Goal: Task Accomplishment & Management: Manage account settings

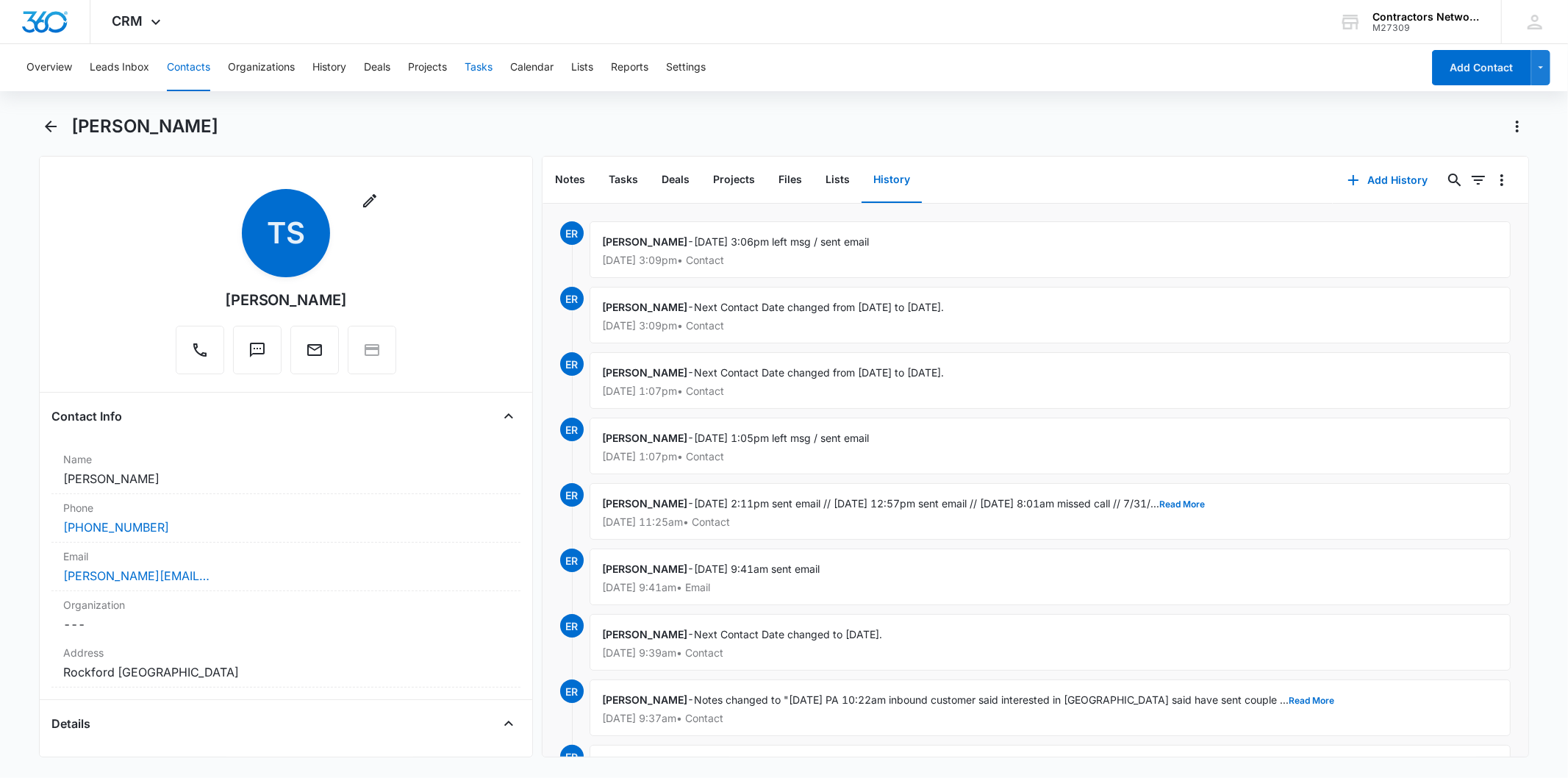
scroll to position [1716, 0]
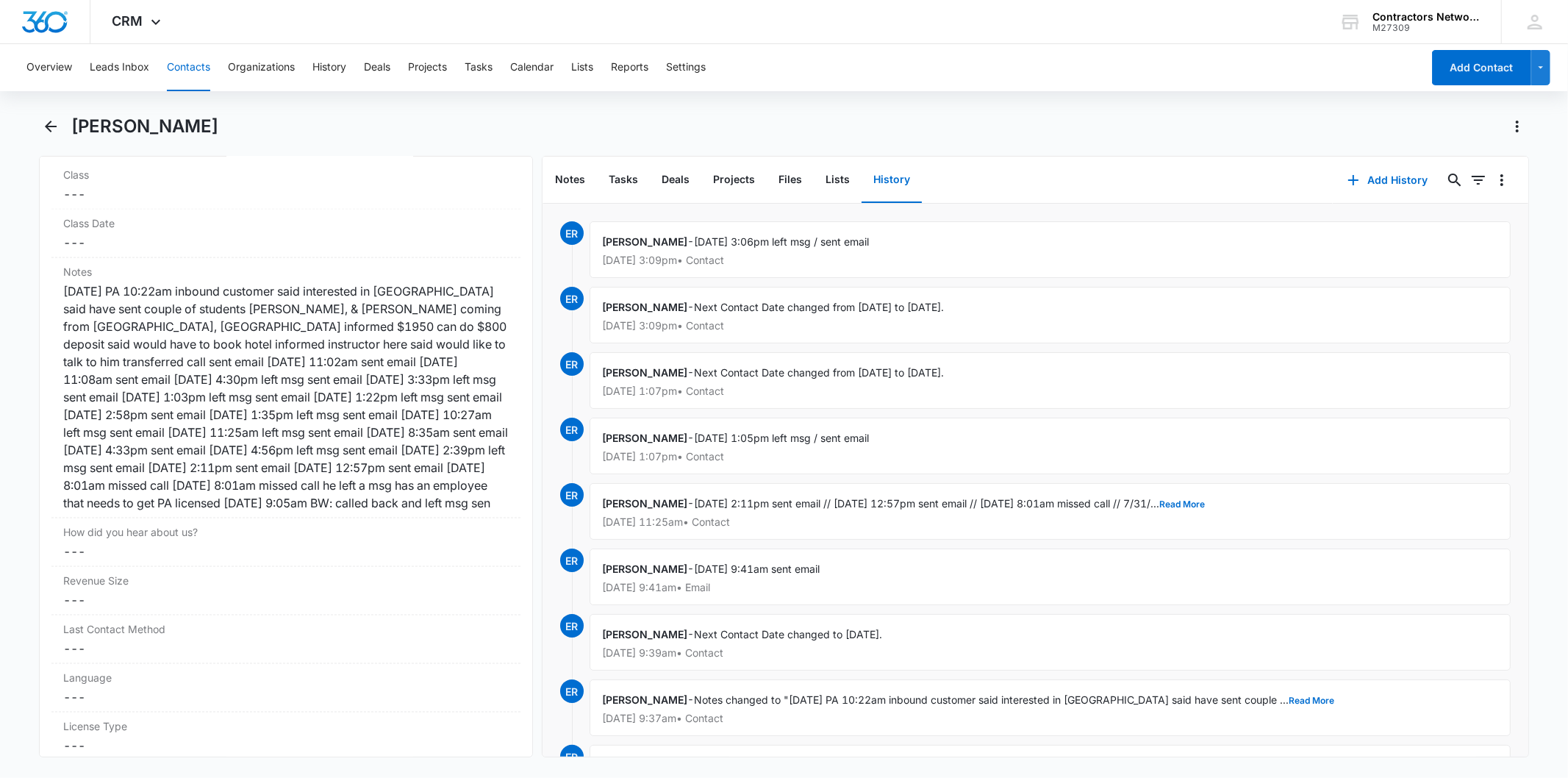
click at [188, 65] on button "Contacts" at bounding box center [189, 67] width 43 height 47
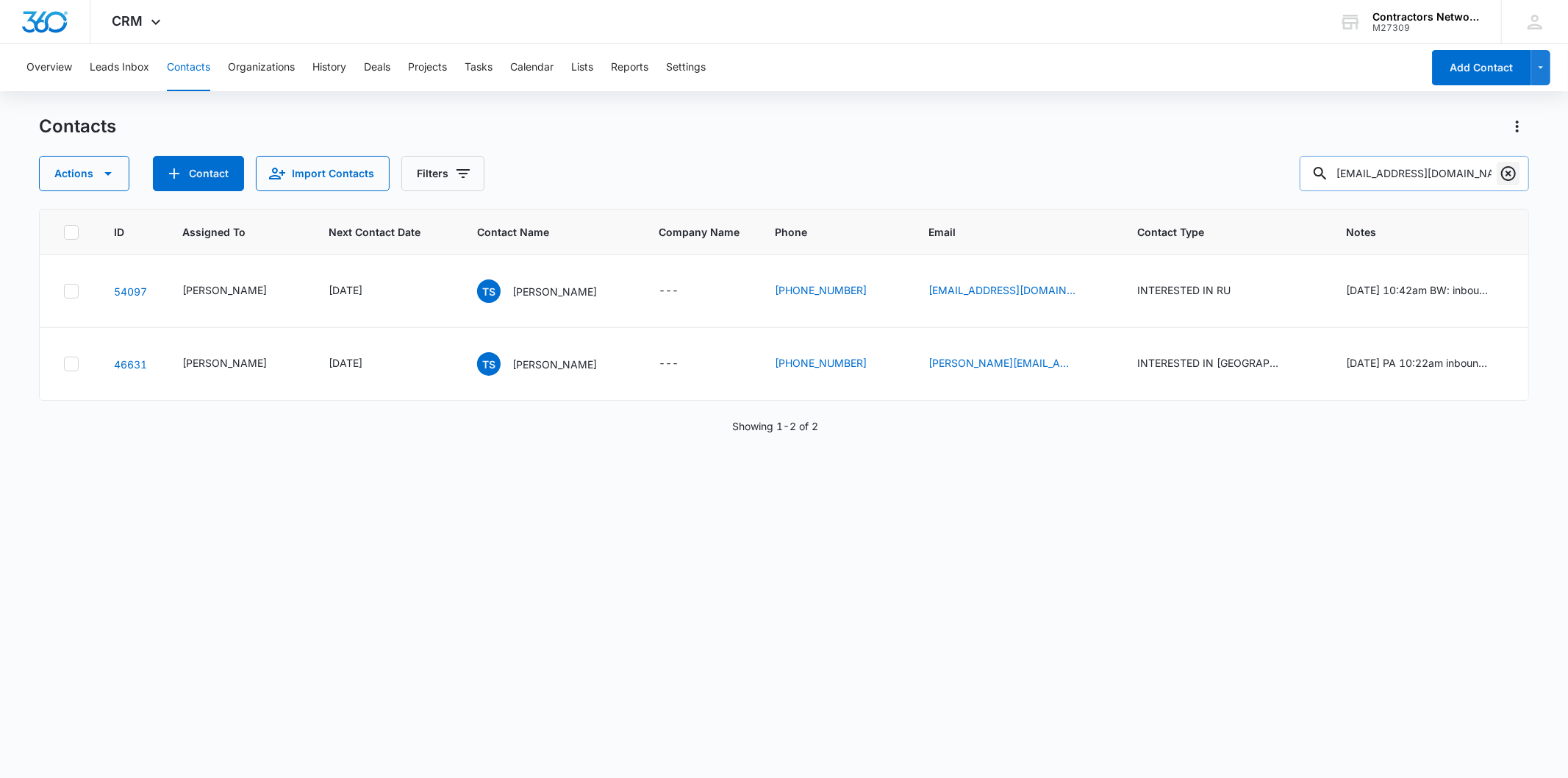
click at [1506, 180] on icon "Clear" at bounding box center [1509, 174] width 18 height 18
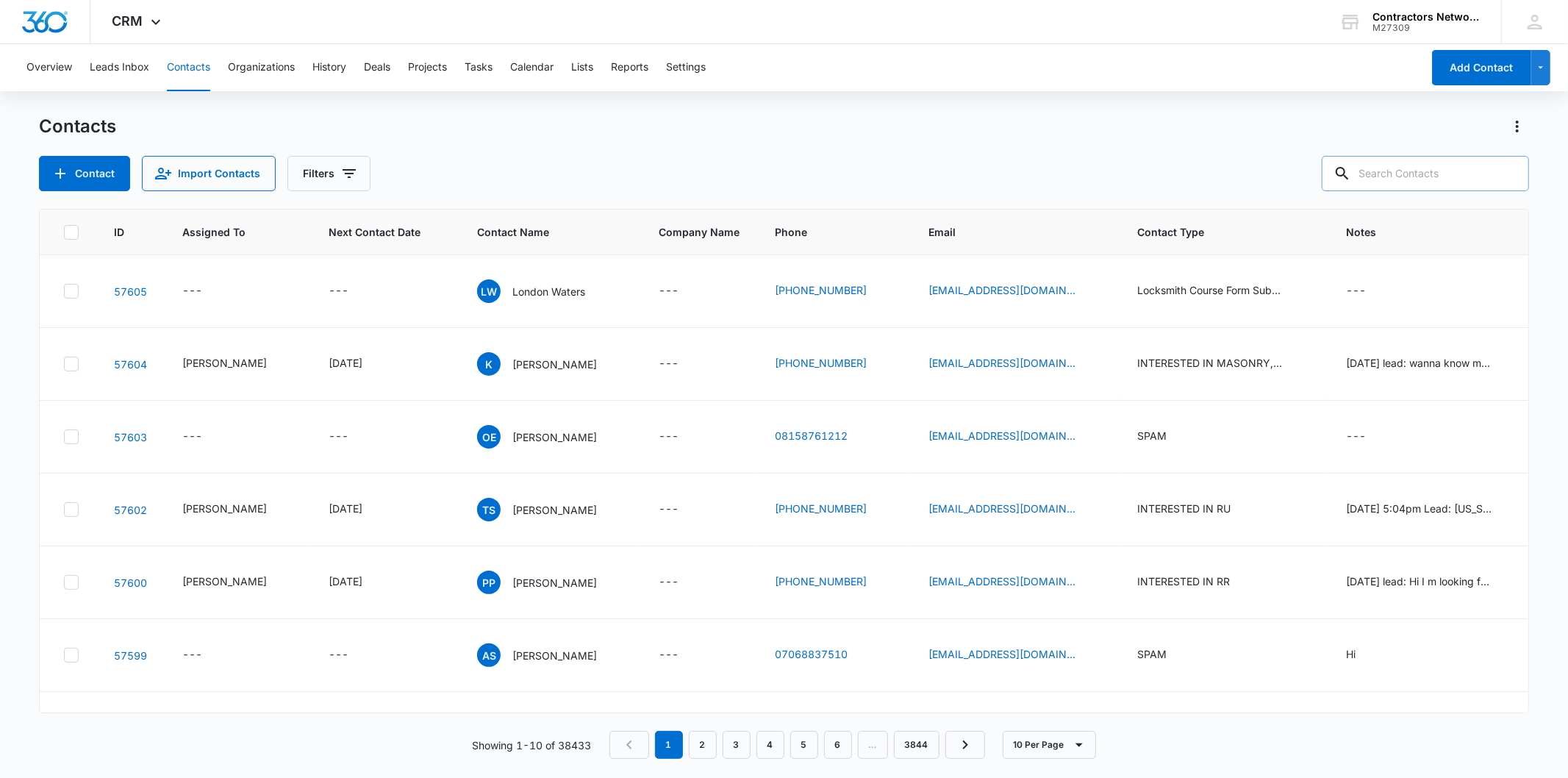
paste input "[EMAIL_ADDRESS][DOMAIN_NAME]"
type input "[EMAIL_ADDRESS][DOMAIN_NAME]"
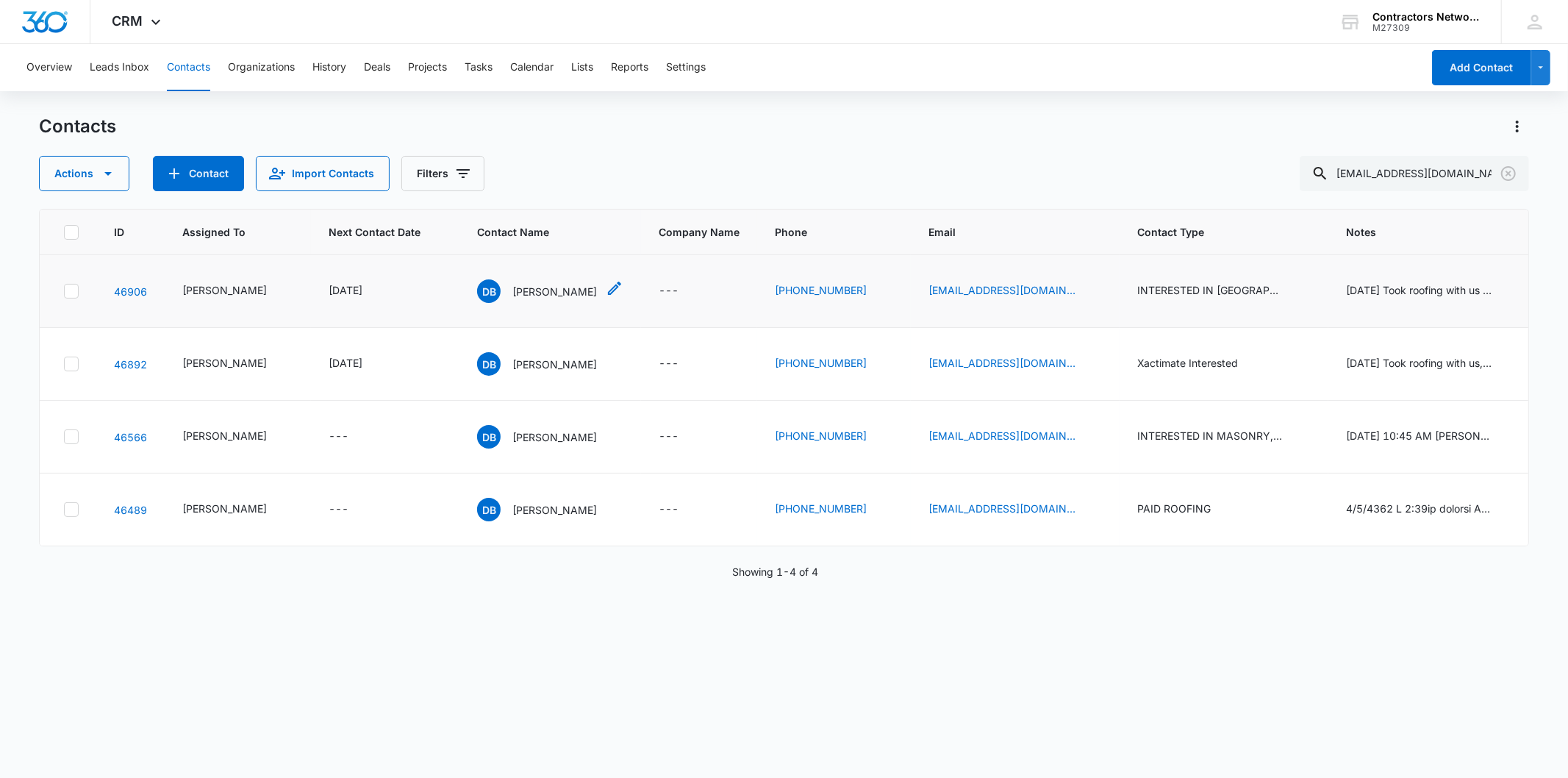
click at [518, 300] on p "[PERSON_NAME]" at bounding box center [555, 291] width 85 height 15
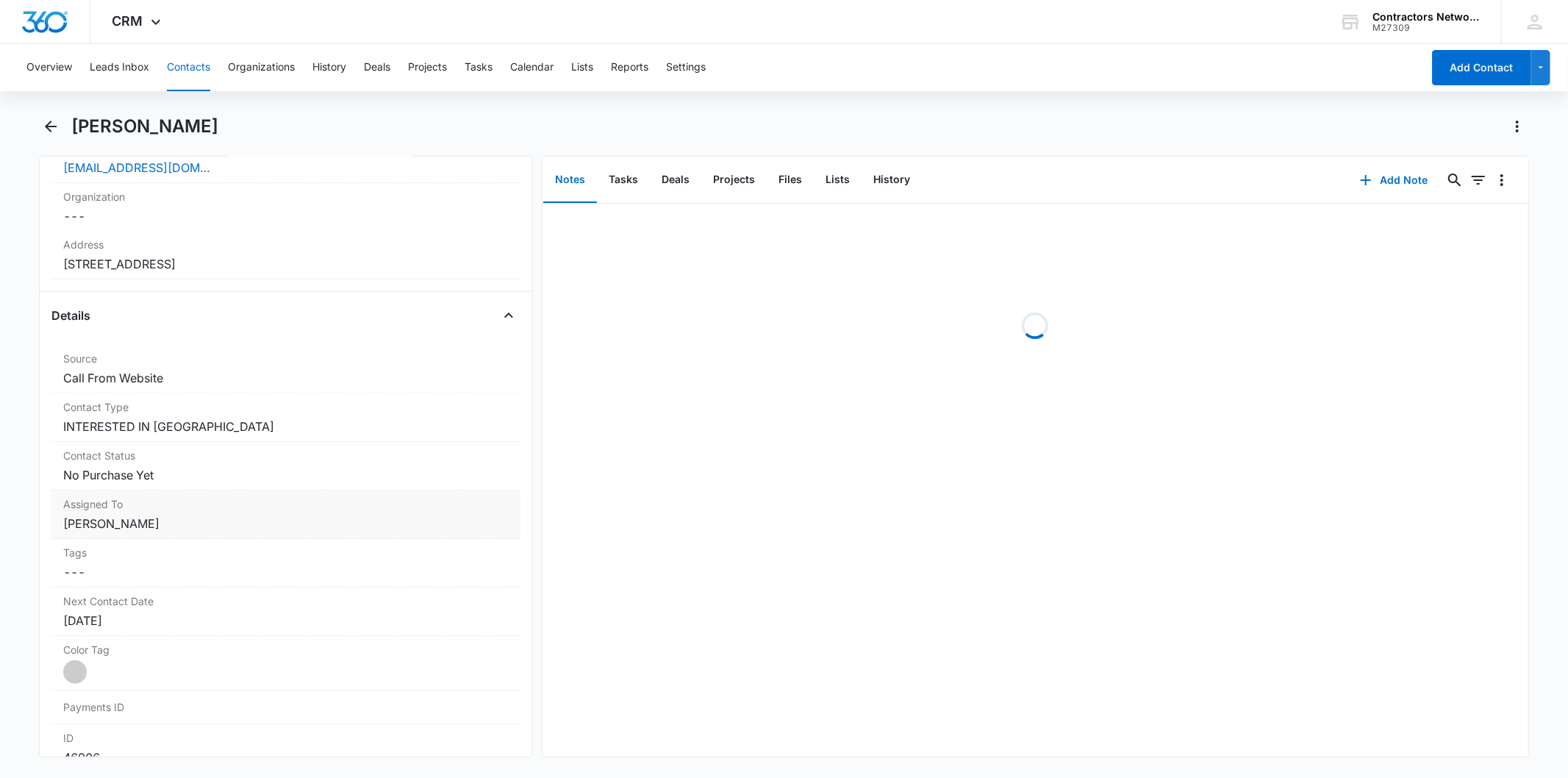
scroll to position [490, 0]
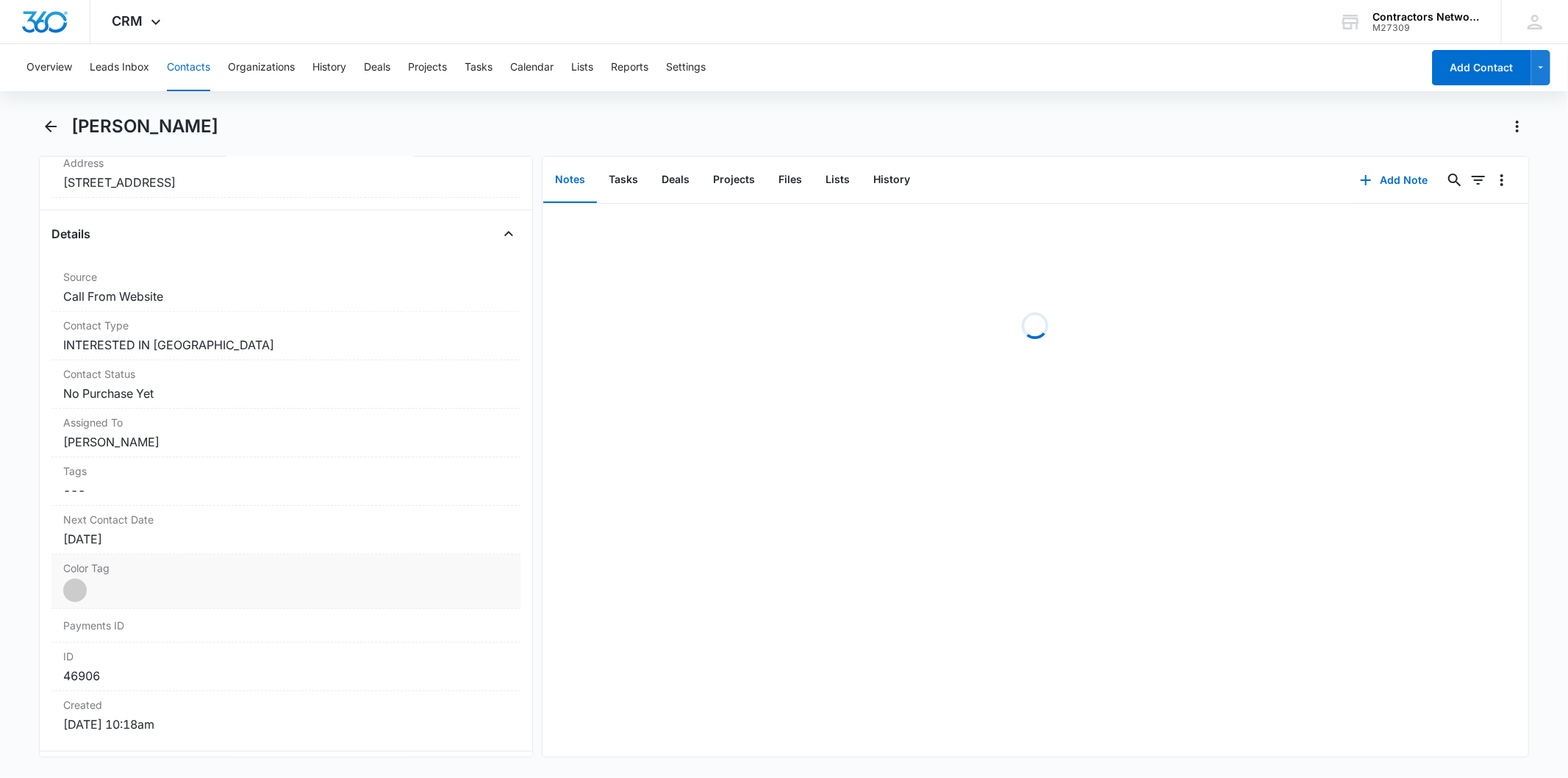
click at [184, 556] on div "Color Tag Current Color: Cancel Save Changes" at bounding box center [285, 582] width 468 height 55
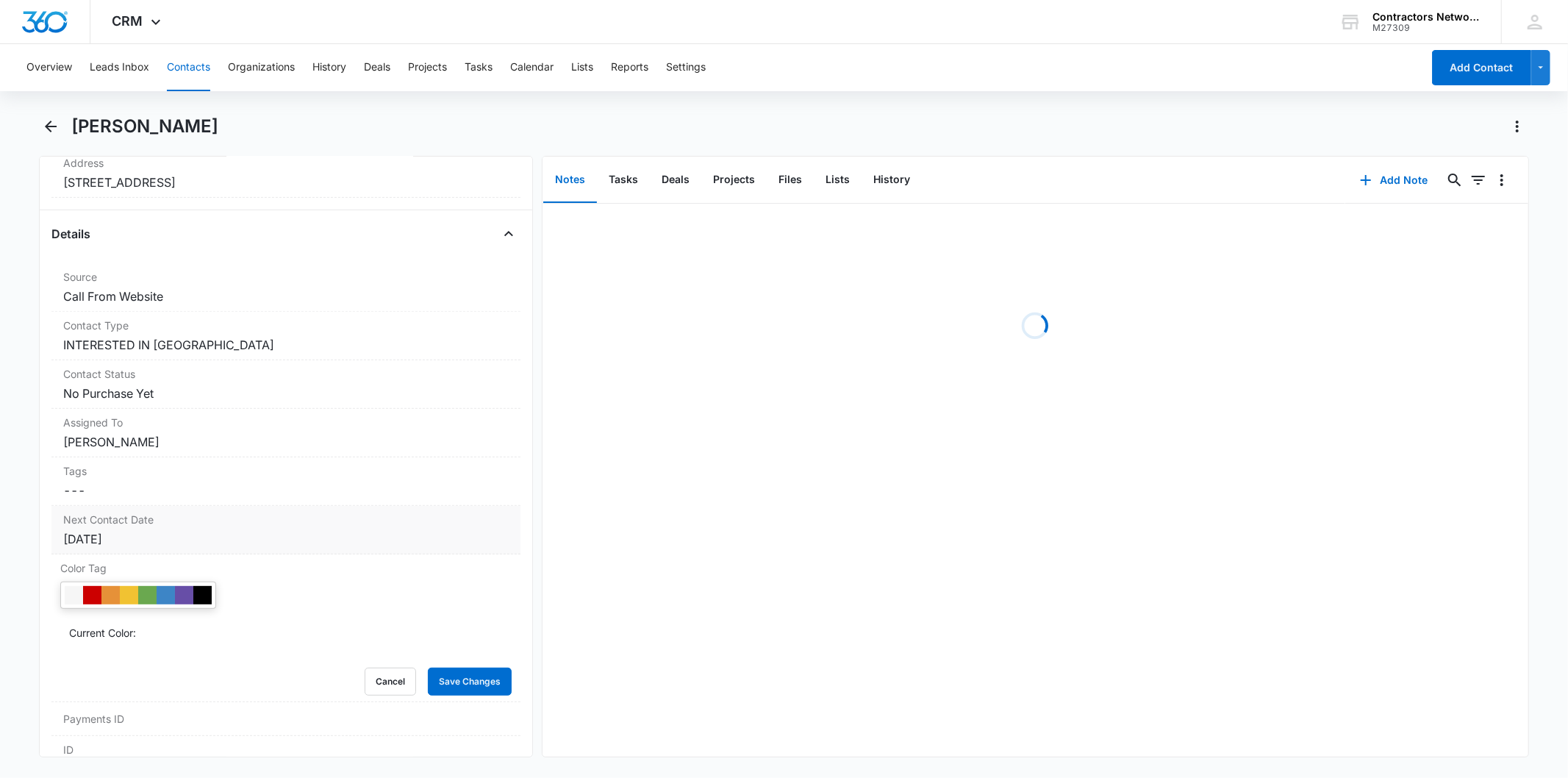
click at [182, 551] on div "Next Contact Date Cancel Save Changes [DATE]" at bounding box center [285, 531] width 468 height 49
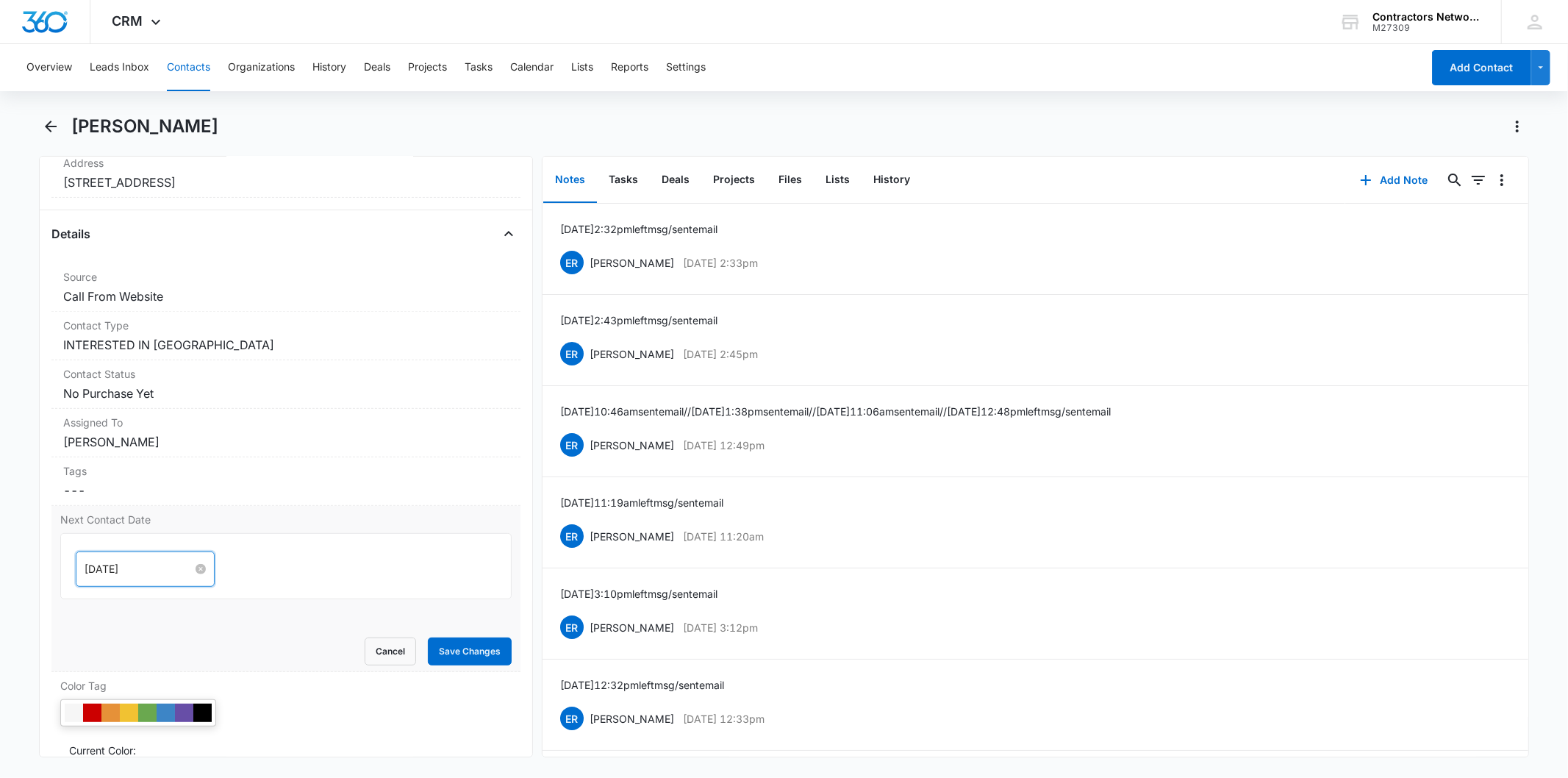
click at [158, 571] on input "[DATE]" at bounding box center [138, 569] width 108 height 16
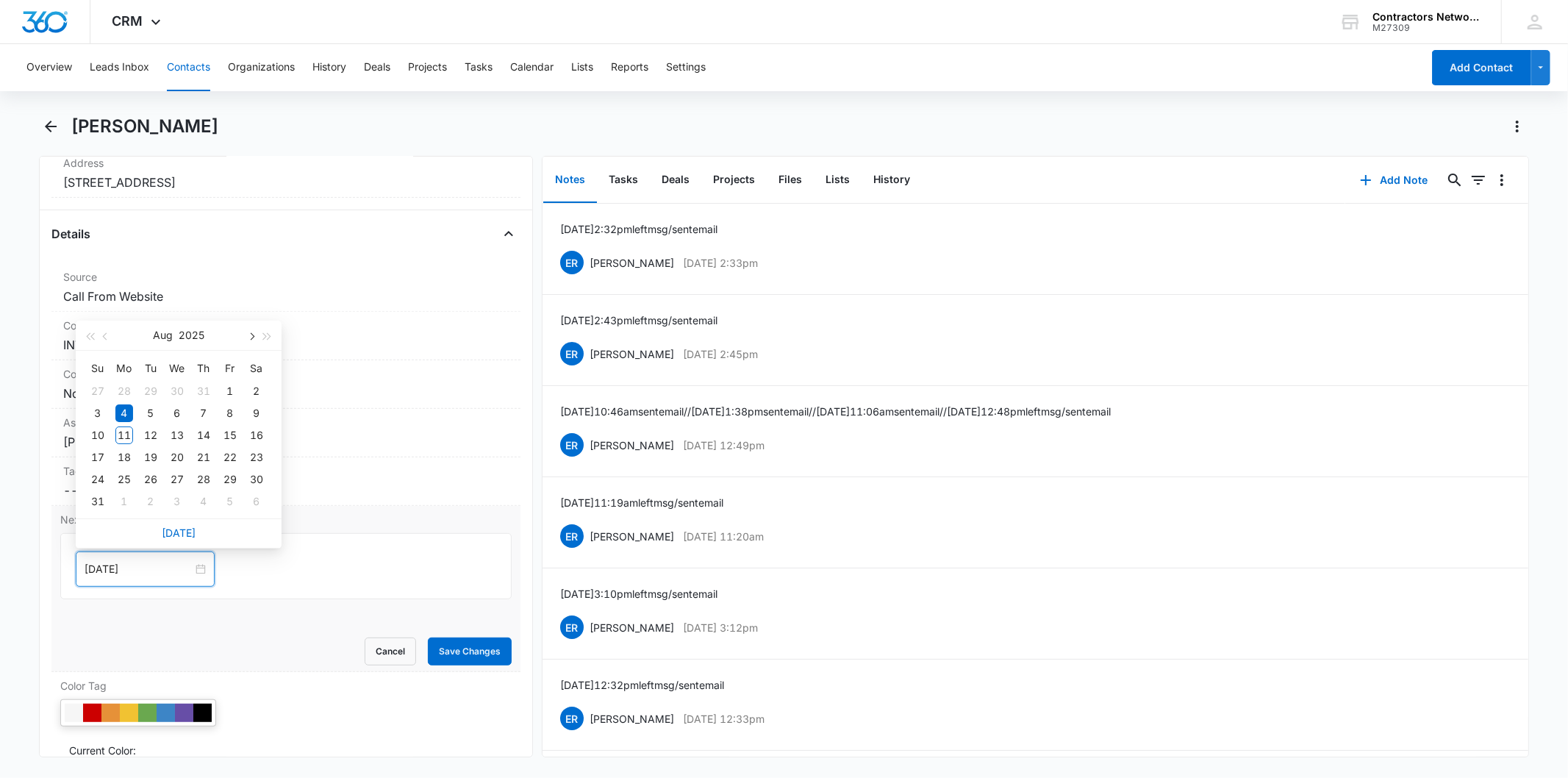
click at [252, 338] on span "button" at bounding box center [251, 336] width 7 height 7
type input "[DATE]"
click at [119, 507] on div "6" at bounding box center [124, 502] width 18 height 18
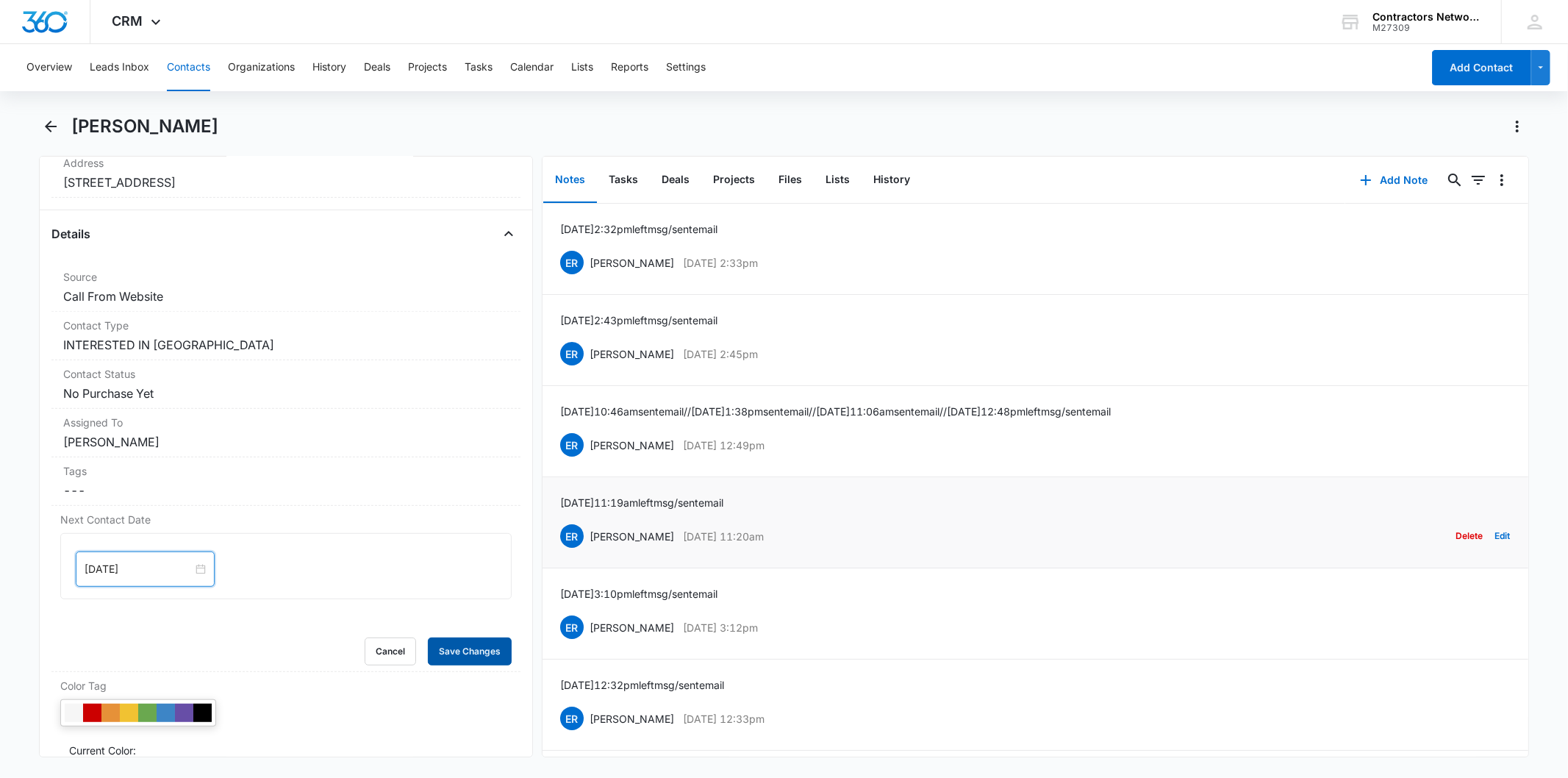
drag, startPoint x: 428, startPoint y: 641, endPoint x: 667, endPoint y: 539, distance: 259.9
click at [429, 640] on button "Save Changes" at bounding box center [469, 651] width 84 height 28
click at [1406, 178] on button "Add Note" at bounding box center [1394, 180] width 98 height 35
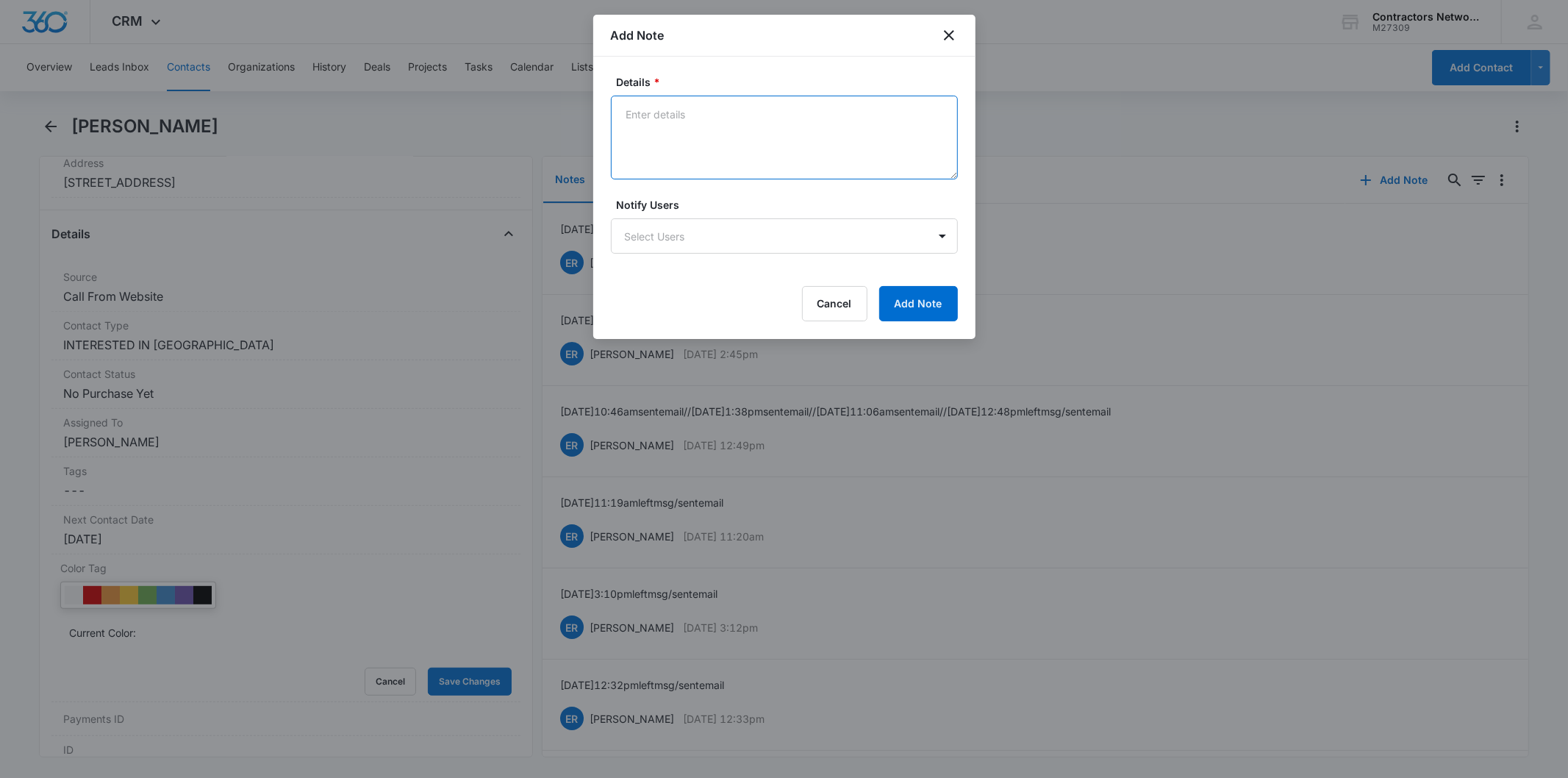
click at [649, 108] on textarea "Details *" at bounding box center [785, 137] width 347 height 84
paste textarea "[DATE] 12:00pm inbound cusstomer asked about roofing apps also provided [PERSON…"
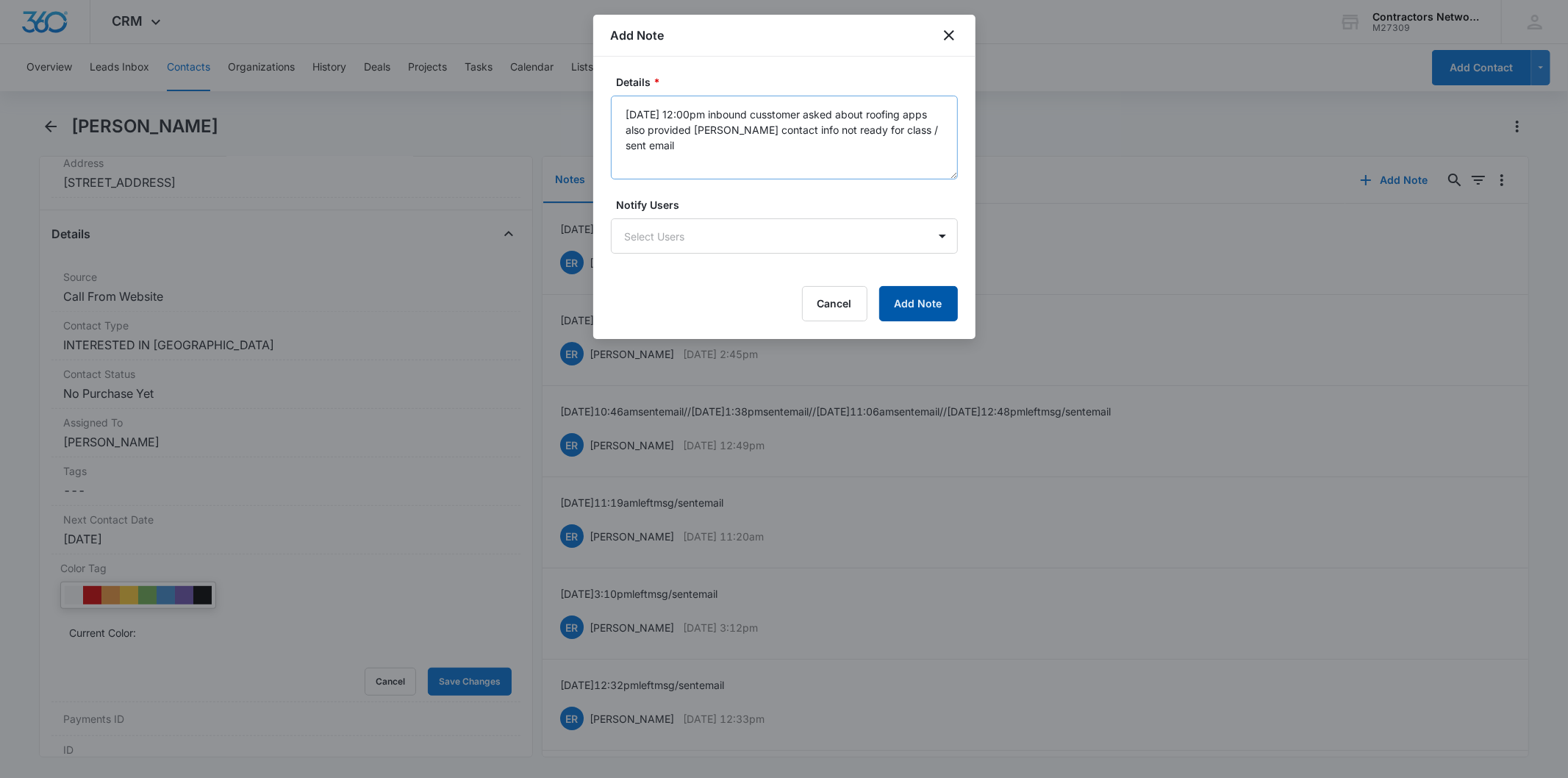
drag, startPoint x: 895, startPoint y: 302, endPoint x: 787, endPoint y: 130, distance: 203.1
click at [788, 132] on form "Details * [DATE] 12:00pm inbound cusstomer asked about roofing apps also provid…" at bounding box center [785, 198] width 347 height 247
click at [724, 121] on textarea "[DATE] 12:00pm inbound customer asked about roofing apps also provided [PERSON_…" at bounding box center [785, 137] width 347 height 84
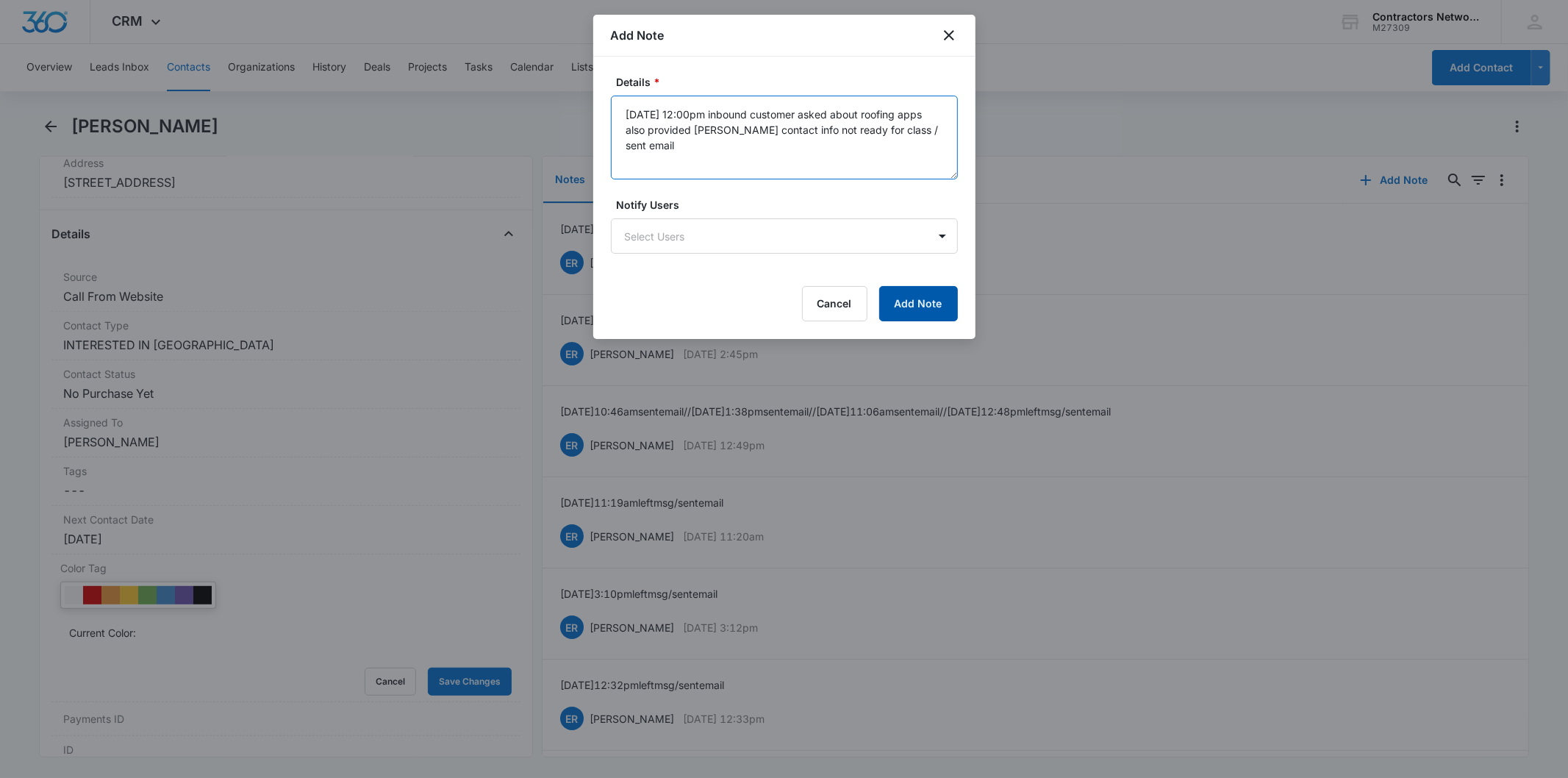
type textarea "[DATE] 12:00pm inbound customer asked about roofing apps also provided [PERSON_…"
click at [937, 291] on button "Add Note" at bounding box center [918, 303] width 78 height 35
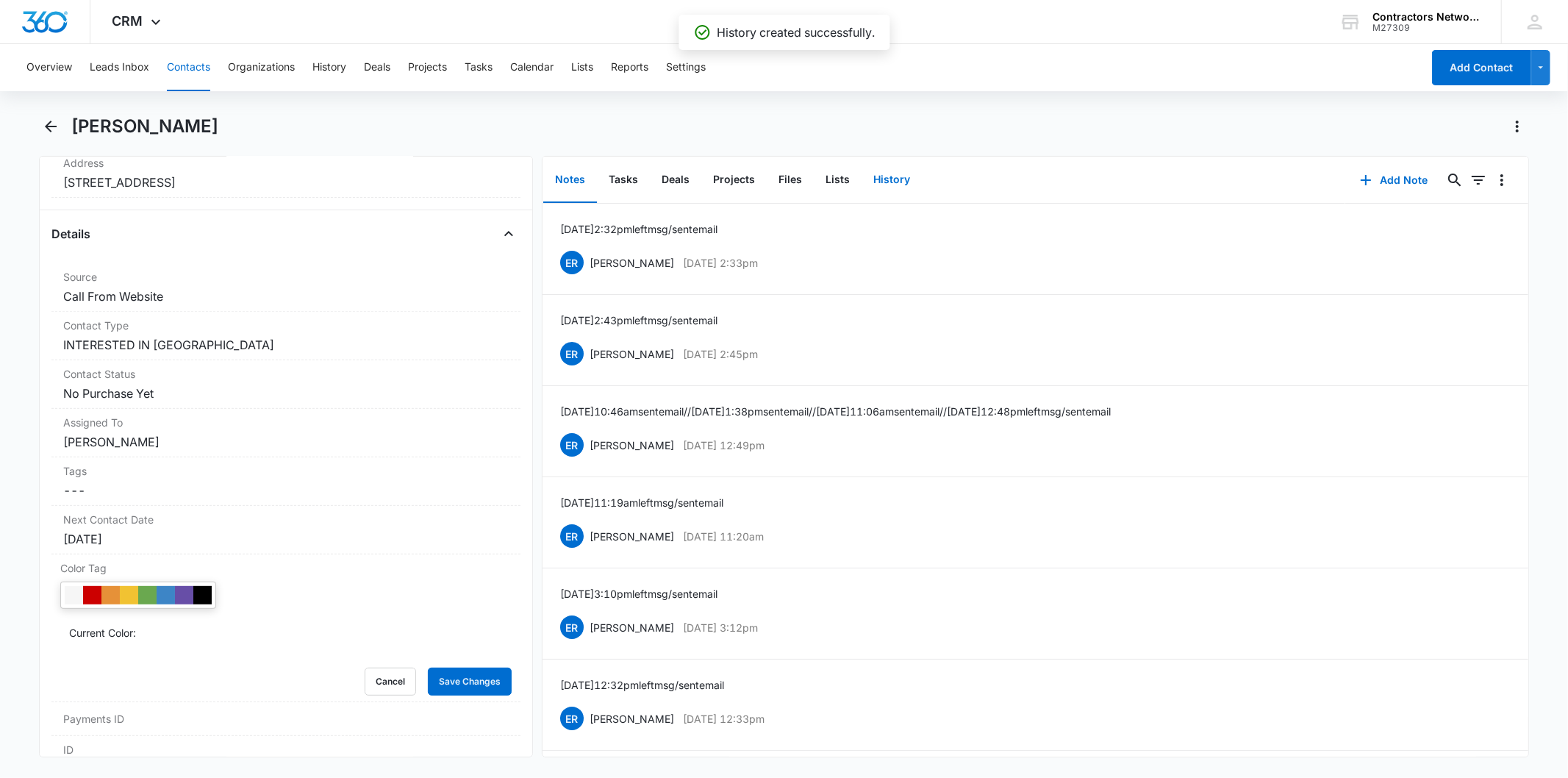
click at [873, 185] on button "History" at bounding box center [891, 180] width 60 height 46
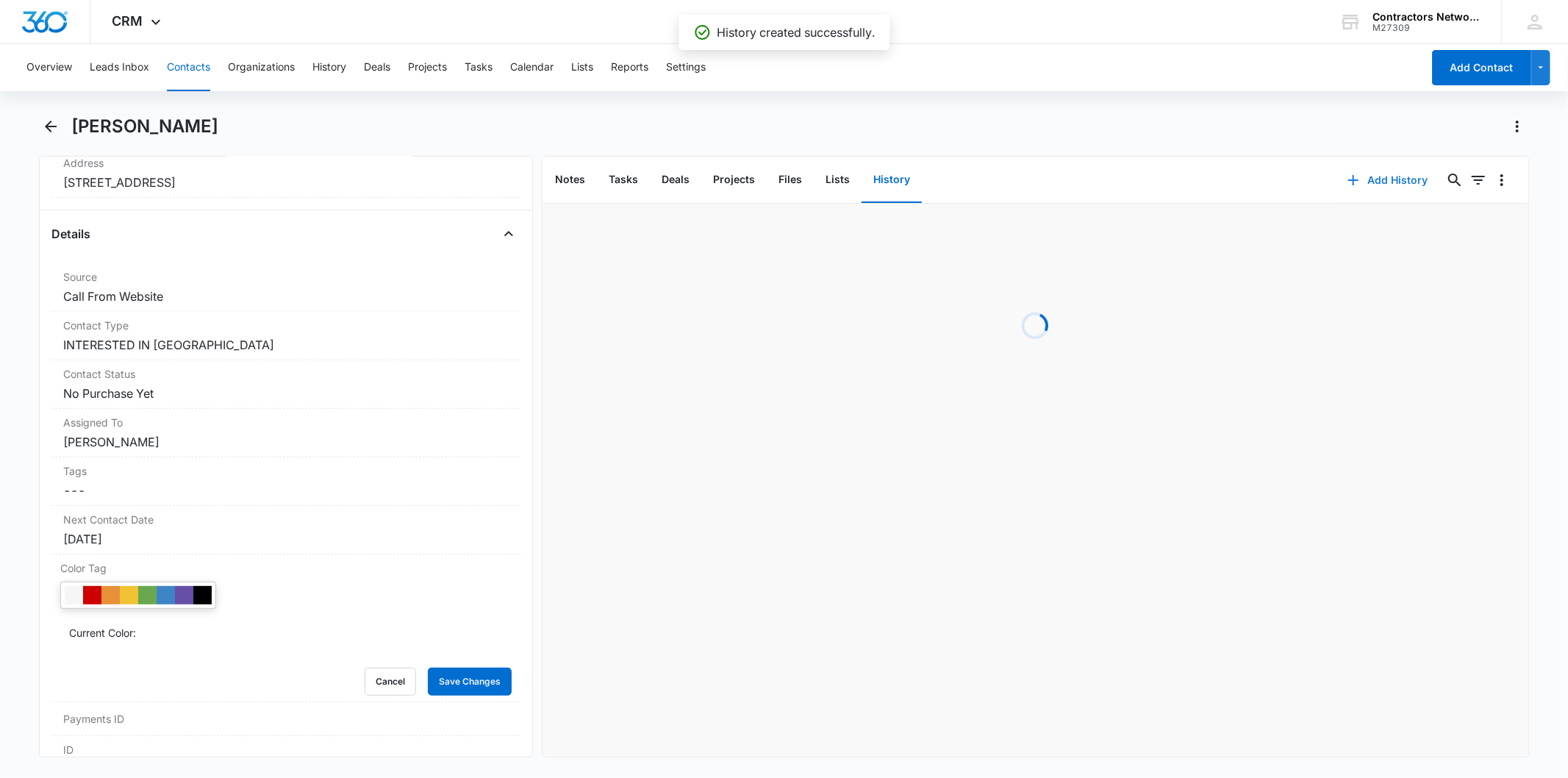
click at [1374, 190] on button "Add History" at bounding box center [1388, 180] width 111 height 35
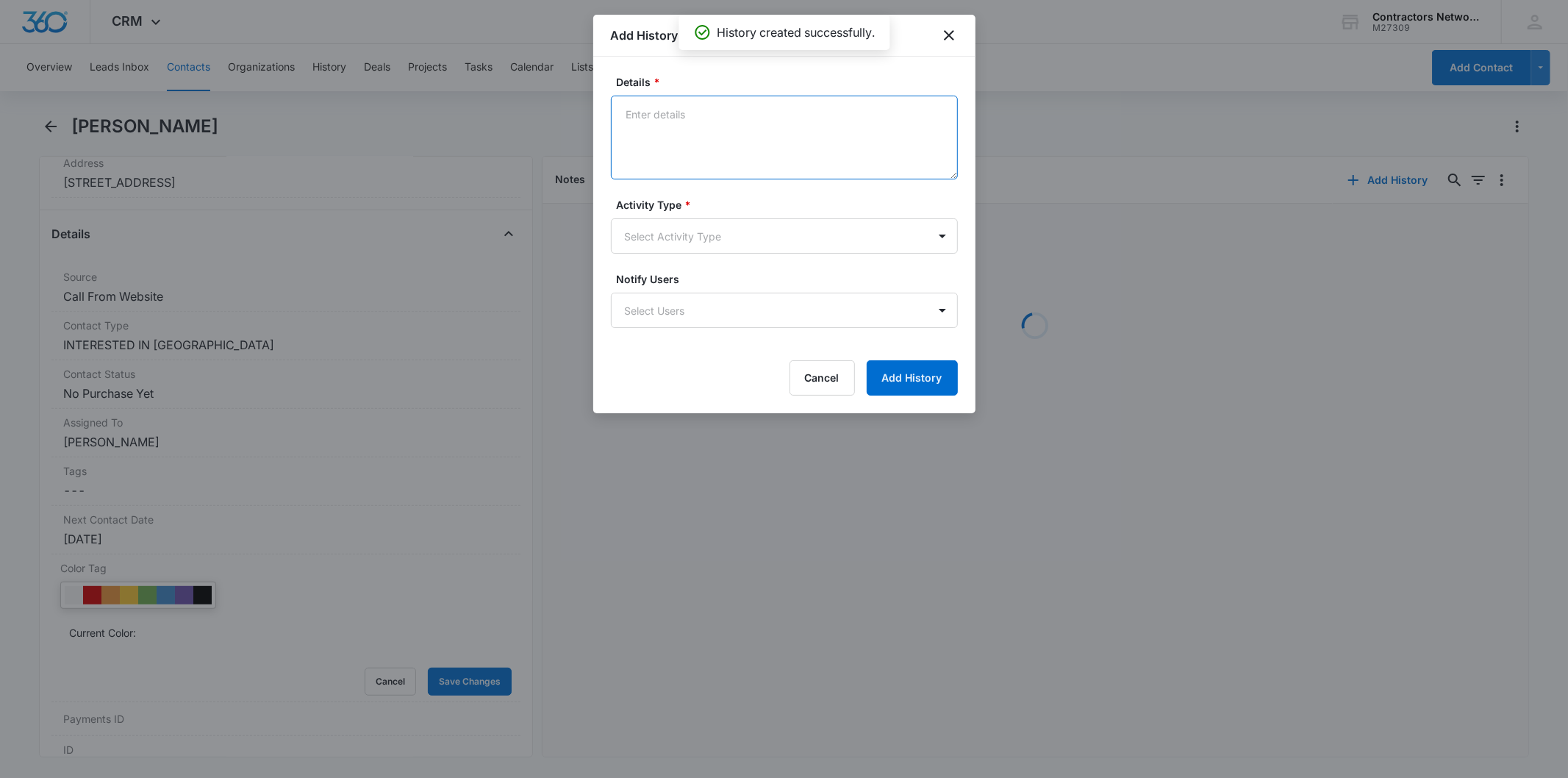
click at [672, 138] on textarea "Details *" at bounding box center [785, 137] width 347 height 84
paste textarea "[DATE] 12:00pm inbound customer asked about roofing apps also provided [PERSON_…"
type textarea "[DATE] 12:00pm inbound customer asked about roofing apps also provided [PERSON_…"
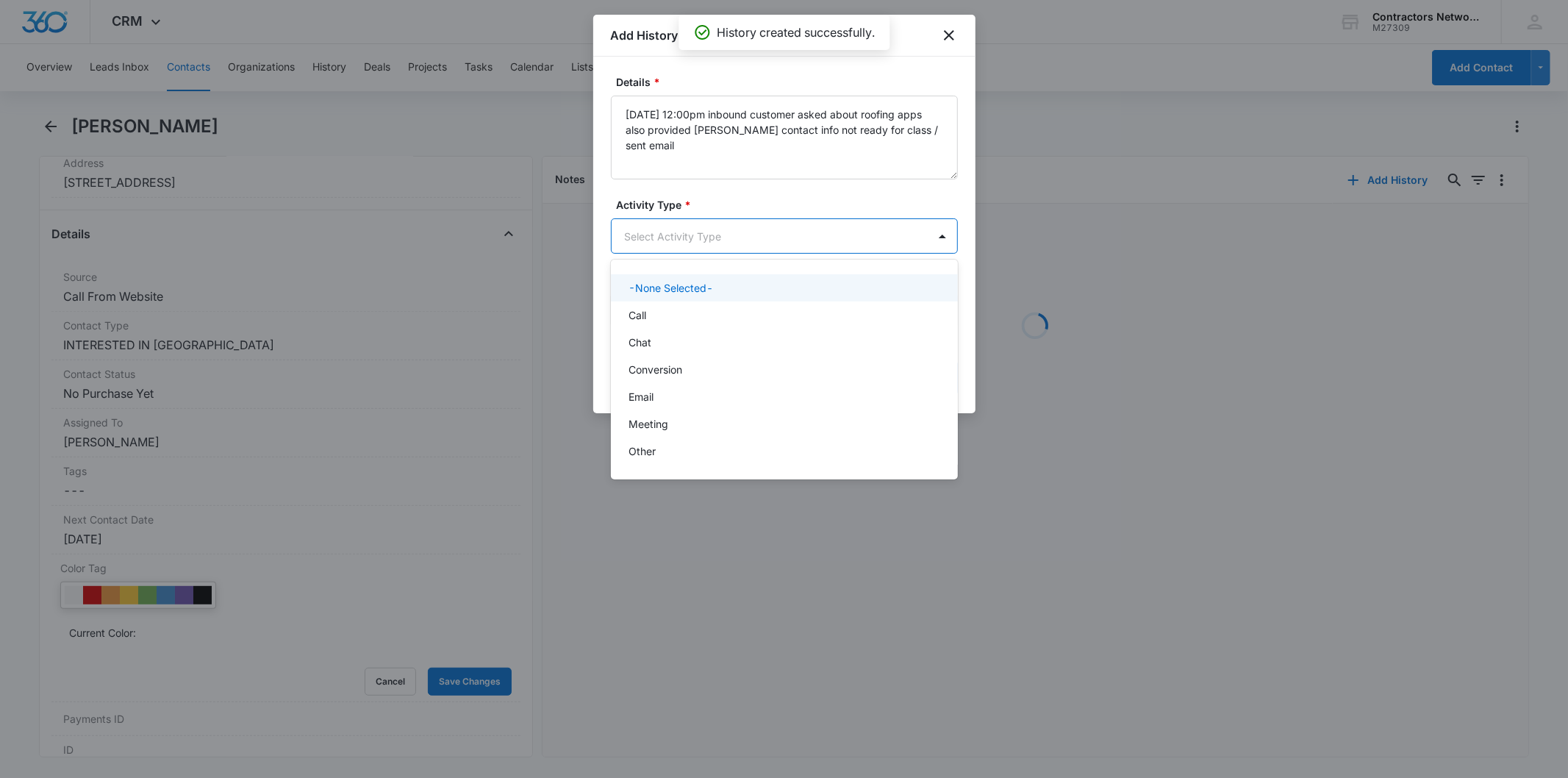
drag, startPoint x: 629, startPoint y: 226, endPoint x: 639, endPoint y: 254, distance: 29.7
click at [630, 229] on body "CRM Apps Reputation Websites Forms CRM Email Social Shop Payments POS Content A…" at bounding box center [784, 389] width 1568 height 778
click at [656, 309] on div "Call" at bounding box center [782, 315] width 308 height 15
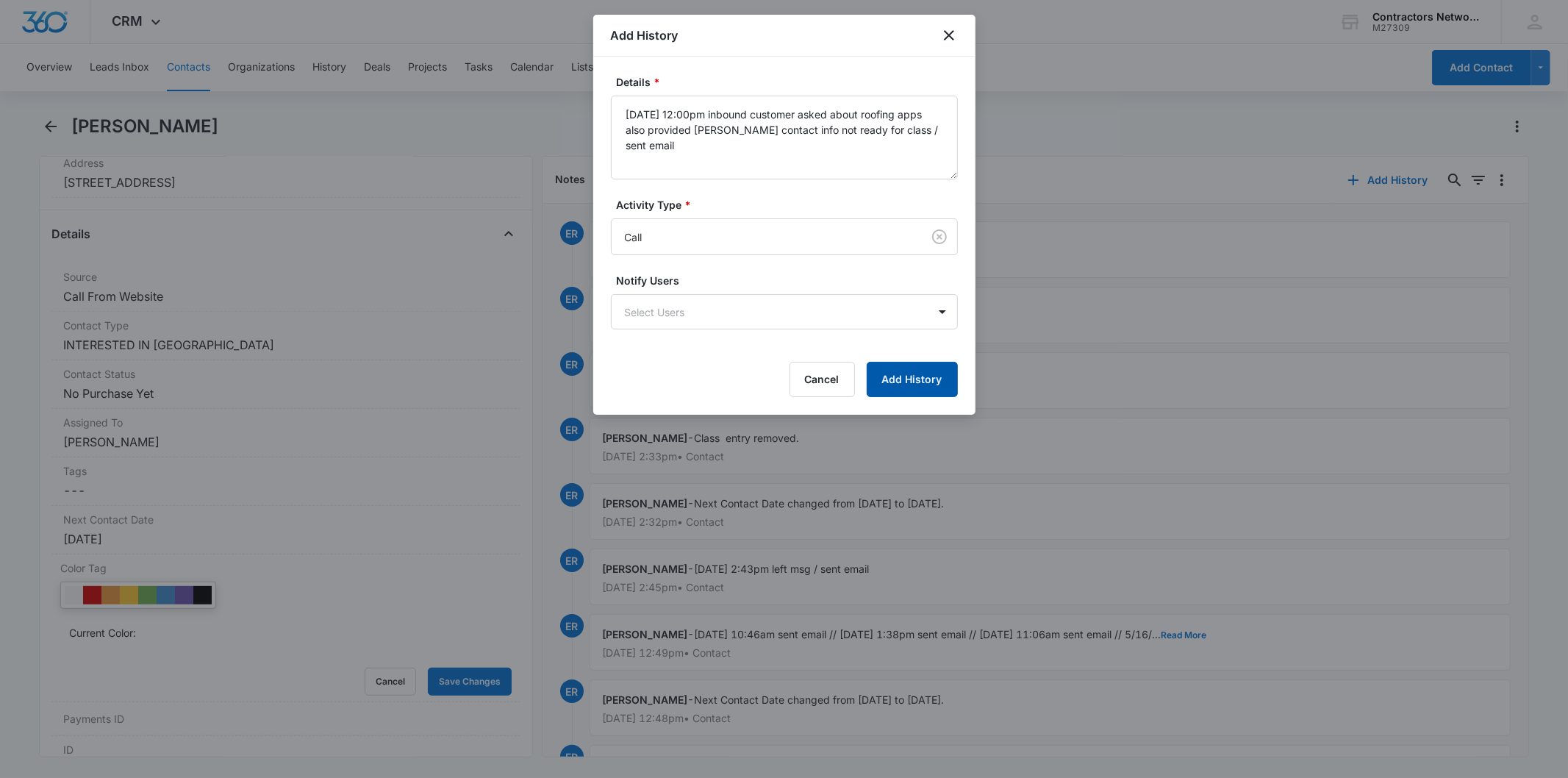
click at [923, 383] on button "Add History" at bounding box center [912, 379] width 91 height 35
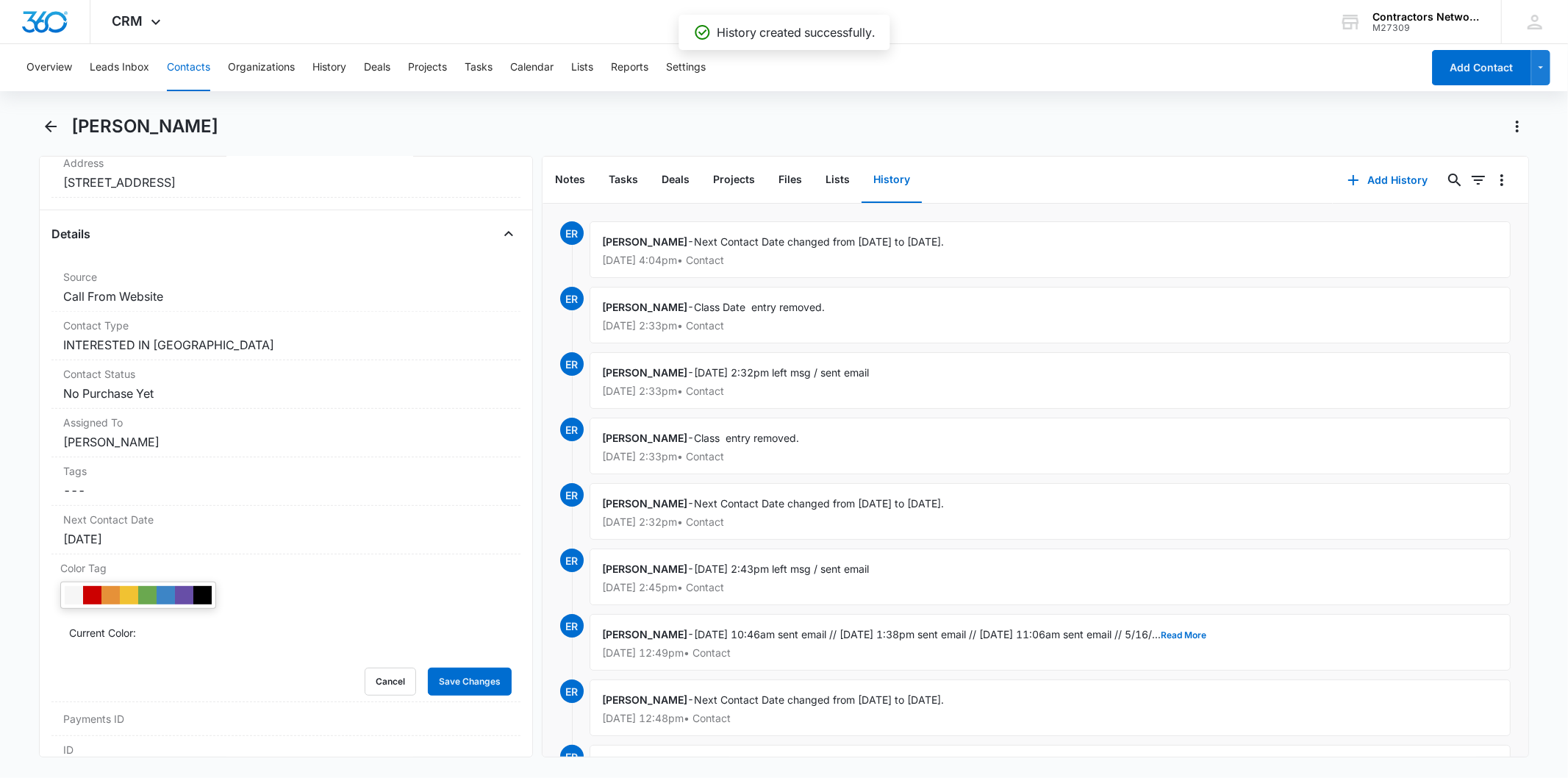
click at [184, 71] on button "Contacts" at bounding box center [189, 67] width 43 height 47
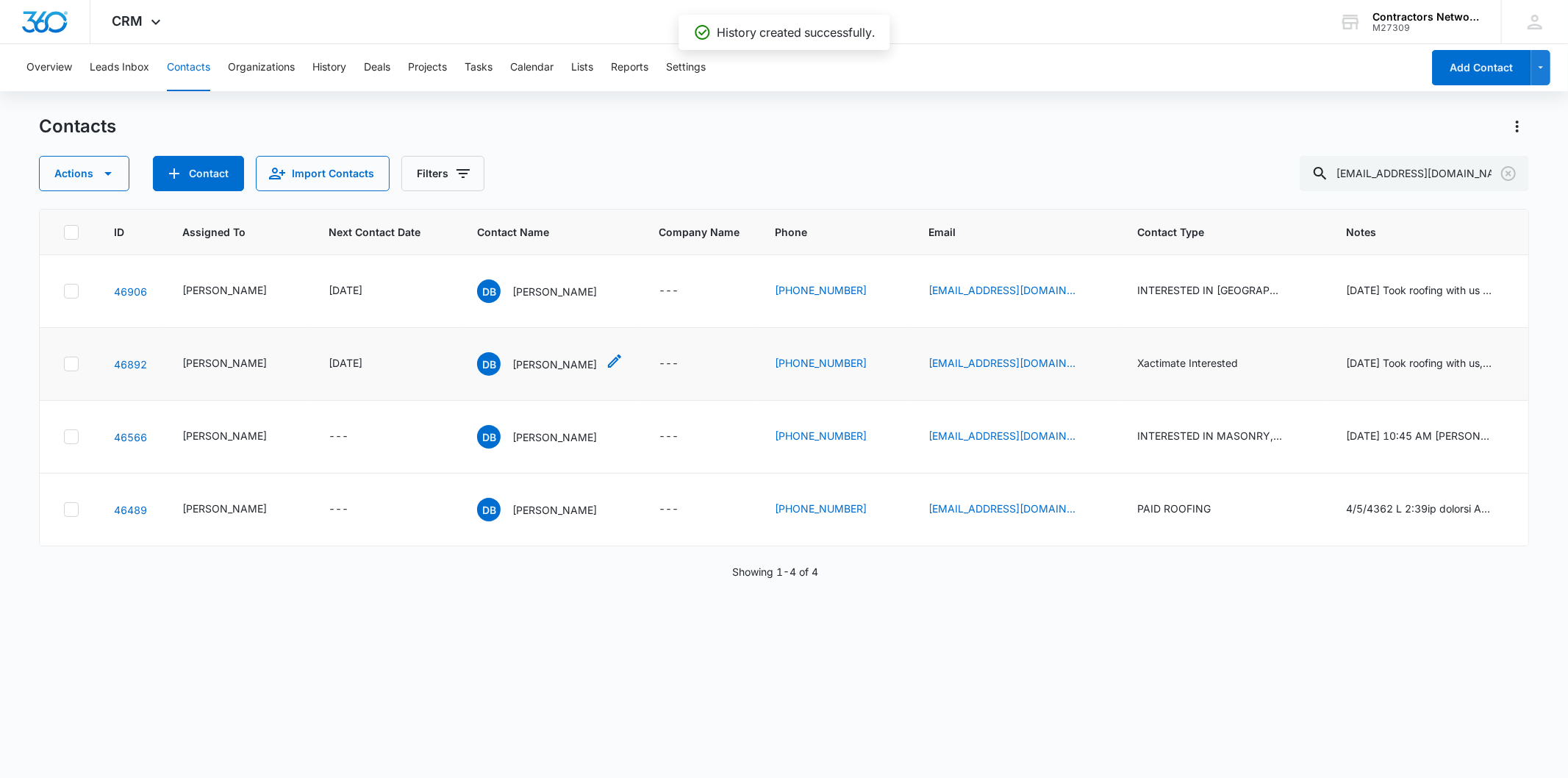
click at [512, 372] on p "[PERSON_NAME]" at bounding box center [555, 364] width 85 height 15
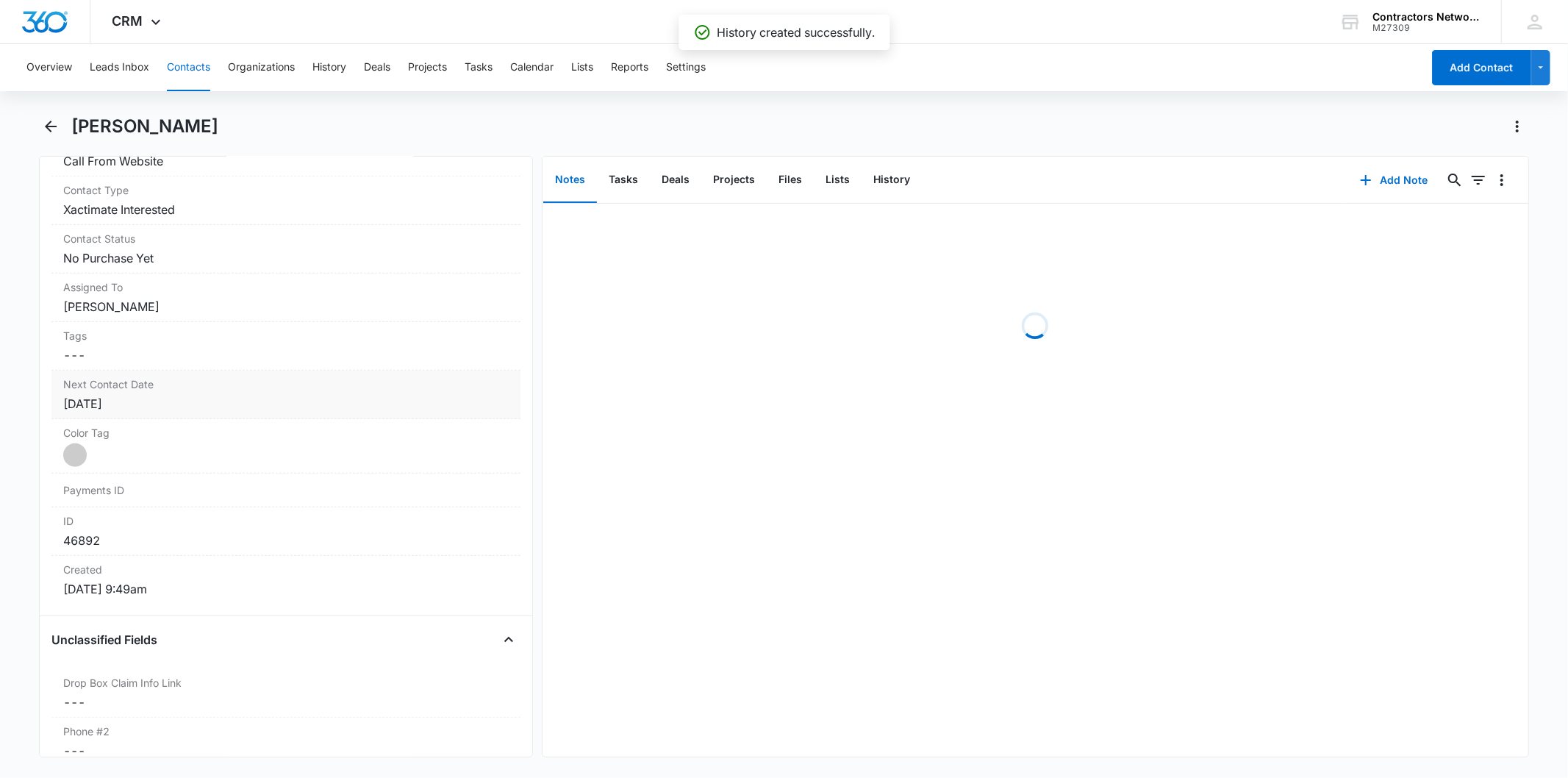
scroll to position [653, 0]
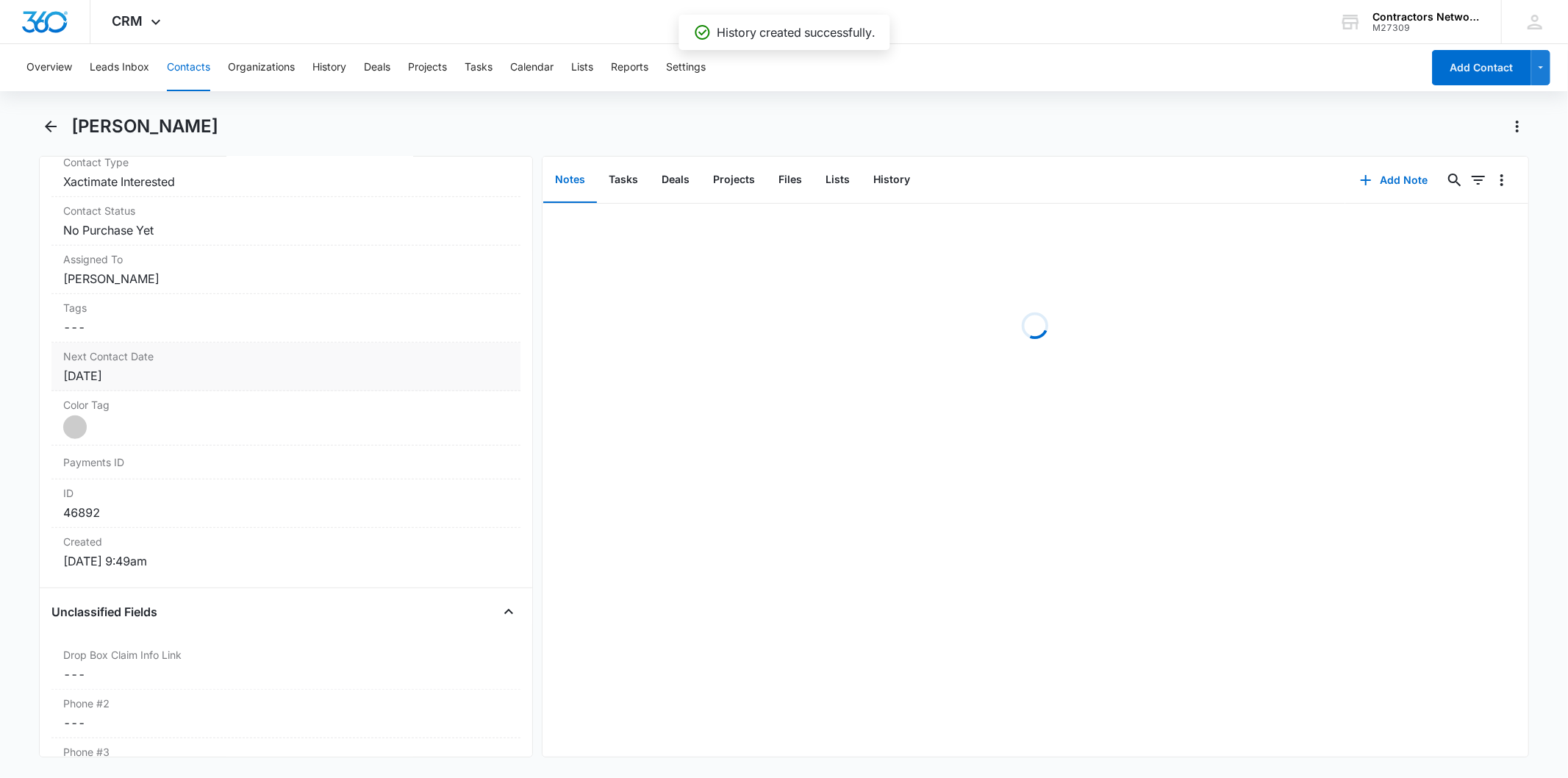
click at [158, 349] on label "Next Contact Date" at bounding box center [285, 356] width 445 height 15
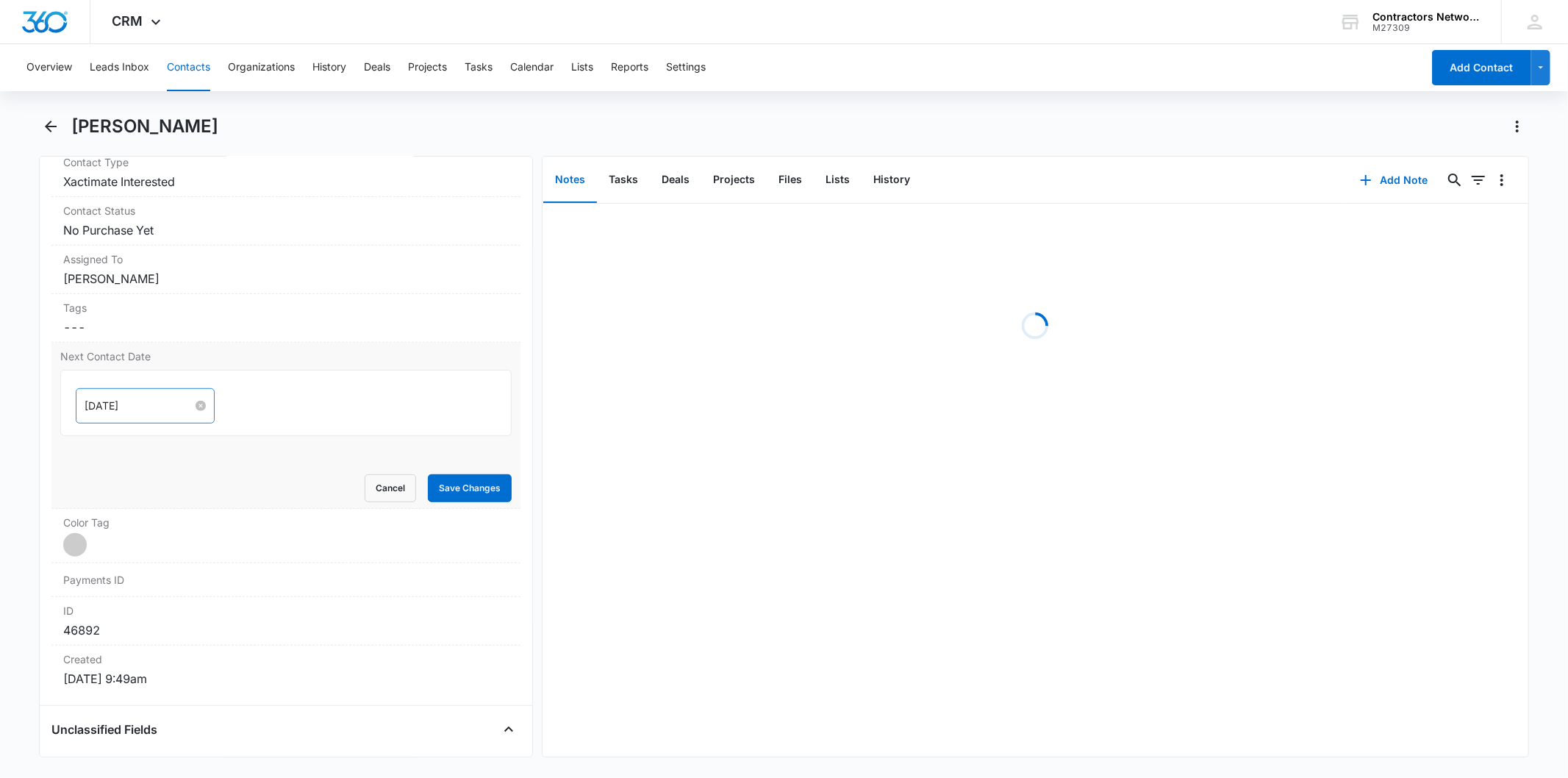
click at [147, 402] on div "[DATE]" at bounding box center [145, 406] width 139 height 35
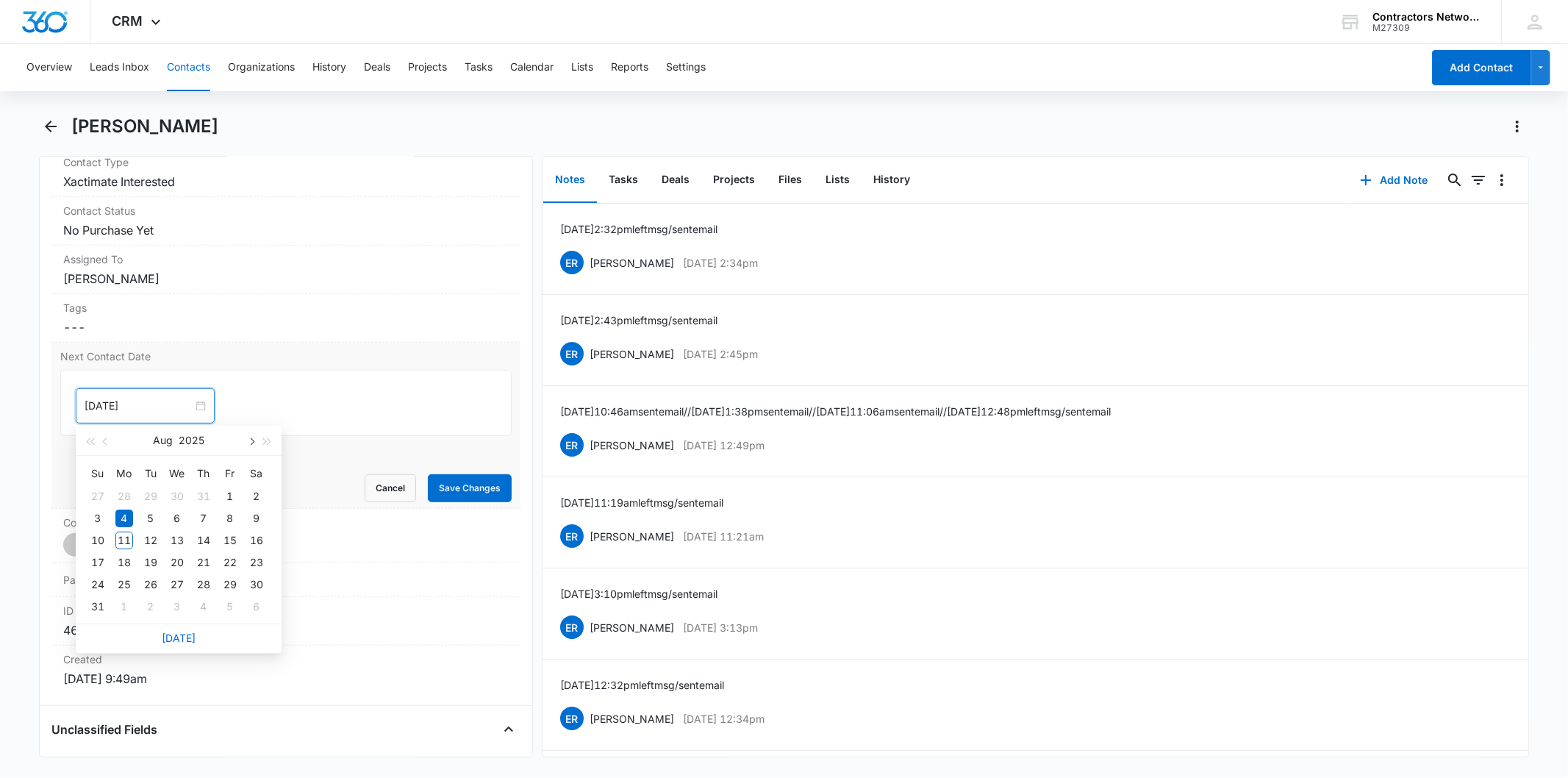
click at [244, 445] on button "button" at bounding box center [251, 440] width 16 height 30
type input "[DATE]"
click at [120, 613] on div "6" at bounding box center [124, 607] width 18 height 18
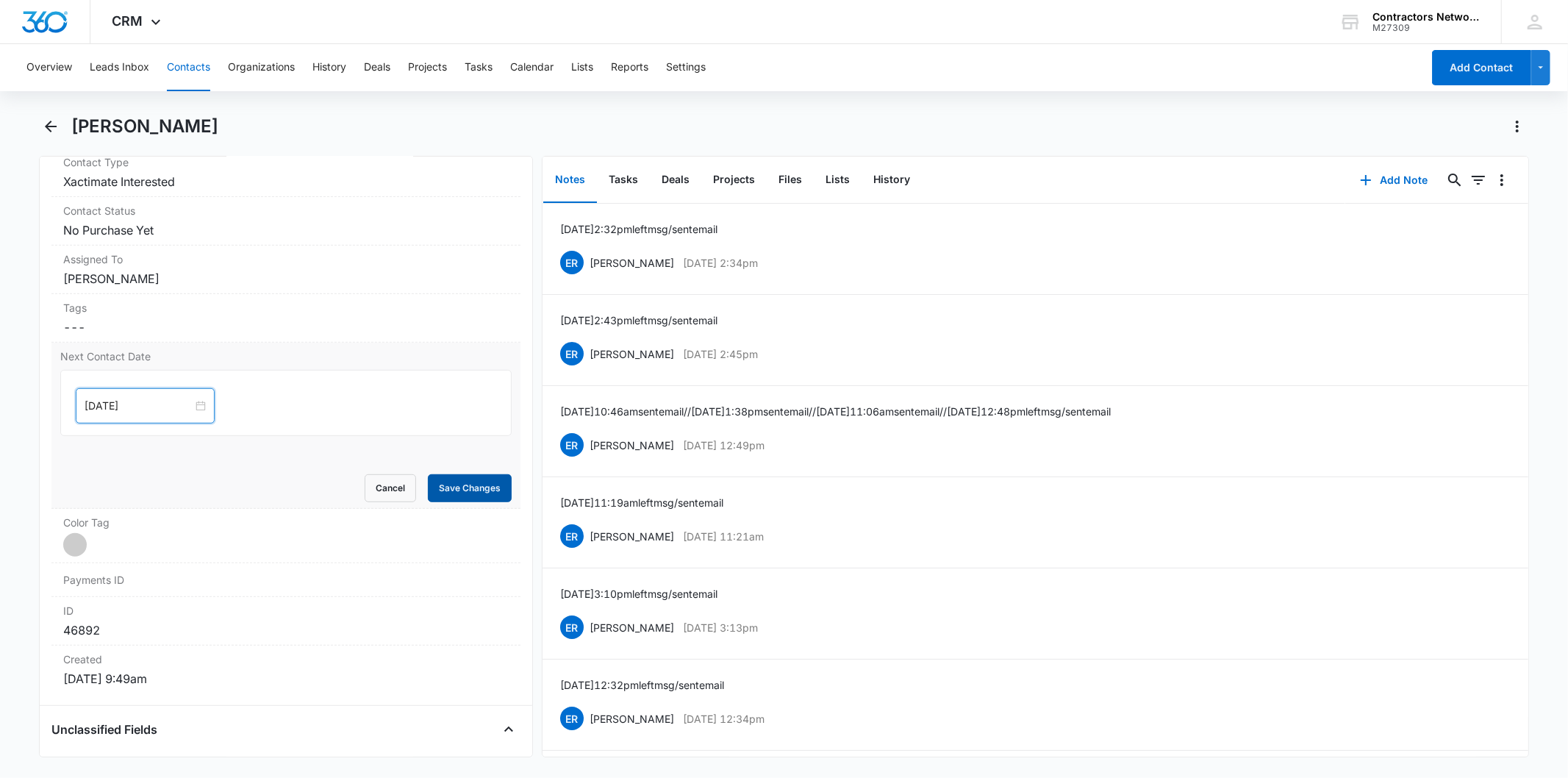
drag, startPoint x: 452, startPoint y: 497, endPoint x: 486, endPoint y: 487, distance: 35.4
click at [453, 496] on button "Save Changes" at bounding box center [469, 487] width 84 height 28
click at [1366, 179] on button "Add Note" at bounding box center [1394, 180] width 98 height 35
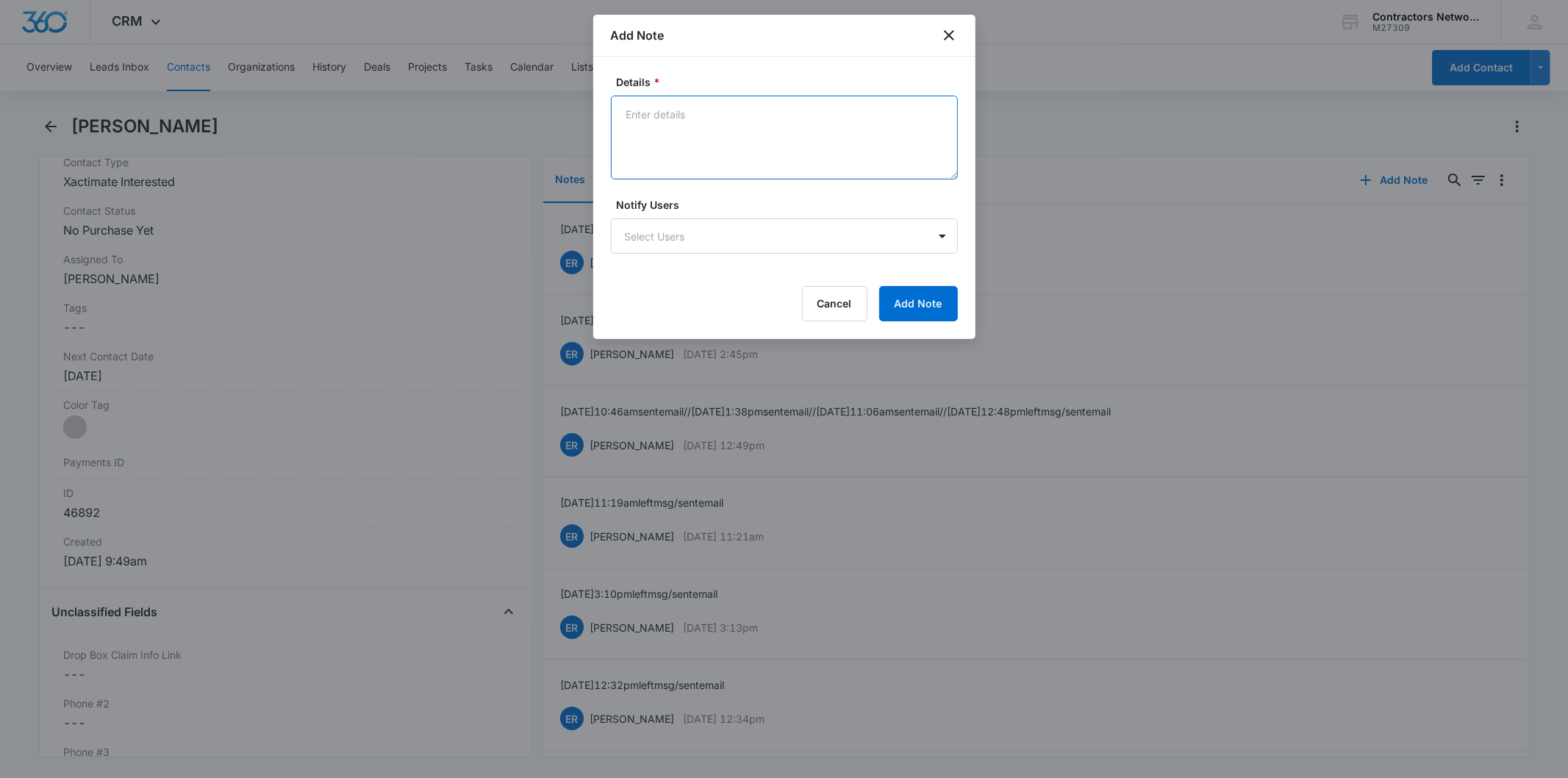
click at [680, 129] on textarea "Details *" at bounding box center [785, 137] width 347 height 84
paste textarea "[DATE] 12:00pm inbound customer asked about roofing apps also provided [PERSON_…"
type textarea "[DATE] 12:00pm inbound customer asked about roofing apps also provided [PERSON_…"
click at [886, 317] on button "Add Note" at bounding box center [918, 303] width 78 height 35
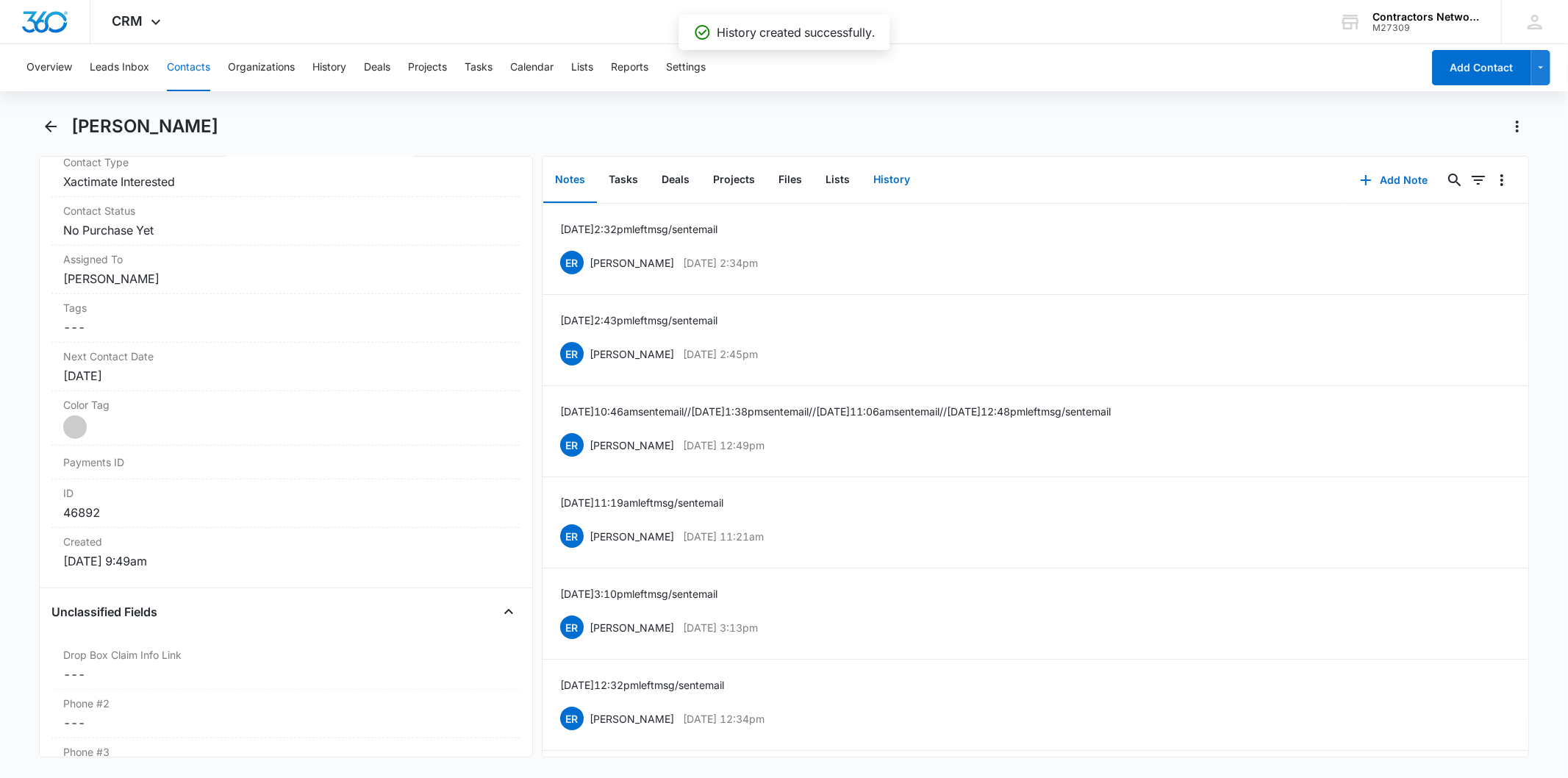
click at [897, 180] on button "History" at bounding box center [891, 180] width 60 height 46
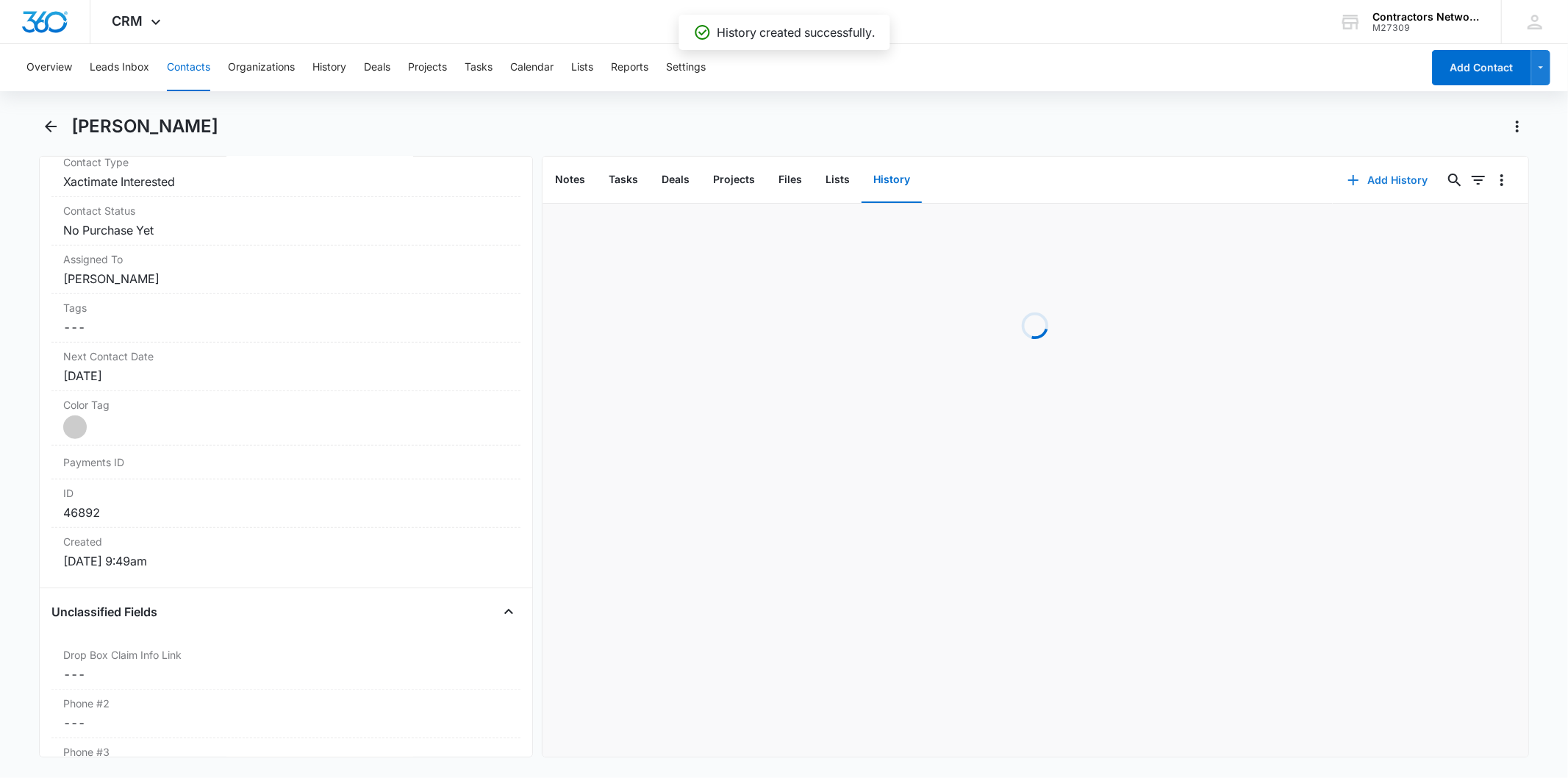
click at [1366, 182] on button "Add History" at bounding box center [1388, 180] width 111 height 35
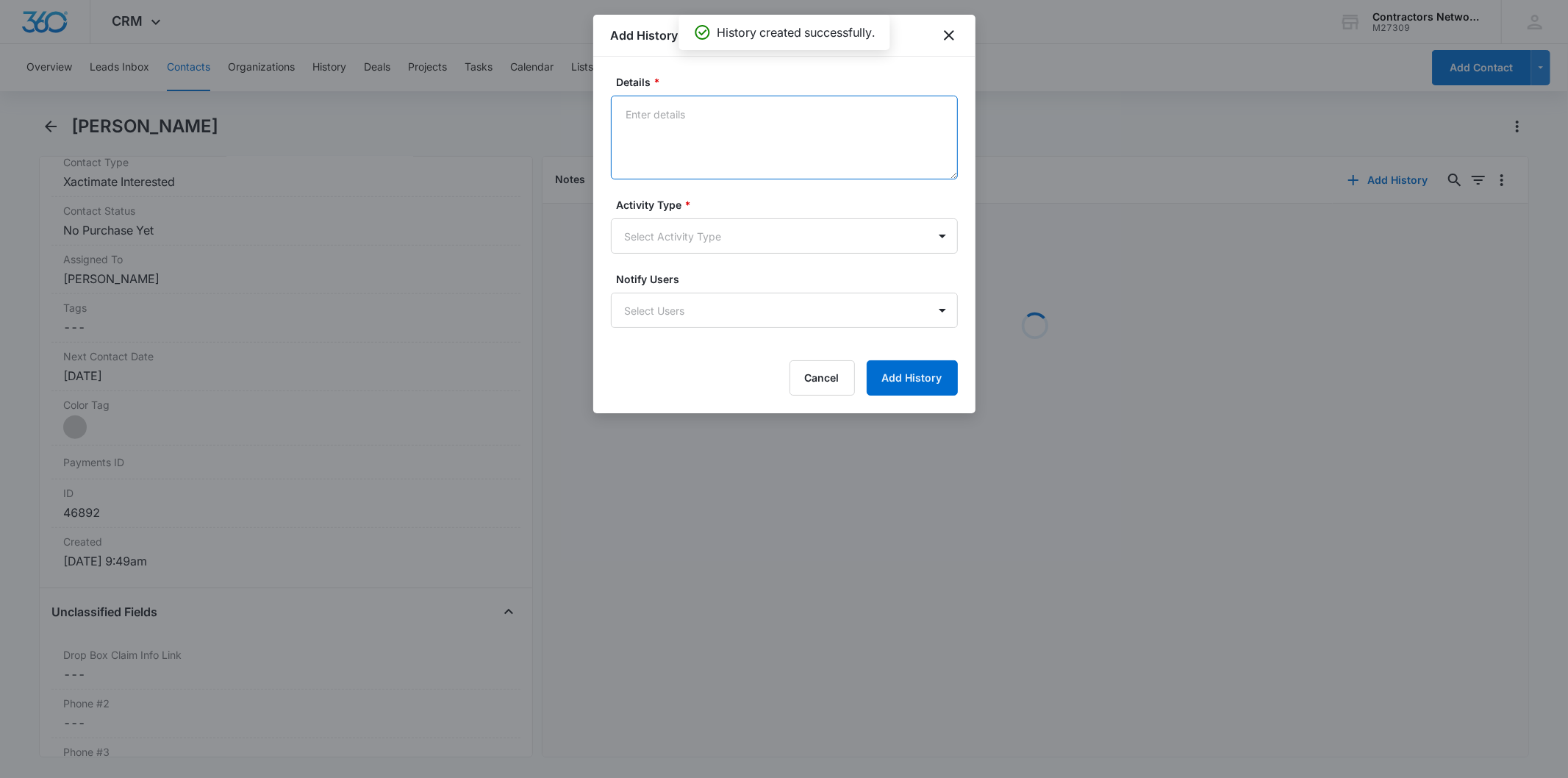
click at [673, 123] on textarea "Details *" at bounding box center [785, 137] width 347 height 84
paste textarea "[DATE] 12:00pm inbound customer asked about roofing apps also provided [PERSON_…"
type textarea "[DATE] 12:00pm inbound customer asked about roofing apps also provided [PERSON_…"
click at [664, 259] on form "Details * [DATE] 12:00pm inbound customer asked about roofing apps also provide…" at bounding box center [785, 235] width 347 height 321
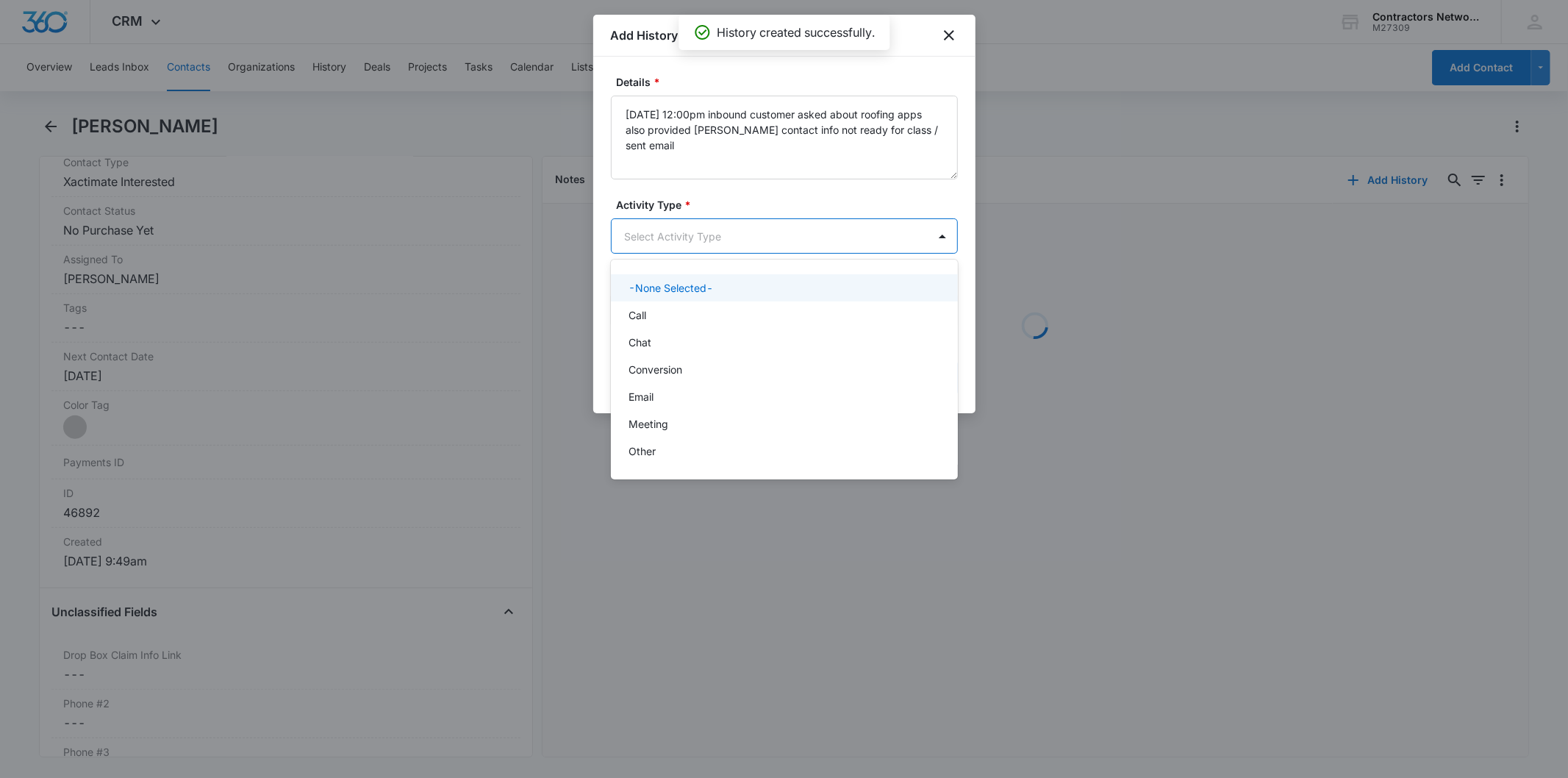
drag, startPoint x: 662, startPoint y: 252, endPoint x: 666, endPoint y: 288, distance: 36.2
click at [662, 255] on body "CRM Apps Reputation Websites Forms CRM Email Social Shop Payments POS Content A…" at bounding box center [784, 389] width 1568 height 778
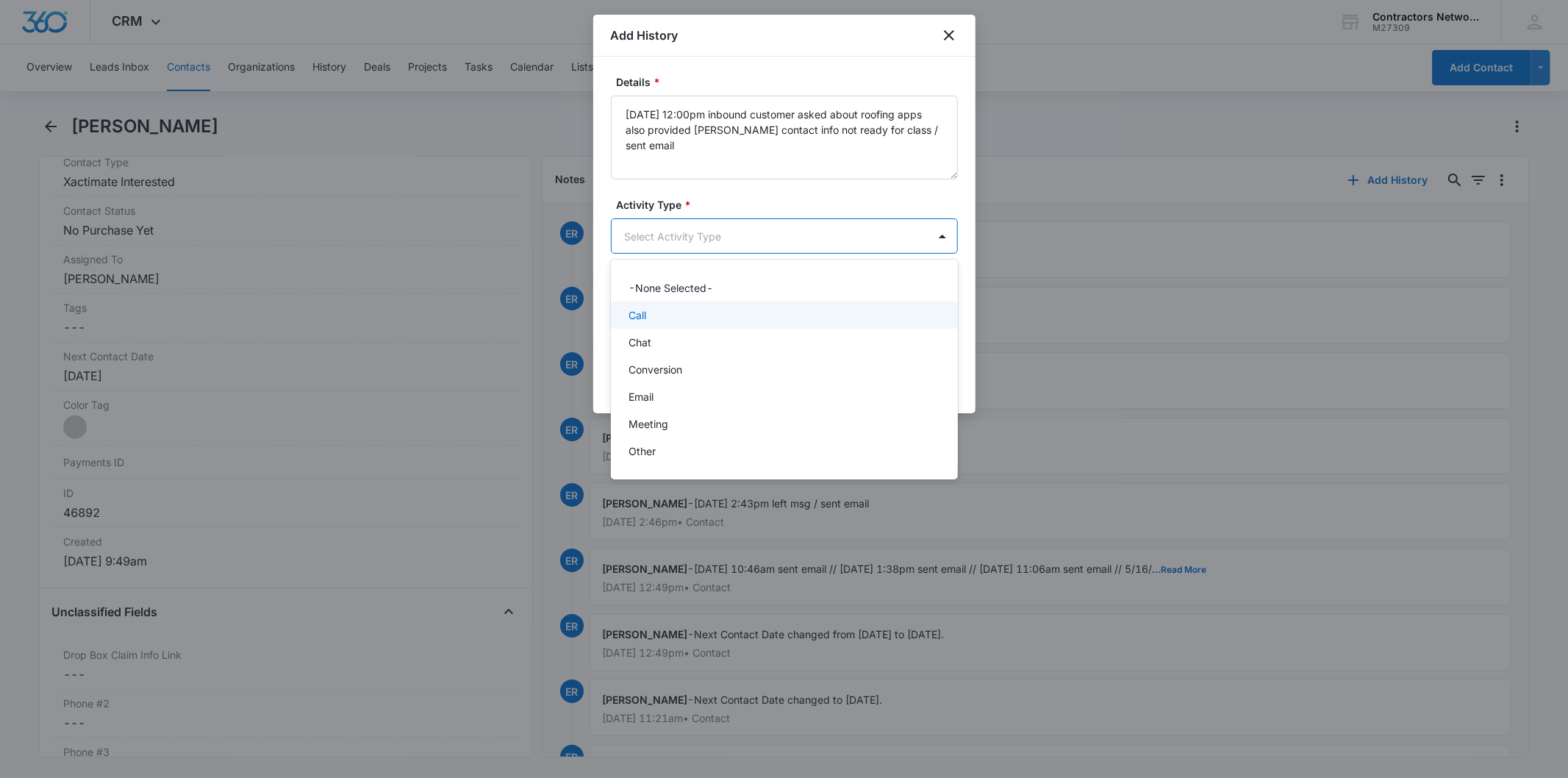
click at [673, 317] on div "Call" at bounding box center [782, 315] width 308 height 15
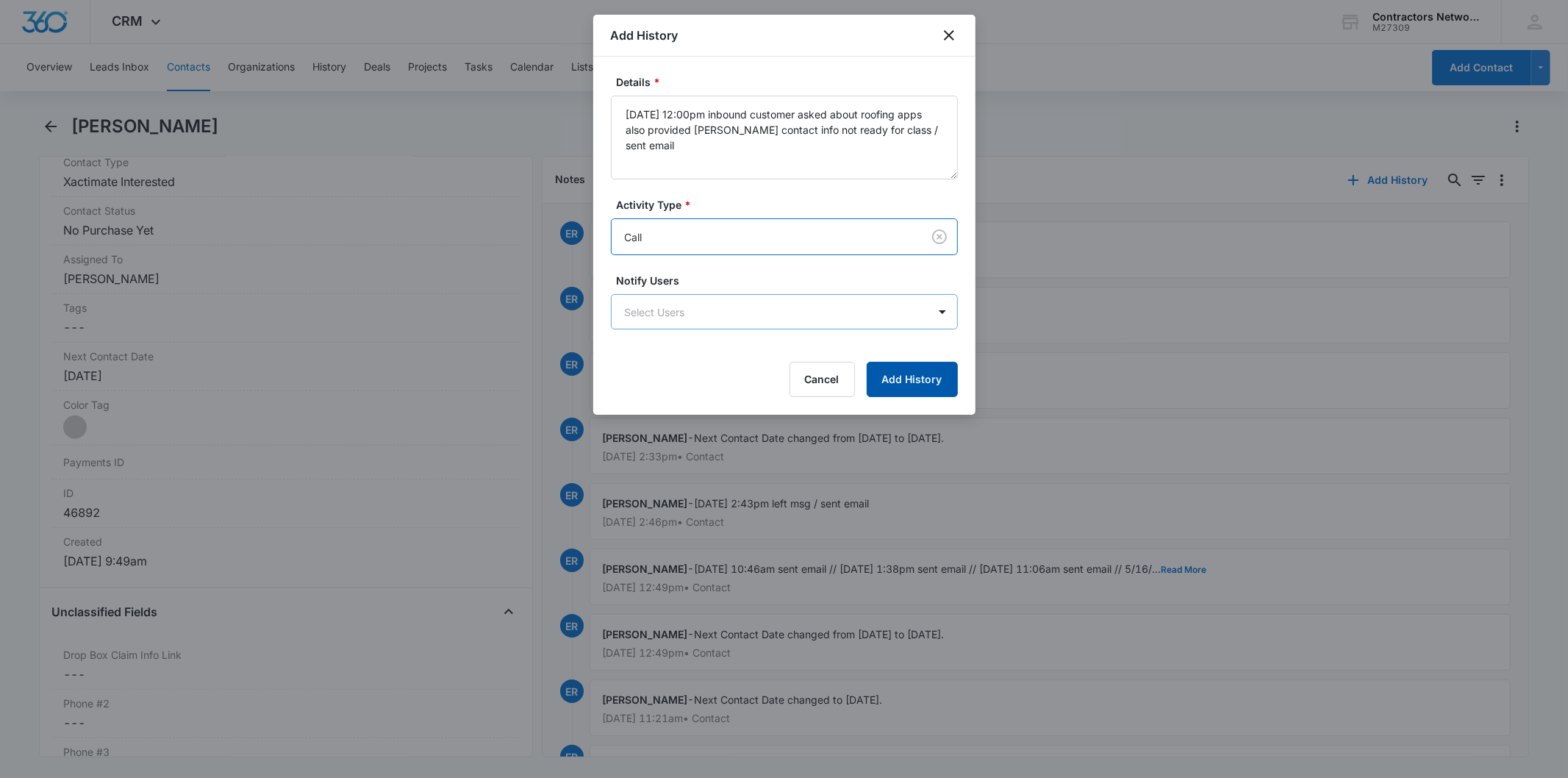
drag, startPoint x: 915, startPoint y: 379, endPoint x: 890, endPoint y: 325, distance: 59.5
click at [915, 378] on button "Add History" at bounding box center [912, 379] width 91 height 35
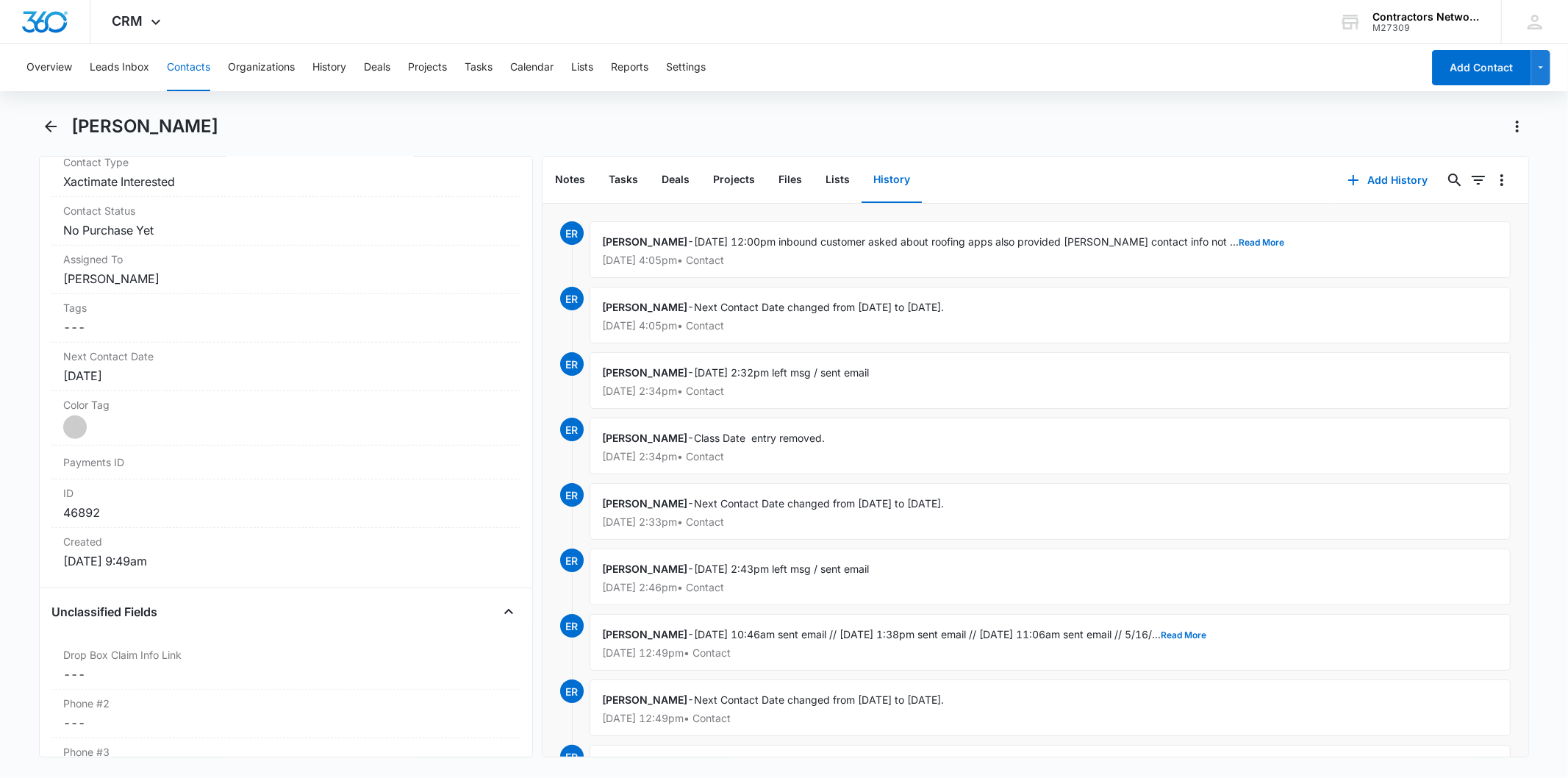
click at [186, 49] on button "Contacts" at bounding box center [189, 67] width 43 height 47
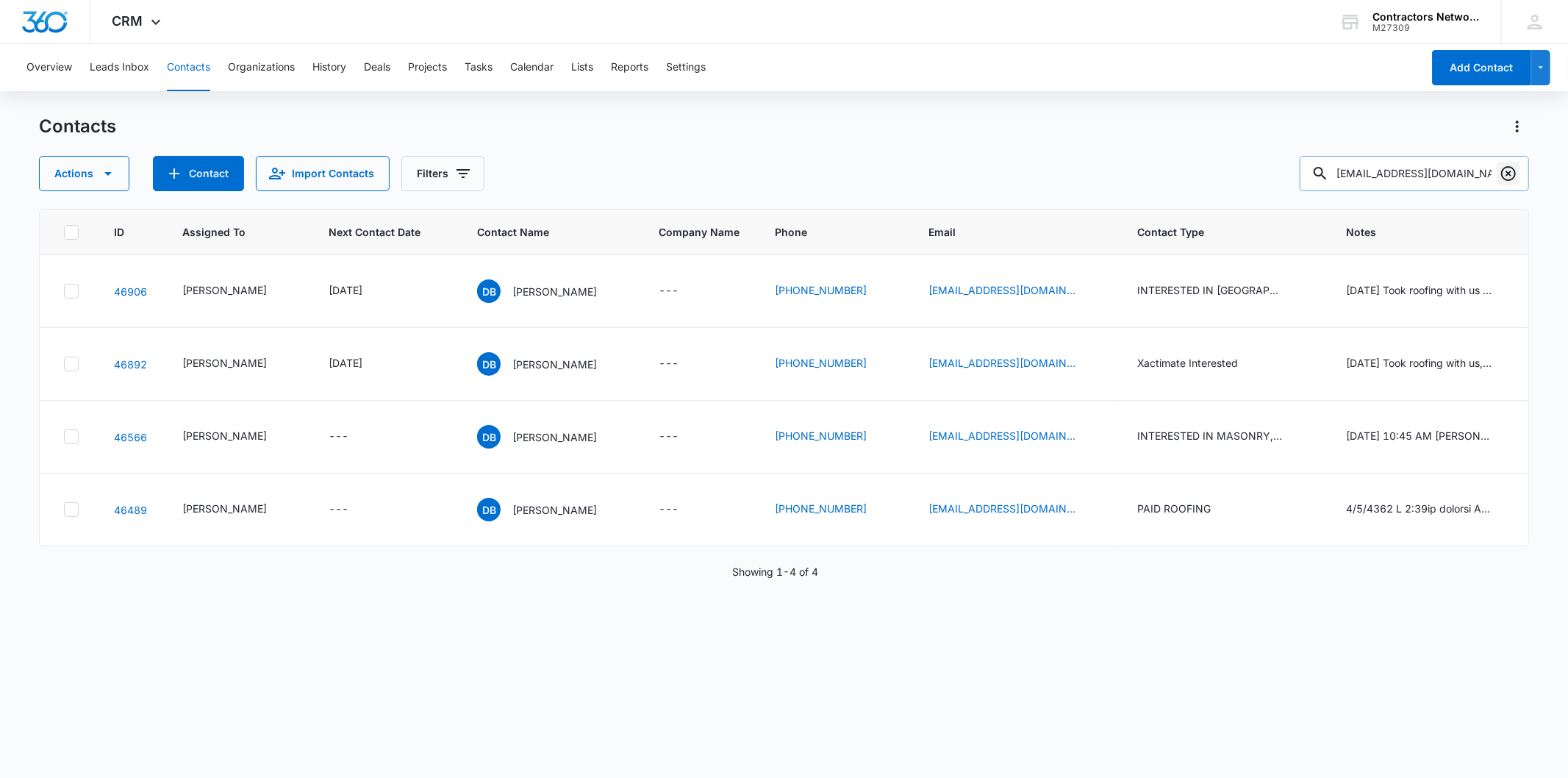
drag, startPoint x: 1520, startPoint y: 166, endPoint x: 1515, endPoint y: 172, distance: 7.8
click at [1519, 167] on div "[EMAIL_ADDRESS][DOMAIN_NAME]" at bounding box center [1414, 173] width 229 height 35
click at [1512, 172] on icon "Clear" at bounding box center [1509, 174] width 18 height 18
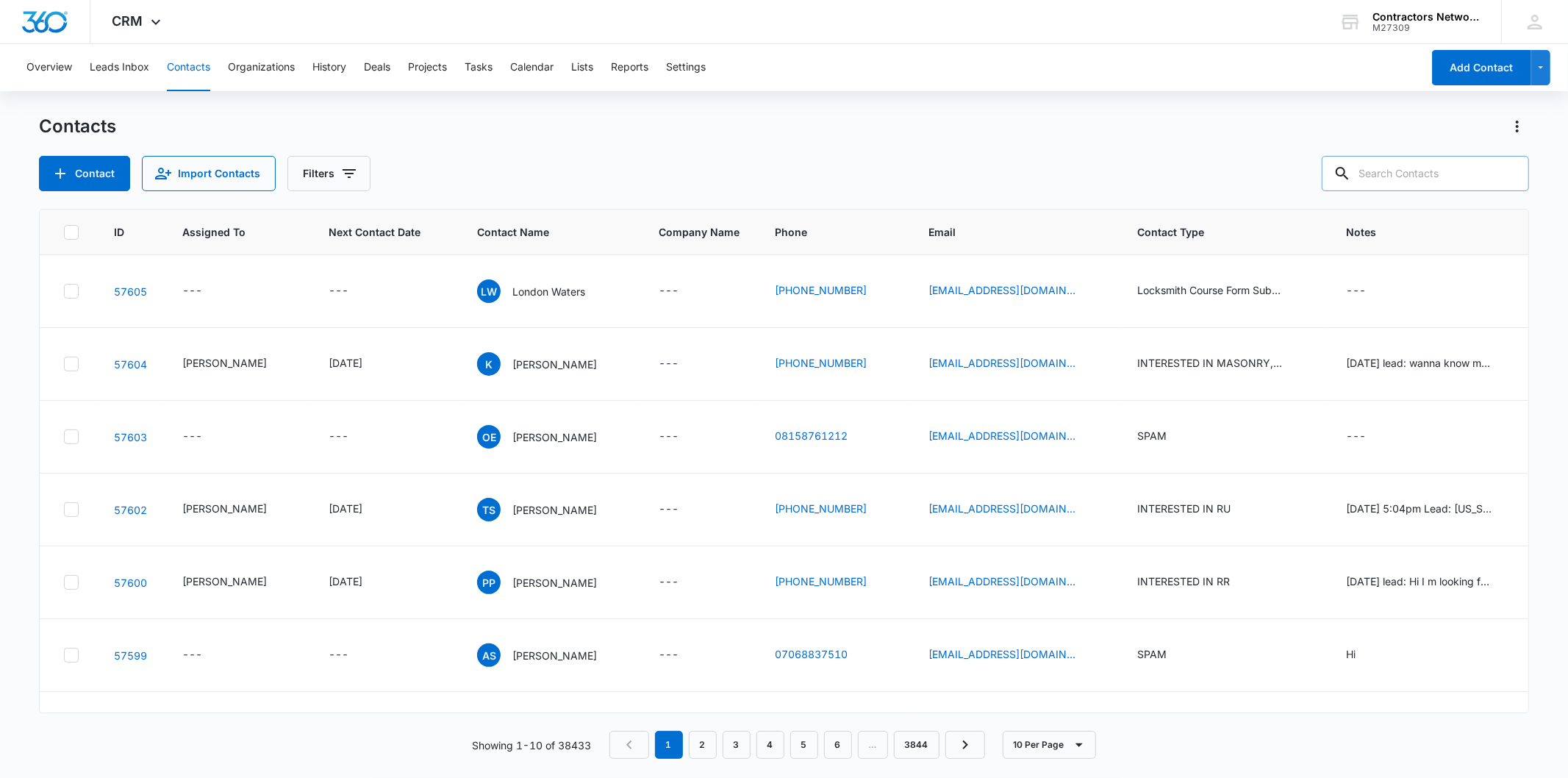
drag, startPoint x: 1400, startPoint y: 188, endPoint x: 1406, endPoint y: 174, distance: 15.2
paste input "[EMAIL_ADDRESS][DOMAIN_NAME]"
type input "[EMAIL_ADDRESS][DOMAIN_NAME]"
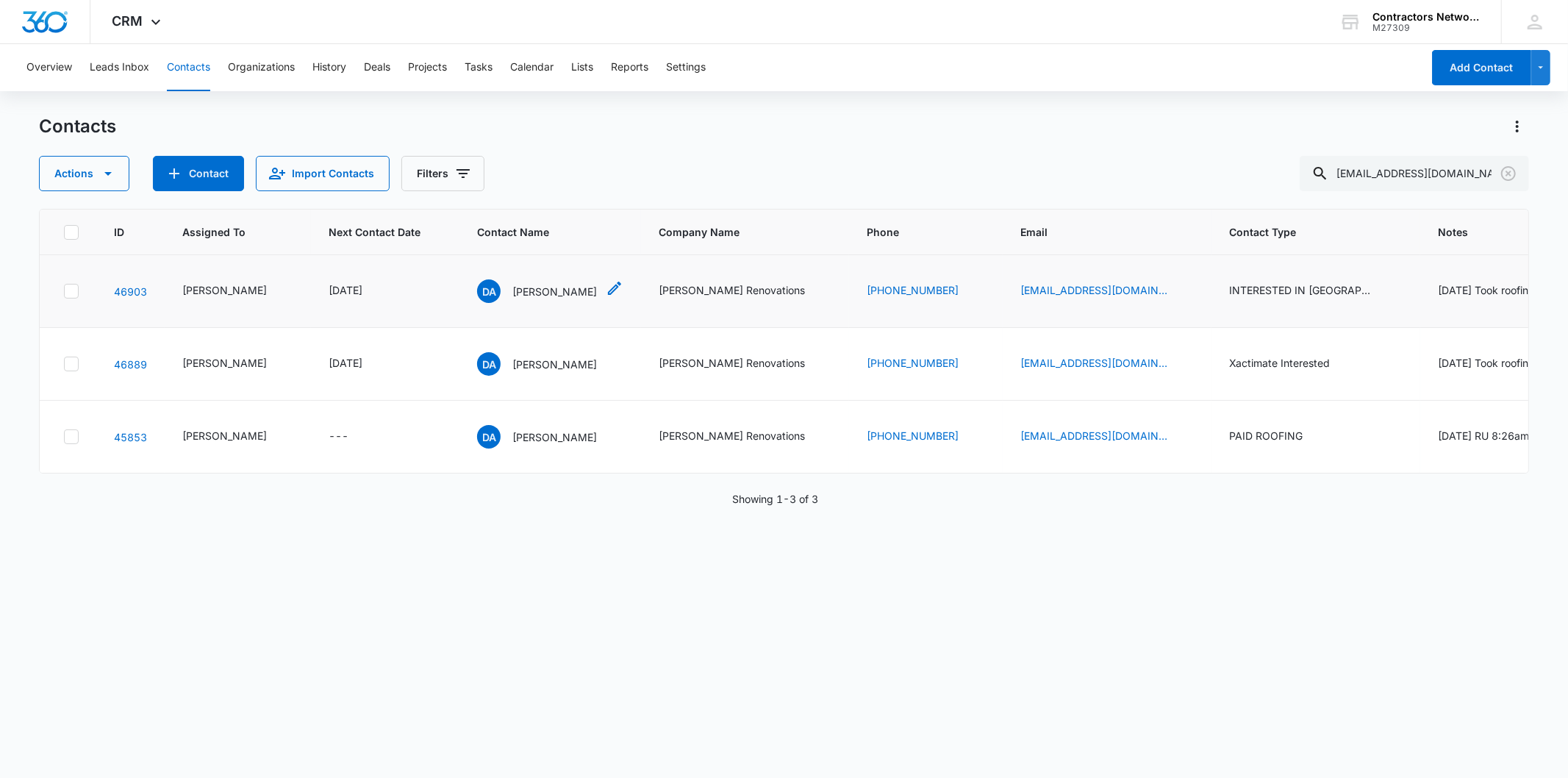
click at [522, 303] on div "DA [PERSON_NAME]" at bounding box center [537, 291] width 120 height 23
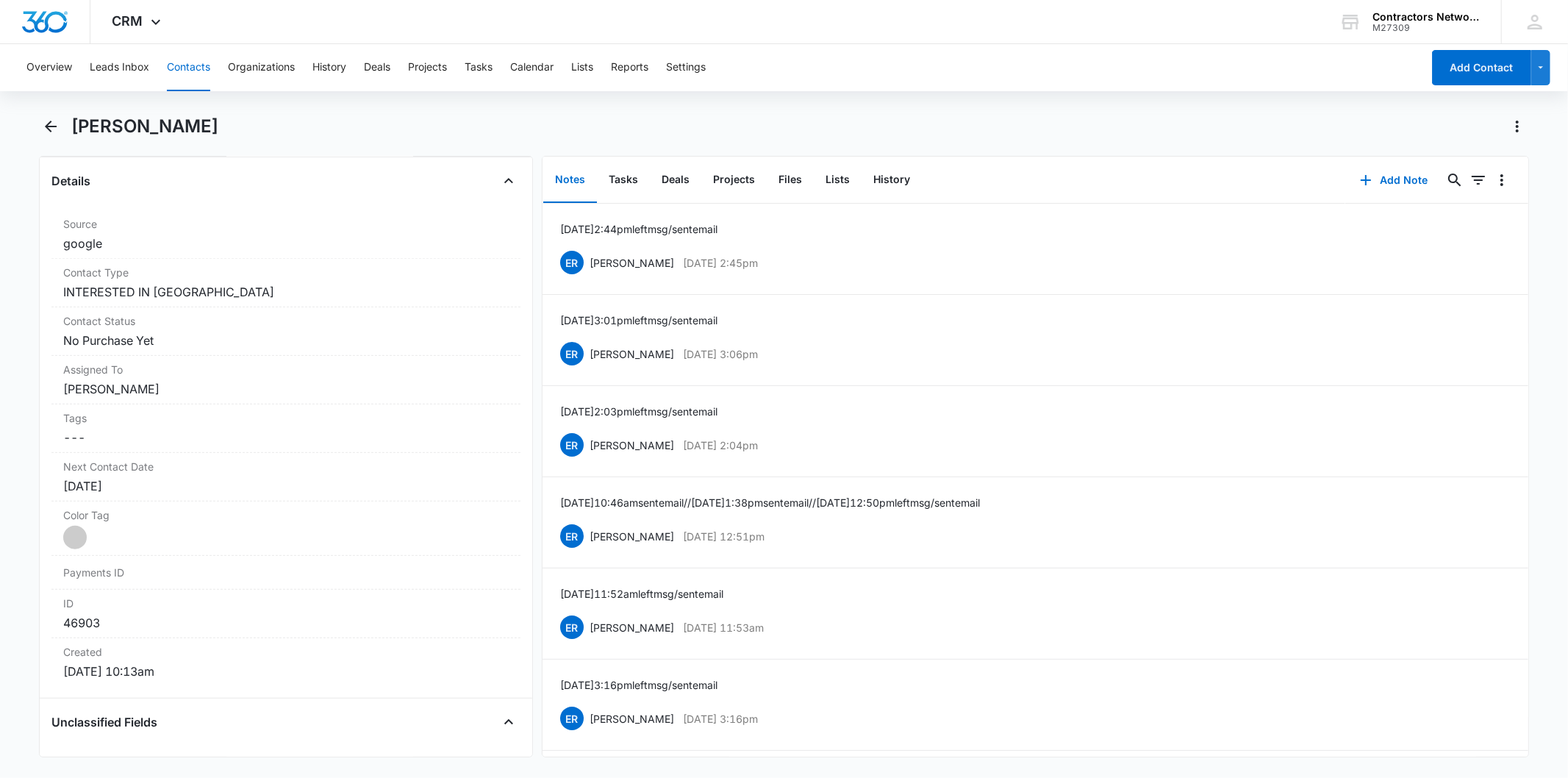
scroll to position [571, 0]
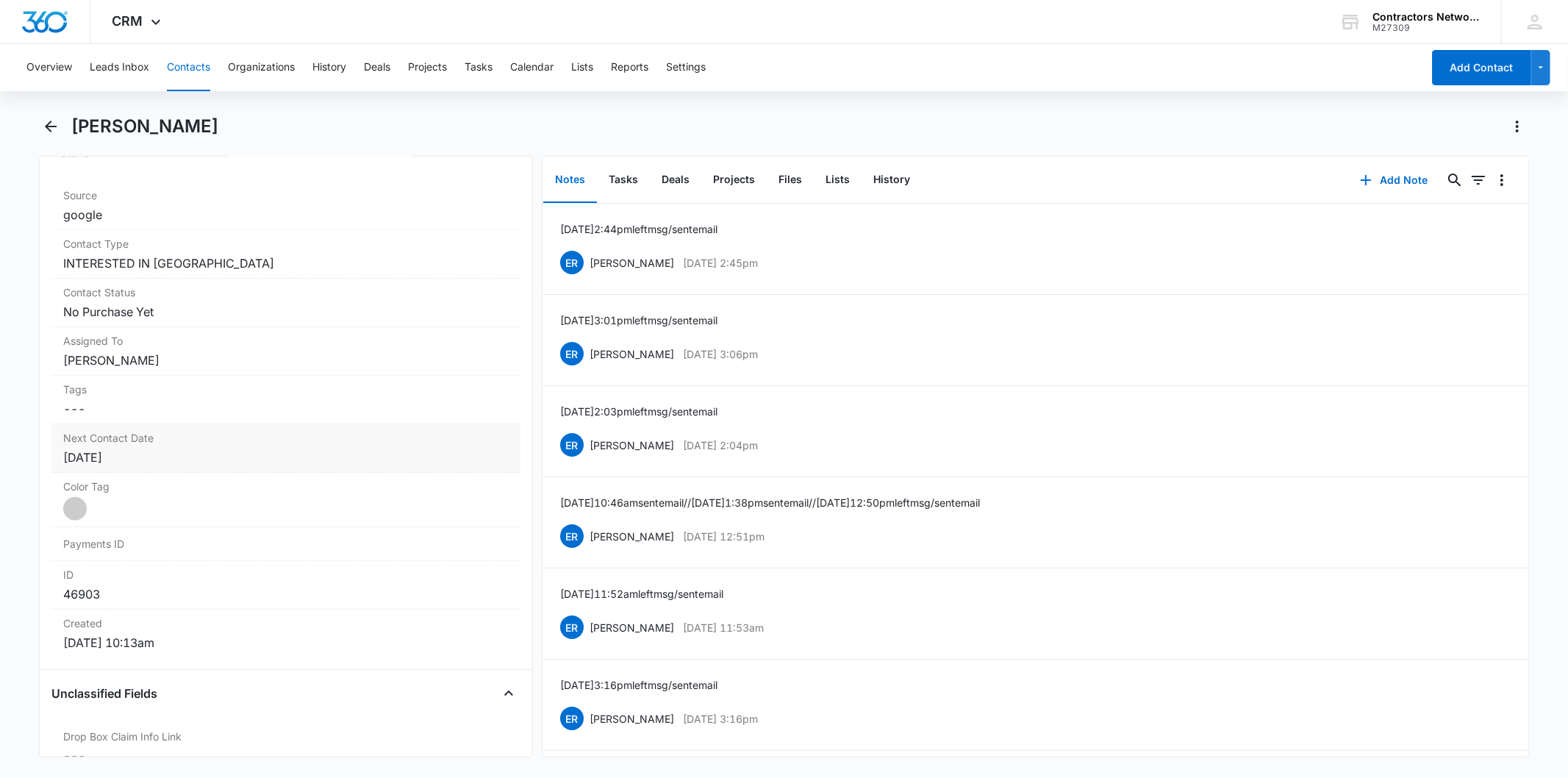
click at [229, 454] on div "[DATE]" at bounding box center [285, 458] width 445 height 18
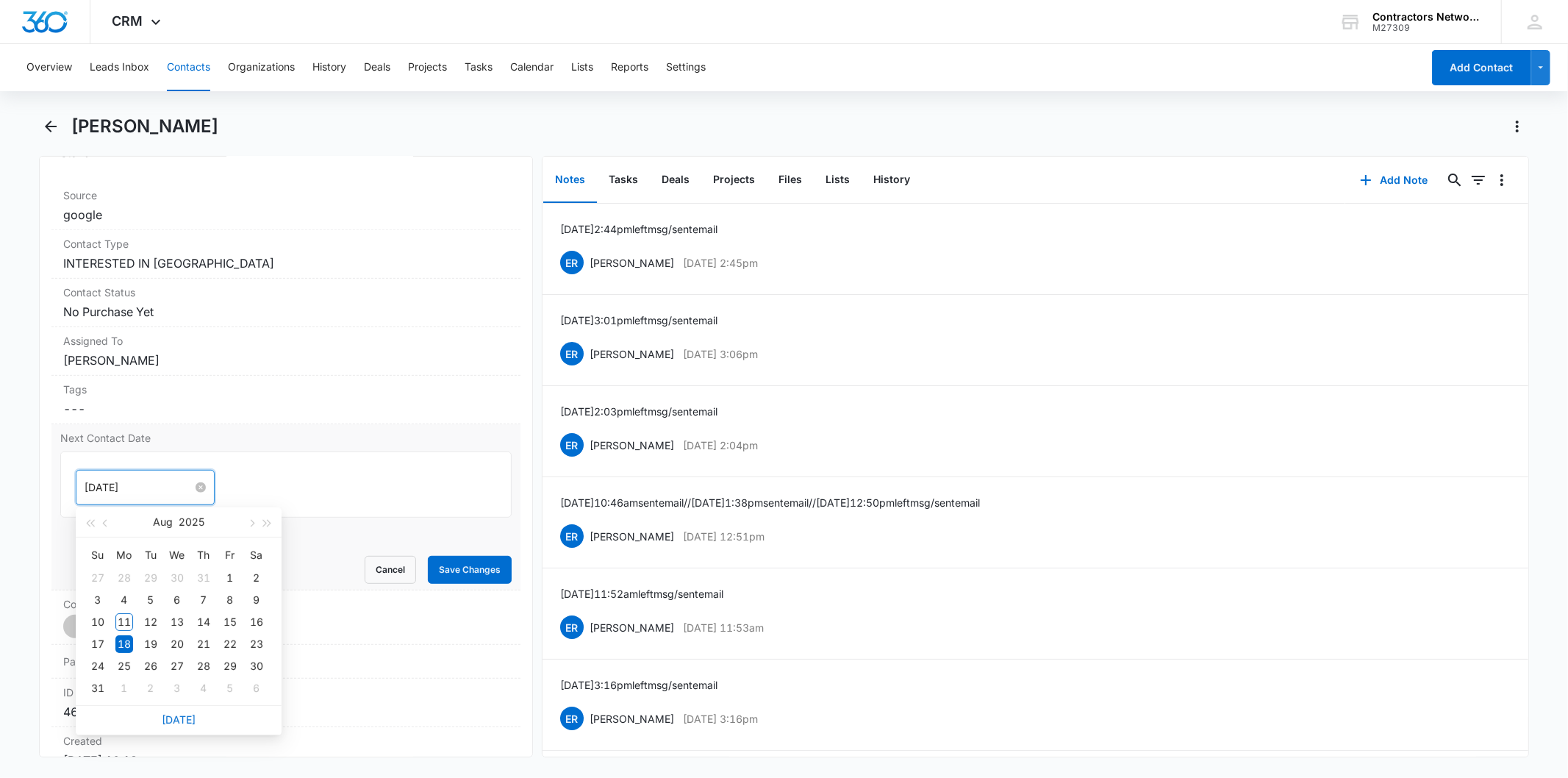
click at [164, 491] on input "[DATE]" at bounding box center [138, 487] width 108 height 16
click at [248, 525] on span "button" at bounding box center [251, 523] width 7 height 7
type input "[DATE]"
click at [126, 693] on div "6" at bounding box center [124, 689] width 18 height 18
click at [440, 567] on button "Save Changes" at bounding box center [469, 569] width 84 height 28
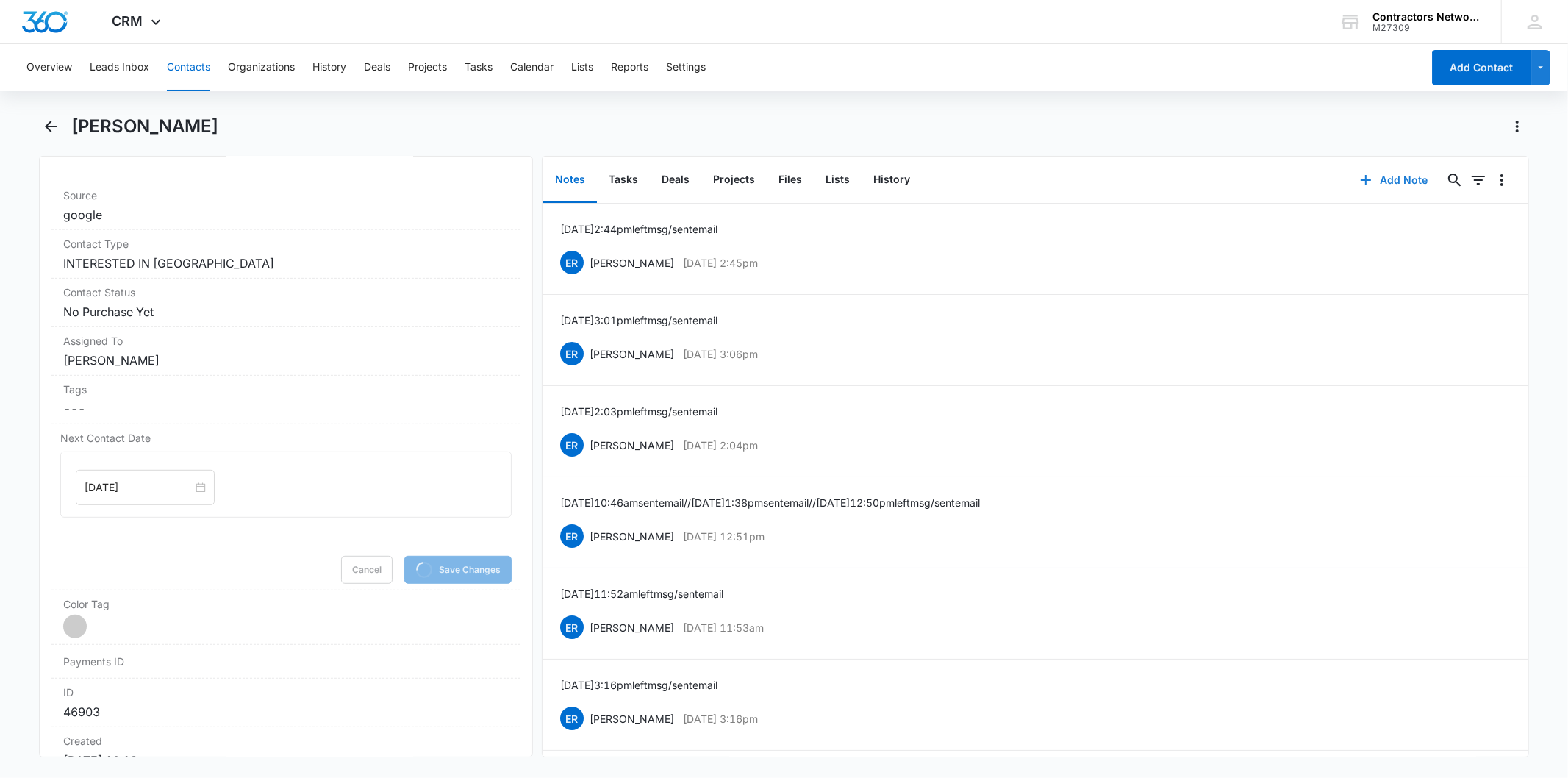
click at [1374, 179] on button "Add Note" at bounding box center [1394, 180] width 98 height 35
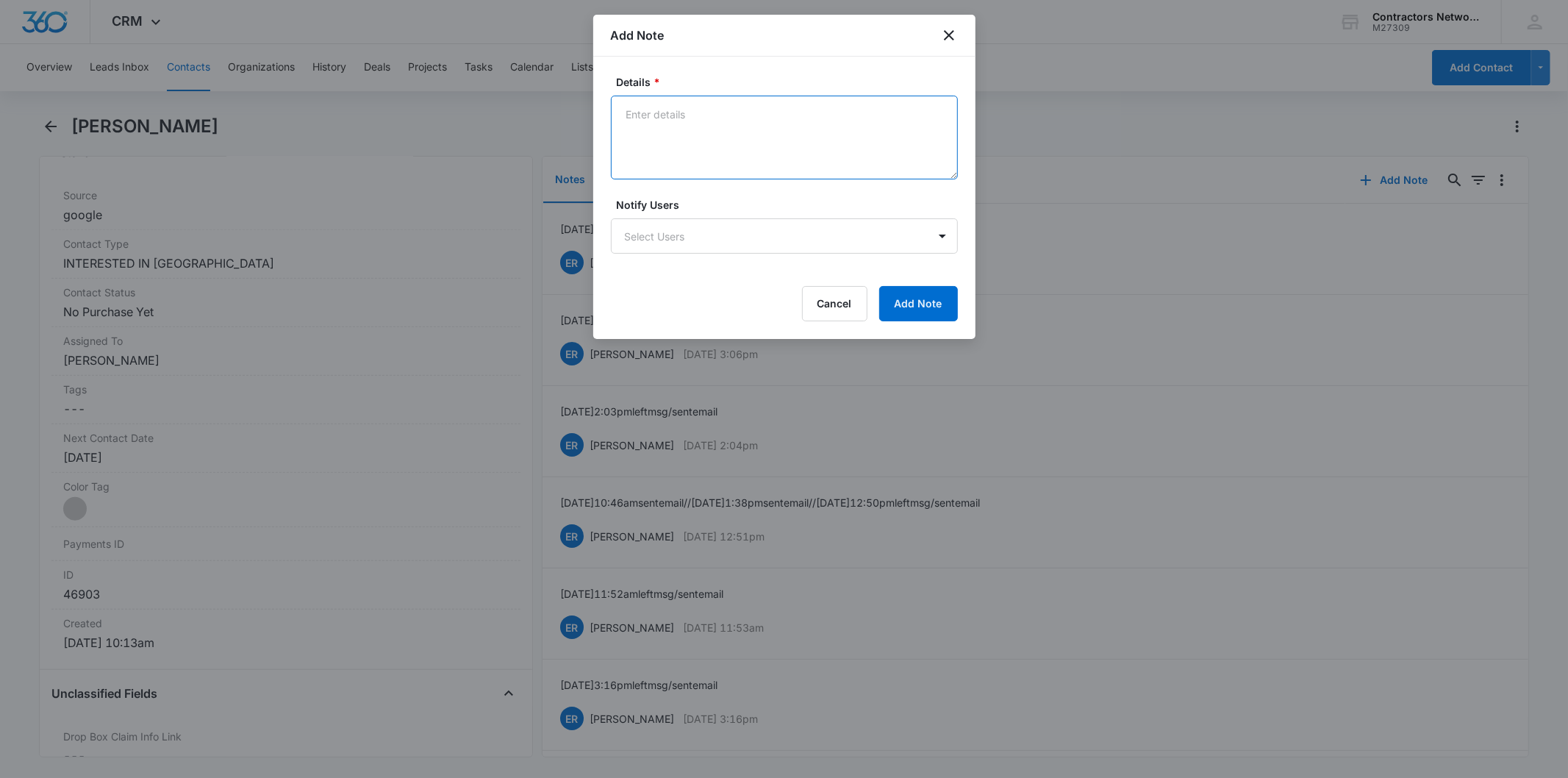
click at [726, 139] on textarea "Details *" at bounding box center [785, 137] width 347 height 84
paste textarea "[DATE] 4:08pm customer said busy possibly December PA informed Xactimate class …"
type textarea "[DATE] 4:08pm customer said busy possibly December PA informed Xactimate class …"
click at [936, 307] on button "Add Note" at bounding box center [918, 303] width 78 height 35
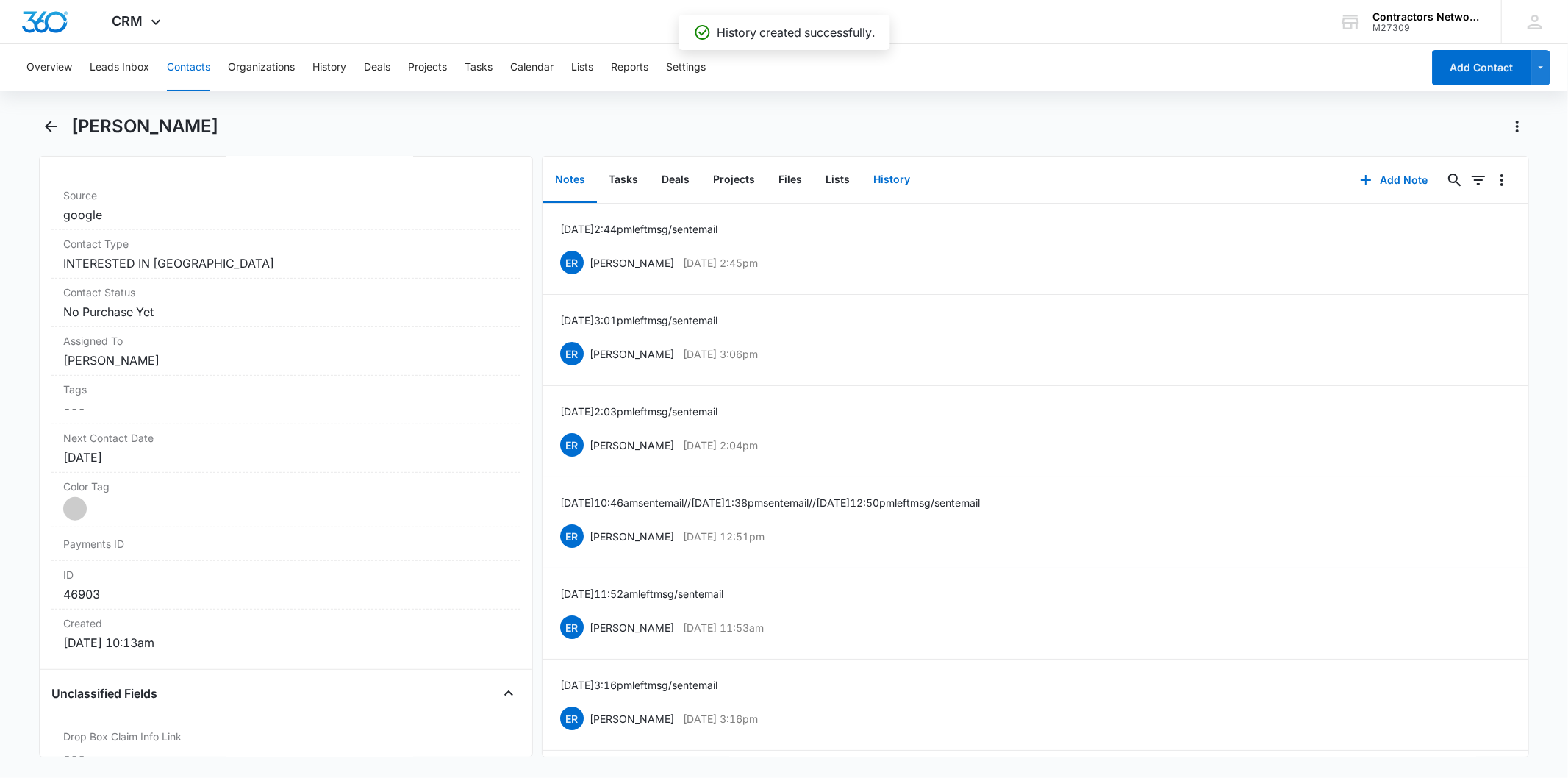
click at [902, 185] on button "History" at bounding box center [891, 180] width 60 height 46
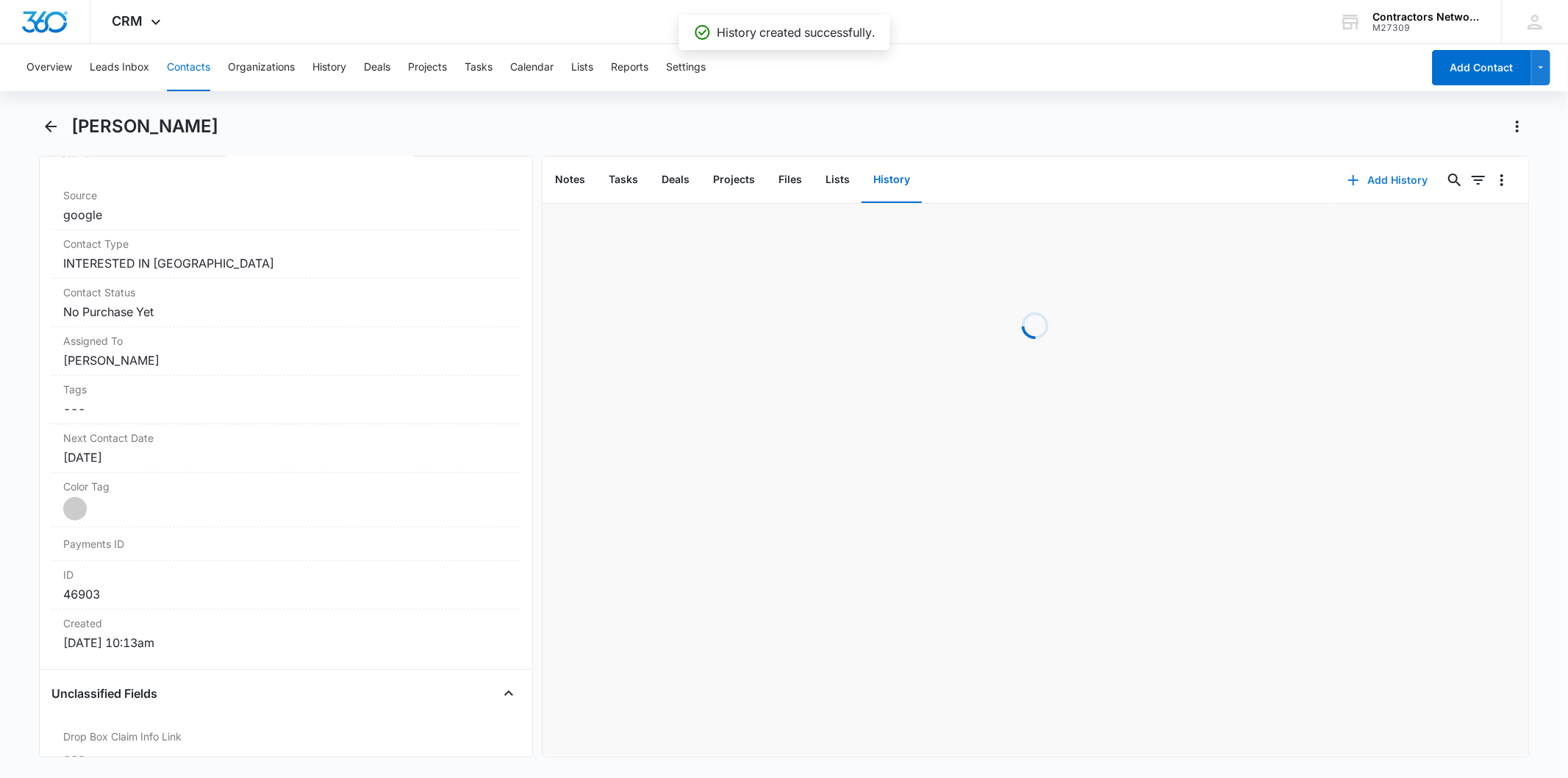
click at [1347, 178] on icon "button" at bounding box center [1354, 181] width 18 height 18
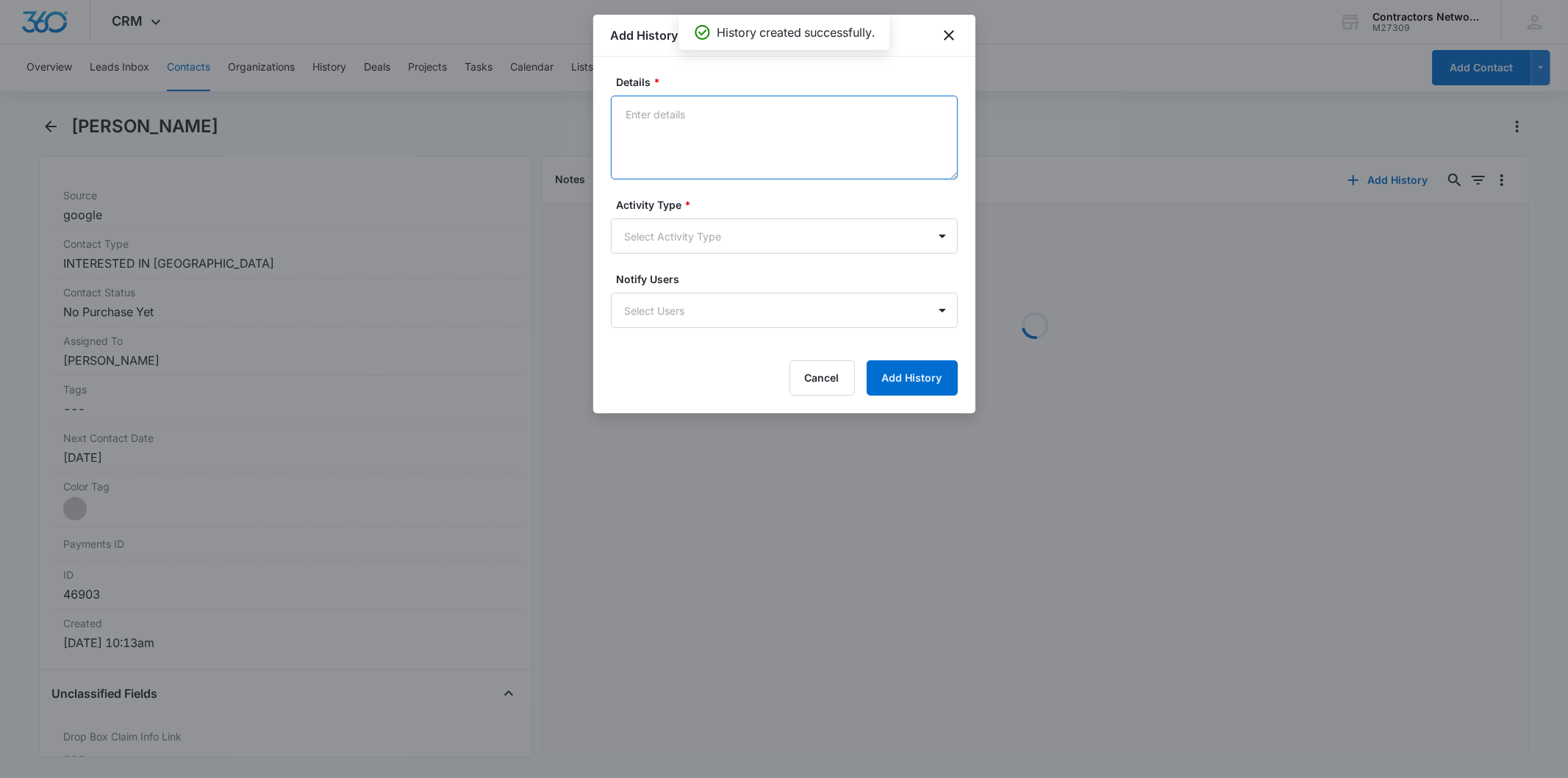
click at [708, 143] on textarea "Details *" at bounding box center [785, 137] width 347 height 84
paste textarea "[DATE] 4:08pm customer said busy possibly December PA informed Xactimate class …"
type textarea "[DATE] 4:08pm customer said busy possibly December PA informed Xactimate class …"
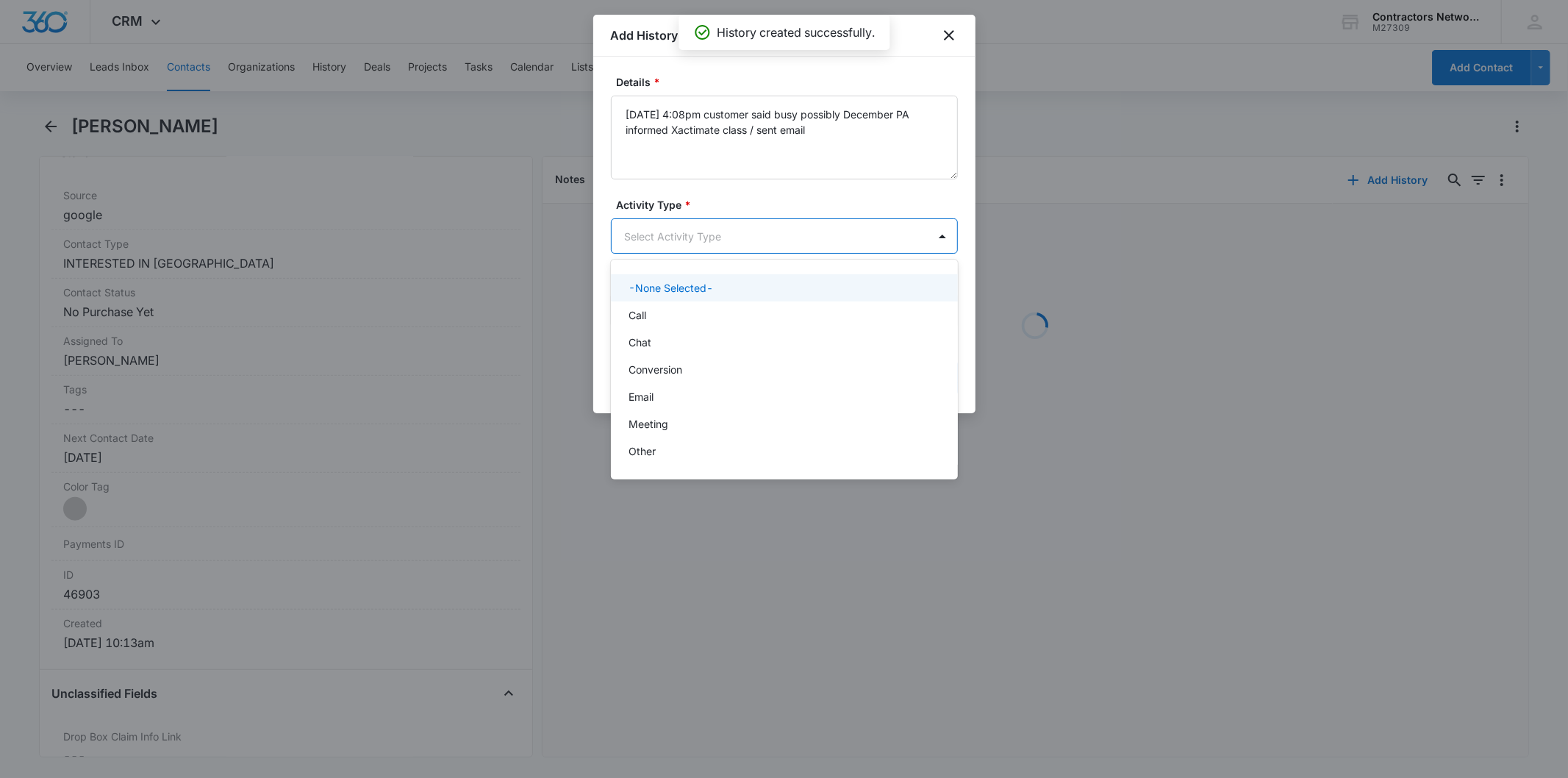
click at [682, 240] on body "CRM Apps Reputation Websites Forms CRM Email Social Shop Payments POS Content A…" at bounding box center [784, 389] width 1568 height 778
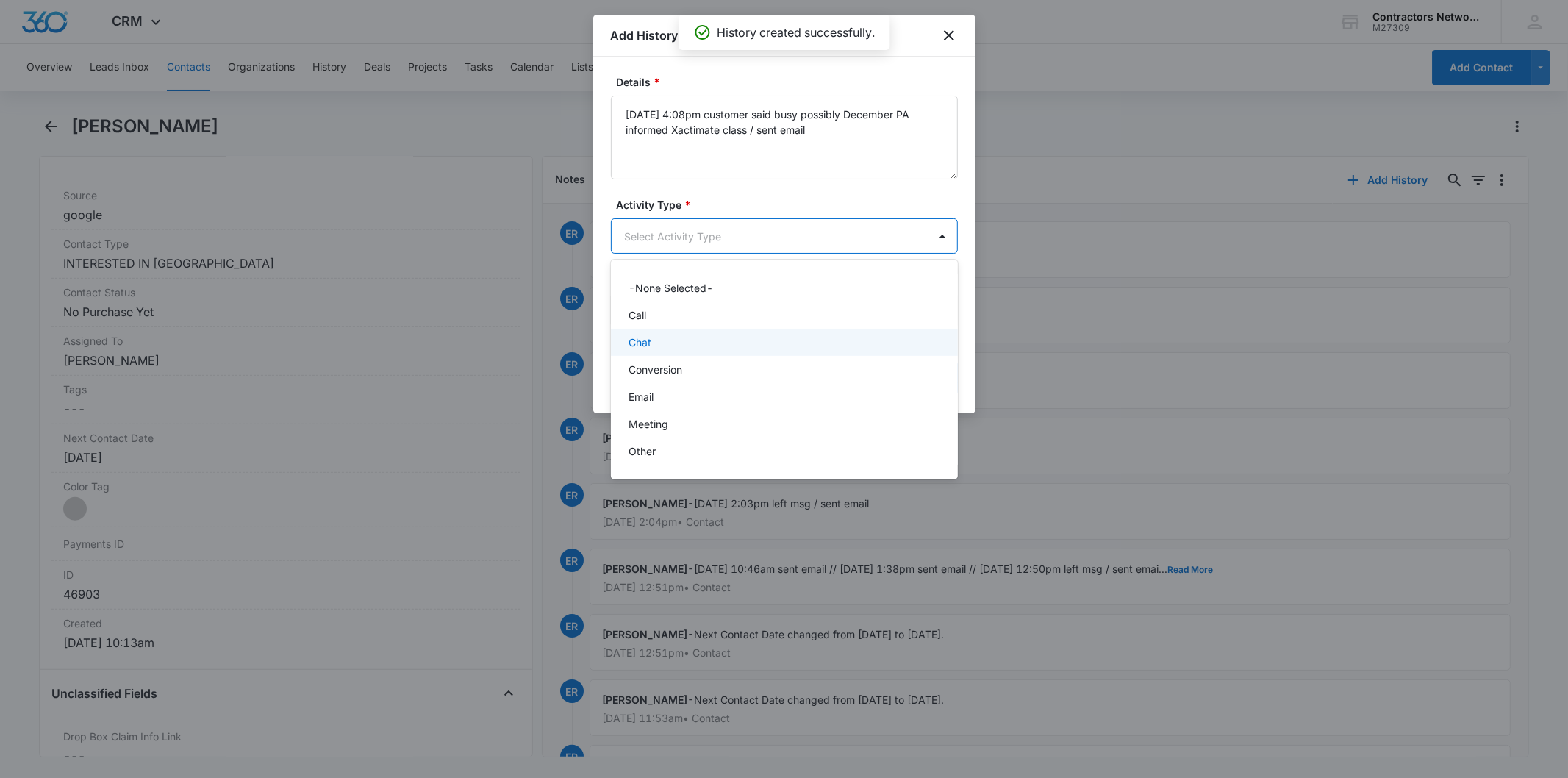
click at [651, 349] on p "Chat" at bounding box center [639, 342] width 22 height 15
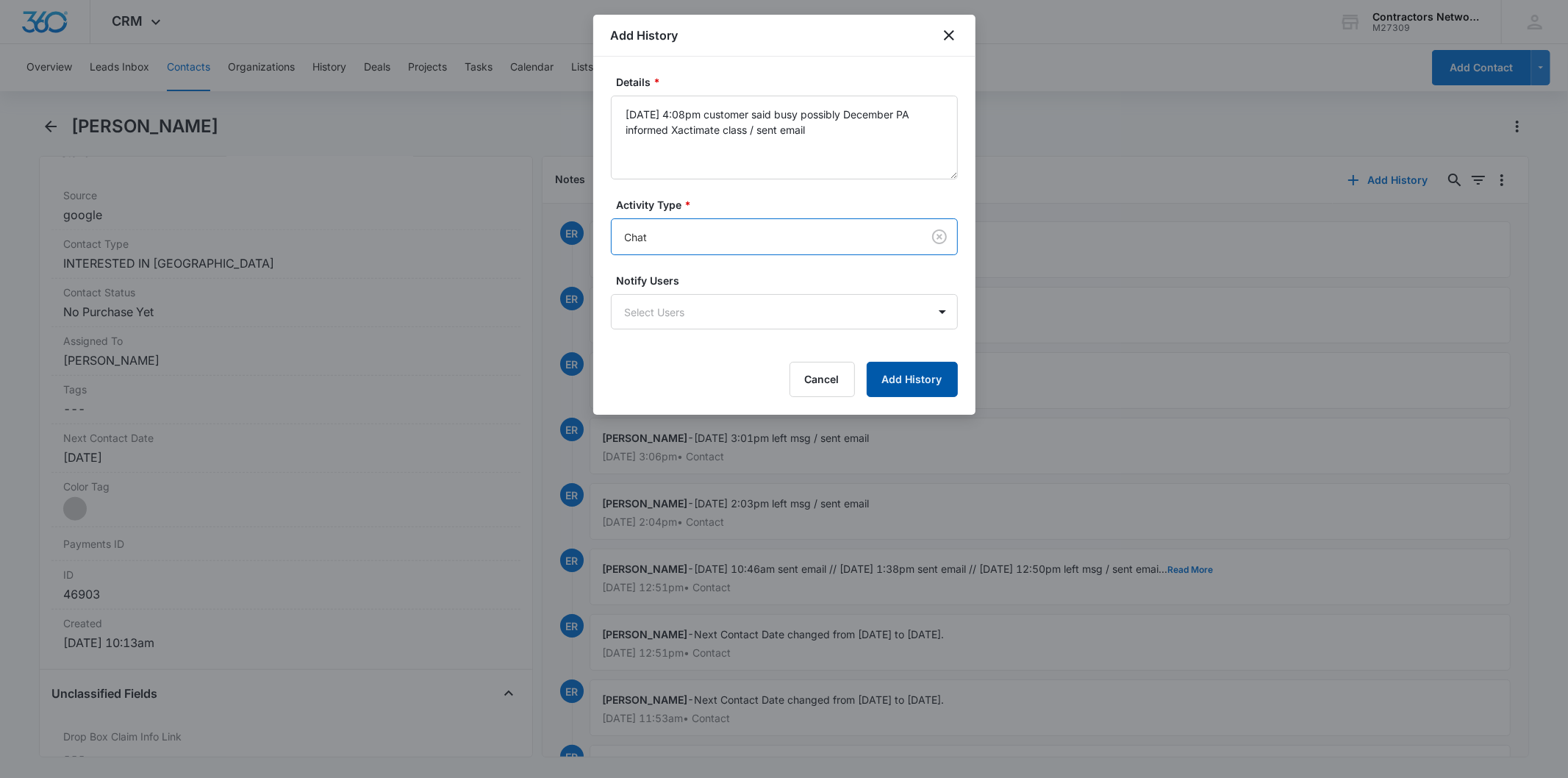
click at [905, 366] on button "Add History" at bounding box center [912, 379] width 91 height 35
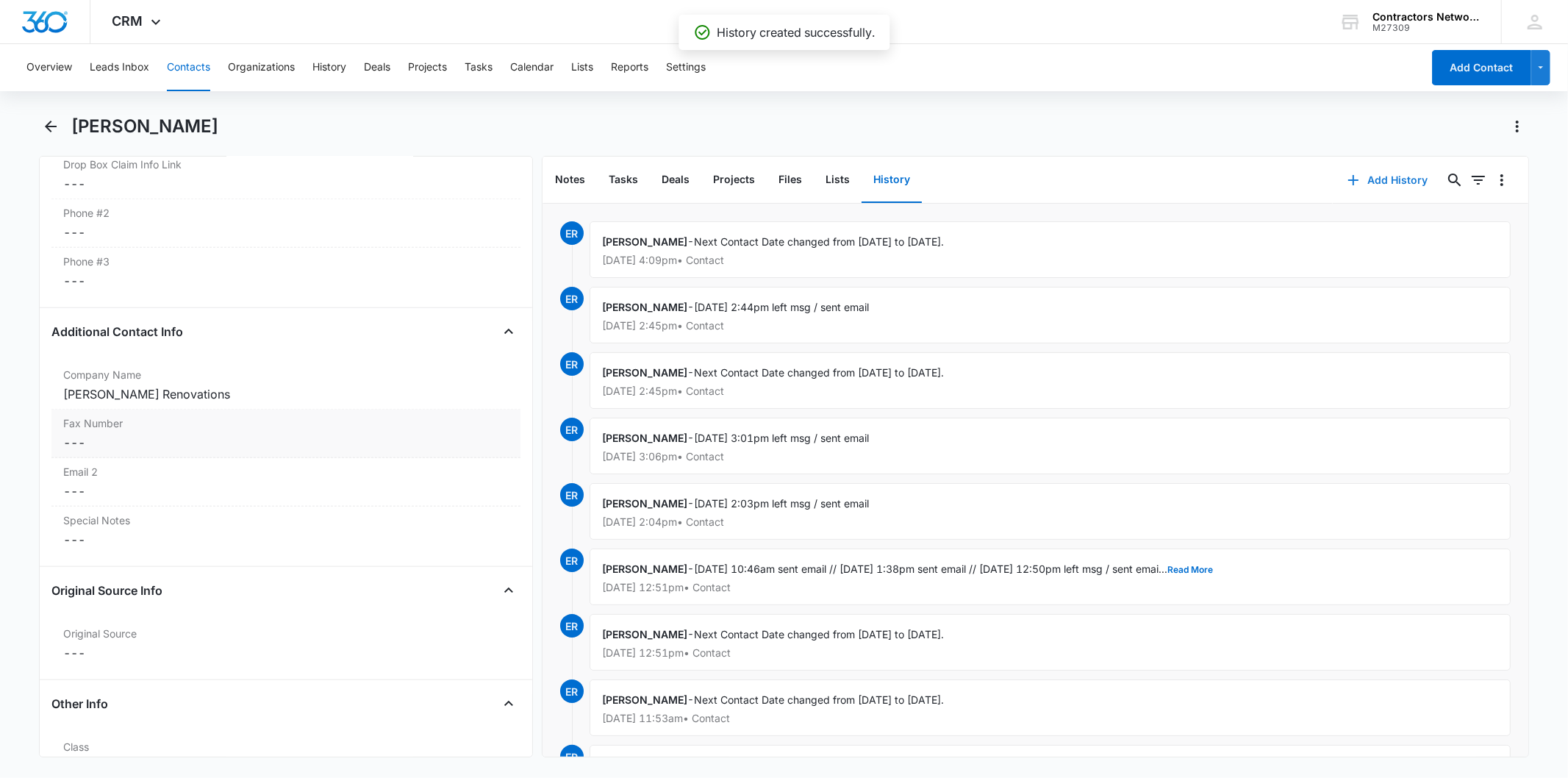
scroll to position [1634, 0]
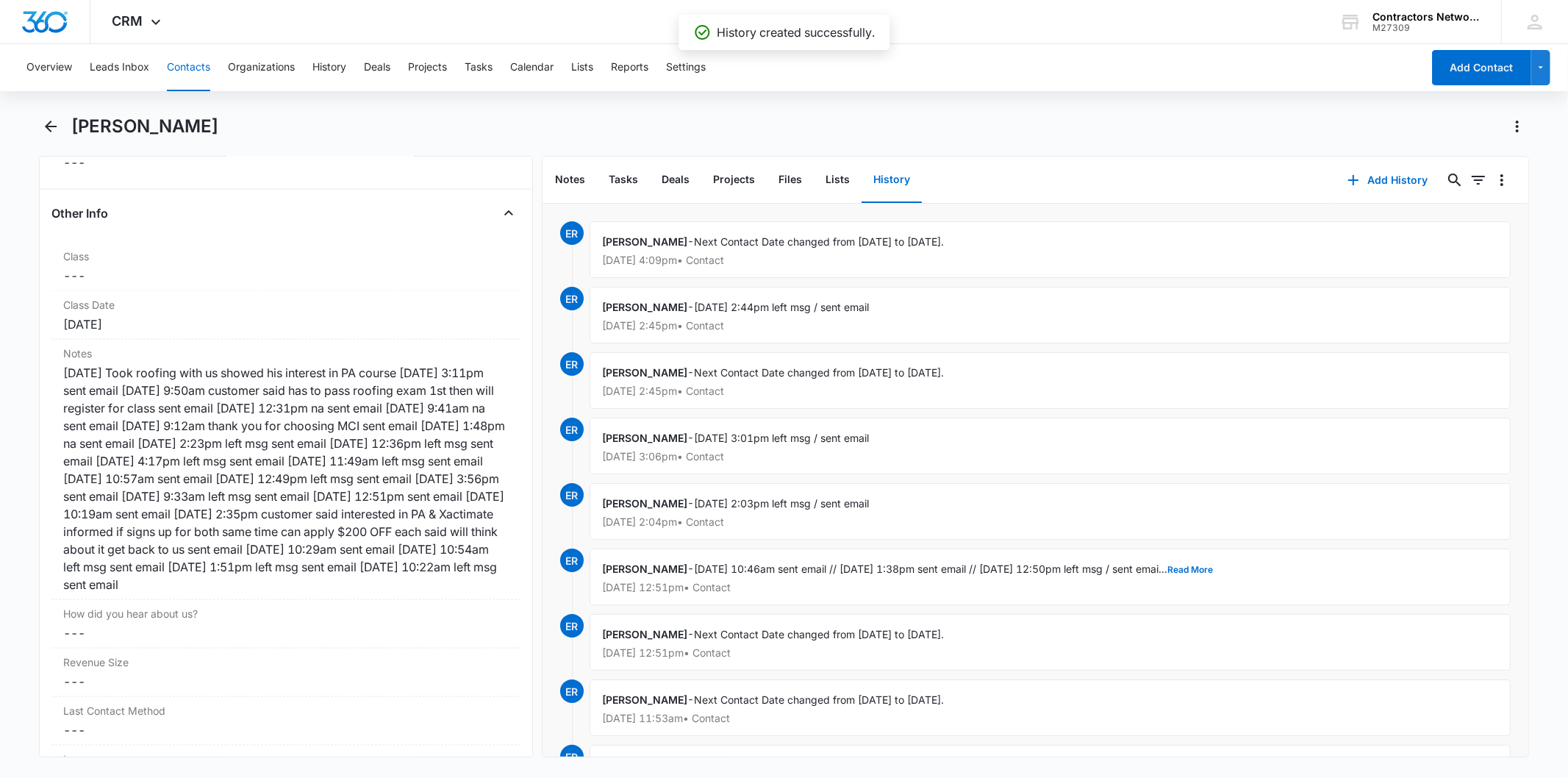
click at [180, 70] on button "Contacts" at bounding box center [189, 67] width 43 height 47
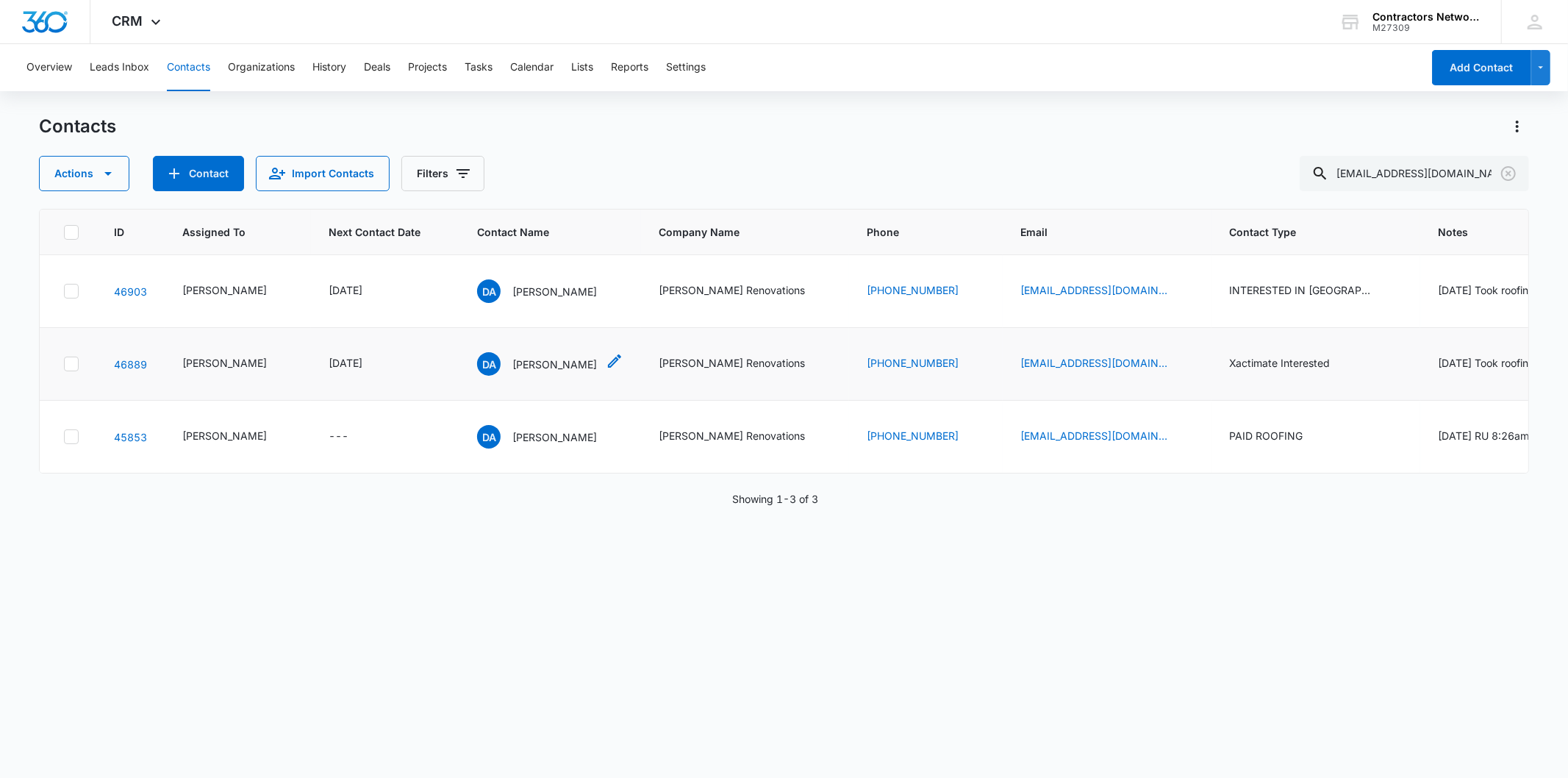
click at [512, 372] on p "[PERSON_NAME]" at bounding box center [555, 364] width 85 height 15
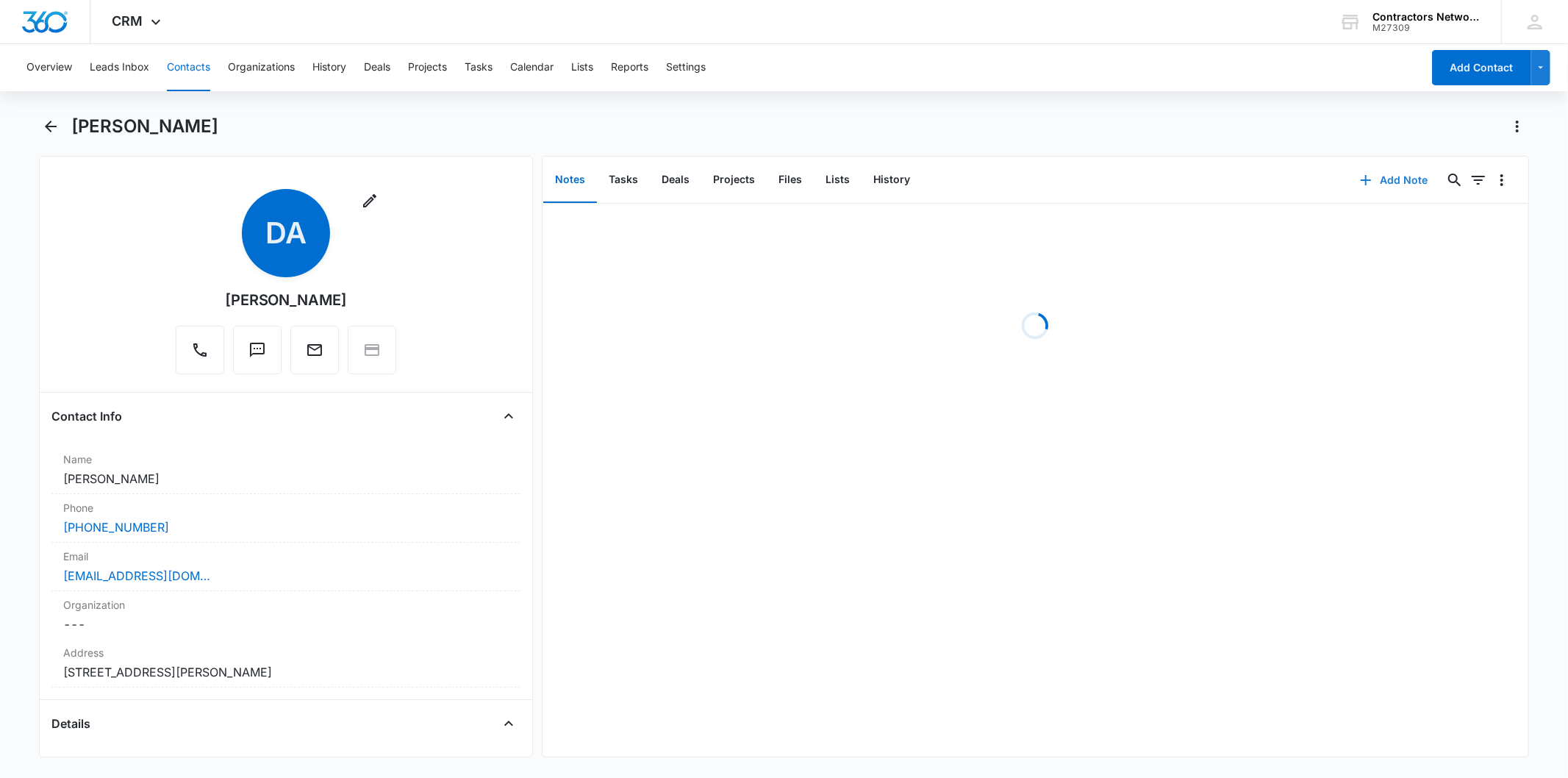
click at [1373, 180] on button "Add Note" at bounding box center [1394, 180] width 98 height 35
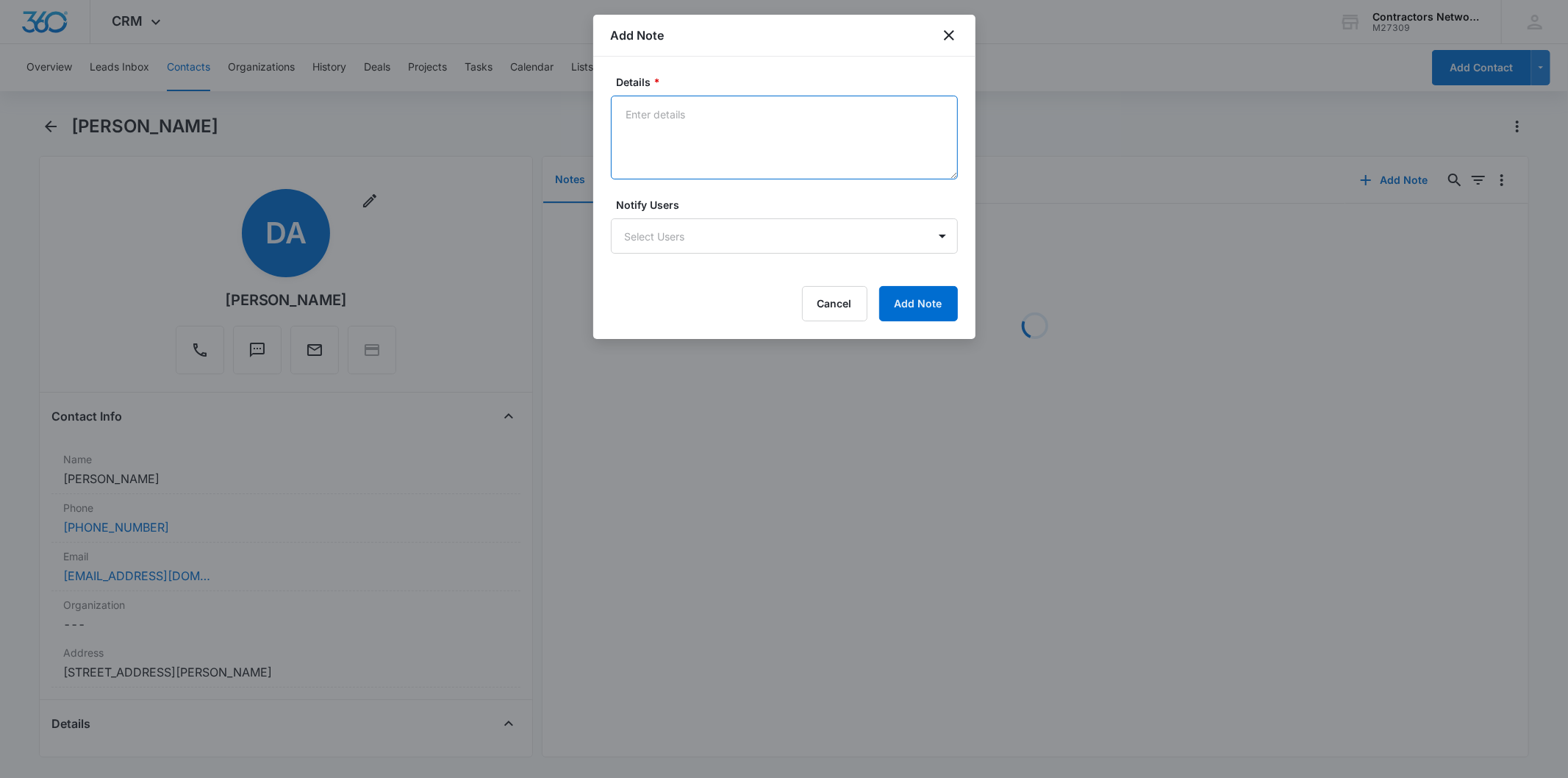
click at [690, 132] on textarea "Details *" at bounding box center [785, 137] width 347 height 84
paste textarea "[DATE] 4:08pm customer said busy possibly December PA informed Xactimate class …"
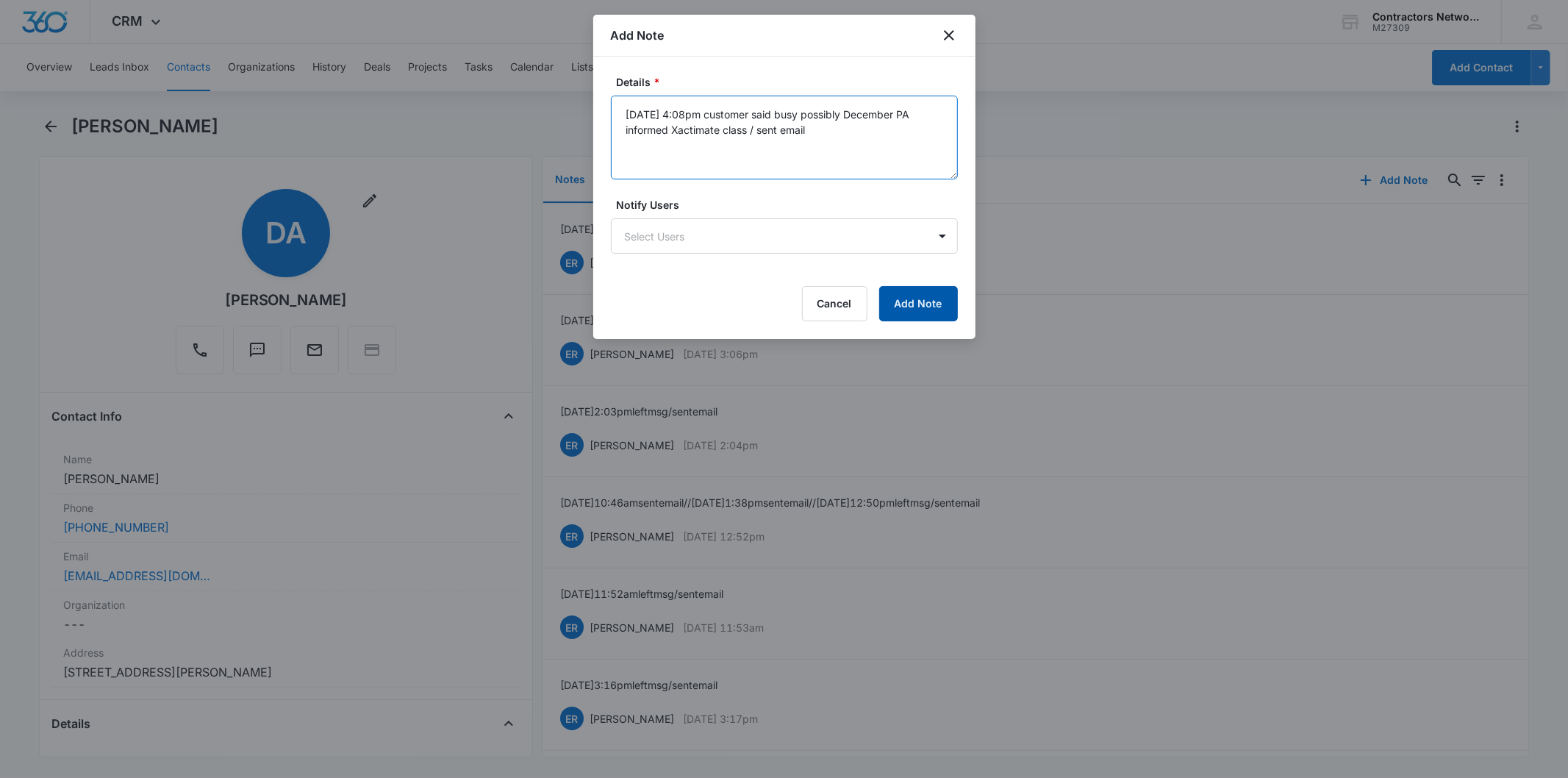
type textarea "[DATE] 4:08pm customer said busy possibly December PA informed Xactimate class …"
click at [893, 286] on button "Add Note" at bounding box center [918, 303] width 78 height 35
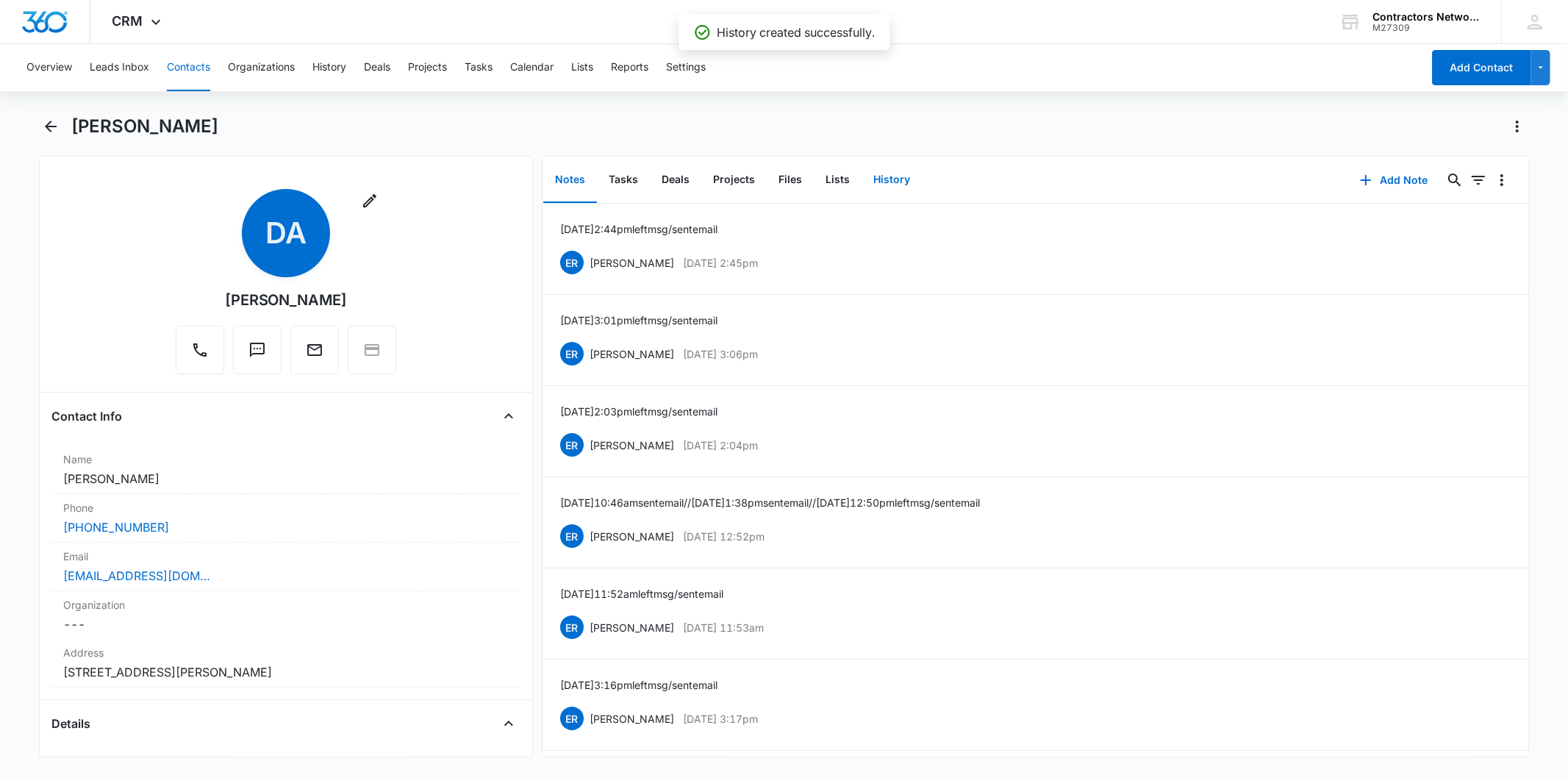
click at [892, 184] on button "History" at bounding box center [891, 180] width 60 height 46
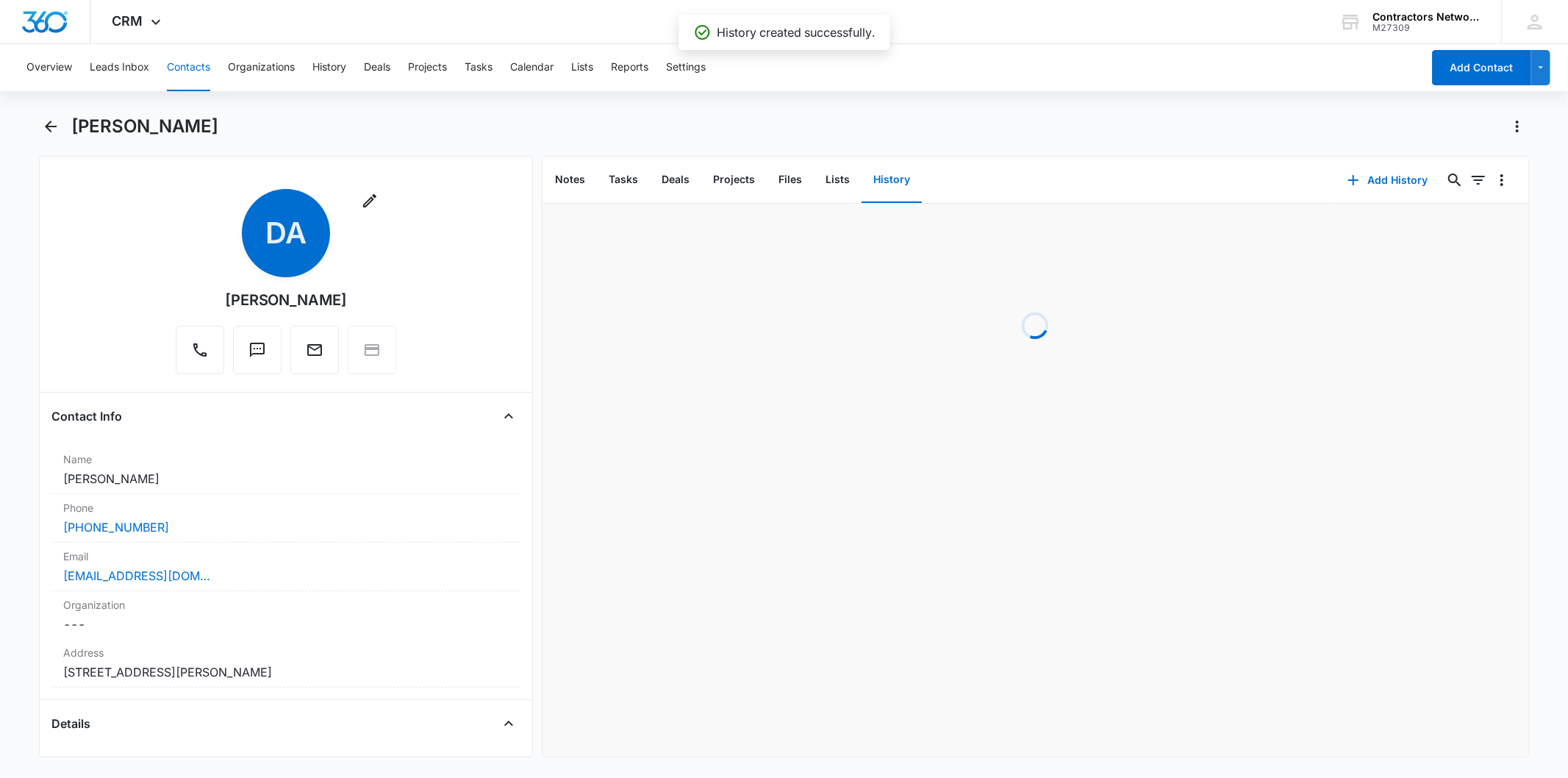
click at [1372, 155] on div "[PERSON_NAME]" at bounding box center [783, 136] width 1490 height 41
click at [1376, 165] on button "Add History" at bounding box center [1388, 180] width 111 height 35
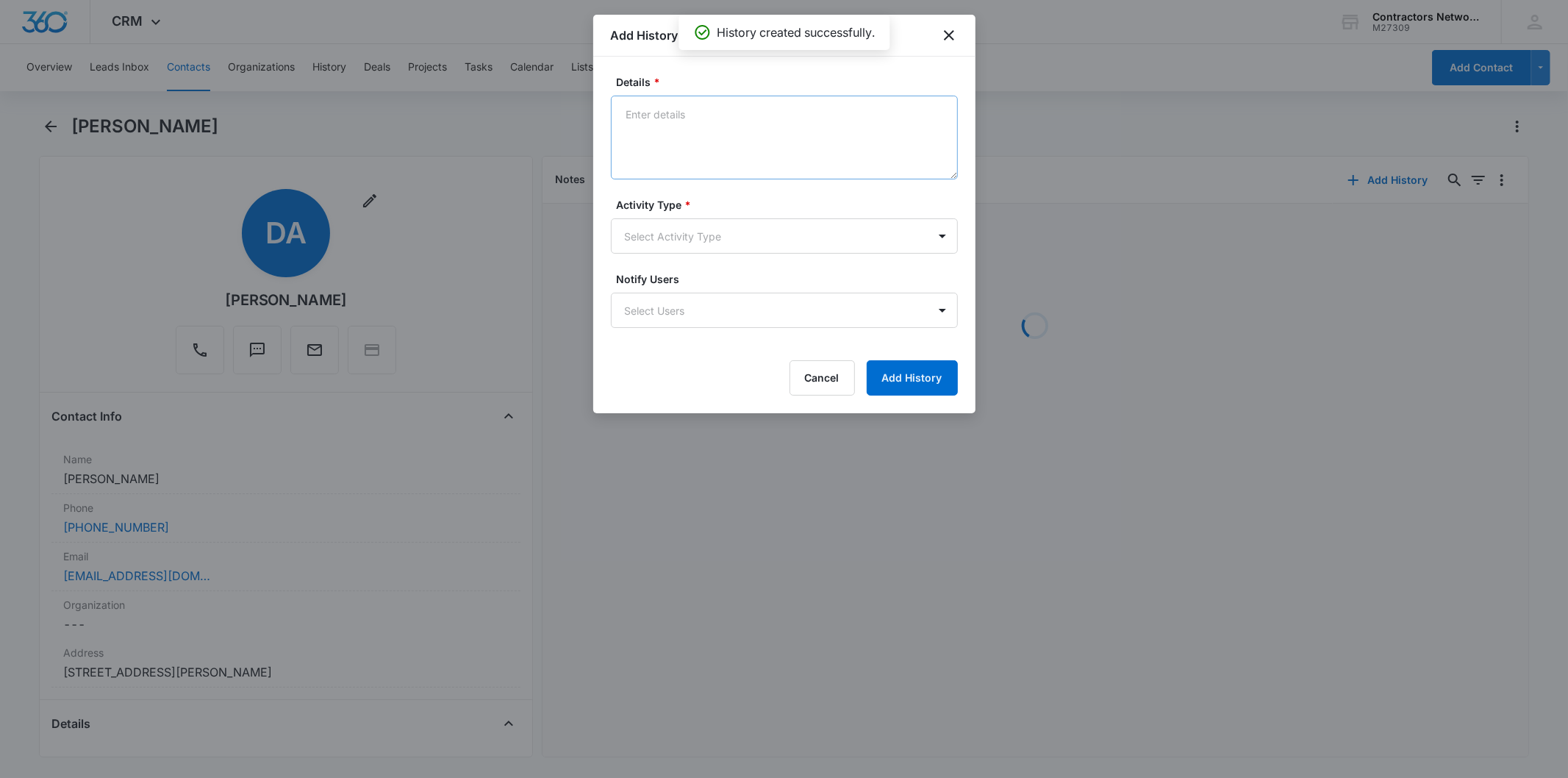
drag, startPoint x: 708, startPoint y: 151, endPoint x: 696, endPoint y: 149, distance: 12.2
click at [696, 149] on textarea "Details *" at bounding box center [785, 137] width 347 height 84
type textarea "[DATE] 4:08pm customer said busy possibly December PA informed Xactimate class …"
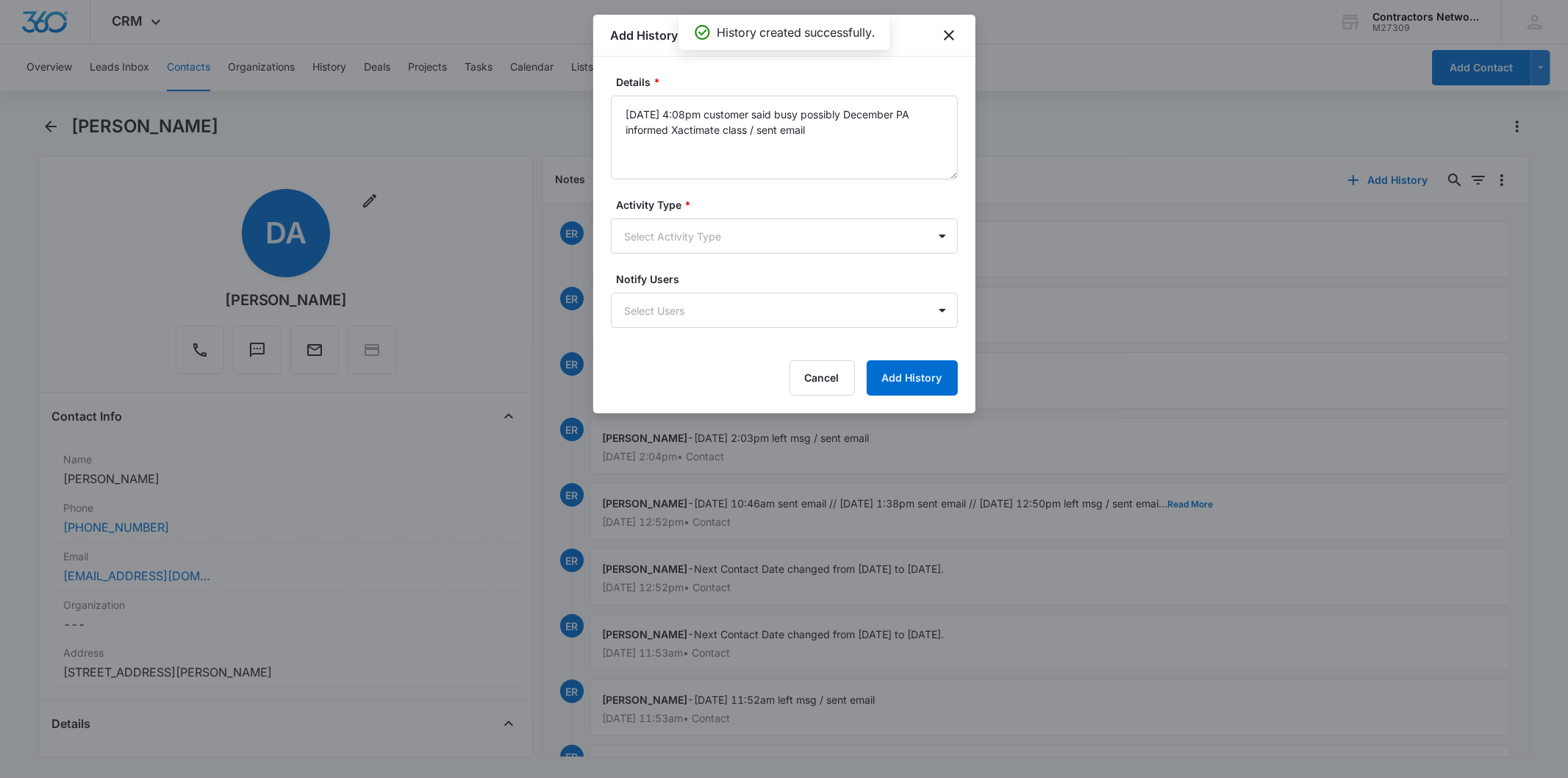
click at [691, 257] on form "Details * [DATE] 4:08pm customer said busy possibly December PA informed Xactim…" at bounding box center [785, 235] width 347 height 321
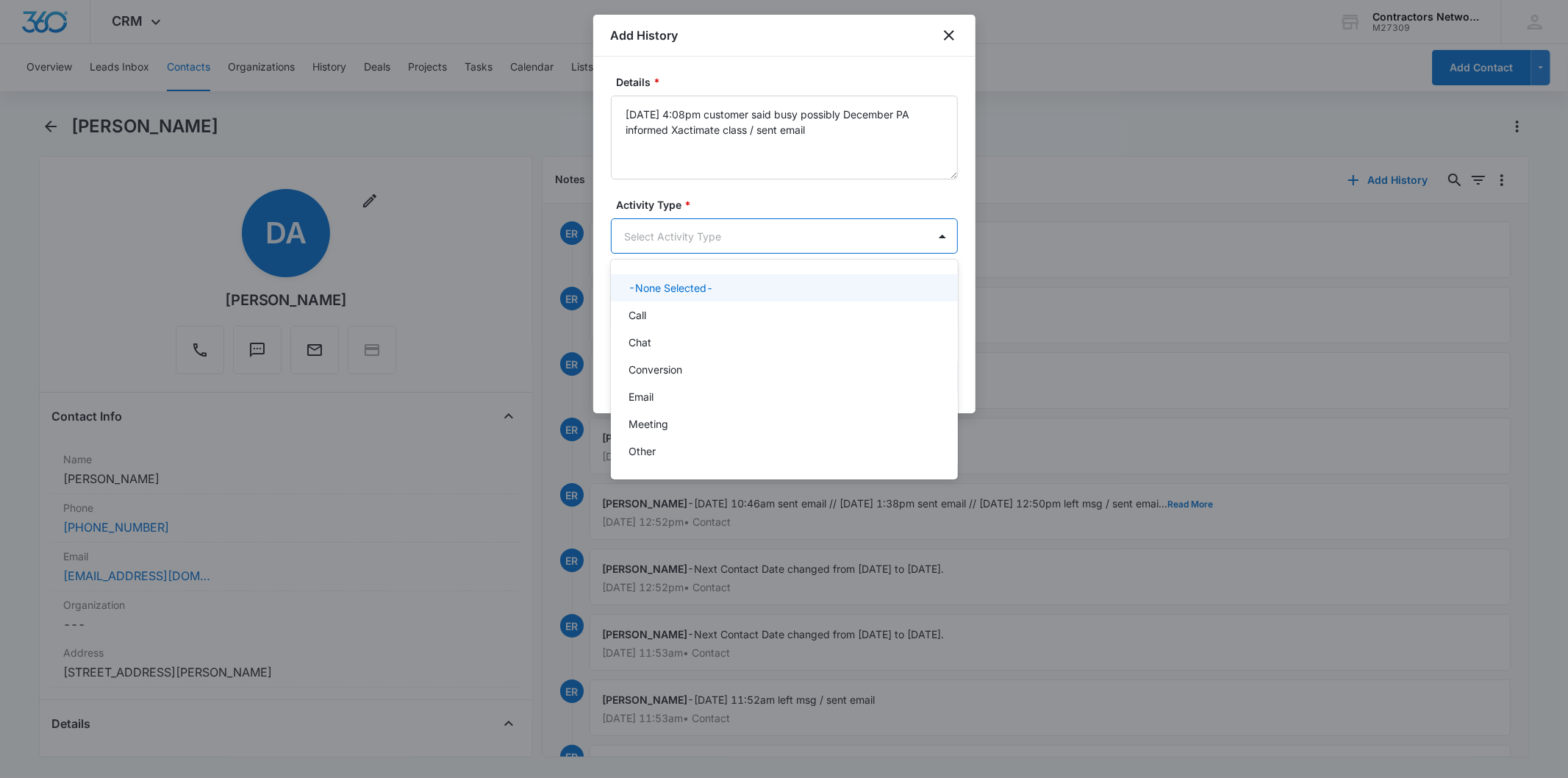
drag, startPoint x: 684, startPoint y: 246, endPoint x: 664, endPoint y: 344, distance: 100.0
click at [683, 248] on body "CRM Apps Reputation Websites Forms CRM Email Social Shop Payments POS Content A…" at bounding box center [784, 389] width 1568 height 778
click at [663, 350] on div "Chat" at bounding box center [785, 343] width 347 height 27
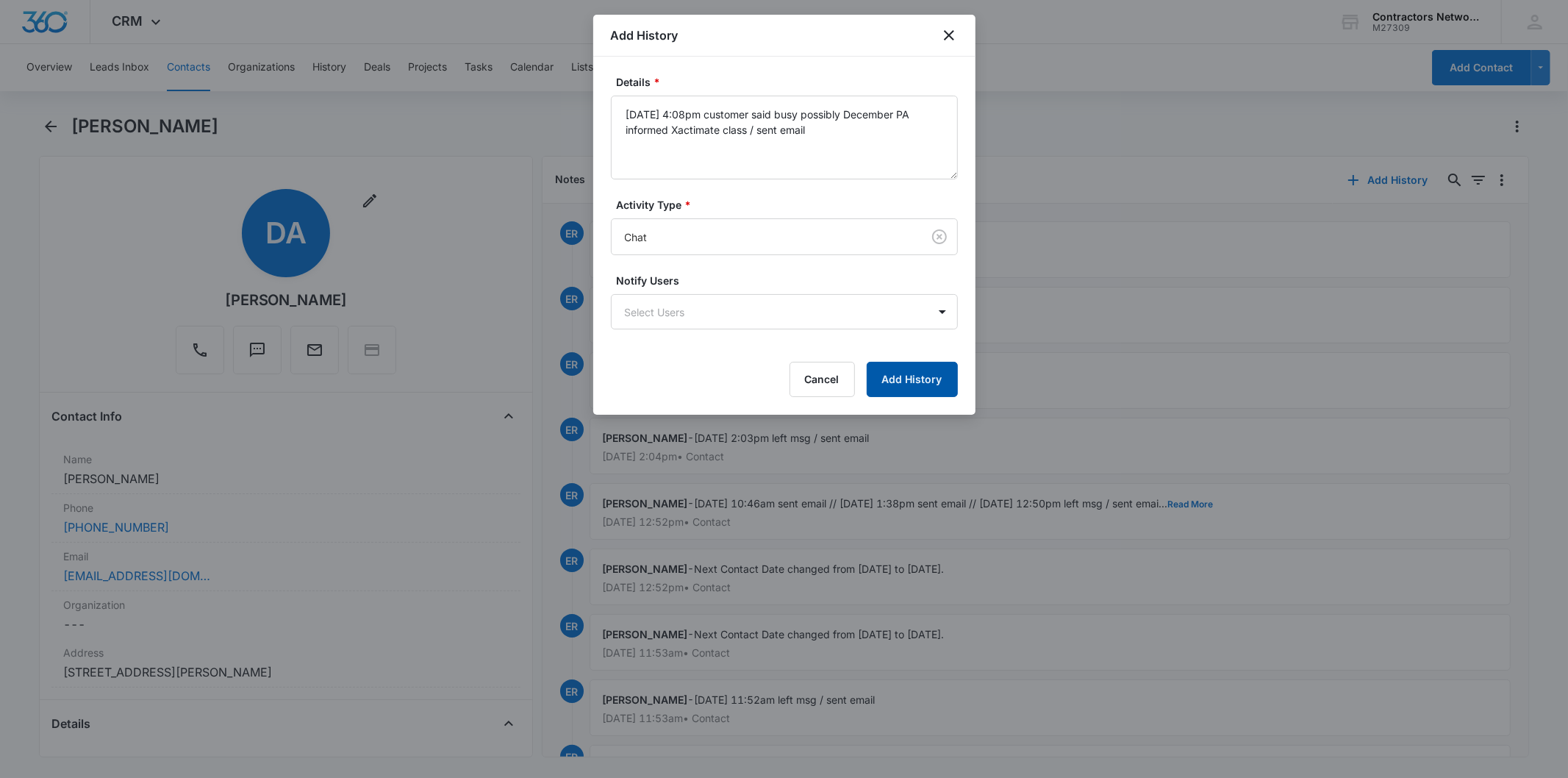
drag, startPoint x: 873, startPoint y: 346, endPoint x: 890, endPoint y: 378, distance: 36.2
click at [875, 350] on form "Details * [DATE] 4:08pm customer said busy possibly December PA informed Xactim…" at bounding box center [785, 236] width 347 height 323
click at [890, 378] on button "Add History" at bounding box center [912, 379] width 91 height 35
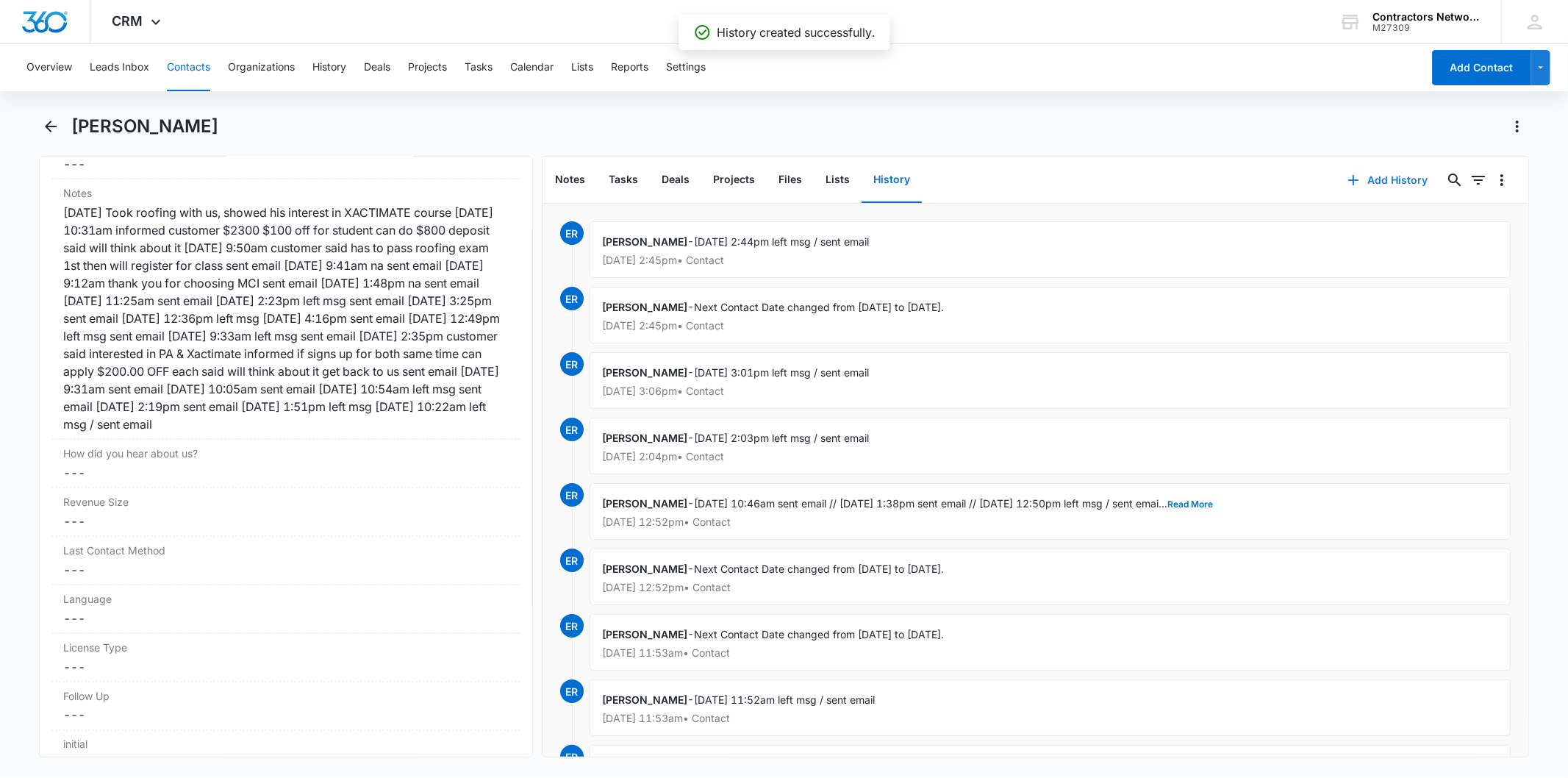
scroll to position [1798, 0]
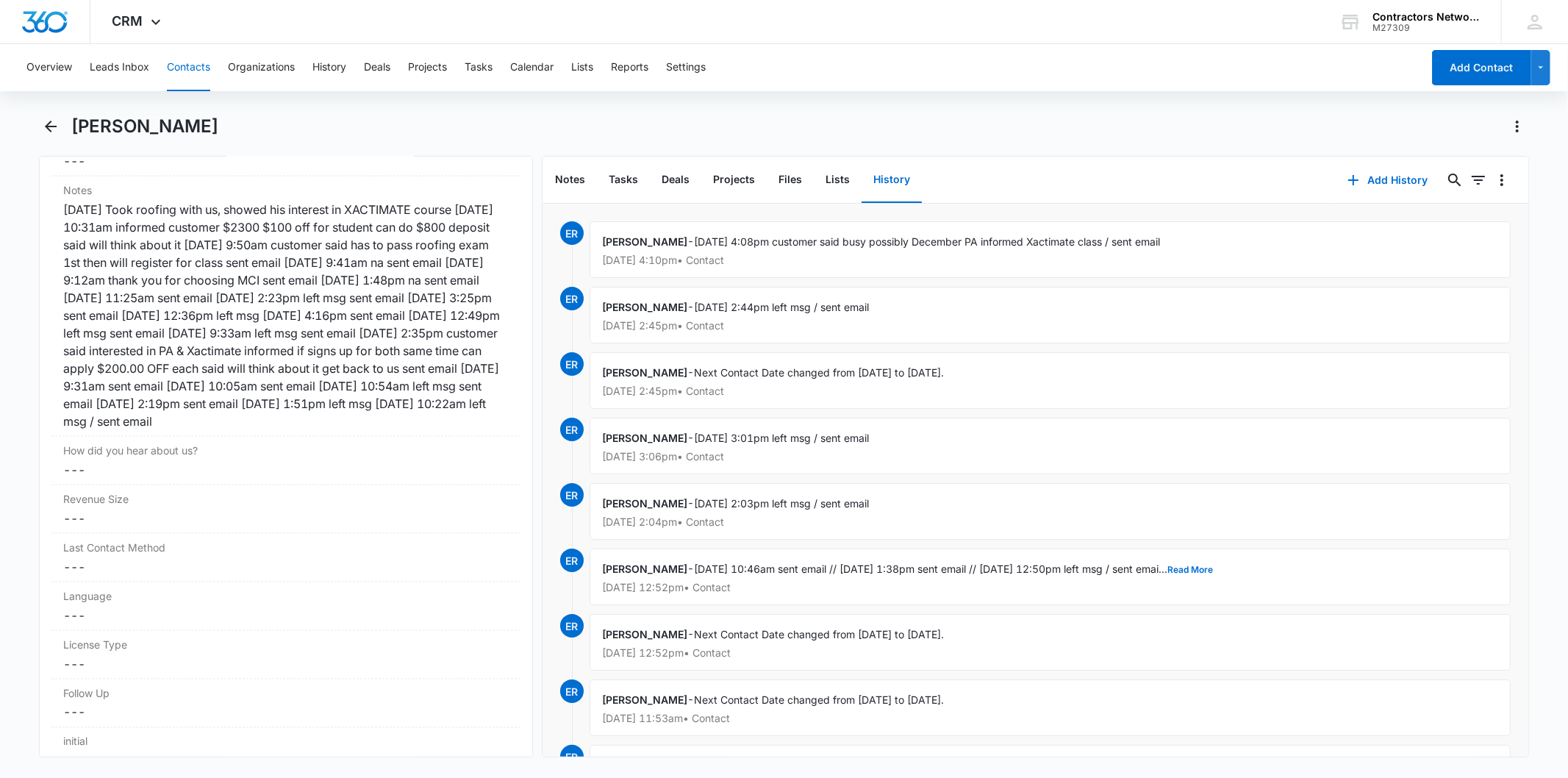
click at [200, 70] on button "Contacts" at bounding box center [189, 67] width 43 height 47
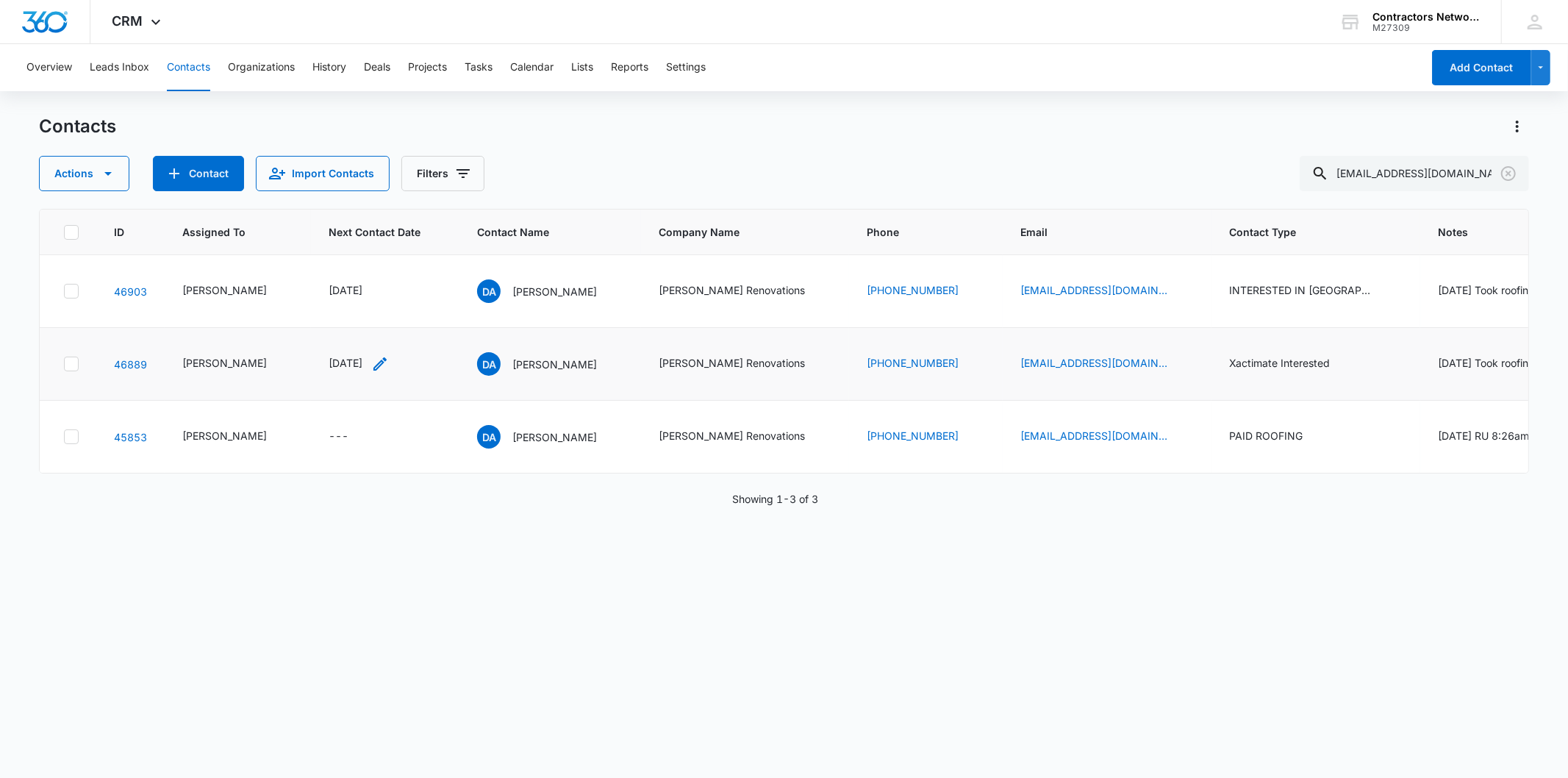
click at [389, 373] on icon "Next Contact Date - 1755475200 - Select to Edit Field" at bounding box center [380, 364] width 18 height 18
click at [375, 313] on input "[DATE]" at bounding box center [348, 315] width 108 height 16
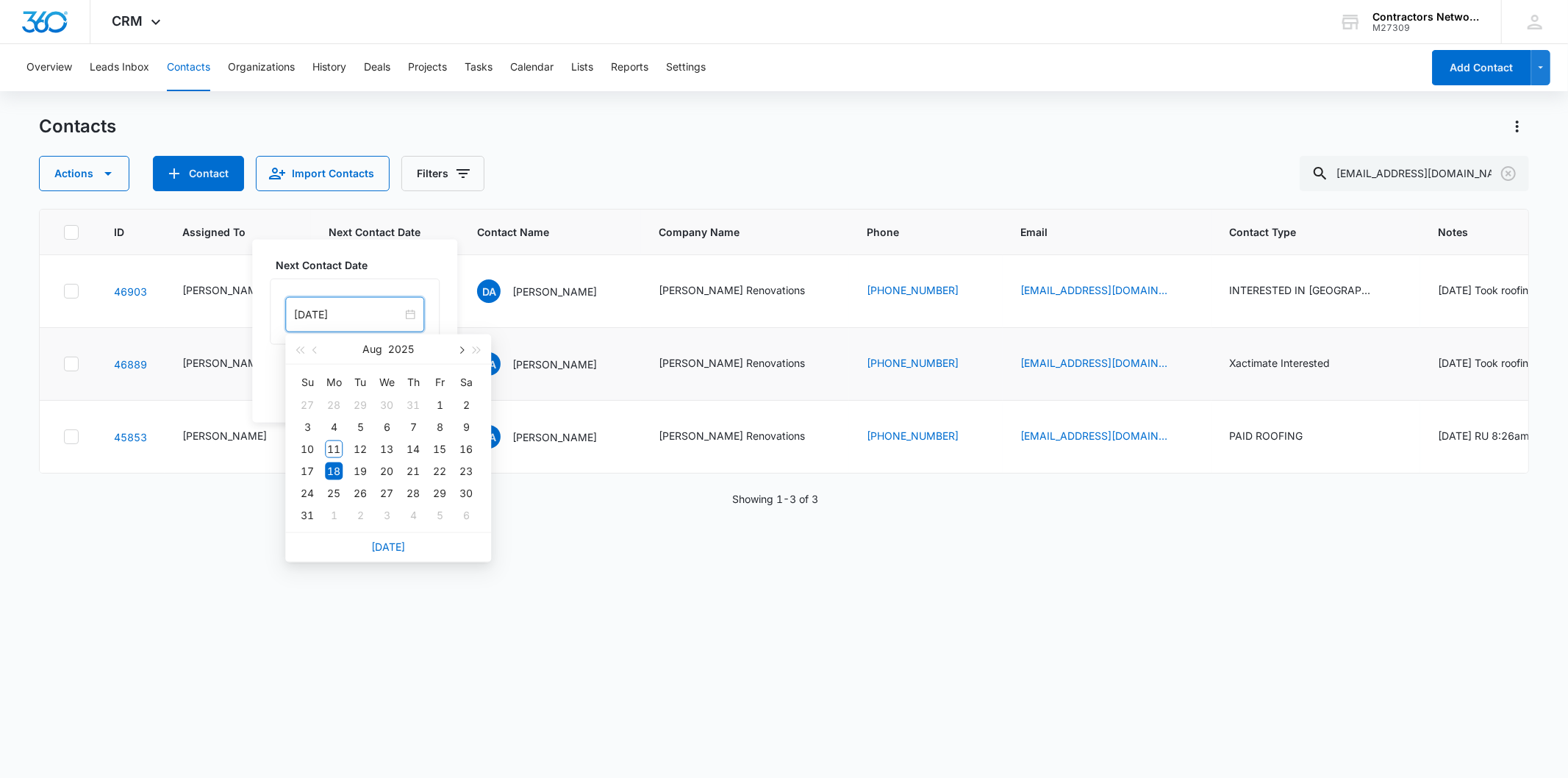
click at [463, 344] on button "button" at bounding box center [461, 349] width 16 height 30
type input "[DATE]"
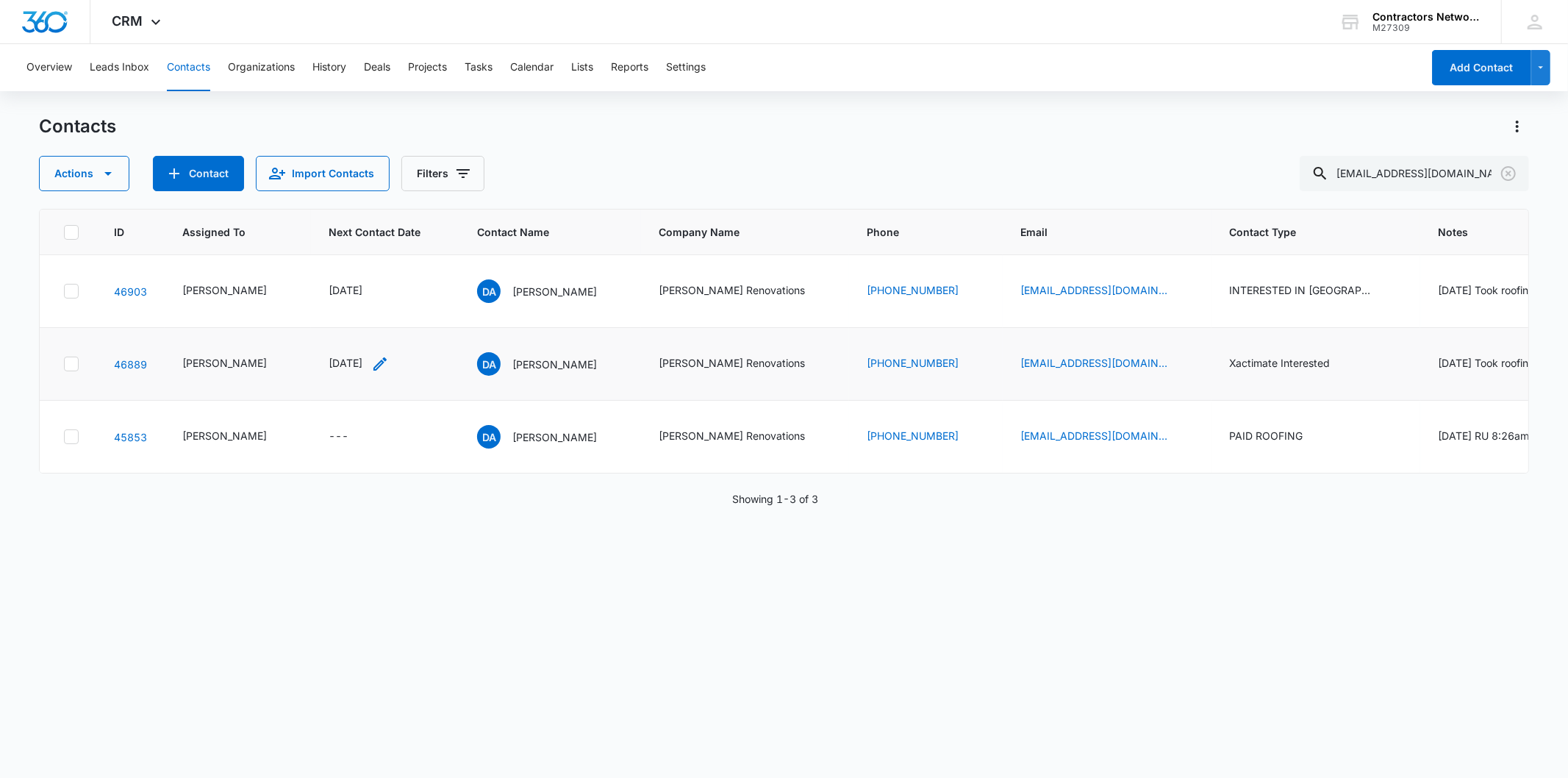
click at [384, 373] on icon "Next Contact Date - 1755475200 - Select to Edit Field" at bounding box center [380, 364] width 18 height 18
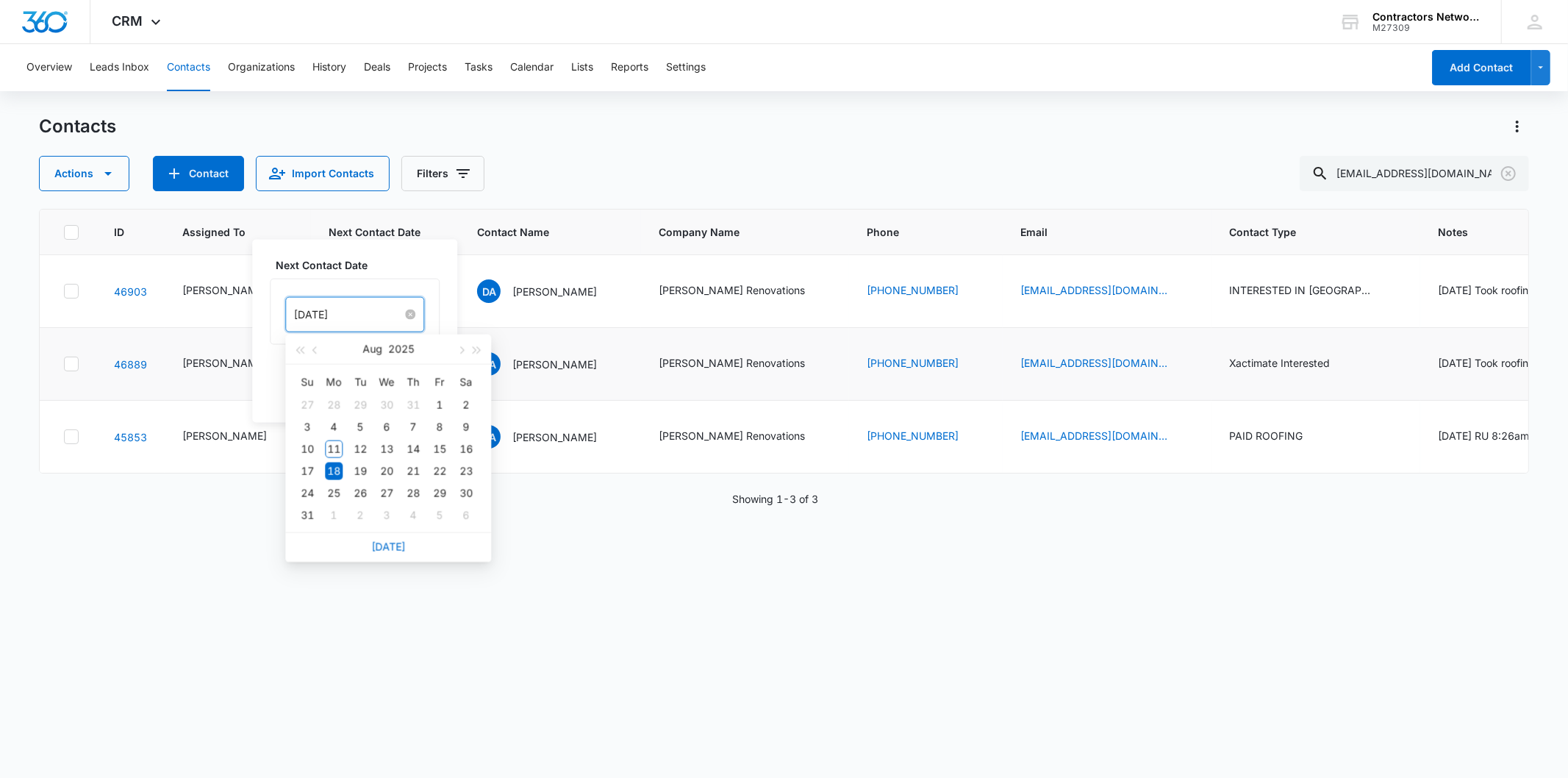
click at [369, 314] on input "[DATE]" at bounding box center [348, 315] width 108 height 16
click at [331, 514] on div "1" at bounding box center [334, 515] width 18 height 18
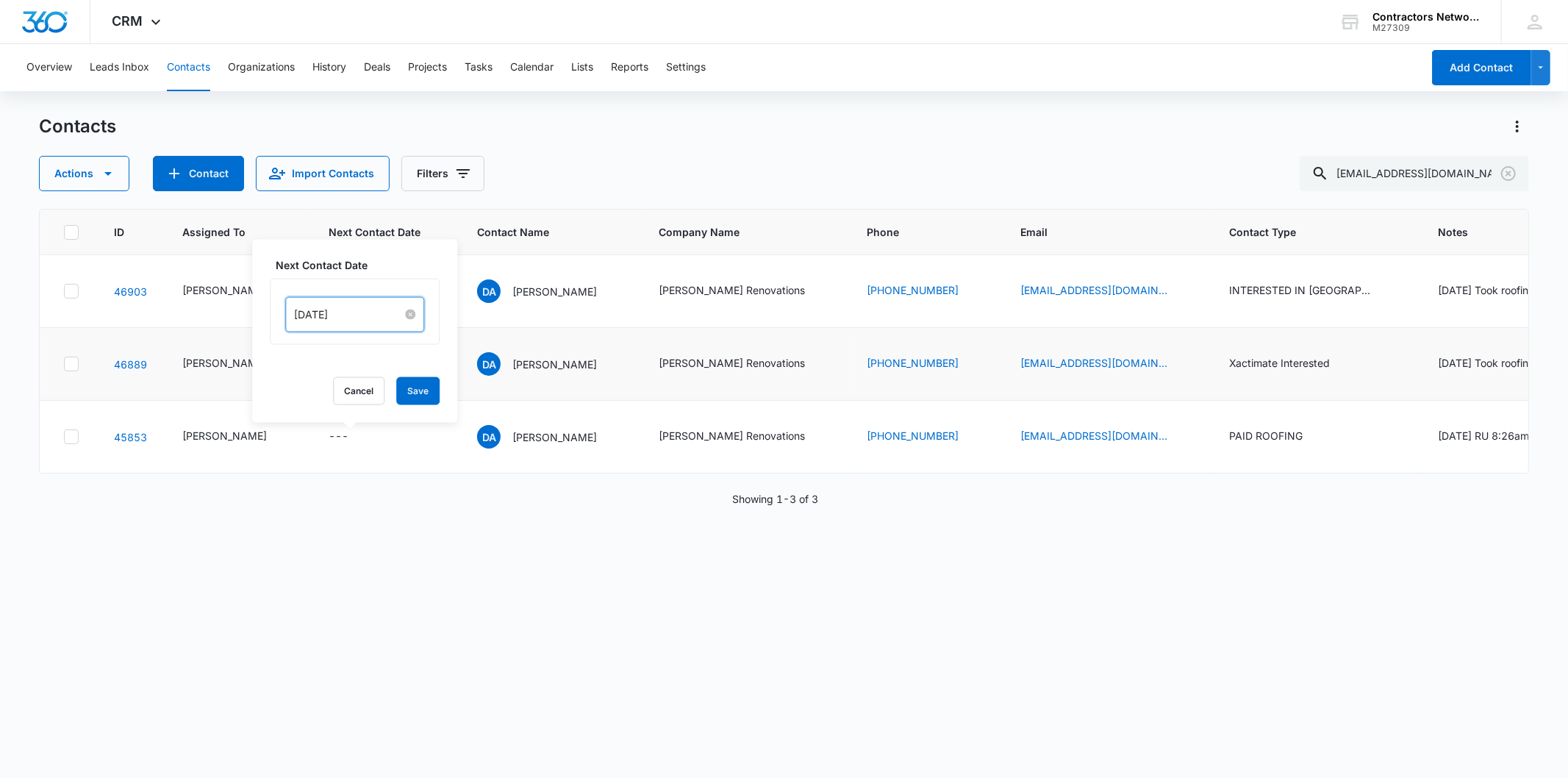
click at [388, 321] on input "[DATE]" at bounding box center [348, 315] width 108 height 16
type input "[DATE]"
click at [334, 515] on div "6" at bounding box center [334, 515] width 18 height 18
click at [409, 377] on div "Next Contact Date [DATE] [DATE] Su Mo Tu We Th Fr Sa 28 29 30 1 2 3 4 5 6 7 8 9…" at bounding box center [354, 332] width 205 height 183
click at [407, 382] on button "Save" at bounding box center [418, 390] width 43 height 28
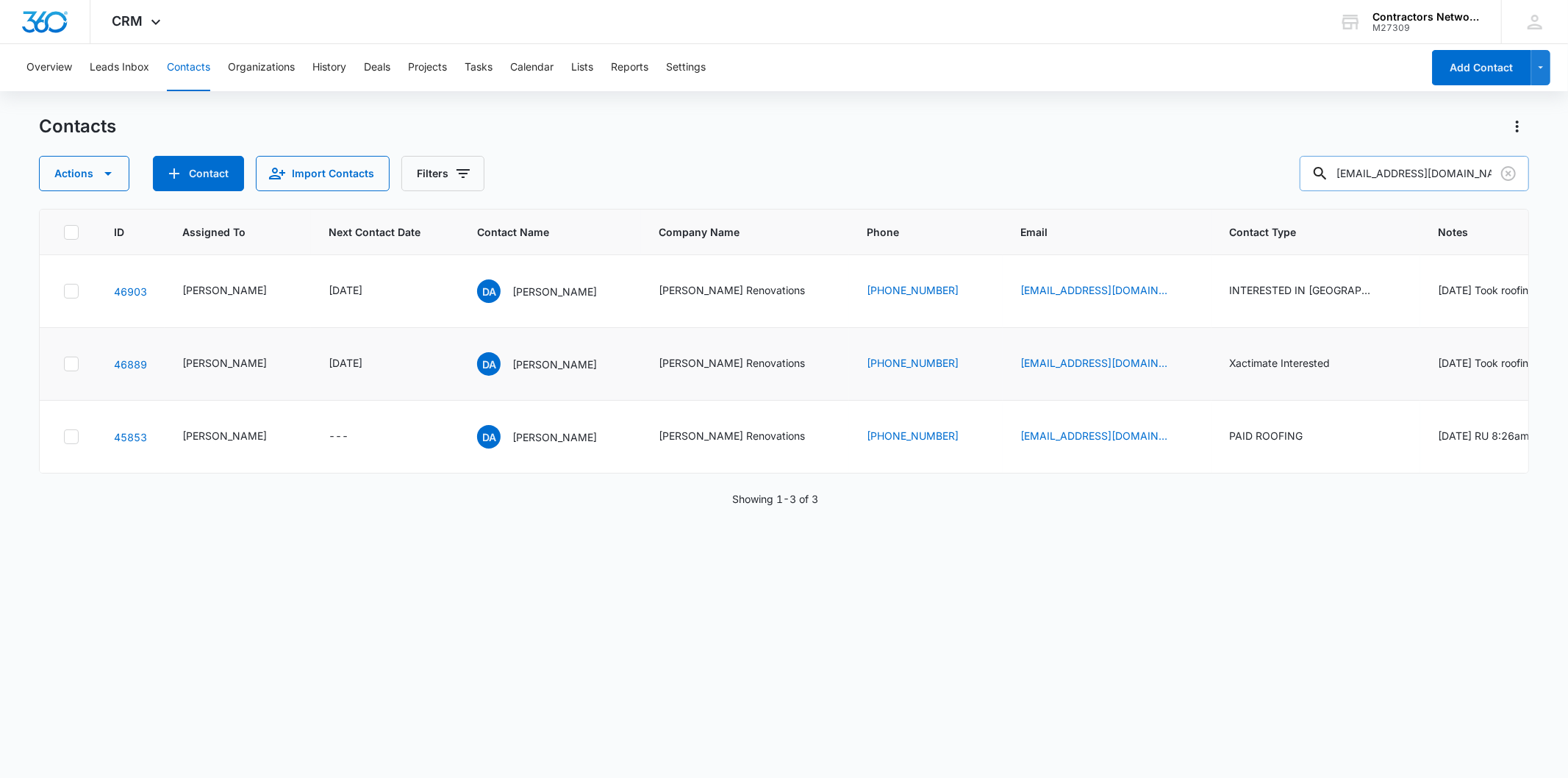
click at [1525, 165] on input "[EMAIL_ADDRESS][DOMAIN_NAME]" at bounding box center [1414, 173] width 229 height 35
click at [1532, 174] on main "Contacts Actions Contact Import Contacts Filters [EMAIL_ADDRESS][DOMAIN_NAME] I…" at bounding box center [784, 446] width 1568 height 662
click at [1510, 174] on icon "Clear" at bounding box center [1509, 174] width 14 height 14
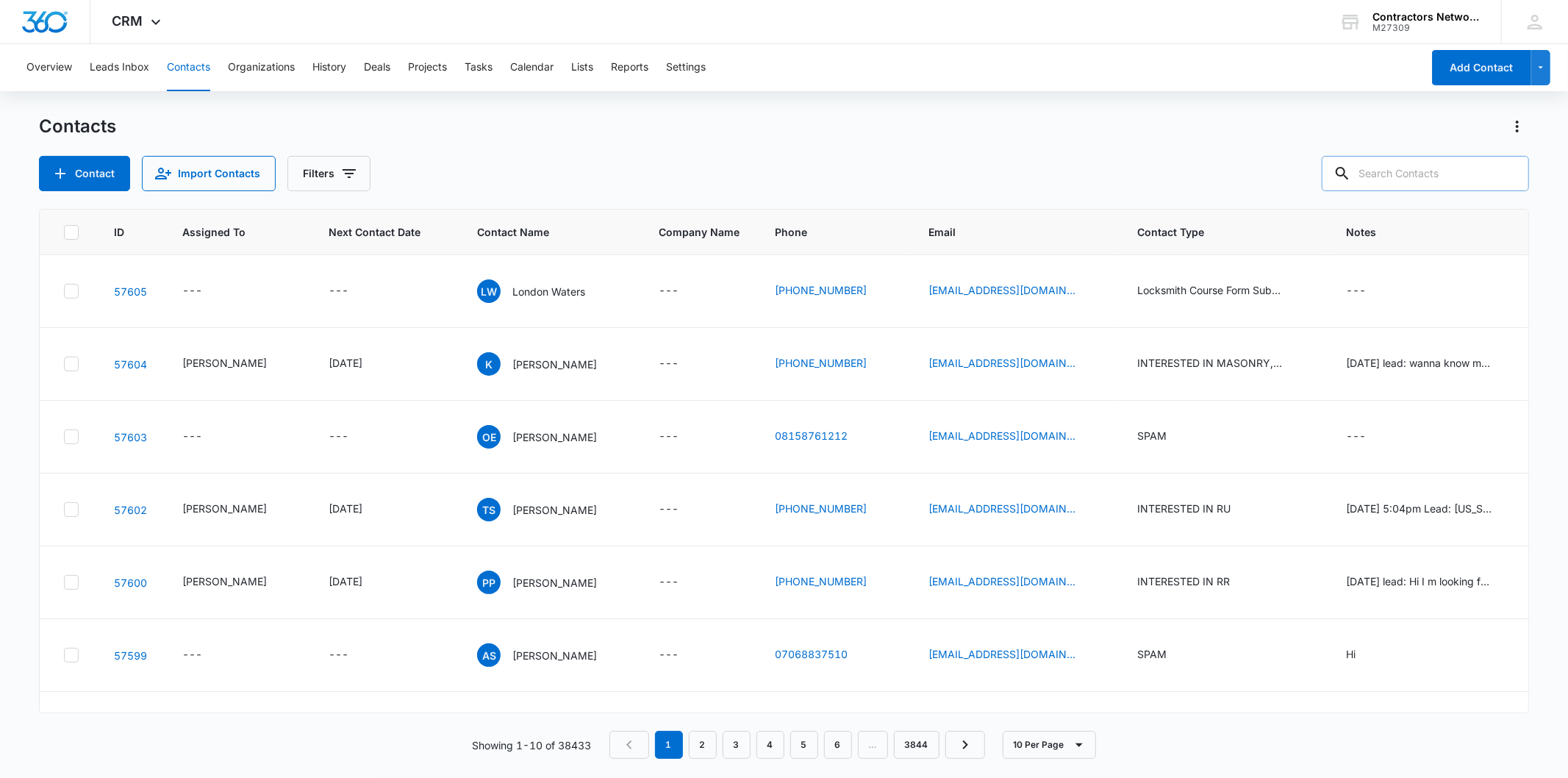
paste input "[EMAIL_ADDRESS][DOMAIN_NAME],"
type input "[EMAIL_ADDRESS][DOMAIN_NAME]"
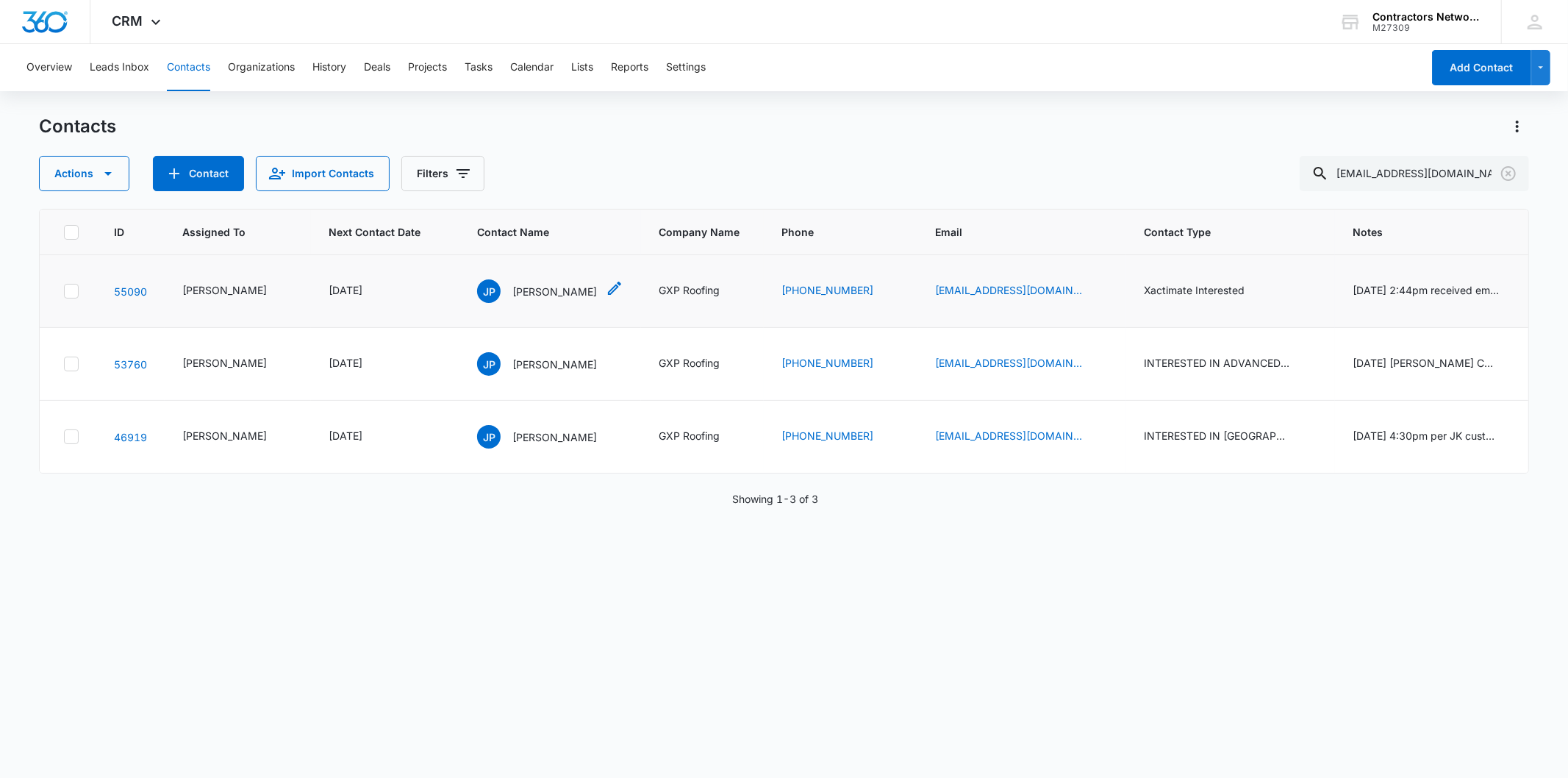
click at [537, 297] on div "[PERSON_NAME]" at bounding box center [537, 291] width 120 height 23
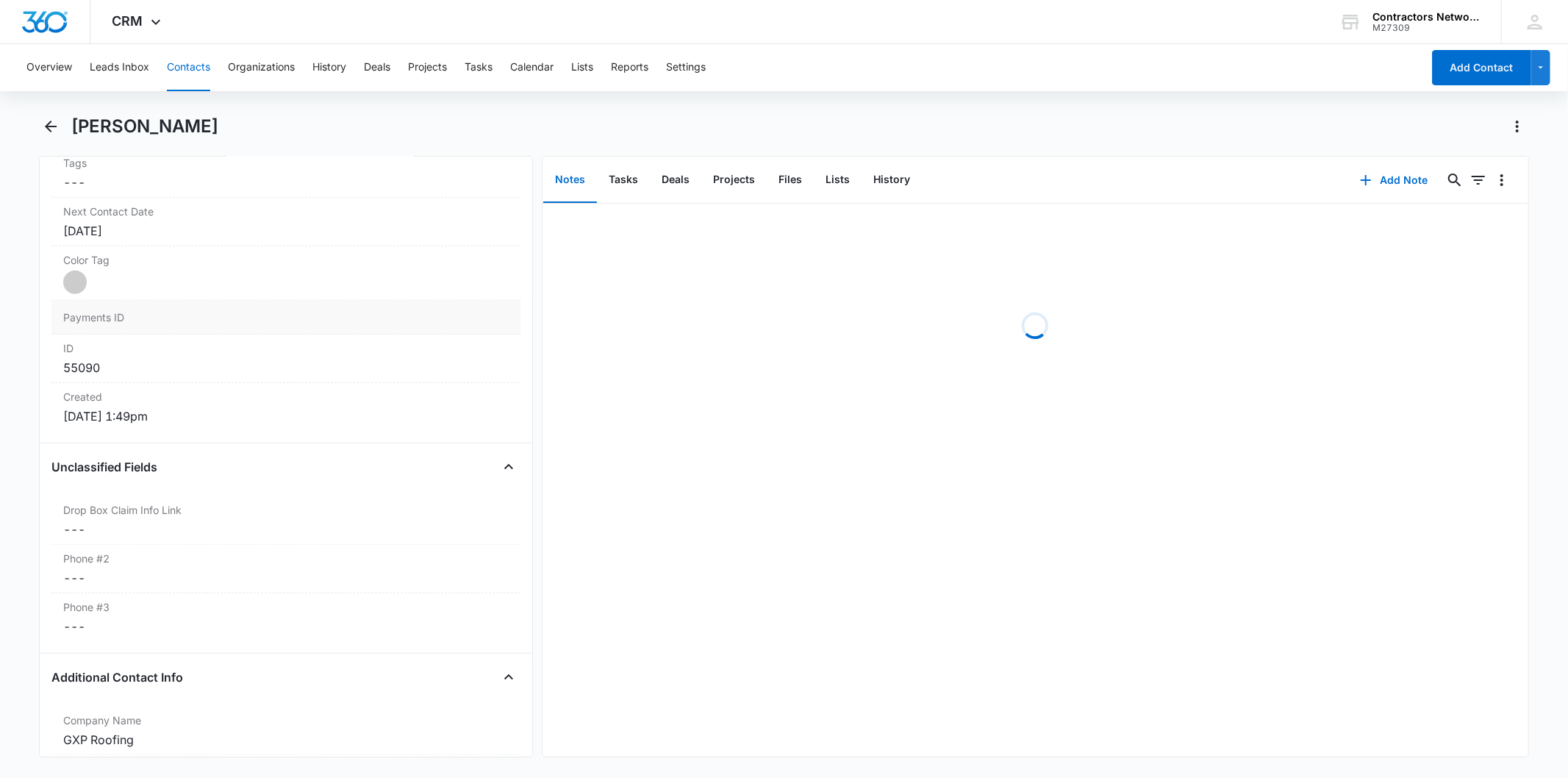
scroll to position [817, 0]
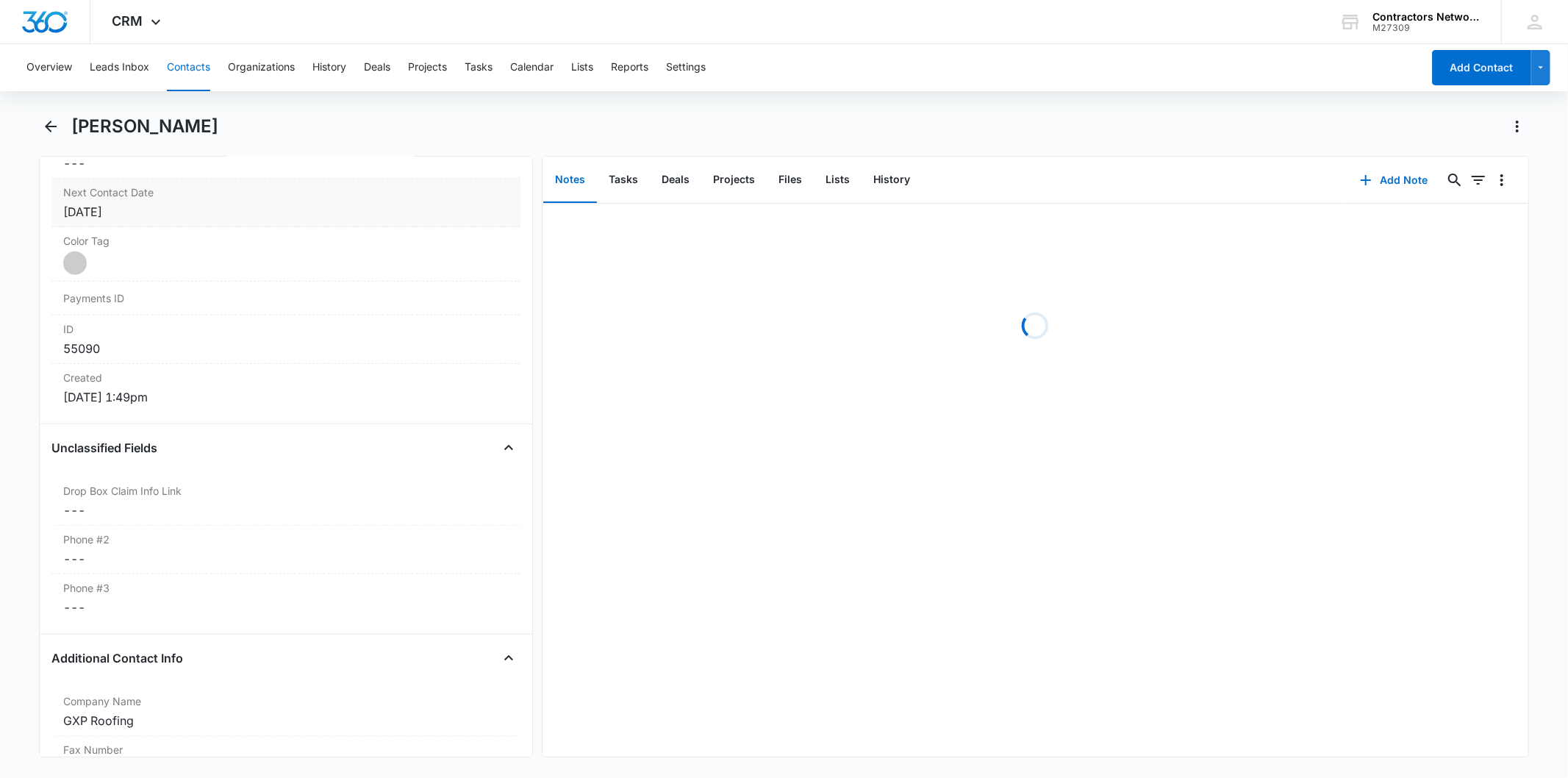
click at [180, 220] on div "[DATE]" at bounding box center [285, 212] width 445 height 18
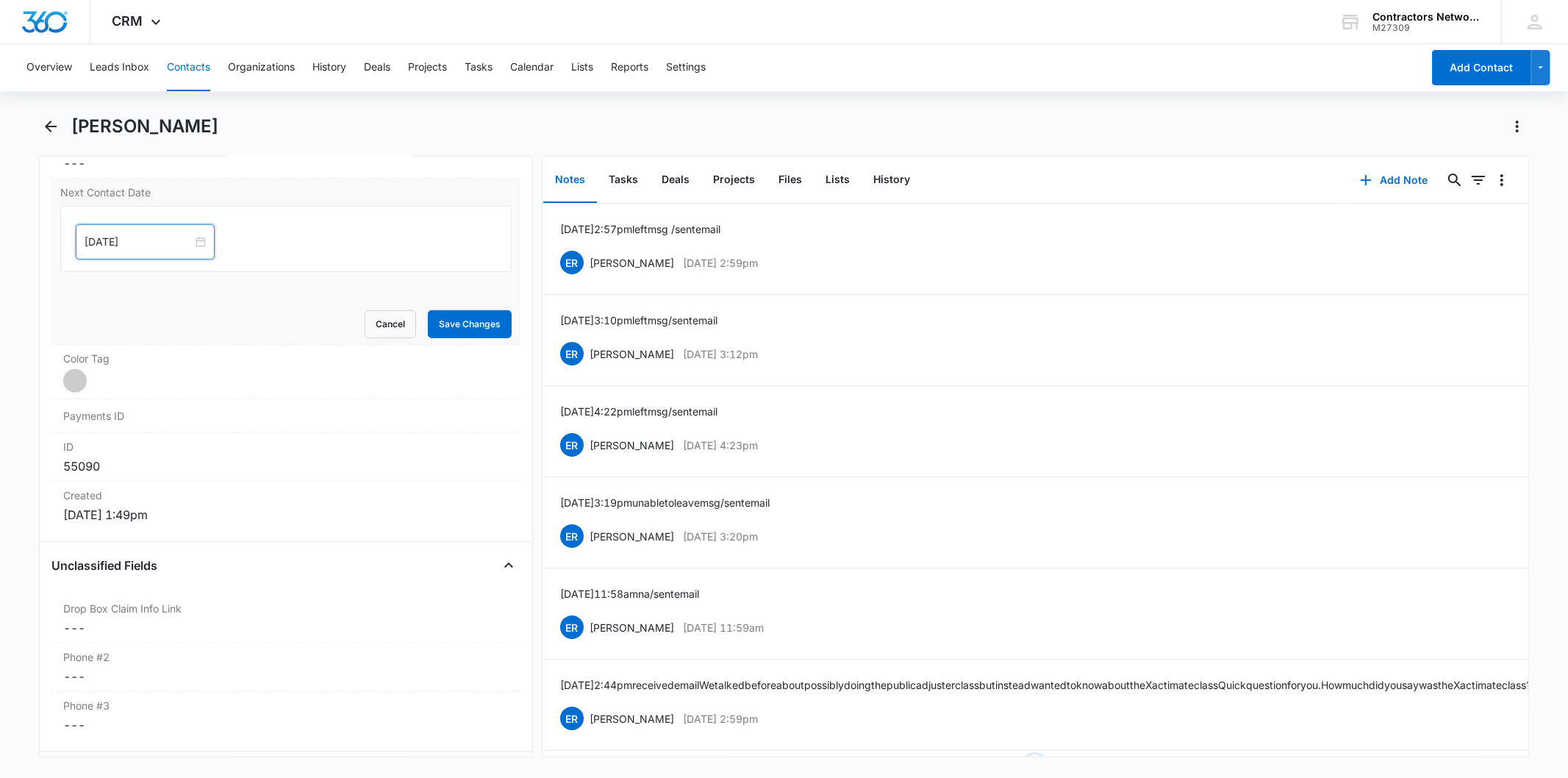
click at [160, 237] on input "[DATE]" at bounding box center [138, 242] width 108 height 16
type input "[DATE]"
click at [115, 446] on div "1" at bounding box center [124, 443] width 18 height 18
click at [468, 317] on button "Save Changes" at bounding box center [469, 324] width 84 height 28
click at [1393, 167] on button "Add Note" at bounding box center [1394, 180] width 98 height 35
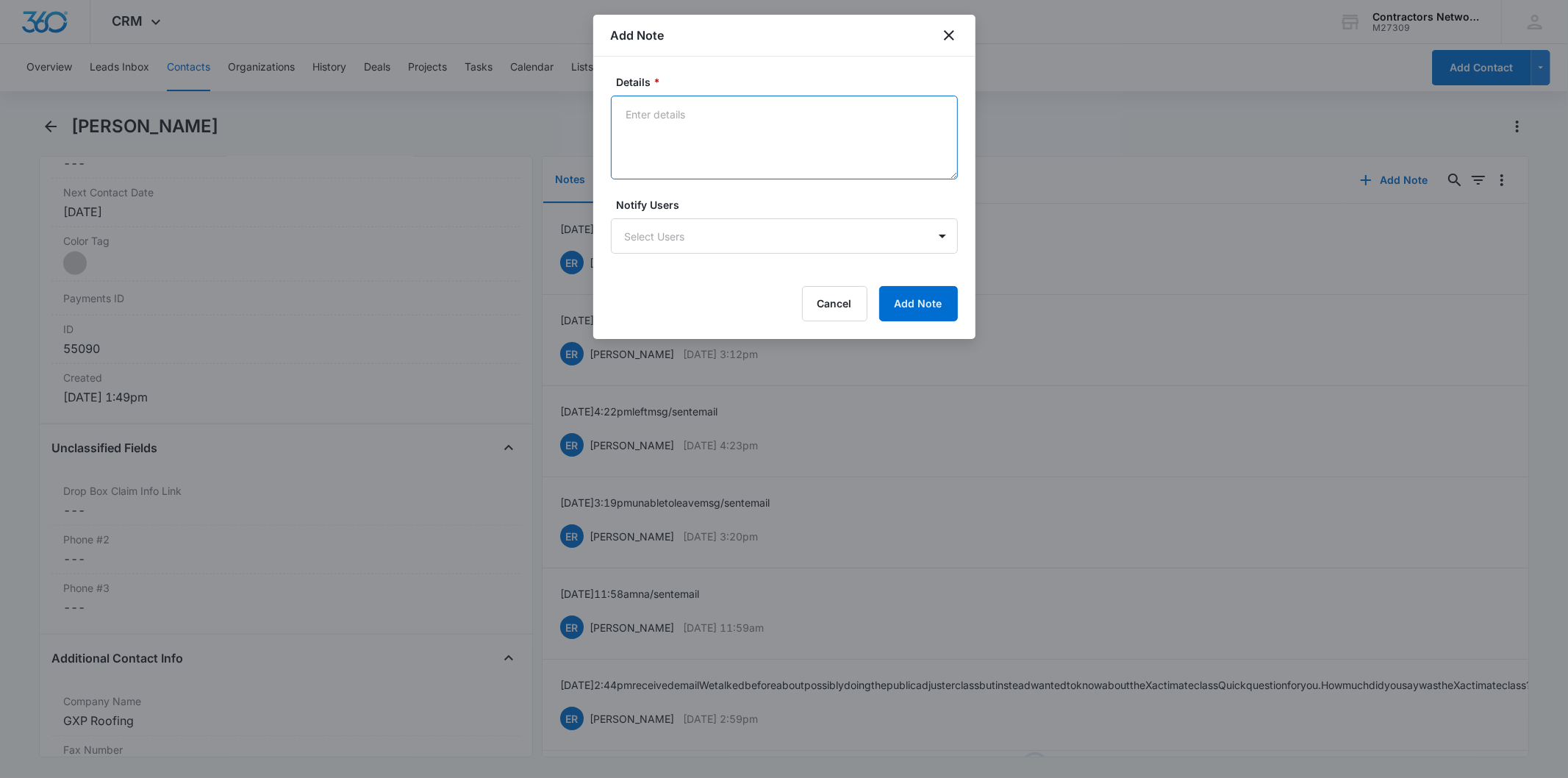
click at [695, 131] on textarea "Details *" at bounding box center [785, 137] width 347 height 84
paste textarea "[DATE] 4:14pm left msg / sent email"
type textarea "[DATE] 4:14pm left msg / sent email"
click at [932, 291] on button "Add Note" at bounding box center [918, 303] width 78 height 35
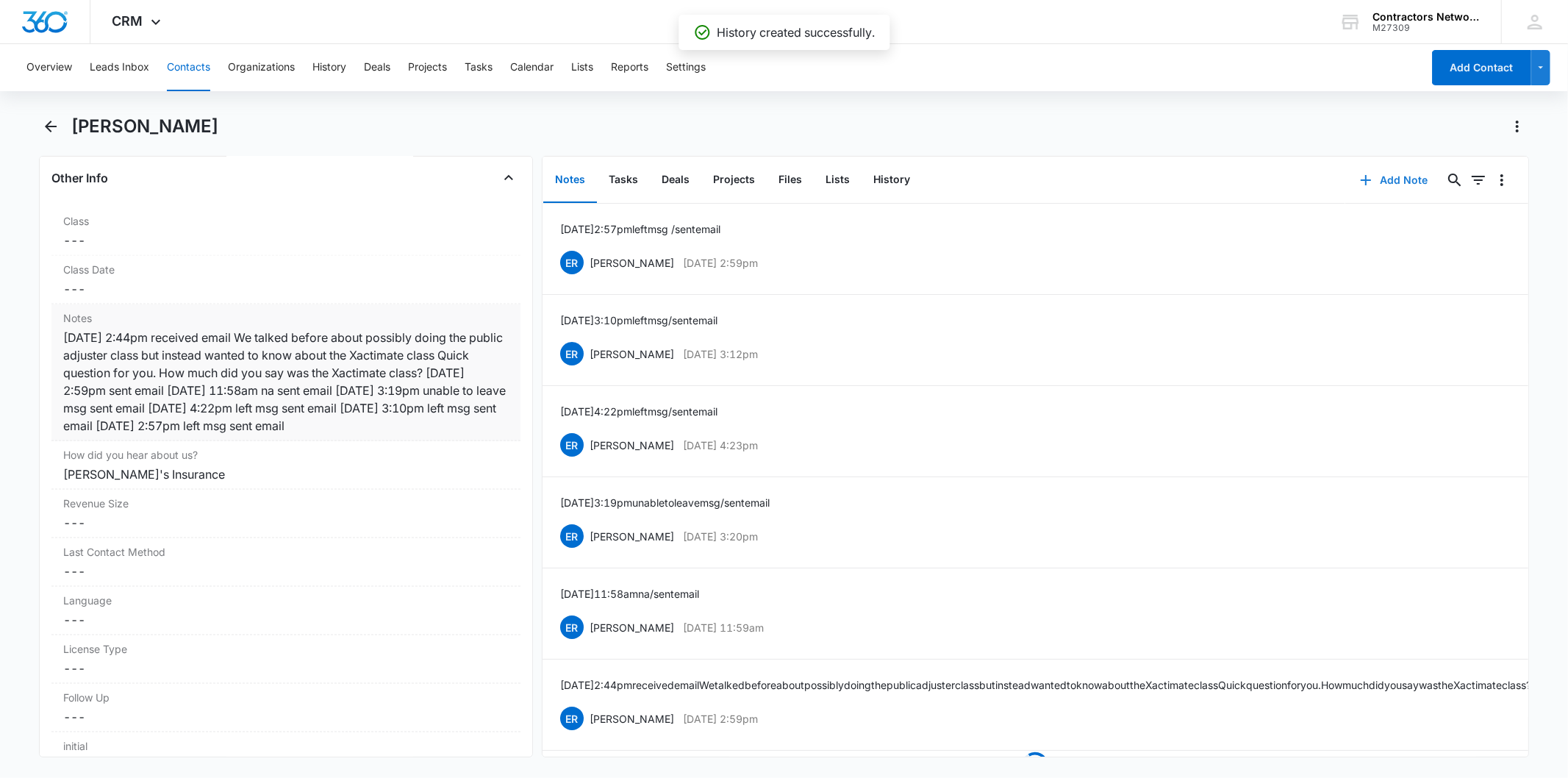
scroll to position [1716, 0]
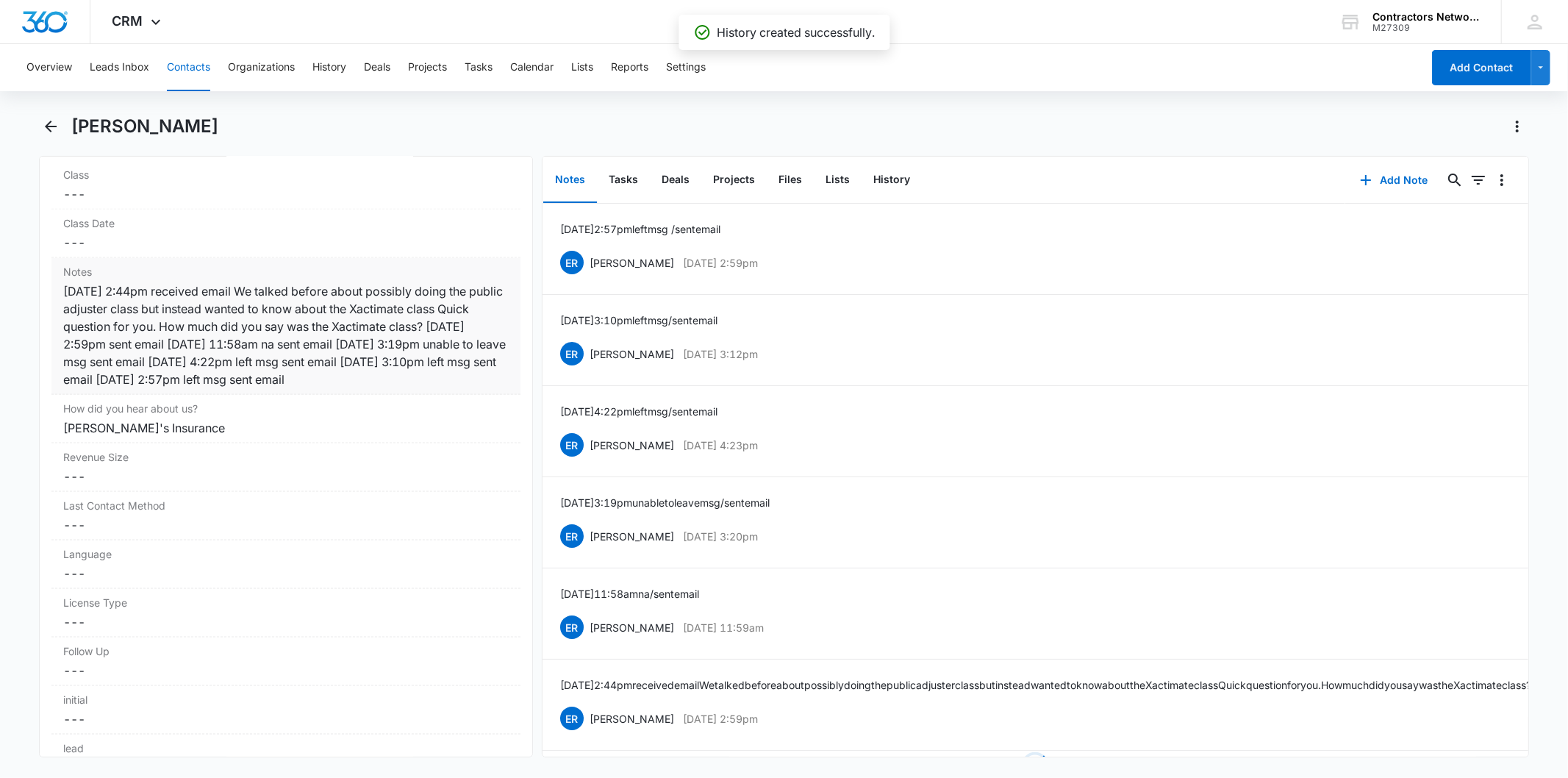
click at [307, 335] on div "[DATE] 2:44pm received email We talked before about possibly doing the public a…" at bounding box center [285, 335] width 445 height 106
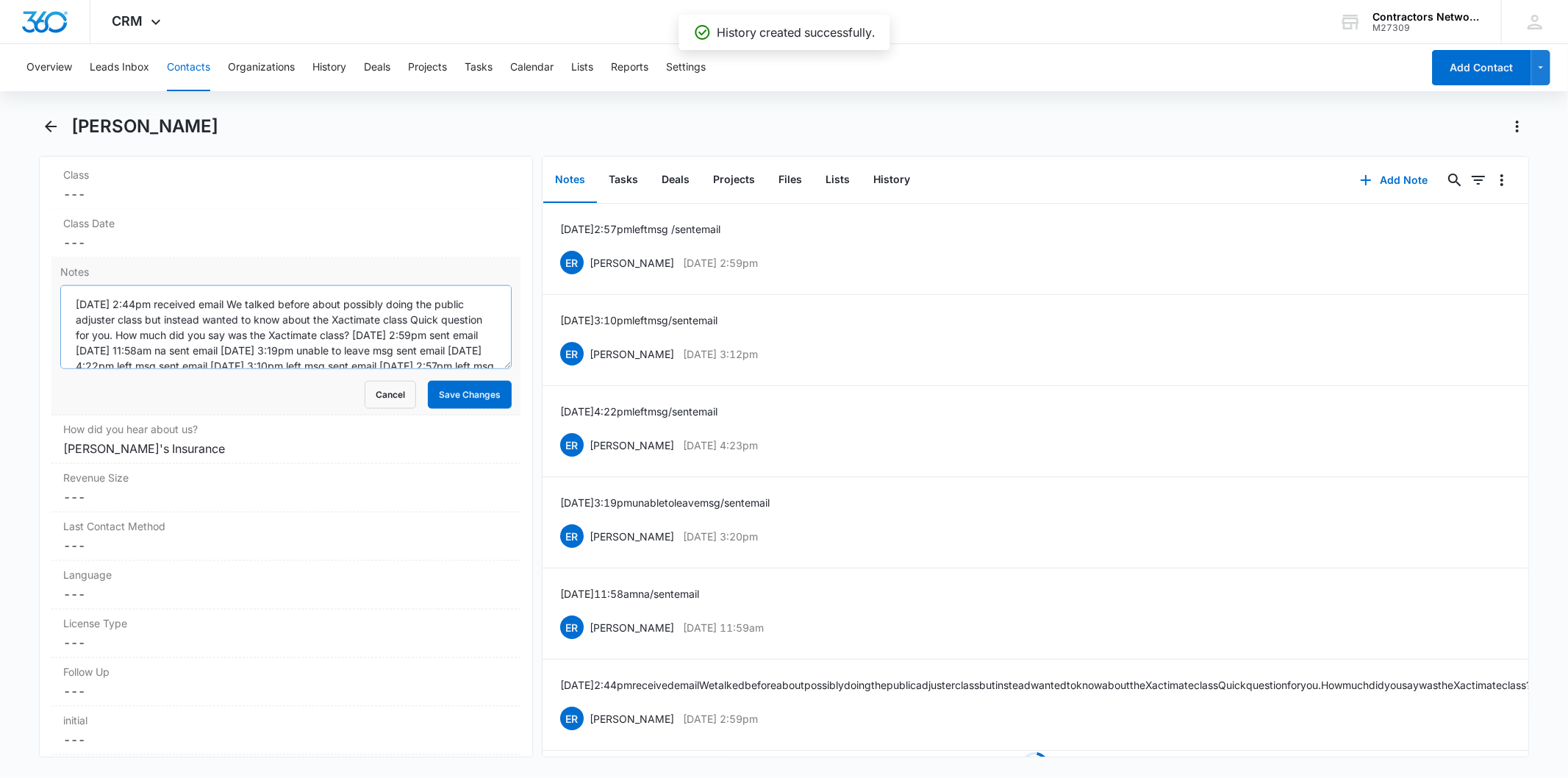
scroll to position [31, 0]
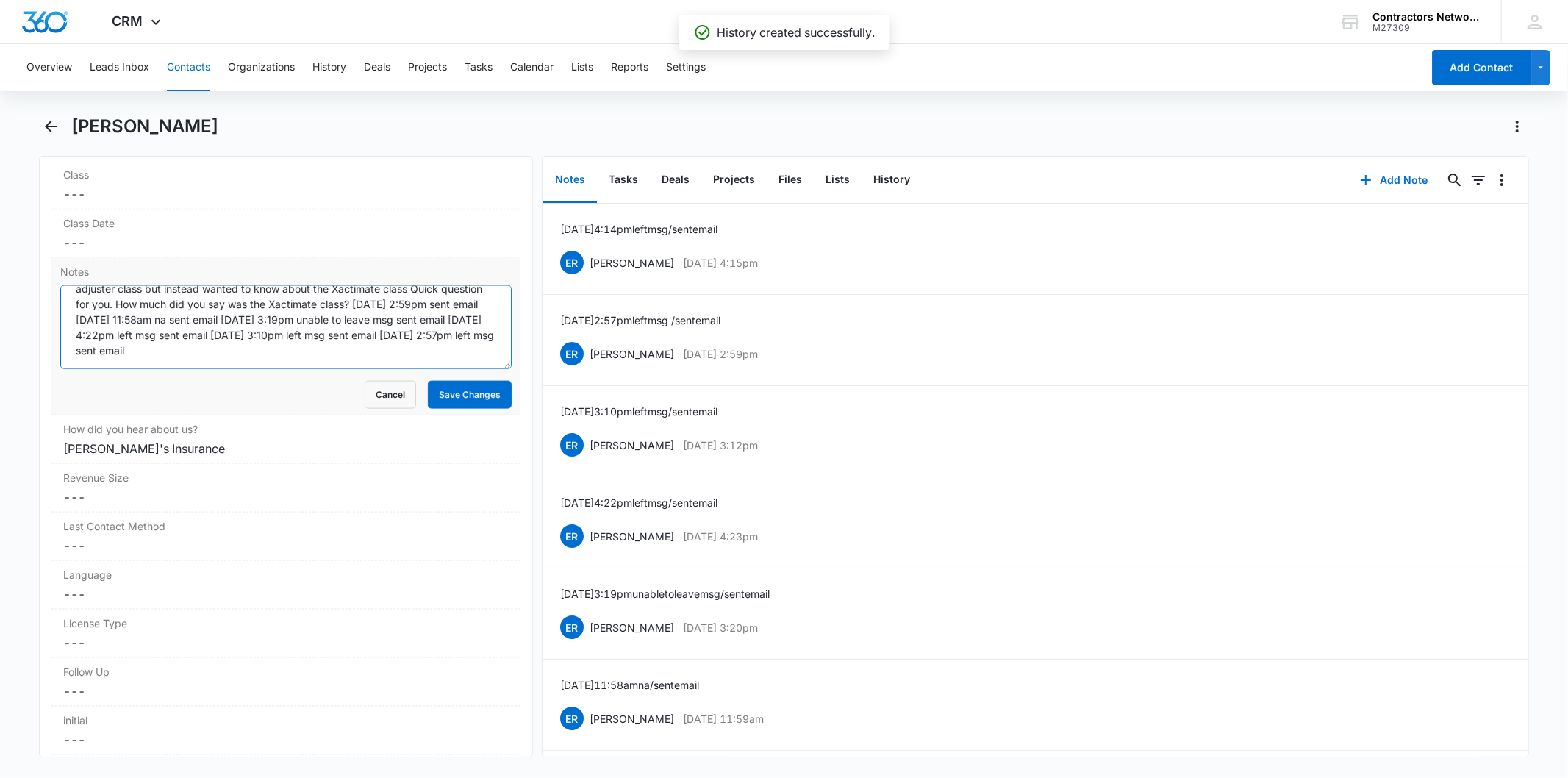
click at [376, 359] on textarea "[DATE] 2:44pm received email We talked before about possibly doing the public a…" at bounding box center [285, 326] width 450 height 84
paste textarea "[DATE] 4:14pm left msg / sent email"
click at [107, 357] on textarea "[DATE] 2:44pm received email We talked before about possibly doing the public a…" at bounding box center [285, 326] width 450 height 84
type textarea "[DATE] 2:44pm received email We talked before about possibly doing the public a…"
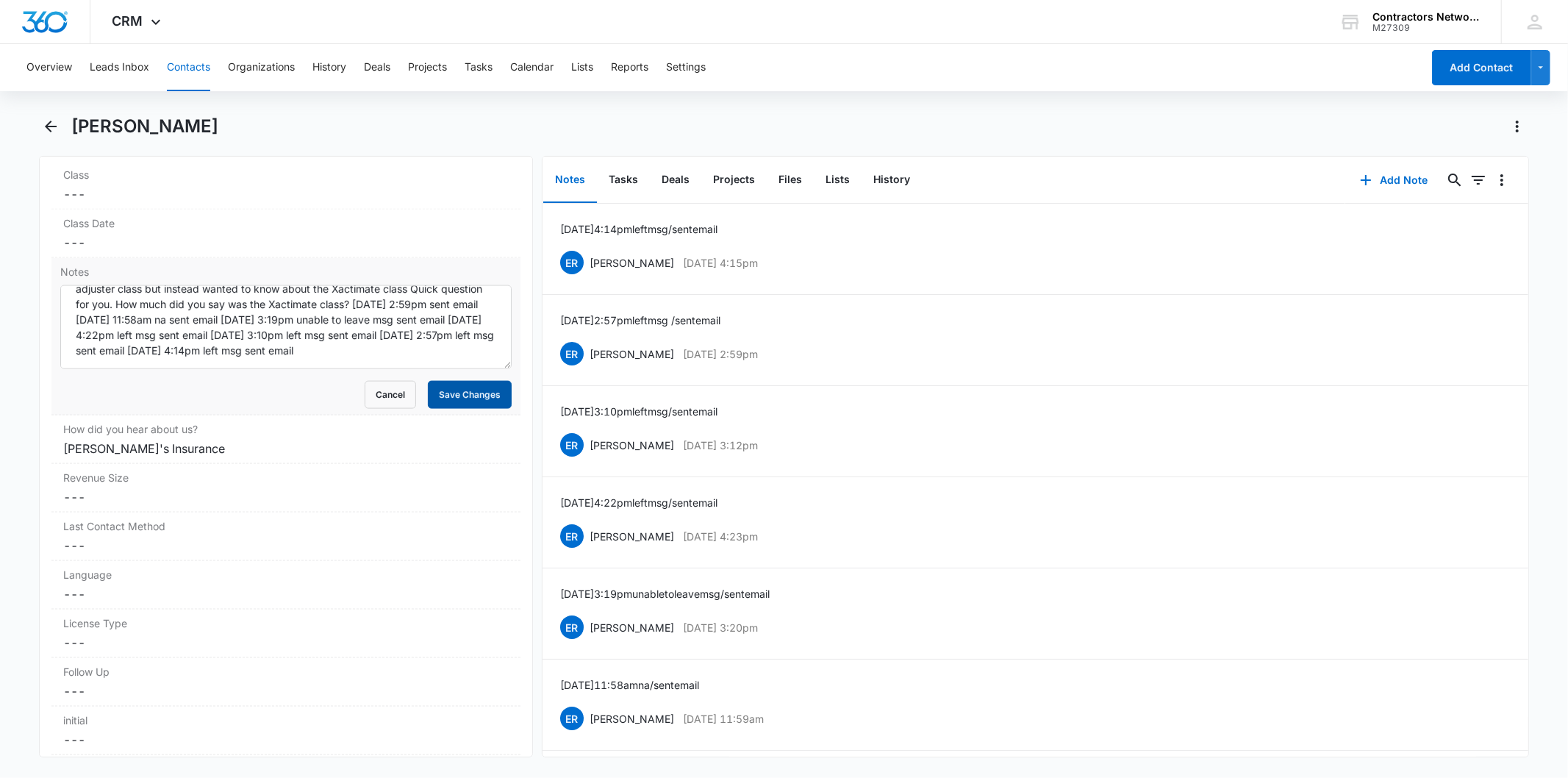
click at [450, 386] on button "Save Changes" at bounding box center [469, 395] width 84 height 28
click at [900, 181] on button "History" at bounding box center [891, 180] width 60 height 46
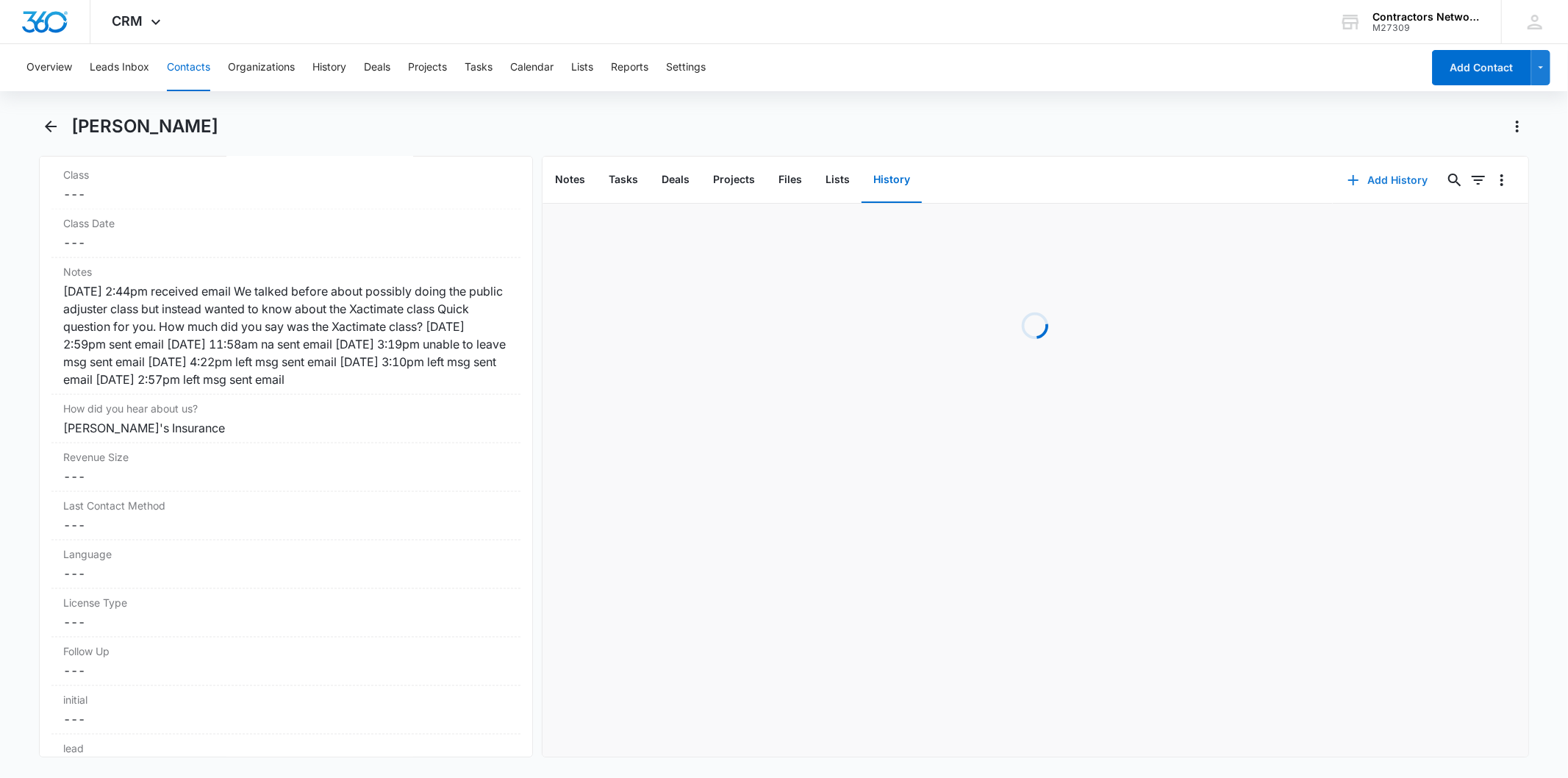
click at [1356, 173] on button "Add History" at bounding box center [1388, 180] width 111 height 35
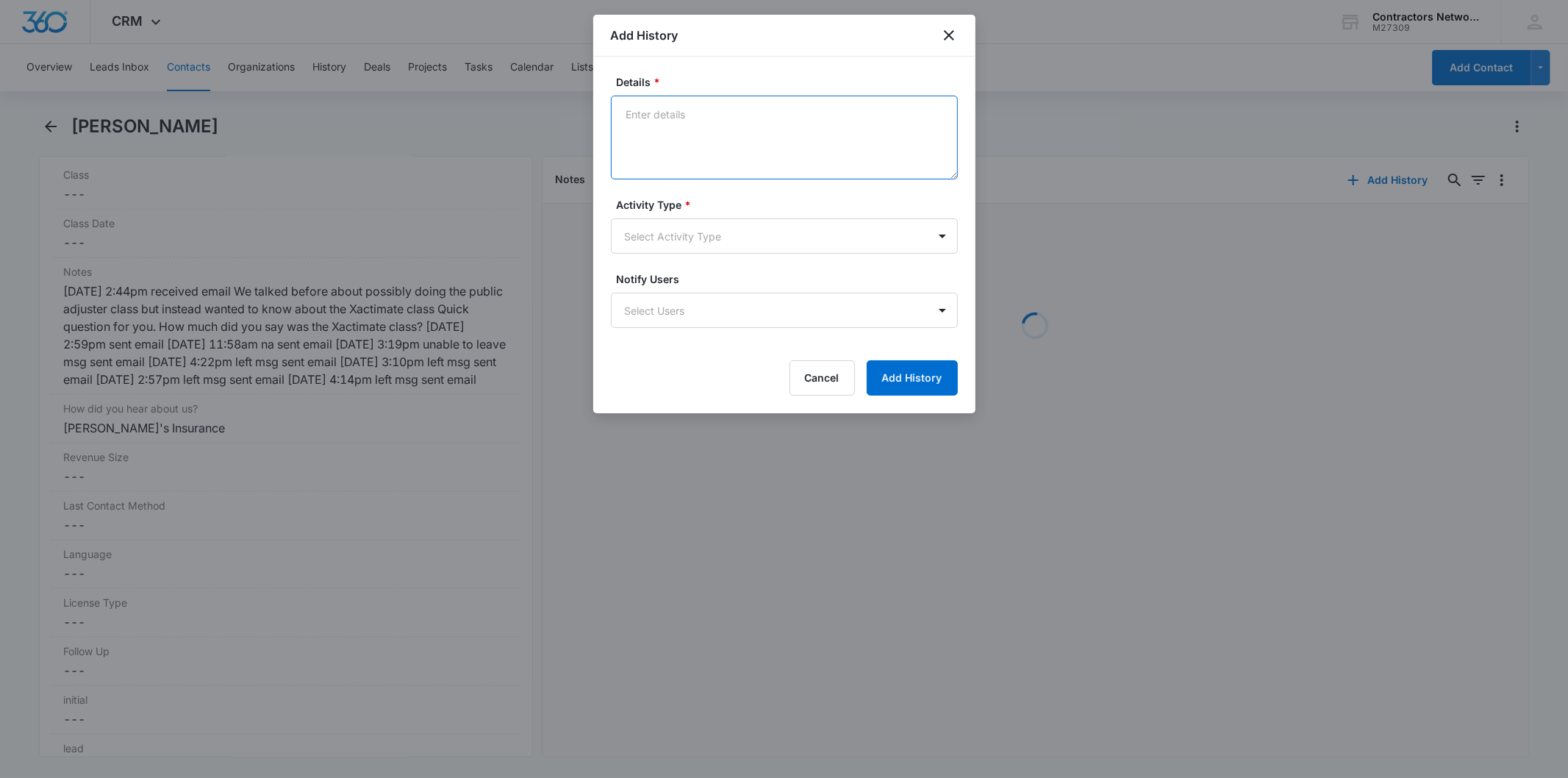
click at [741, 148] on textarea "Details *" at bounding box center [785, 137] width 347 height 84
paste textarea "[DATE] 4:14pm left msg / sent email"
type textarea "[DATE] 4:14pm left msg / sent email"
click at [652, 253] on form "Details * [DATE] 4:14pm left msg / sent email Activity Type * Select Activity T…" at bounding box center [785, 235] width 347 height 321
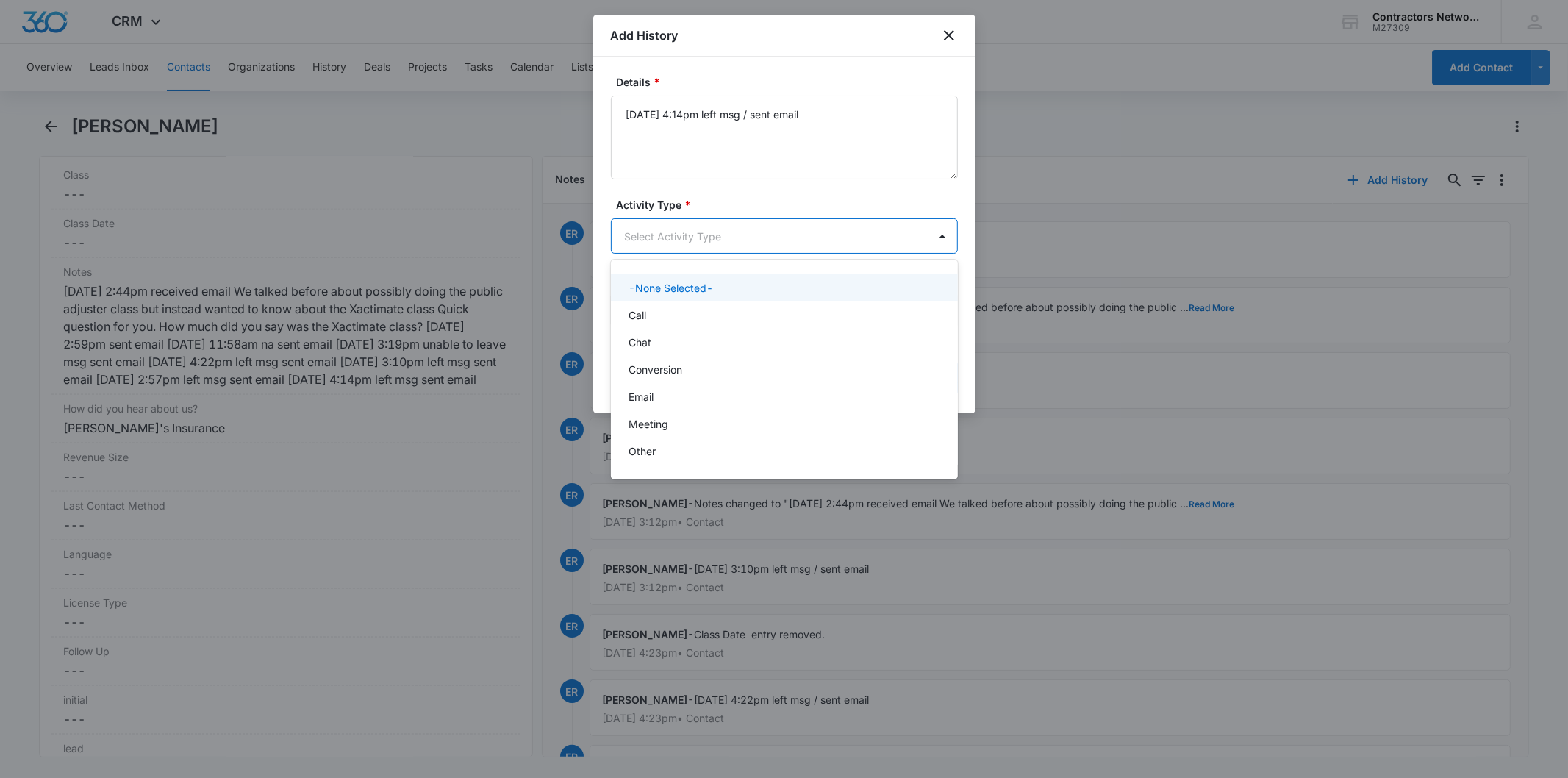
drag, startPoint x: 651, startPoint y: 245, endPoint x: 644, endPoint y: 301, distance: 56.4
click at [646, 269] on body "CRM Apps Reputation Websites Forms CRM Email Social Shop Payments POS Content A…" at bounding box center [784, 389] width 1568 height 778
click at [644, 313] on p "Call" at bounding box center [637, 315] width 18 height 15
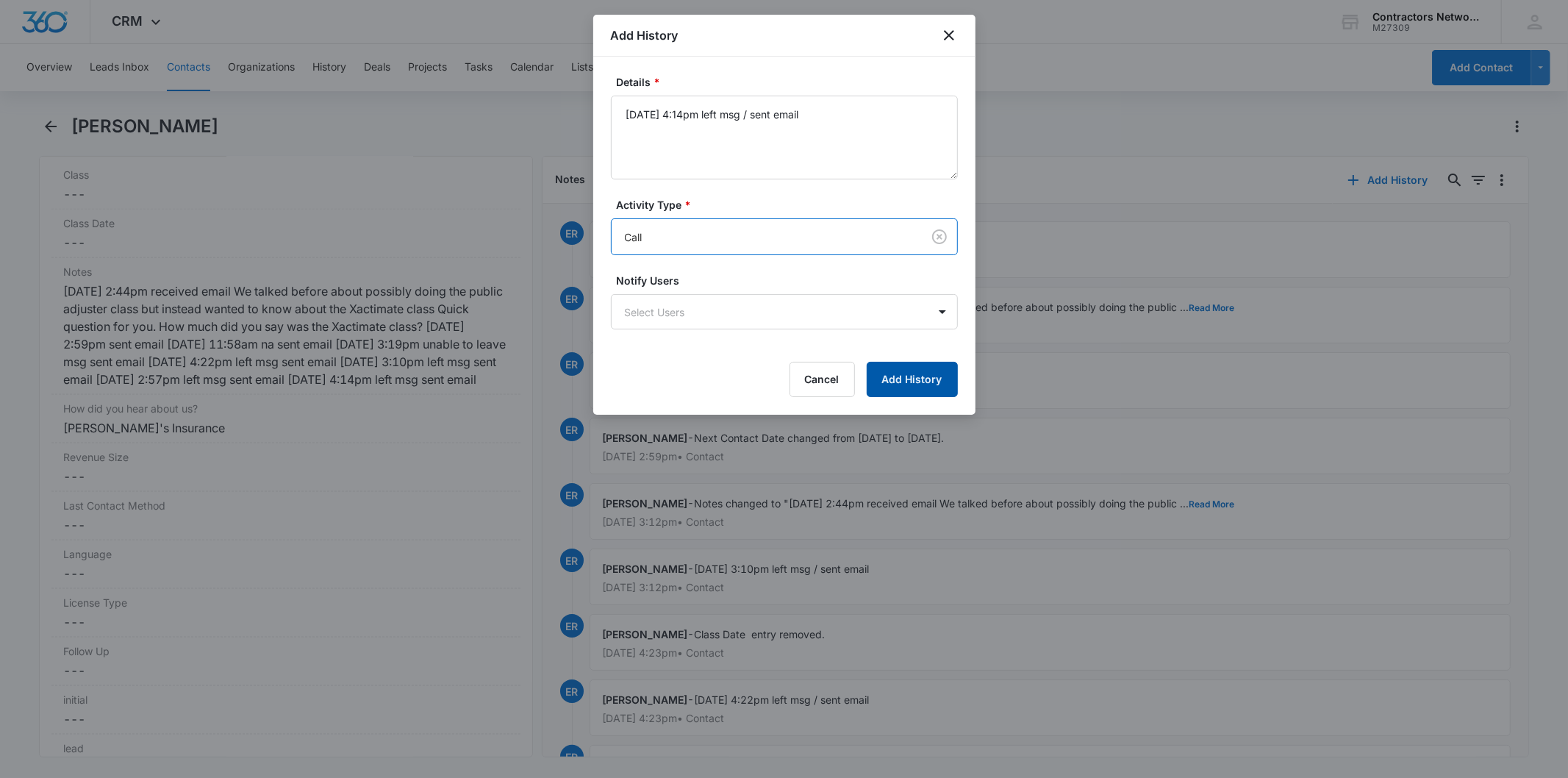
drag, startPoint x: 870, startPoint y: 363, endPoint x: 891, endPoint y: 385, distance: 30.4
click at [870, 365] on button "Add History" at bounding box center [912, 379] width 91 height 35
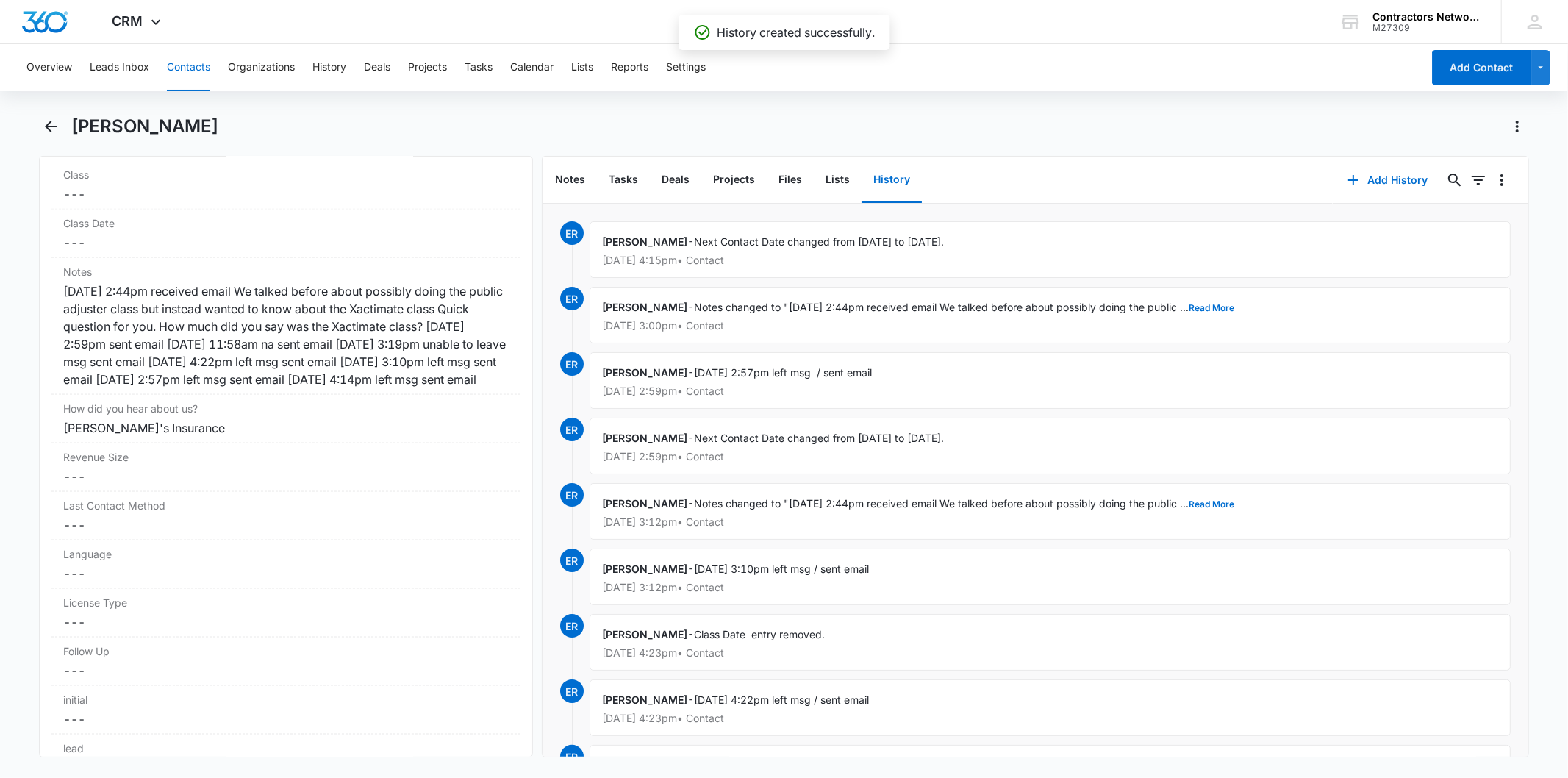
click at [188, 63] on button "Contacts" at bounding box center [189, 67] width 43 height 47
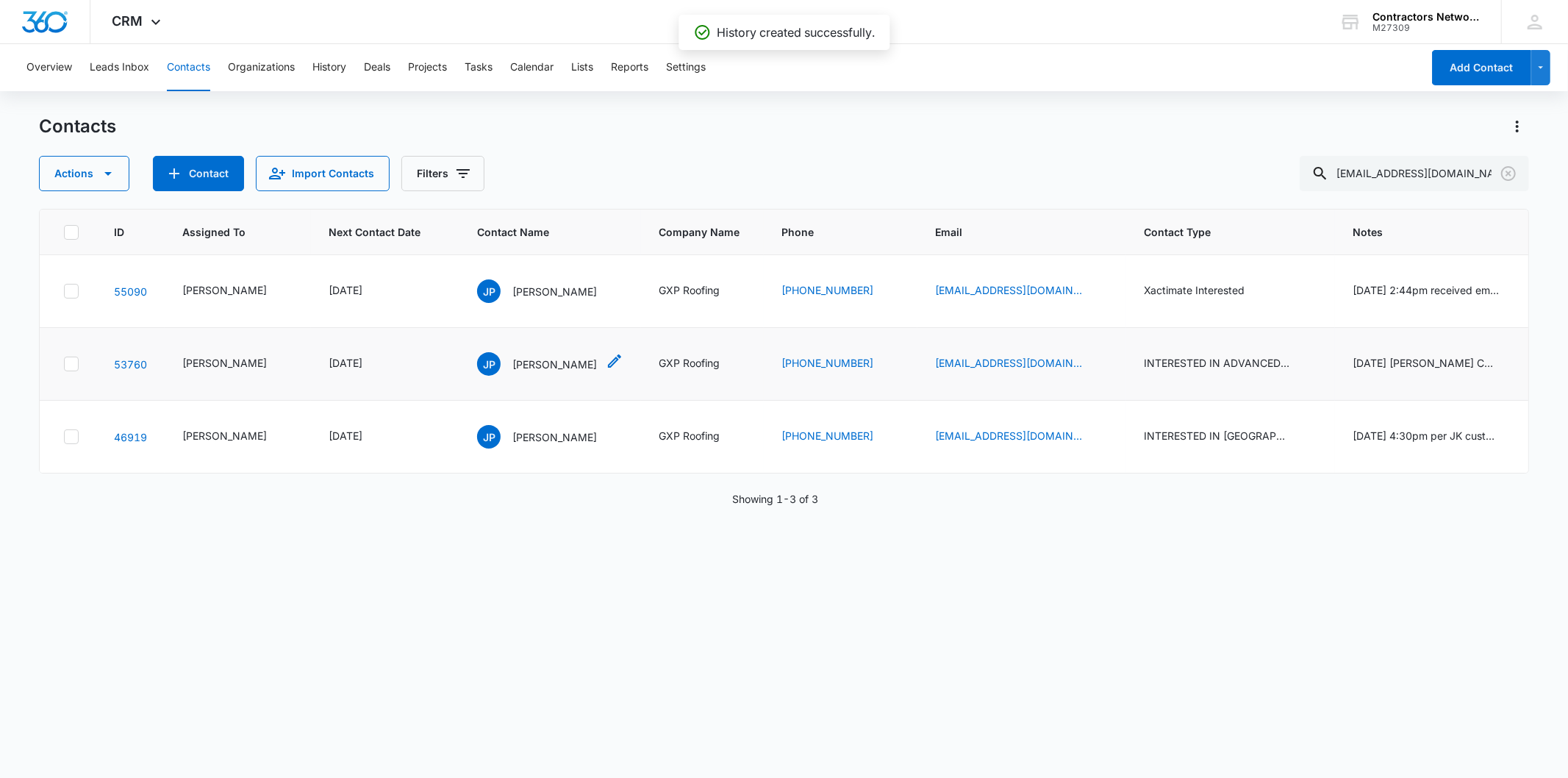
click at [532, 372] on p "[PERSON_NAME]" at bounding box center [555, 364] width 85 height 15
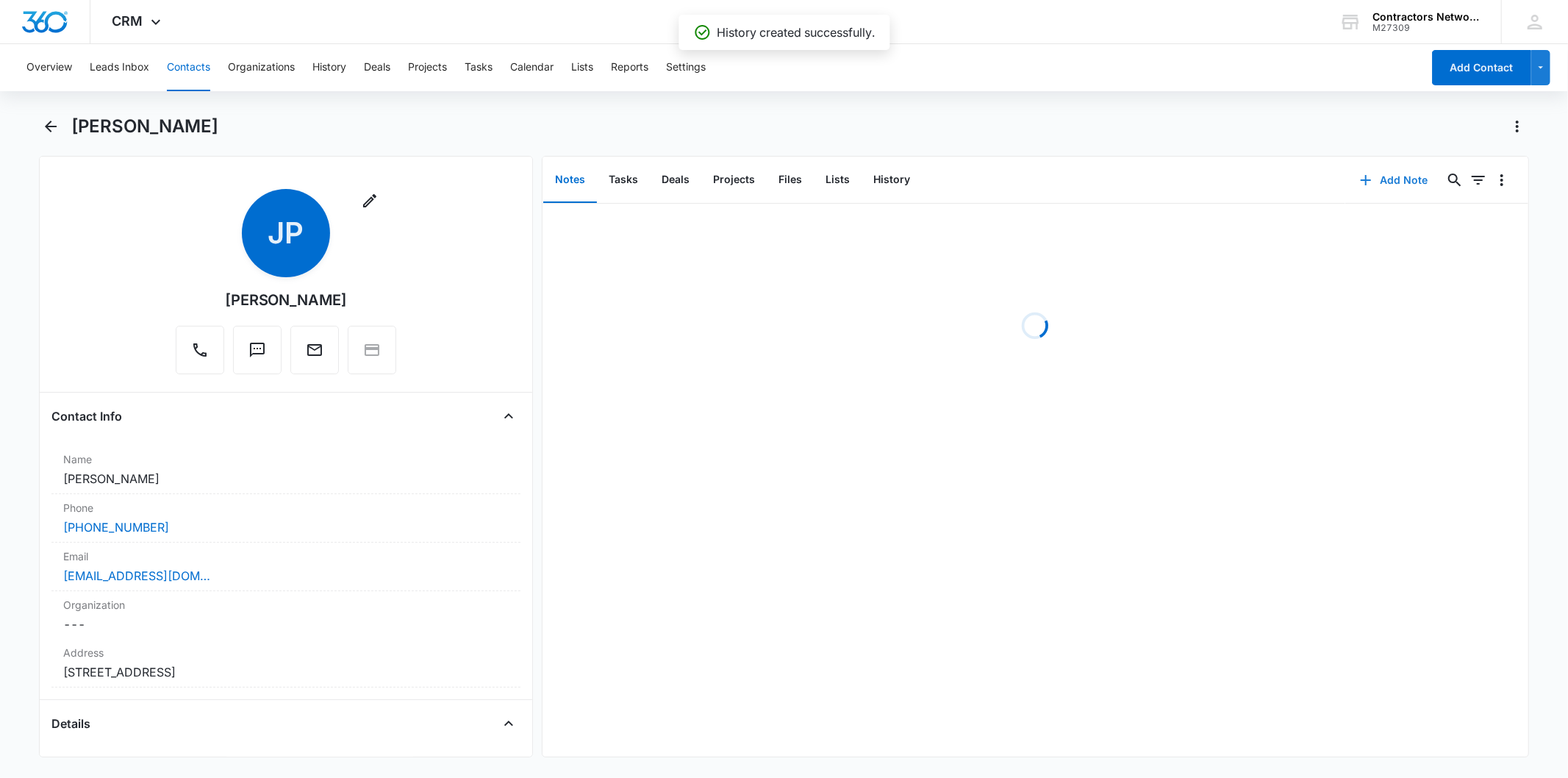
click at [1402, 170] on button "Add Note" at bounding box center [1394, 180] width 98 height 35
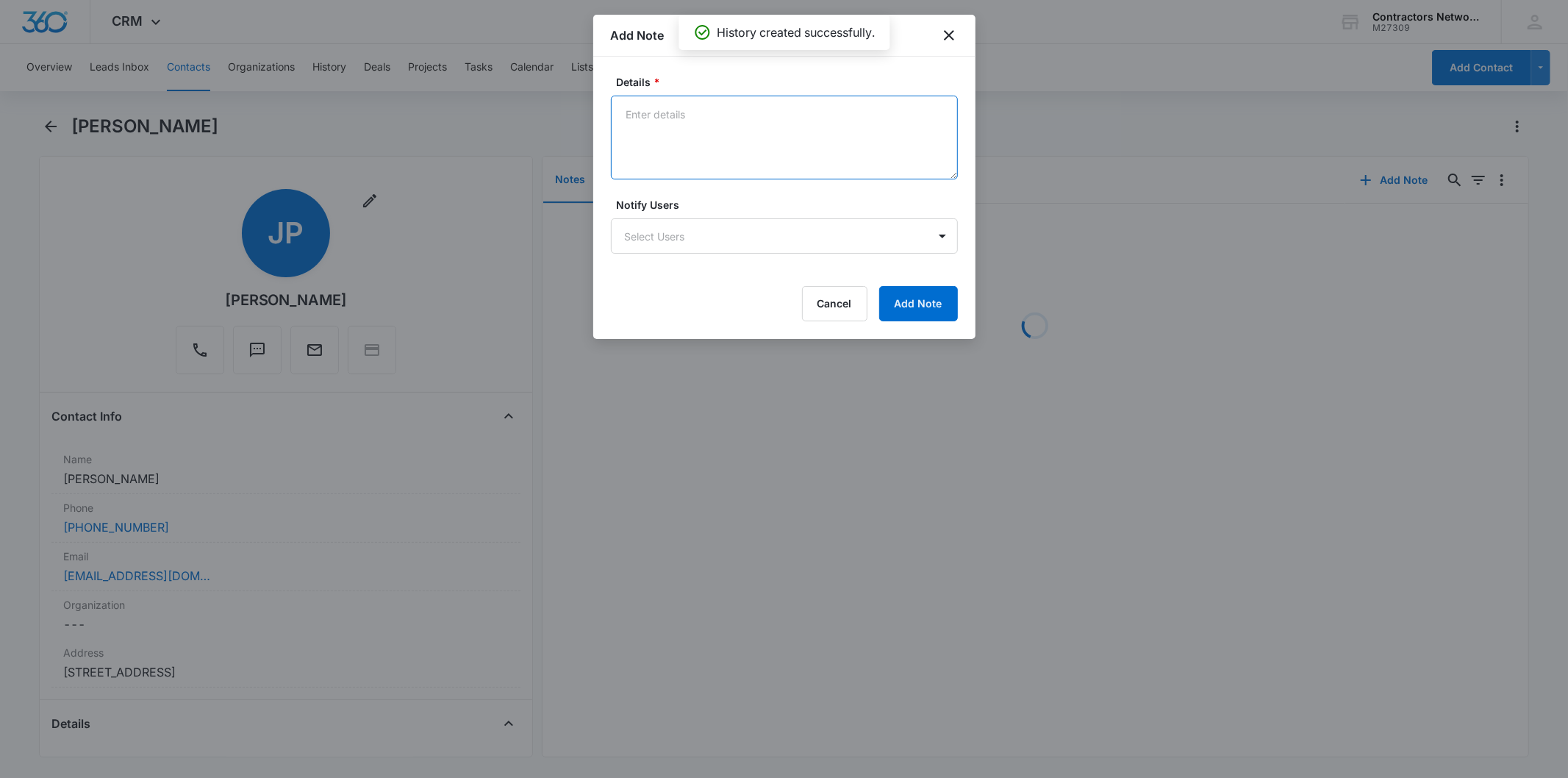
click at [653, 134] on textarea "Details *" at bounding box center [785, 137] width 347 height 84
paste textarea "[DATE] 4:14pm left msg / sent email"
type textarea "[DATE] 4:14pm left msg / sent email"
drag, startPoint x: 930, startPoint y: 299, endPoint x: 914, endPoint y: 297, distance: 16.1
click at [930, 298] on button "Add Note" at bounding box center [918, 303] width 78 height 35
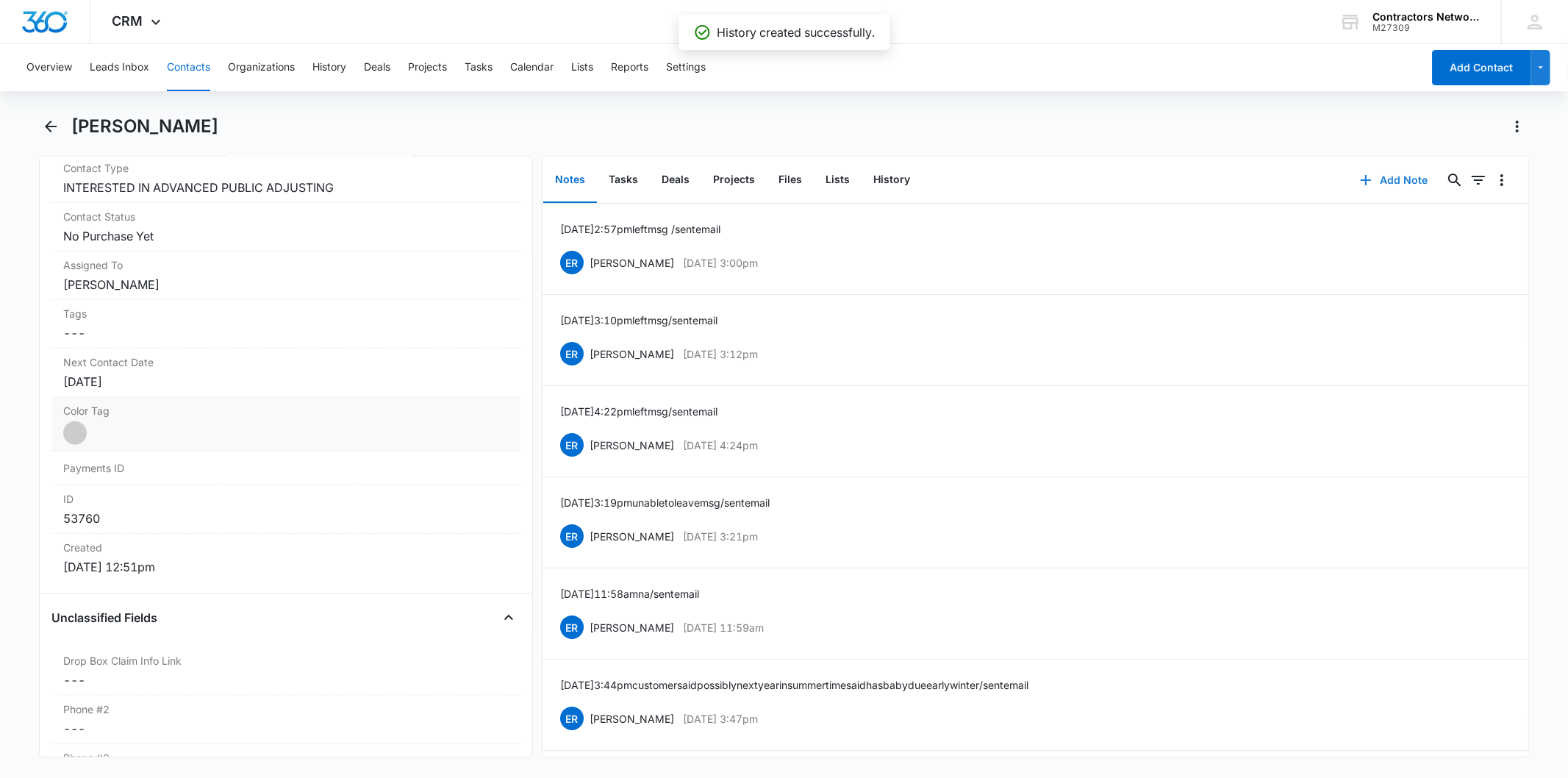
scroll to position [653, 0]
click at [177, 362] on label "Next Contact Date" at bounding box center [285, 356] width 445 height 15
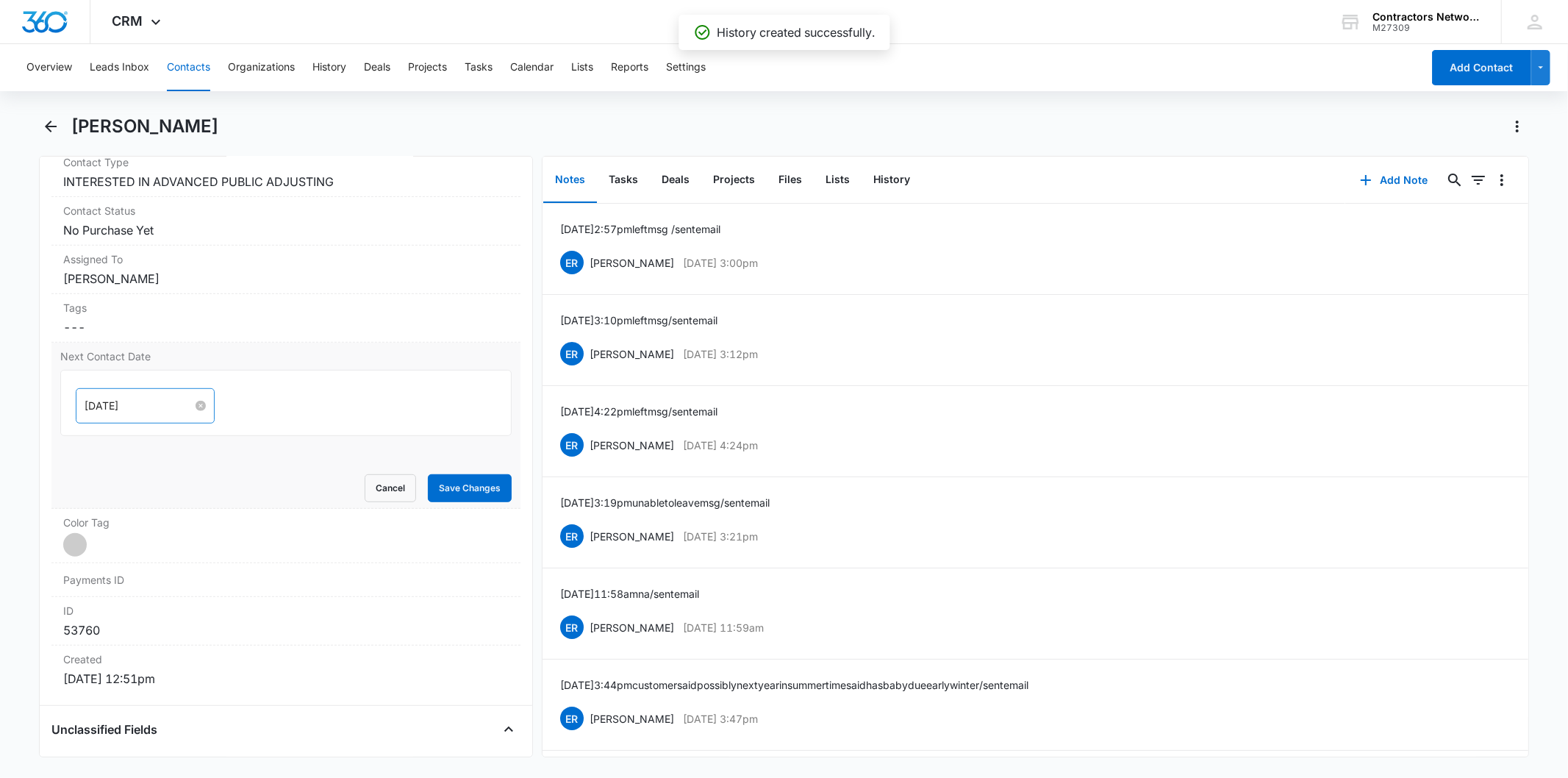
click at [149, 401] on input "[DATE]" at bounding box center [138, 406] width 108 height 16
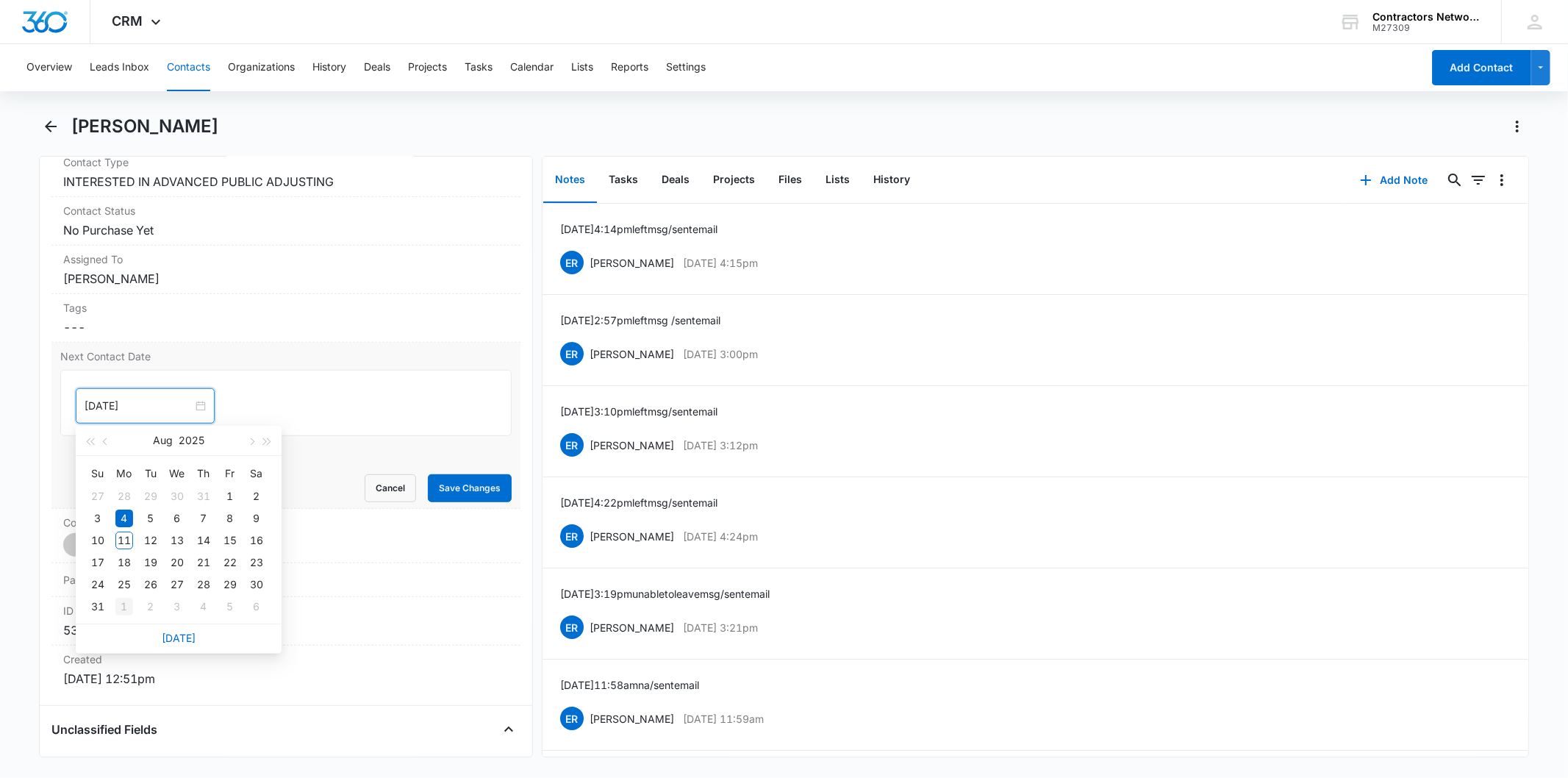
type input "[DATE]"
click at [119, 605] on div "1" at bounding box center [124, 607] width 18 height 18
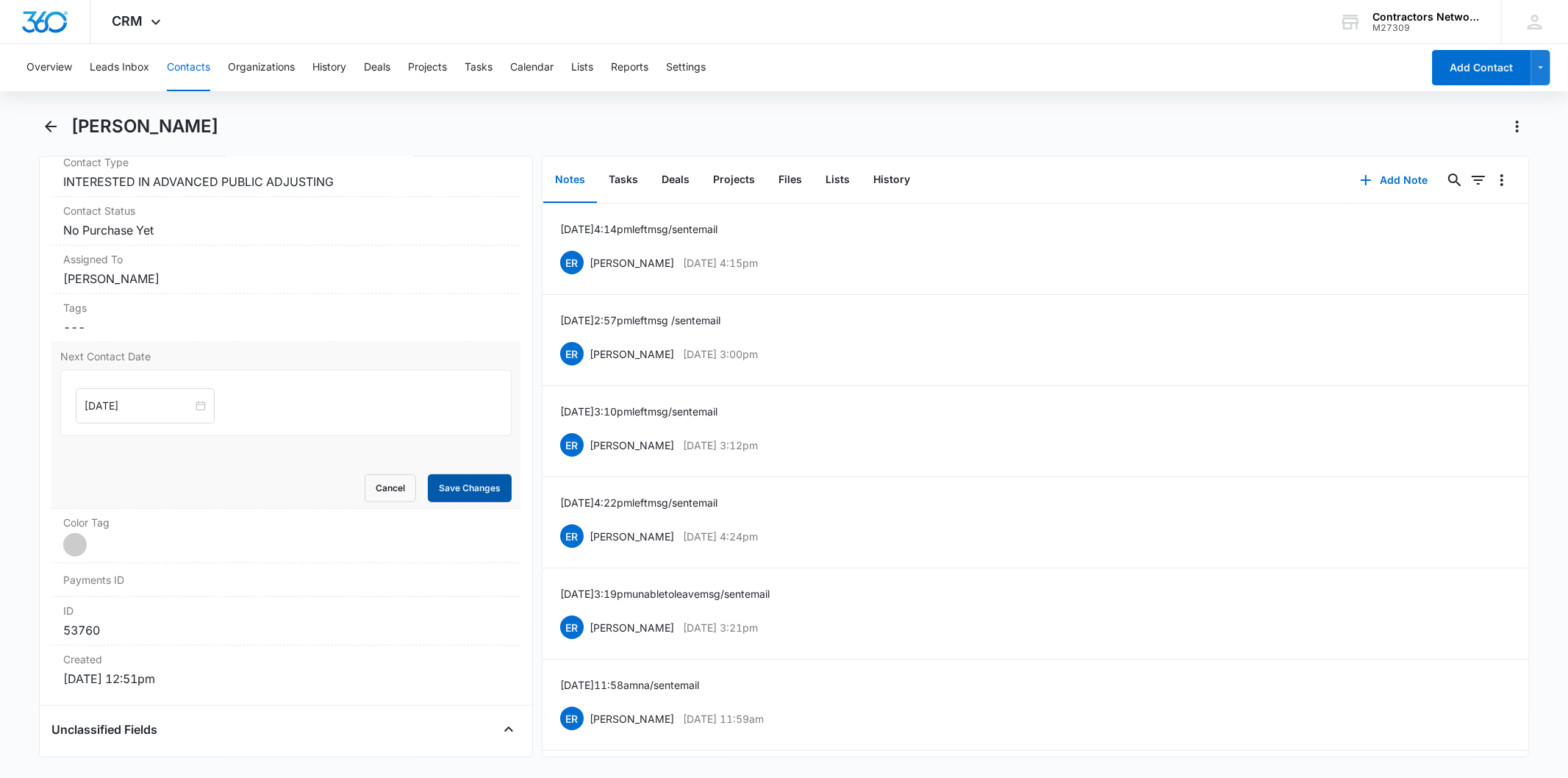
click at [474, 483] on button "Save Changes" at bounding box center [469, 487] width 84 height 28
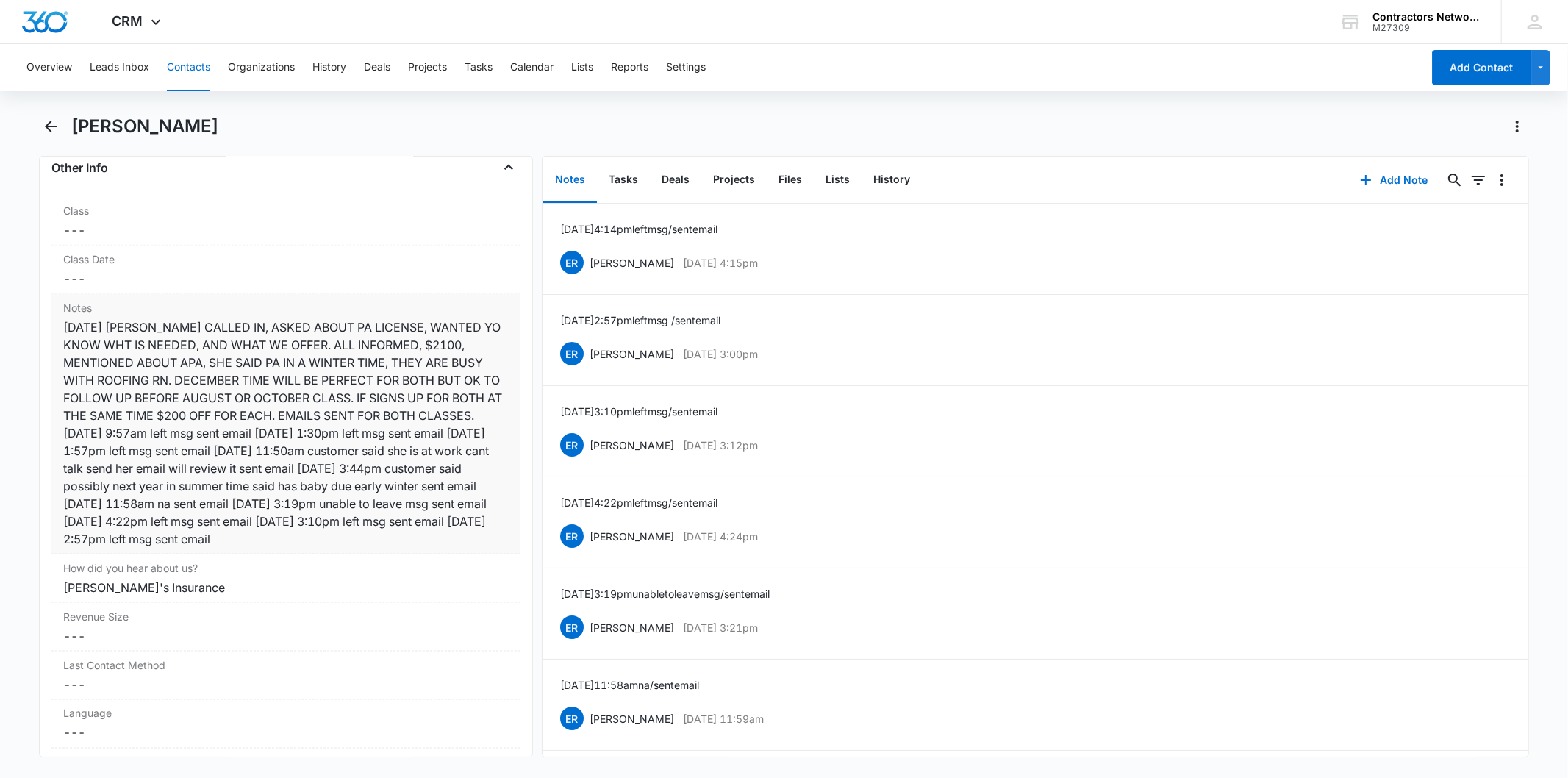
click at [379, 434] on div "[DATE] [PERSON_NAME] CALLED IN, ASKED ABOUT PA LICENSE, WANTED YO KNOW WHT IS N…" at bounding box center [285, 433] width 445 height 229
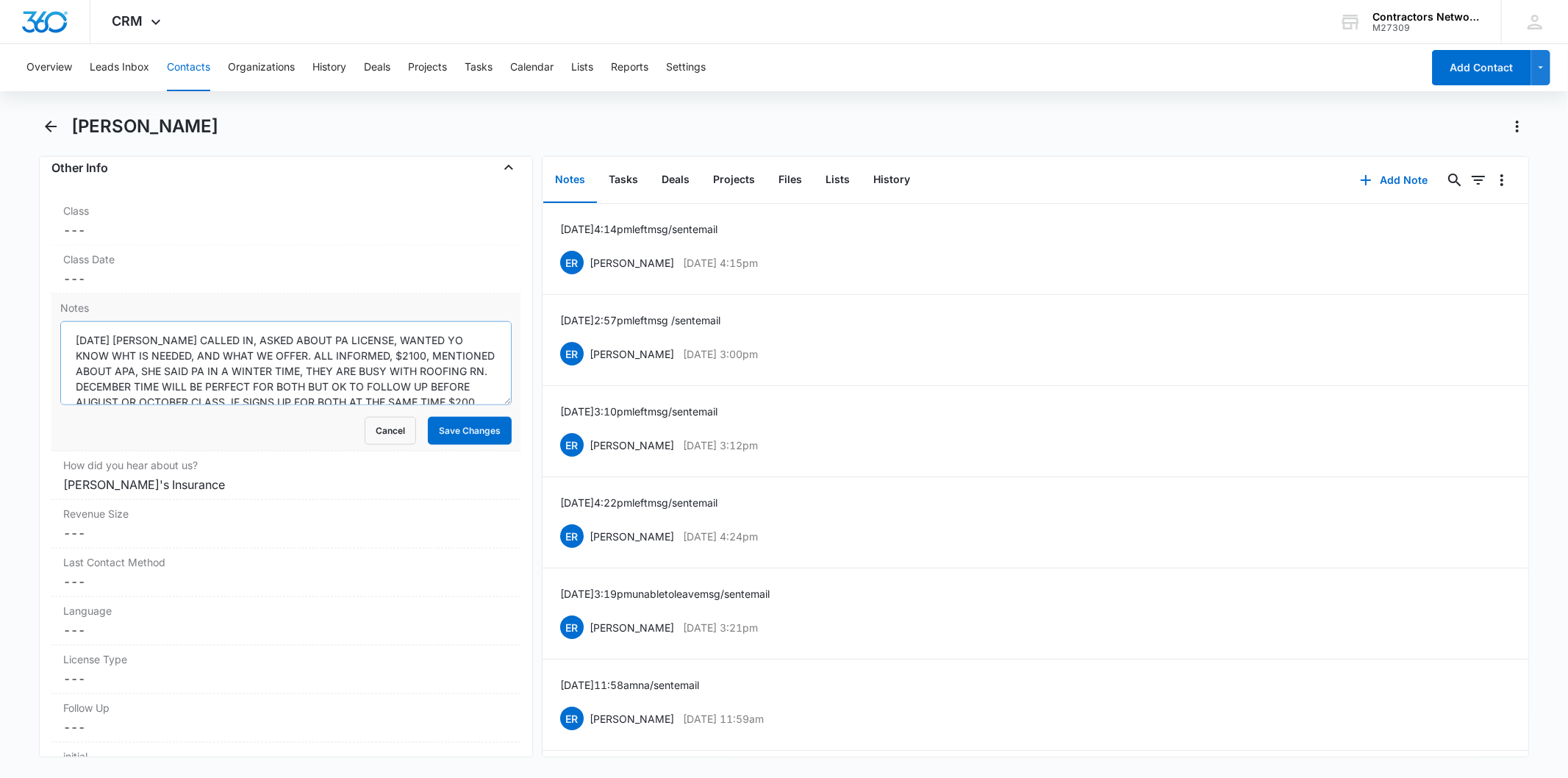
scroll to position [139, 0]
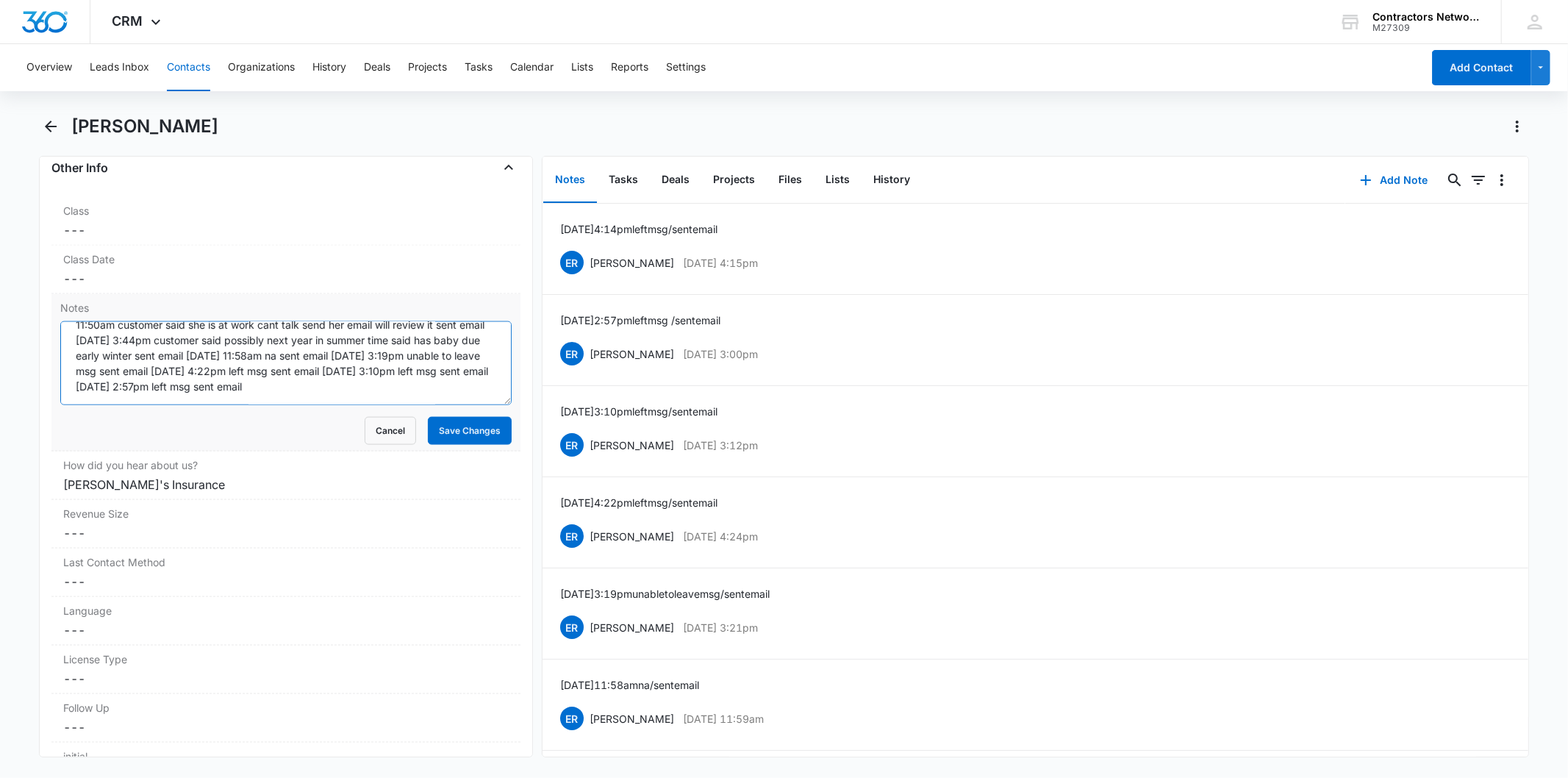
click at [362, 385] on textarea "[DATE] [PERSON_NAME] CALLED IN, ASKED ABOUT PA LICENSE, WANTED YO KNOW WHT IS N…" at bounding box center [285, 362] width 450 height 84
paste textarea "[DATE] 4:14pm left msg / sent email"
click at [430, 384] on textarea "[DATE] [PERSON_NAME] CALLED IN, ASKED ABOUT PA LICENSE, WANTED YO KNOW WHT IS N…" at bounding box center [285, 362] width 450 height 84
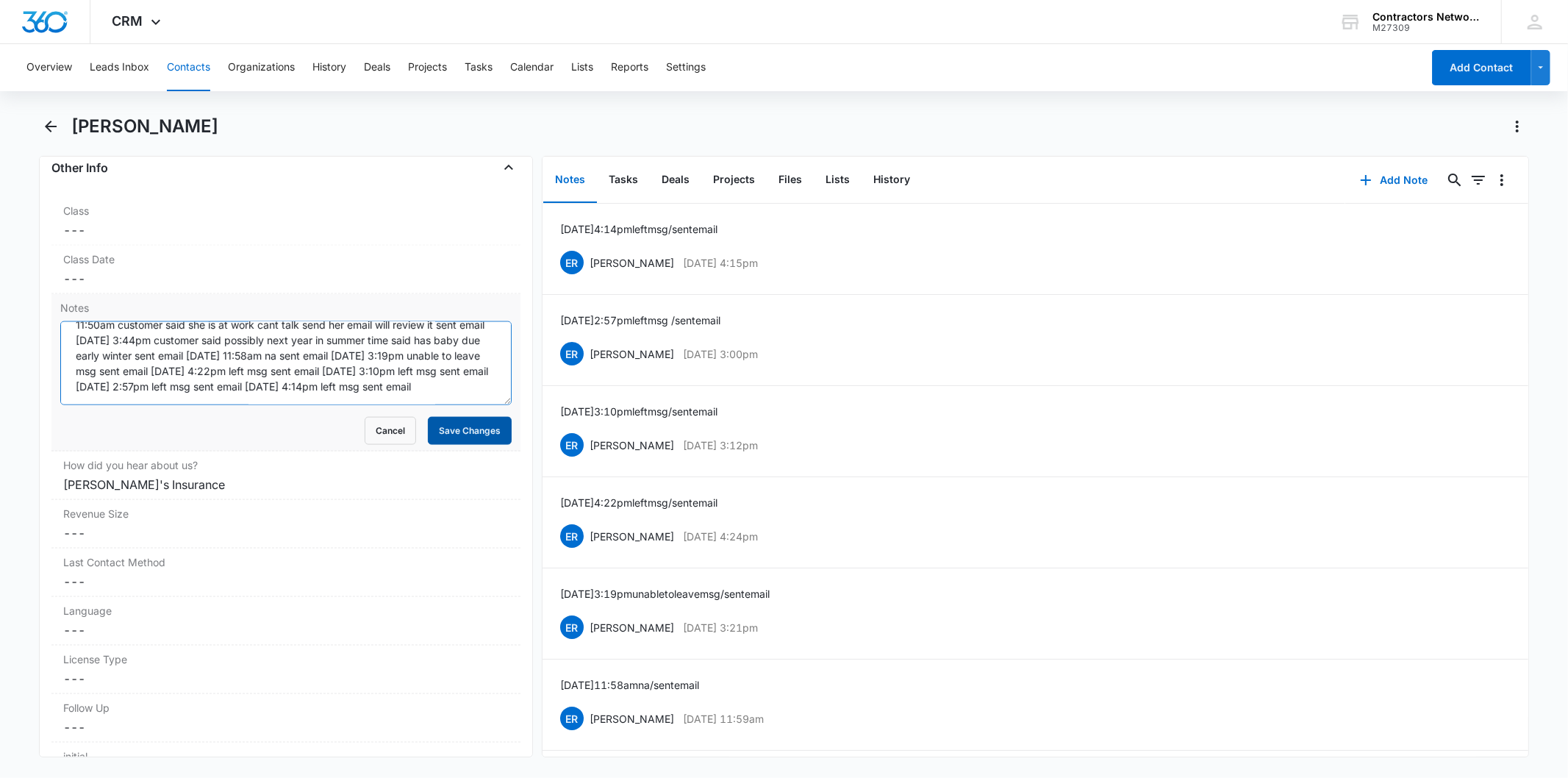
type textarea "[DATE] [PERSON_NAME] CALLED IN, ASKED ABOUT PA LICENSE, WANTED YO KNOW WHT IS N…"
click at [432, 438] on button "Save Changes" at bounding box center [469, 431] width 84 height 28
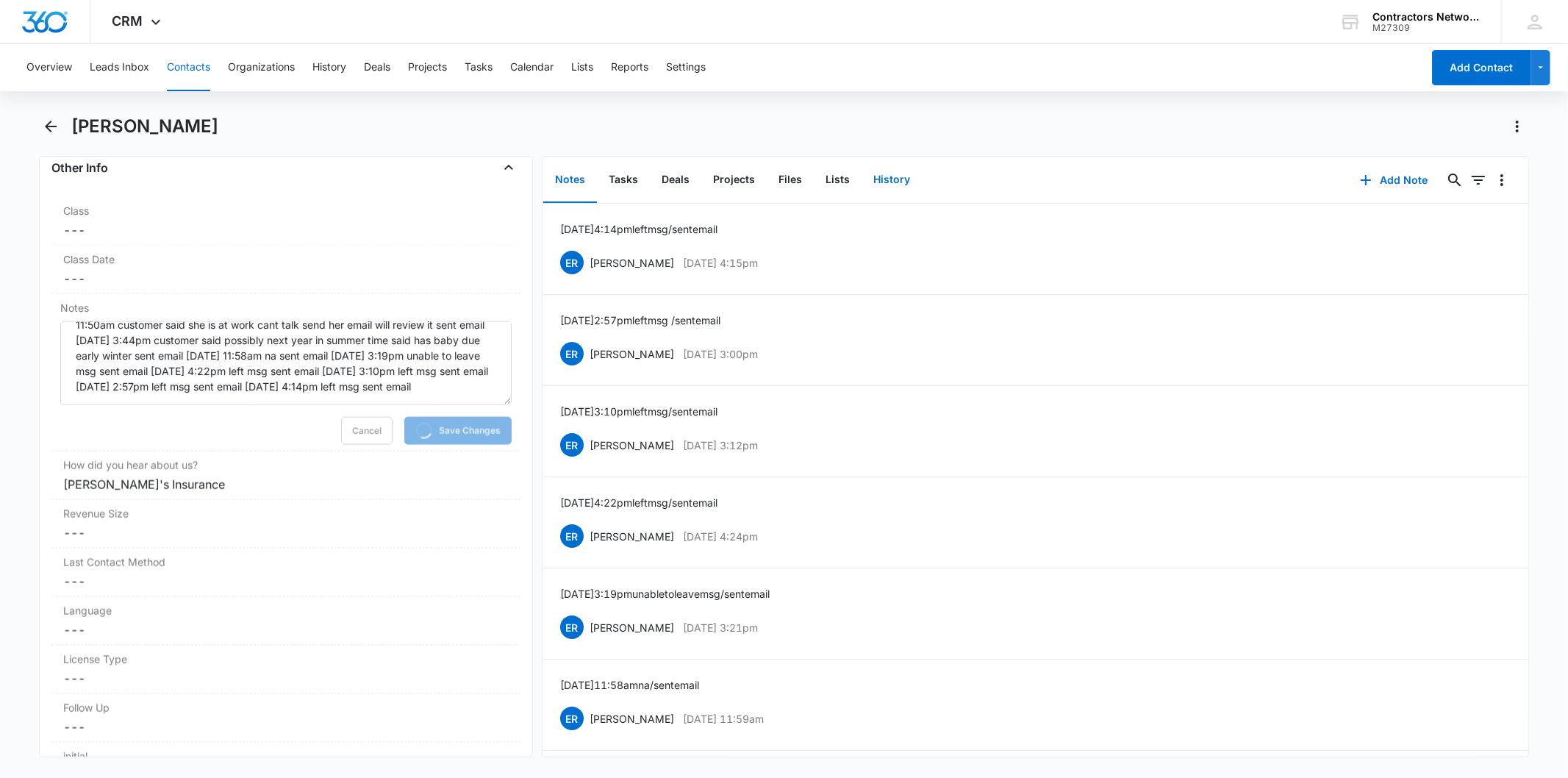
click at [897, 180] on button "History" at bounding box center [891, 180] width 60 height 46
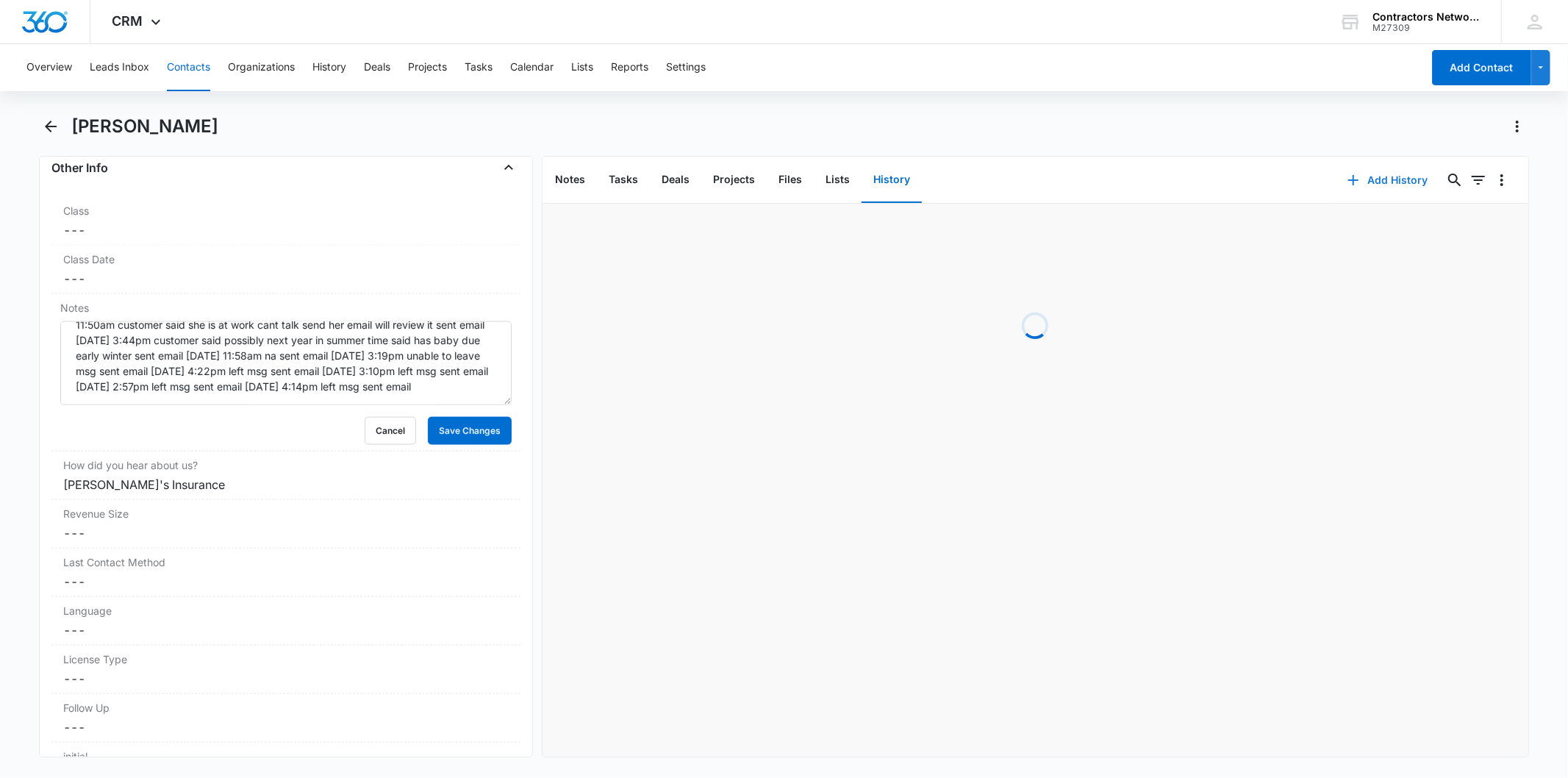
drag, startPoint x: 1345, startPoint y: 159, endPoint x: 1357, endPoint y: 175, distance: 20.0
click at [1346, 162] on div "Add History 0 0" at bounding box center [1431, 180] width 196 height 47
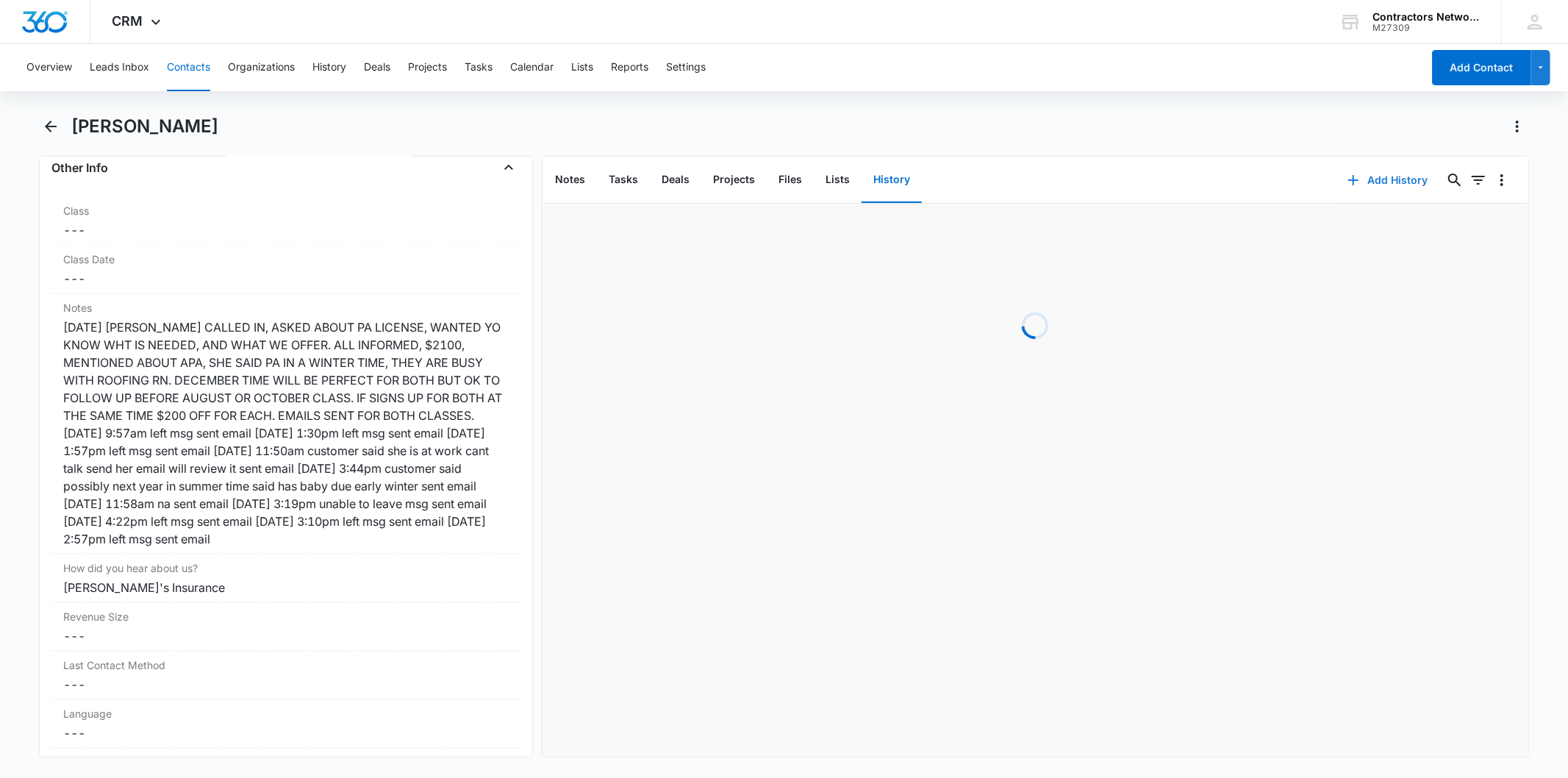
click at [1358, 175] on button "Add History" at bounding box center [1388, 180] width 111 height 35
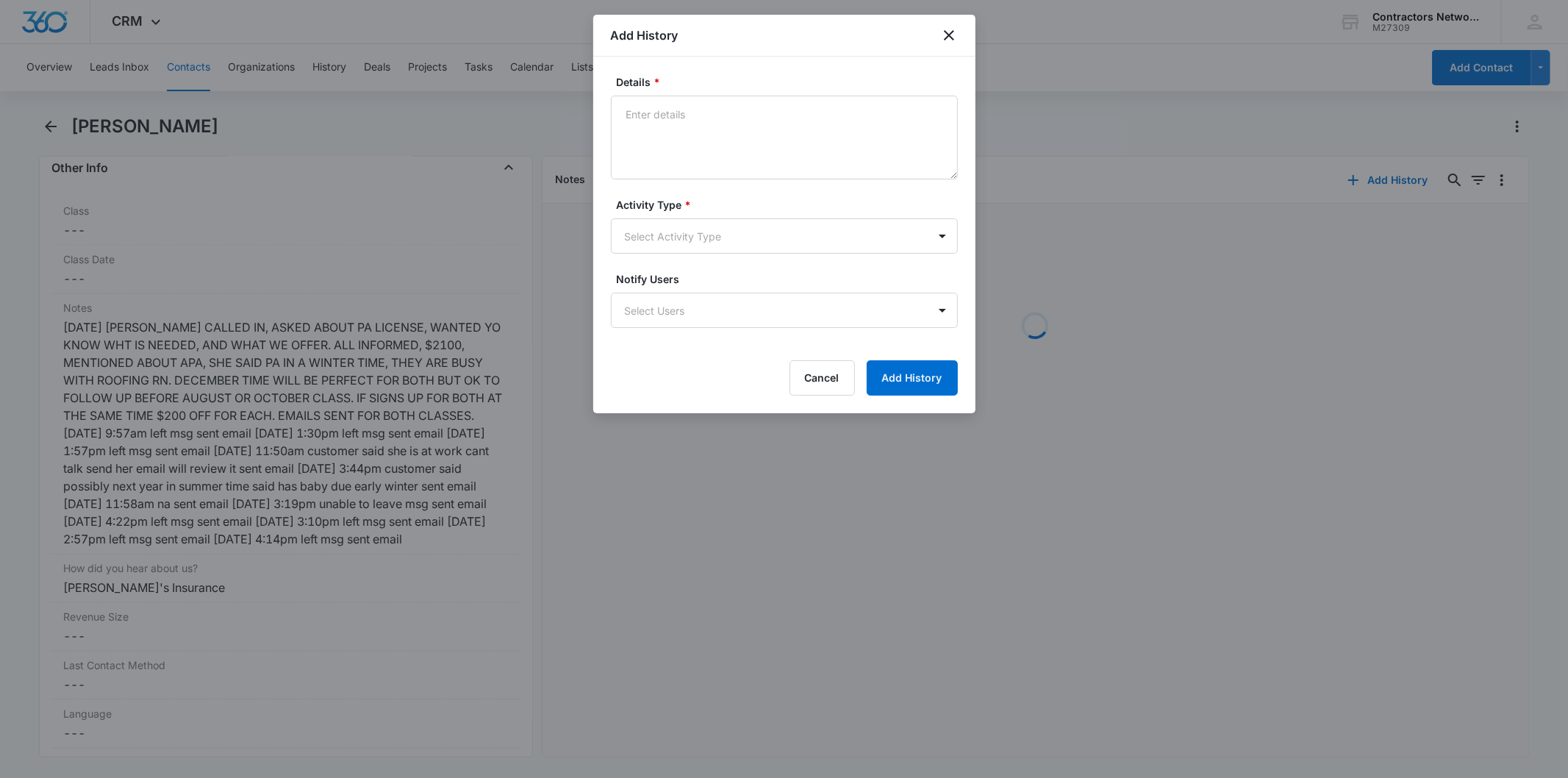
click at [685, 151] on textarea "Details *" at bounding box center [785, 137] width 347 height 84
type textarea "[DATE] 4:14pm left msg / sent email"
click at [714, 336] on form "Details * [DATE] 4:14pm left msg / sent email Activity Type * Select Activity T…" at bounding box center [785, 235] width 347 height 321
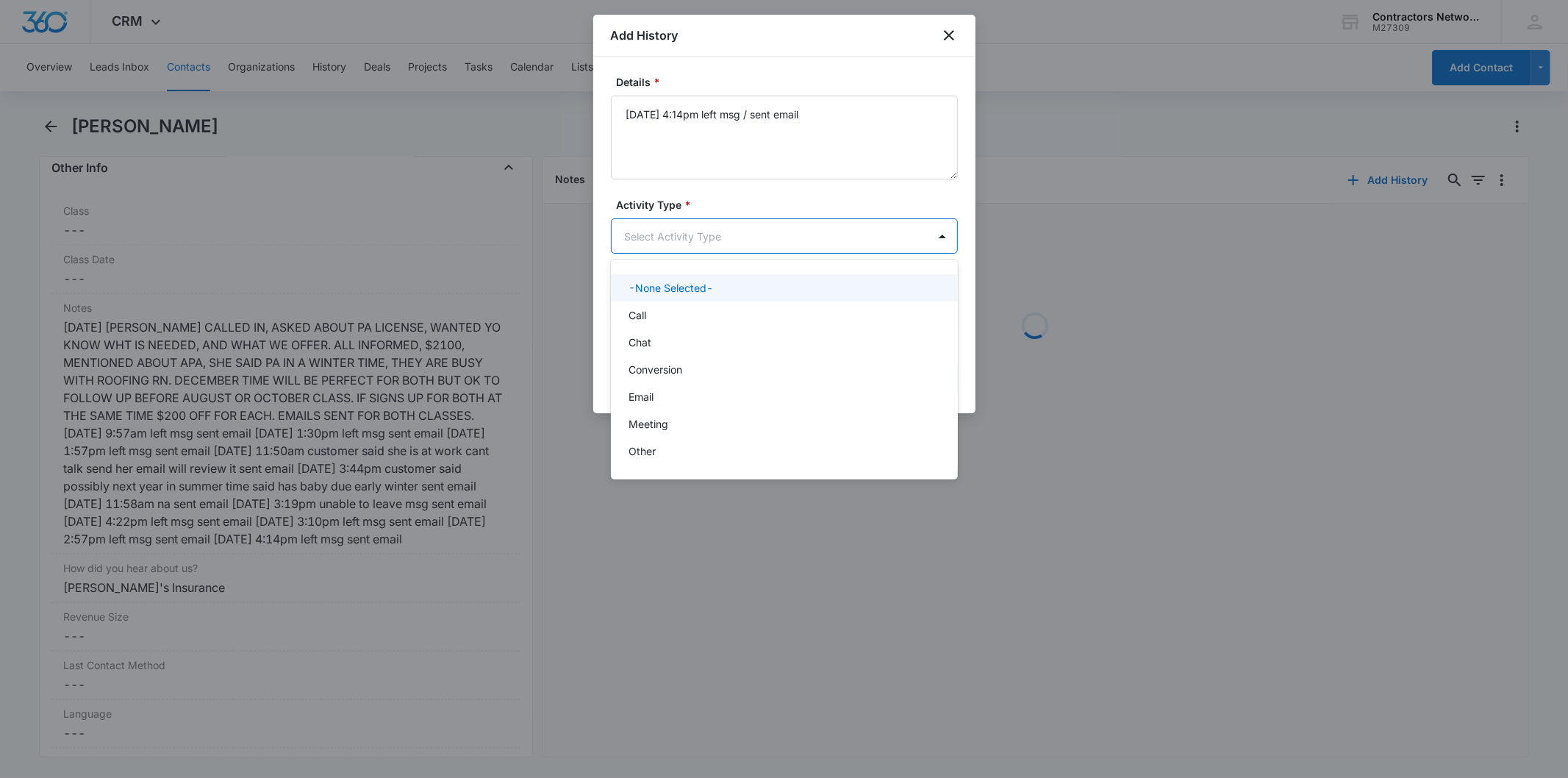
click at [667, 250] on body "CRM Apps Reputation Websites Forms CRM Email Social Shop Payments POS Content A…" at bounding box center [784, 389] width 1568 height 778
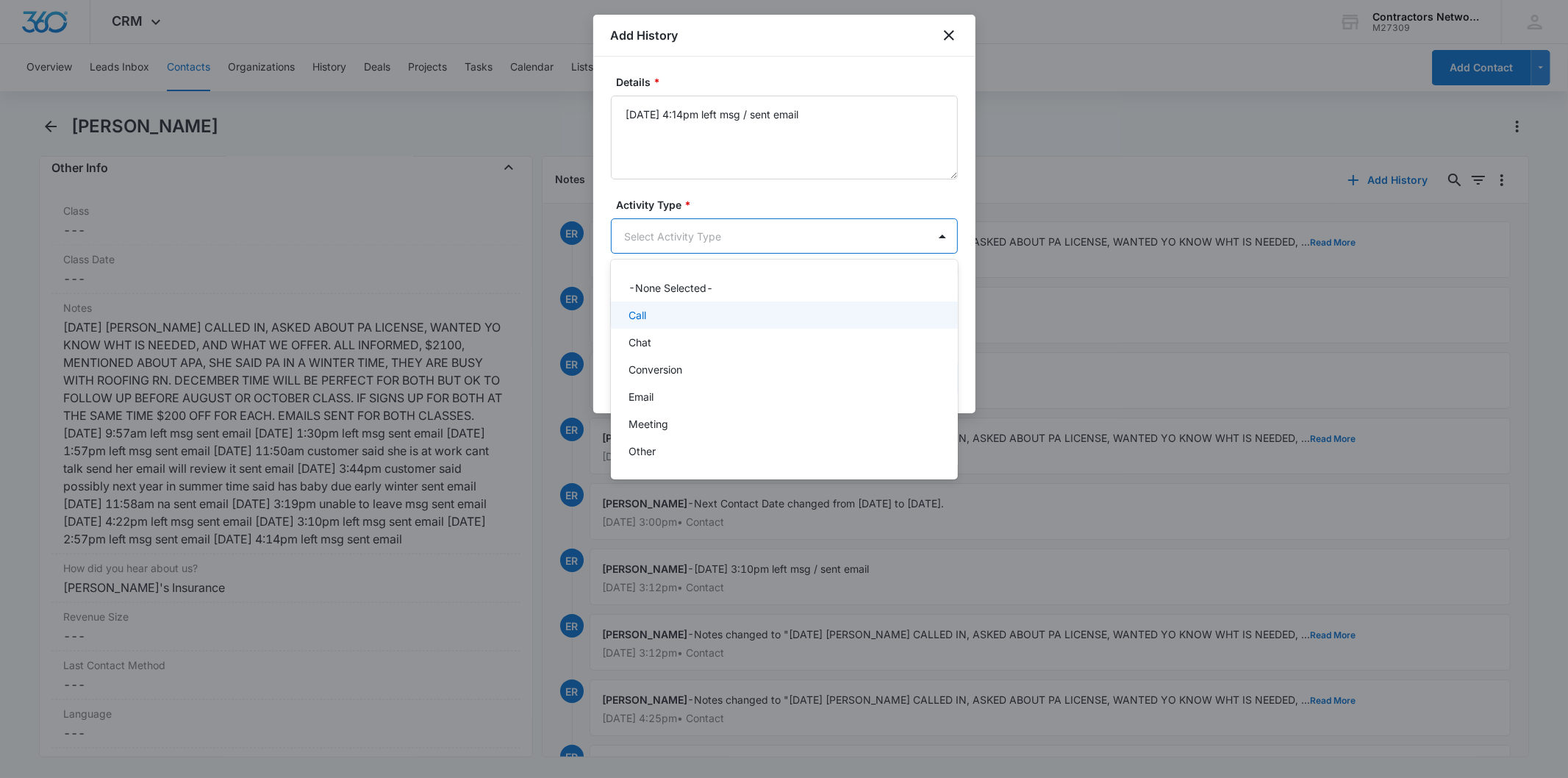
drag, startPoint x: 666, startPoint y: 297, endPoint x: 666, endPoint y: 315, distance: 18.0
click at [666, 315] on div "-None Selected- Call Chat Conversion Email Meeting Other" at bounding box center [785, 370] width 347 height 196
click at [666, 315] on div "Call" at bounding box center [782, 315] width 308 height 15
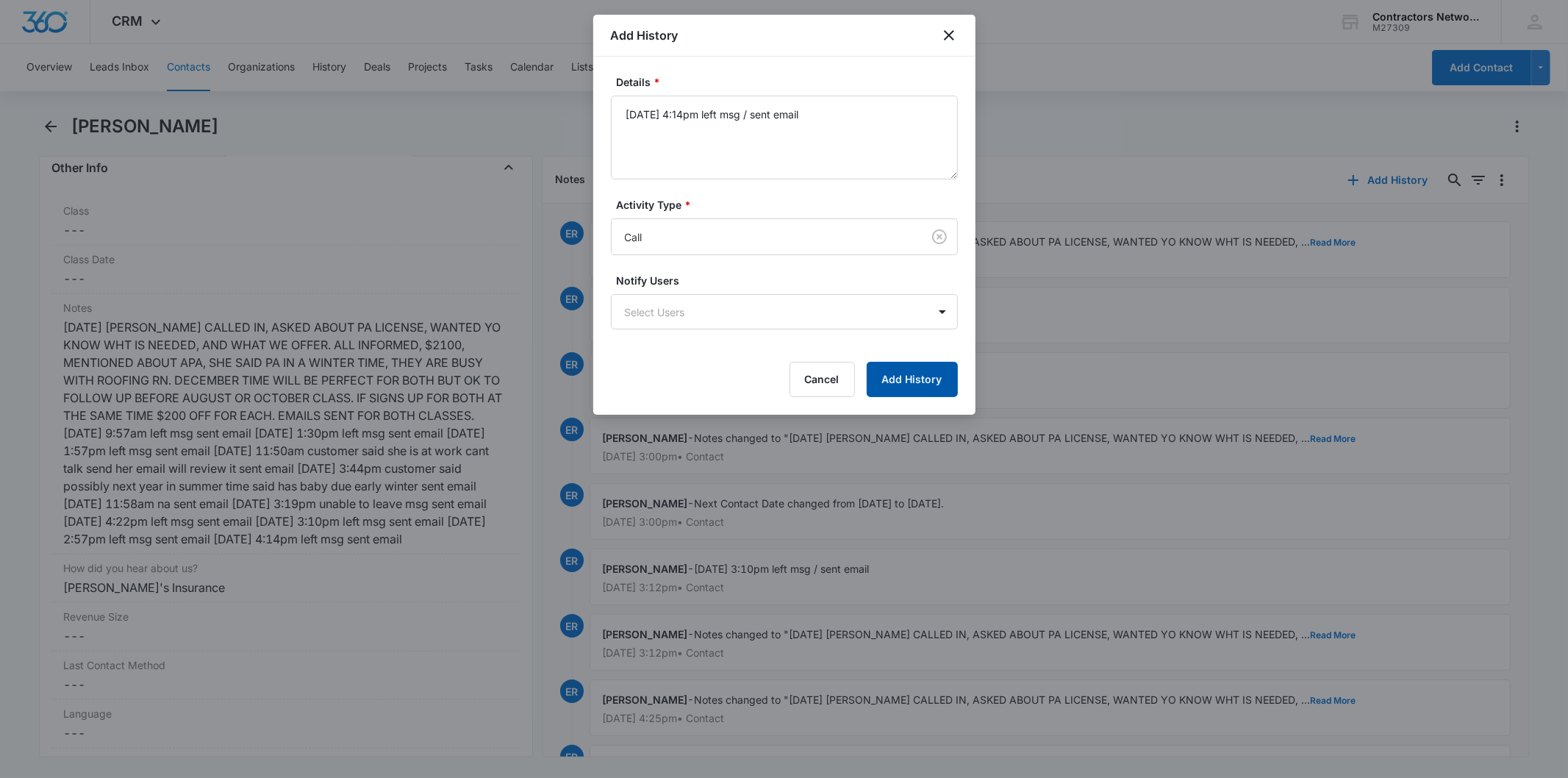
click at [931, 369] on button "Add History" at bounding box center [912, 379] width 91 height 35
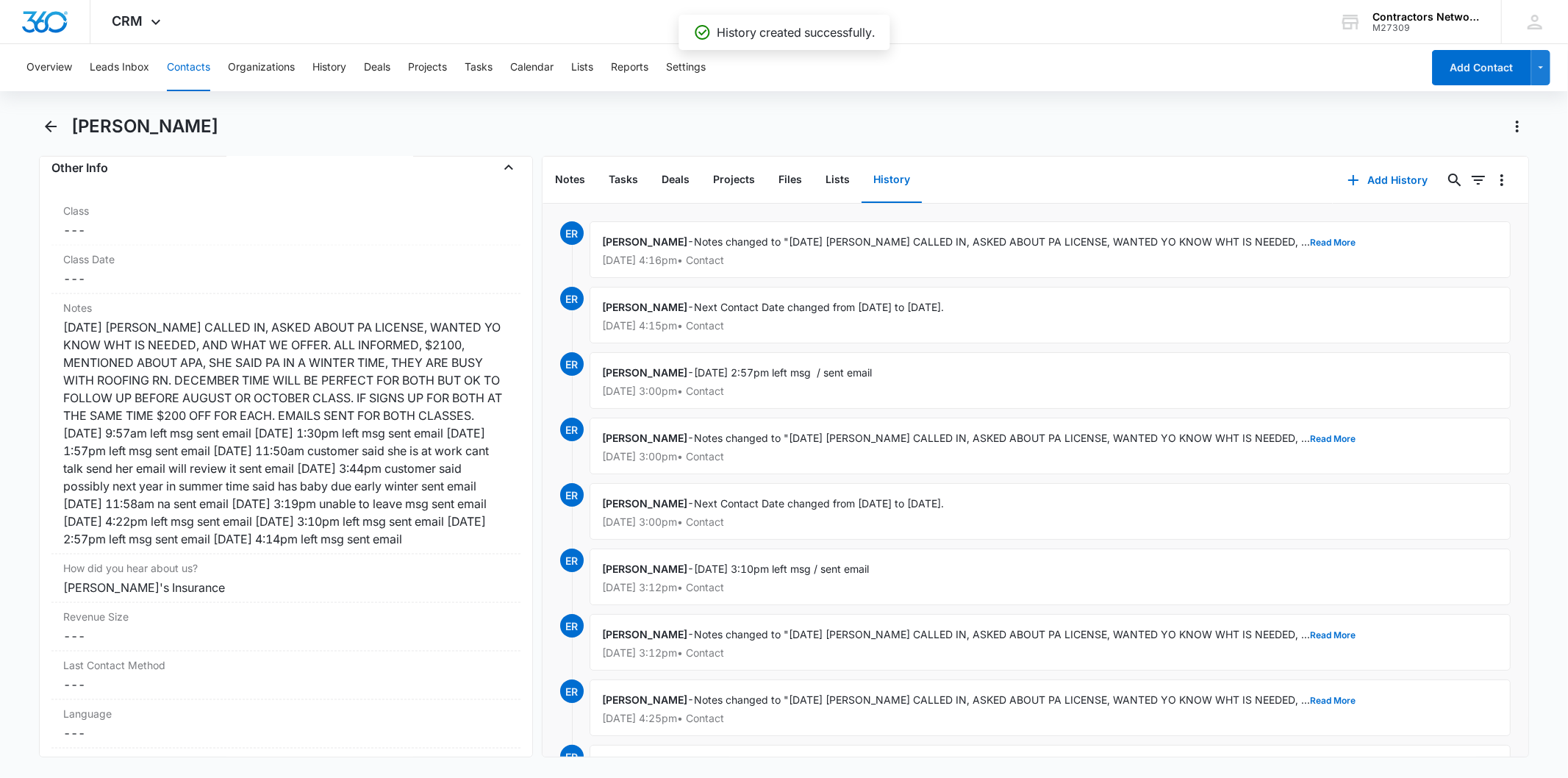
click at [172, 74] on button "Contacts" at bounding box center [189, 67] width 43 height 47
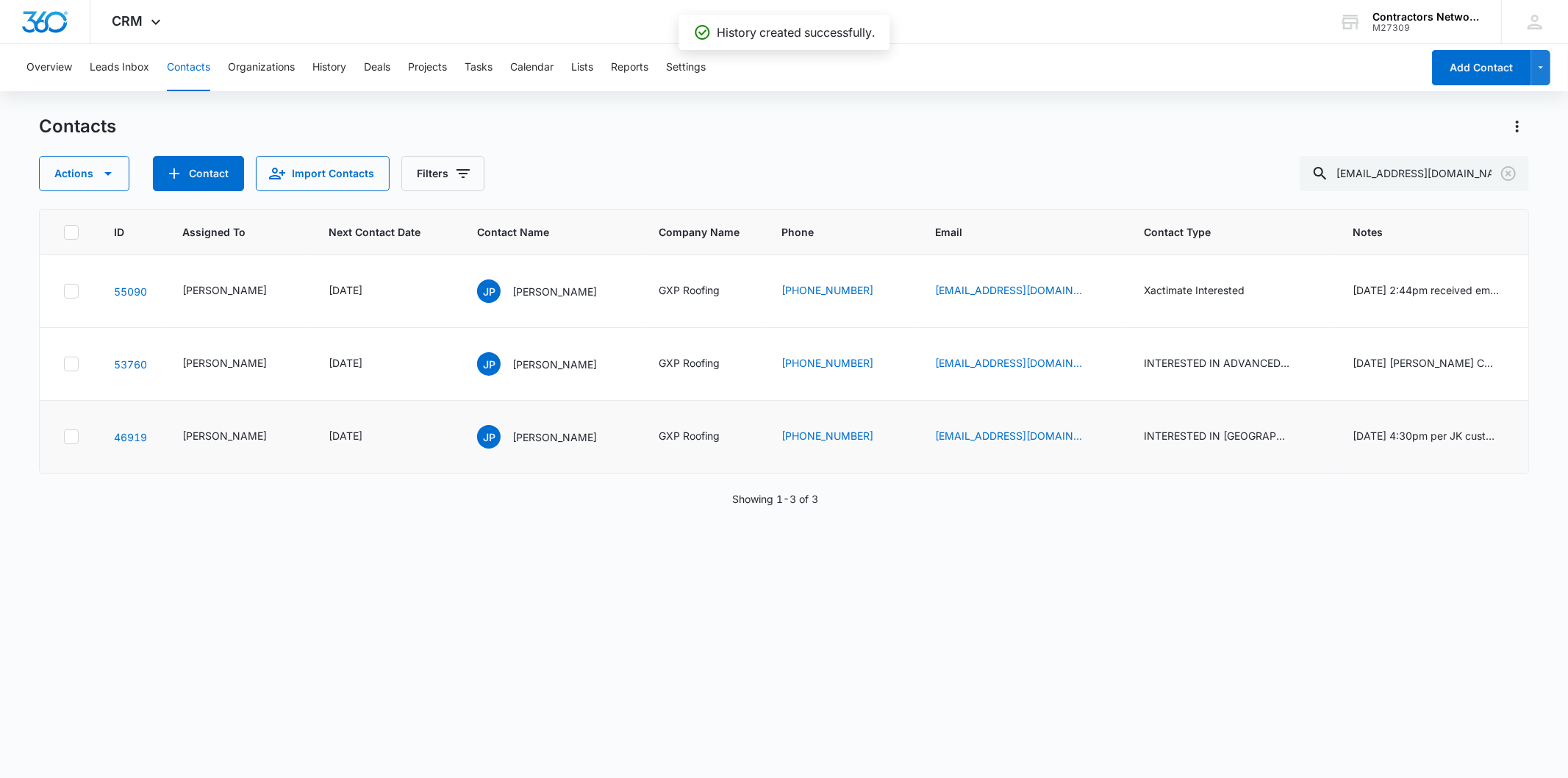
click at [539, 474] on td "[PERSON_NAME]" at bounding box center [550, 437] width 182 height 73
click at [542, 449] on div "[PERSON_NAME]" at bounding box center [537, 437] width 120 height 23
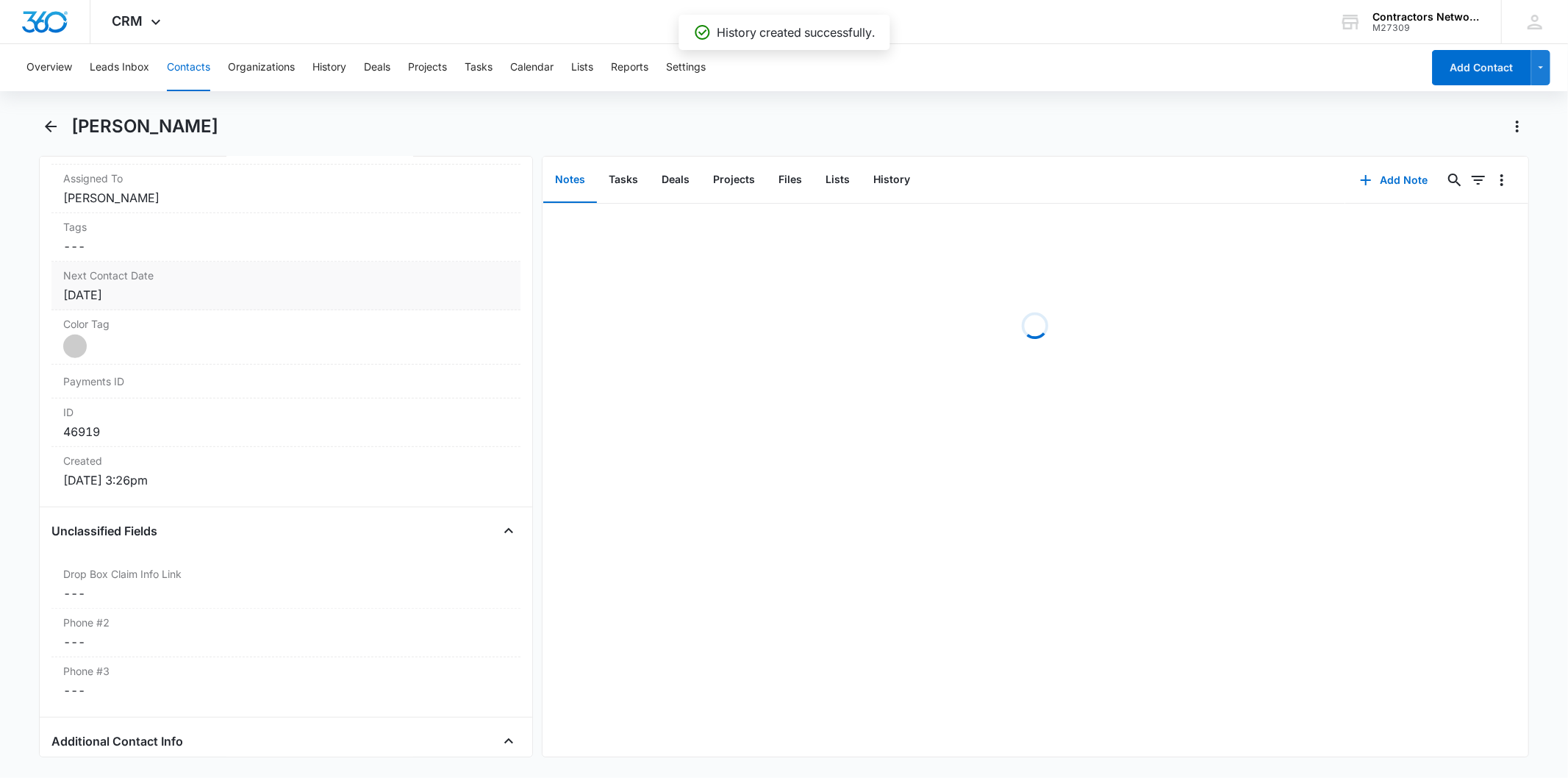
scroll to position [736, 0]
click at [194, 280] on label "Next Contact Date" at bounding box center [285, 273] width 445 height 15
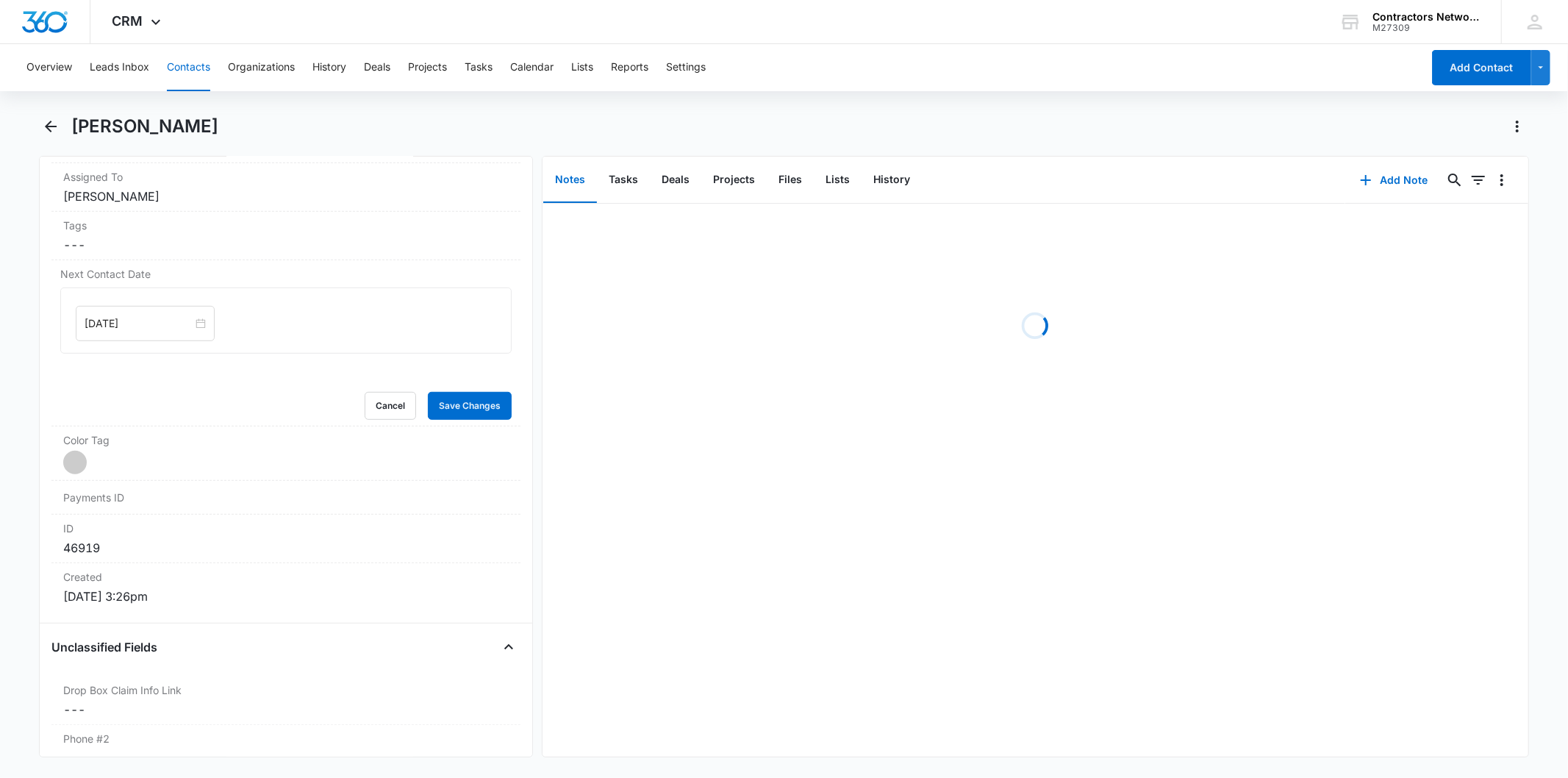
click at [144, 313] on div "[DATE]" at bounding box center [145, 323] width 139 height 35
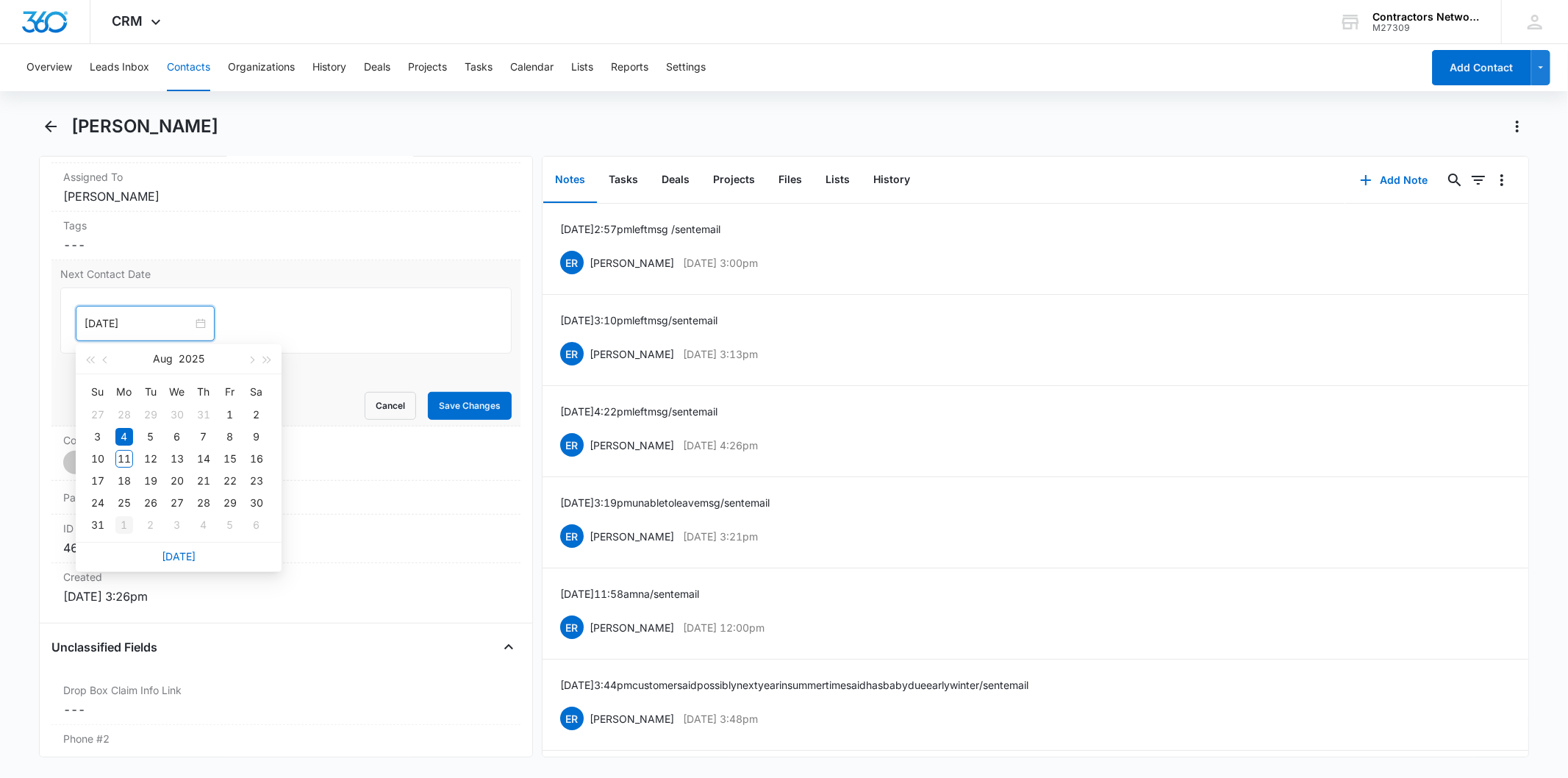
type input "[DATE]"
click at [119, 531] on div "1" at bounding box center [124, 525] width 18 height 18
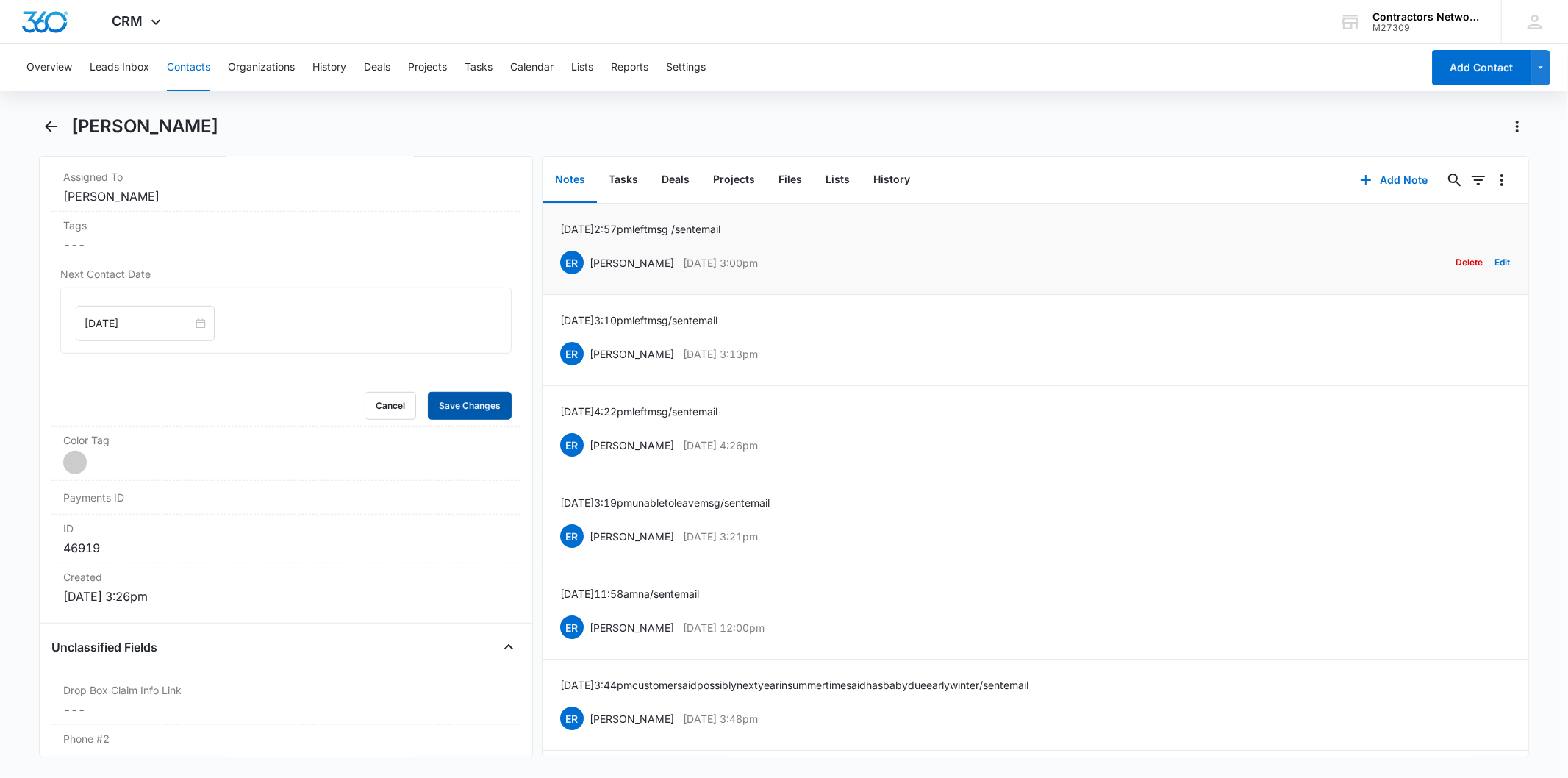
drag, startPoint x: 472, startPoint y: 406, endPoint x: 1111, endPoint y: 280, distance: 651.3
click at [473, 405] on button "Save Changes" at bounding box center [469, 406] width 84 height 28
click at [1385, 172] on button "Add Note" at bounding box center [1394, 180] width 98 height 35
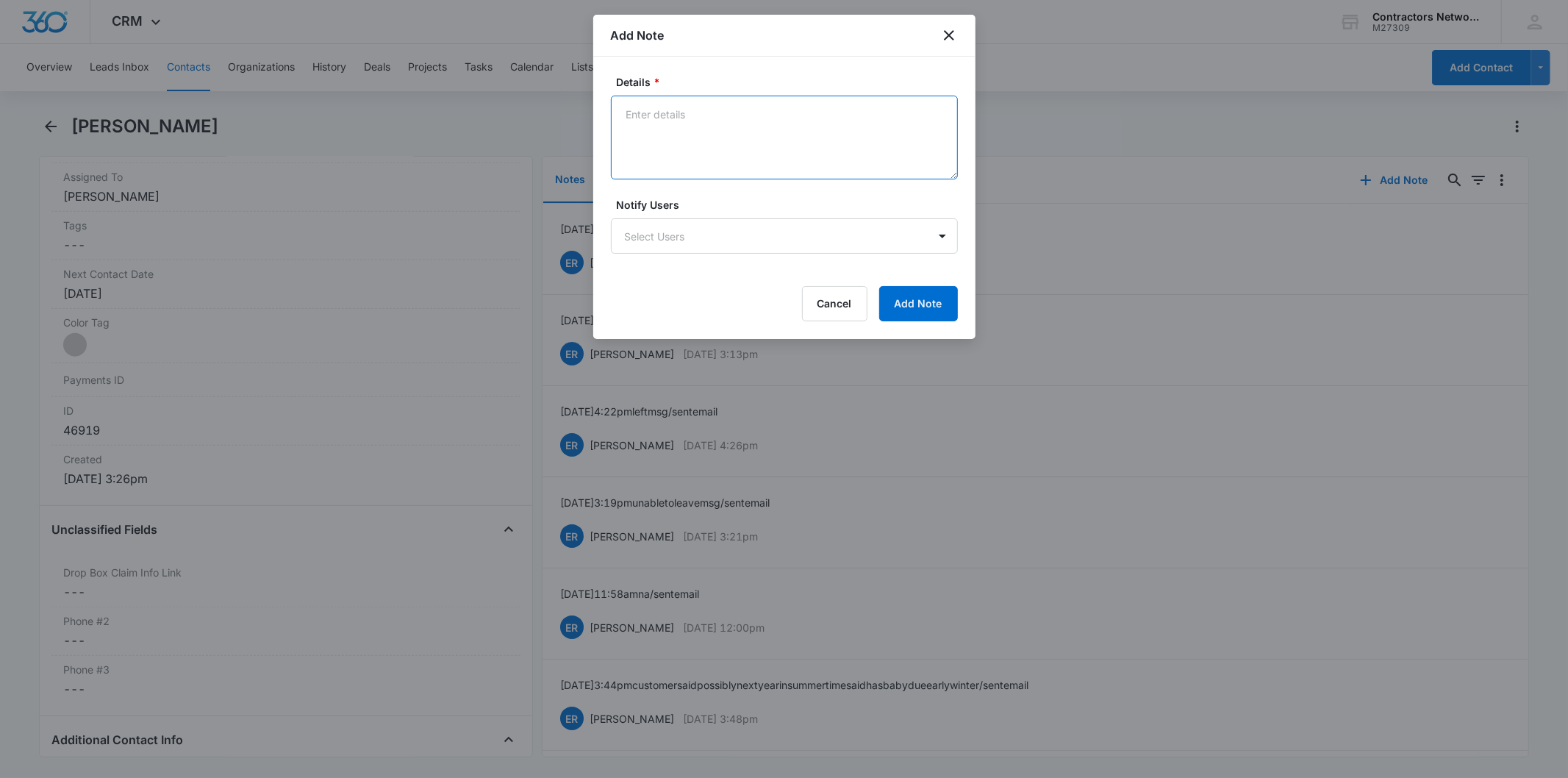
click at [724, 137] on textarea "Details *" at bounding box center [785, 137] width 347 height 84
paste textarea "[DATE] 4:14pm left msg / sent email"
type textarea "[DATE] 4:14pm left msg / sent email"
click at [925, 300] on button "Add Note" at bounding box center [918, 303] width 78 height 35
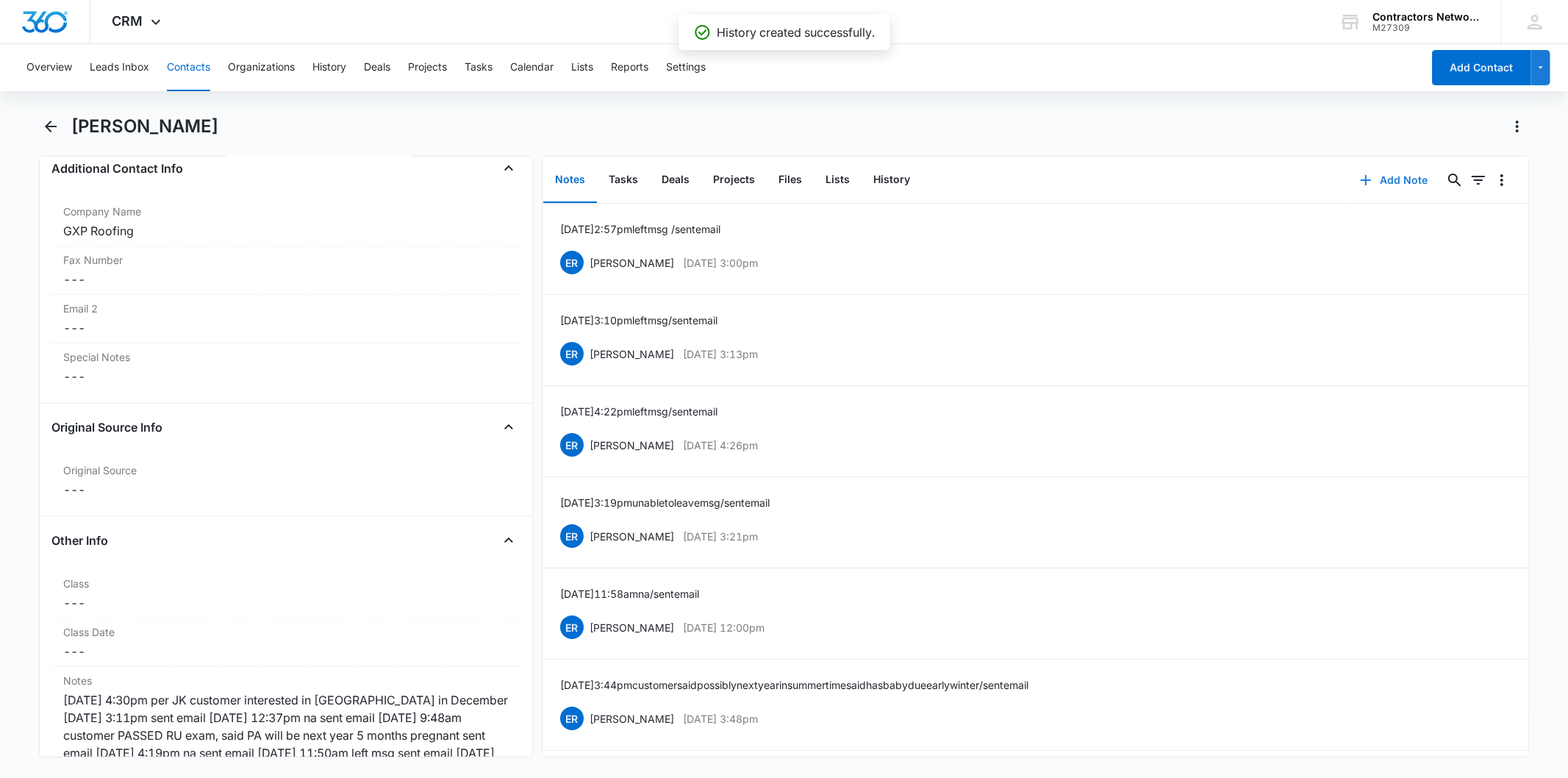
scroll to position [1879, 0]
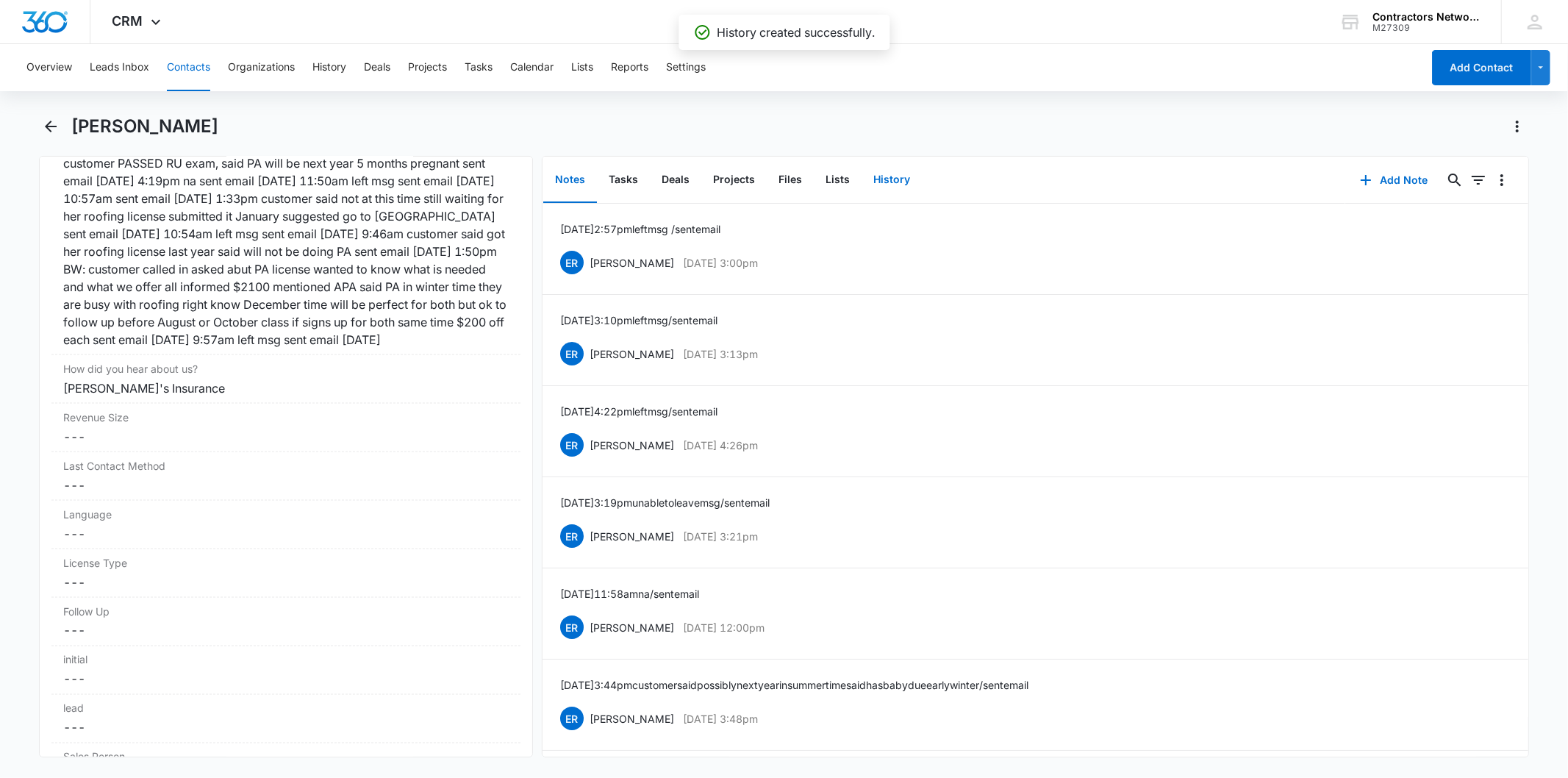
click at [878, 181] on button "History" at bounding box center [891, 180] width 60 height 46
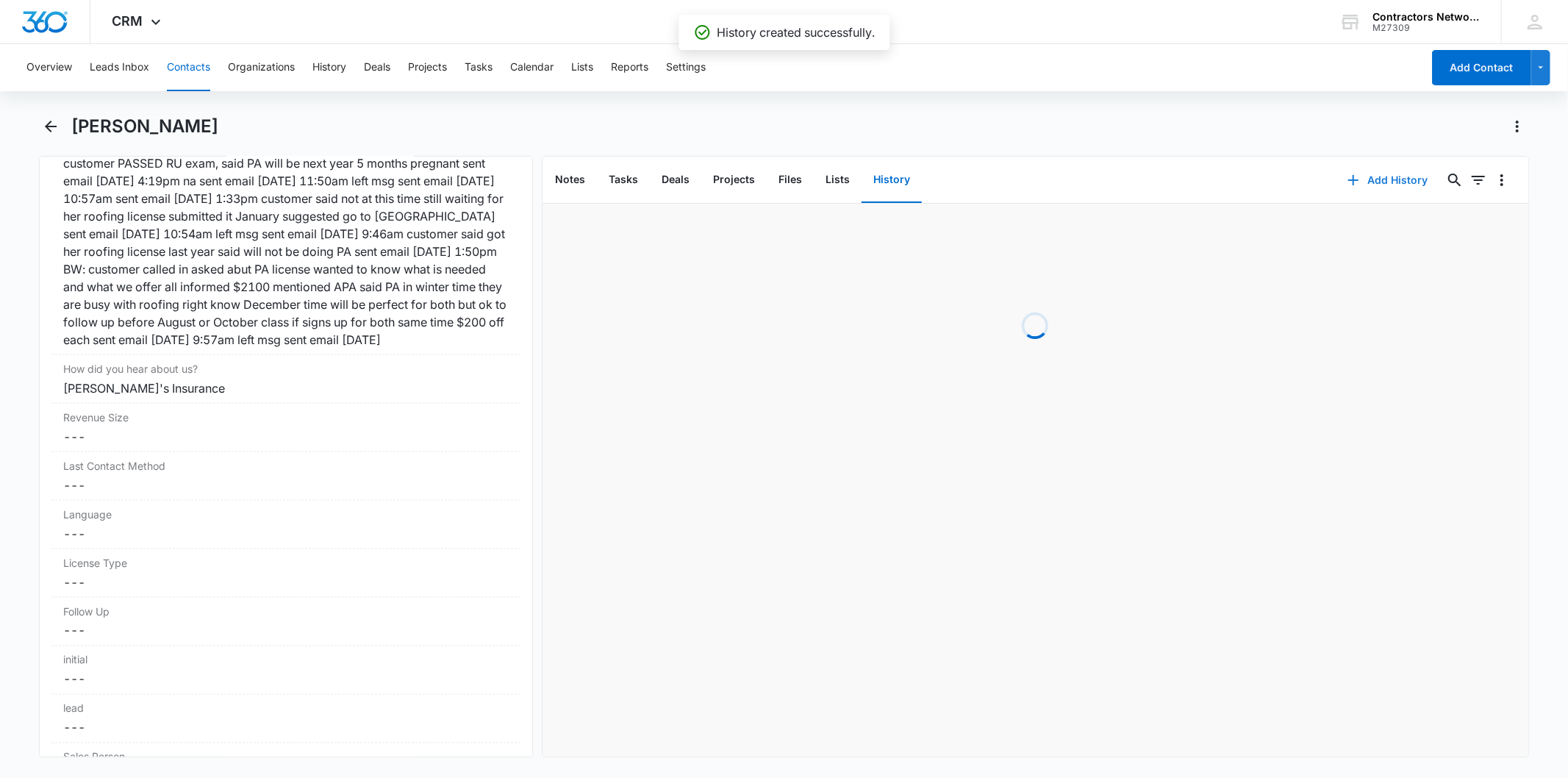
click at [1409, 174] on button "Add History" at bounding box center [1388, 180] width 111 height 35
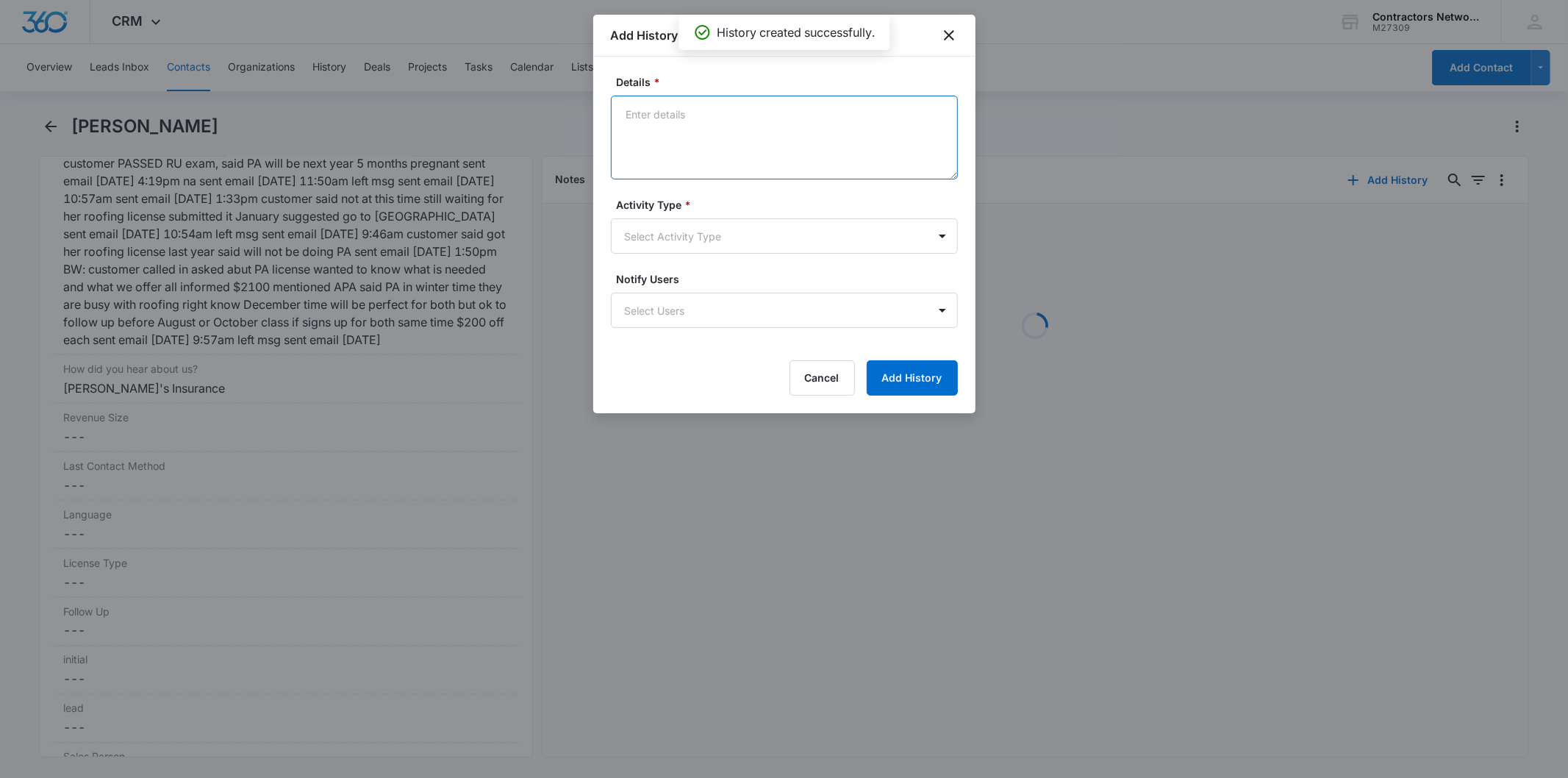
click at [706, 143] on textarea "Details *" at bounding box center [785, 137] width 347 height 84
paste textarea "[DATE] 4:14pm left msg / sent email"
type textarea "[DATE] 4:14pm left msg / sent email"
click at [644, 248] on body "CRM Apps Reputation Websites Forms CRM Email Social Shop Payments POS Content A…" at bounding box center [784, 389] width 1568 height 778
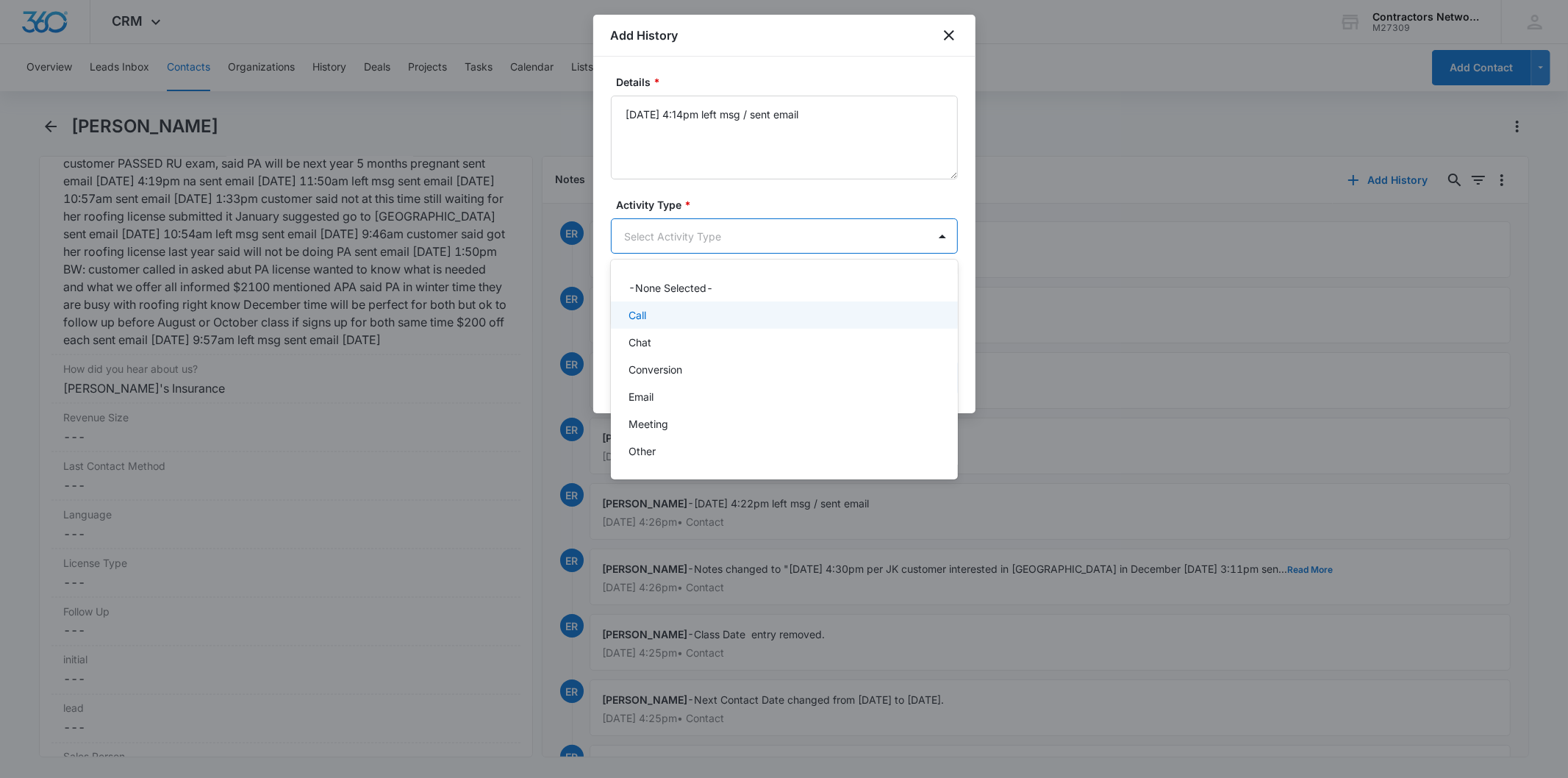
click at [655, 314] on div "Call" at bounding box center [782, 315] width 308 height 15
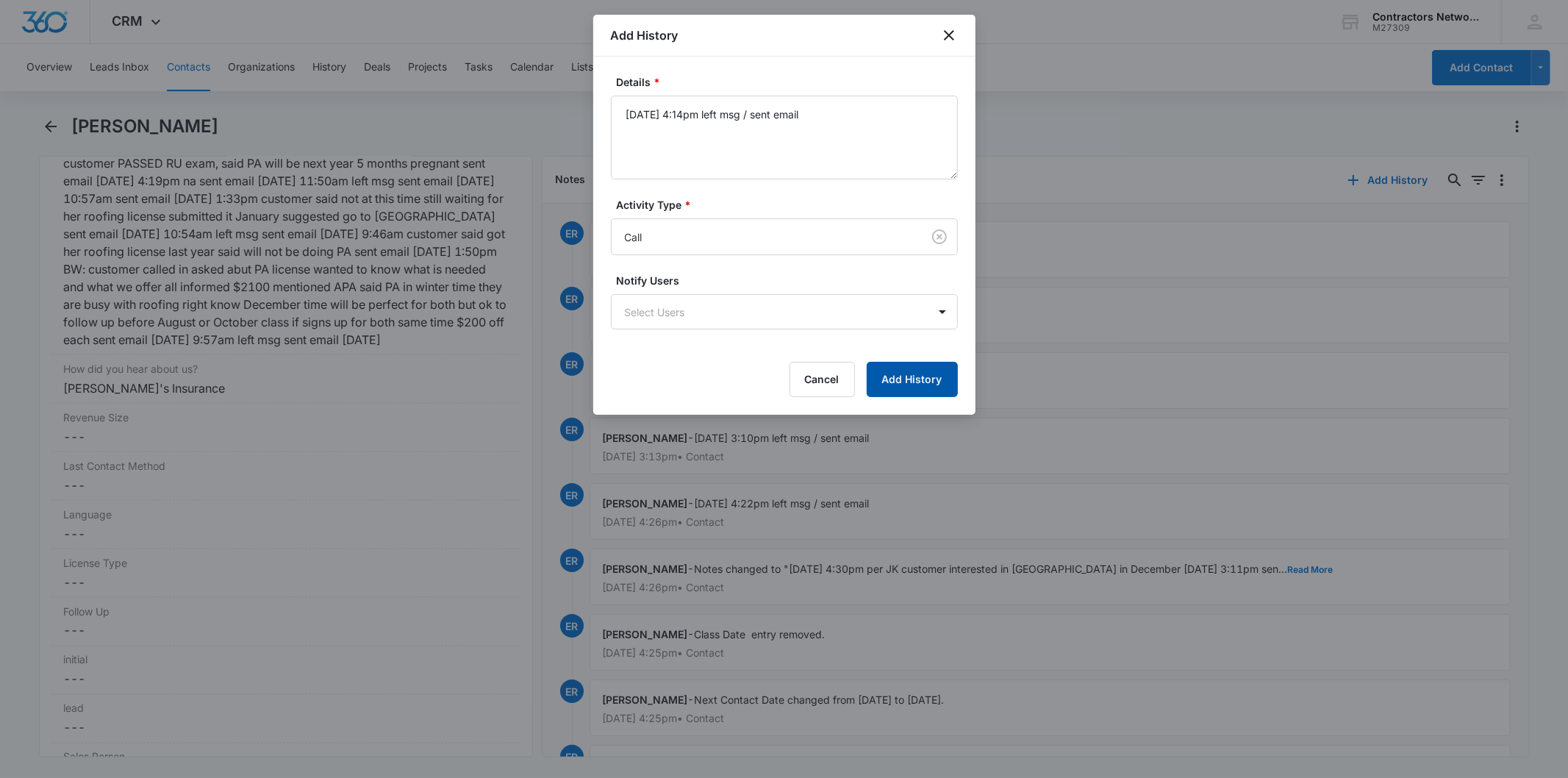
click at [889, 380] on button "Add History" at bounding box center [912, 379] width 91 height 35
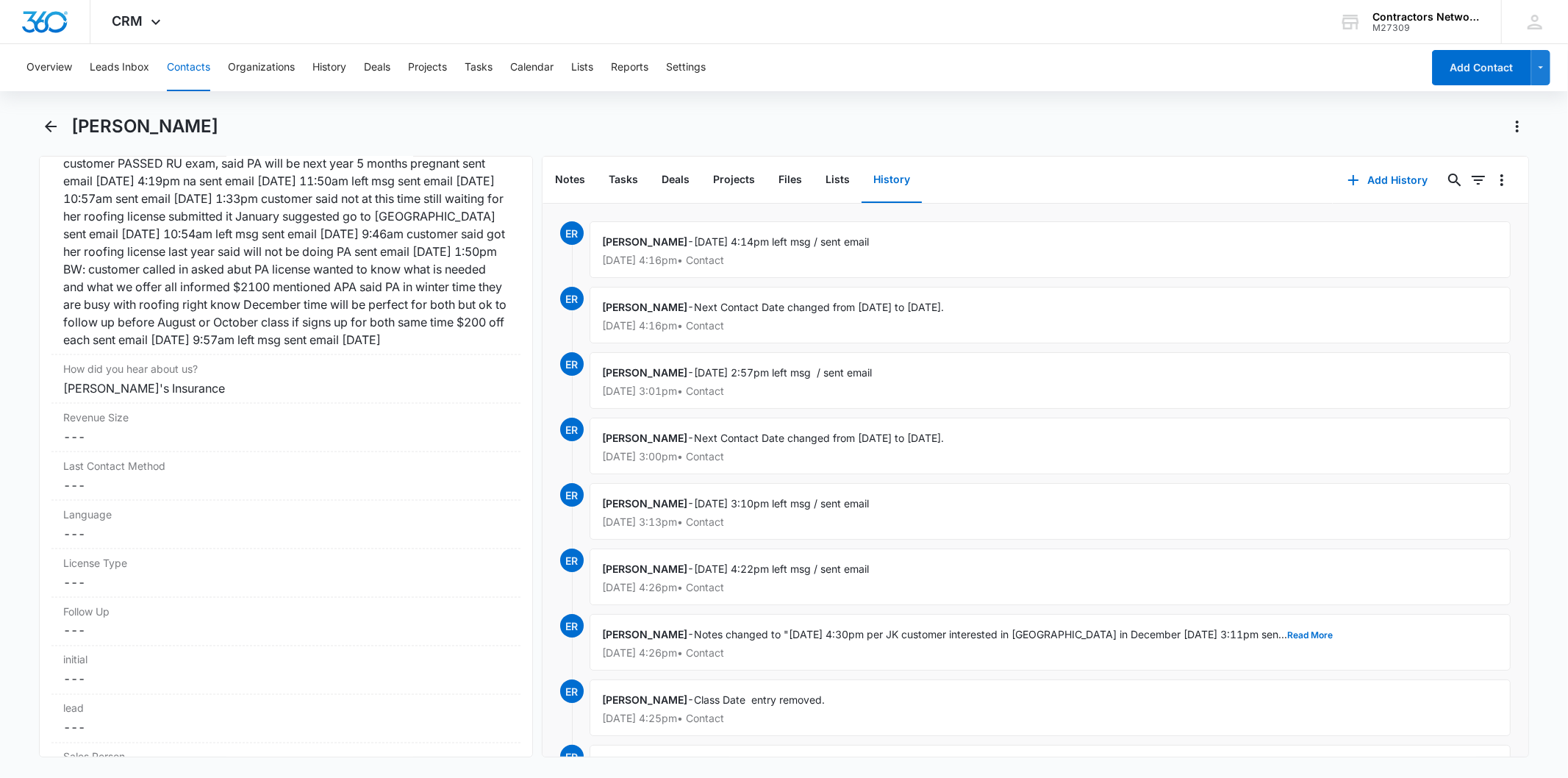
click at [163, 63] on div "Overview Leads Inbox Contacts Organizations History Deals Projects Tasks Calend…" at bounding box center [720, 67] width 1404 height 47
click at [174, 60] on button "Contacts" at bounding box center [189, 67] width 43 height 47
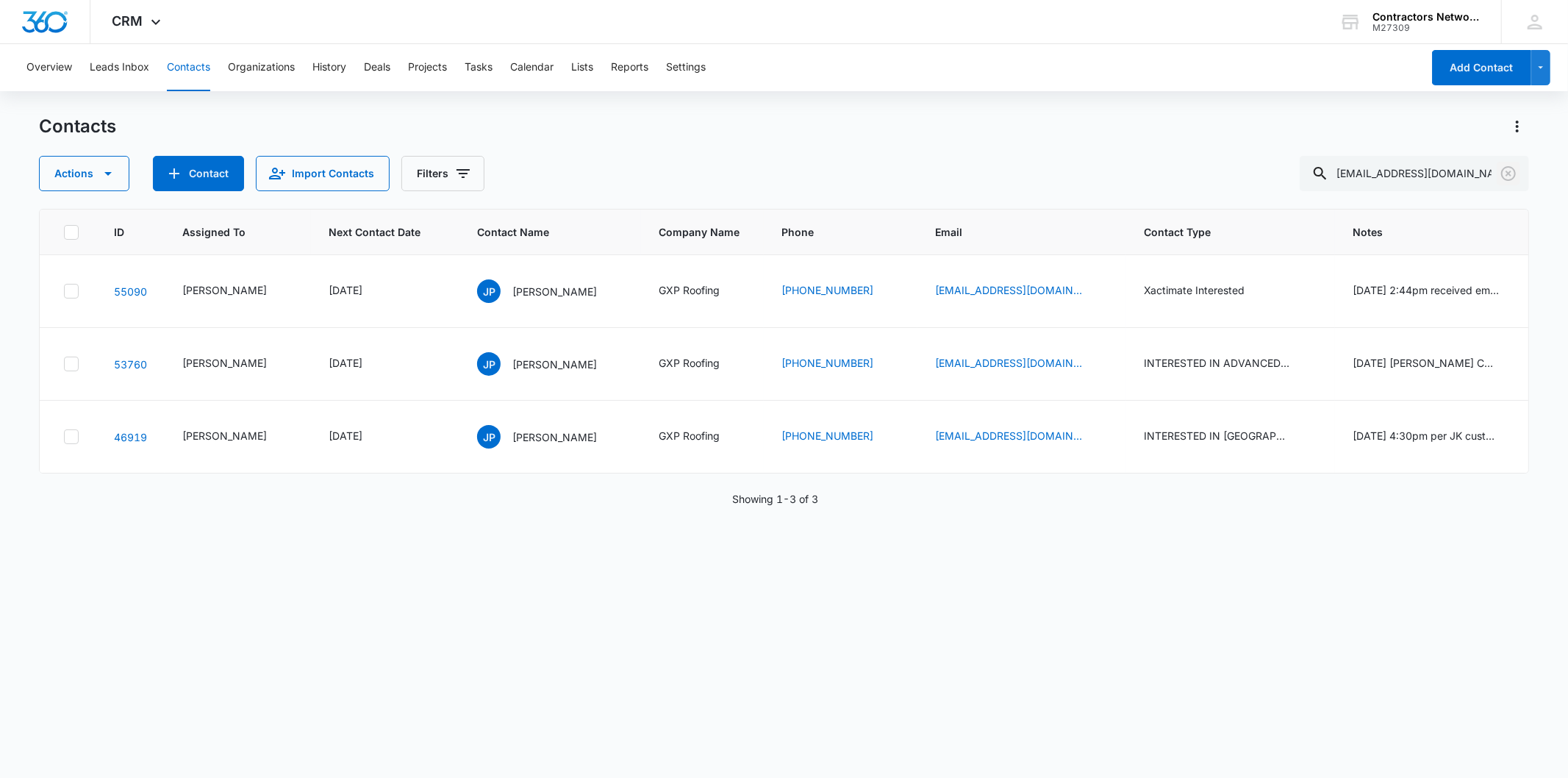
drag, startPoint x: 1505, startPoint y: 178, endPoint x: 657, endPoint y: 180, distance: 848.0
click at [1509, 181] on icon "Clear" at bounding box center [1509, 174] width 18 height 18
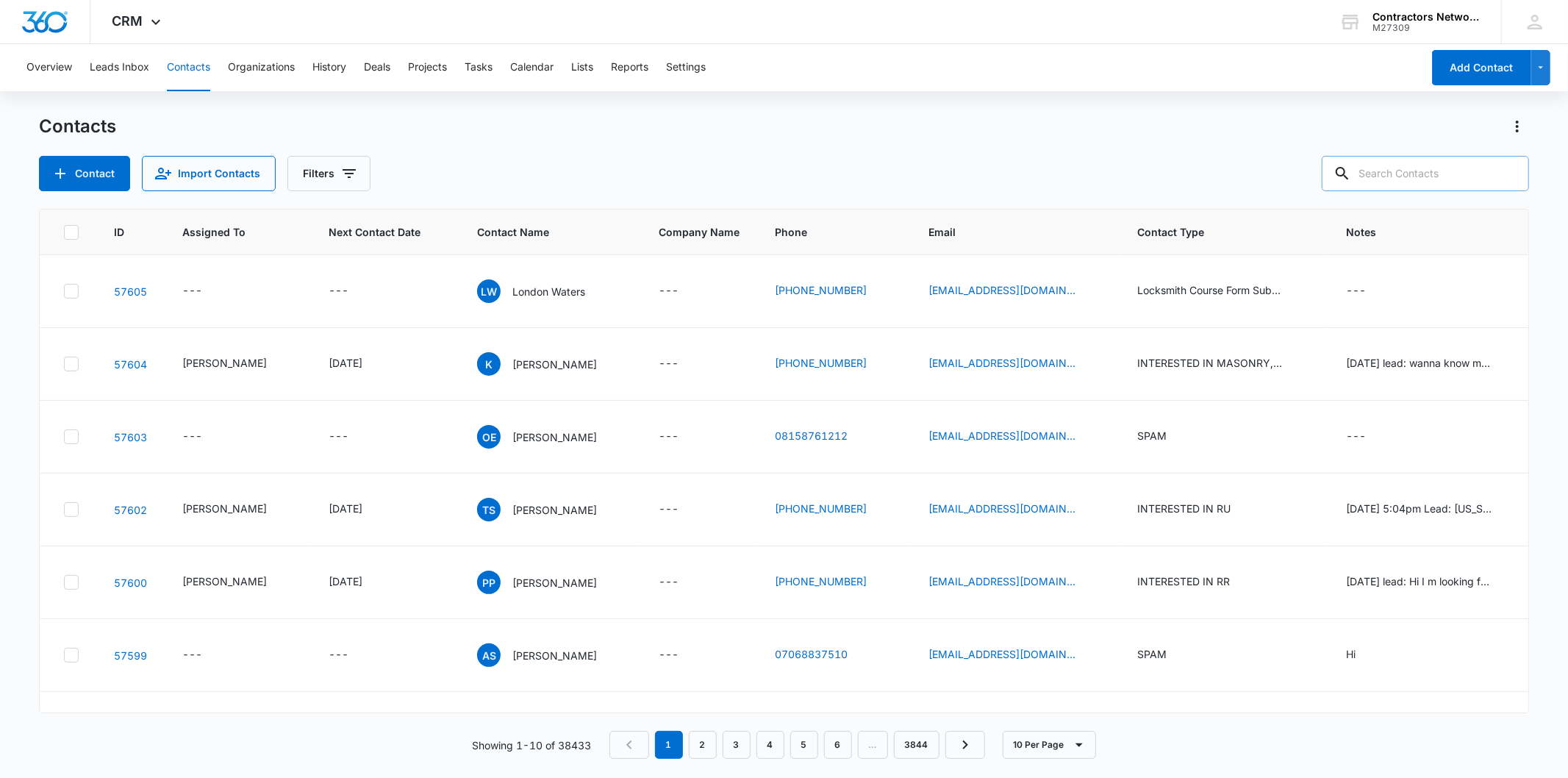
click at [1434, 166] on input "text" at bounding box center [1425, 173] width 208 height 35
paste input "[EMAIL_ADDRESS][DOMAIN_NAME]"
type input "[EMAIL_ADDRESS][DOMAIN_NAME]"
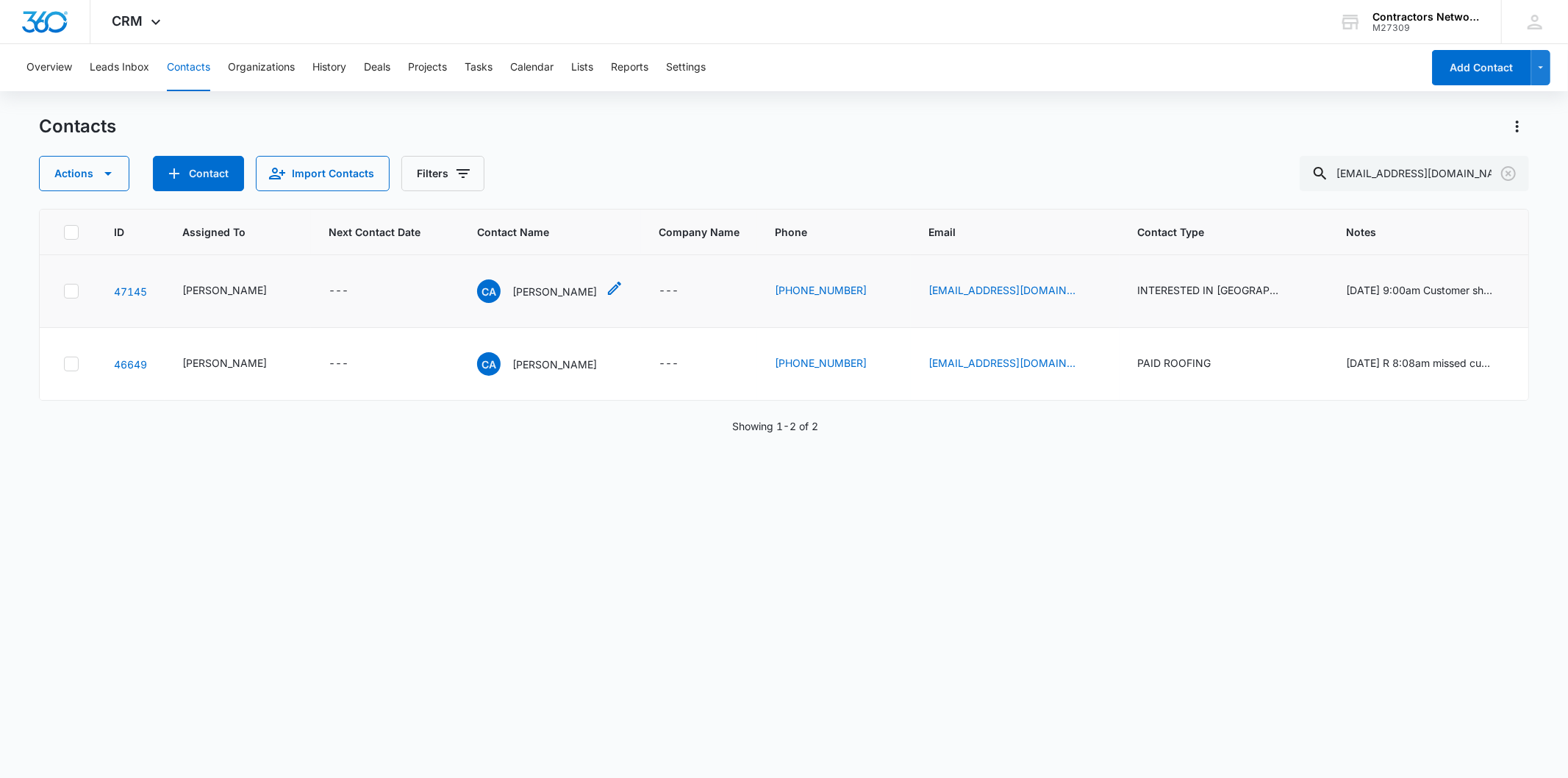
click at [523, 300] on p "[PERSON_NAME]" at bounding box center [555, 291] width 85 height 15
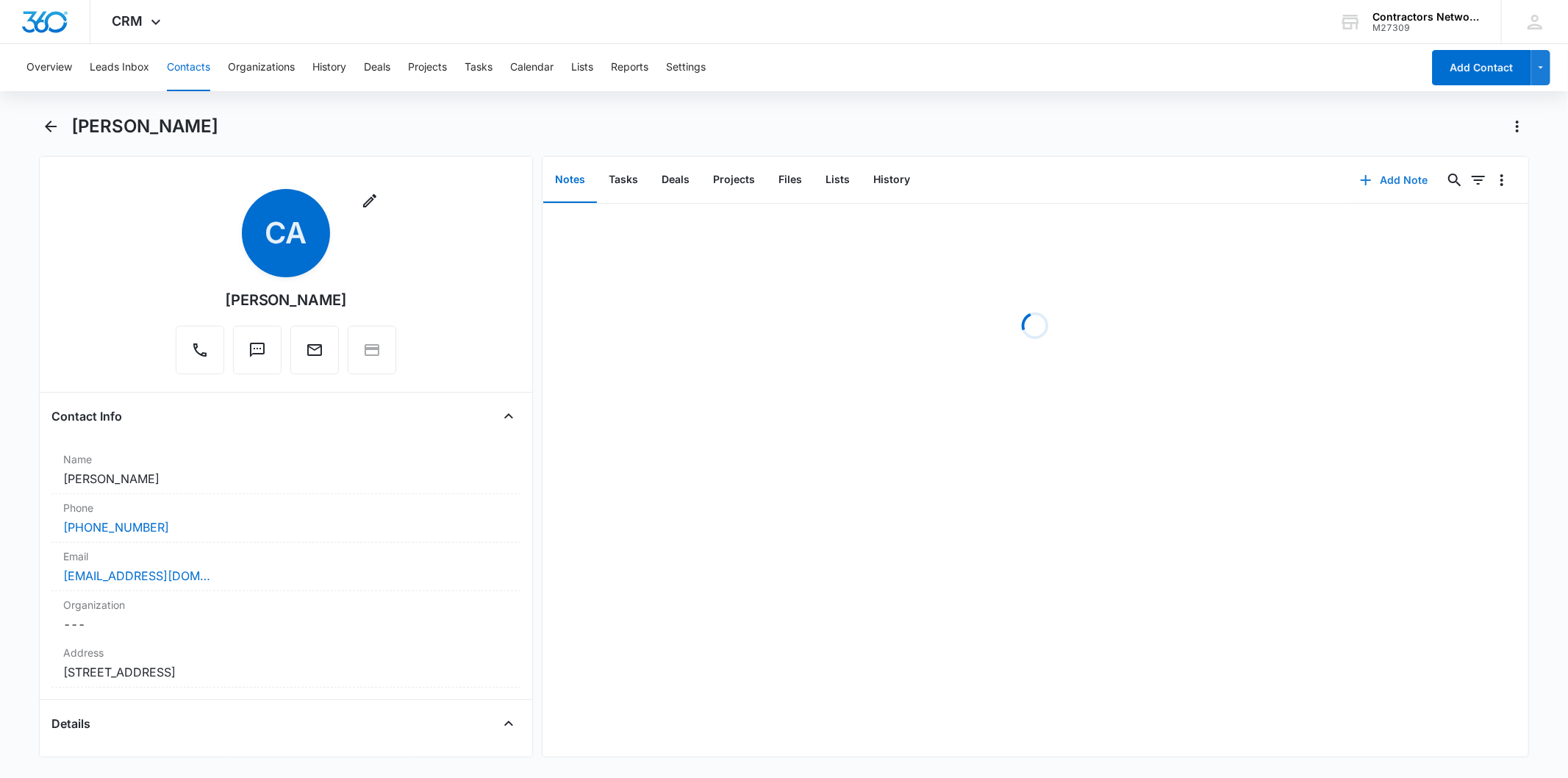
click at [1397, 171] on button "Add Note" at bounding box center [1394, 180] width 98 height 35
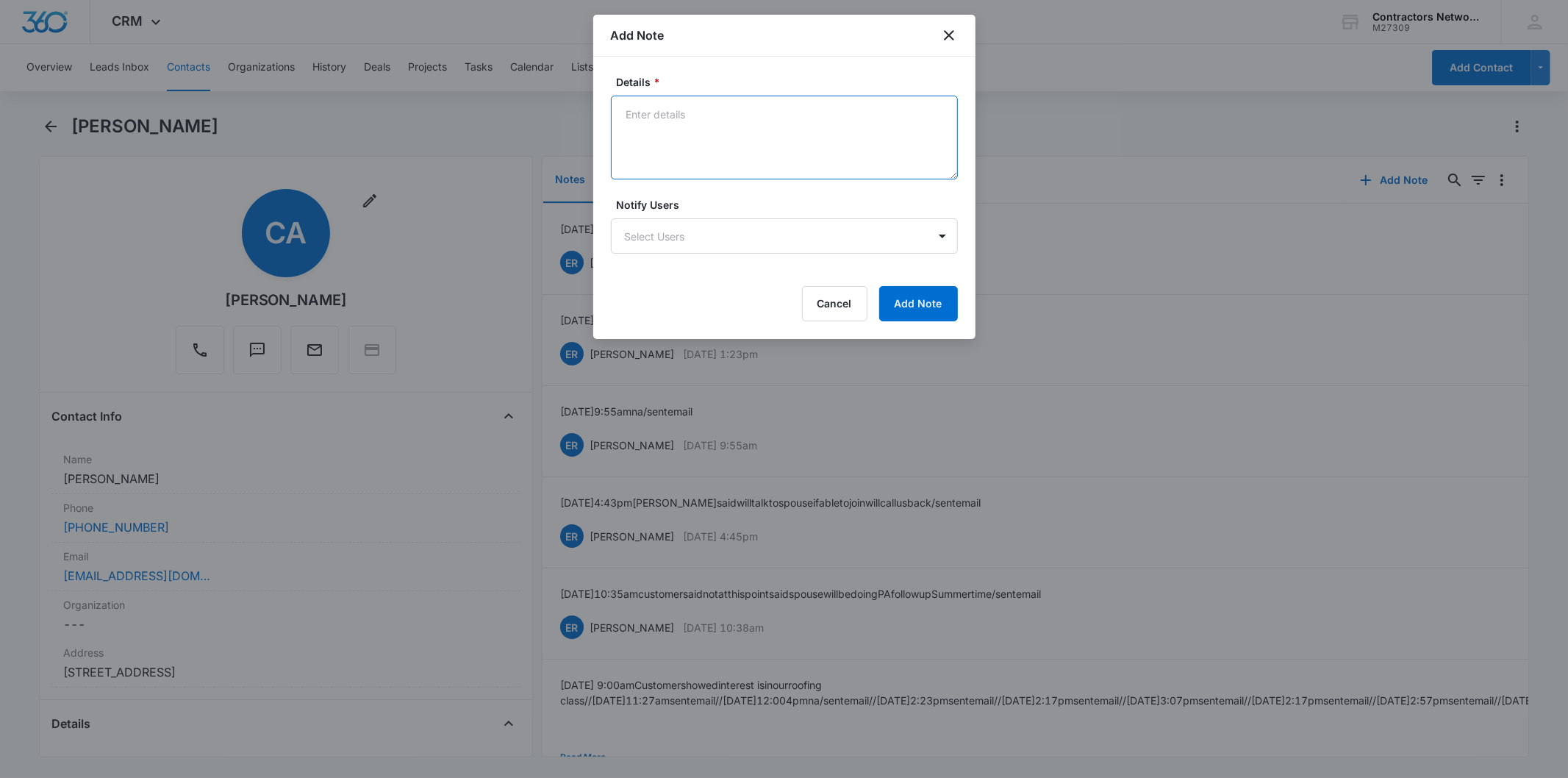
click at [669, 136] on textarea "Details *" at bounding box center [785, 137] width 347 height 84
paste textarea "[DATE] 4:24pm left msg / sent email"
type textarea "[DATE] 4:24pm left msg / sent email"
click at [913, 304] on button "Add Note" at bounding box center [918, 303] width 78 height 35
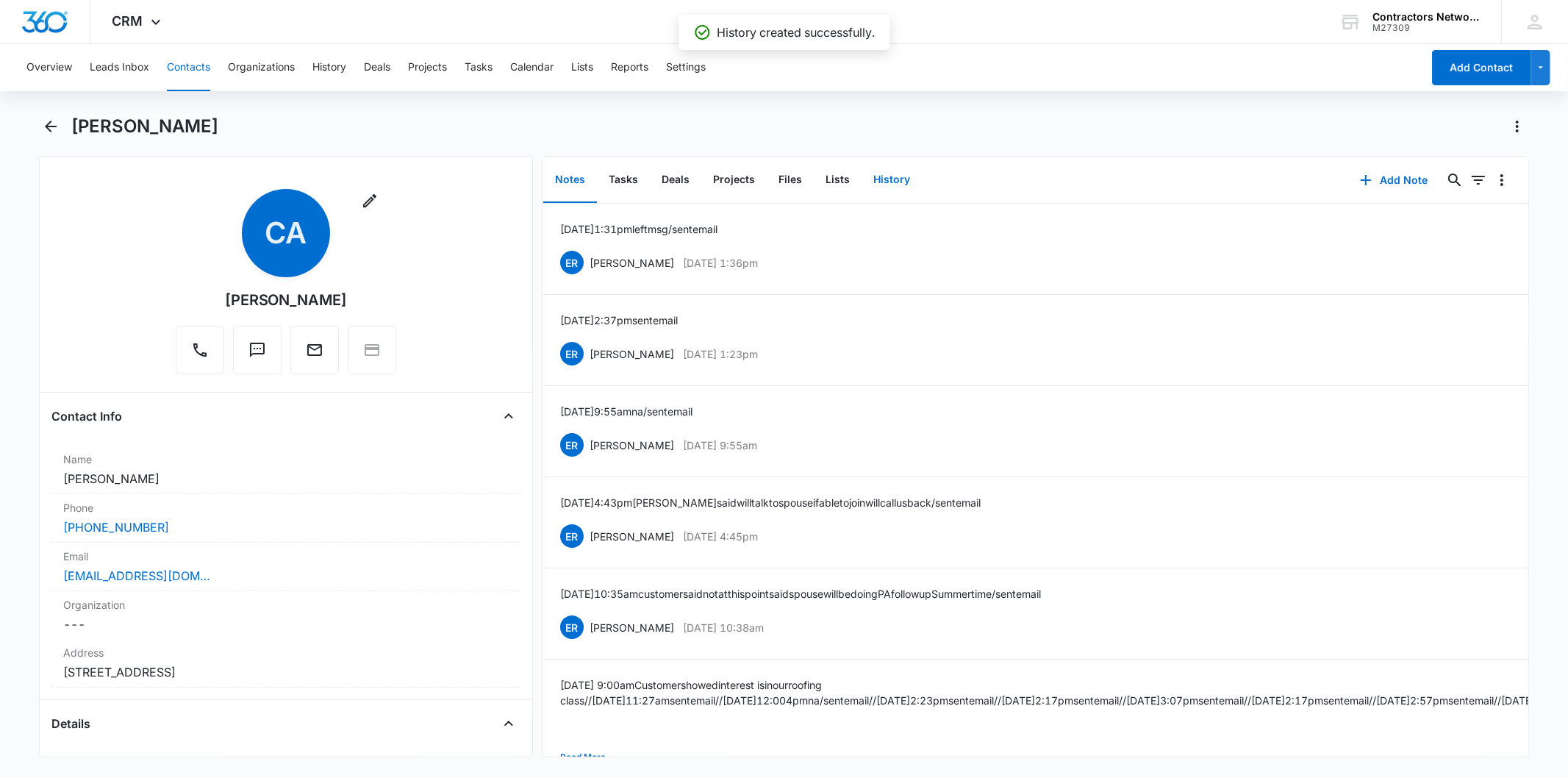
click at [873, 173] on button "History" at bounding box center [891, 180] width 60 height 46
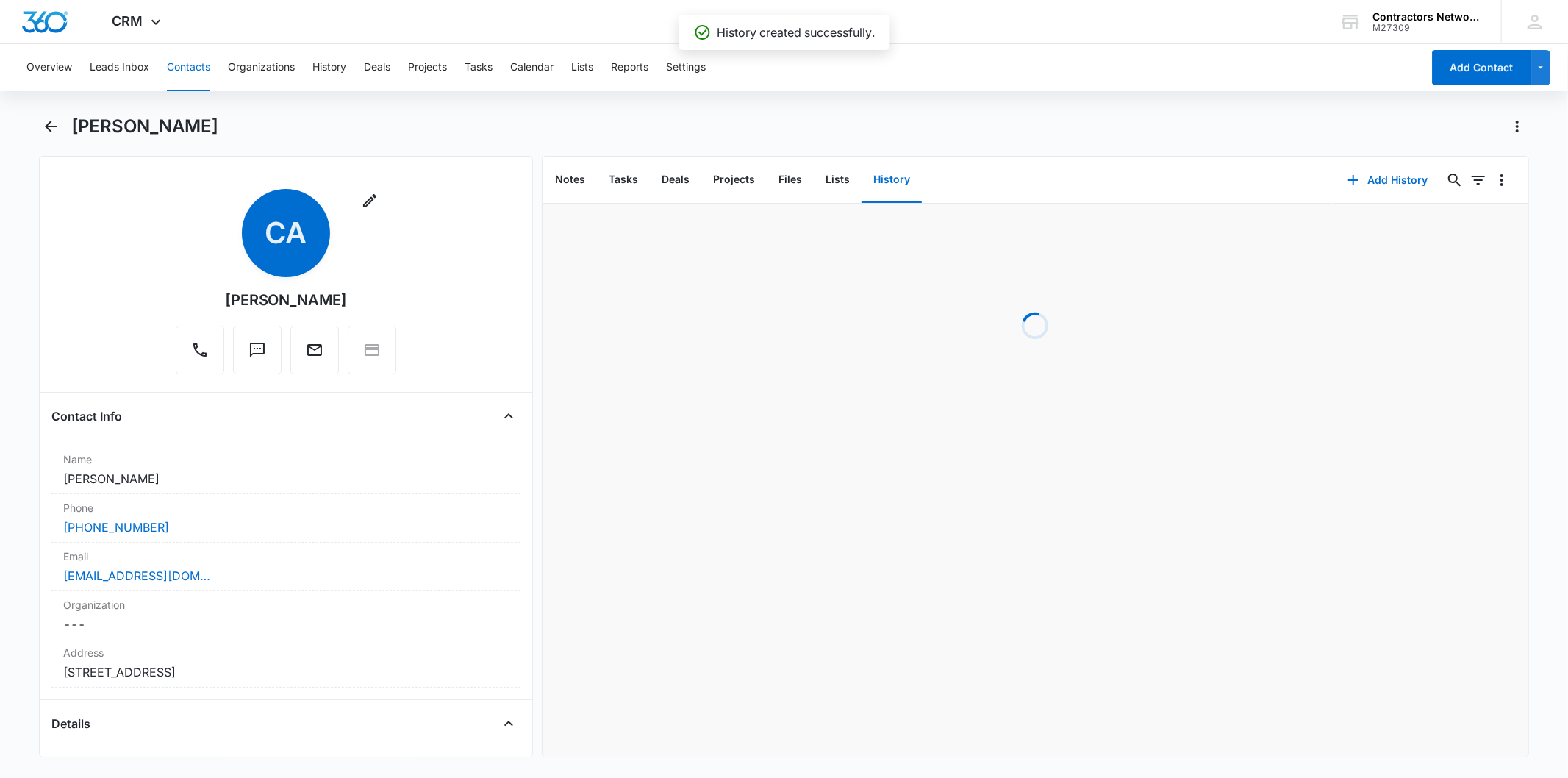
click at [1392, 156] on div "Add History 0 0" at bounding box center [1431, 180] width 196 height 47
click at [1388, 165] on button "Add History" at bounding box center [1388, 180] width 111 height 35
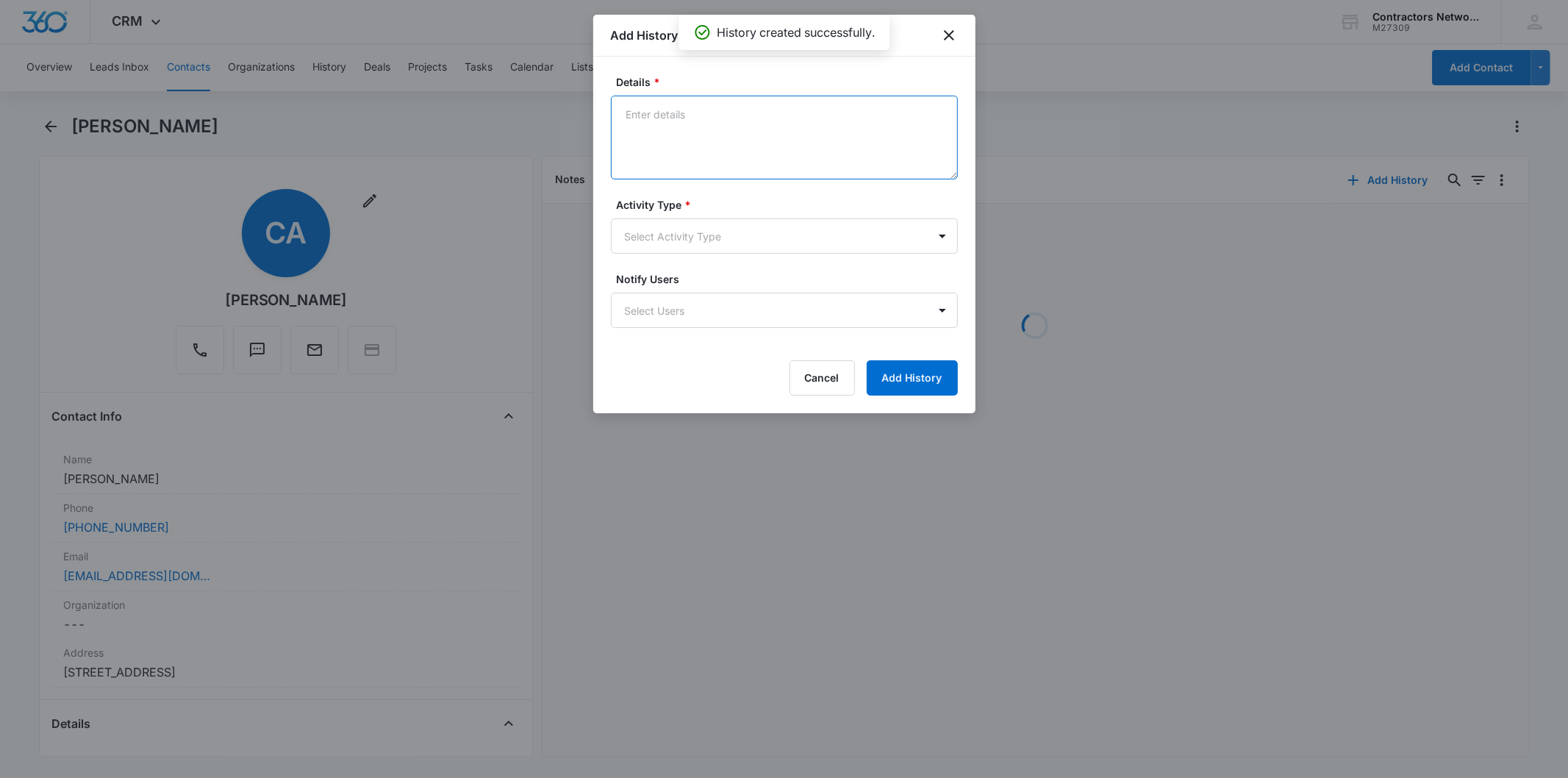
click at [670, 121] on textarea "Details *" at bounding box center [785, 137] width 347 height 84
paste textarea "[DATE] 4:24pm left msg / sent email"
type textarea "[DATE] 4:24pm left msg / sent email"
click at [634, 234] on body "CRM Apps Reputation Websites Forms CRM Email Social Shop Payments POS Content A…" at bounding box center [784, 389] width 1568 height 778
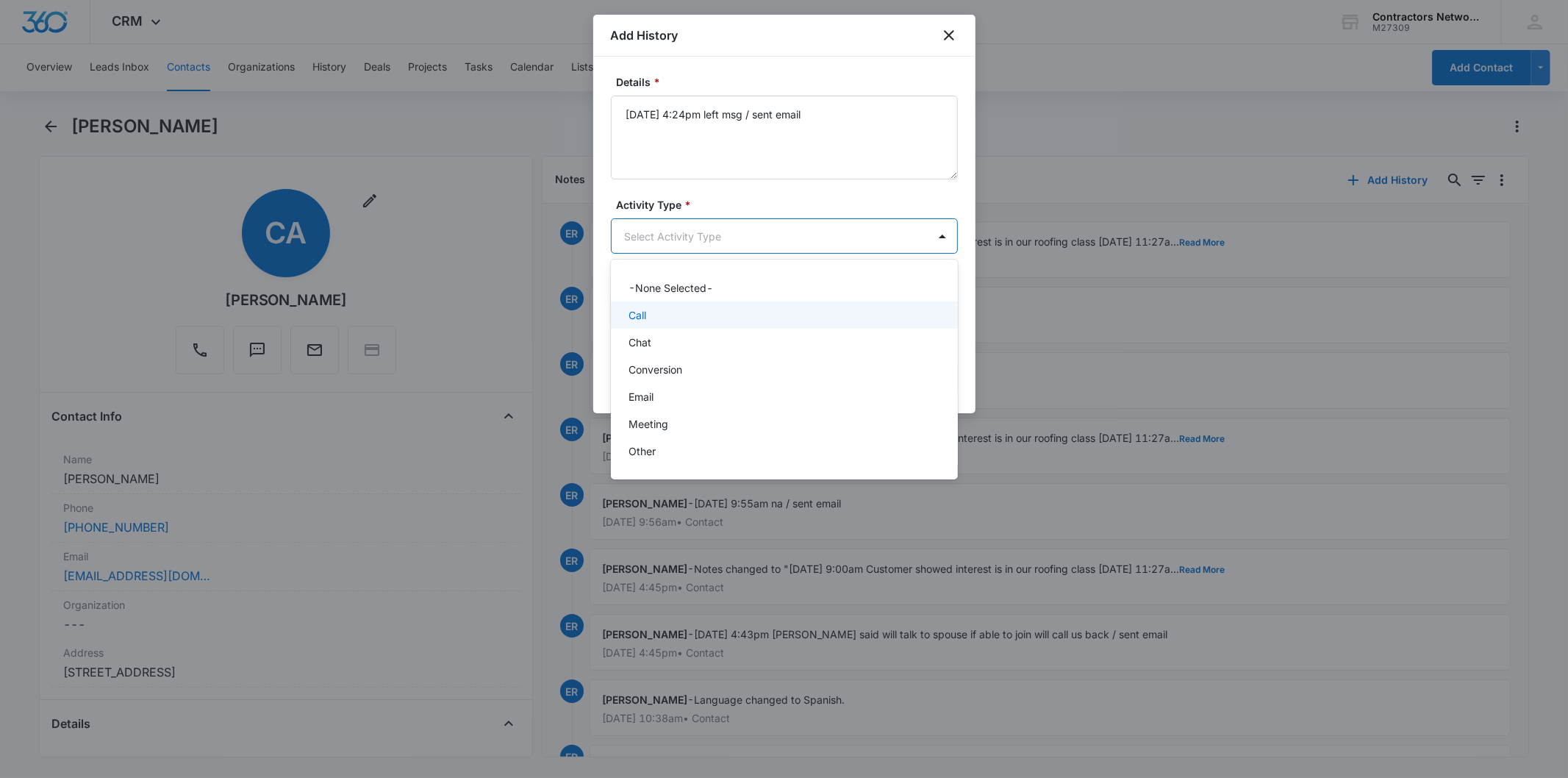
click at [665, 309] on div "Call" at bounding box center [782, 315] width 308 height 15
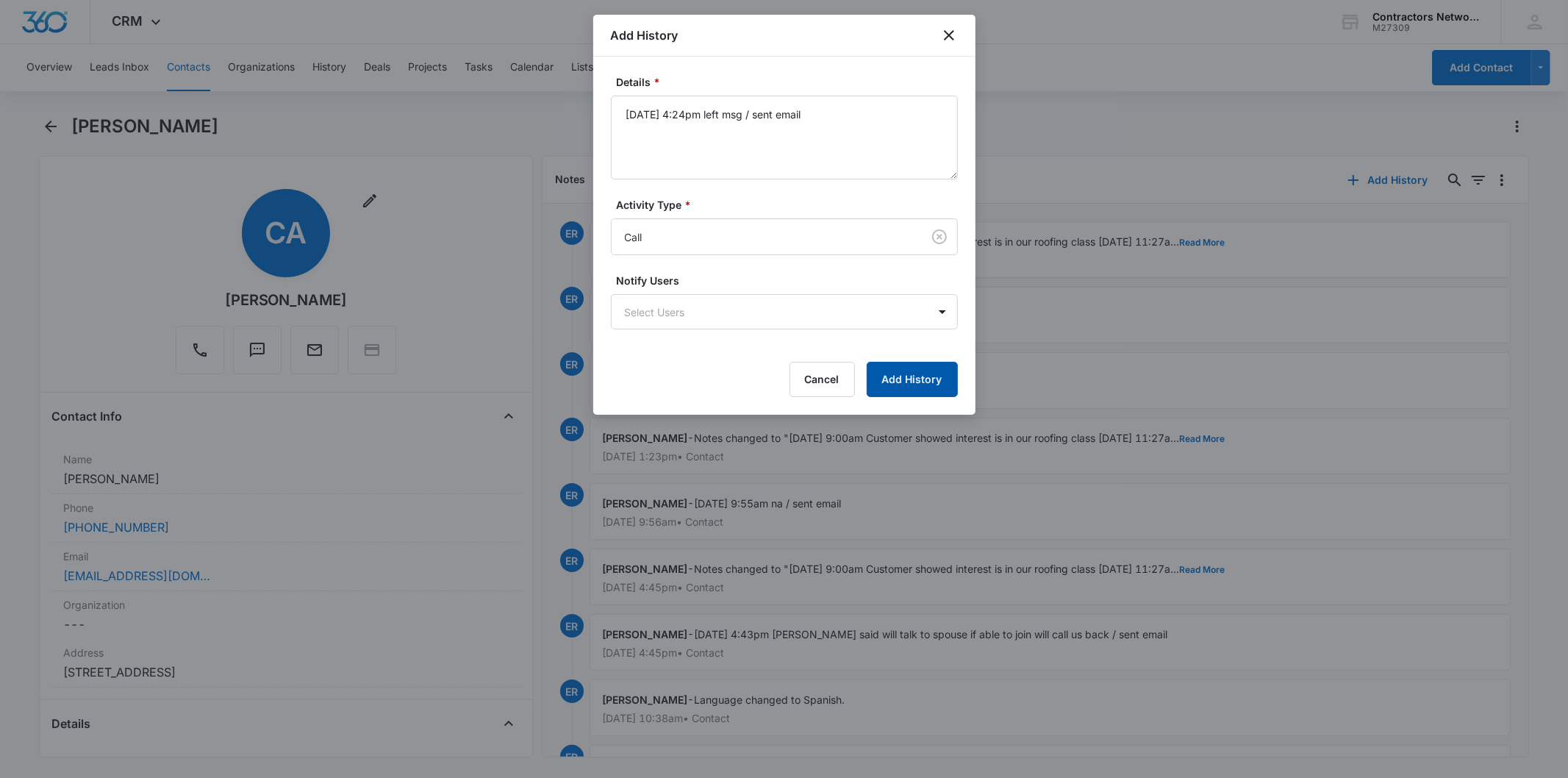
click at [930, 376] on button "Add History" at bounding box center [912, 379] width 91 height 35
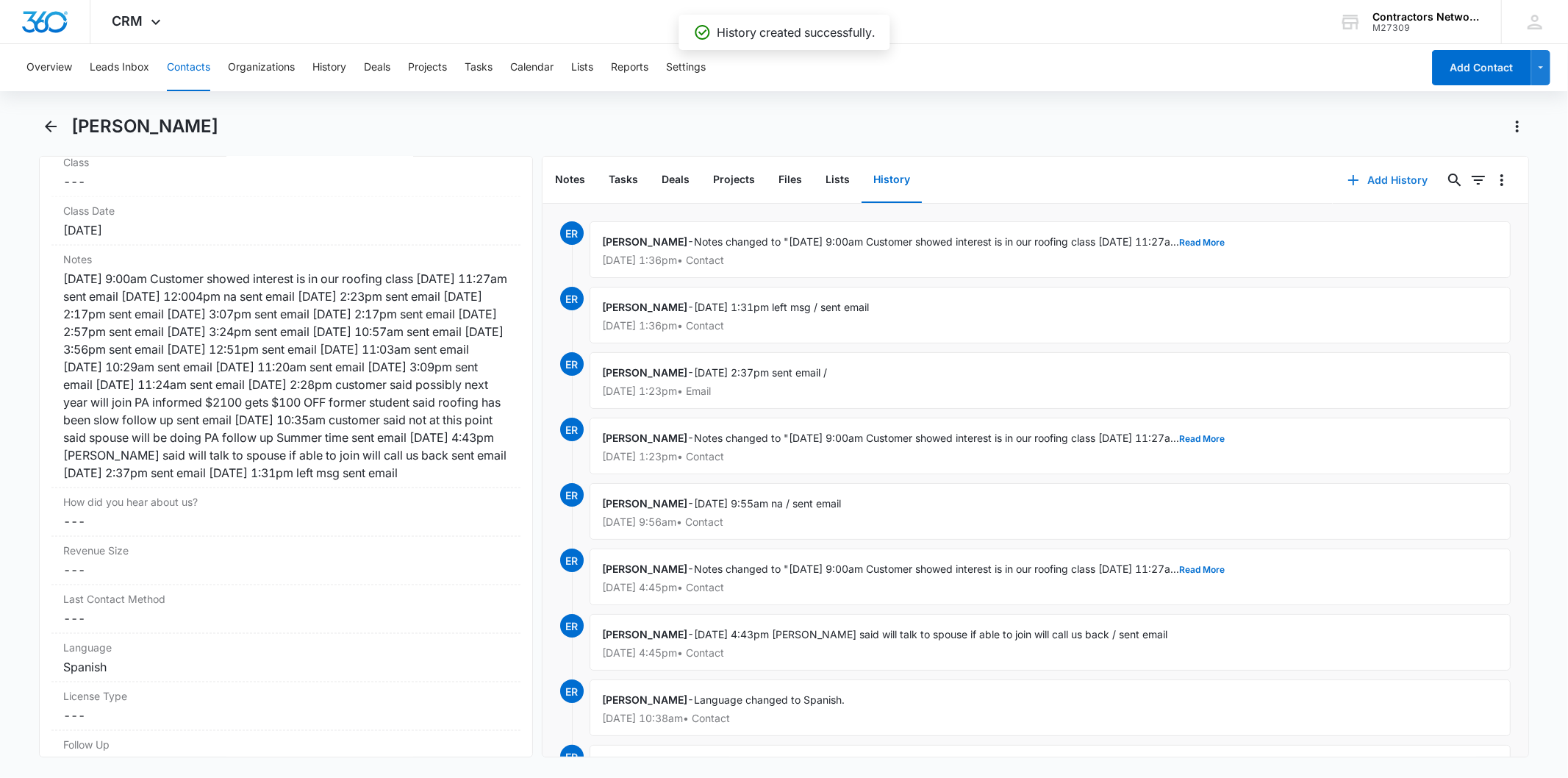
scroll to position [1798, 0]
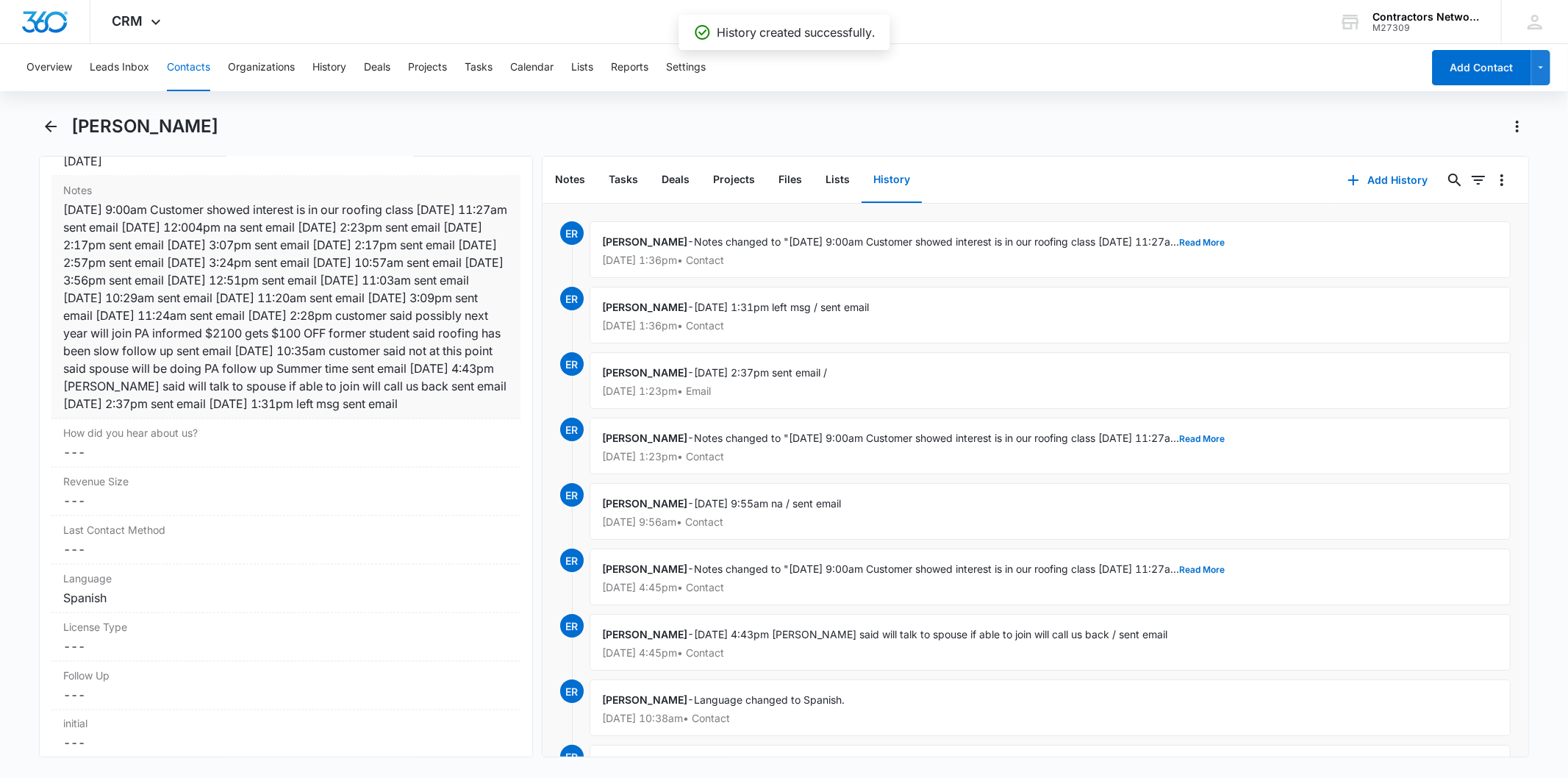
click at [313, 275] on div "[DATE] 9:00am Customer showed interest is in our roofing class [DATE] 11:27am s…" at bounding box center [285, 307] width 445 height 212
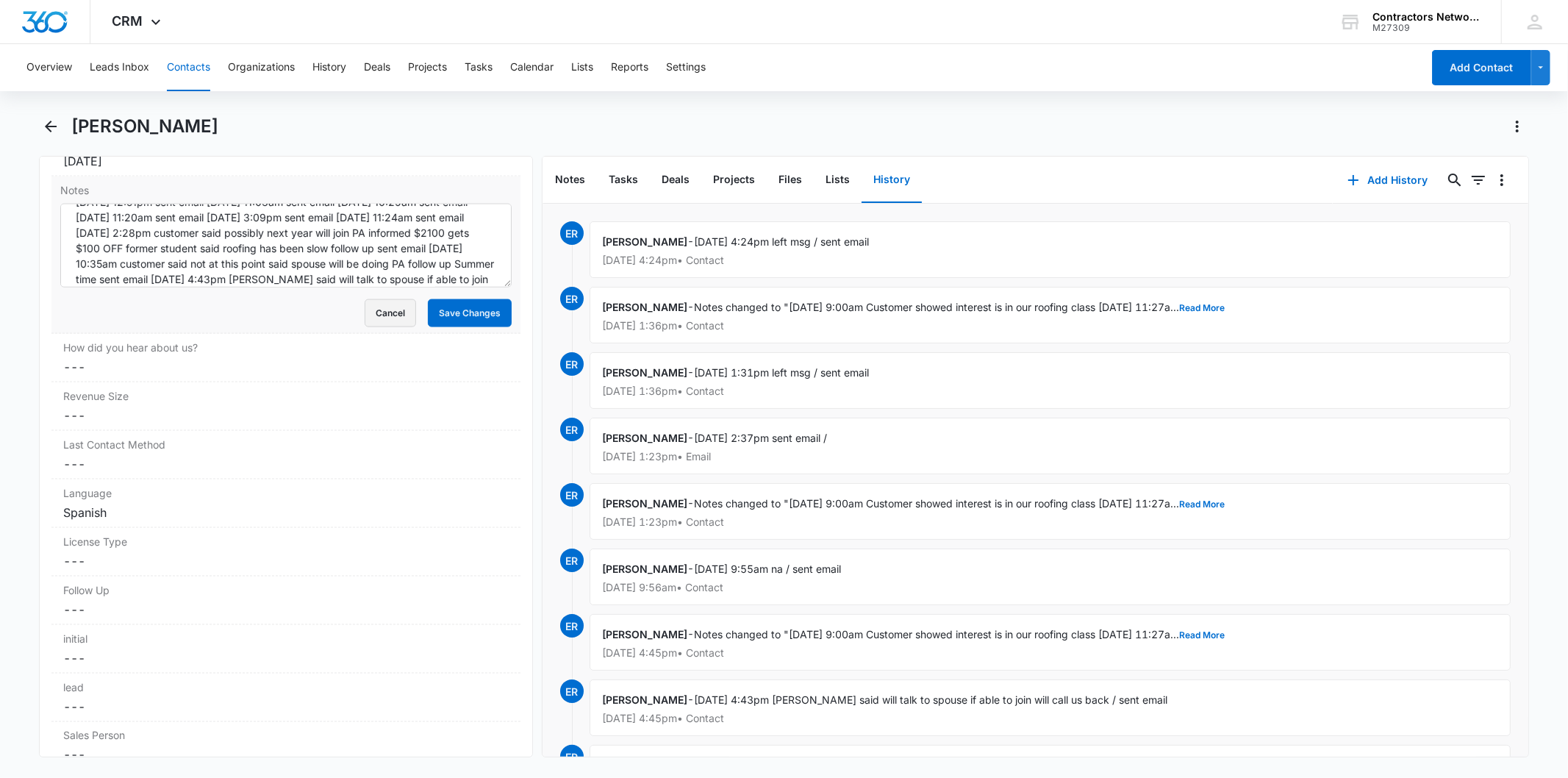
scroll to position [139, 0]
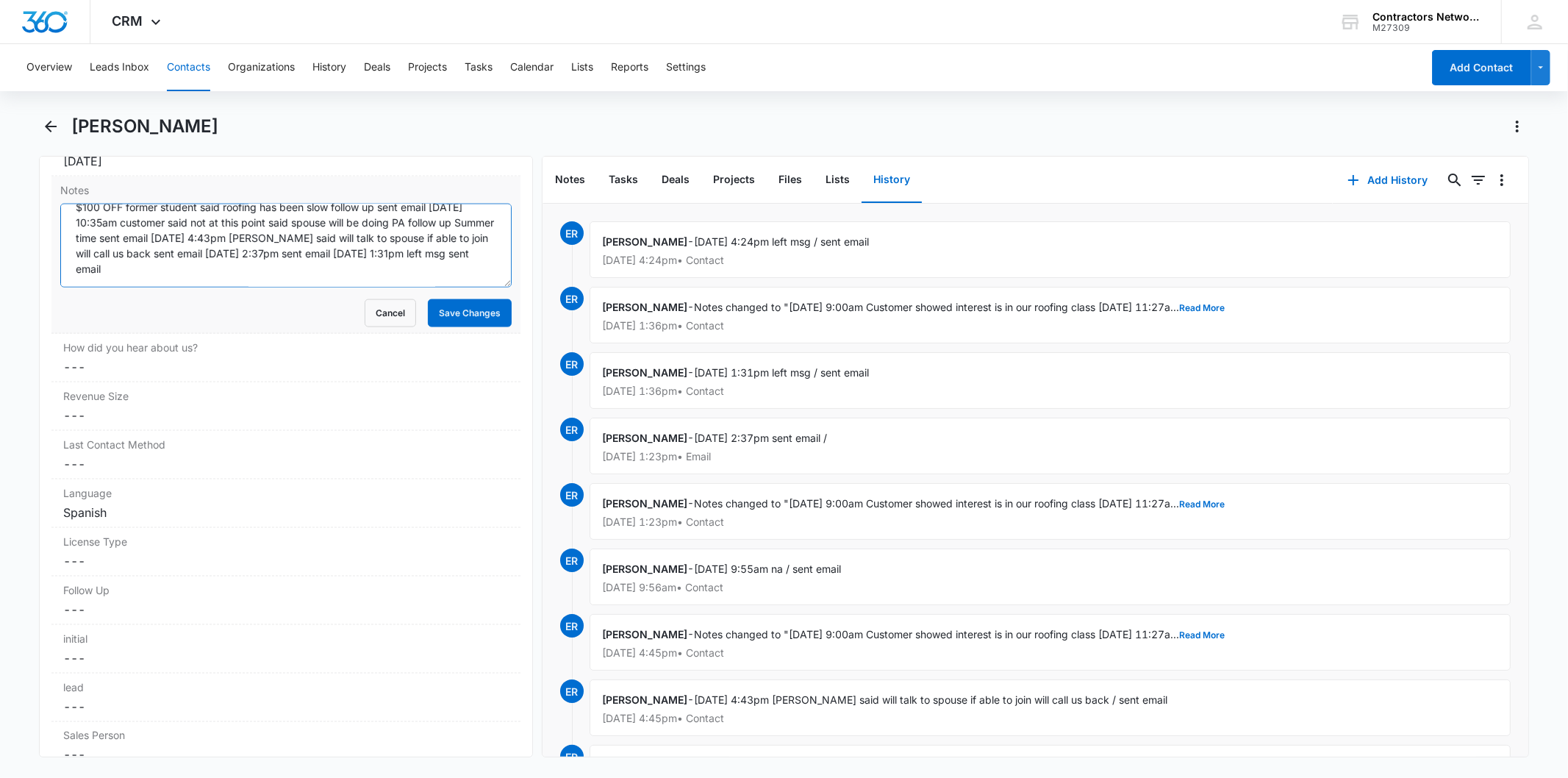
click at [369, 273] on textarea "[DATE] 9:00am Customer showed interest is in our roofing class [DATE] 11:27am s…" at bounding box center [285, 246] width 450 height 84
paste textarea "[DATE] 4:24pm left msg / sent email"
click at [309, 262] on textarea "[DATE] 9:00am Customer showed interest is in our roofing class [DATE] 11:27am s…" at bounding box center [285, 246] width 450 height 84
type textarea "[DATE] 9:00am Customer showed interest is in our roofing class [DATE] 11:27am s…"
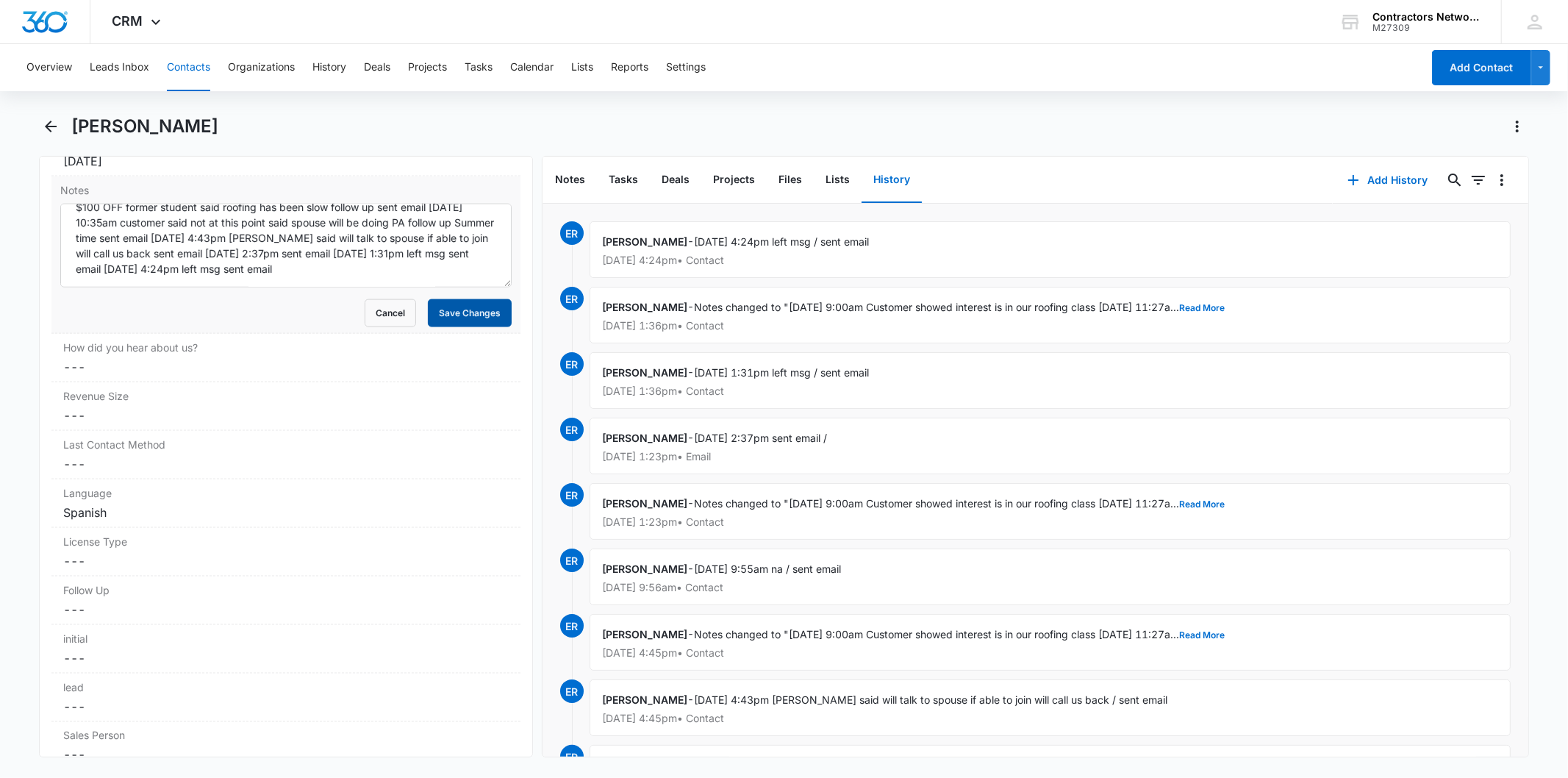
click at [447, 325] on button "Save Changes" at bounding box center [469, 313] width 84 height 28
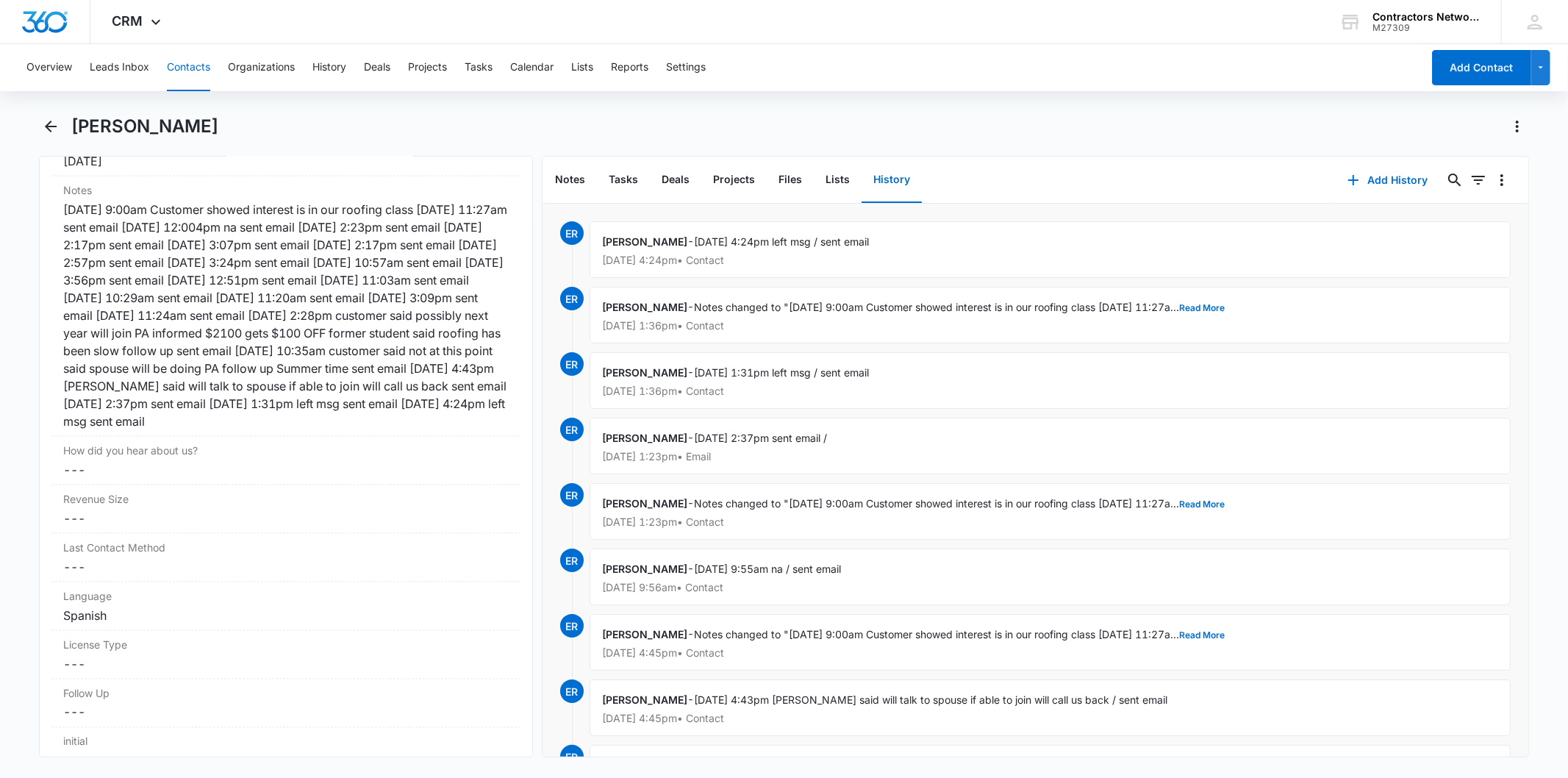
click at [202, 63] on button "Contacts" at bounding box center [189, 67] width 43 height 47
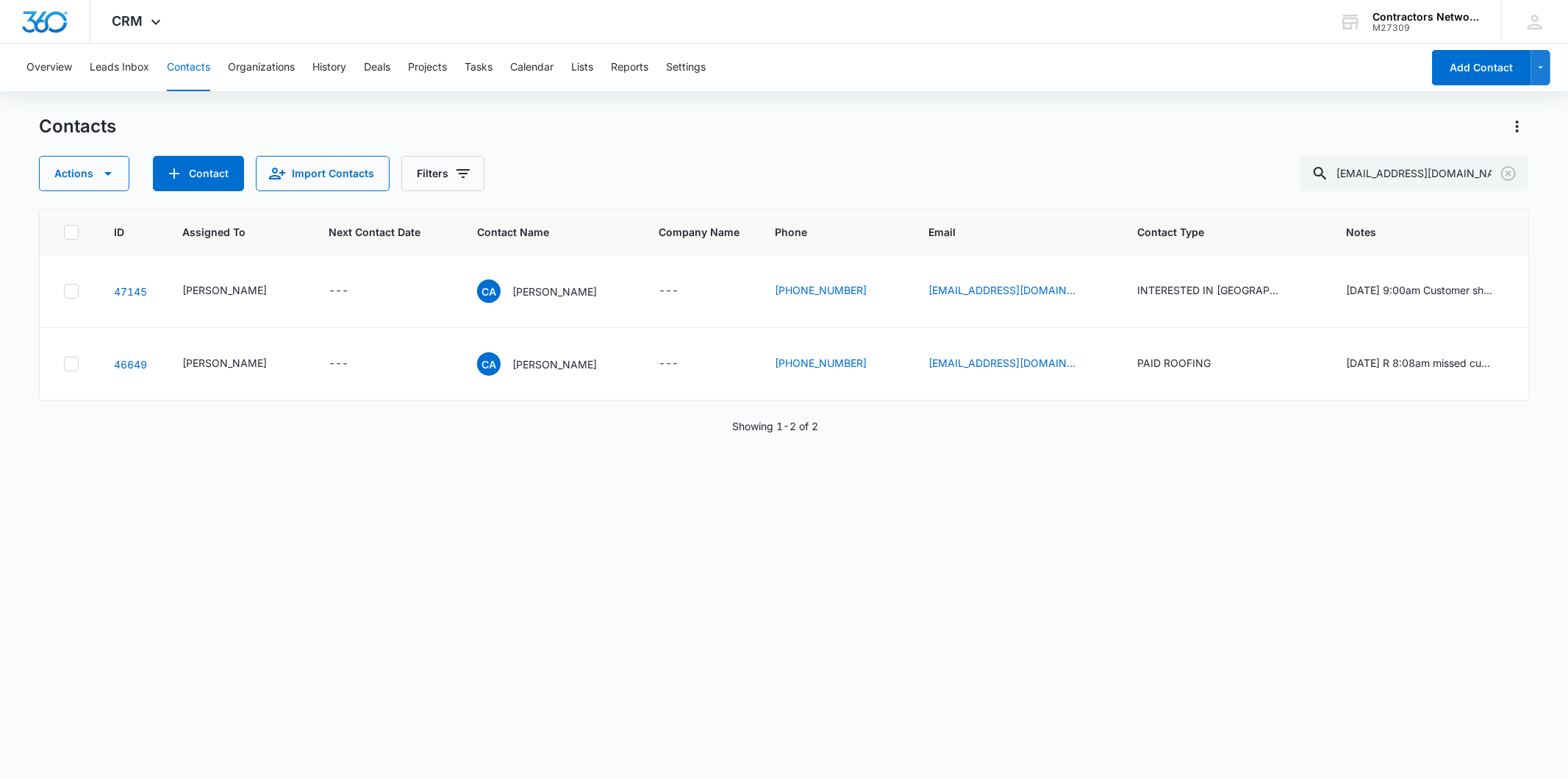
click at [1529, 175] on main "Contacts Actions Contact Import Contacts Filters [EMAIL_ADDRESS][DOMAIN_NAME] I…" at bounding box center [784, 446] width 1568 height 662
click at [1507, 174] on icon "Clear" at bounding box center [1509, 174] width 14 height 14
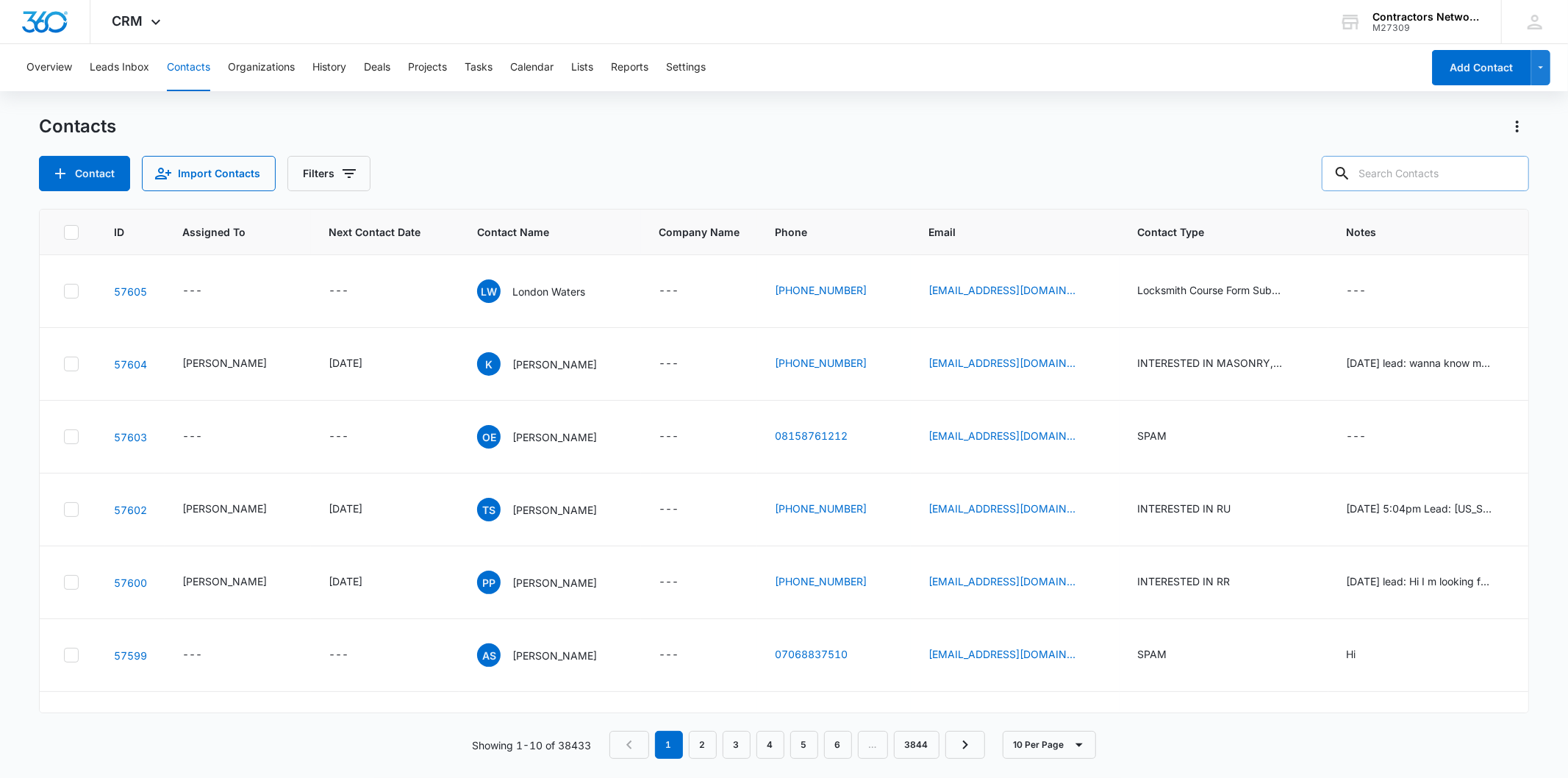
paste input "[EMAIL_ADDRESS][DOMAIN_NAME]"
type input "[EMAIL_ADDRESS][DOMAIN_NAME]"
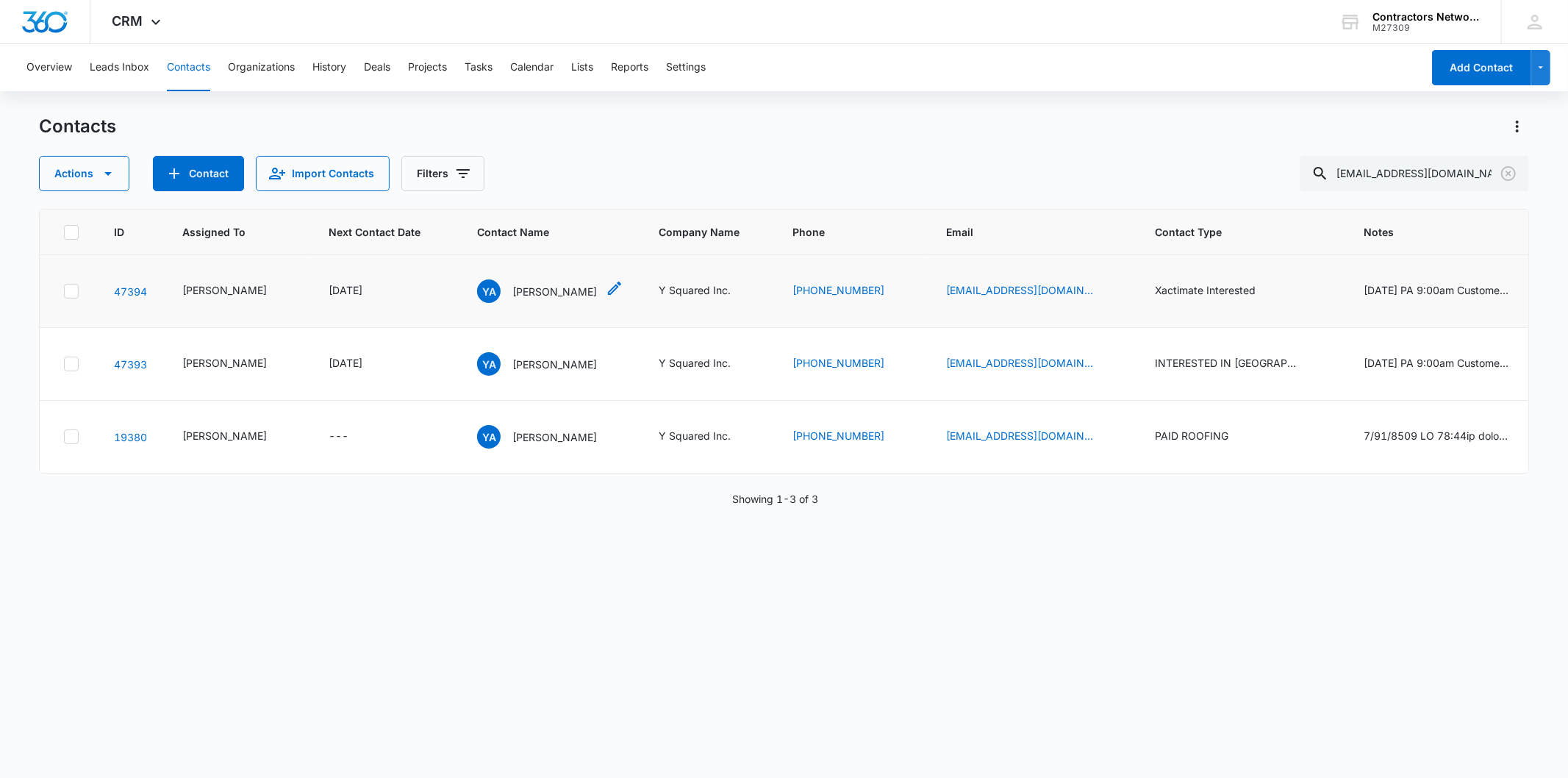
click at [512, 300] on p "[PERSON_NAME]" at bounding box center [555, 291] width 85 height 15
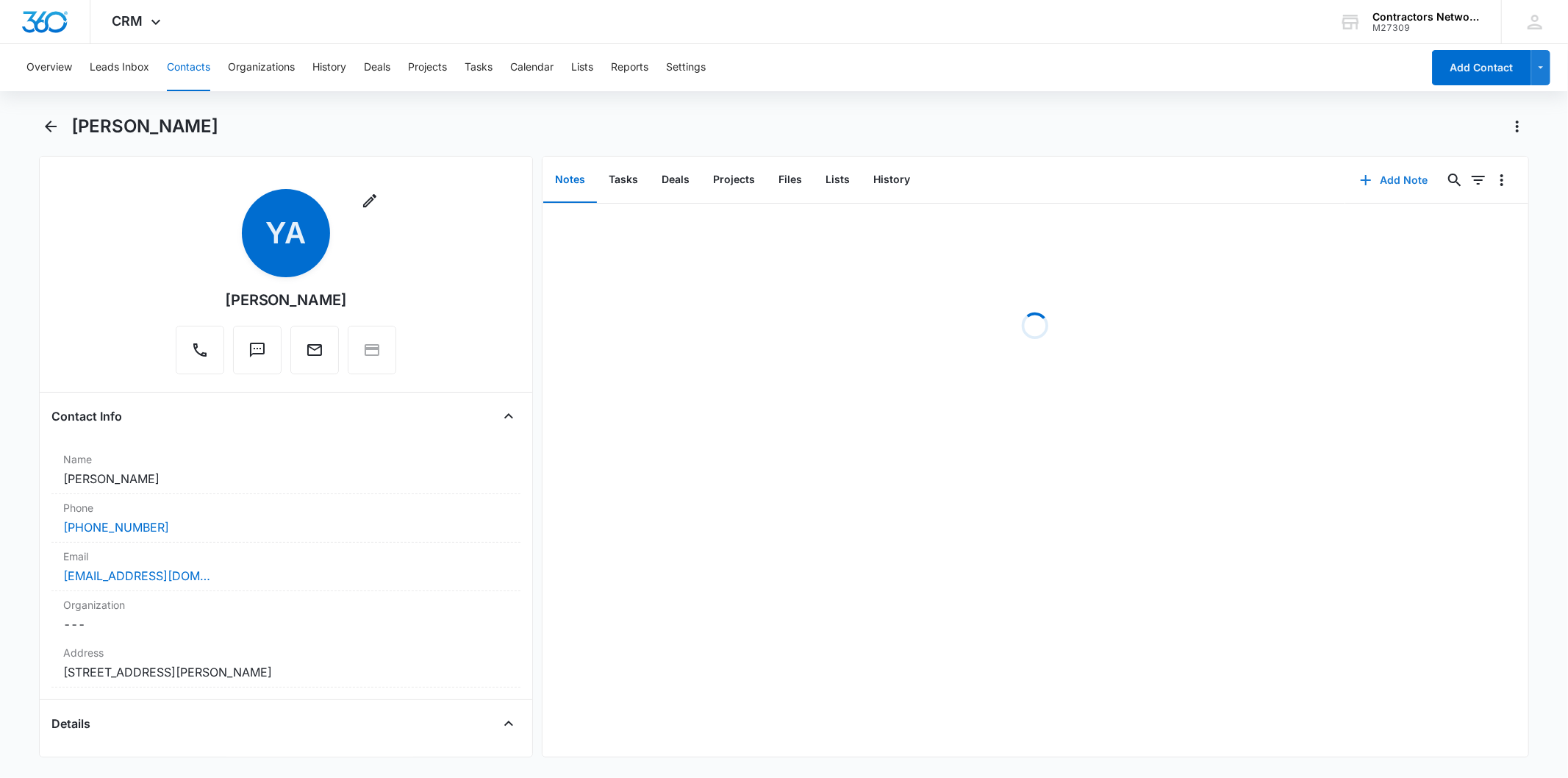
click at [1374, 183] on button "Add Note" at bounding box center [1394, 180] width 98 height 35
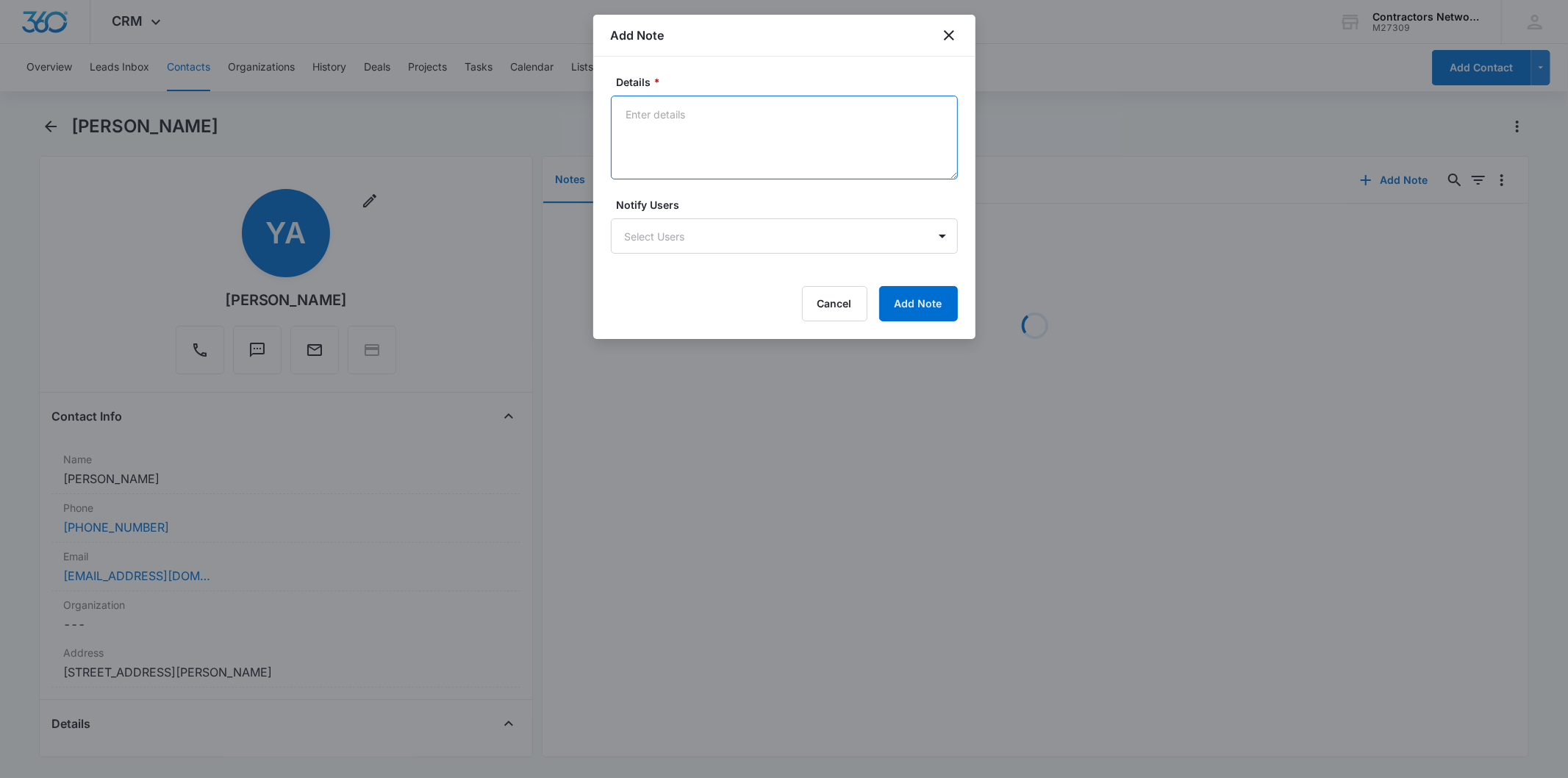
click at [691, 143] on textarea "Details *" at bounding box center [785, 137] width 347 height 84
paste textarea "[DATE] 4:36pm left msg / sent email"
type textarea "[DATE] 4:36pm left msg / sent email"
click at [913, 276] on form "Details * [DATE] 4:36pm left msg / sent email Notify Users Select Users Cancel …" at bounding box center [785, 198] width 347 height 247
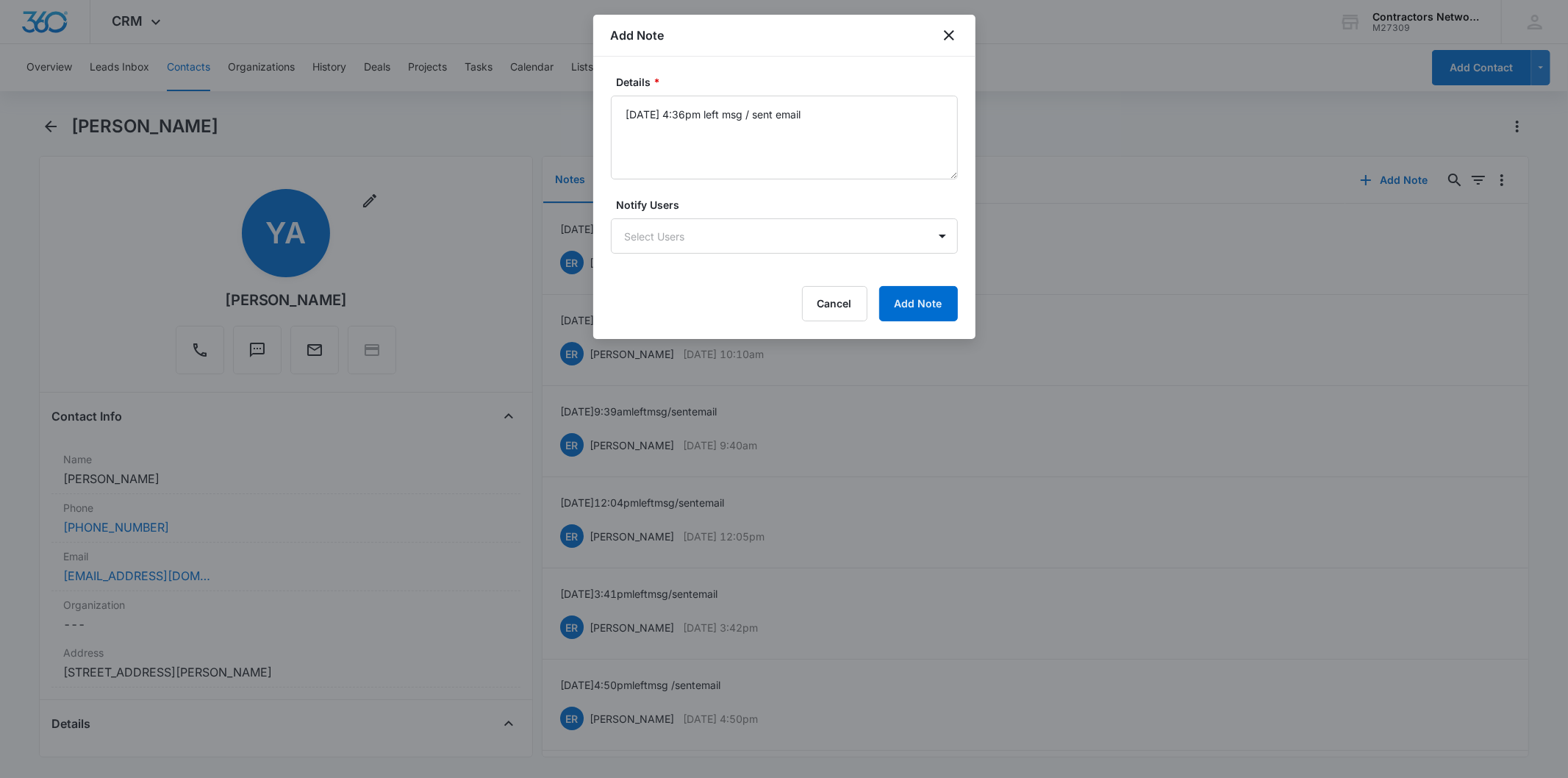
drag, startPoint x: 913, startPoint y: 282, endPoint x: 898, endPoint y: 335, distance: 55.1
click at [913, 283] on form "Details * [DATE] 4:36pm left msg / sent email Notify Users Select Users Cancel …" at bounding box center [785, 198] width 347 height 247
click at [908, 296] on button "Add Note" at bounding box center [918, 303] width 78 height 35
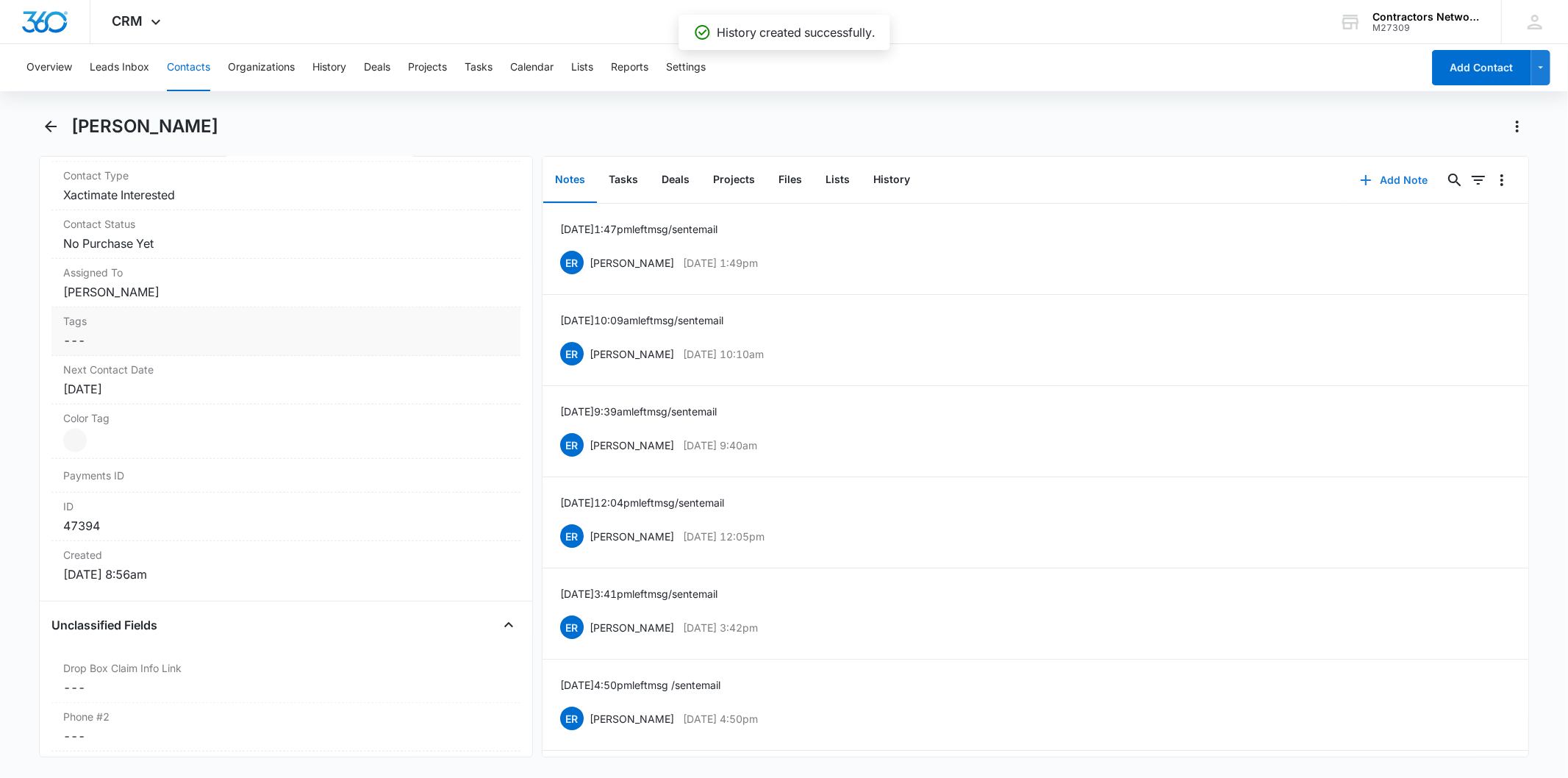
scroll to position [736, 0]
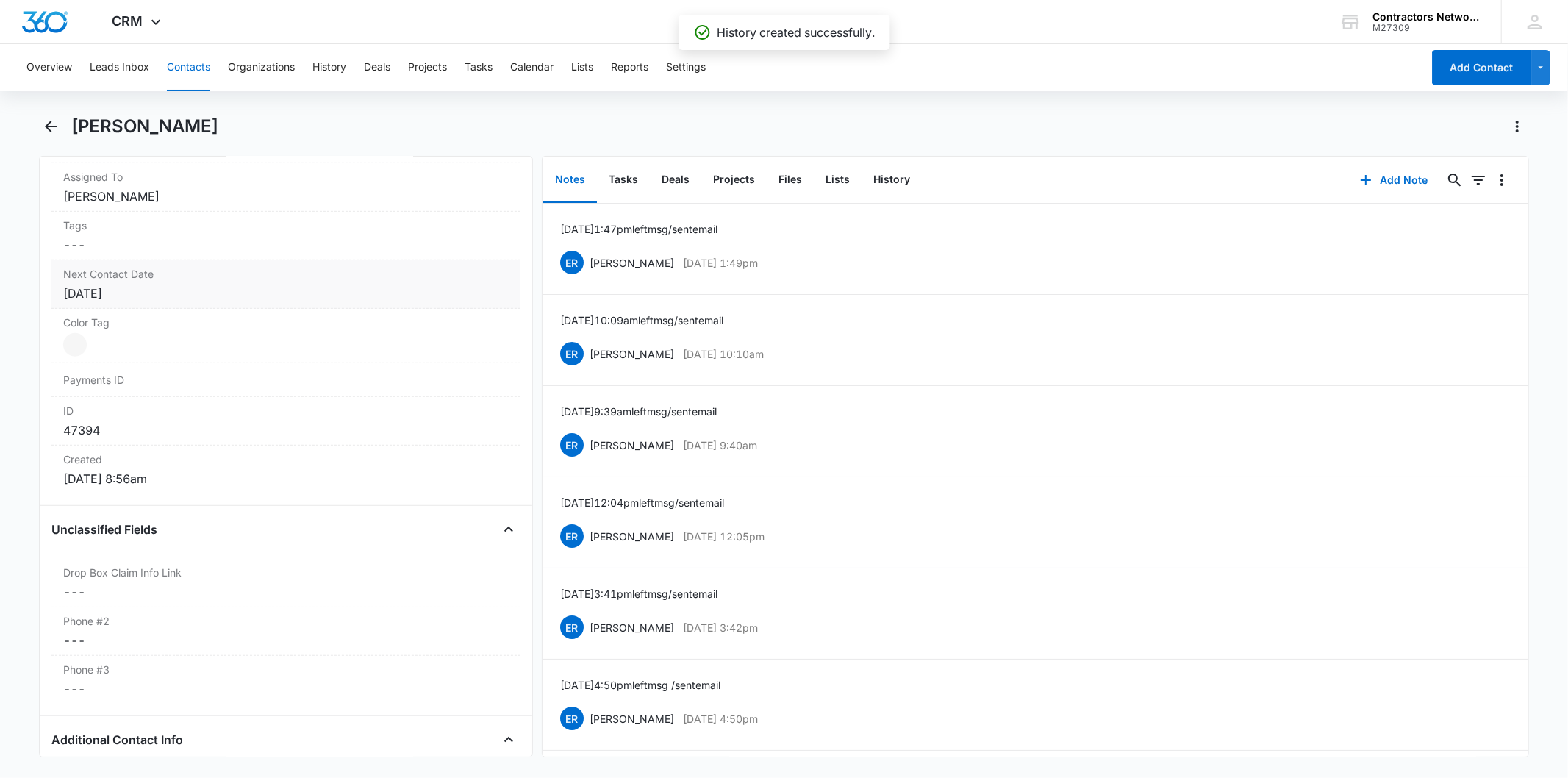
click at [180, 299] on div "[DATE]" at bounding box center [285, 293] width 445 height 18
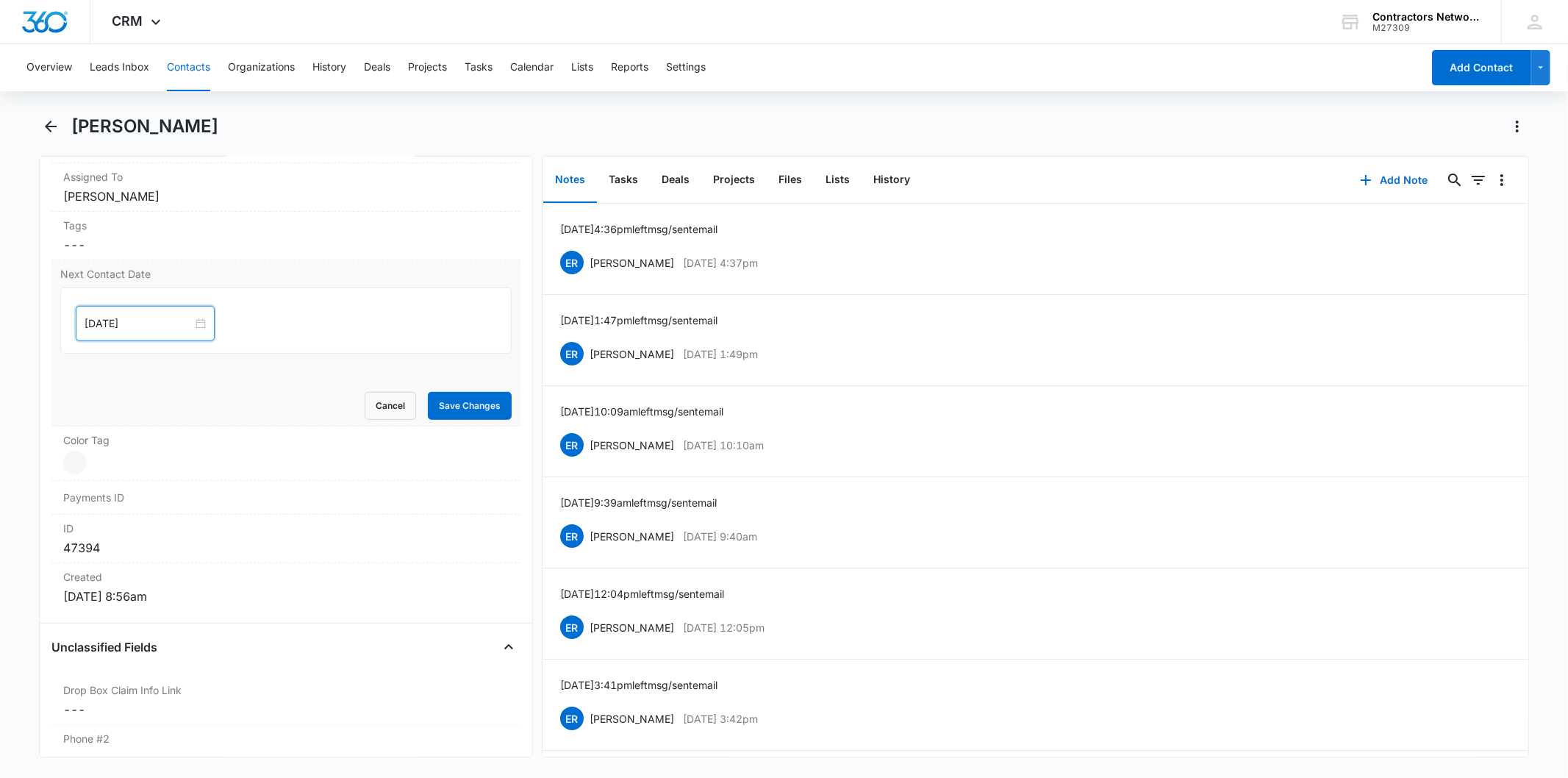
click at [167, 317] on input "[DATE]" at bounding box center [138, 324] width 108 height 16
click at [253, 361] on span "button" at bounding box center [251, 361] width 7 height 7
type input "[DATE]"
click at [128, 528] on div "6" at bounding box center [124, 525] width 18 height 18
drag, startPoint x: 440, startPoint y: 401, endPoint x: 868, endPoint y: 225, distance: 462.8
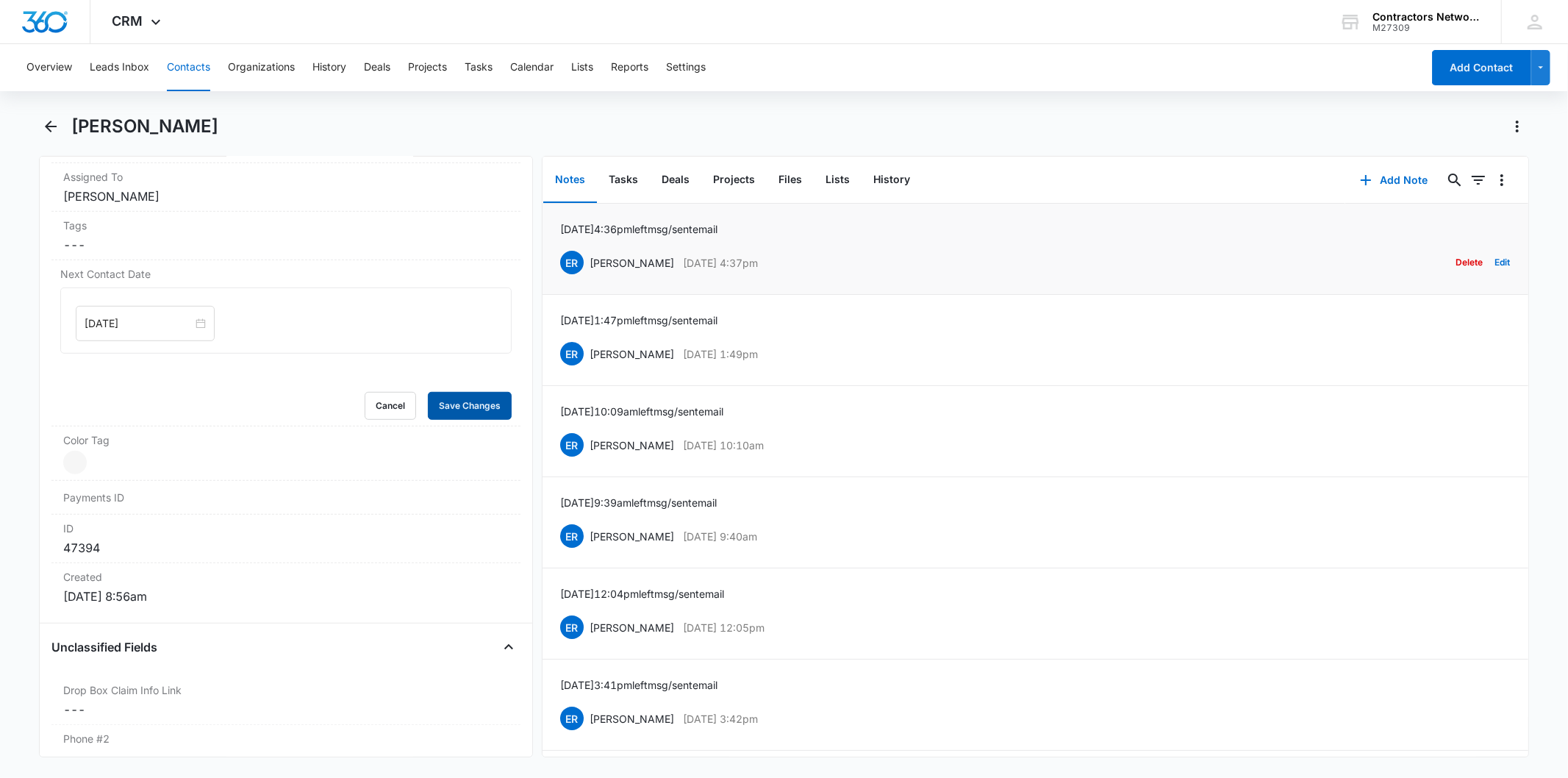
click at [444, 401] on button "Save Changes" at bounding box center [469, 406] width 84 height 28
drag, startPoint x: 886, startPoint y: 192, endPoint x: 988, endPoint y: 181, distance: 102.6
click at [886, 192] on button "History" at bounding box center [891, 180] width 60 height 46
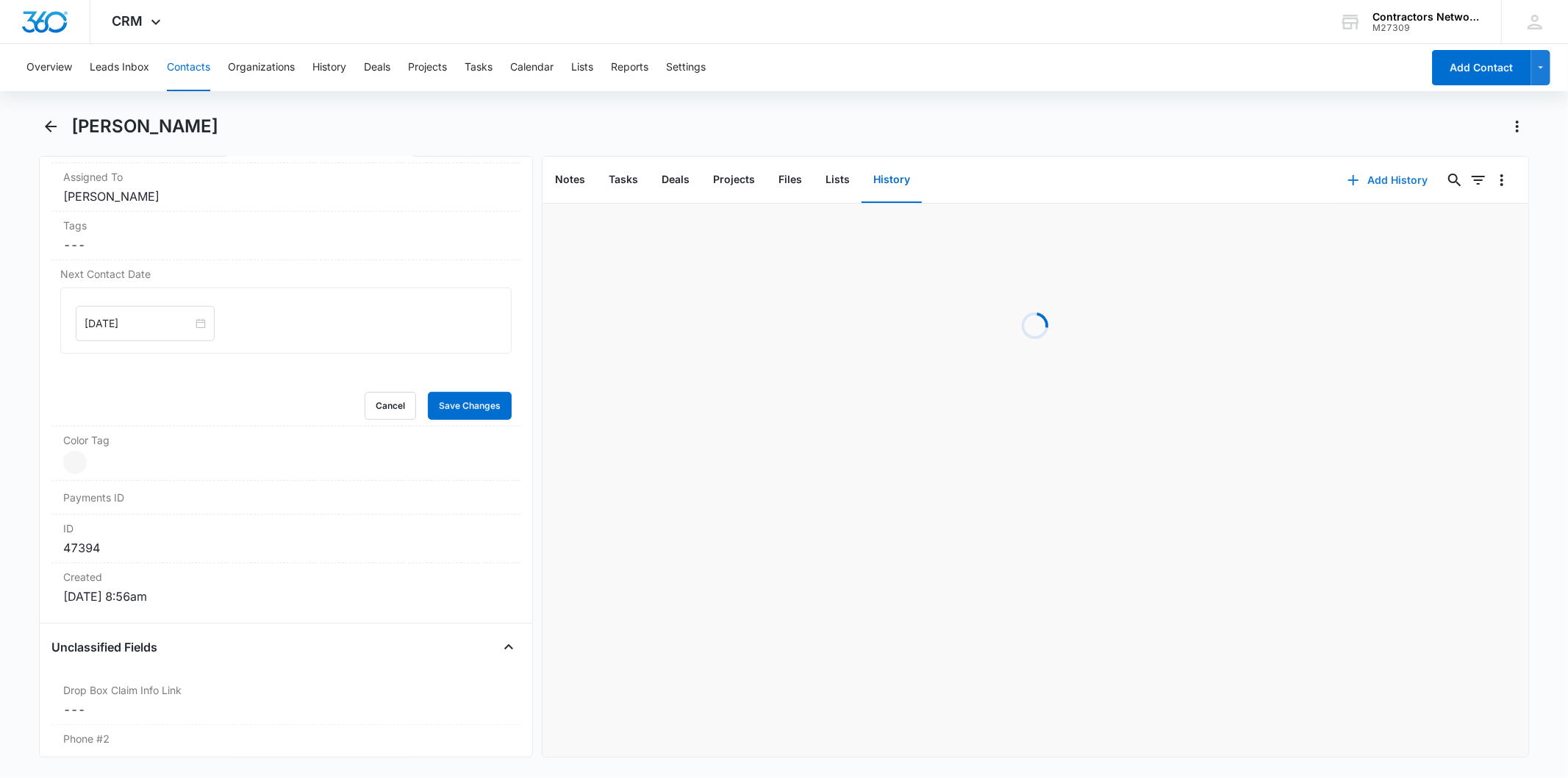
click at [1358, 188] on button "Add History" at bounding box center [1388, 180] width 111 height 35
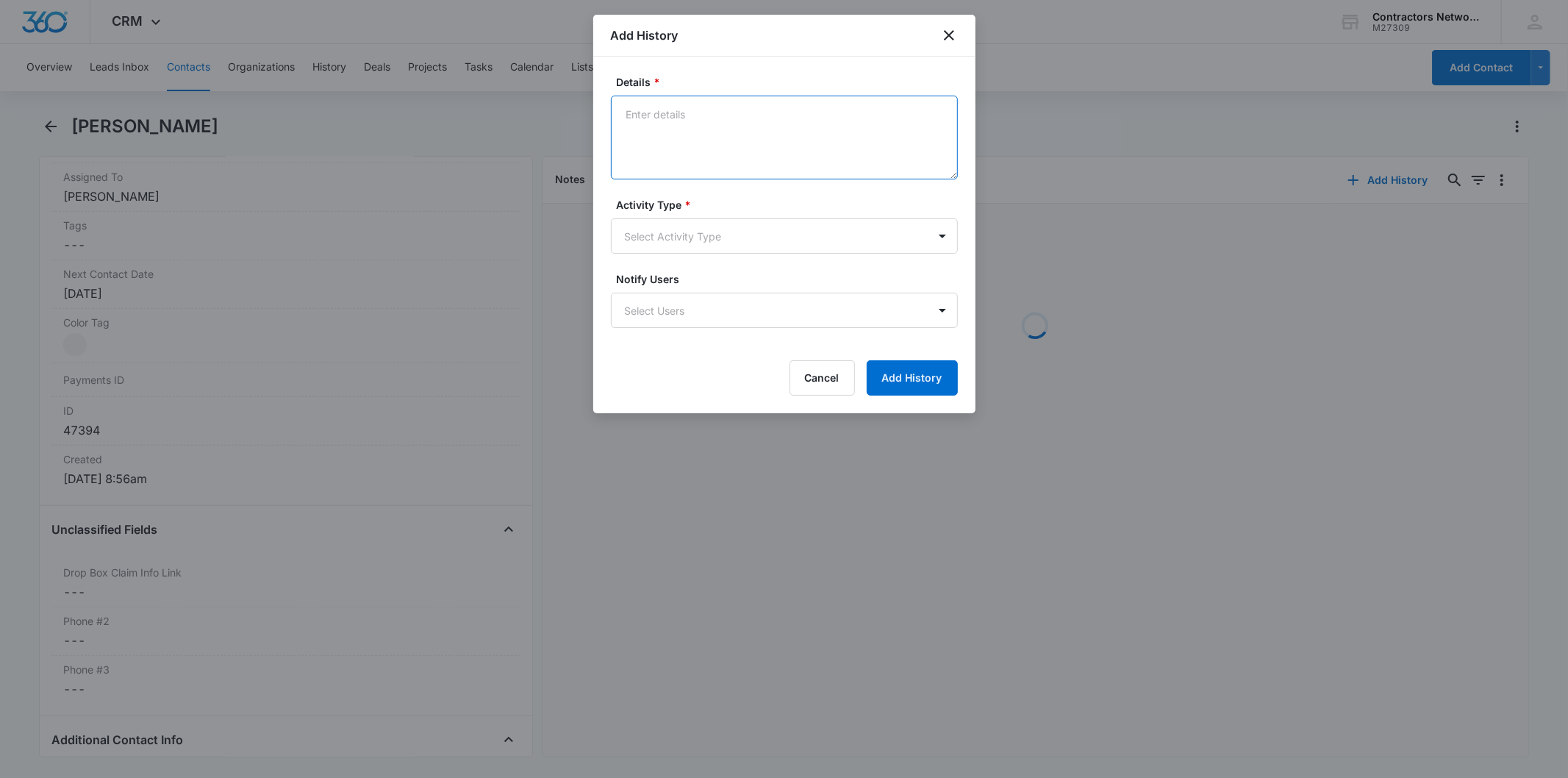
click at [655, 156] on textarea "Details *" at bounding box center [785, 137] width 347 height 84
drag, startPoint x: 655, startPoint y: 156, endPoint x: 652, endPoint y: 341, distance: 185.0
click at [652, 341] on form "Details * Activity Type * Select Activity Type Notify Users Select Users Cancel…" at bounding box center [785, 235] width 347 height 321
click at [695, 139] on textarea "Details *" at bounding box center [785, 137] width 347 height 84
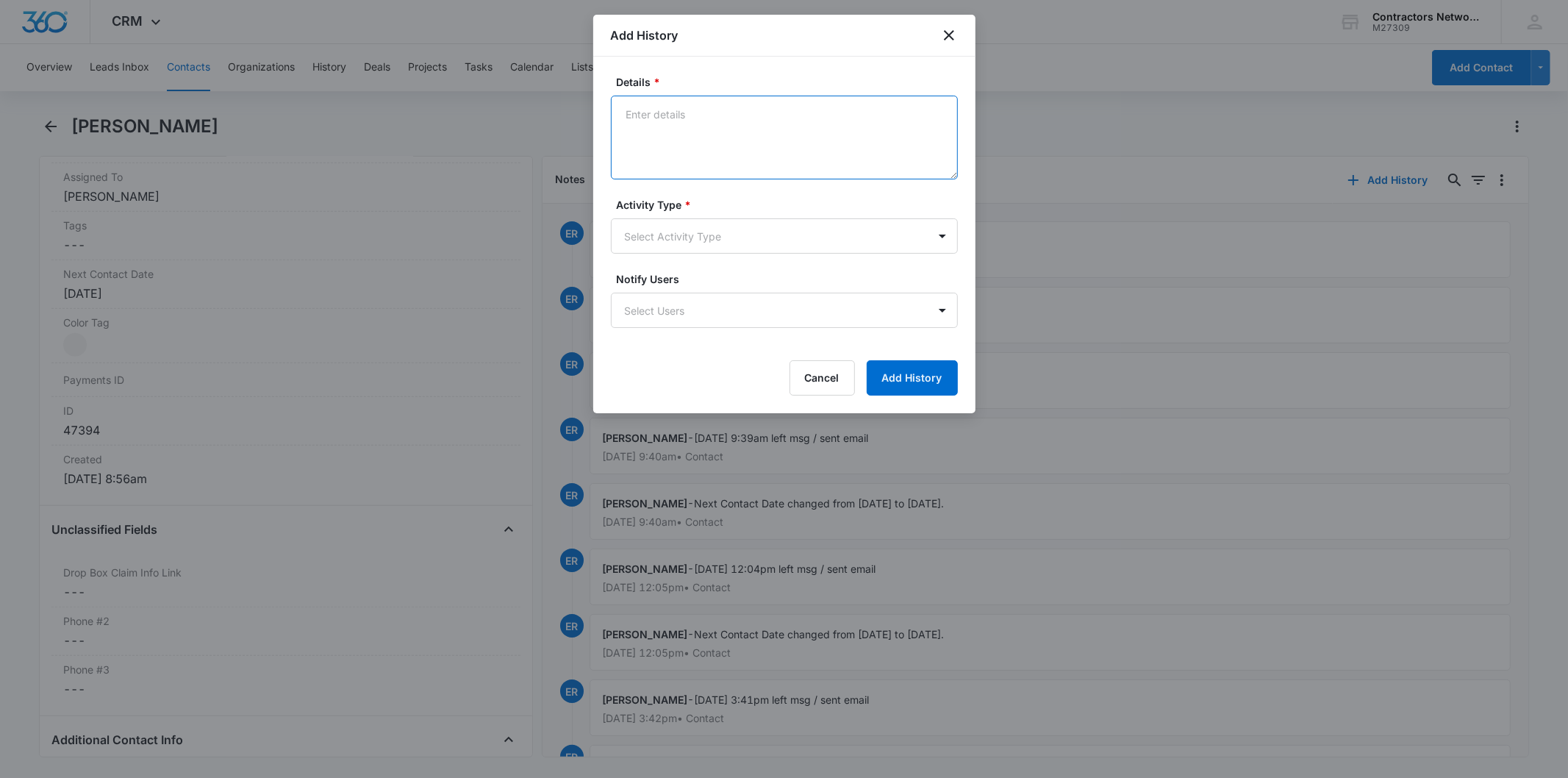
paste textarea "[DATE] 4:36pm left msg / sent email"
type textarea "[DATE] 4:36pm left msg / sent email"
click at [691, 246] on form "Details * [DATE] 4:36pm left msg / sent email Activity Type * Select Activity T…" at bounding box center [785, 235] width 347 height 321
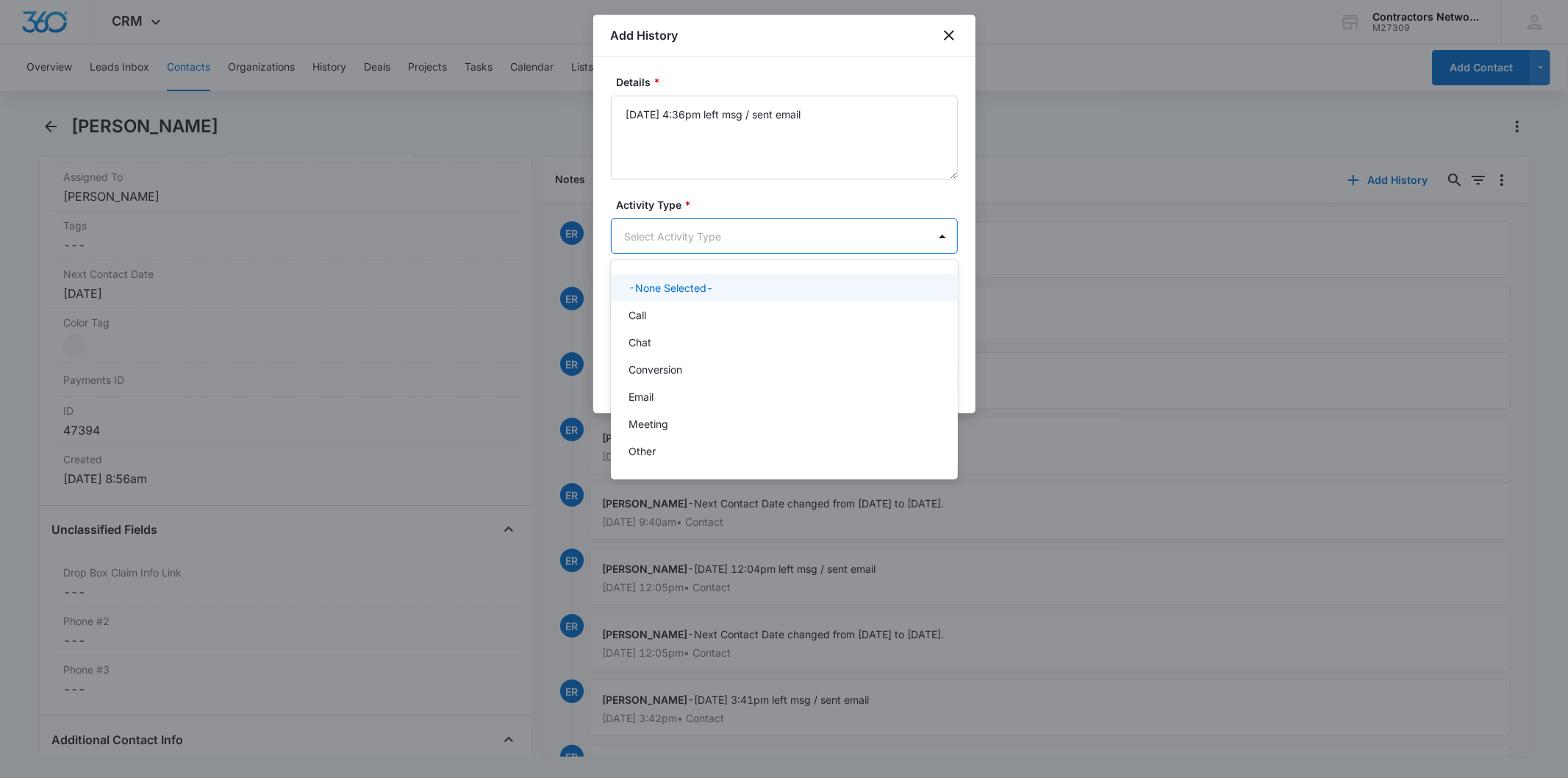
click at [686, 240] on body "CRM Apps Reputation Websites Forms CRM Email Social Shop Payments POS Content A…" at bounding box center [784, 389] width 1568 height 778
click at [655, 305] on div "Call" at bounding box center [785, 315] width 347 height 27
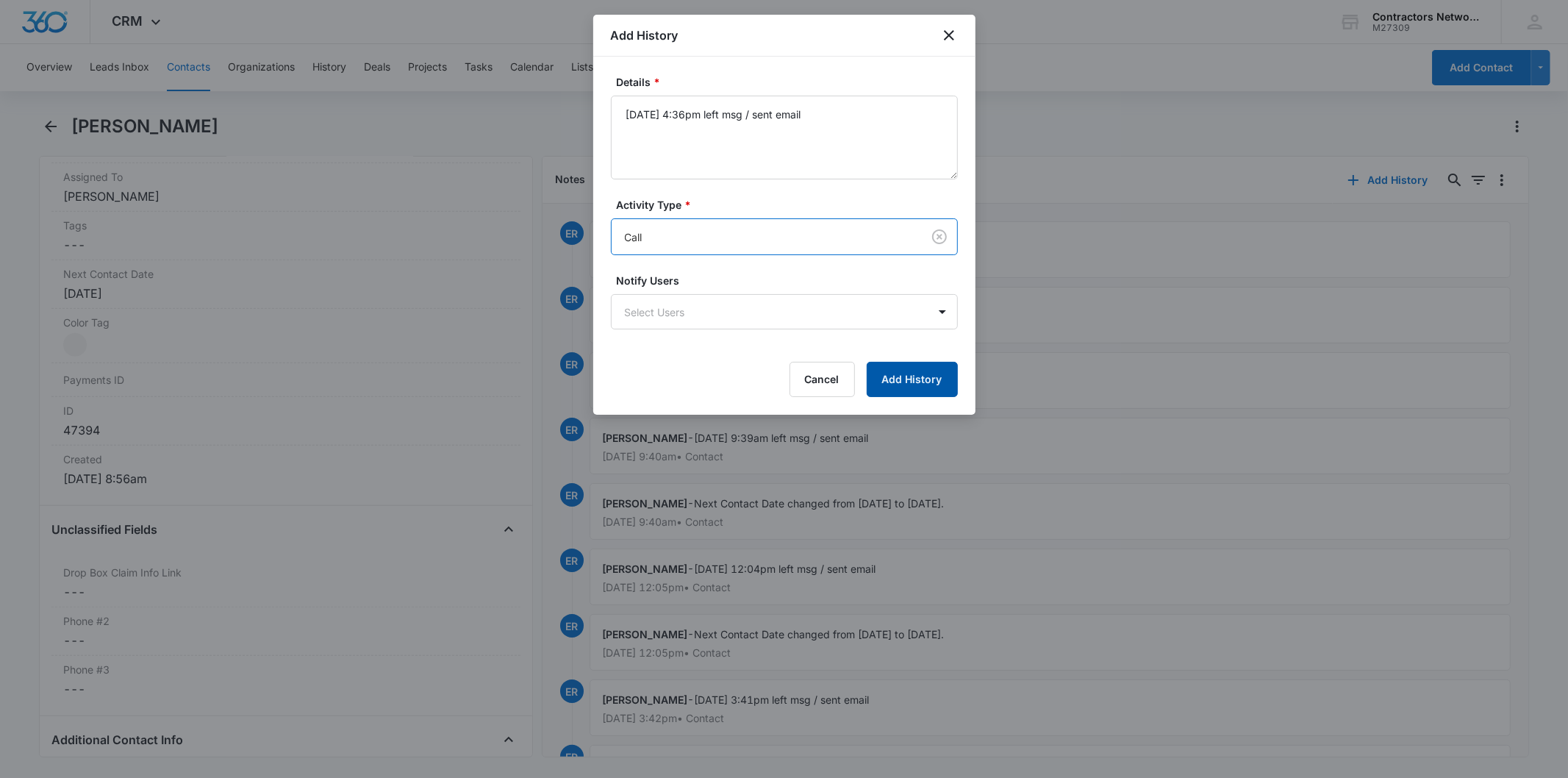
click at [882, 385] on button "Add History" at bounding box center [912, 379] width 91 height 35
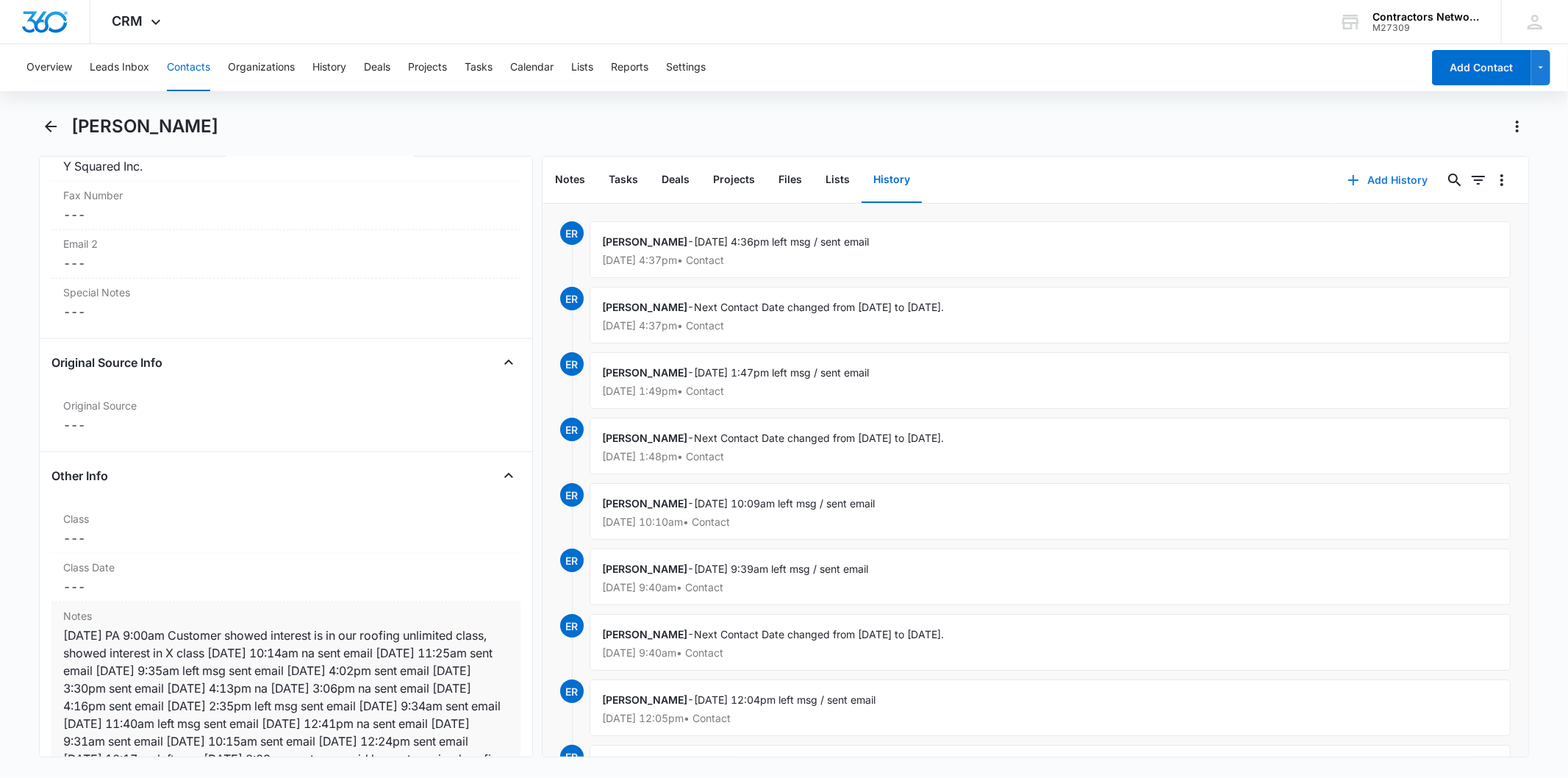
scroll to position [1798, 0]
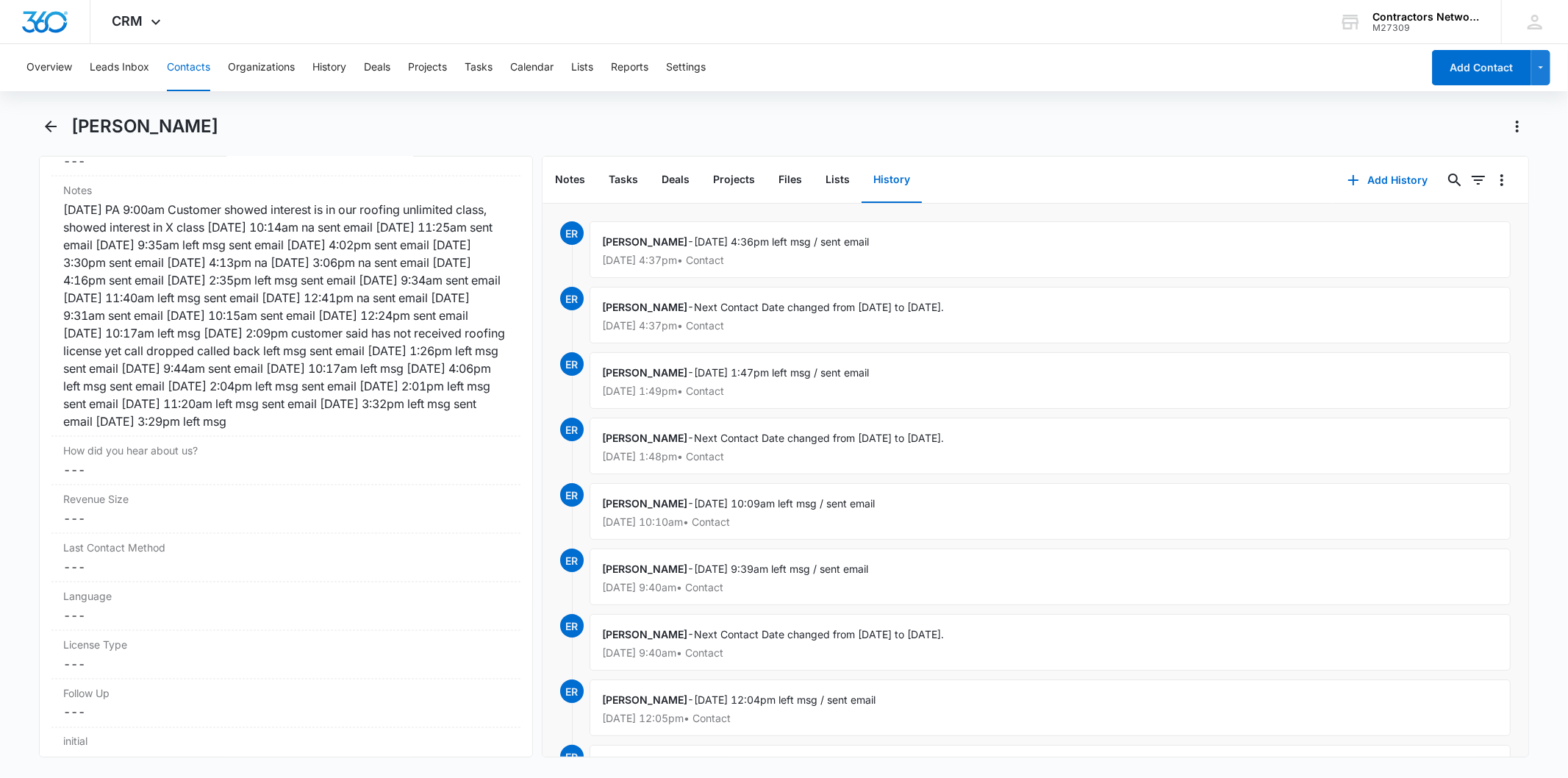
click at [175, 69] on button "Contacts" at bounding box center [189, 67] width 43 height 47
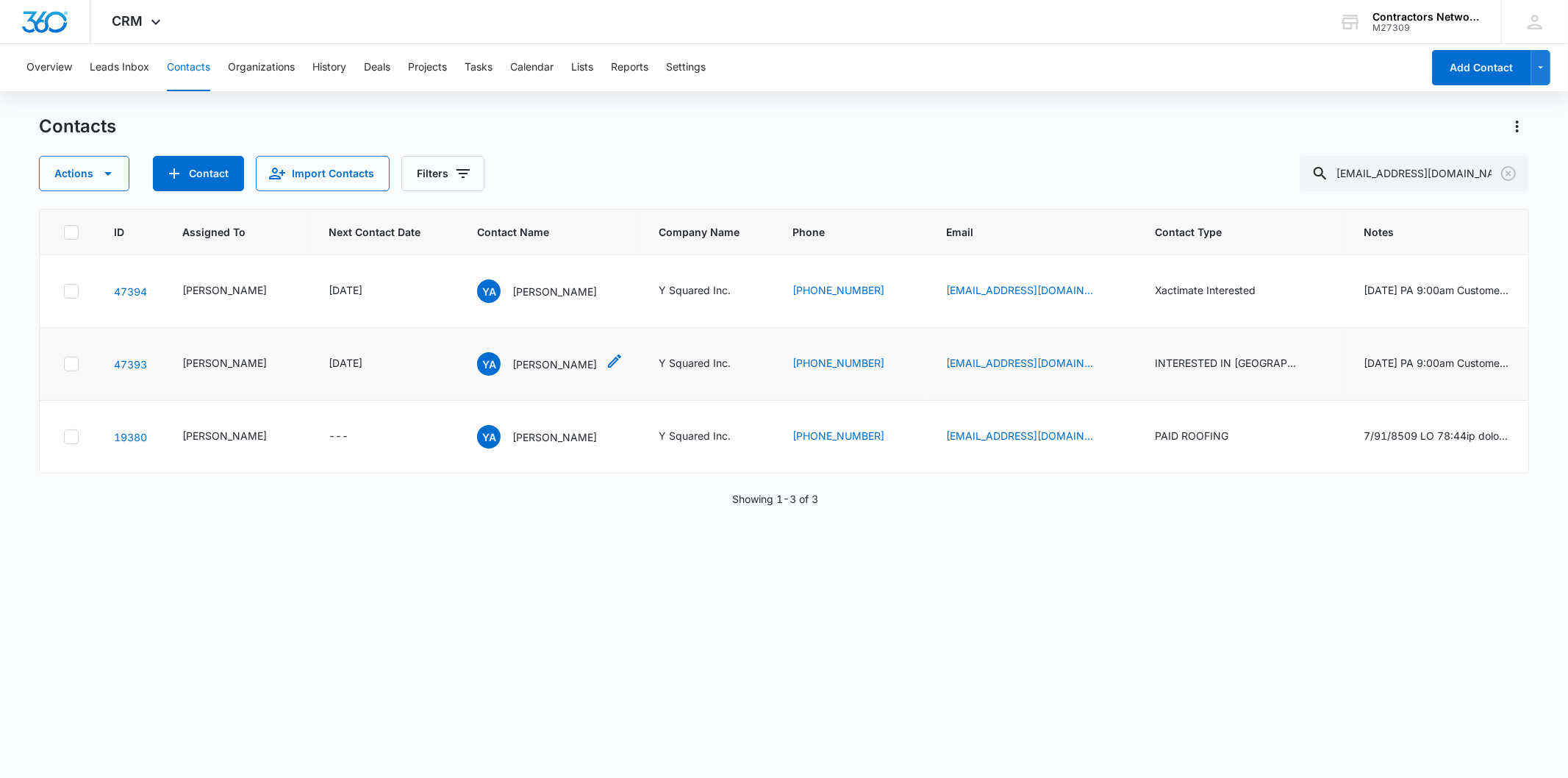
click at [512, 376] on div "YA [PERSON_NAME]" at bounding box center [537, 364] width 120 height 23
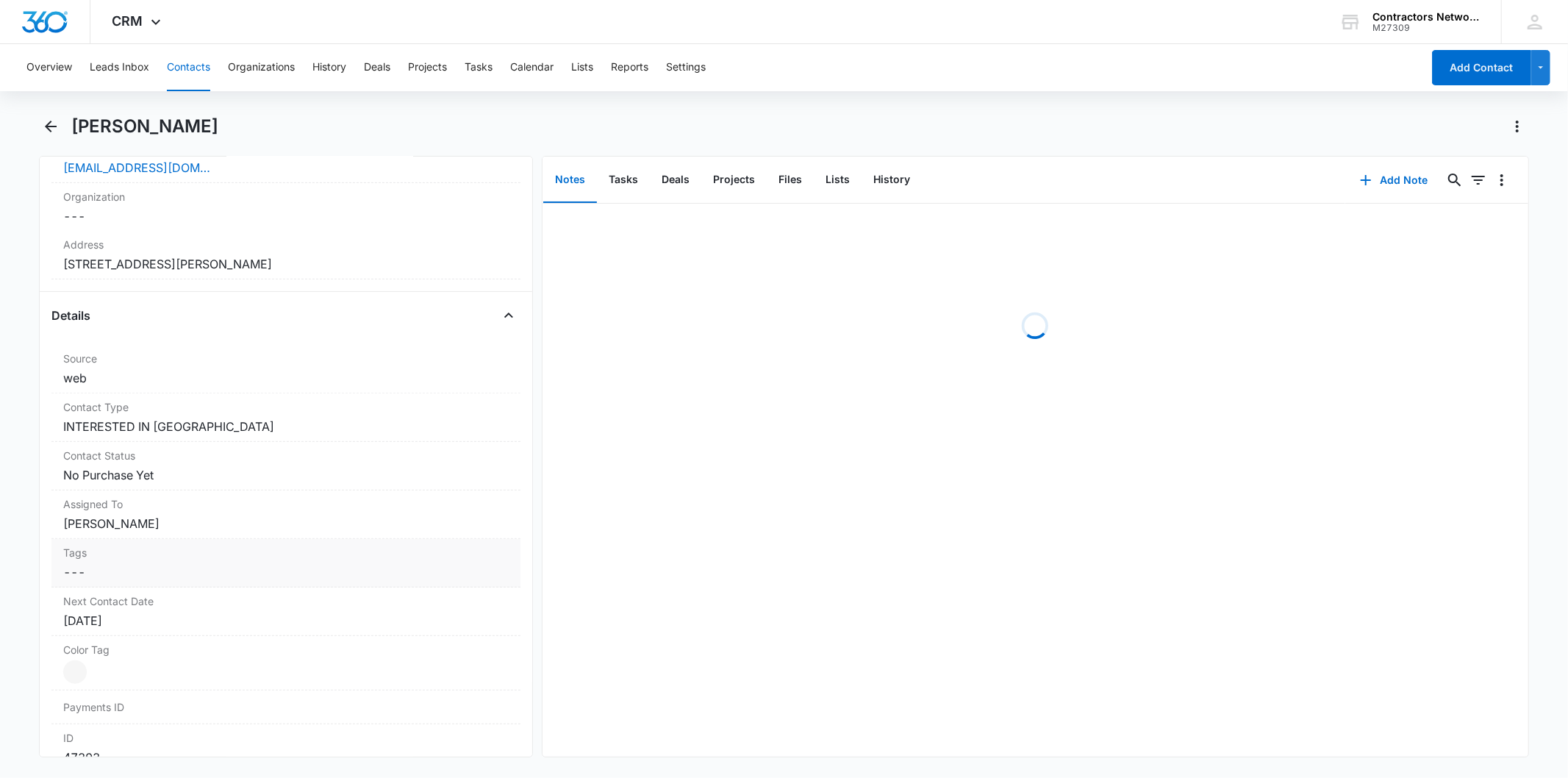
scroll to position [571, 0]
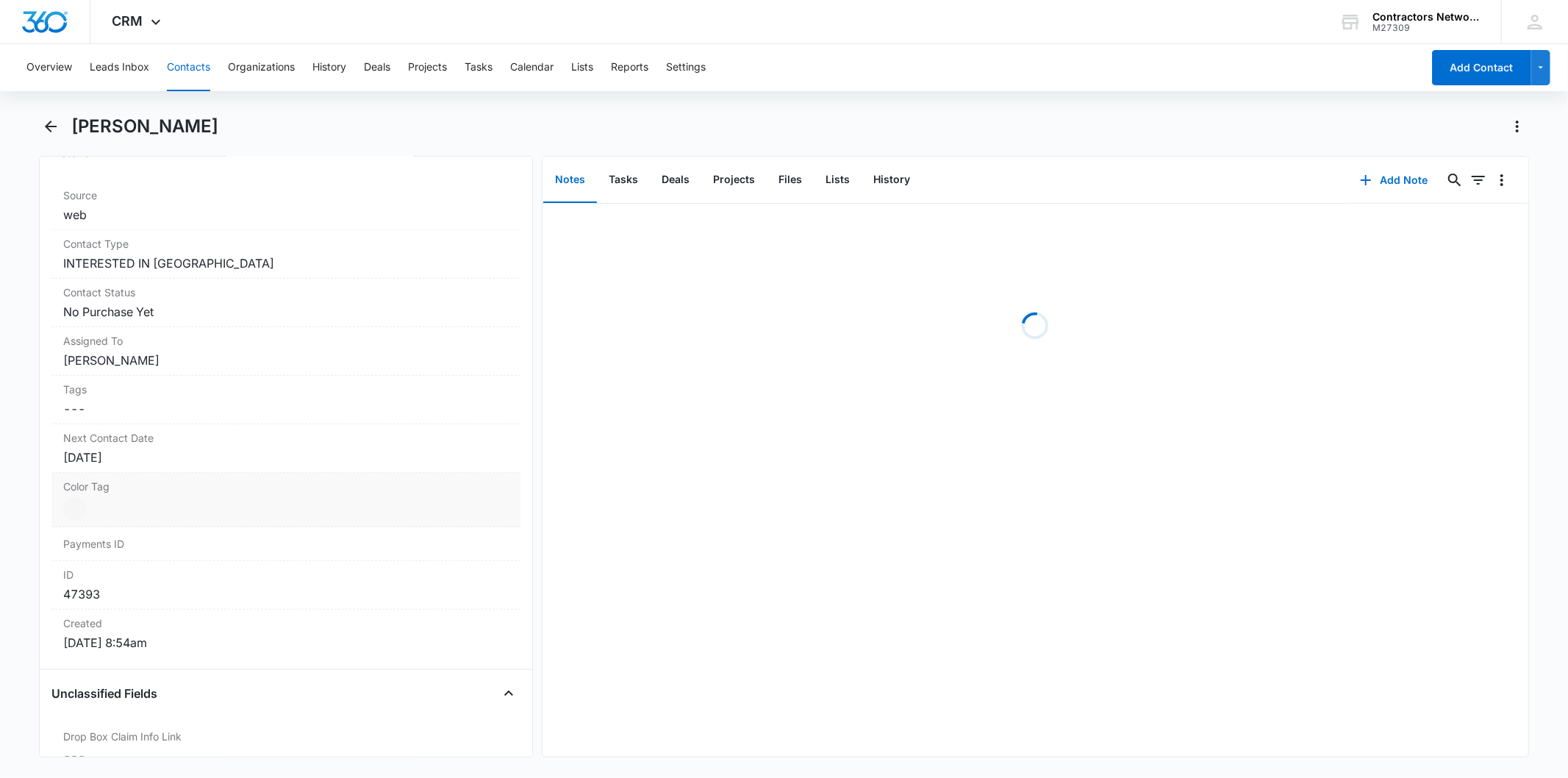
click at [164, 460] on div "[DATE]" at bounding box center [285, 458] width 445 height 18
click at [156, 489] on input "[DATE]" at bounding box center [138, 487] width 108 height 16
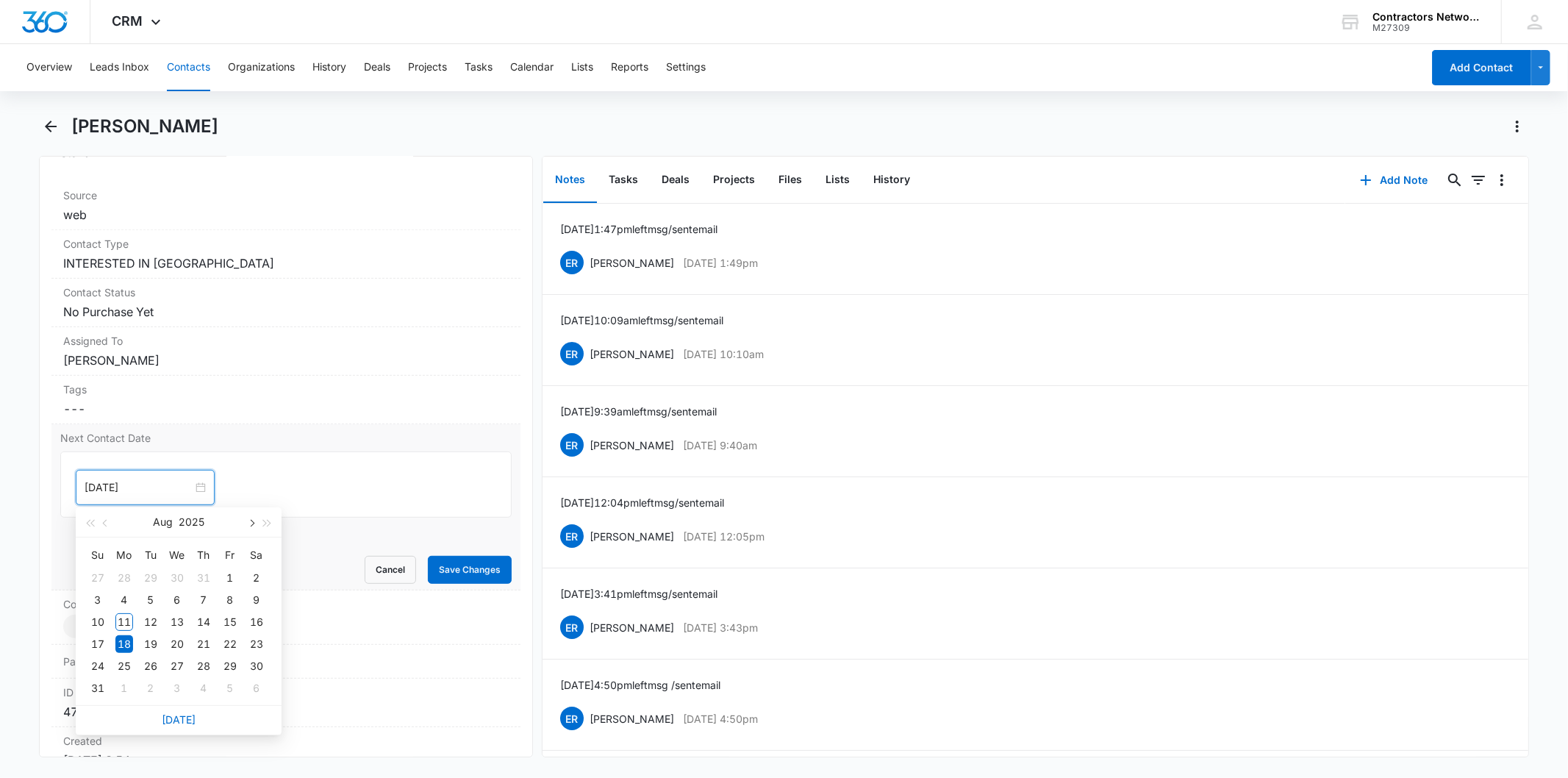
click at [245, 527] on button "button" at bounding box center [251, 522] width 16 height 30
click at [125, 688] on div "6" at bounding box center [124, 689] width 18 height 18
type input "[DATE]"
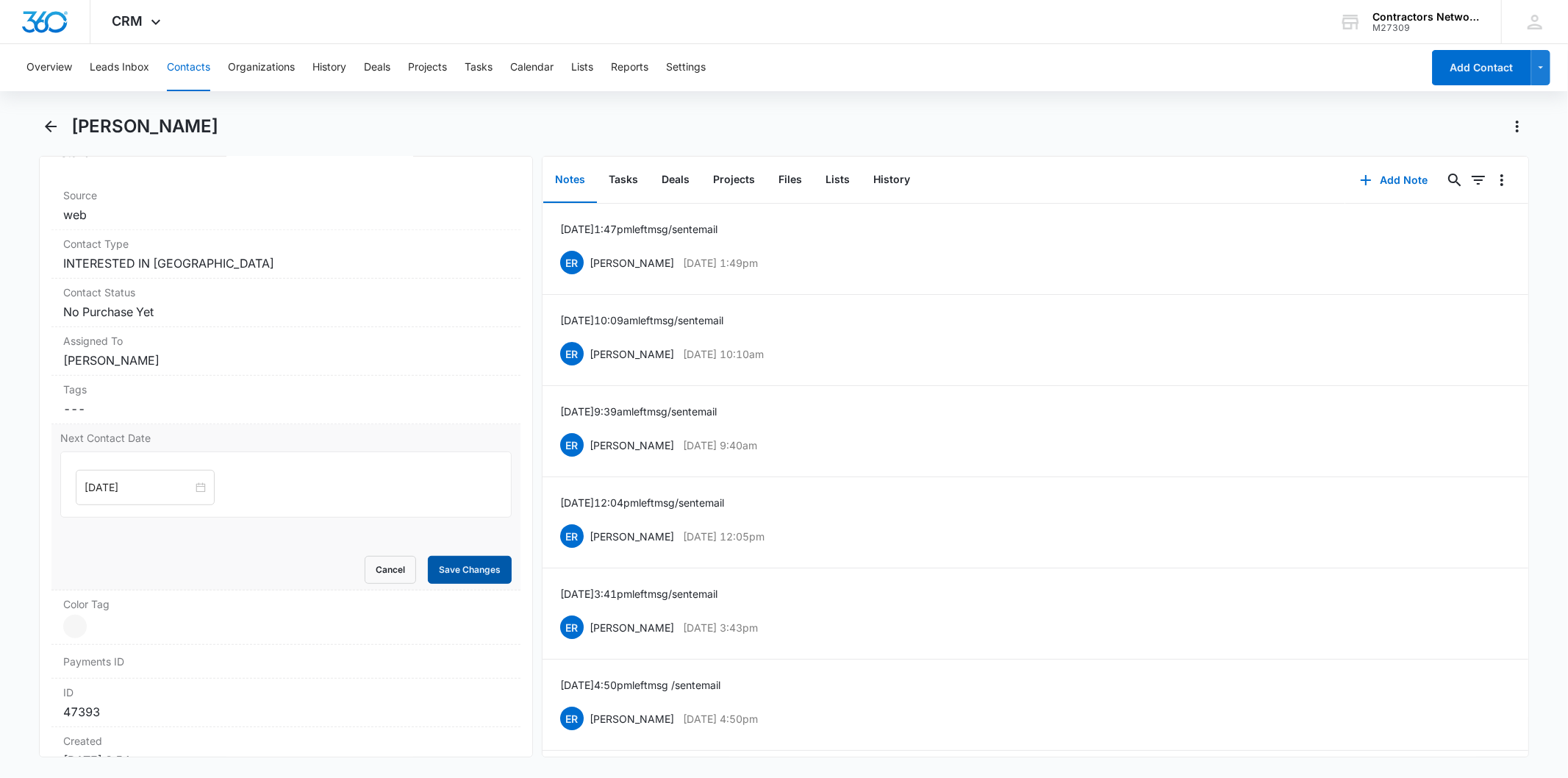
click at [483, 571] on button "Save Changes" at bounding box center [469, 569] width 84 height 28
click at [1366, 180] on button "Add Note" at bounding box center [1394, 180] width 98 height 35
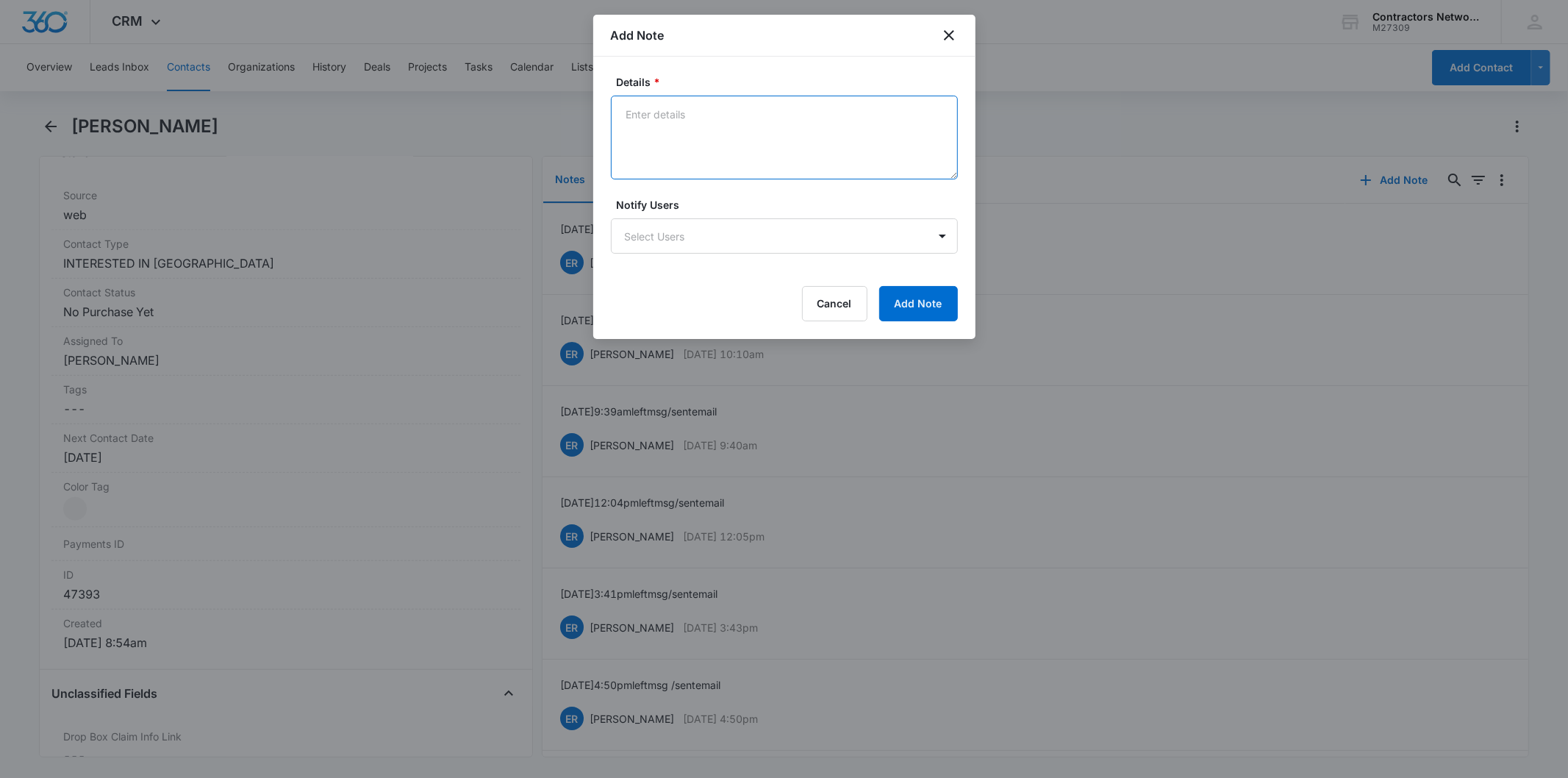
click at [680, 148] on textarea "Details *" at bounding box center [785, 137] width 347 height 84
paste textarea "[DATE] 4:36pm left msg / sent email"
type textarea "[DATE] 4:36pm left msg / sent email"
click at [917, 301] on button "Add Note" at bounding box center [918, 303] width 78 height 35
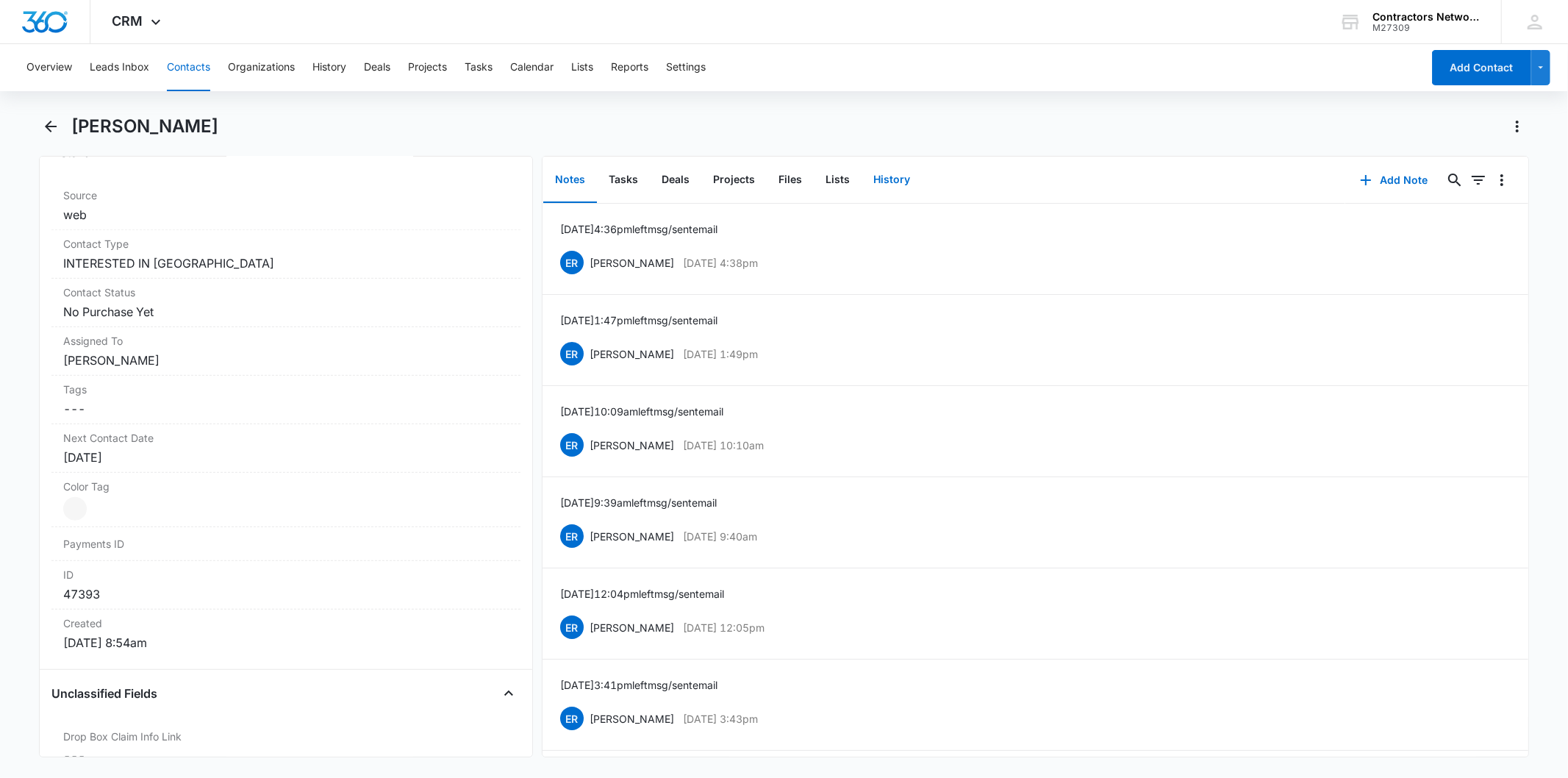
click at [895, 165] on button "History" at bounding box center [891, 180] width 60 height 46
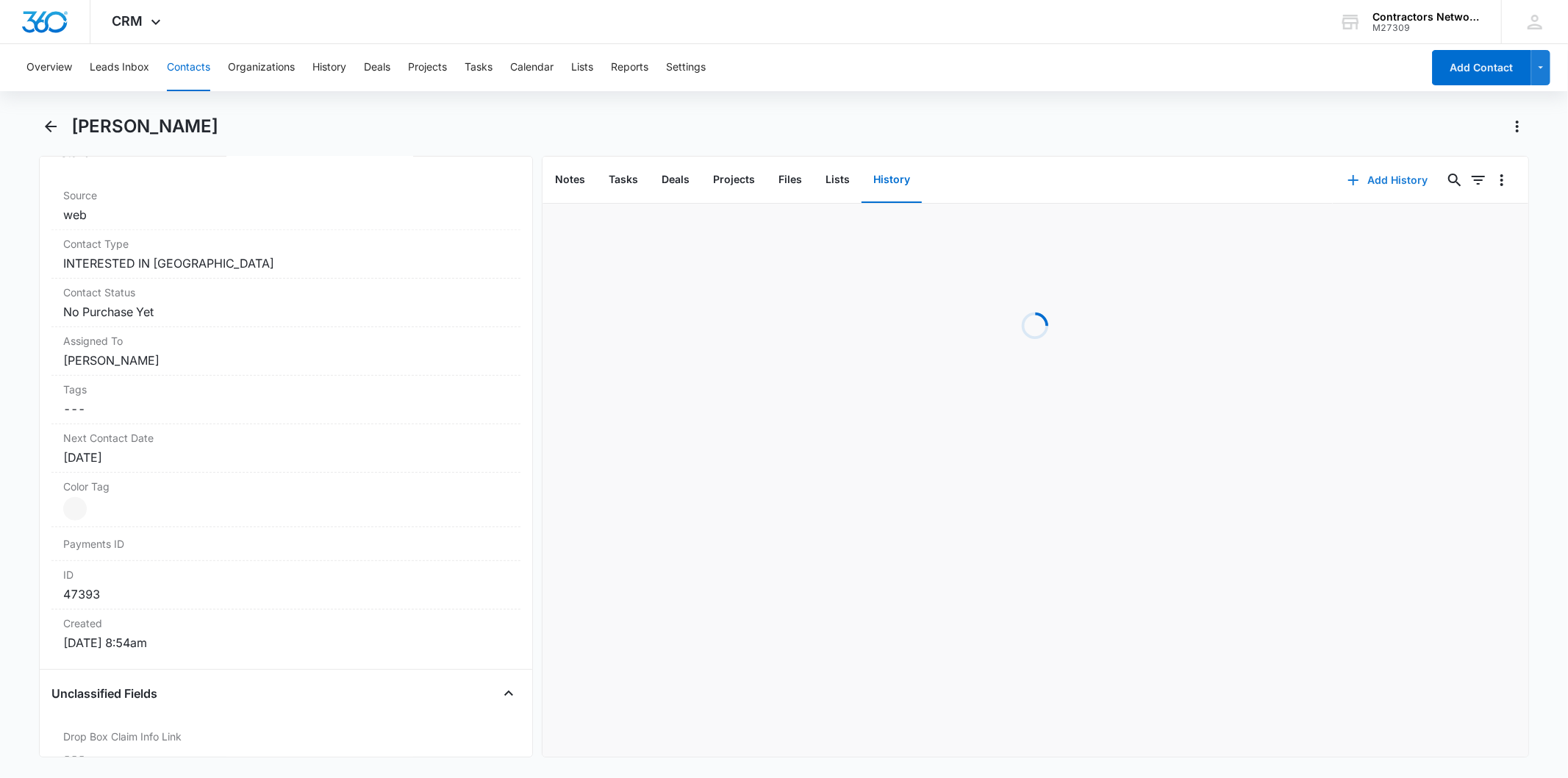
click at [1368, 175] on button "Add History" at bounding box center [1388, 180] width 111 height 35
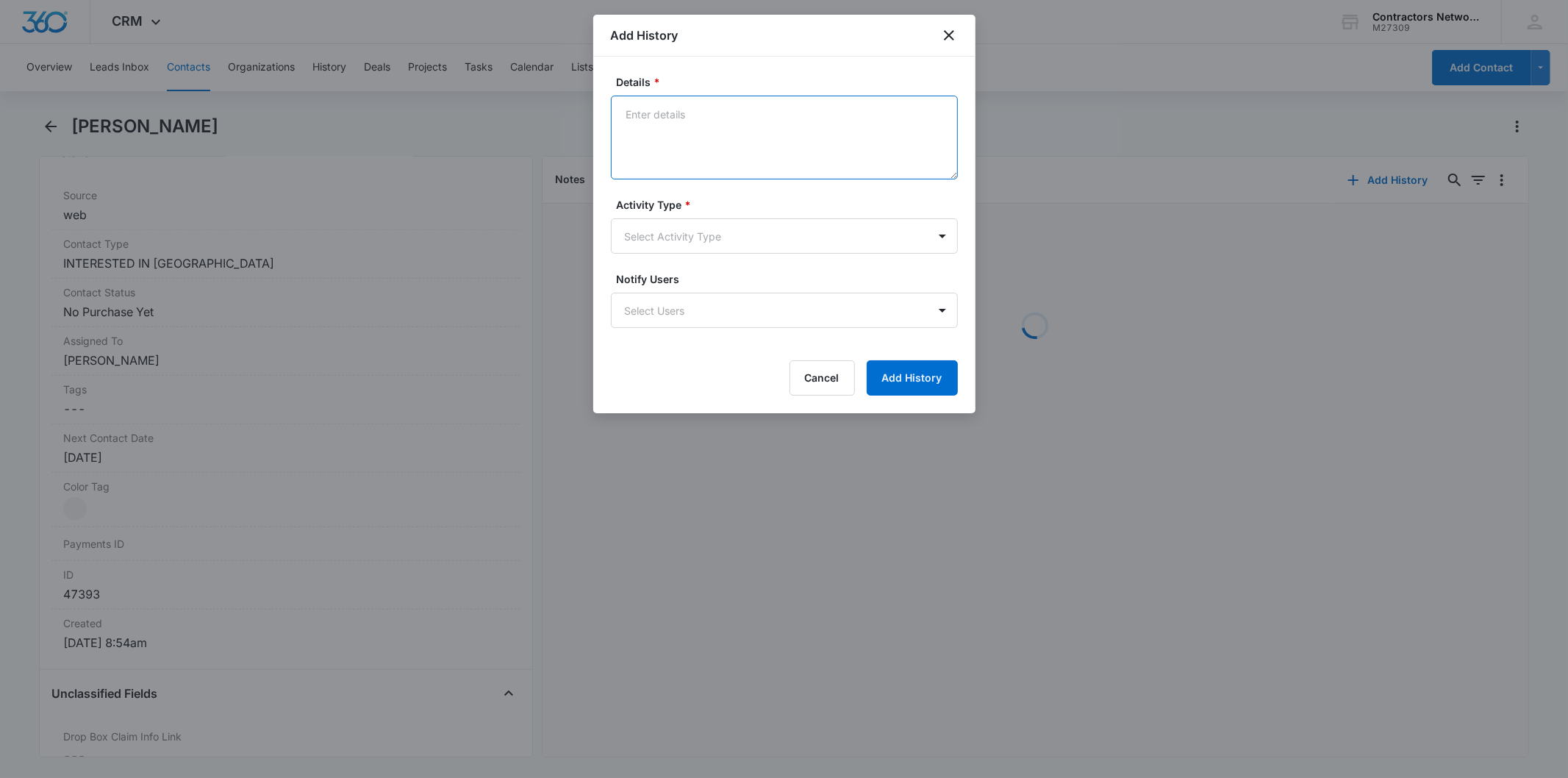
click at [719, 141] on textarea "Details *" at bounding box center [785, 137] width 347 height 84
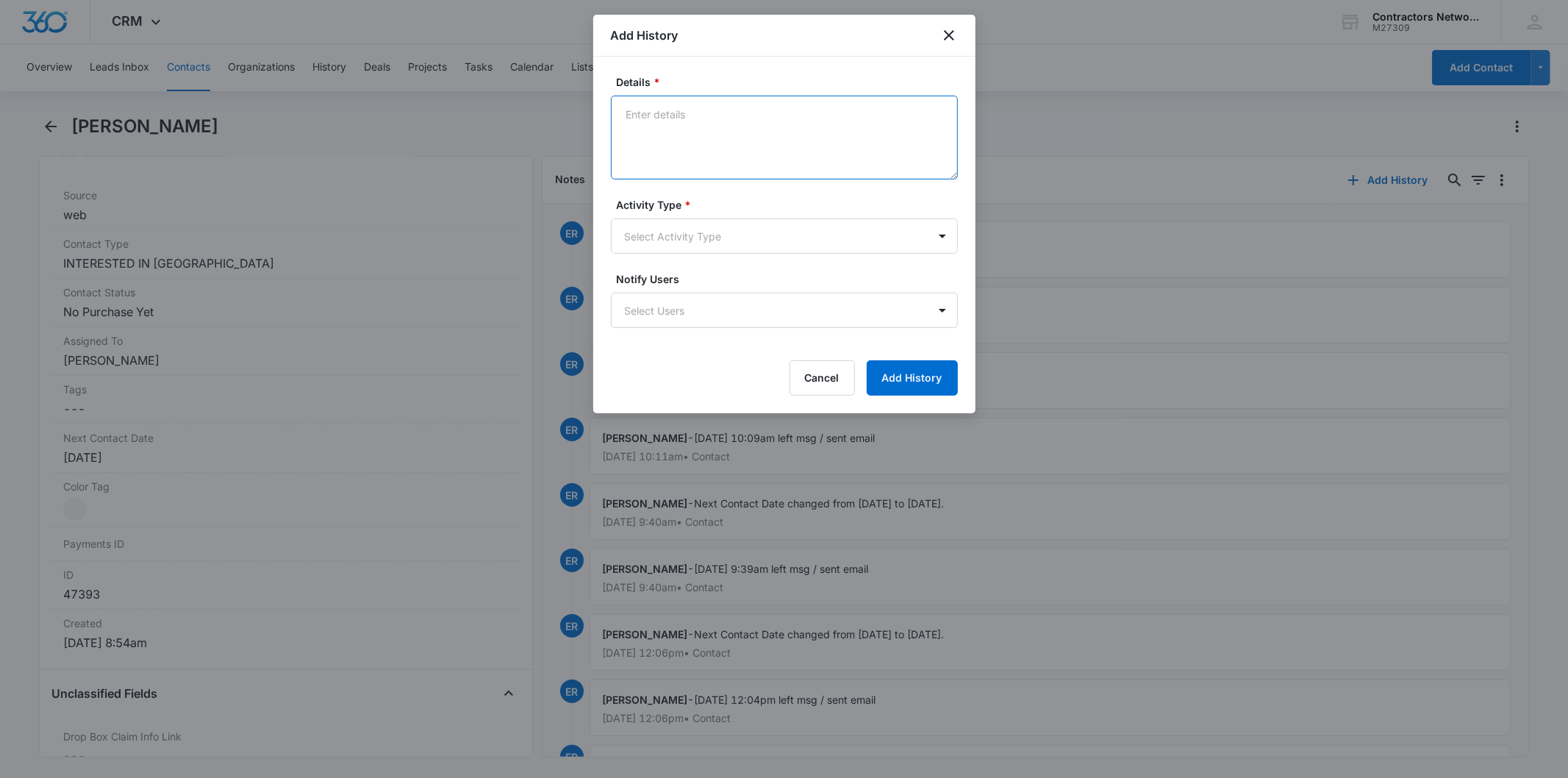
paste textarea "[DATE] 4:36pm left msg / sent email"
type textarea "[DATE] 4:36pm left msg / sent email"
click at [676, 247] on body "CRM Apps Reputation Websites Forms CRM Email Social Shop Payments POS Content A…" at bounding box center [784, 389] width 1568 height 778
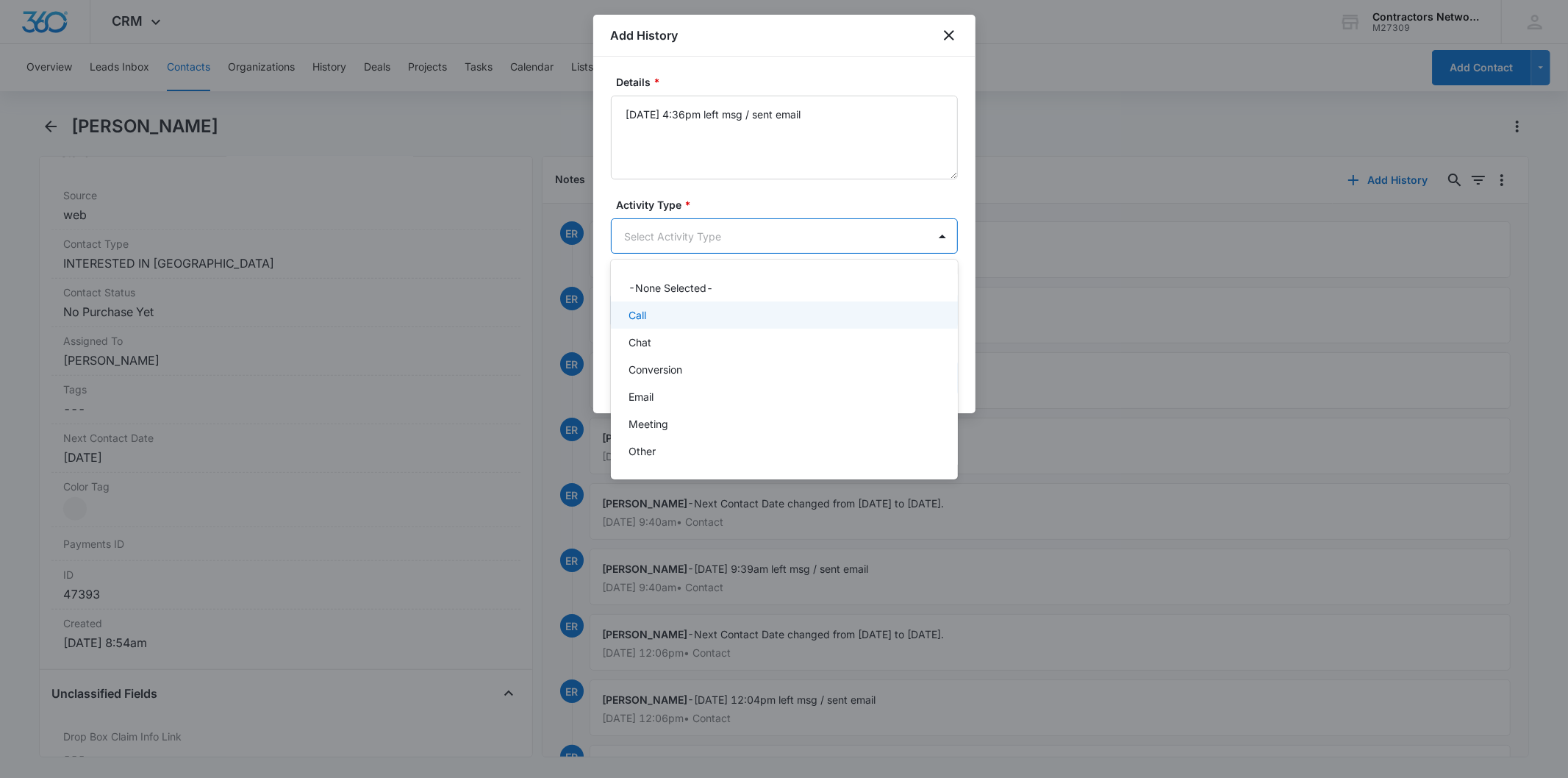
click at [679, 309] on div "Call" at bounding box center [782, 315] width 308 height 15
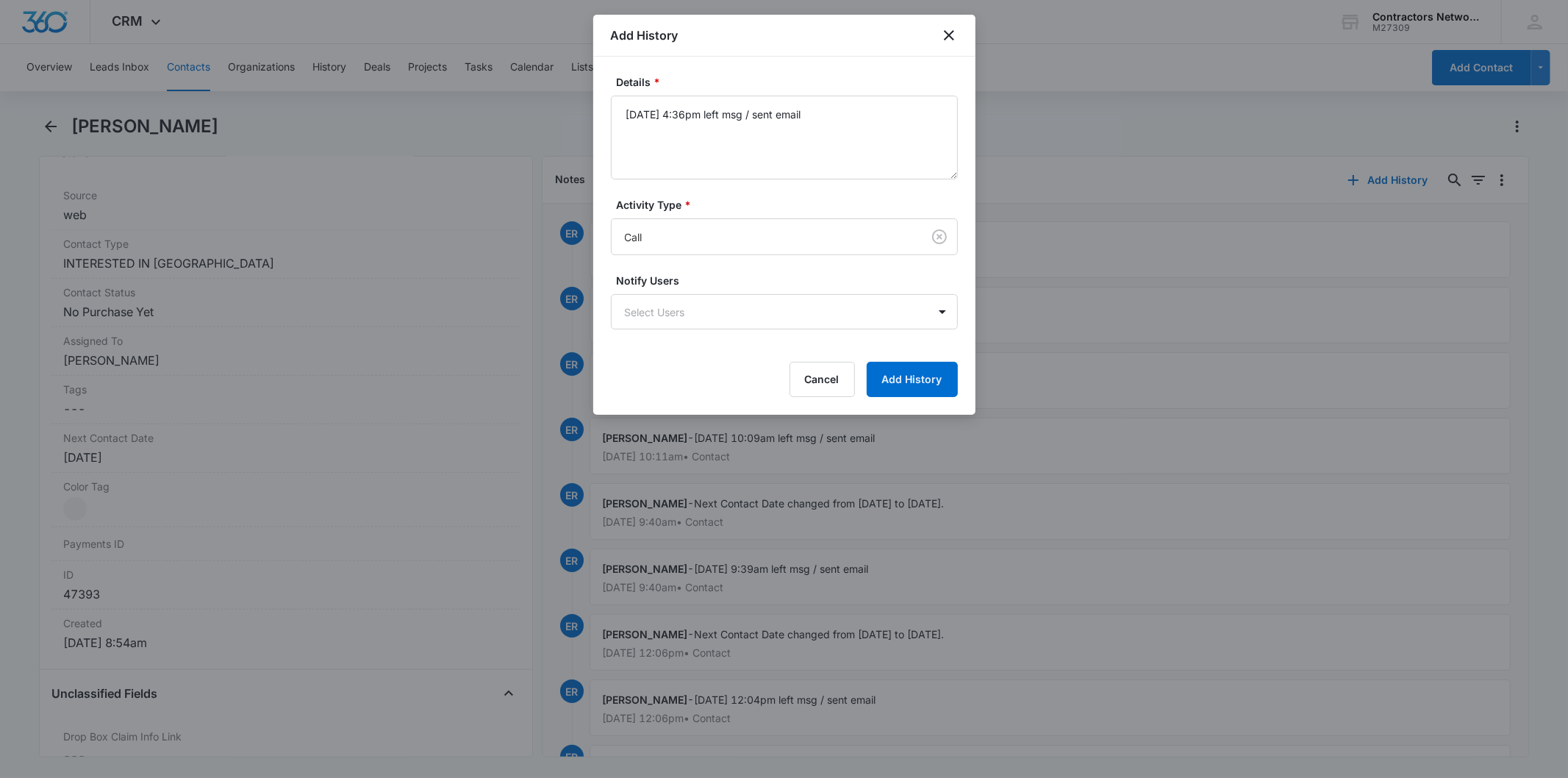
click at [958, 370] on div "Details * [DATE] 4:36pm left msg / sent email Activity Type * Call Notify Users…" at bounding box center [784, 236] width 382 height 358
click at [913, 375] on button "Add History" at bounding box center [912, 379] width 91 height 35
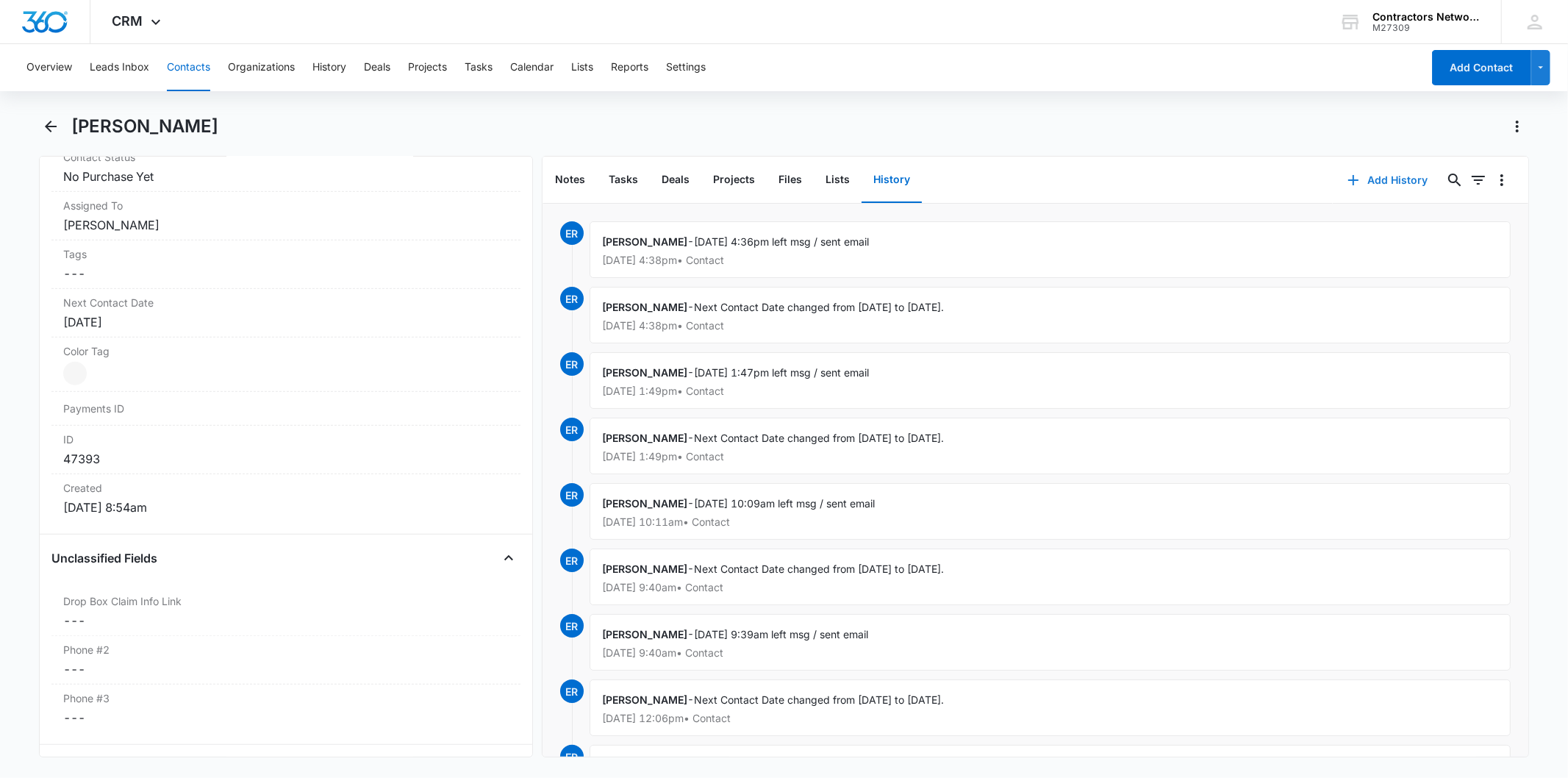
scroll to position [490, 0]
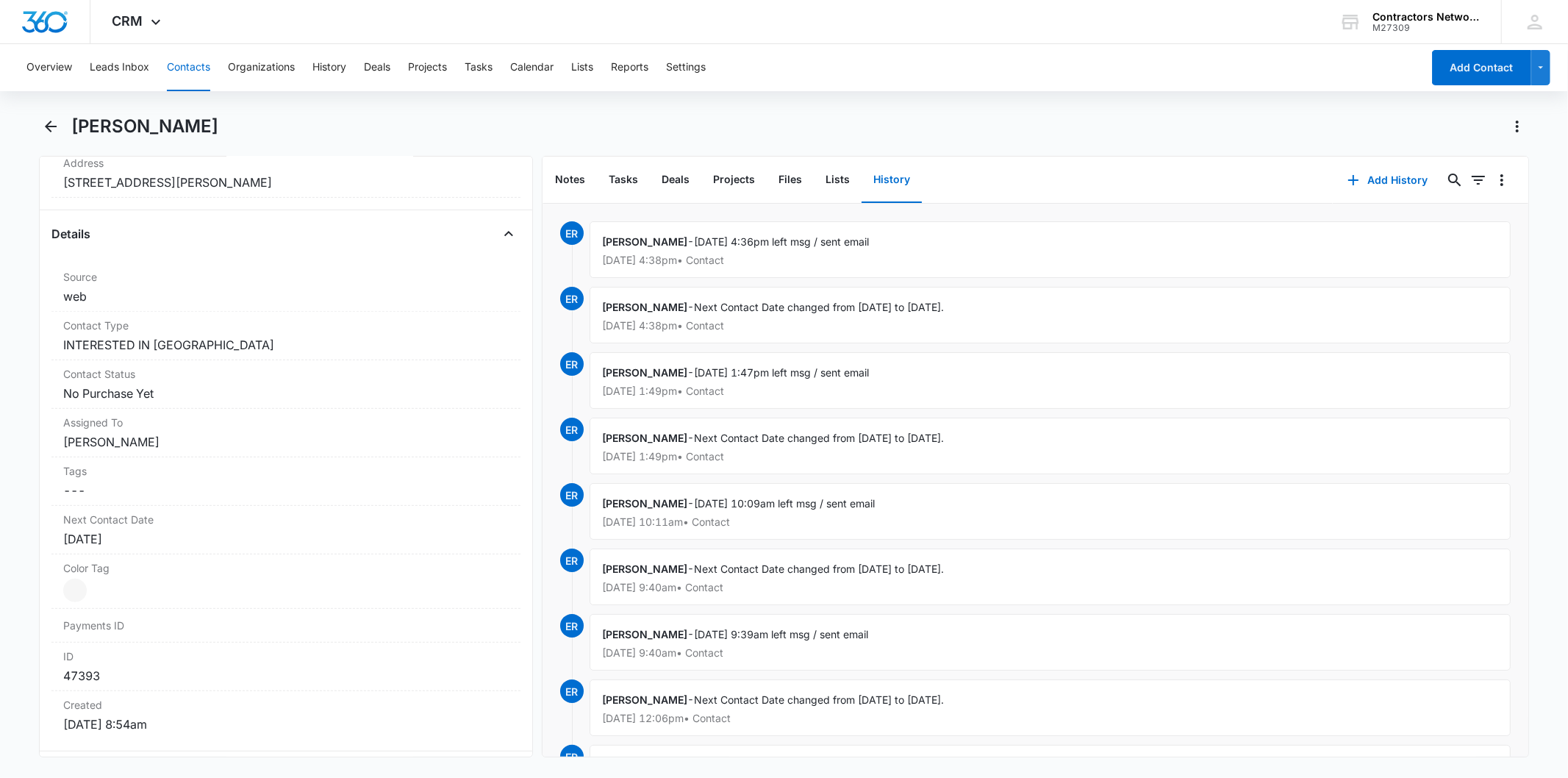
click at [172, 65] on button "Contacts" at bounding box center [189, 67] width 43 height 47
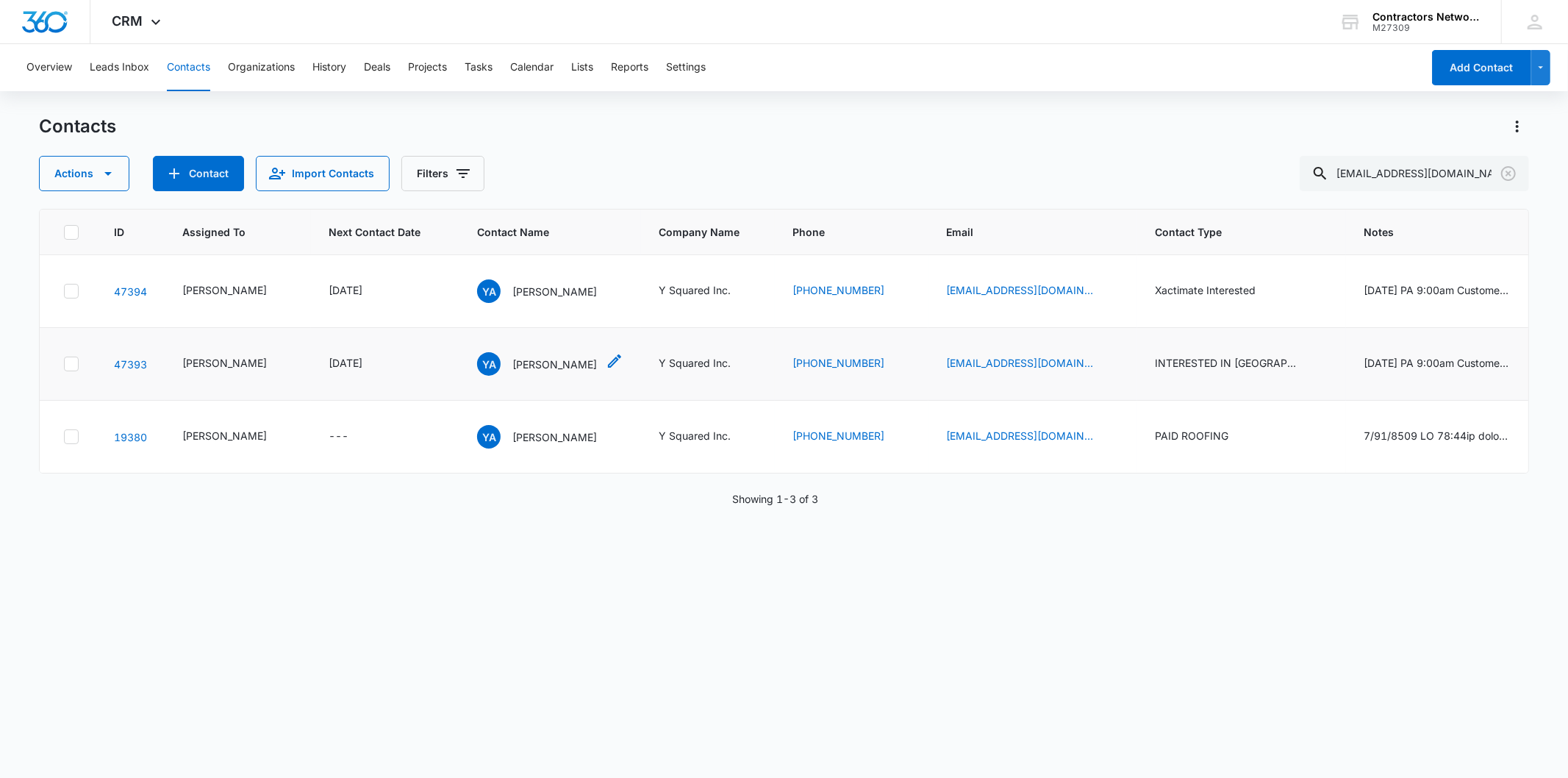
click at [512, 372] on p "[PERSON_NAME]" at bounding box center [555, 364] width 85 height 15
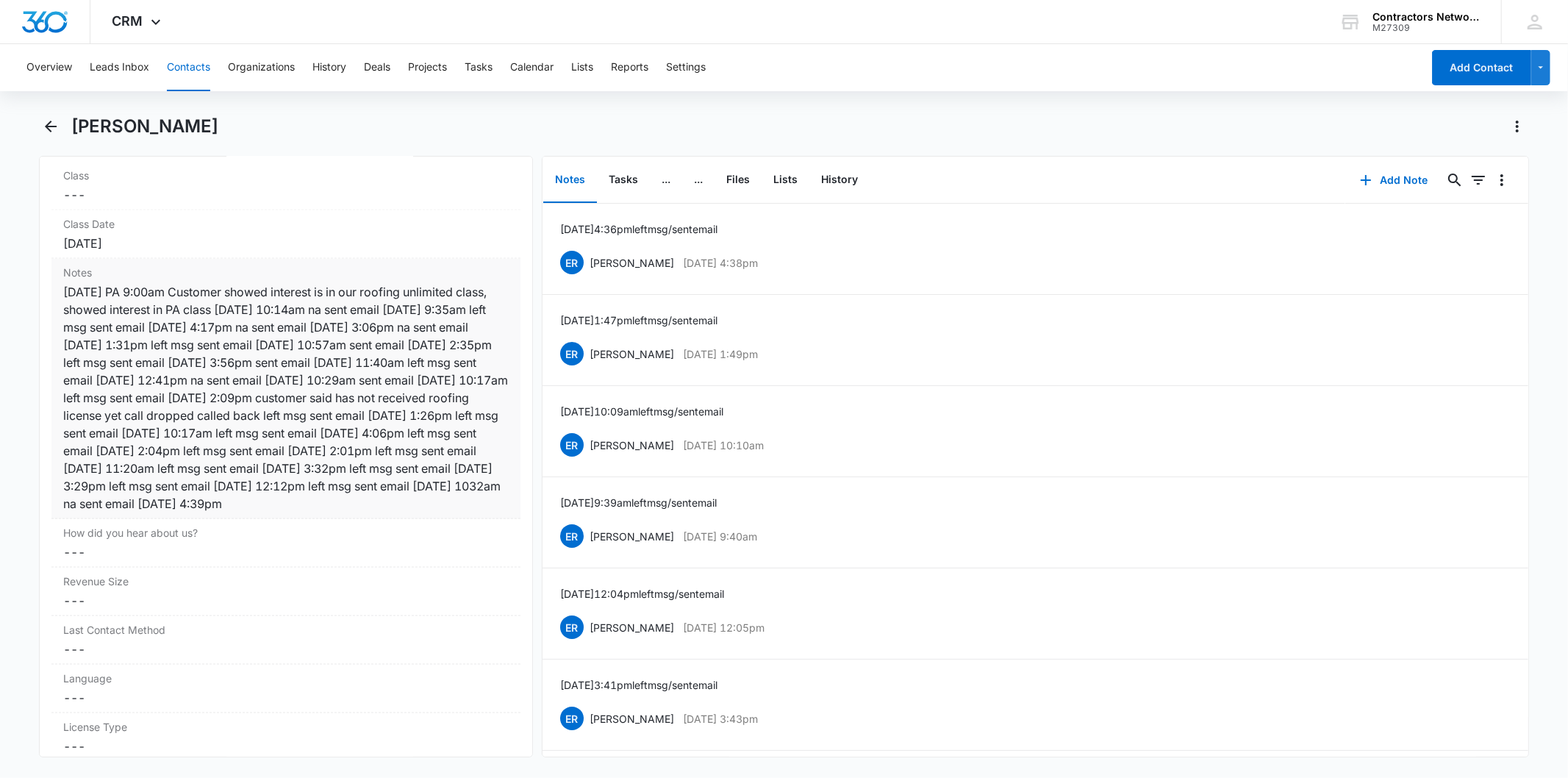
scroll to position [1716, 0]
click at [842, 185] on button "History" at bounding box center [839, 180] width 60 height 46
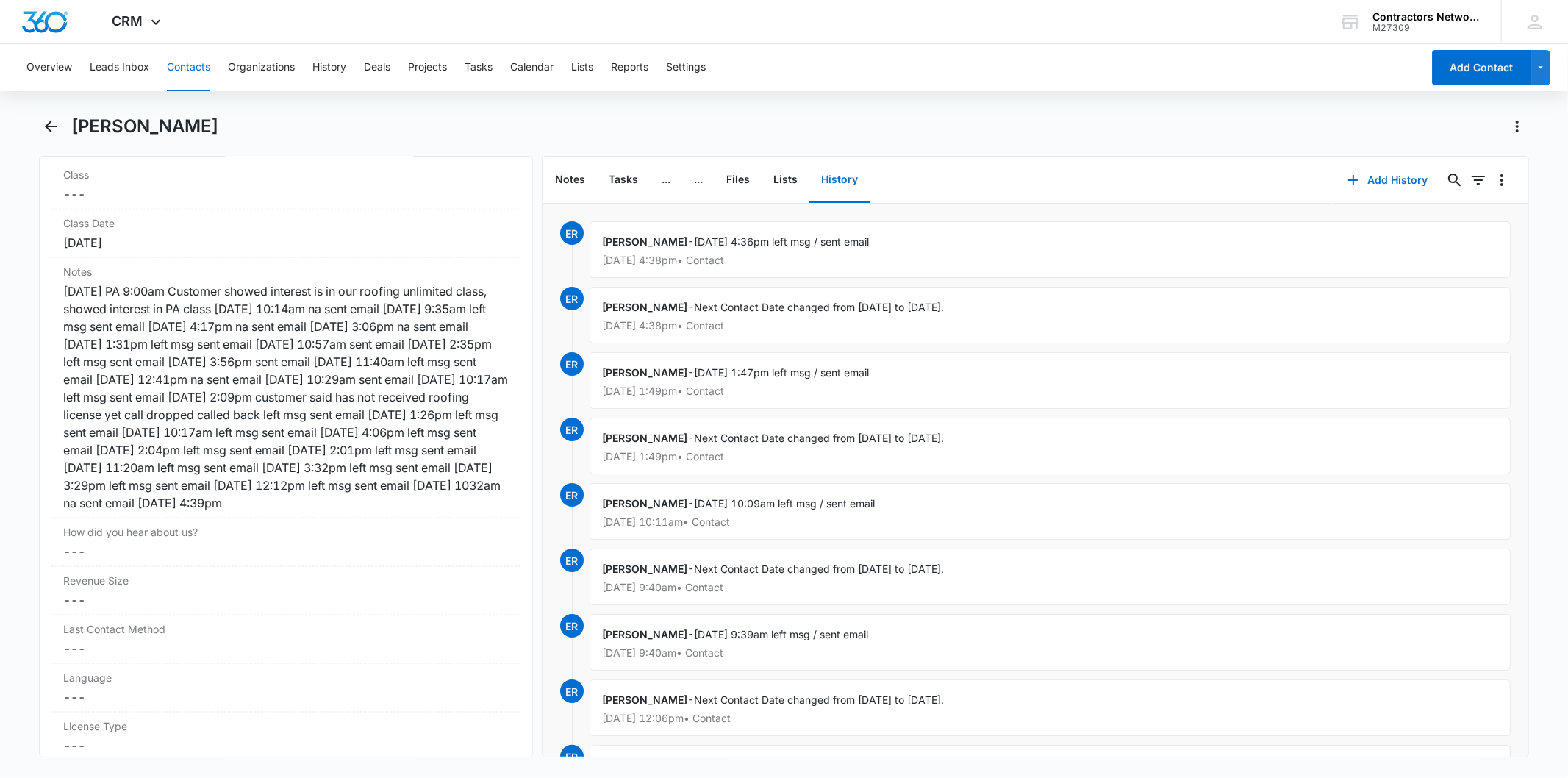
click at [196, 68] on button "Contacts" at bounding box center [189, 67] width 43 height 47
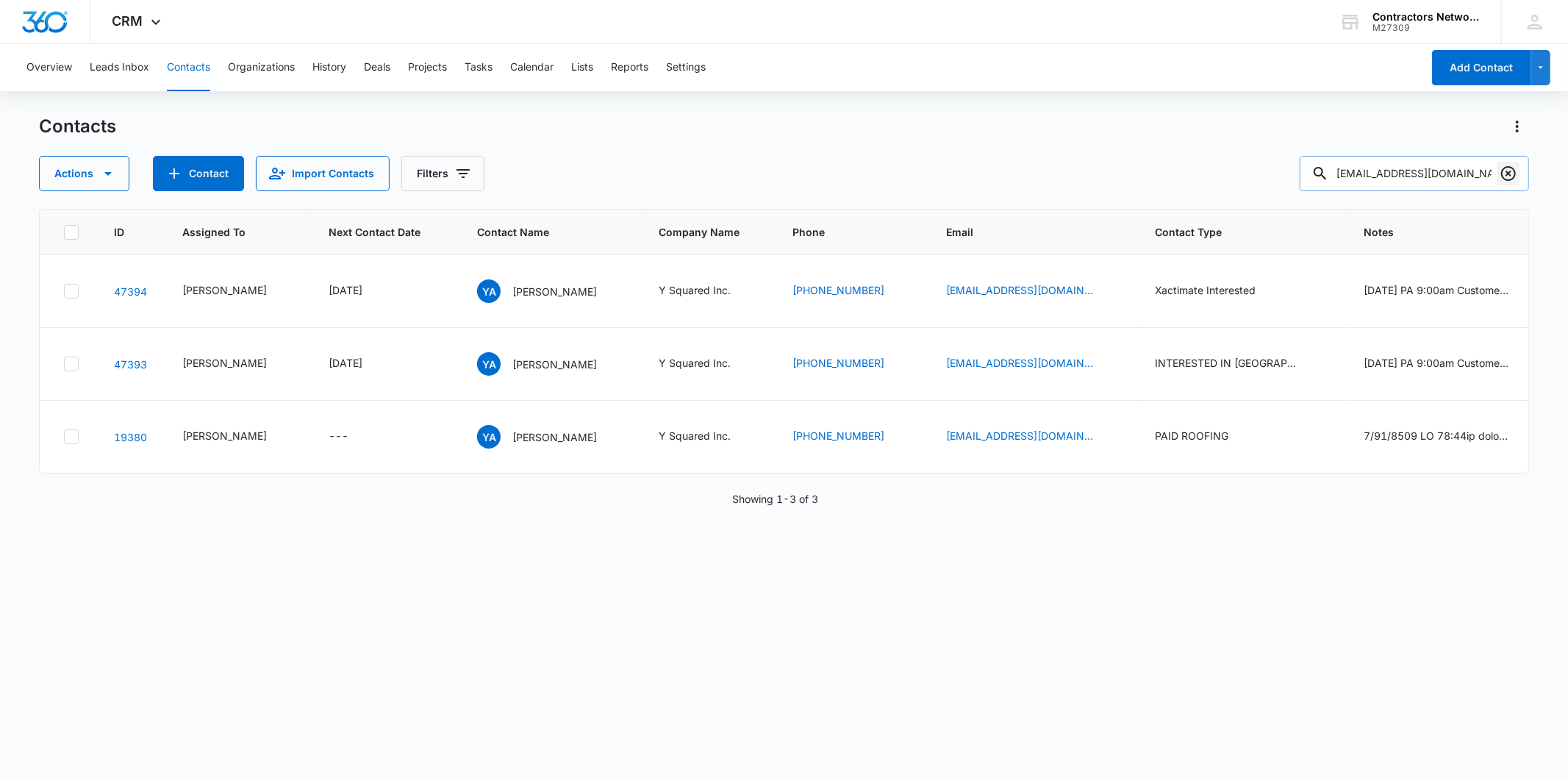
click at [1505, 179] on icon "Clear" at bounding box center [1509, 174] width 14 height 14
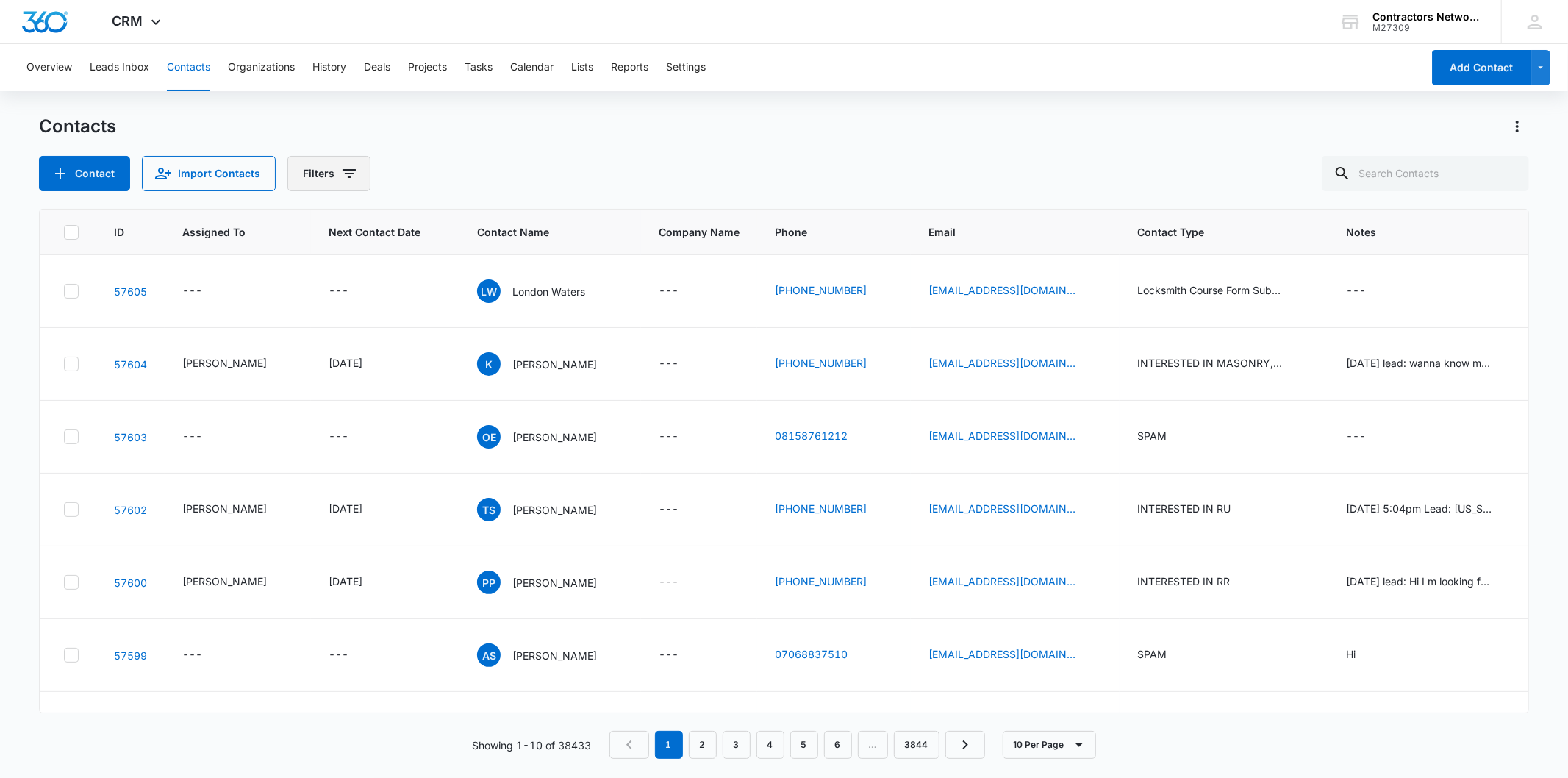
click at [334, 180] on button "Filters" at bounding box center [329, 173] width 83 height 35
click at [467, 335] on icon "Show Type filters" at bounding box center [462, 342] width 18 height 18
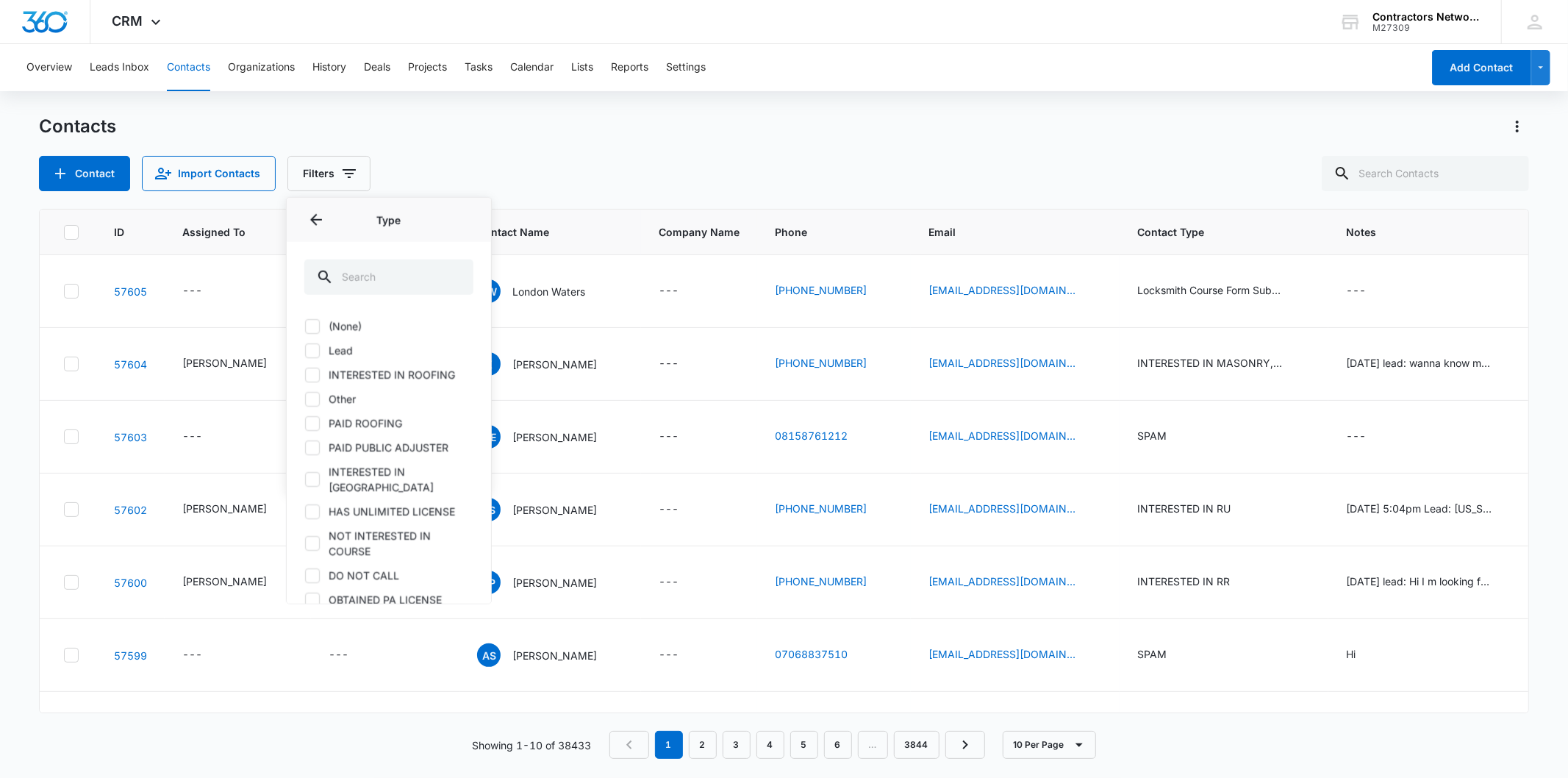
click at [340, 349] on label "Lead" at bounding box center [389, 350] width 169 height 15
click at [305, 350] on input "Lead" at bounding box center [305, 350] width 1 height 1
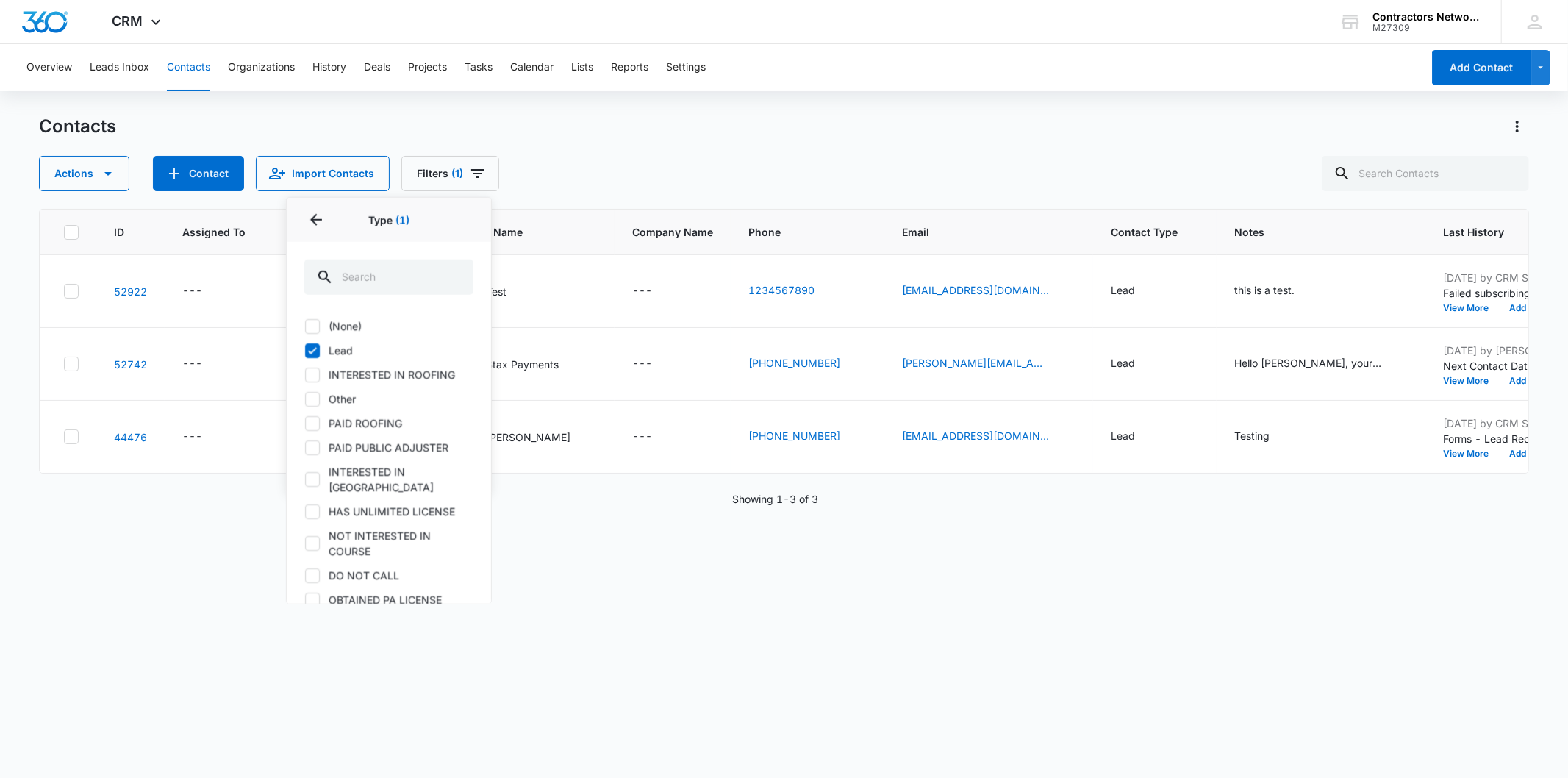
click at [343, 352] on label "Lead" at bounding box center [389, 350] width 169 height 15
click at [305, 351] on input "Lead" at bounding box center [305, 350] width 1 height 1
checkbox input "false"
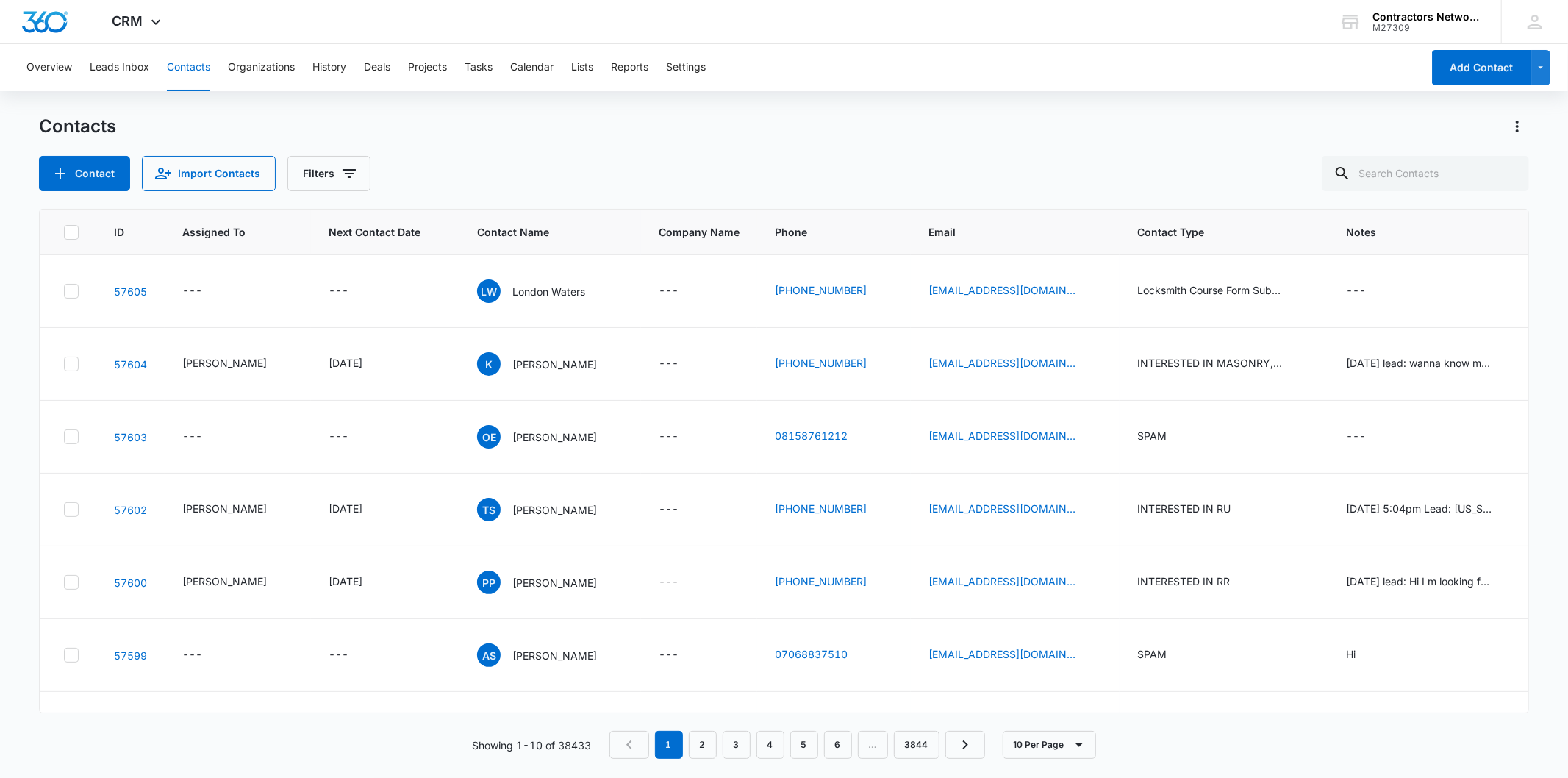
click at [807, 131] on div "Contacts" at bounding box center [783, 127] width 1490 height 23
click at [1497, 156] on div at bounding box center [1509, 173] width 23 height 35
click at [1430, 160] on input "text" at bounding box center [1425, 173] width 208 height 35
drag, startPoint x: 1430, startPoint y: 160, endPoint x: 1456, endPoint y: 181, distance: 33.4
paste input "[PERSON_NAME][EMAIL_ADDRESS][DOMAIN_NAME],"
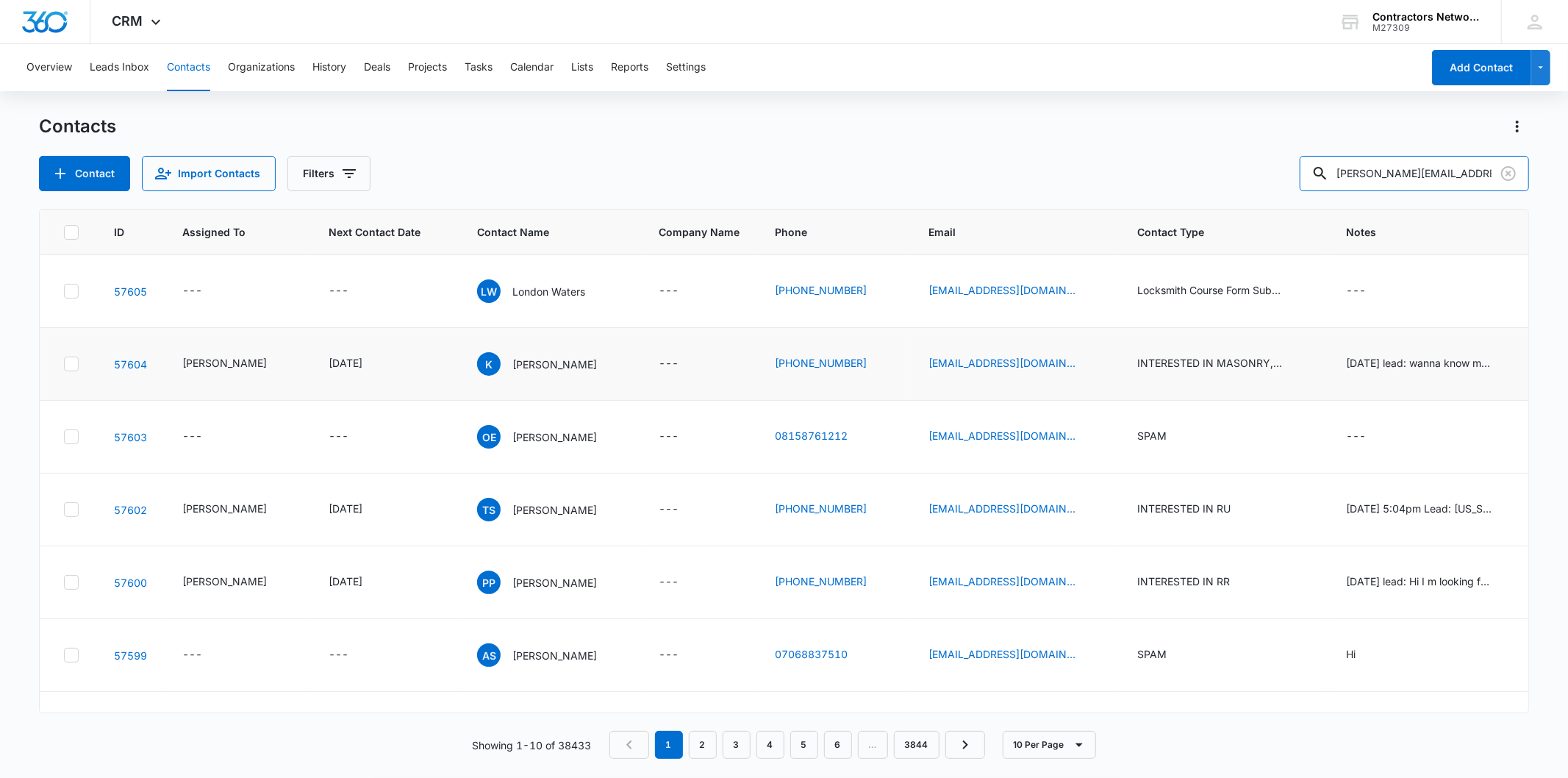
type input "[PERSON_NAME][EMAIL_ADDRESS][DOMAIN_NAME]"
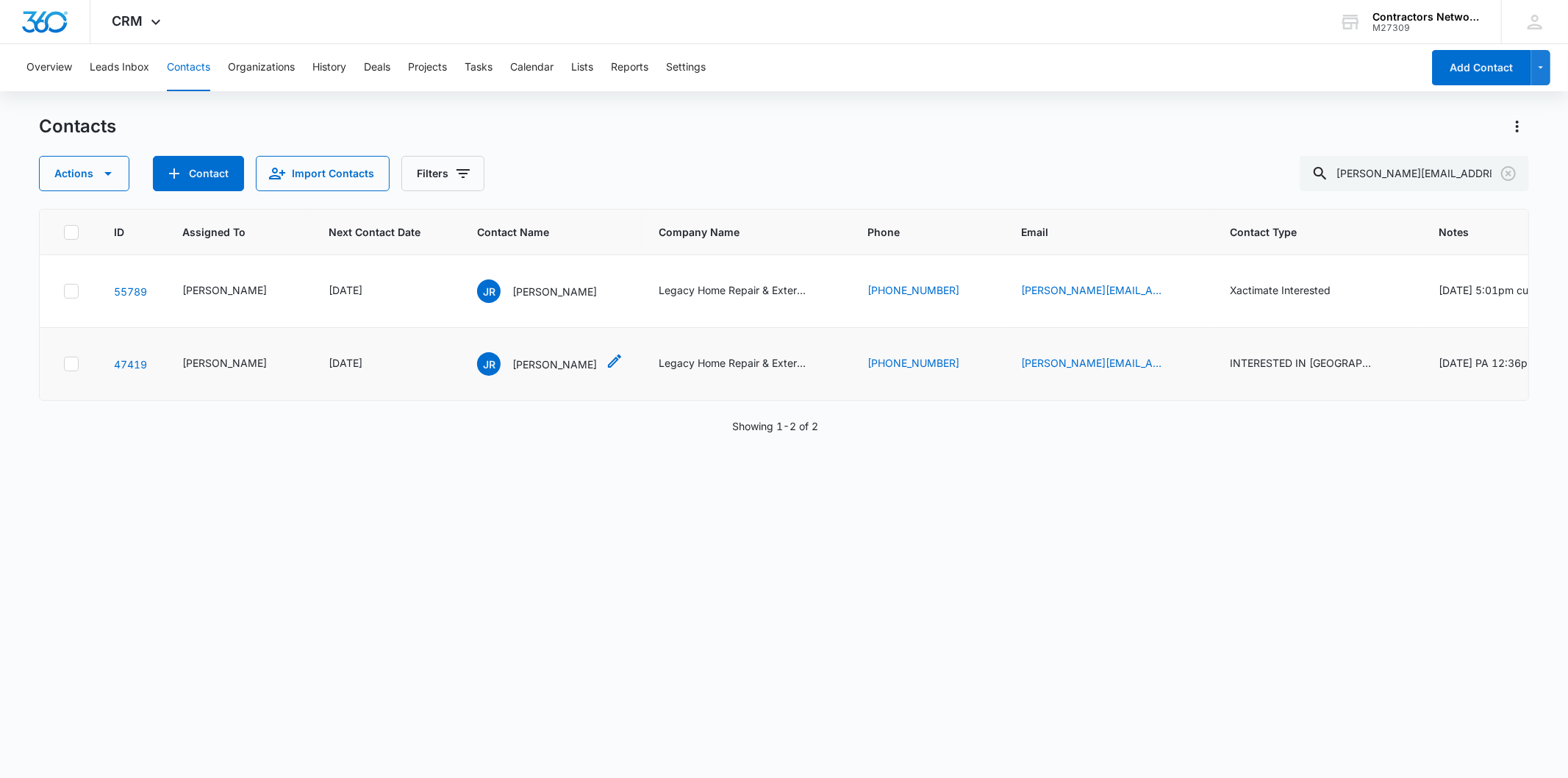
click at [520, 376] on div "JR [PERSON_NAME]" at bounding box center [537, 364] width 120 height 23
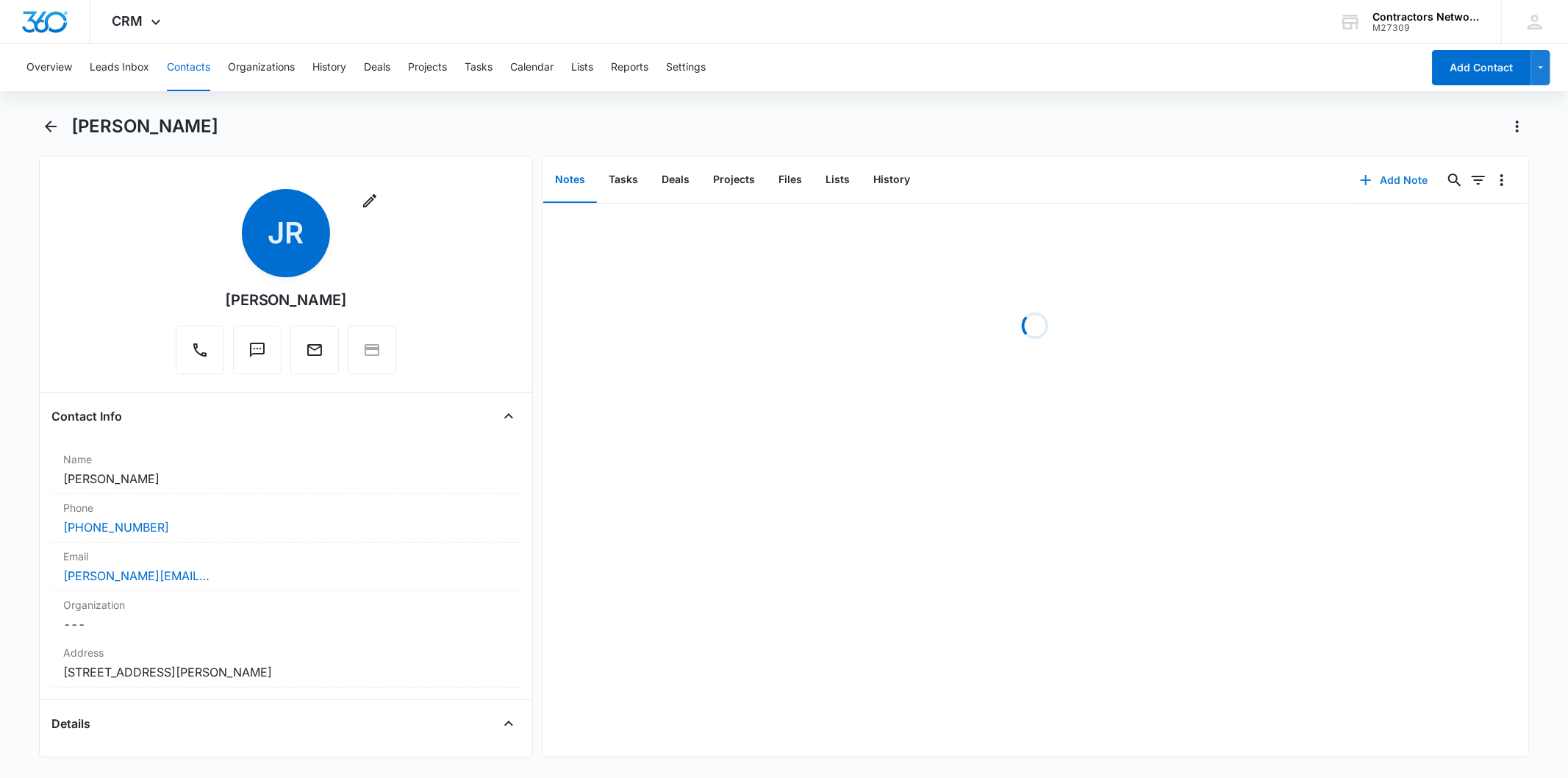
click at [1371, 190] on button "Add Note" at bounding box center [1394, 180] width 98 height 35
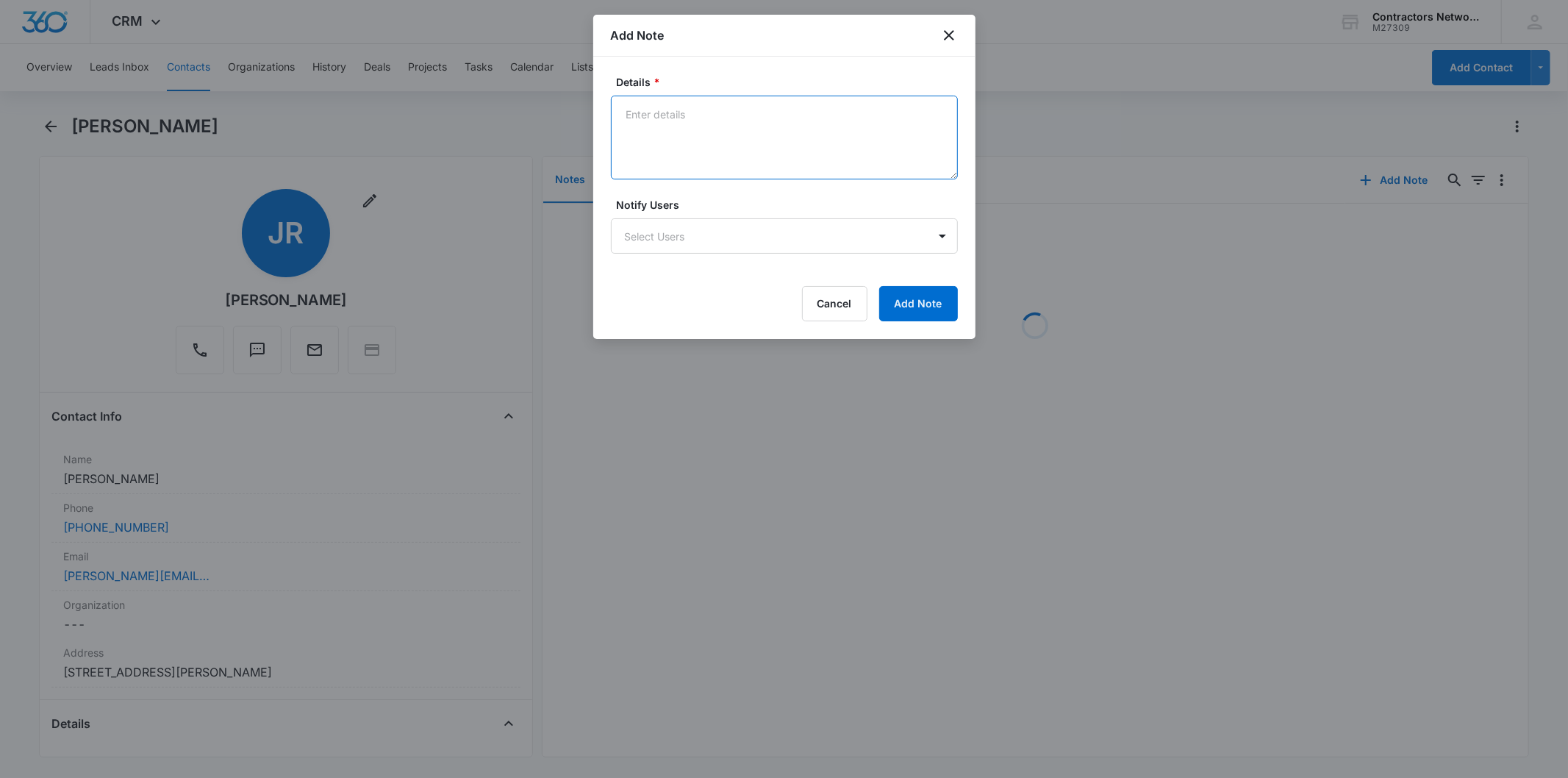
click at [673, 129] on textarea "Details *" at bounding box center [785, 137] width 347 height 84
paste textarea "[DATE] 4:42pm left msg / sent email"
type textarea "[DATE] 4:42pm left msg / sent email"
click at [924, 290] on button "Add Note" at bounding box center [918, 303] width 78 height 35
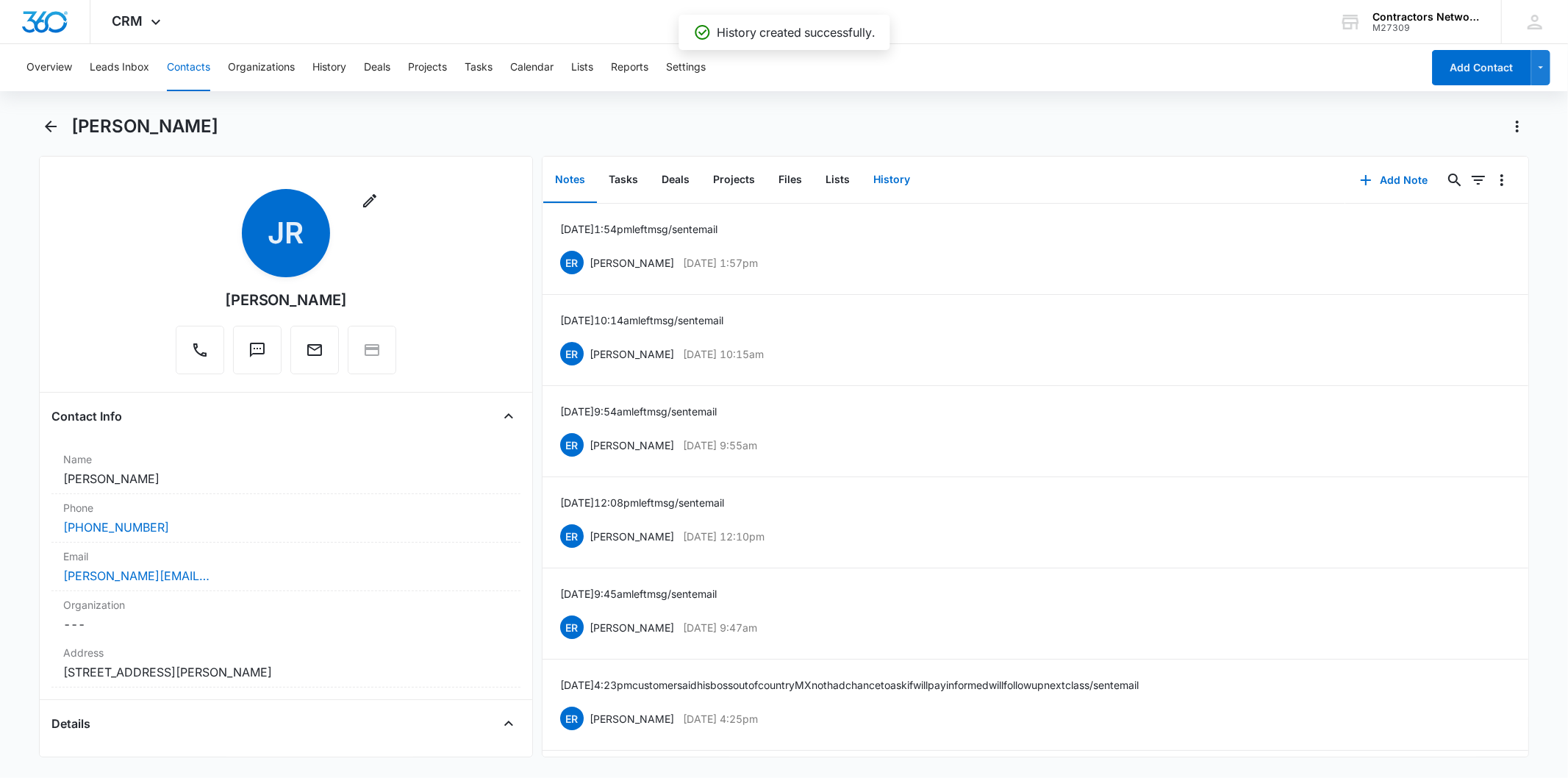
drag, startPoint x: 900, startPoint y: 173, endPoint x: 1229, endPoint y: 165, distance: 329.1
click at [903, 175] on button "History" at bounding box center [891, 180] width 60 height 46
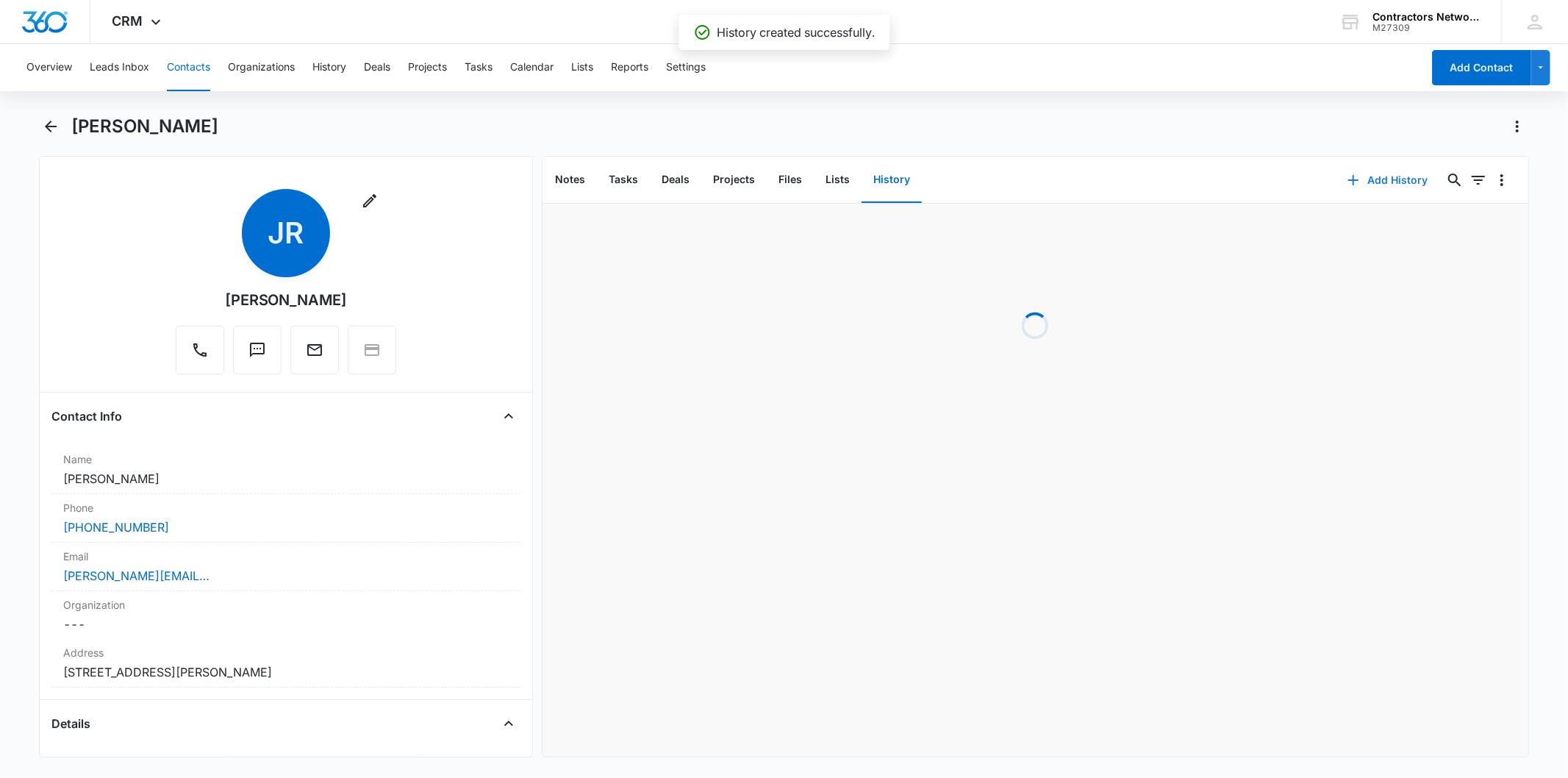
click at [1355, 172] on button "Add History" at bounding box center [1388, 180] width 111 height 35
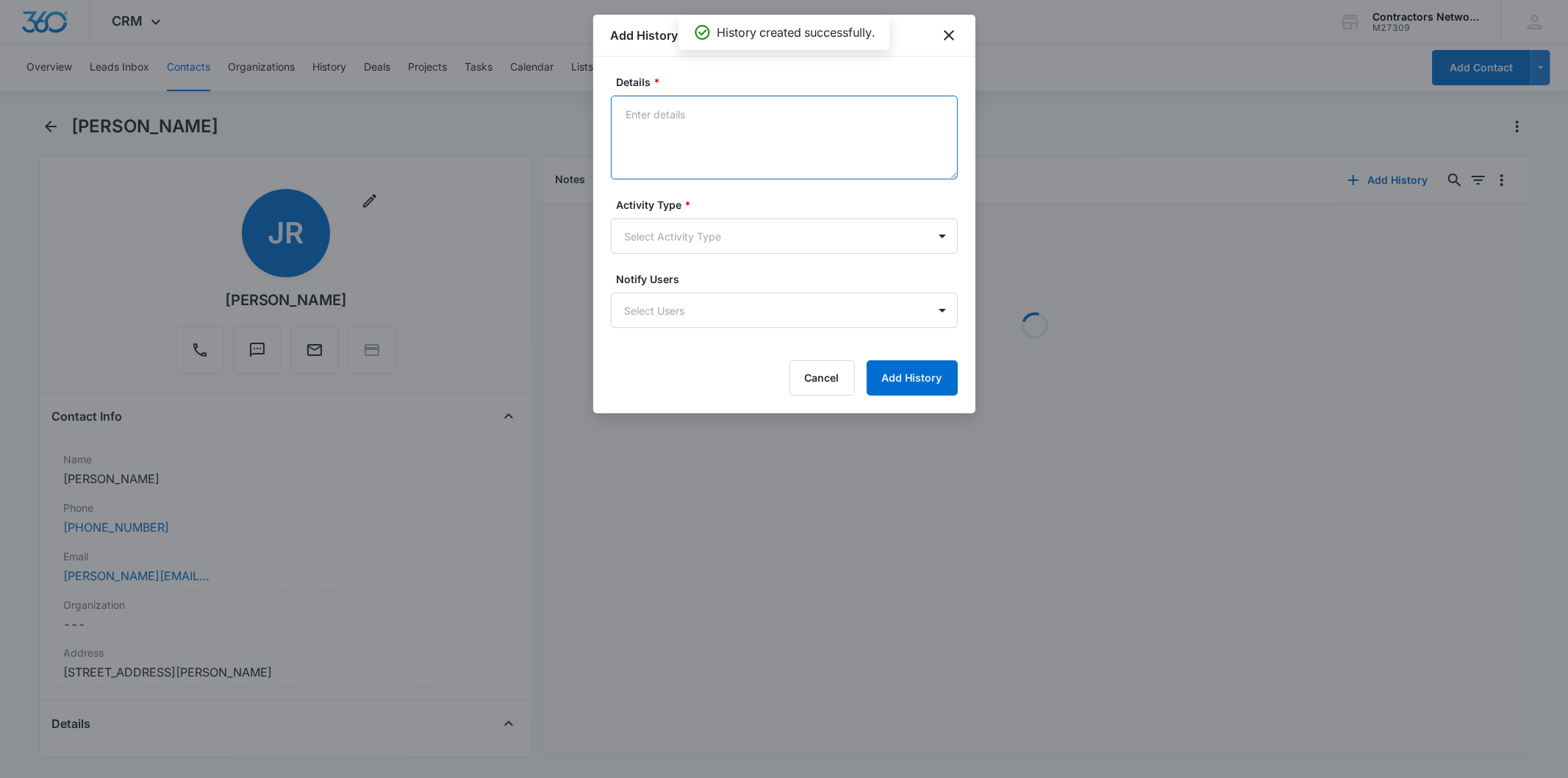
click at [673, 144] on textarea "Details *" at bounding box center [785, 137] width 347 height 84
paste textarea "[DATE] 4:42pm left msg / sent email"
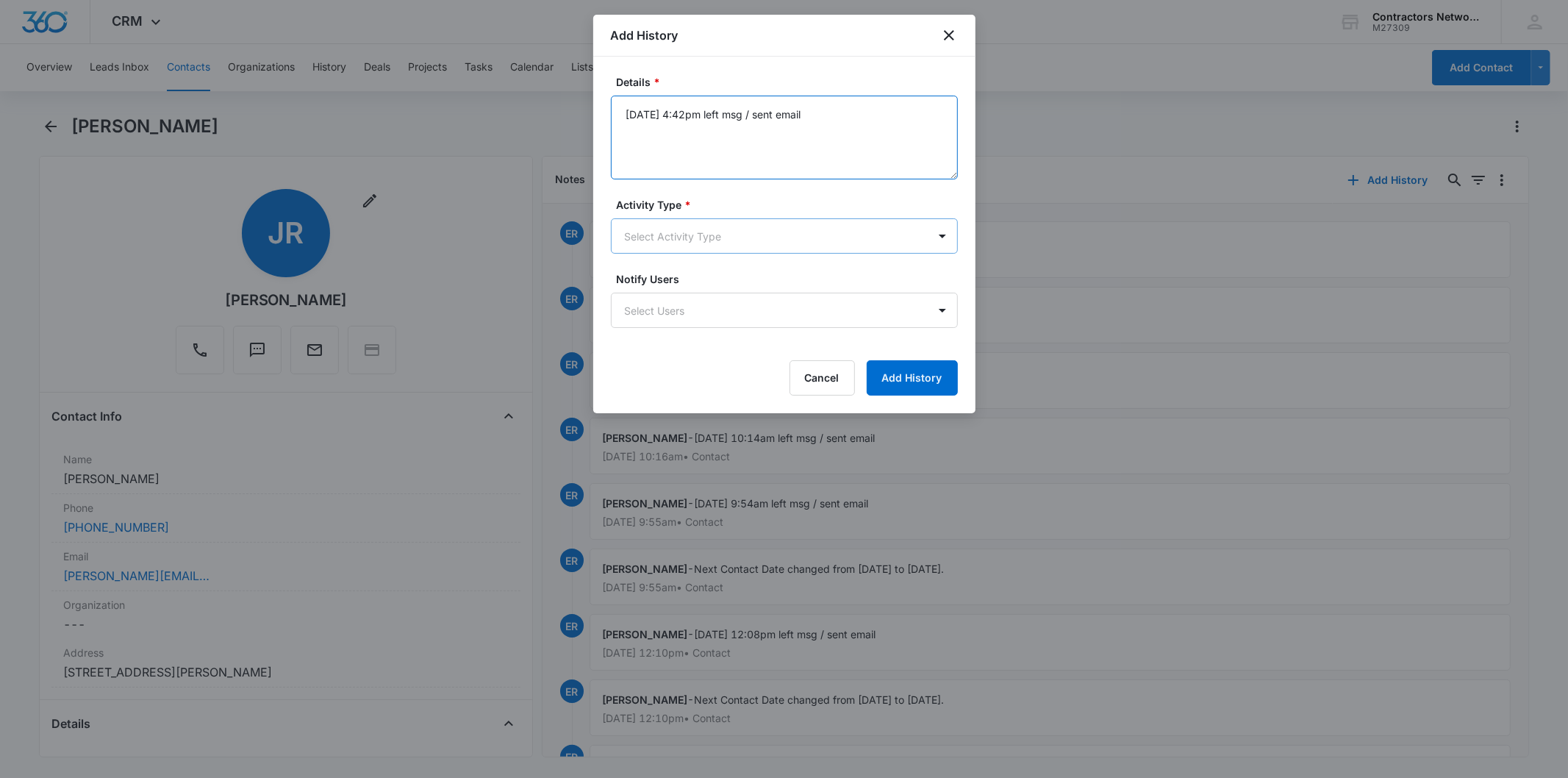
type textarea "[DATE] 4:42pm left msg / sent email"
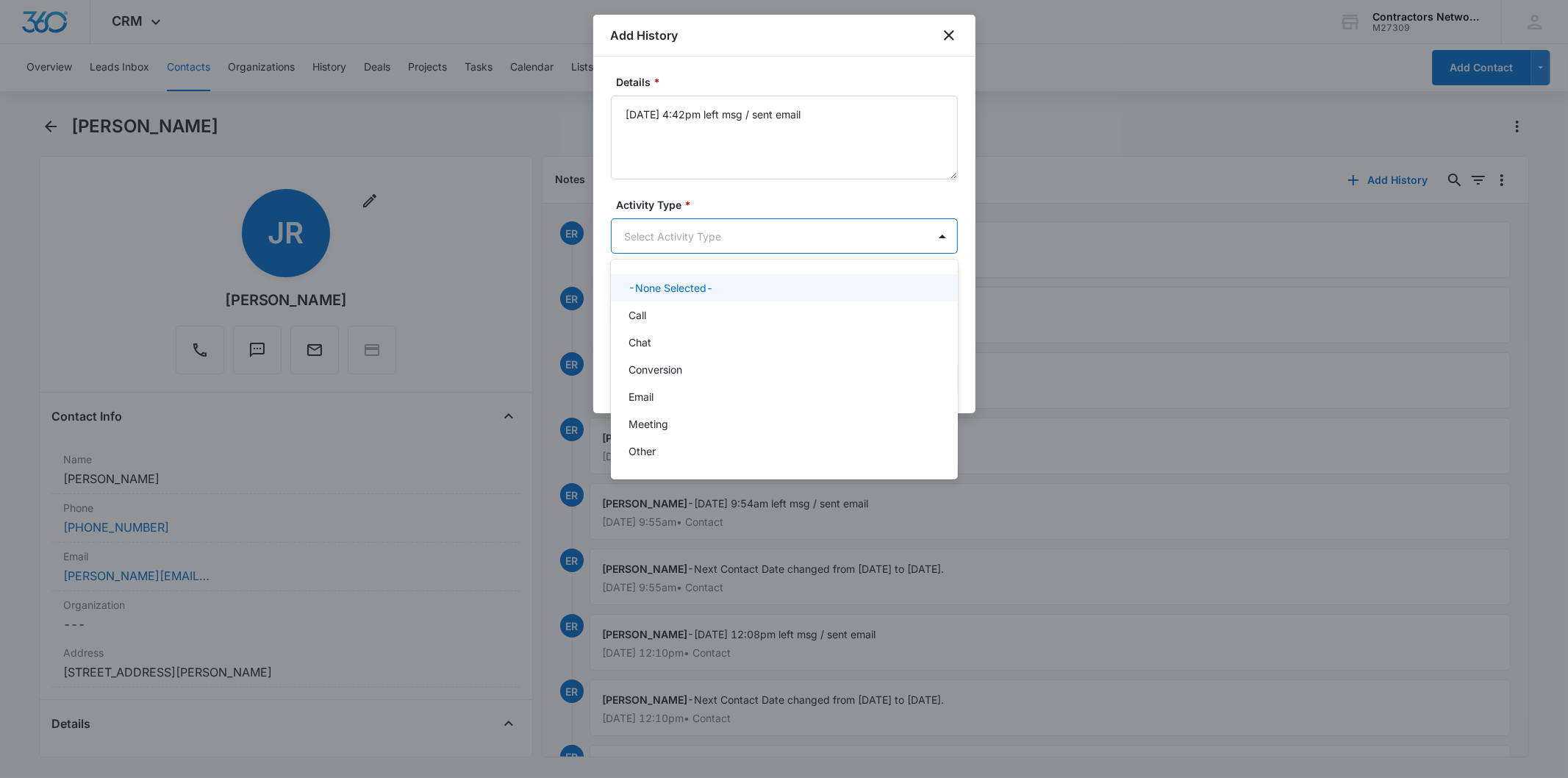
drag, startPoint x: 675, startPoint y: 237, endPoint x: 675, endPoint y: 297, distance: 60.0
click at [675, 237] on body "CRM Apps Reputation Websites Forms CRM Email Social Shop Payments POS Content A…" at bounding box center [784, 389] width 1568 height 778
click at [667, 309] on div "-None Selected- Call Chat Conversion Email Meeting Other" at bounding box center [785, 370] width 347 height 196
click at [673, 322] on div "Call" at bounding box center [785, 315] width 347 height 27
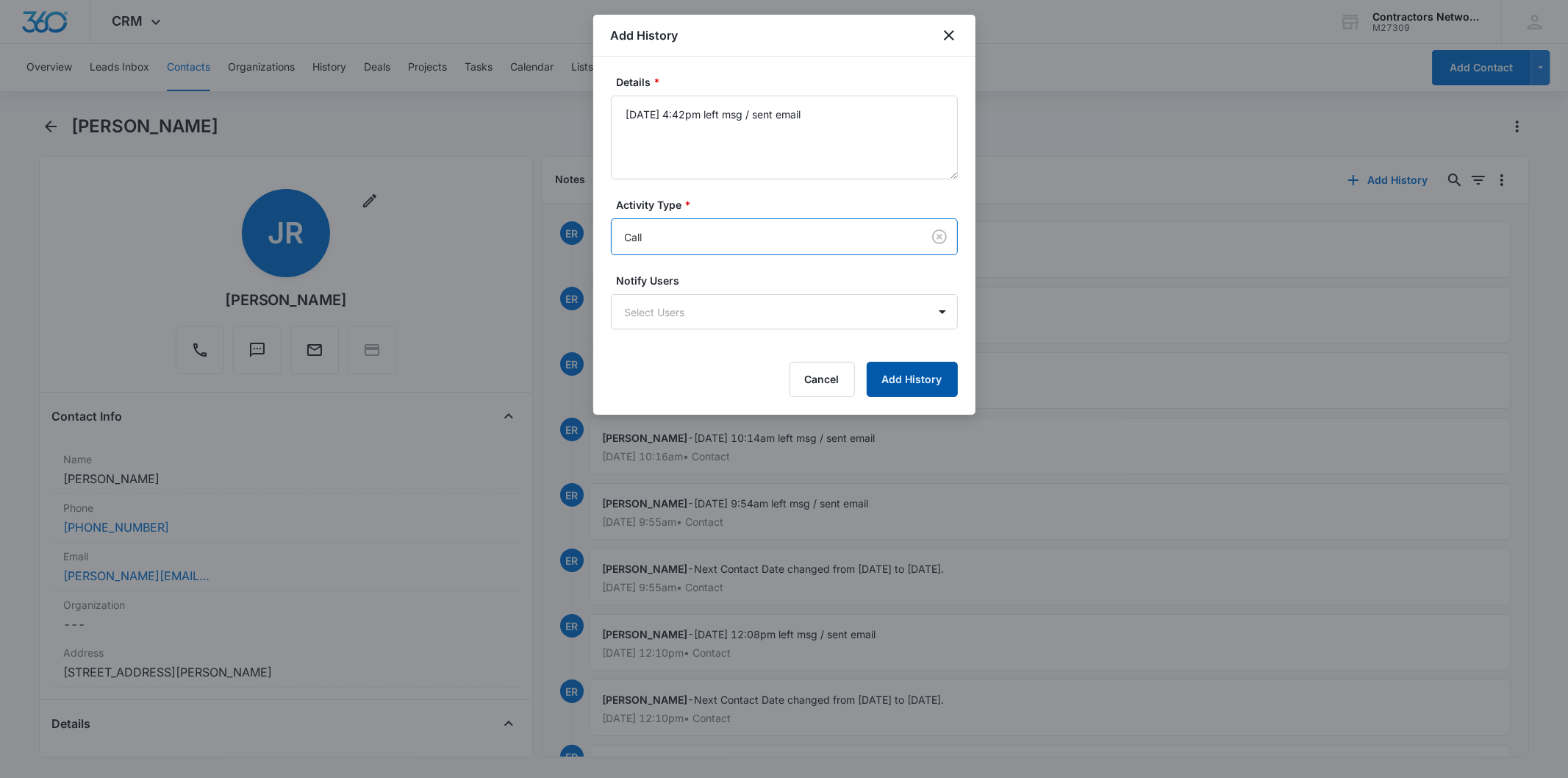
click at [940, 379] on button "Add History" at bounding box center [912, 379] width 91 height 35
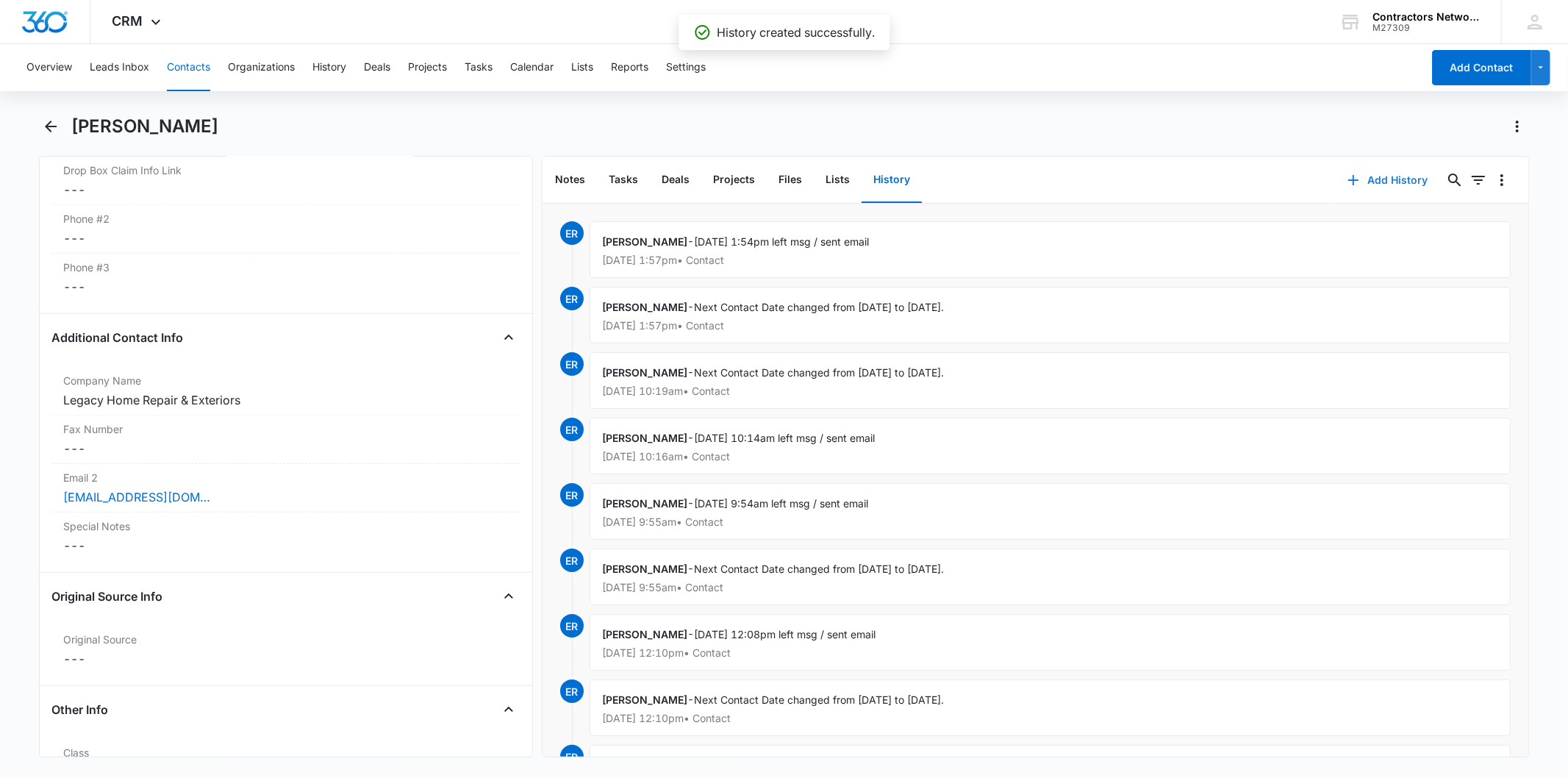
scroll to position [1716, 0]
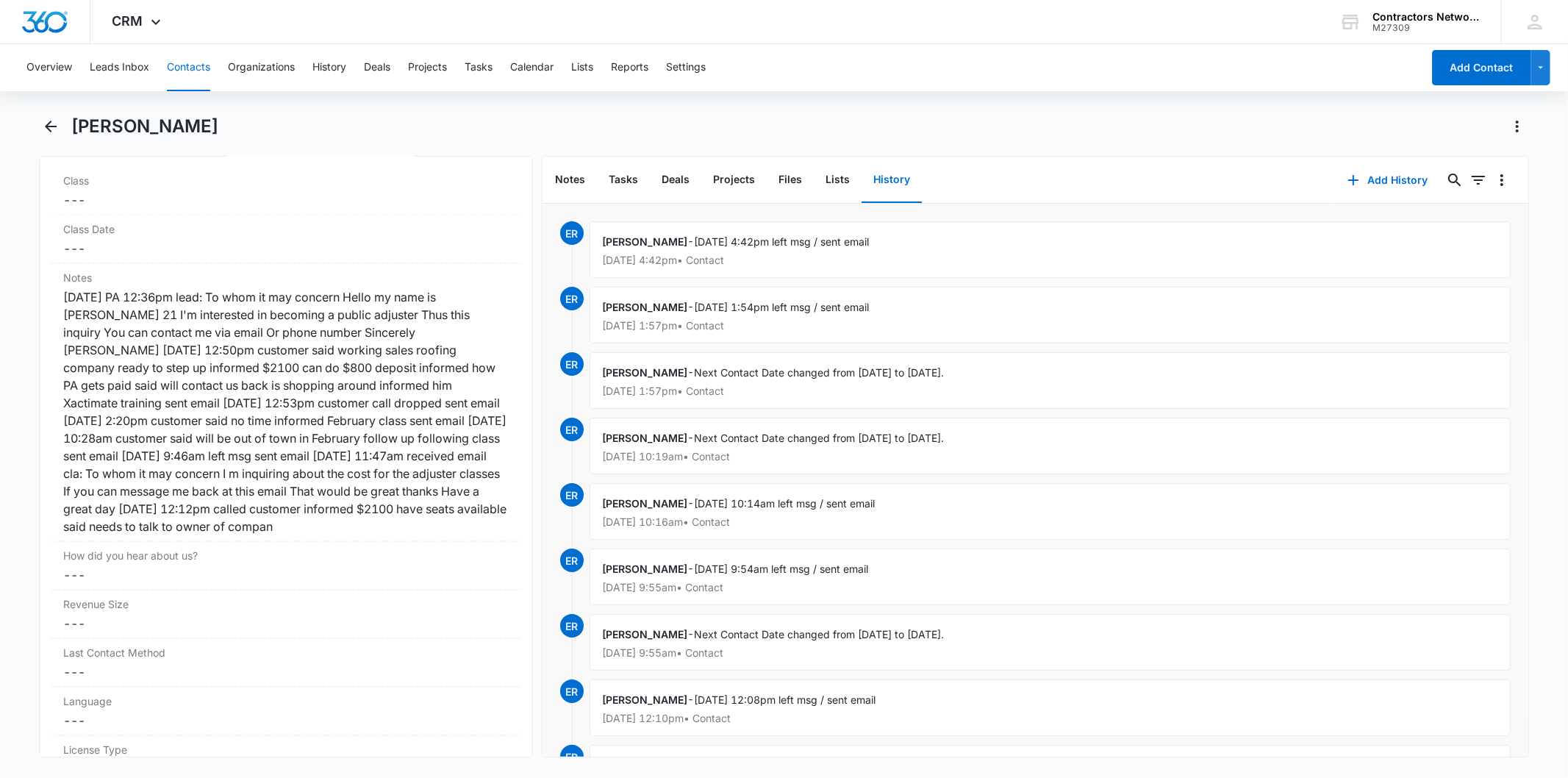
click at [188, 61] on button "Contacts" at bounding box center [189, 67] width 43 height 47
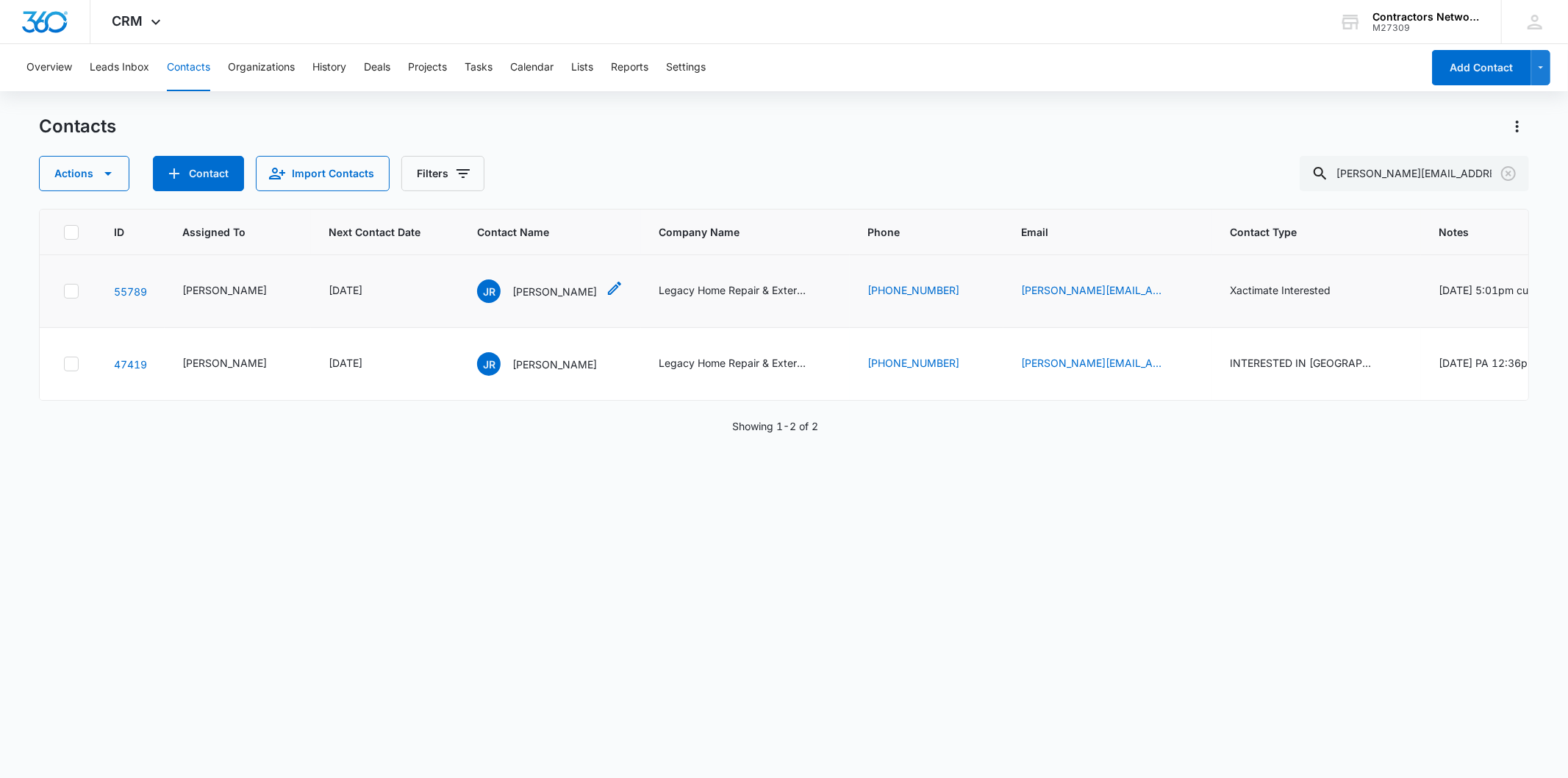
click at [512, 300] on p "[PERSON_NAME]" at bounding box center [555, 291] width 85 height 15
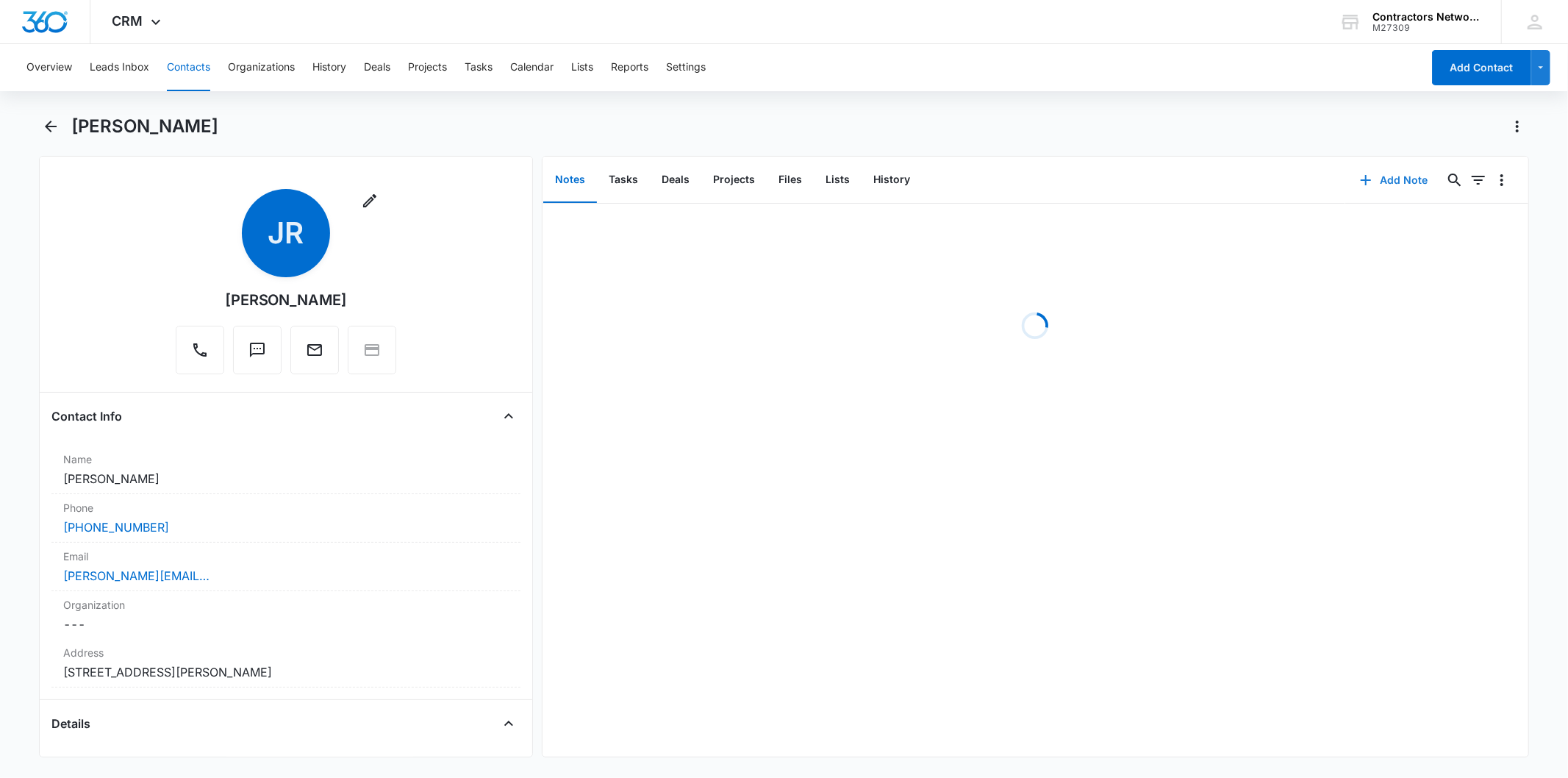
click at [1370, 167] on button "Add Note" at bounding box center [1394, 180] width 98 height 35
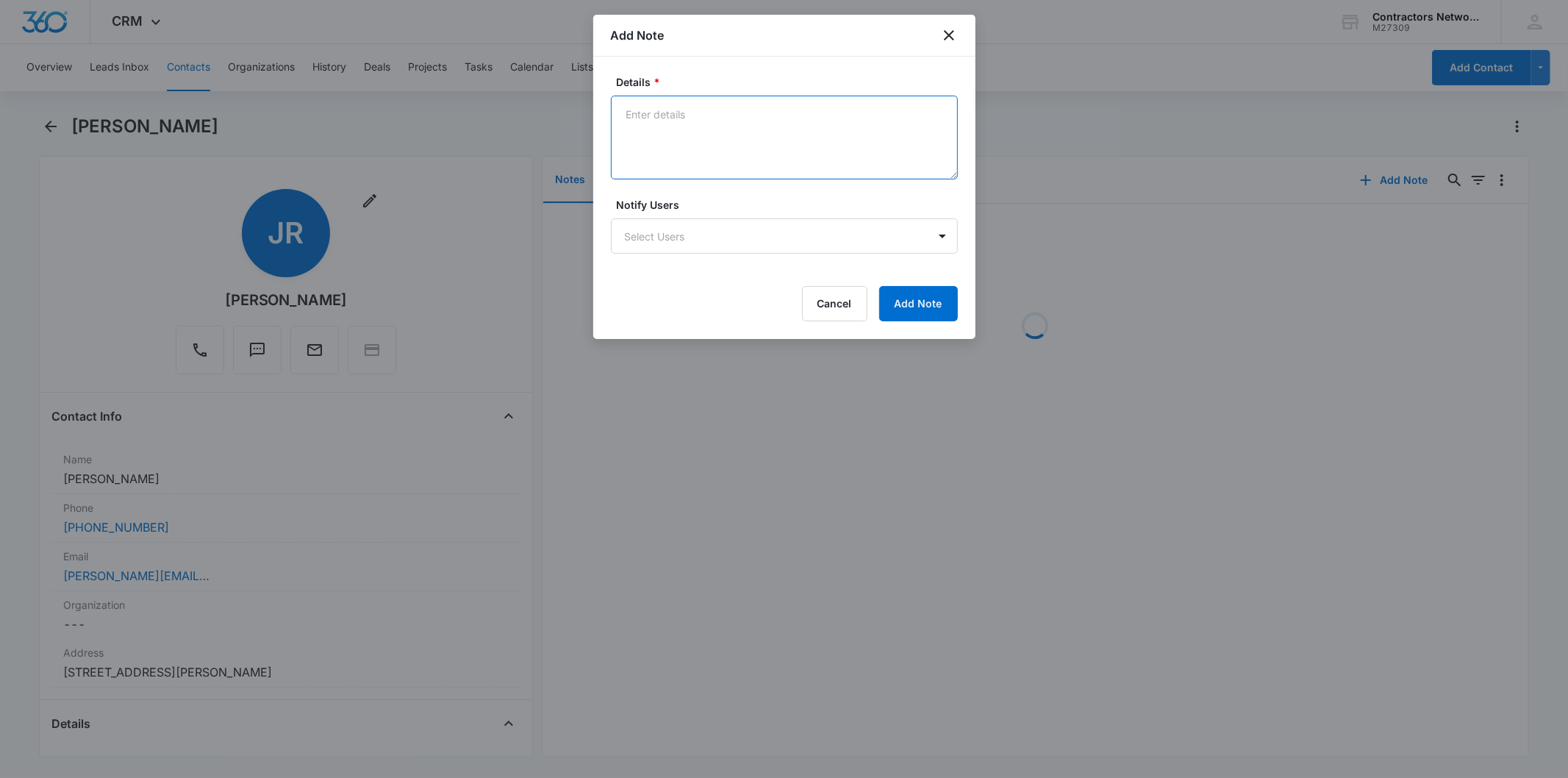
click at [663, 135] on textarea "Details *" at bounding box center [785, 137] width 347 height 84
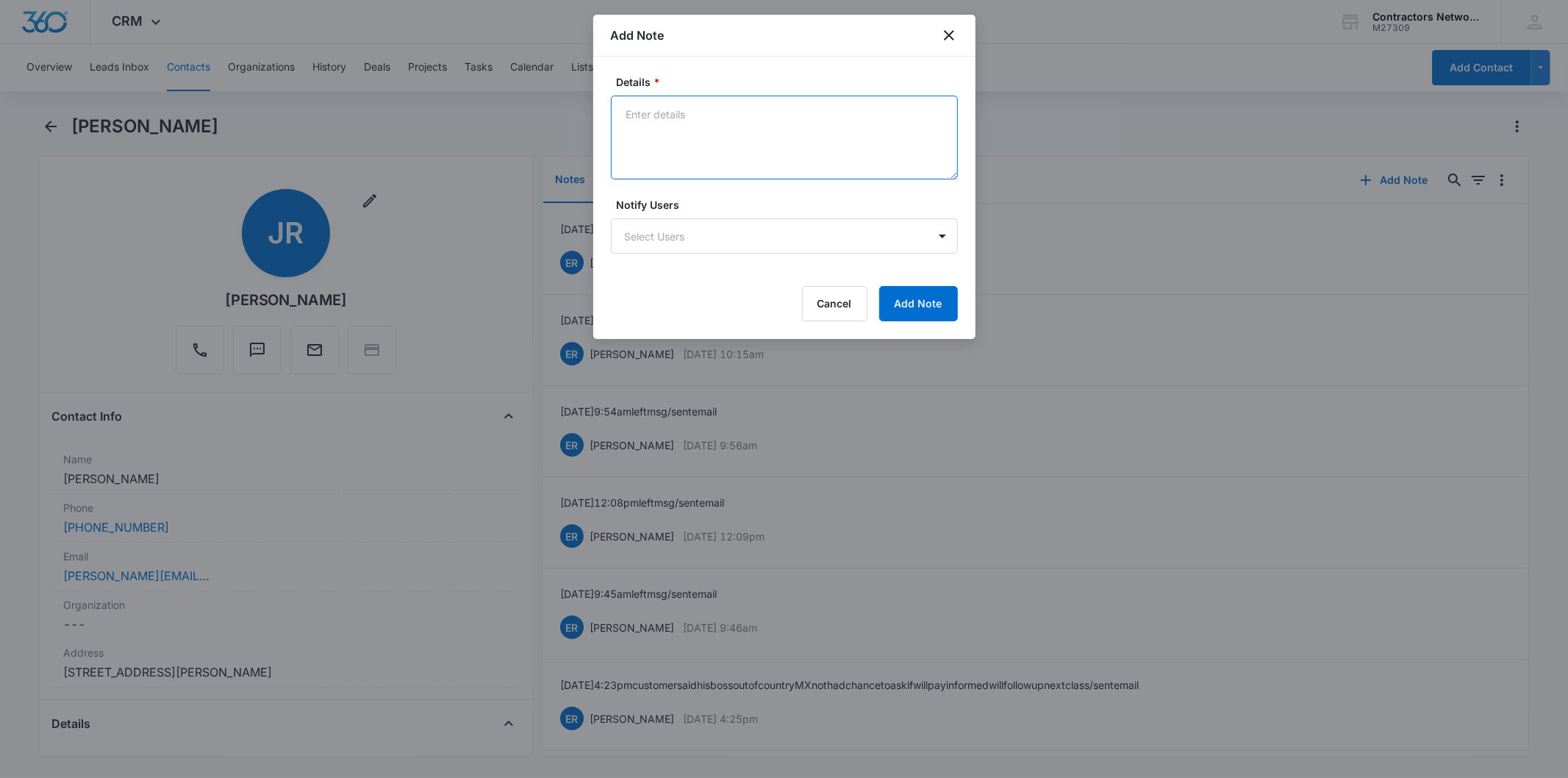
paste textarea "[DATE] 4:42pm left msg / sent email"
type textarea "[DATE] 4:42pm left msg / sent email"
click at [910, 297] on button "Add Note" at bounding box center [918, 303] width 78 height 35
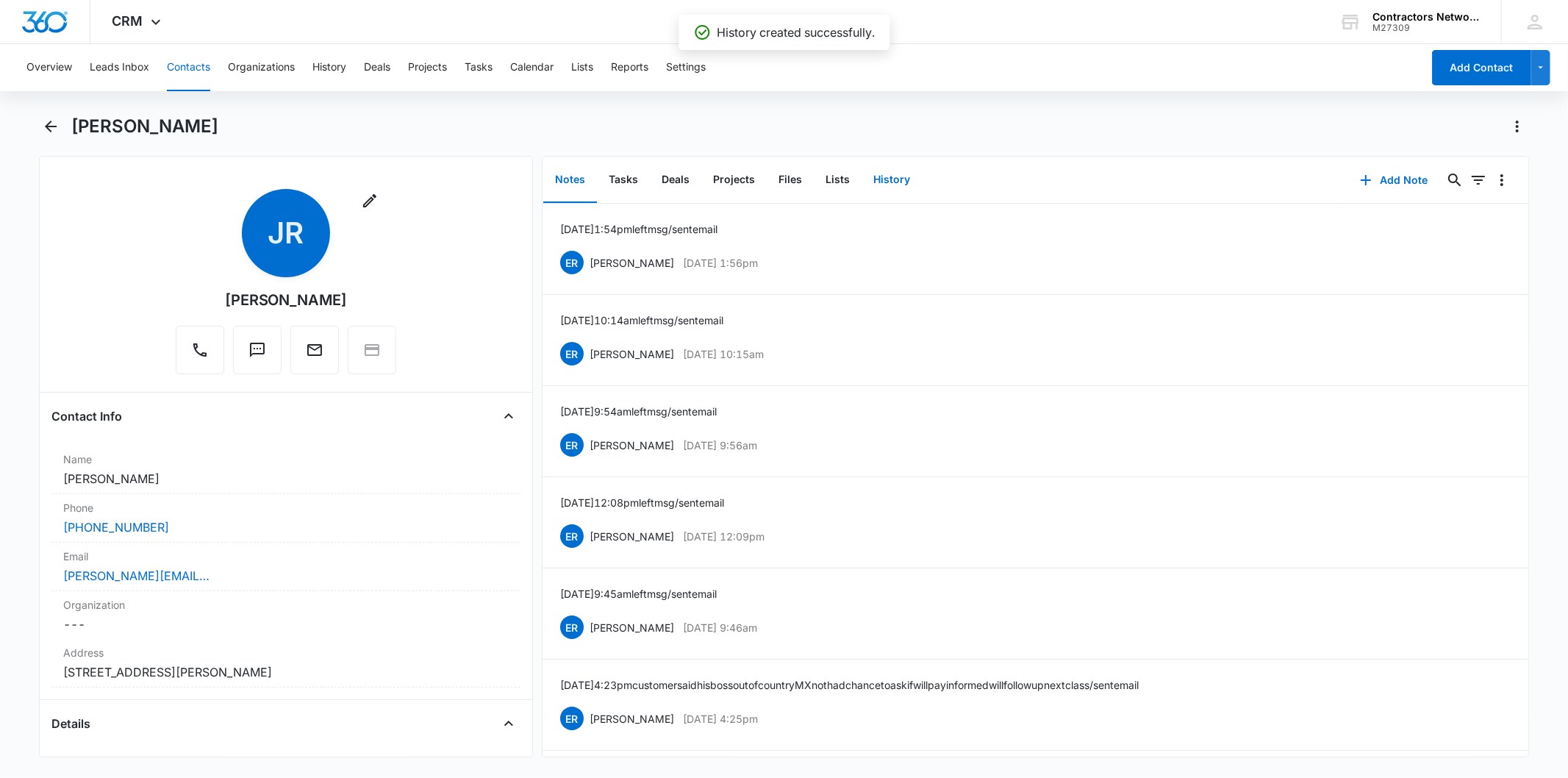
click at [887, 177] on button "History" at bounding box center [891, 180] width 60 height 46
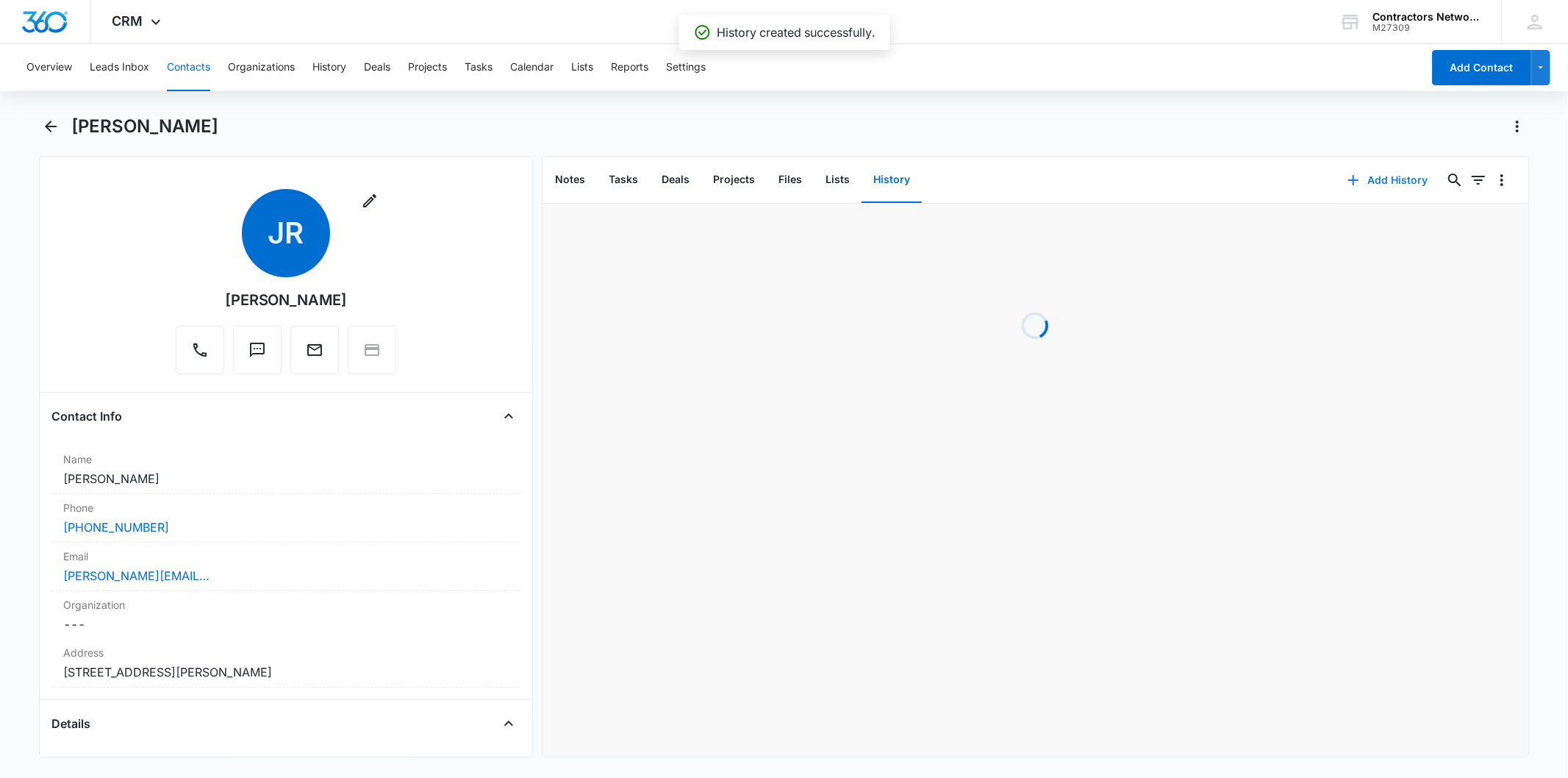
click at [1400, 181] on button "Add History" at bounding box center [1388, 180] width 111 height 35
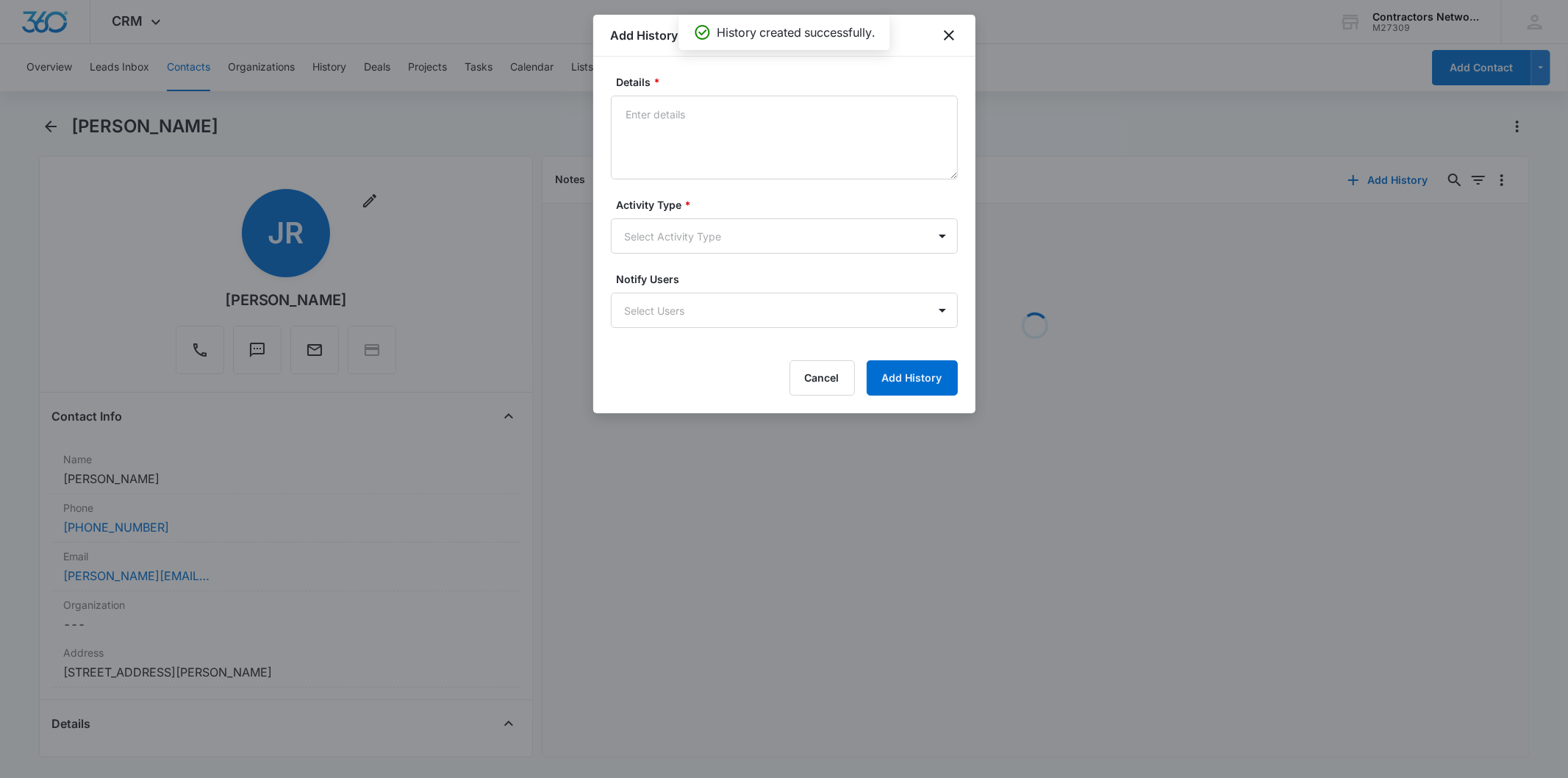
click at [710, 139] on textarea "Details *" at bounding box center [785, 137] width 347 height 84
type textarea "[DATE] 4:42pm left msg / sent email"
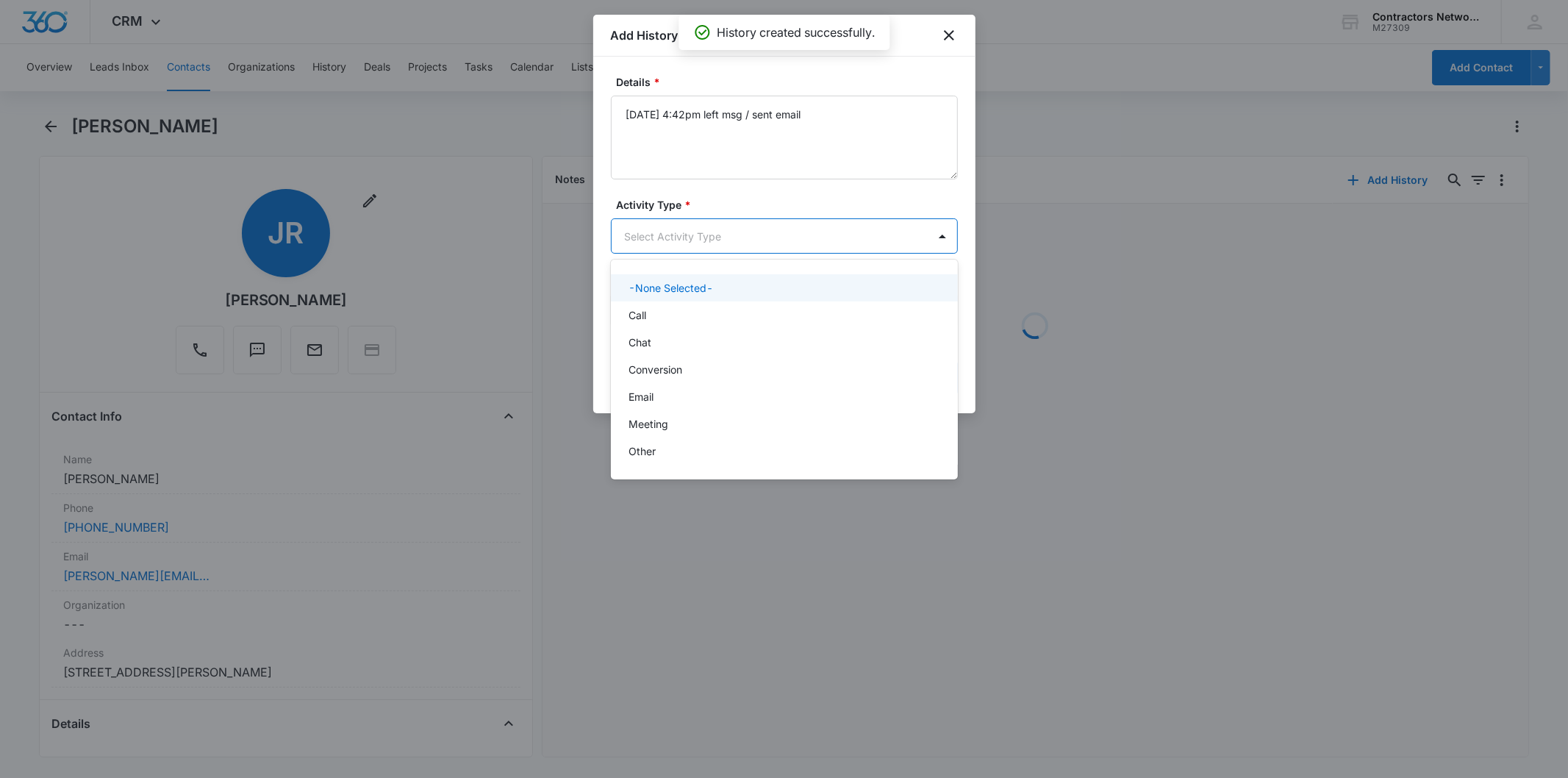
click at [692, 246] on body "CRM Apps Reputation Websites Forms CRM Email Social Shop Payments POS Content A…" at bounding box center [784, 389] width 1568 height 778
drag, startPoint x: 677, startPoint y: 319, endPoint x: 902, endPoint y: 353, distance: 227.6
click at [678, 321] on div "Call" at bounding box center [782, 315] width 308 height 15
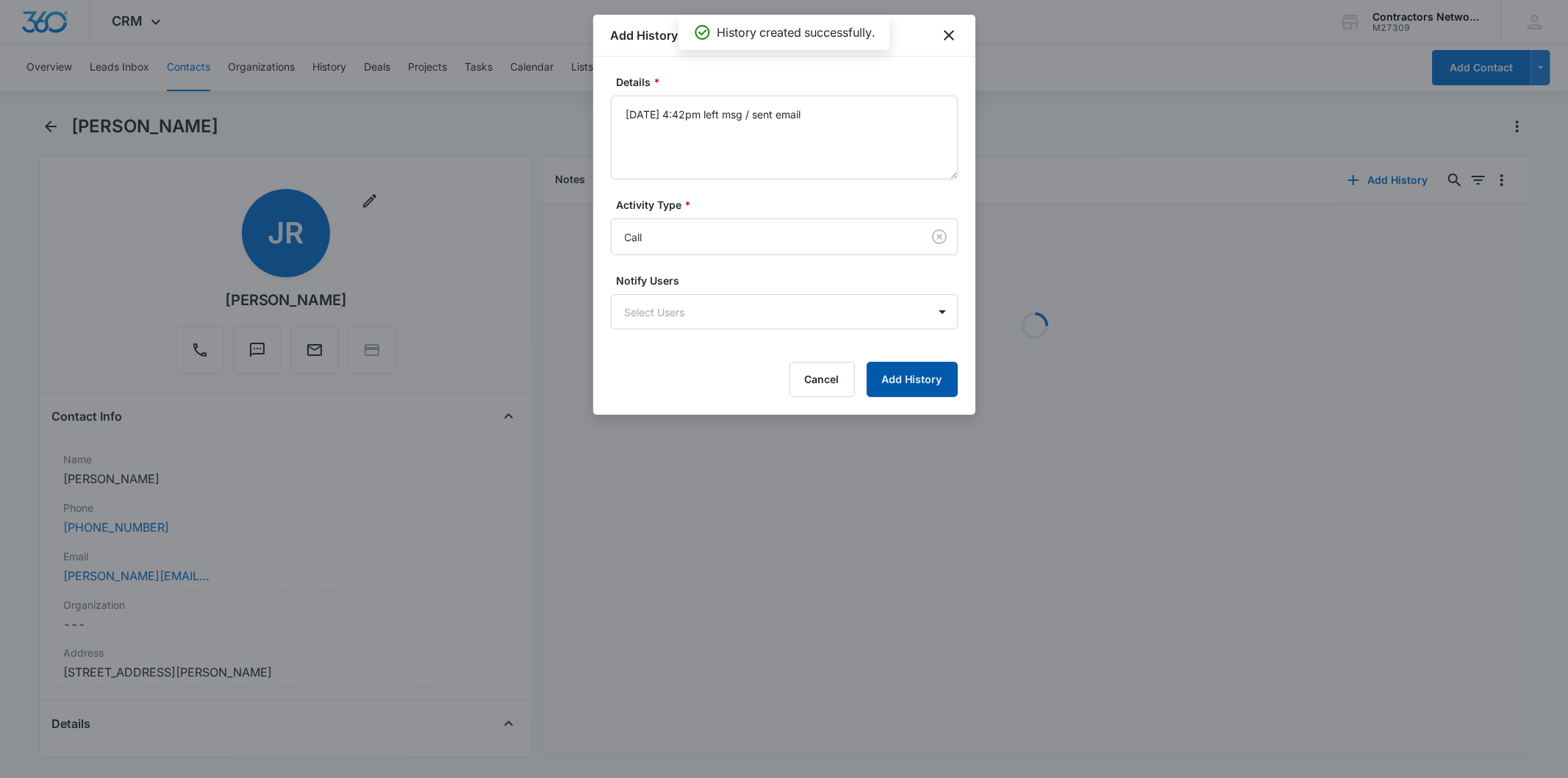
drag, startPoint x: 902, startPoint y: 353, endPoint x: 909, endPoint y: 384, distance: 31.8
click at [902, 354] on form "Details * [DATE] 4:42pm left msg / sent email Activity Type * Call Notify Users…" at bounding box center [785, 236] width 347 height 323
click at [909, 384] on button "Add History" at bounding box center [912, 379] width 91 height 35
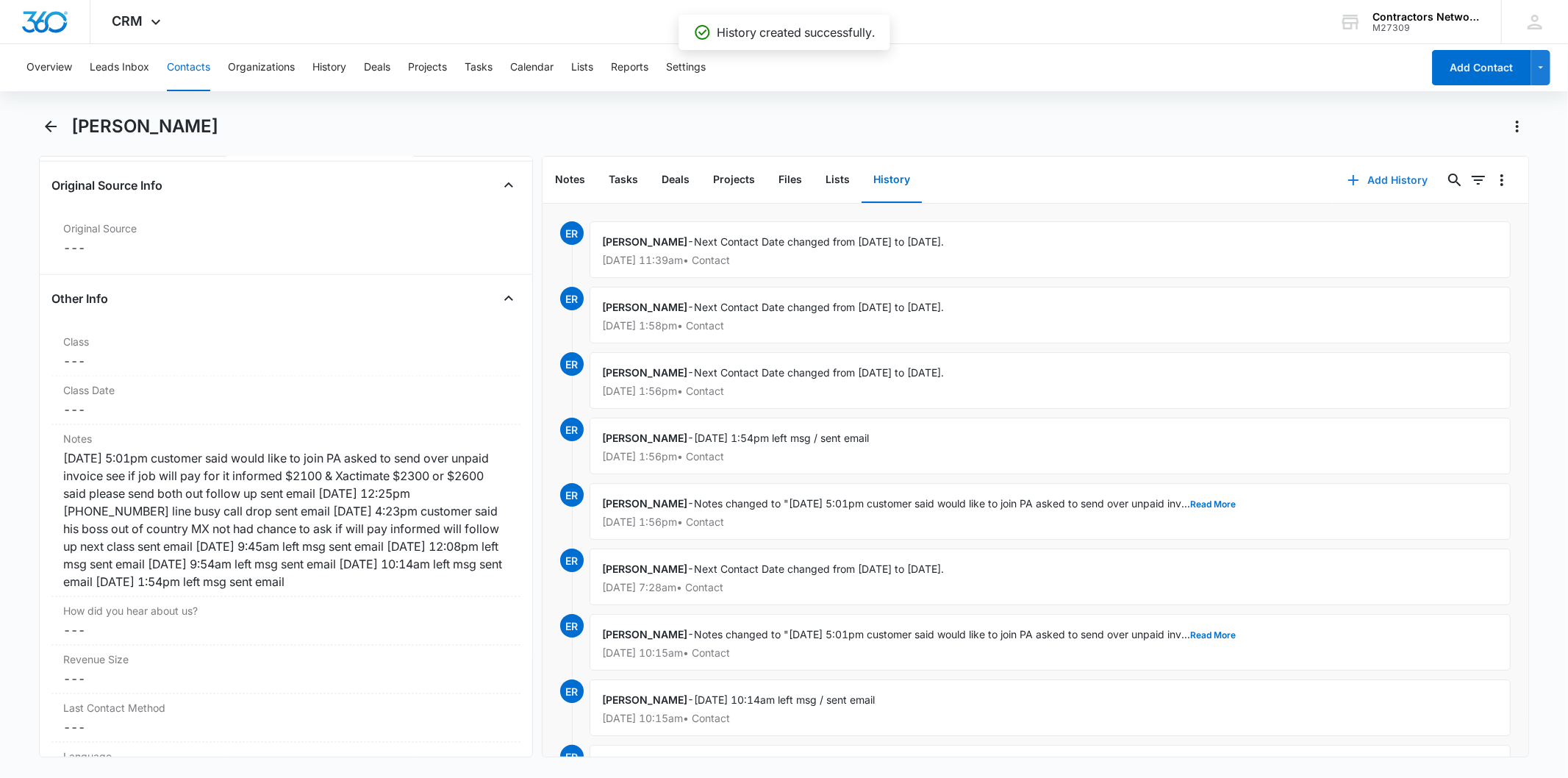
scroll to position [1634, 0]
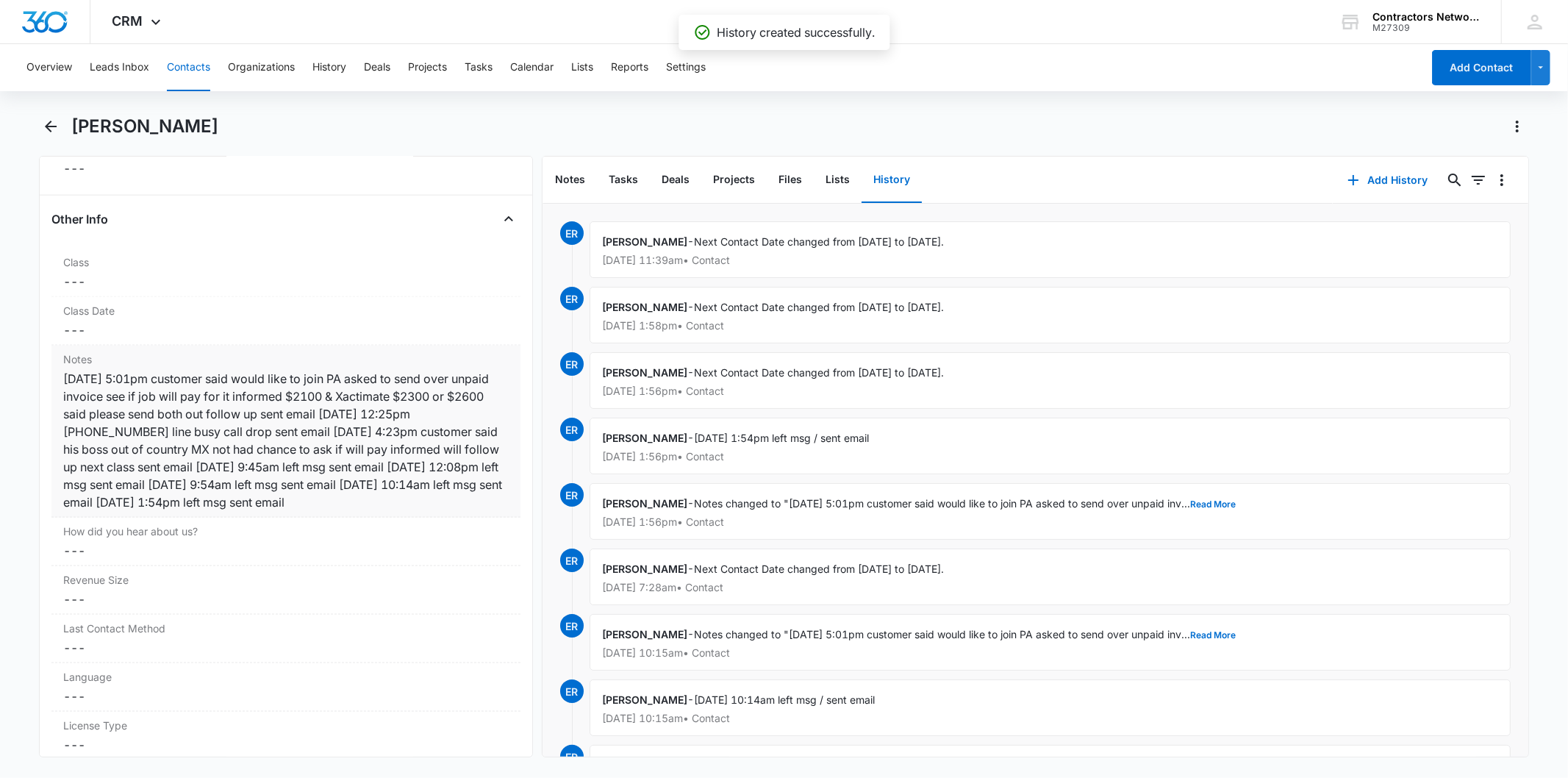
click at [334, 458] on div "[DATE] 5:01pm customer said would like to join PA asked to send over unpaid inv…" at bounding box center [285, 440] width 445 height 141
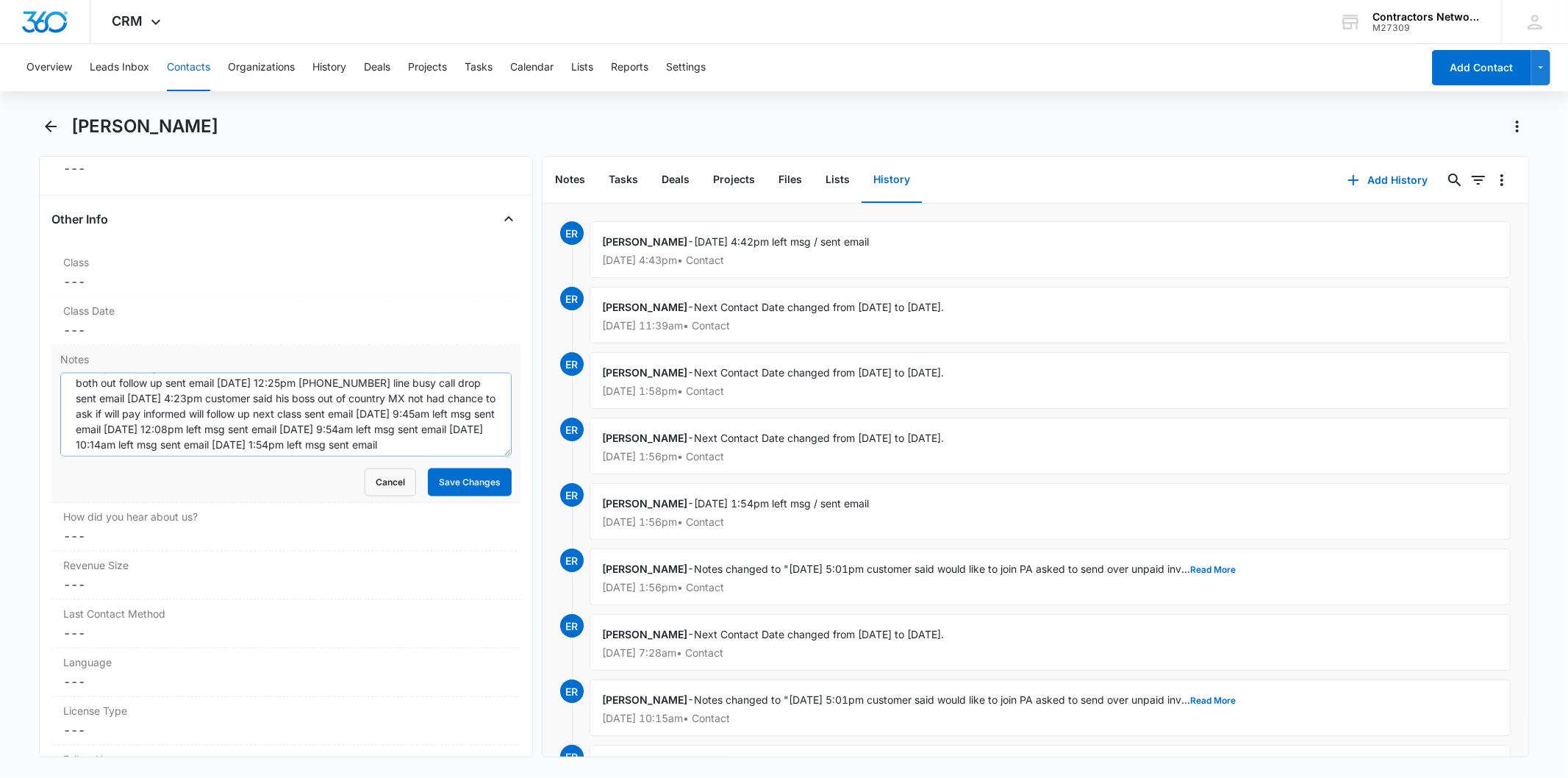
scroll to position [61, 0]
click at [366, 447] on textarea "[DATE] 5:01pm customer said would like to join PA asked to send over unpaid inv…" at bounding box center [285, 415] width 450 height 84
paste textarea "[DATE] 4:42pm left msg / sent email"
click at [459, 438] on textarea "[DATE] 5:01pm customer said would like to join PA asked to send over unpaid inv…" at bounding box center [285, 415] width 450 height 84
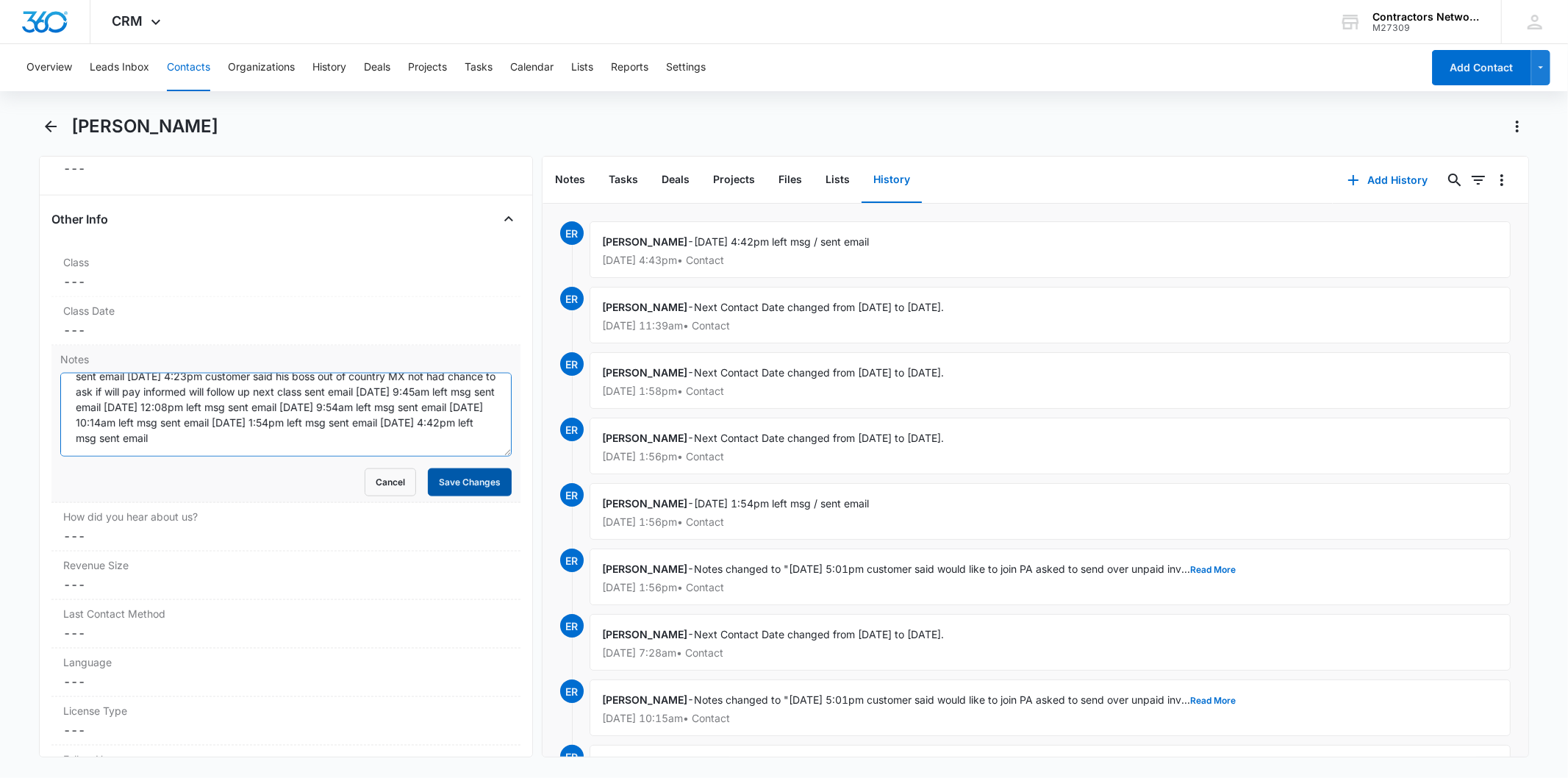
type textarea "[DATE] 5:01pm customer said would like to join PA asked to send over unpaid inv…"
click at [446, 496] on button "Save Changes" at bounding box center [469, 482] width 84 height 28
click at [450, 489] on div "Cancel Loading Save Changes" at bounding box center [285, 482] width 450 height 28
click at [176, 55] on button "Contacts" at bounding box center [189, 67] width 43 height 47
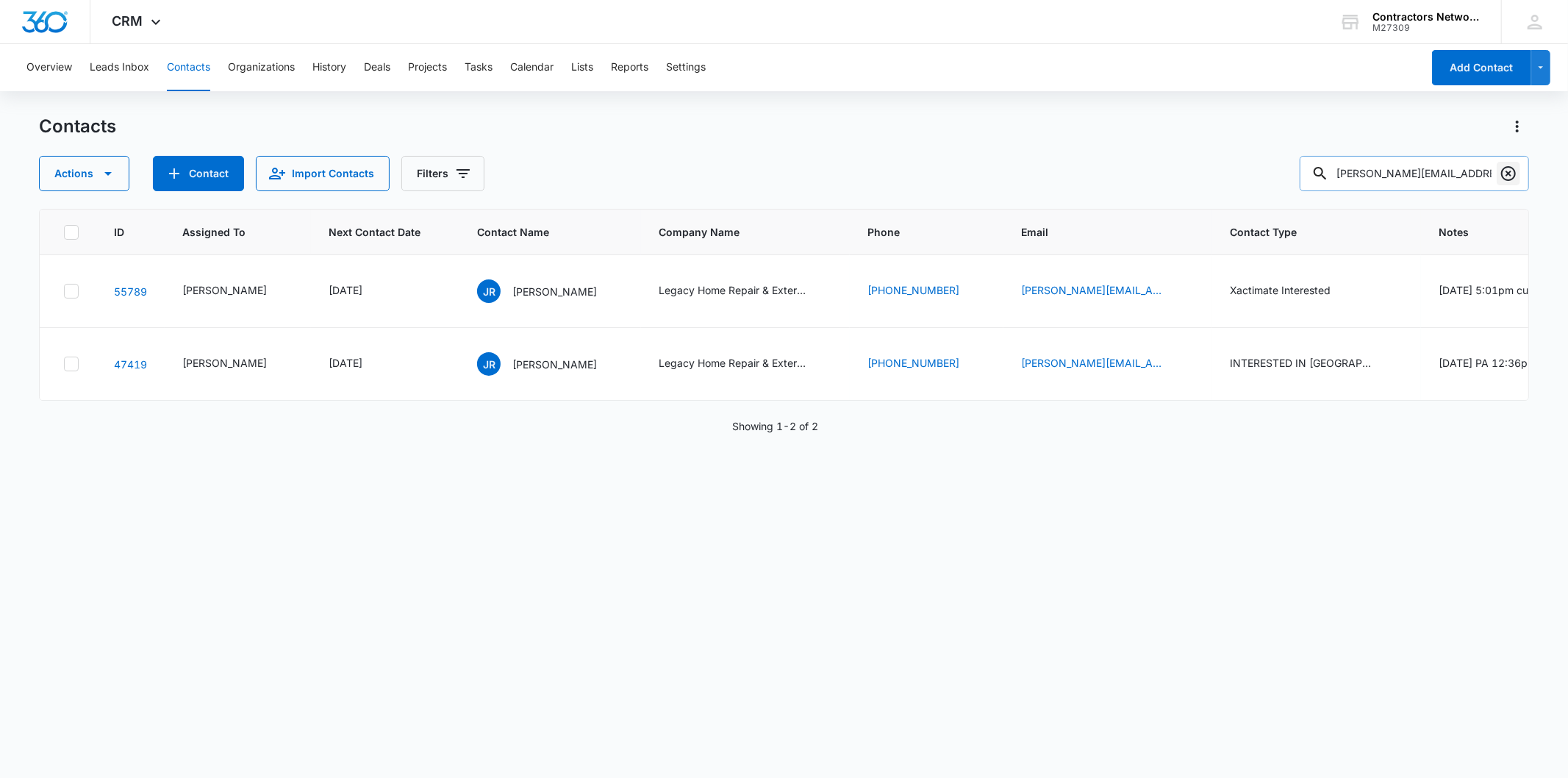
click at [1510, 180] on icon "Clear" at bounding box center [1509, 174] width 14 height 14
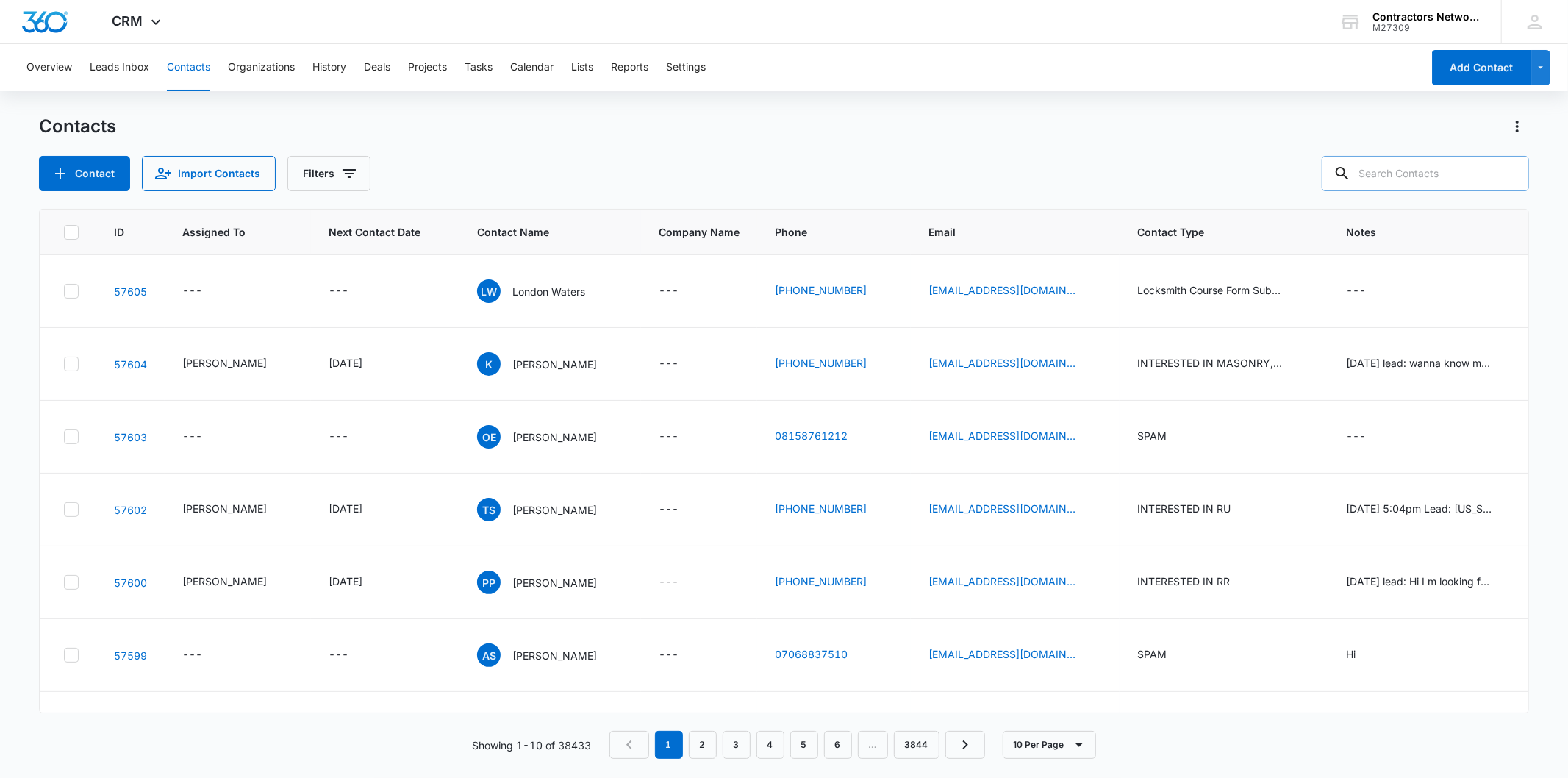
paste input "[EMAIL_ADDRESS][DOMAIN_NAME]"
type input "[EMAIL_ADDRESS][DOMAIN_NAME]"
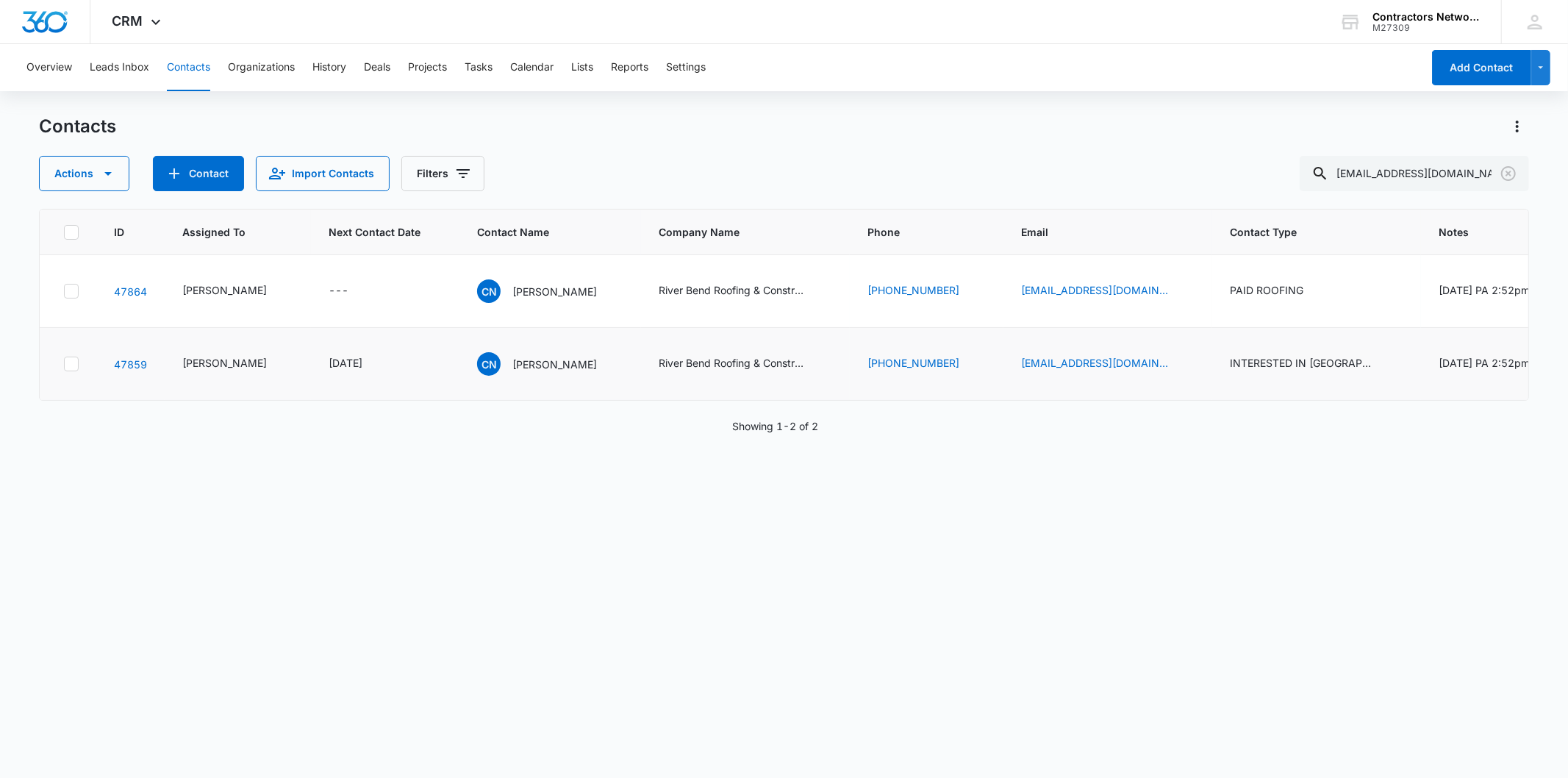
click at [541, 401] on td "CN [PERSON_NAME]" at bounding box center [550, 364] width 182 height 73
drag, startPoint x: 541, startPoint y: 442, endPoint x: 493, endPoint y: 116, distance: 329.5
click at [542, 372] on p "[PERSON_NAME]" at bounding box center [555, 364] width 85 height 15
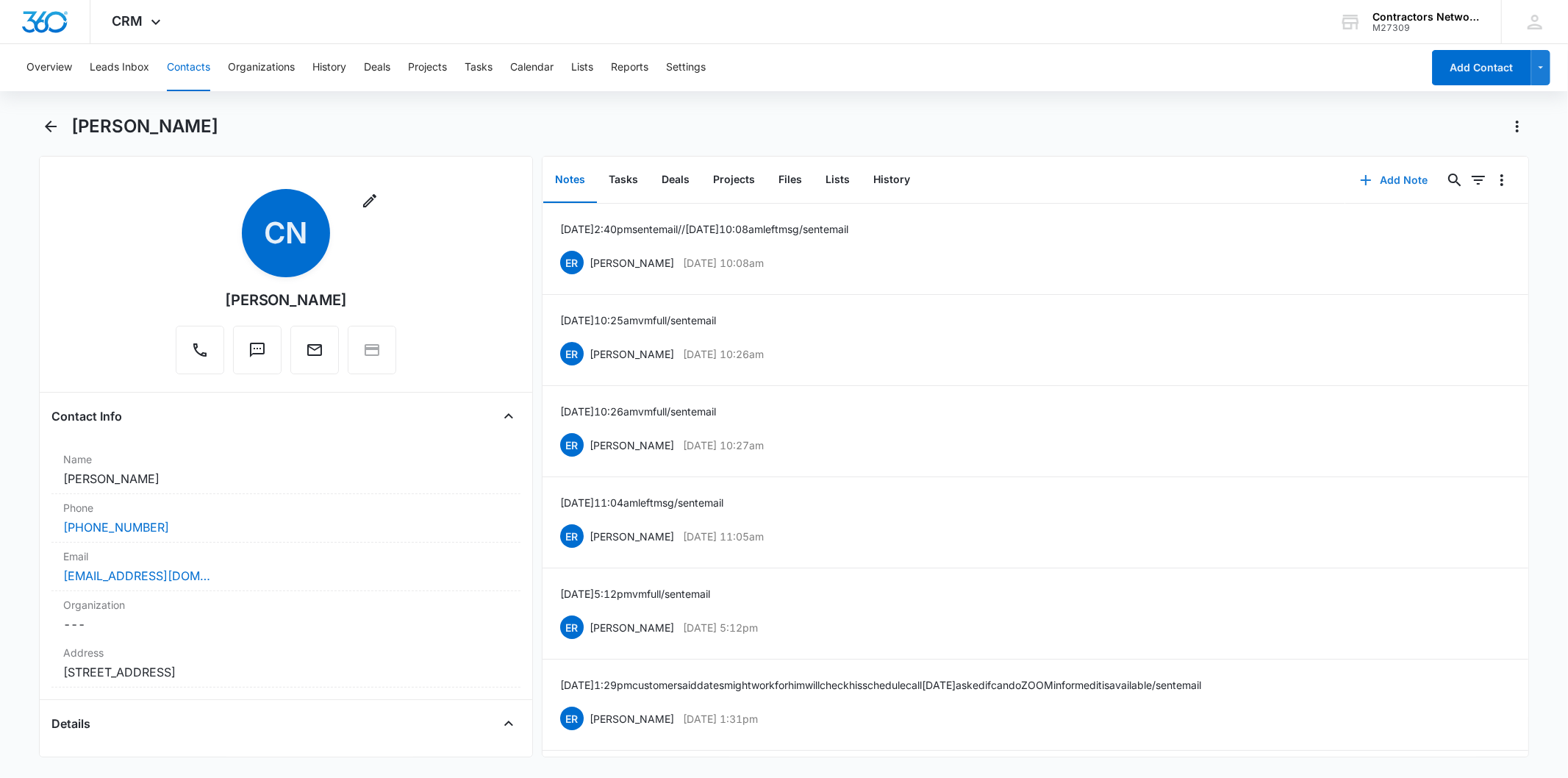
click at [1392, 164] on button "Add Note" at bounding box center [1394, 180] width 98 height 35
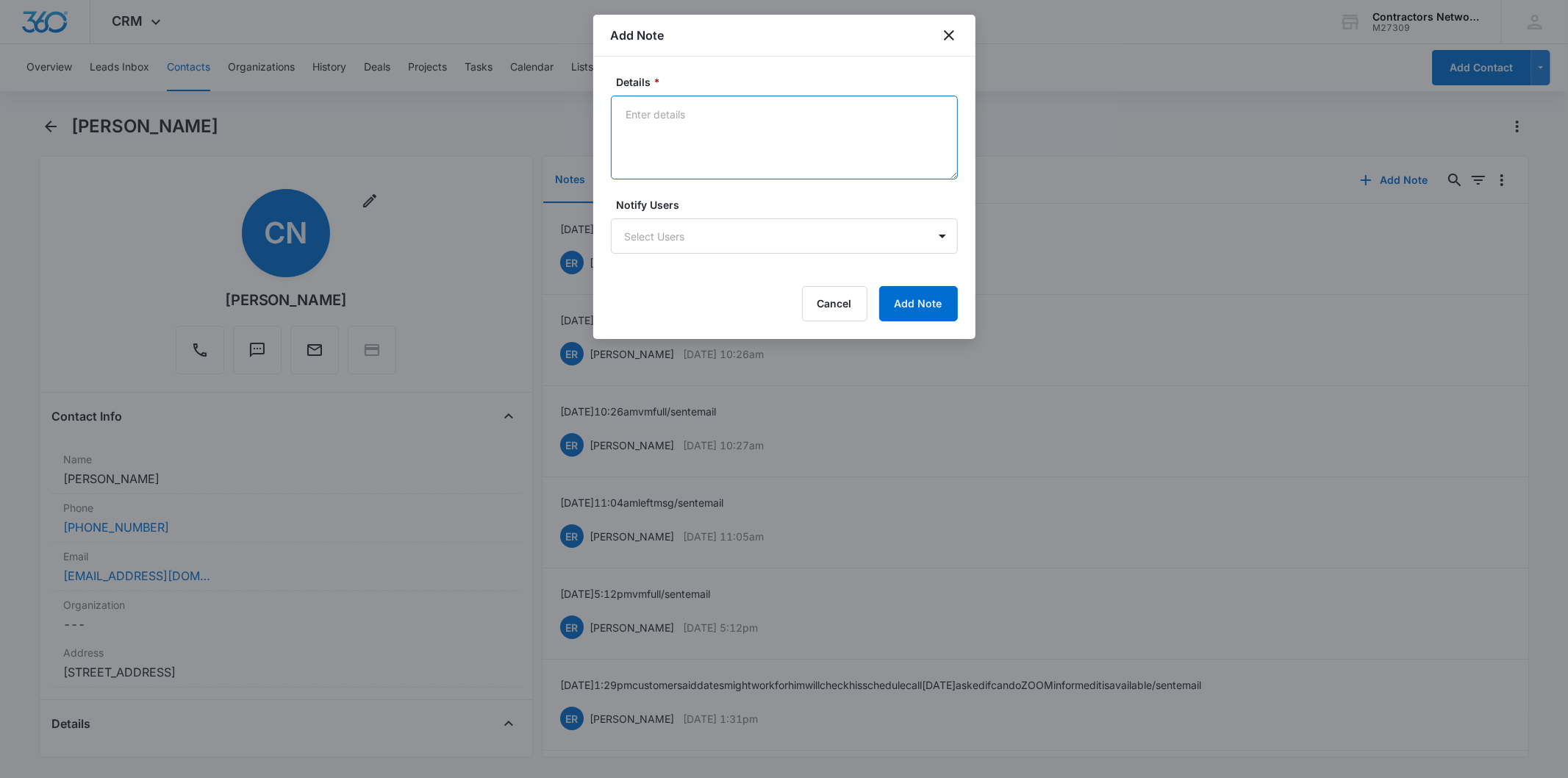
click at [655, 120] on textarea "Details *" at bounding box center [785, 137] width 347 height 84
paste textarea "[DATE] 4:46pm vm full / sent email"
type textarea "[DATE] 4:46pm vm full / sent email"
click at [922, 308] on button "Add Note" at bounding box center [918, 303] width 78 height 35
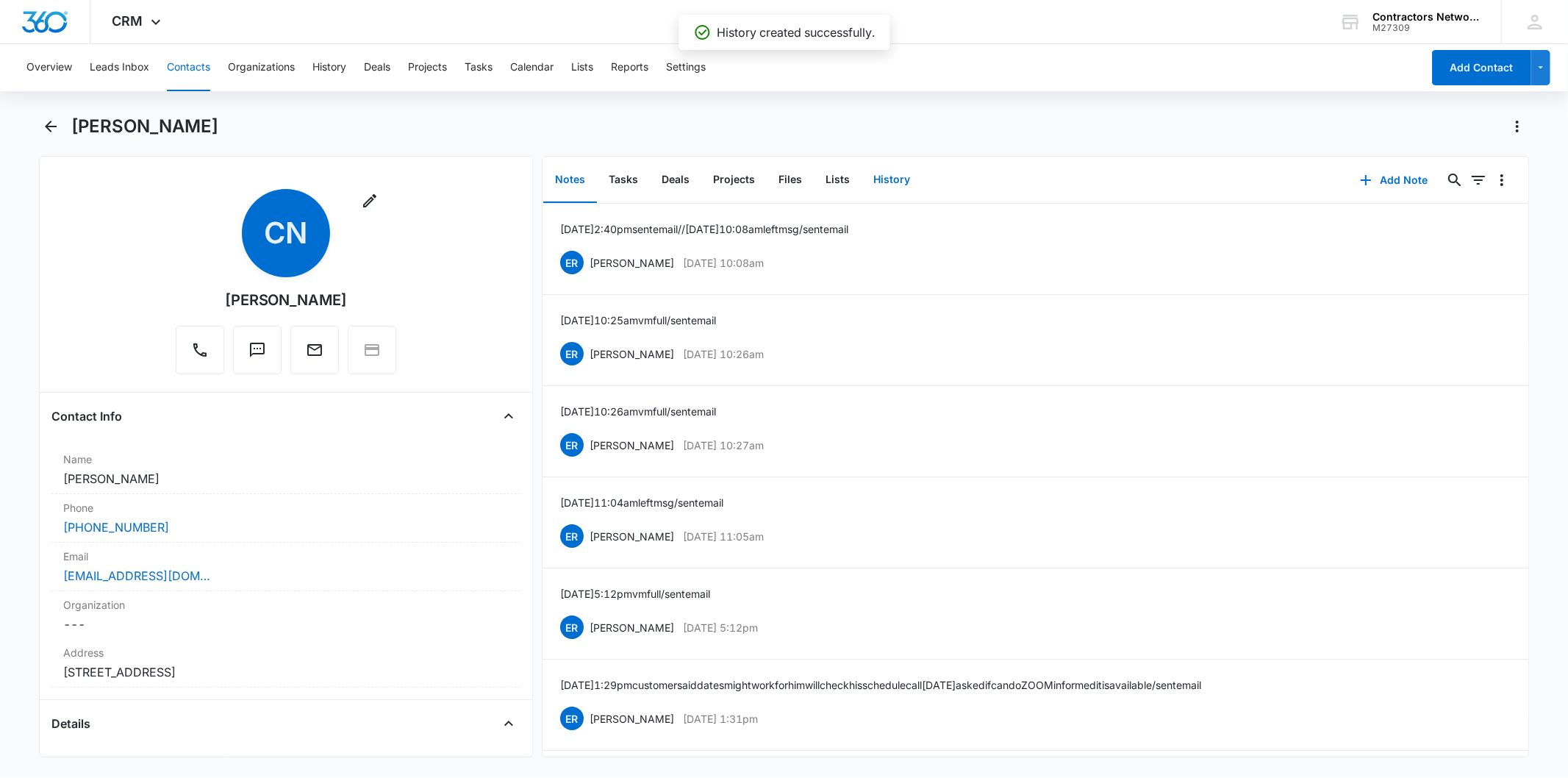
click at [879, 183] on button "History" at bounding box center [891, 180] width 60 height 46
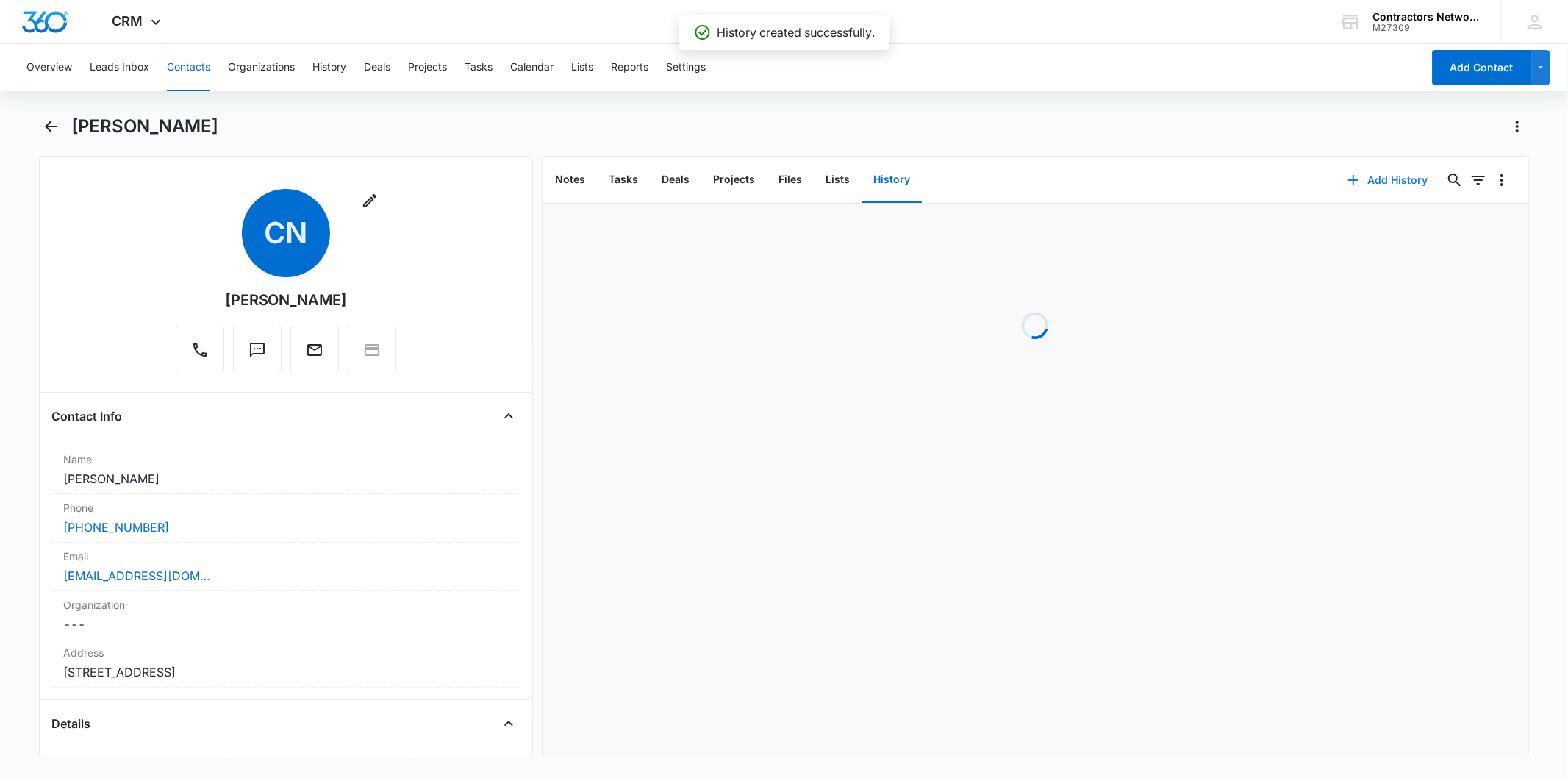
click at [1358, 169] on button "Add History" at bounding box center [1388, 180] width 111 height 35
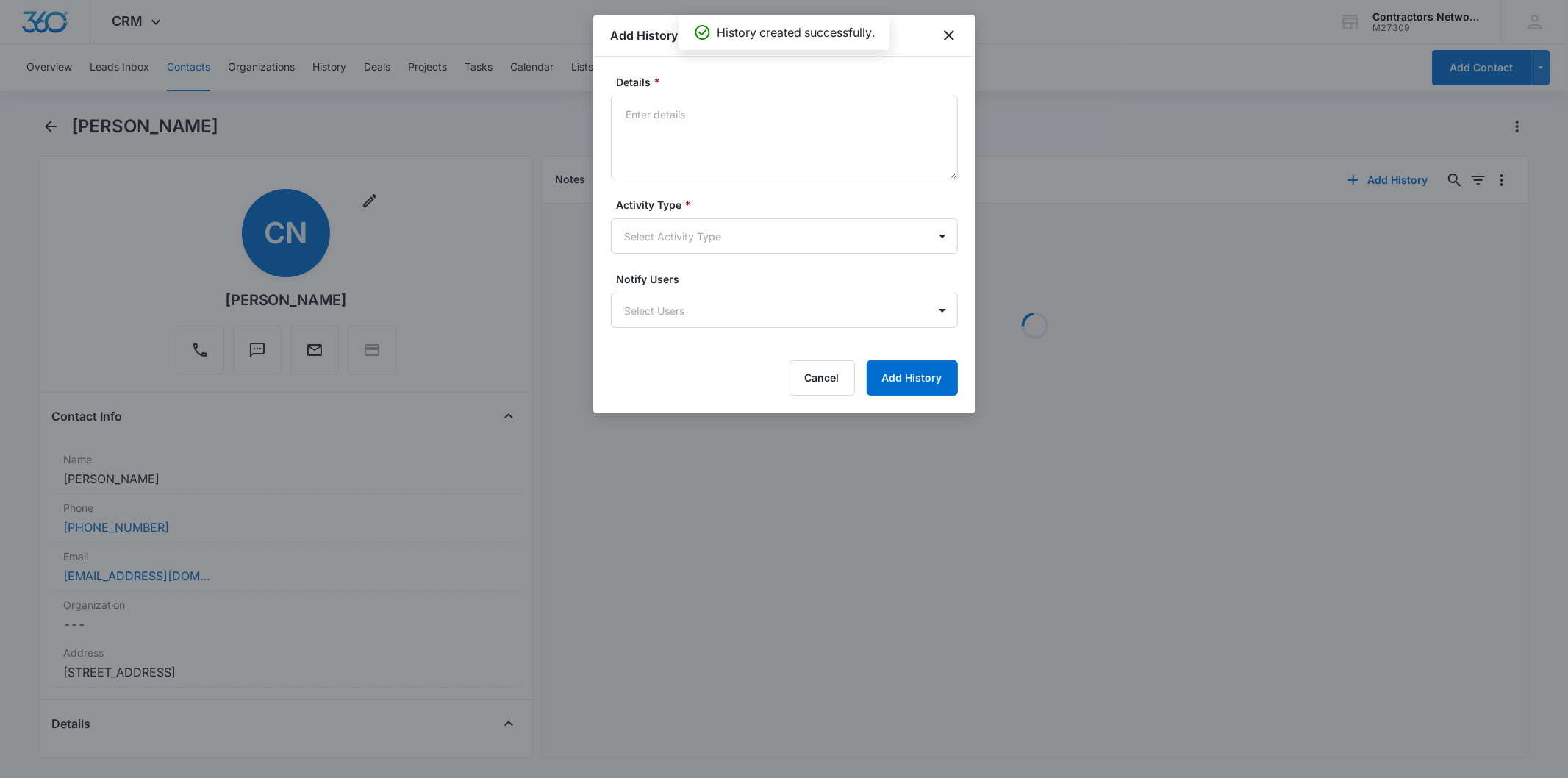
click at [667, 127] on textarea "Details *" at bounding box center [785, 137] width 347 height 84
type textarea "[DATE] 4:46pm vm full / sent email"
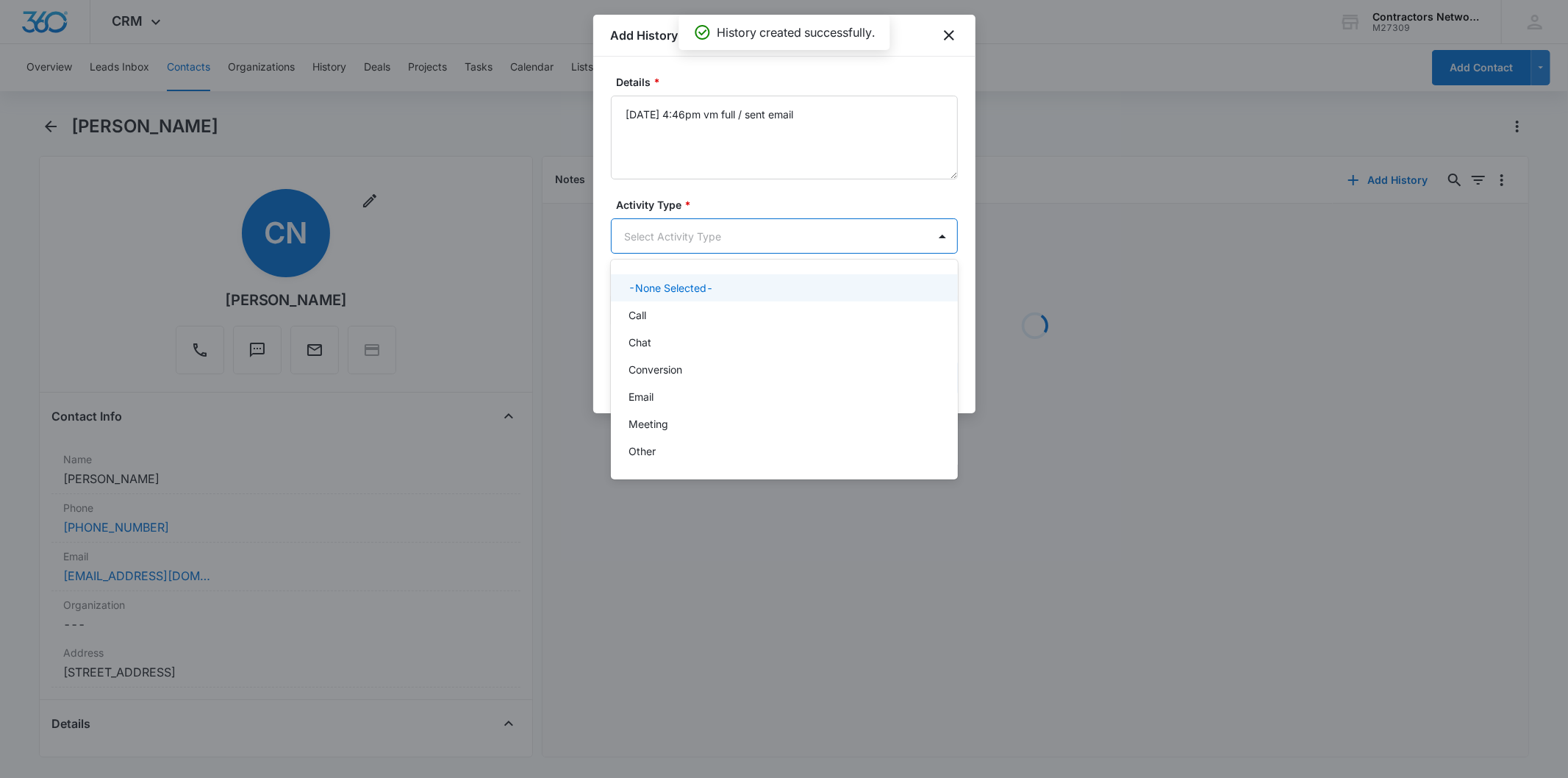
click at [666, 240] on body "CRM Apps Reputation Websites Forms CRM Email Social Shop Payments POS Content A…" at bounding box center [784, 389] width 1568 height 778
click at [655, 308] on div "Call" at bounding box center [782, 315] width 308 height 15
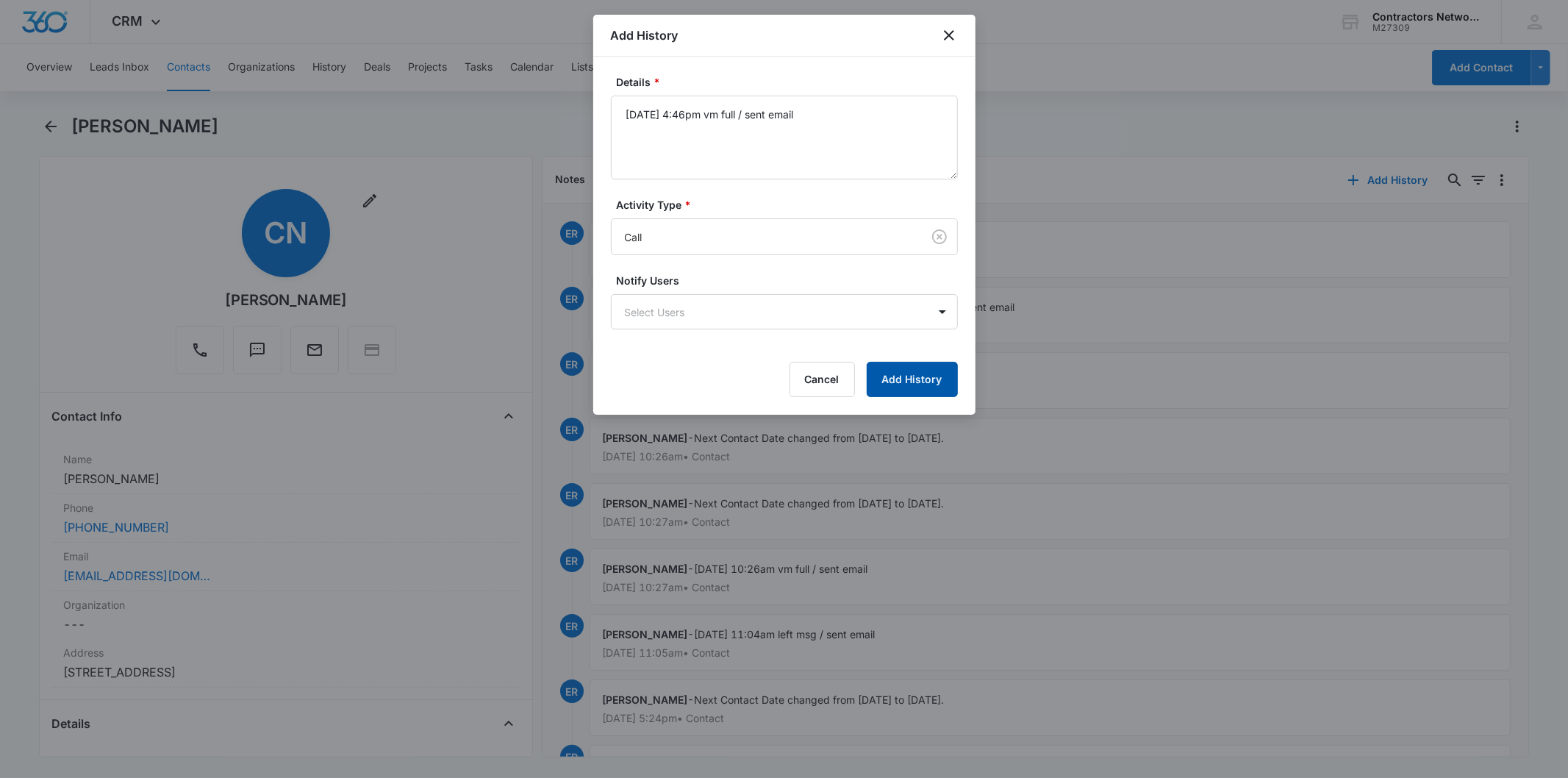
click at [905, 389] on button "Add History" at bounding box center [912, 379] width 91 height 35
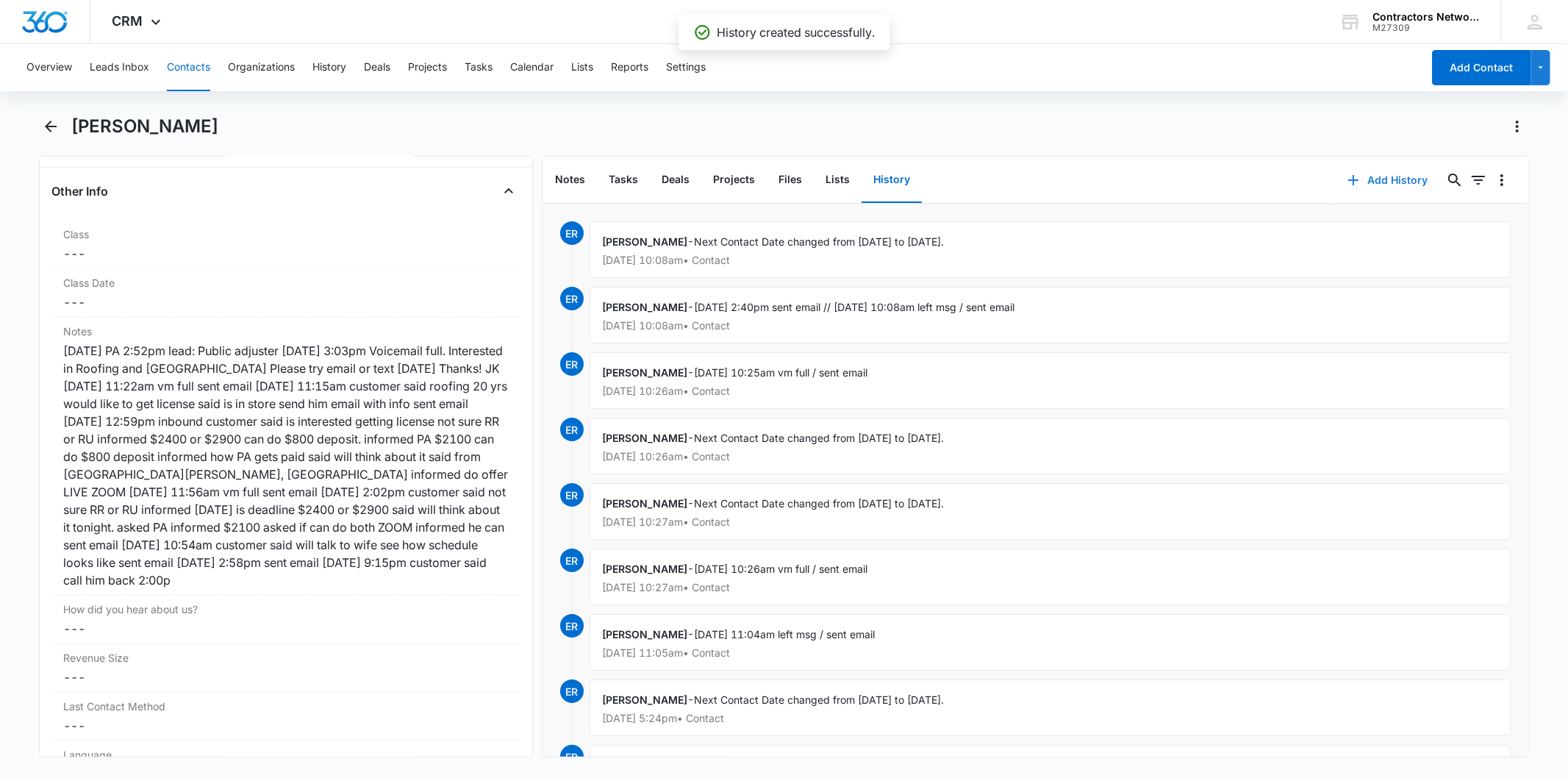
scroll to position [1798, 0]
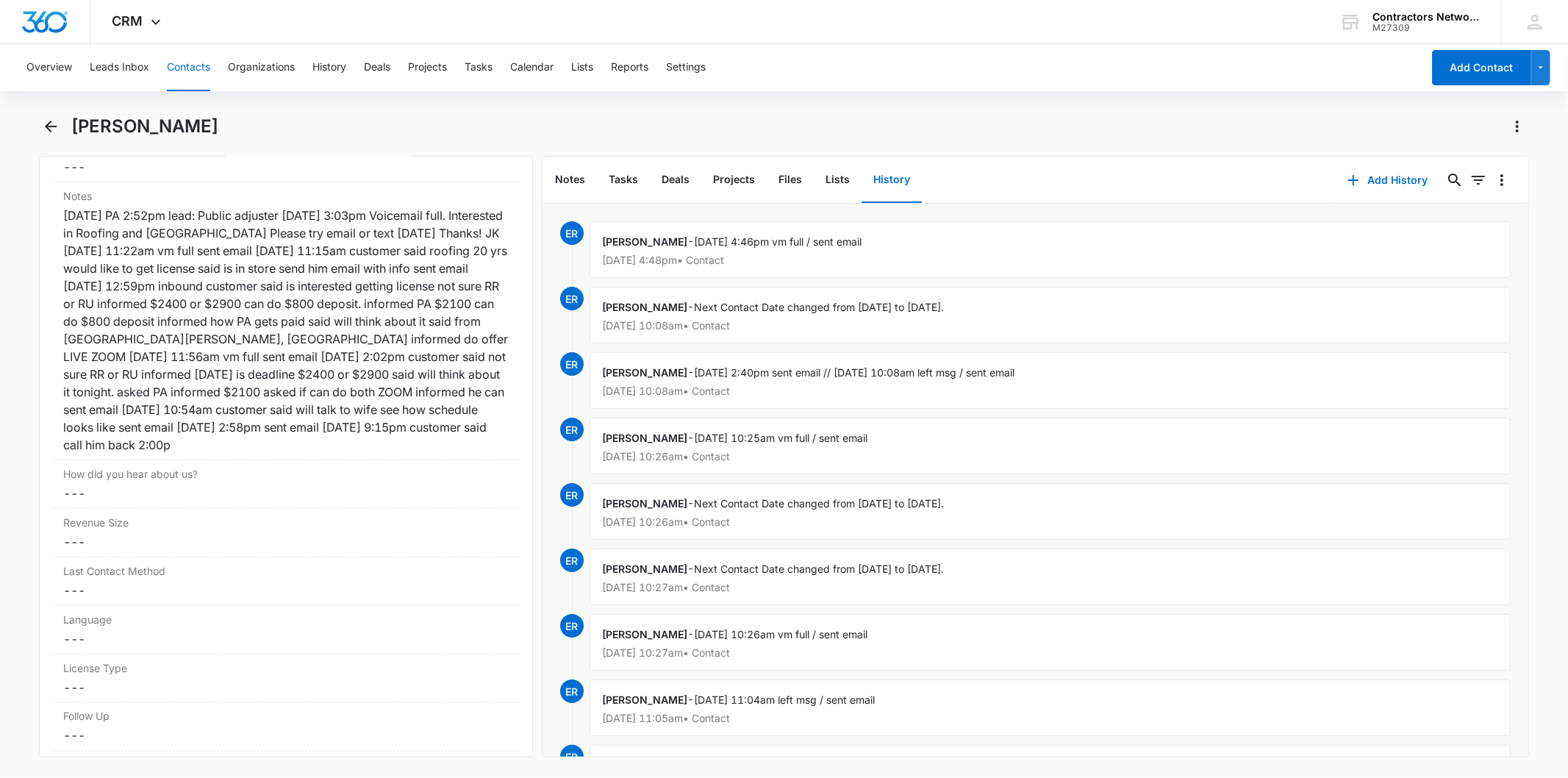
click at [188, 62] on button "Contacts" at bounding box center [189, 67] width 43 height 47
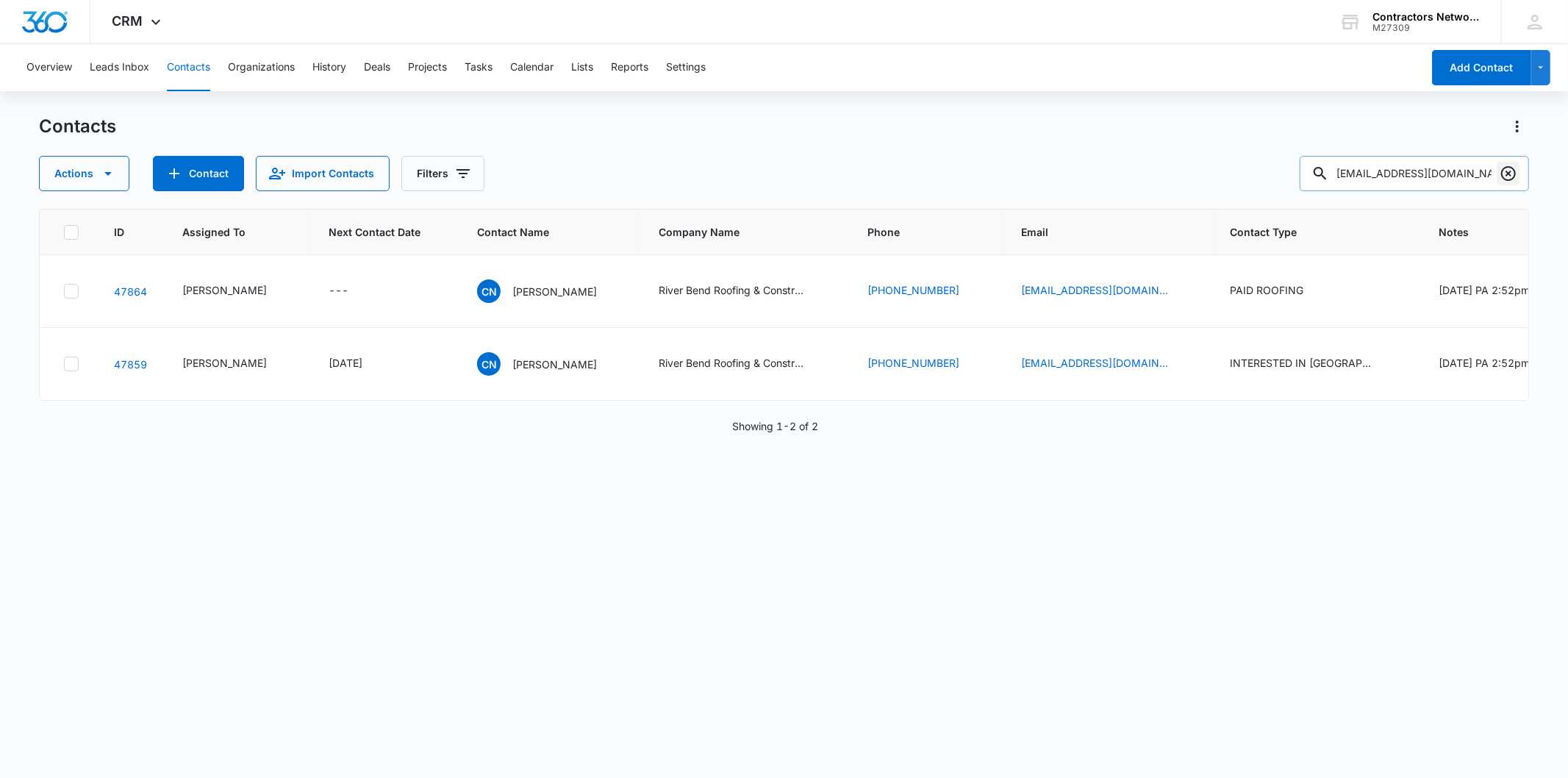
click at [1510, 169] on icon "Clear" at bounding box center [1509, 174] width 18 height 18
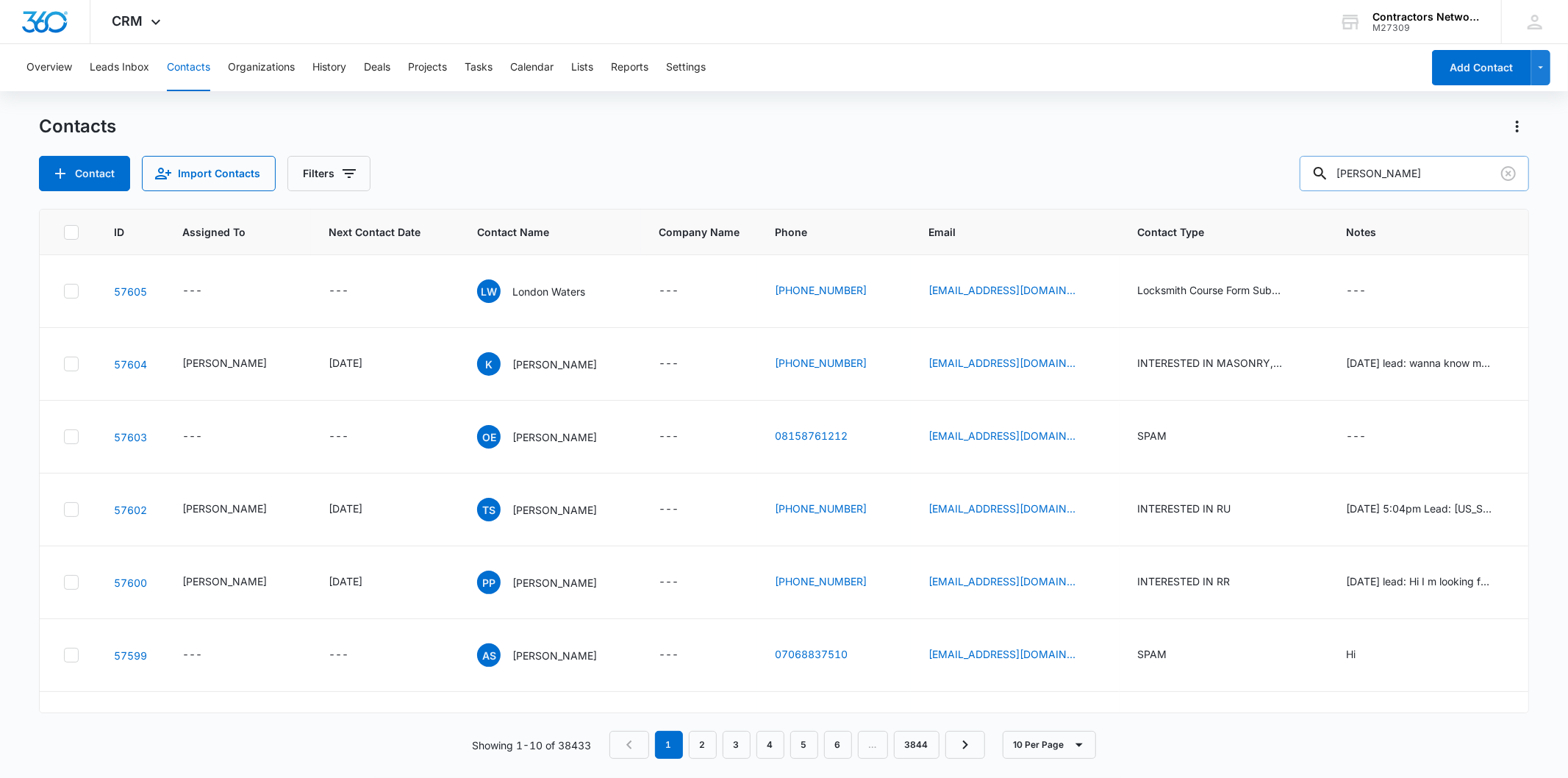
type input "[PERSON_NAME]"
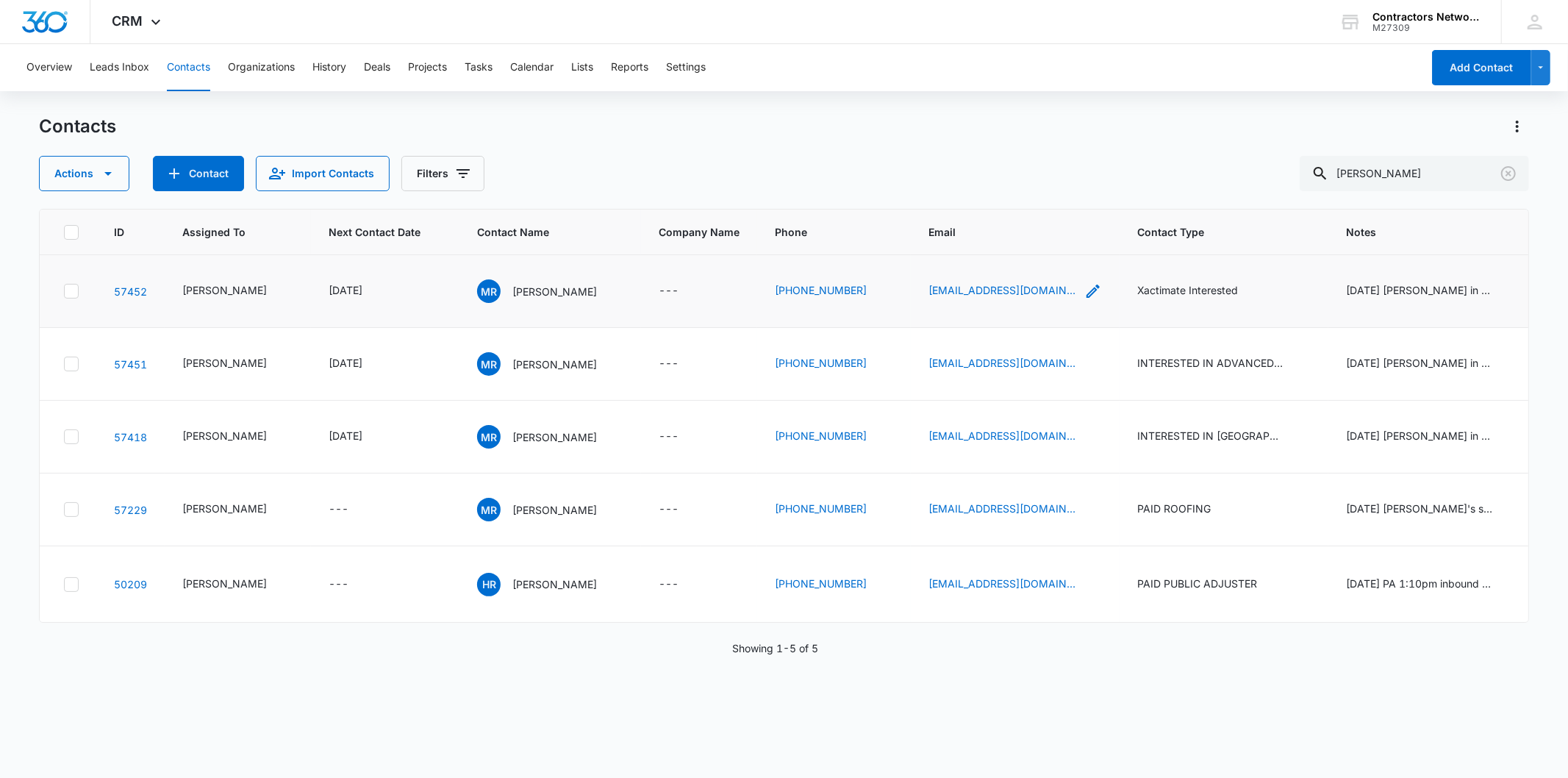
click at [1084, 300] on icon "Email - modesta1520@gmail.com - Select to Edit Field" at bounding box center [1093, 291] width 18 height 18
click at [973, 218] on input "[EMAIL_ADDRESS][DOMAIN_NAME]" at bounding box center [1009, 213] width 185 height 35
click at [1509, 180] on icon "Clear" at bounding box center [1509, 174] width 14 height 14
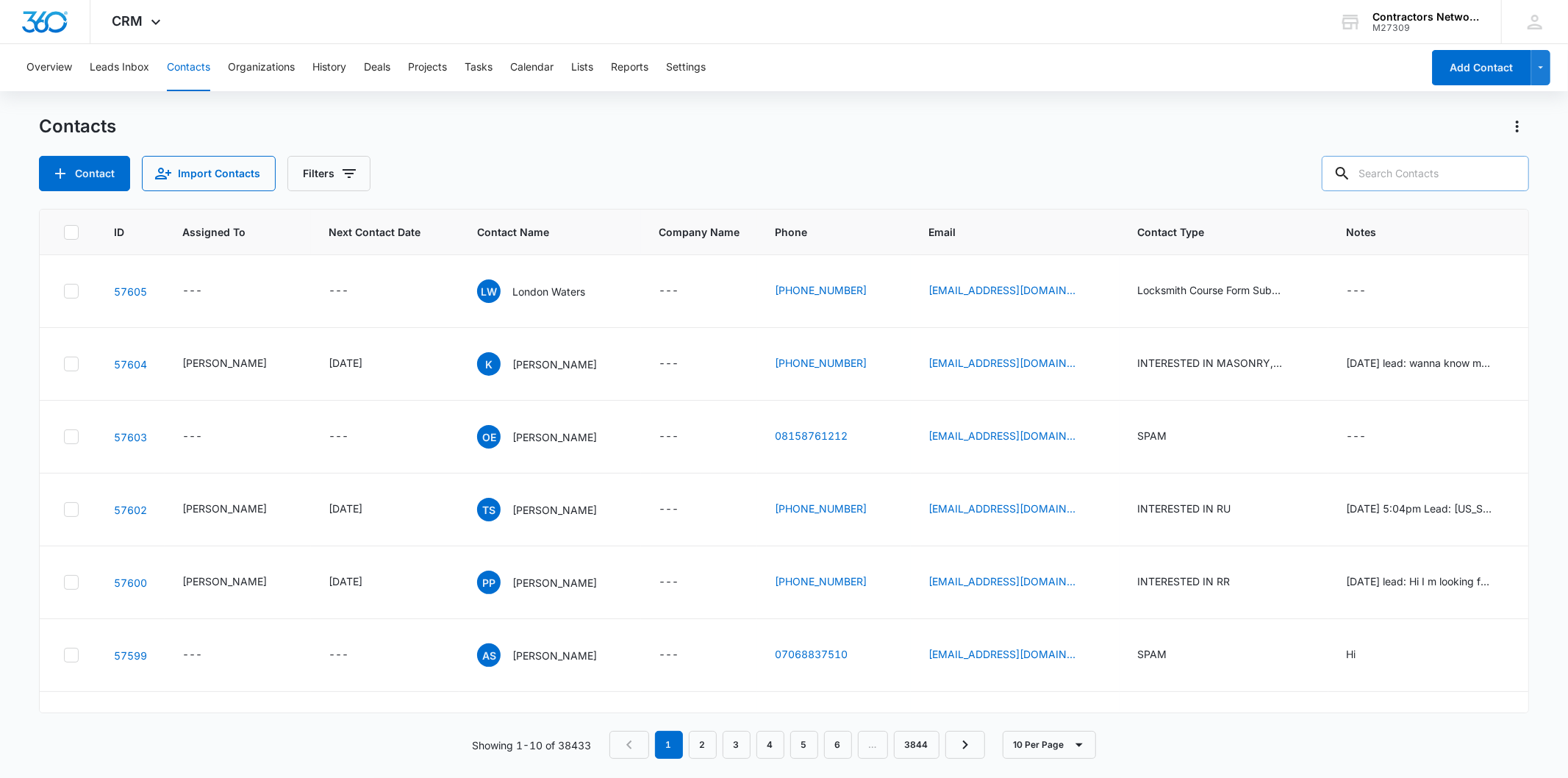
paste input "[EMAIL_ADDRESS][DOMAIN_NAME]"
type input "[EMAIL_ADDRESS][DOMAIN_NAME]"
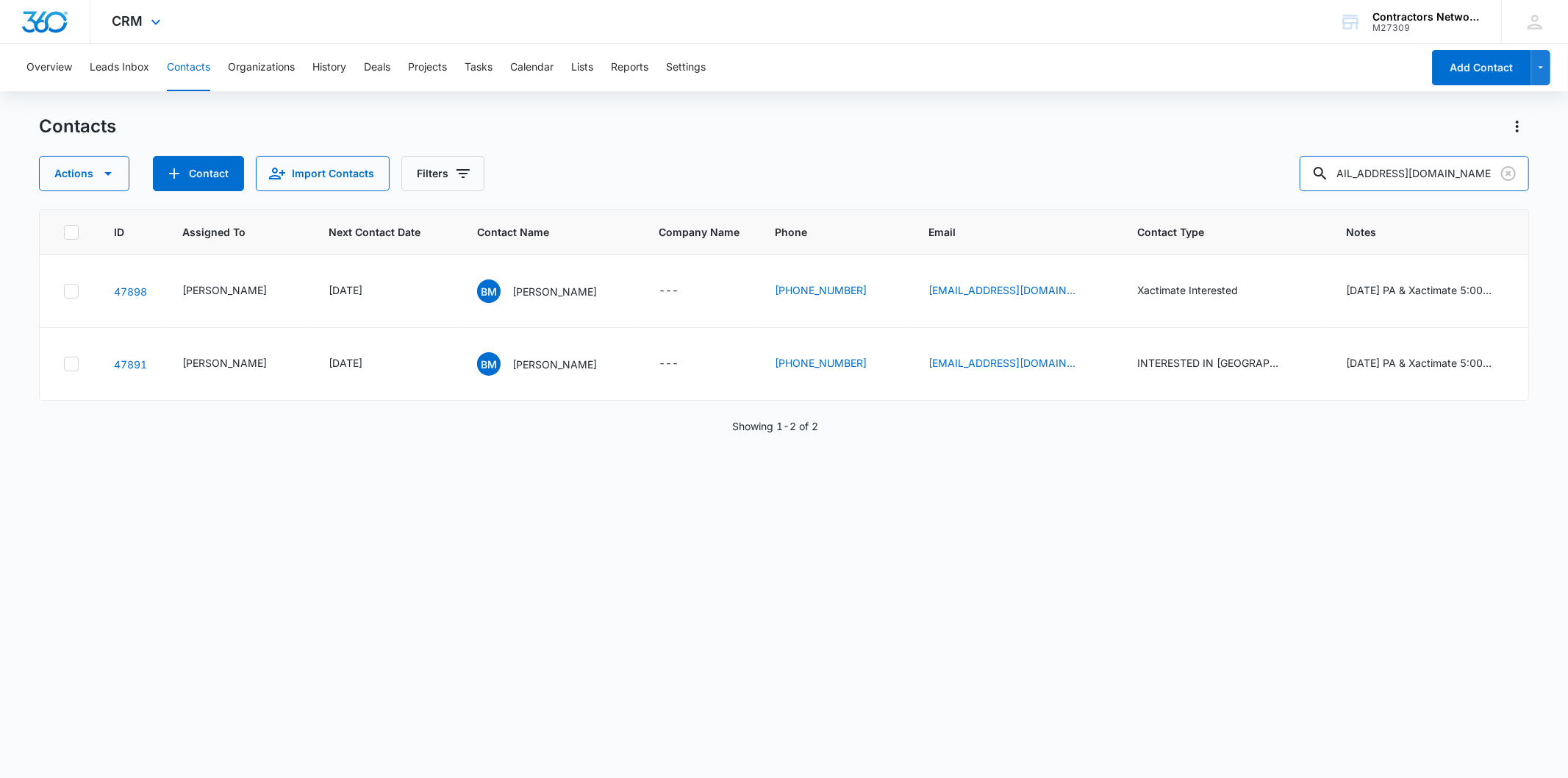
scroll to position [0, 0]
click at [540, 285] on p "[PERSON_NAME]" at bounding box center [555, 291] width 85 height 15
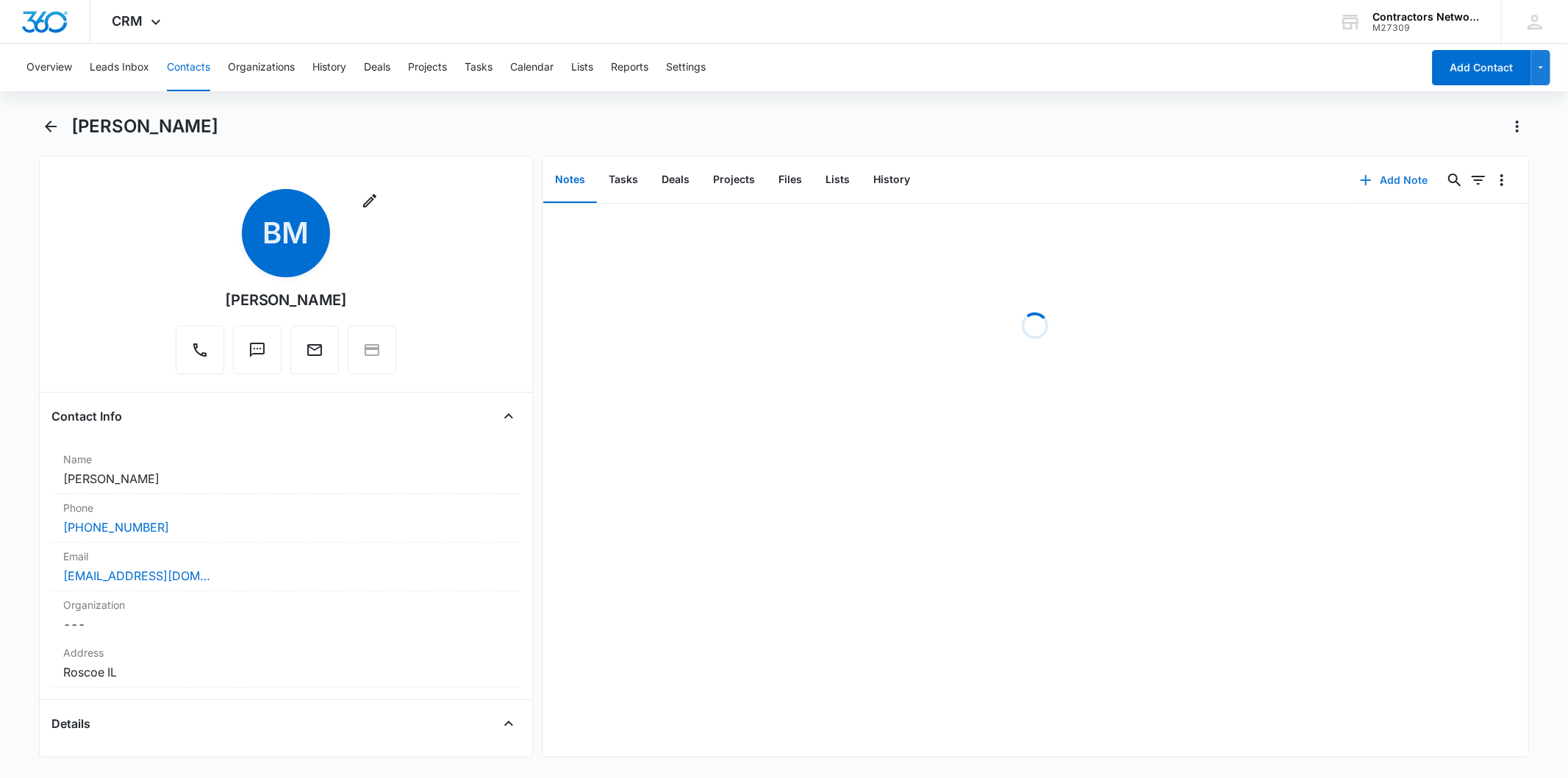
click at [1387, 182] on button "Add Note" at bounding box center [1394, 180] width 98 height 35
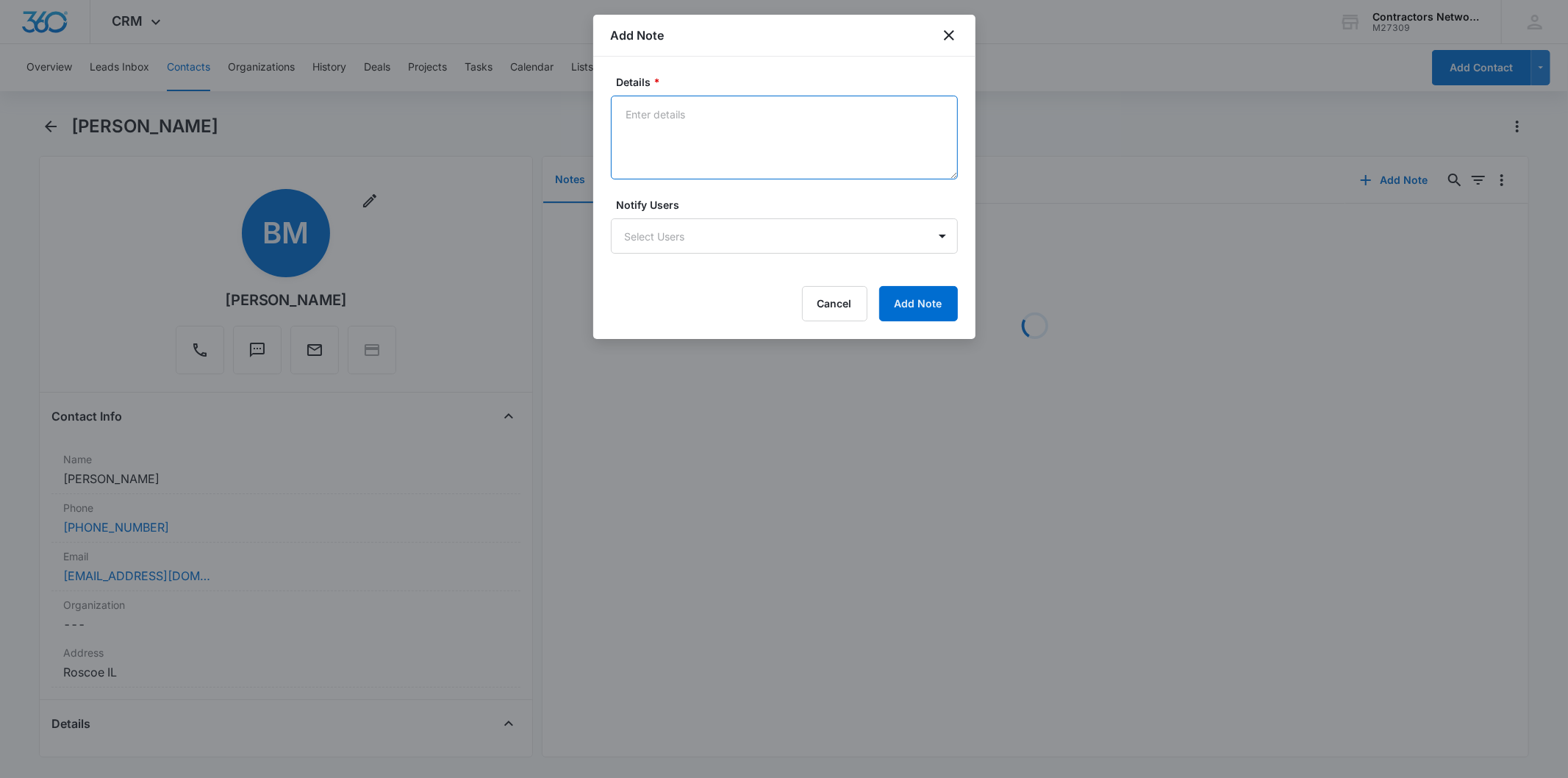
click at [653, 109] on textarea "Details *" at bounding box center [785, 137] width 347 height 84
paste textarea "[DATE] 4:54pm left msg / sent email"
type textarea "[DATE] 4:54pm left msg / sent email"
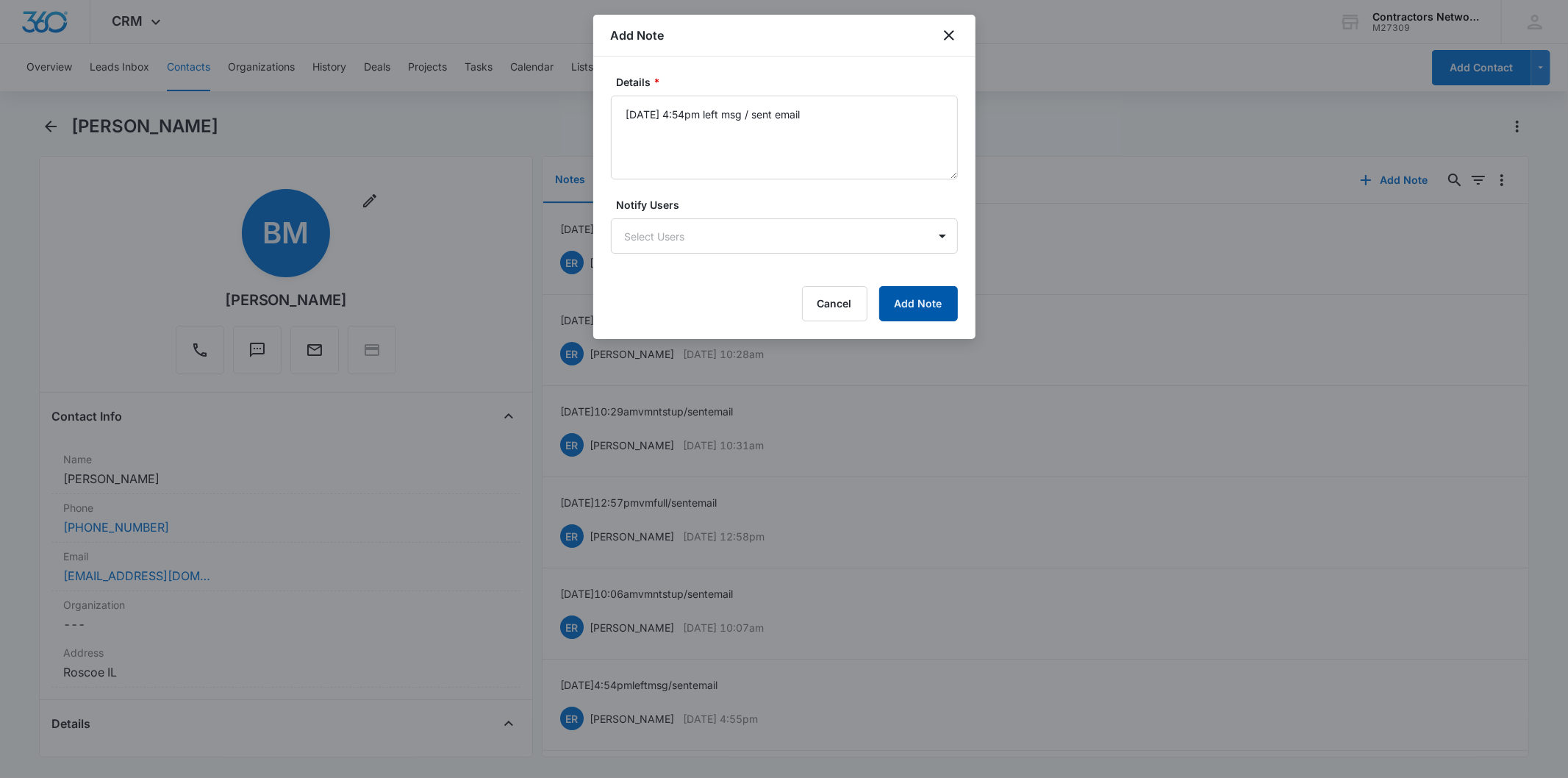
click at [929, 304] on button "Add Note" at bounding box center [918, 303] width 78 height 35
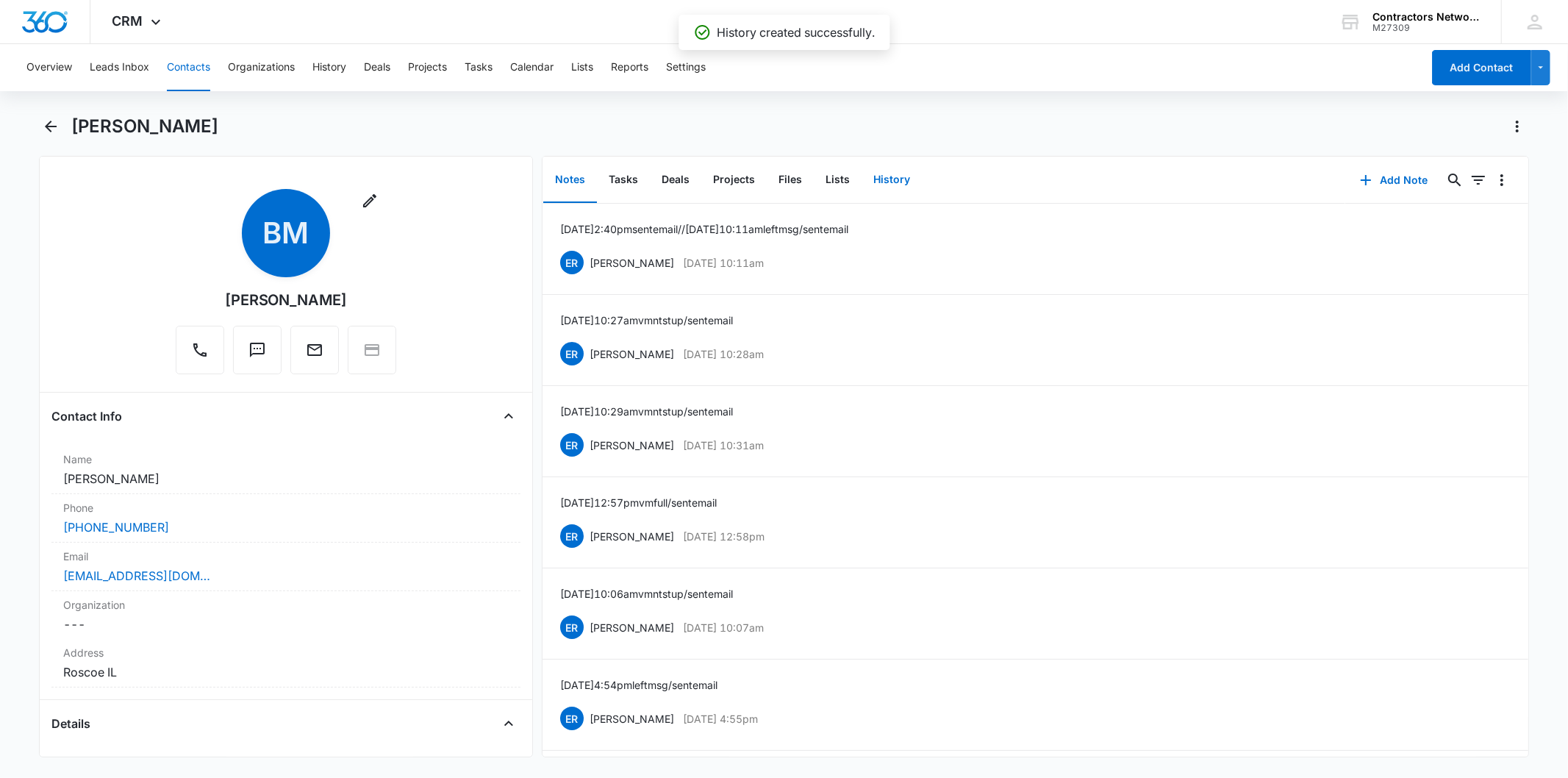
click at [913, 173] on button "History" at bounding box center [891, 180] width 60 height 46
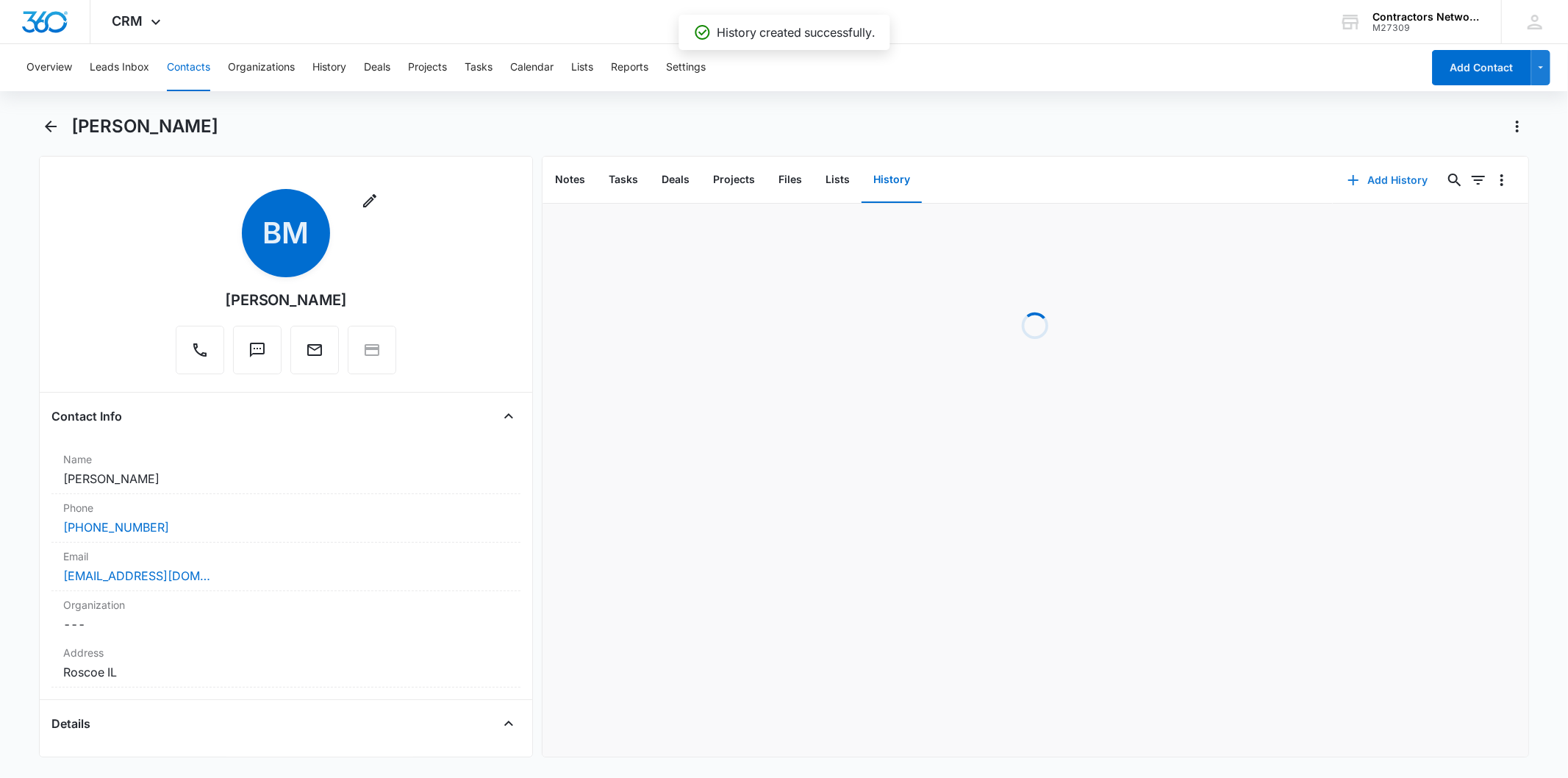
click at [1373, 187] on button "Add History" at bounding box center [1388, 180] width 111 height 35
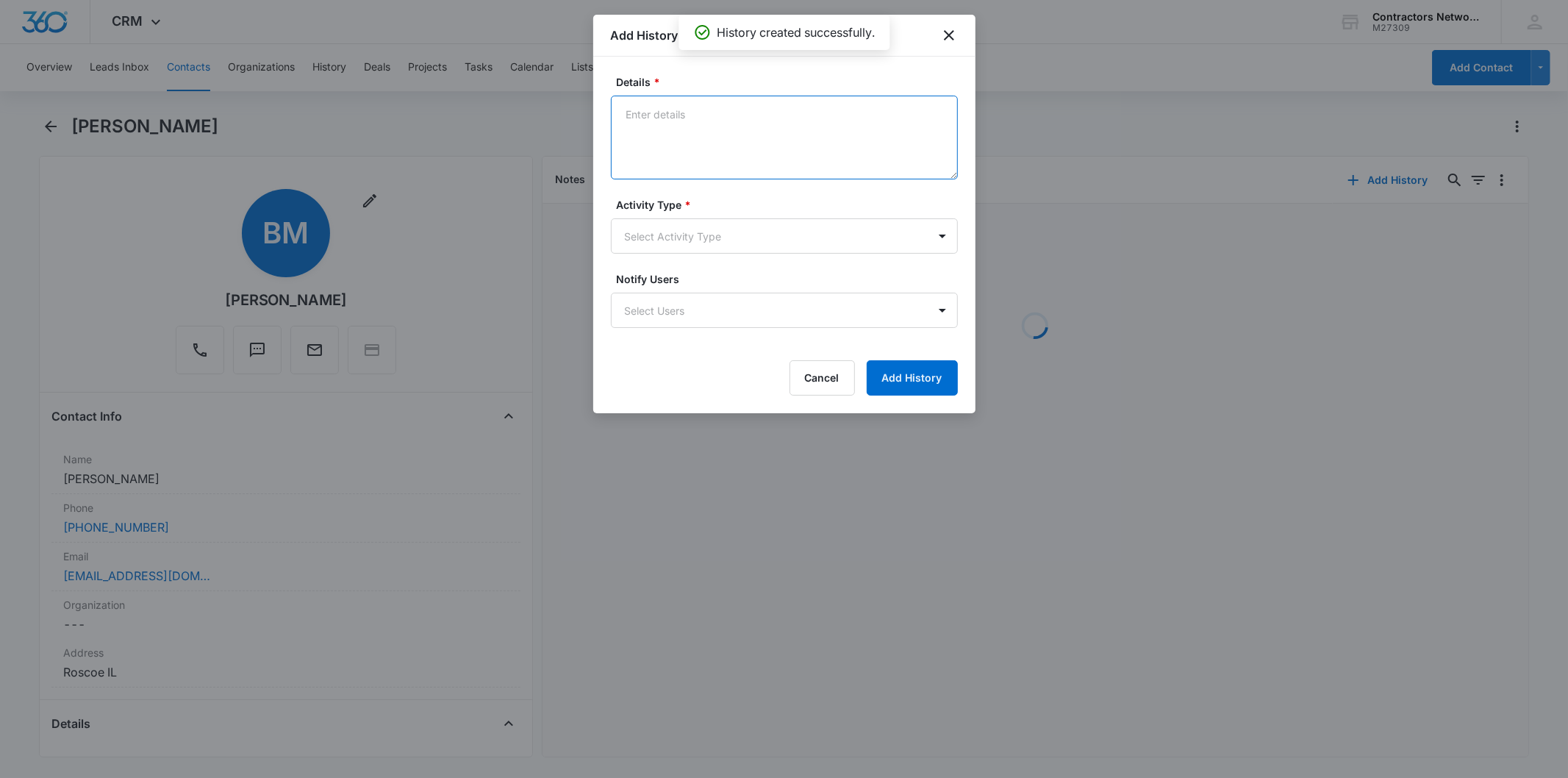
click at [639, 119] on textarea "Details *" at bounding box center [785, 137] width 347 height 84
paste textarea "[DATE] 4:54pm left msg / sent email"
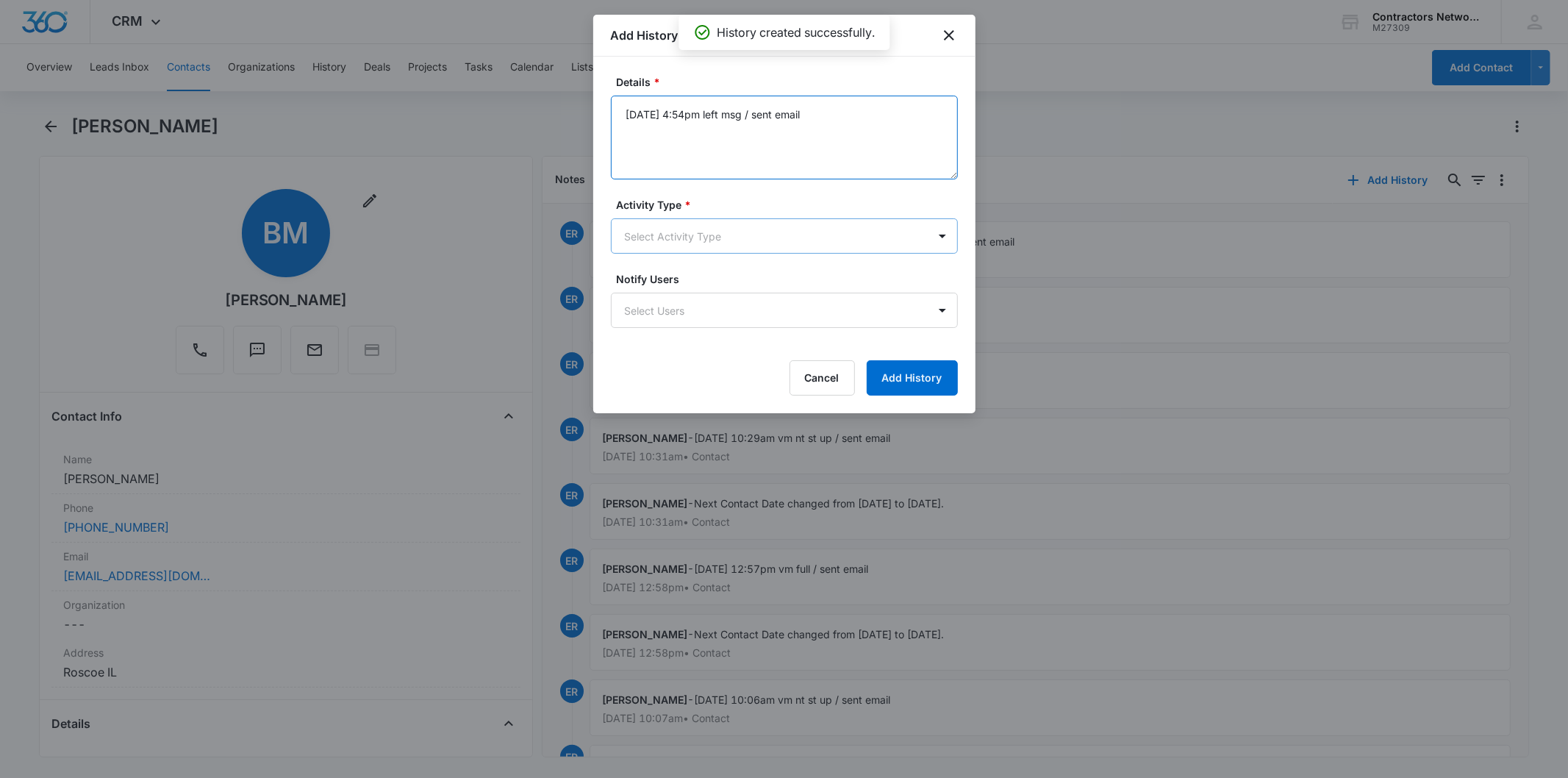
type textarea "[DATE] 4:54pm left msg / sent email"
click at [648, 232] on body "CRM Apps Reputation Websites Forms CRM Email Social Shop Payments POS Content A…" at bounding box center [784, 389] width 1568 height 778
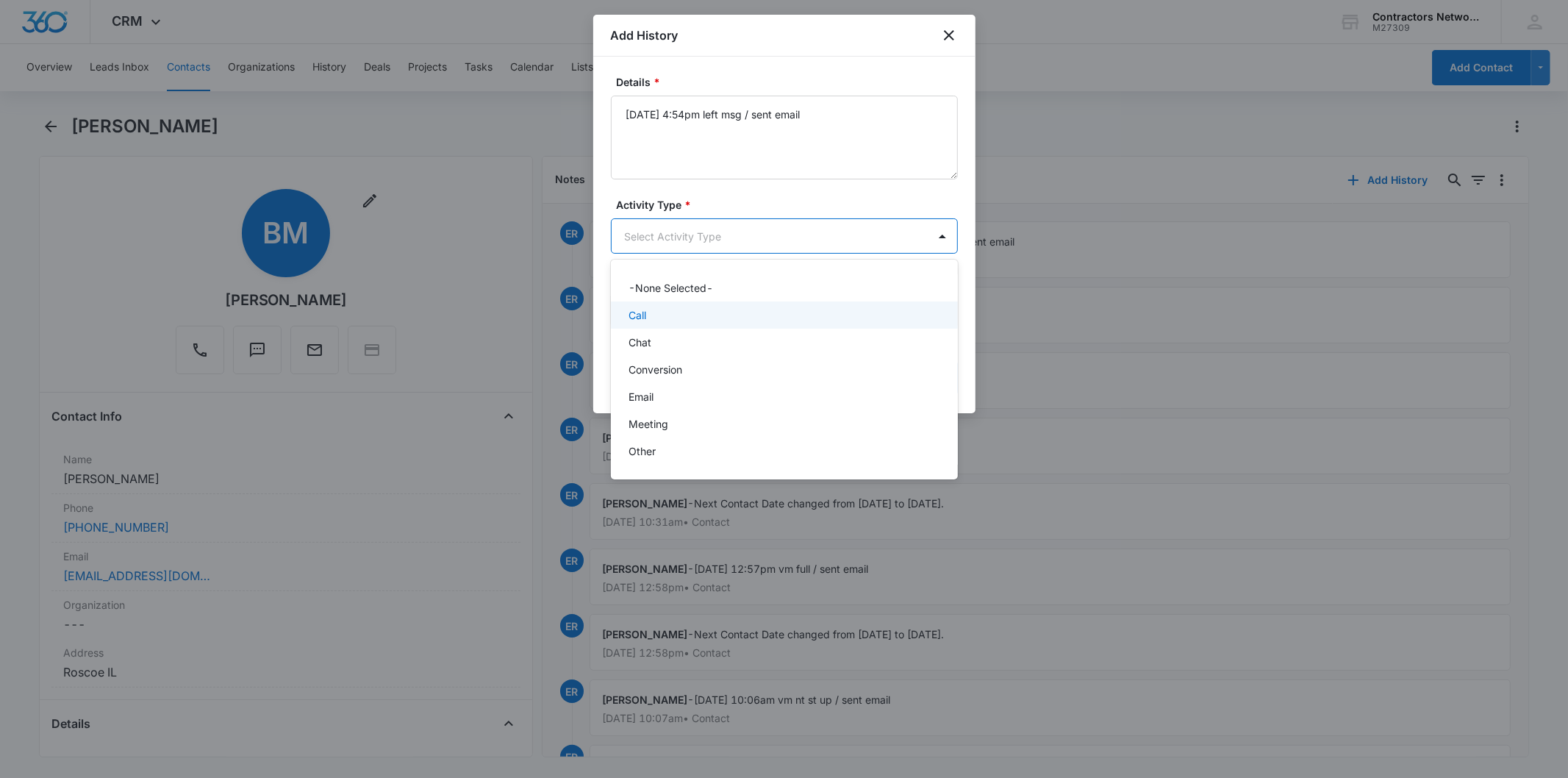
click at [643, 312] on p "Call" at bounding box center [637, 315] width 18 height 15
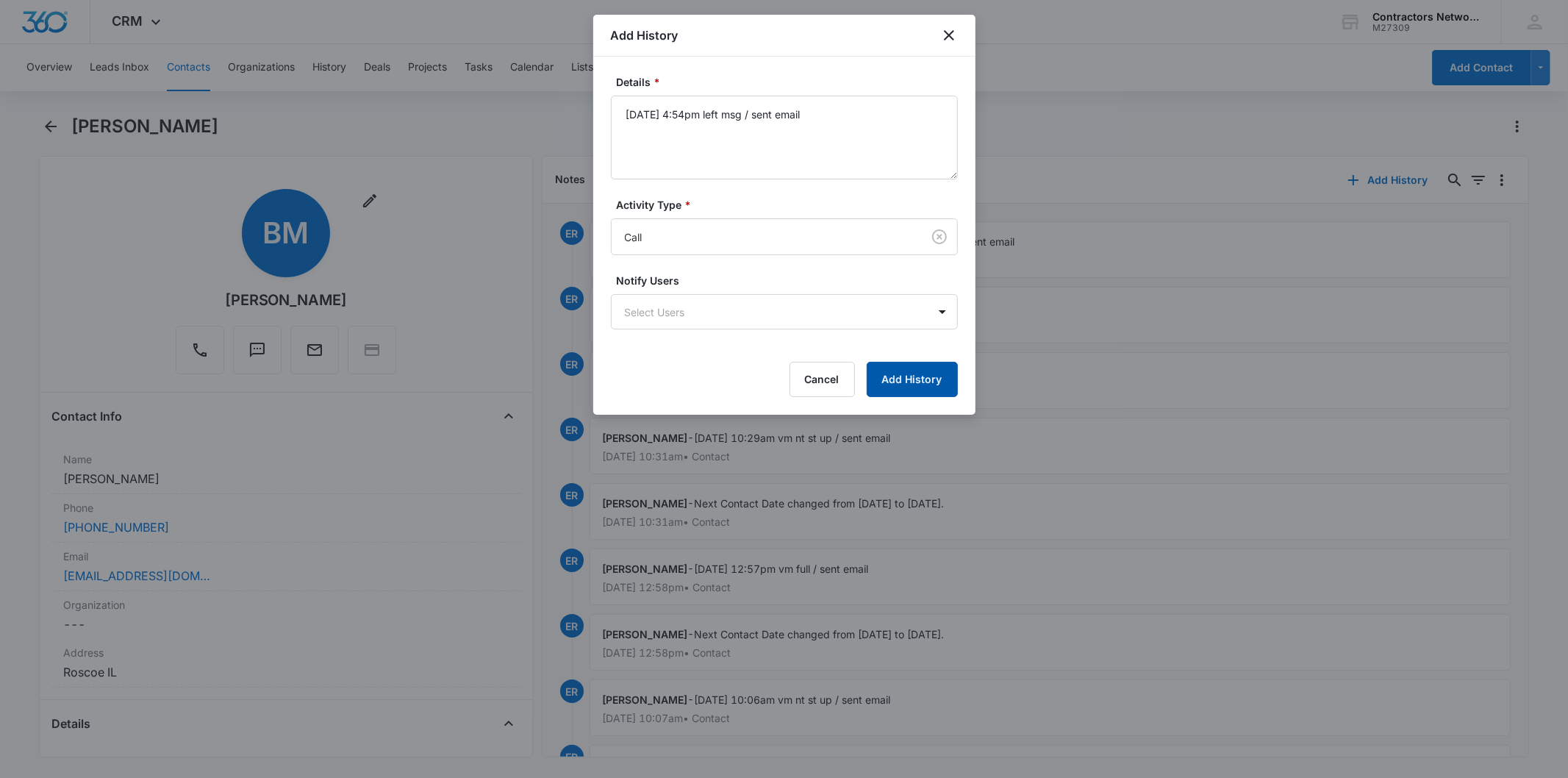
click at [910, 379] on button "Add History" at bounding box center [912, 379] width 91 height 35
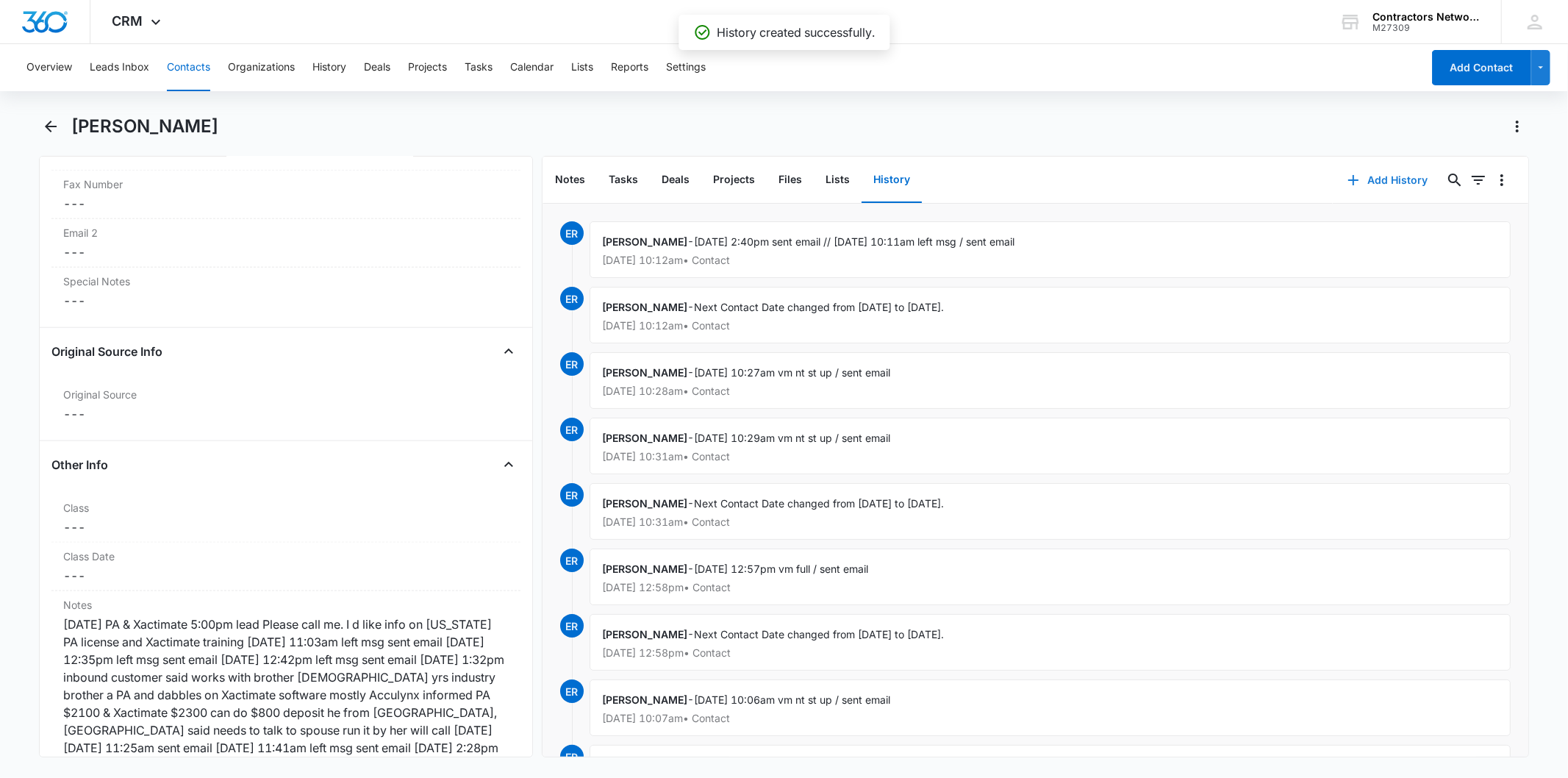
scroll to position [1798, 0]
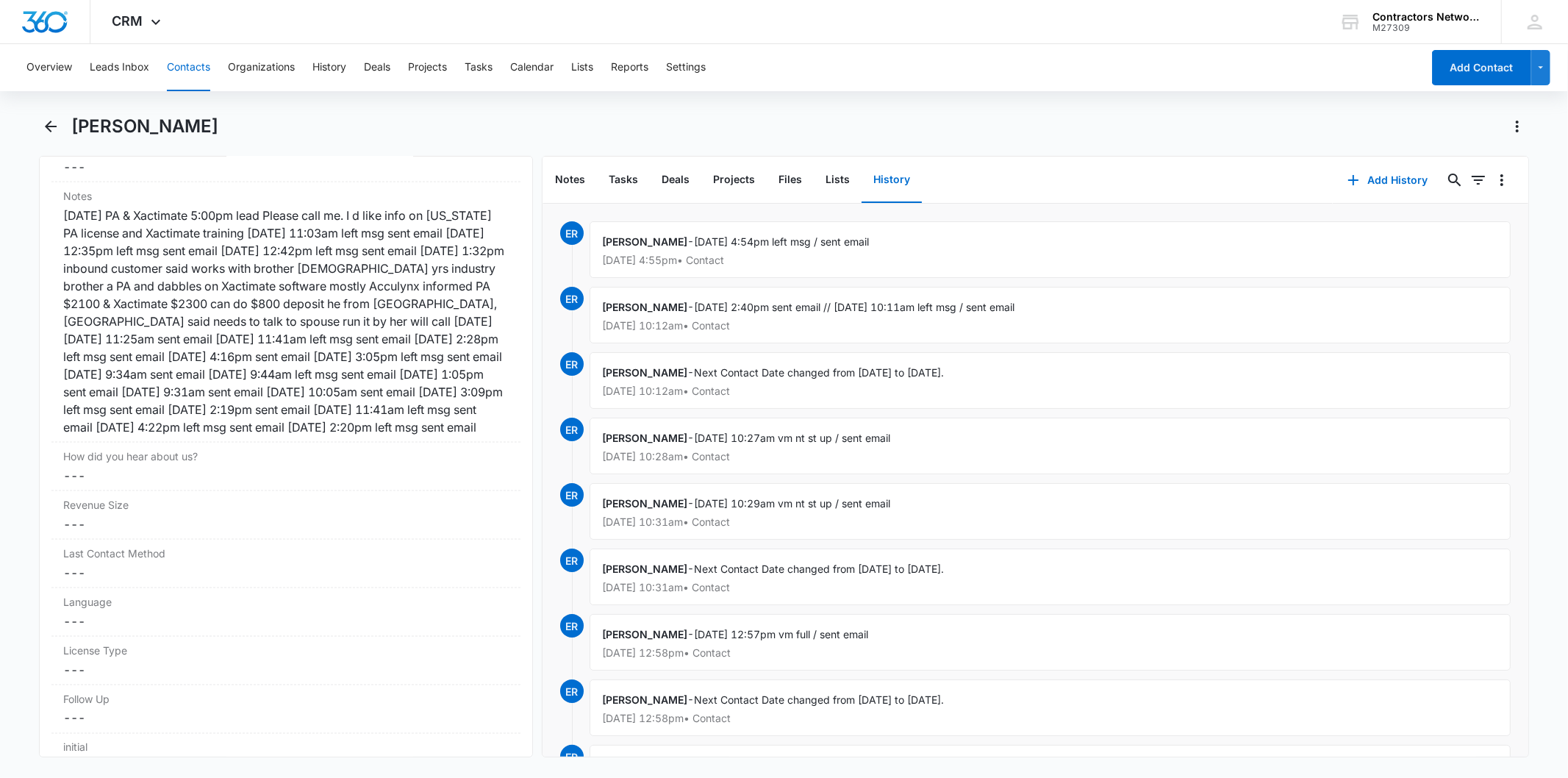
click at [183, 71] on button "Contacts" at bounding box center [189, 67] width 43 height 47
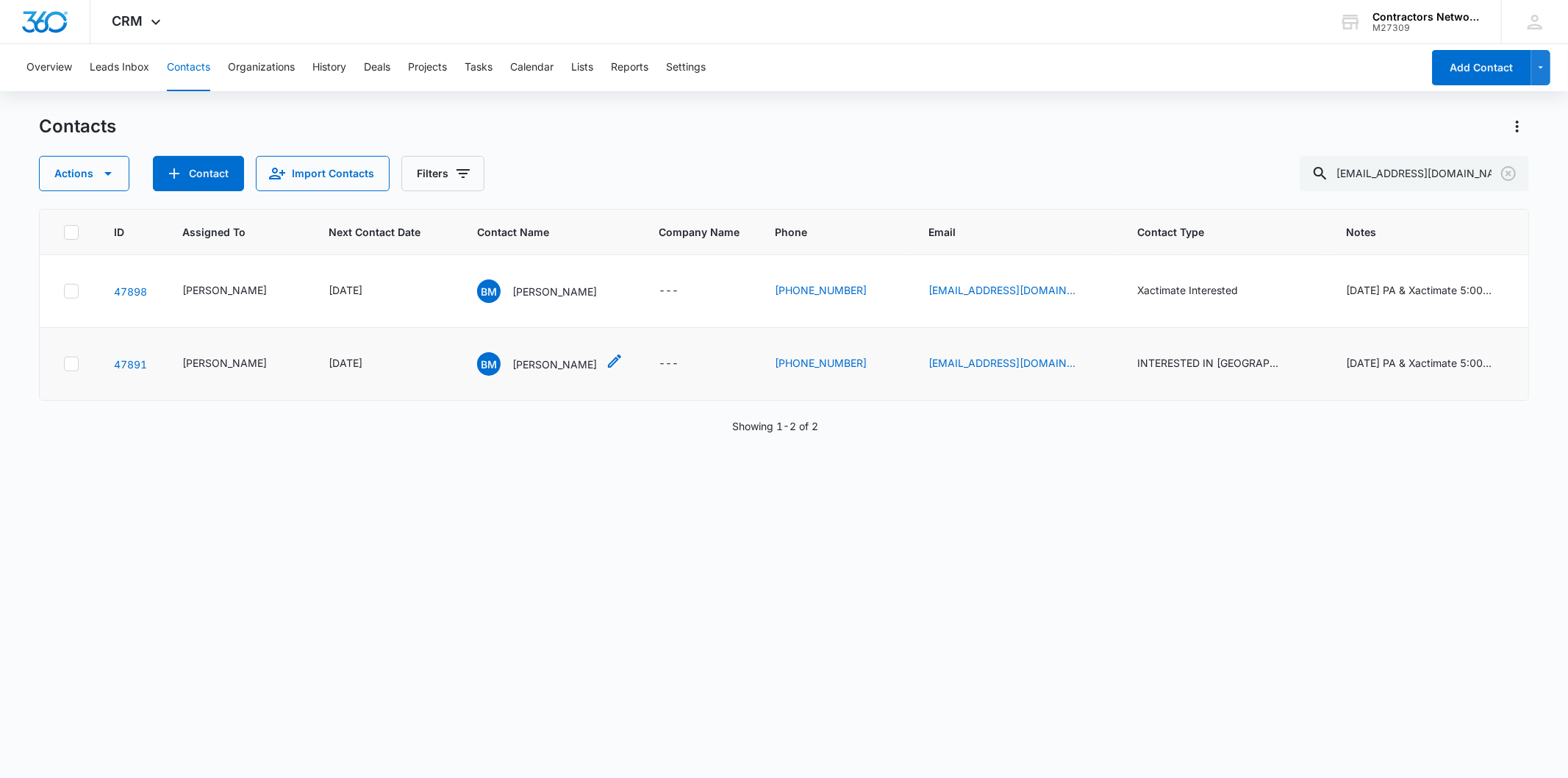
click at [542, 357] on p "[PERSON_NAME]" at bounding box center [555, 364] width 85 height 15
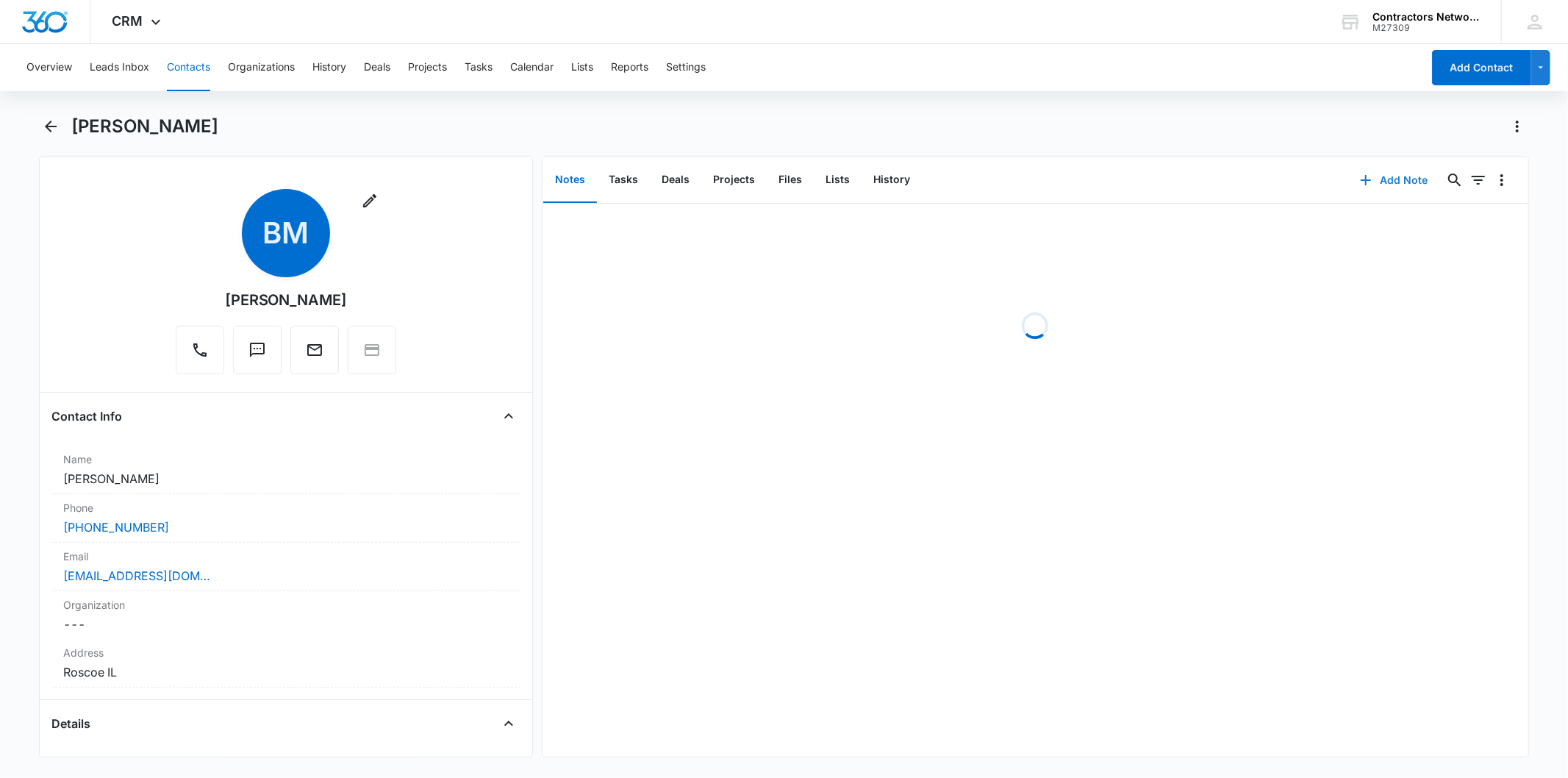
click at [1376, 166] on button "Add Note" at bounding box center [1394, 180] width 98 height 35
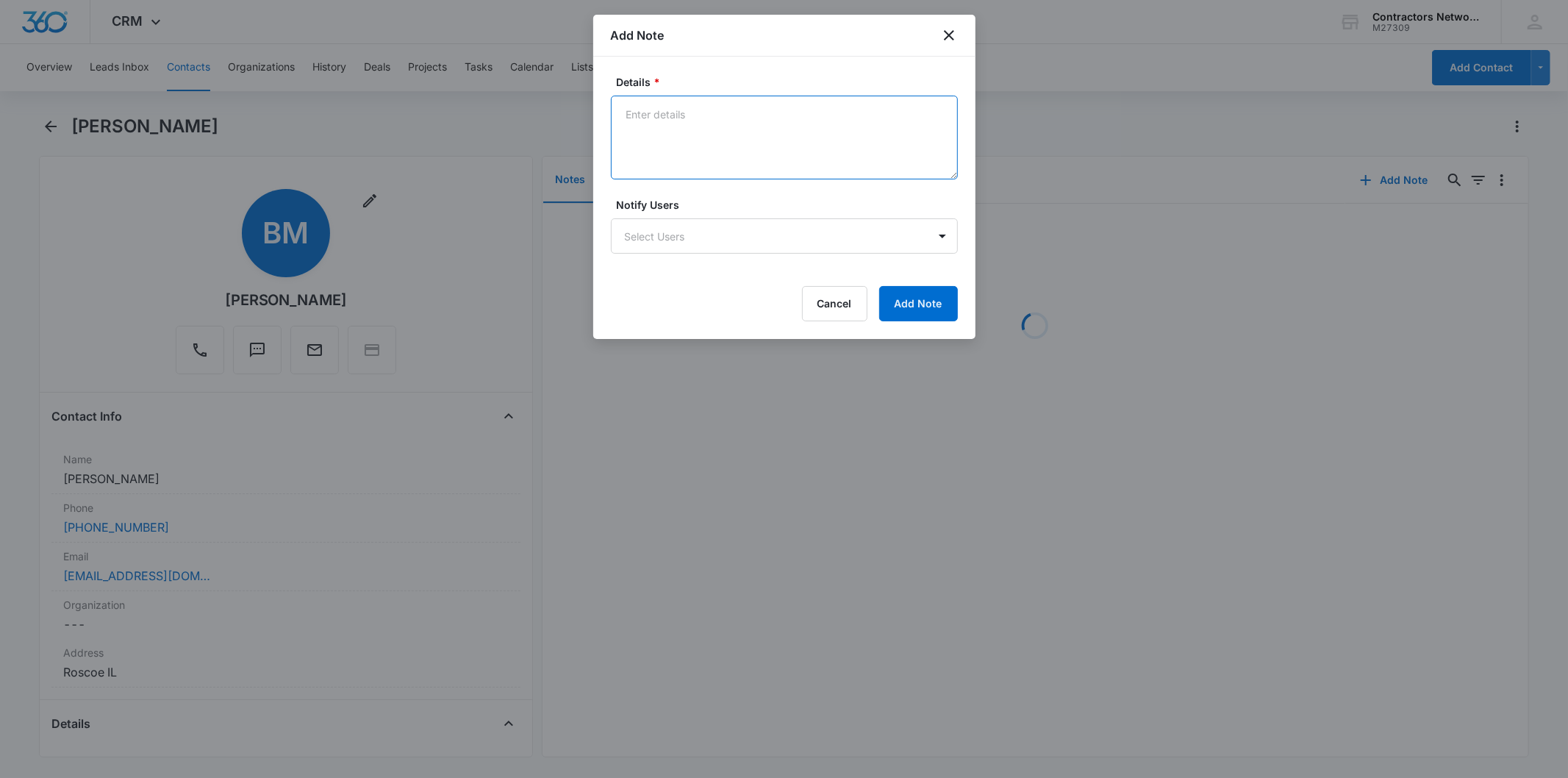
click at [667, 130] on textarea "Details *" at bounding box center [785, 137] width 347 height 84
paste textarea "[DATE] 4:54pm left msg / sent email"
type textarea "[DATE] 4:54pm left msg / sent email"
click at [928, 304] on button "Add Note" at bounding box center [918, 303] width 78 height 35
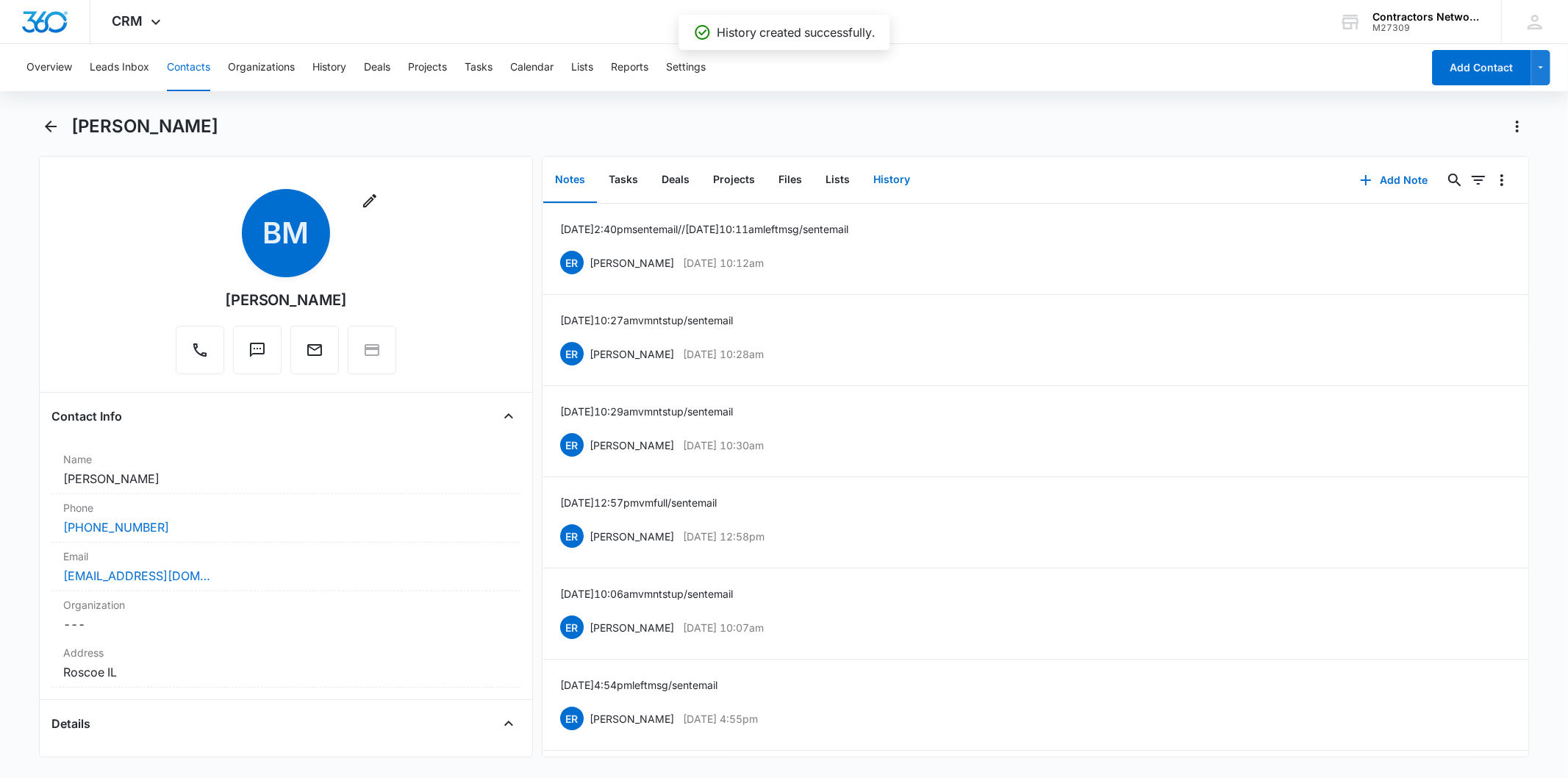
click at [881, 181] on button "History" at bounding box center [891, 180] width 60 height 46
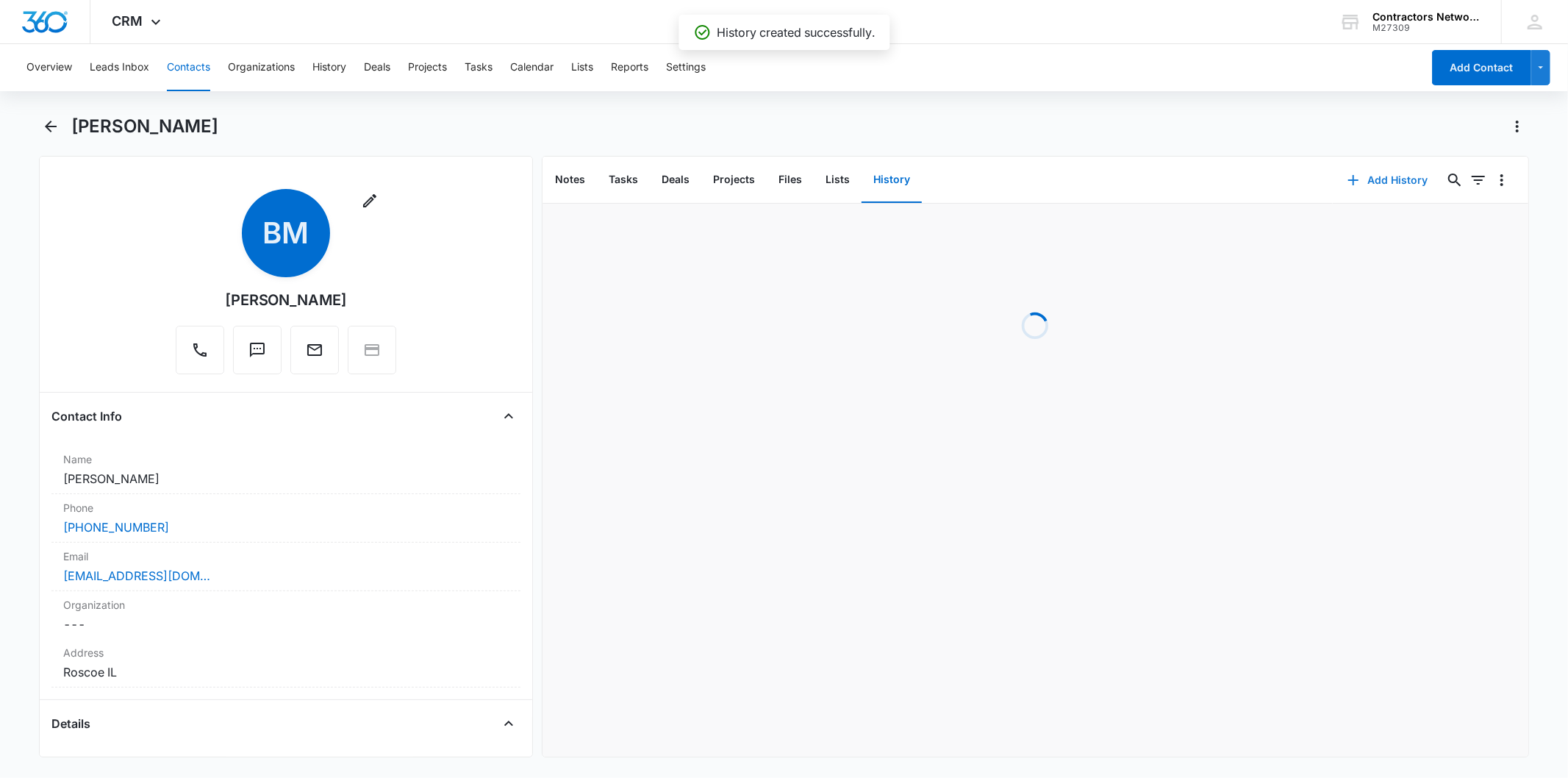
click at [1361, 172] on button "Add History" at bounding box center [1388, 180] width 111 height 35
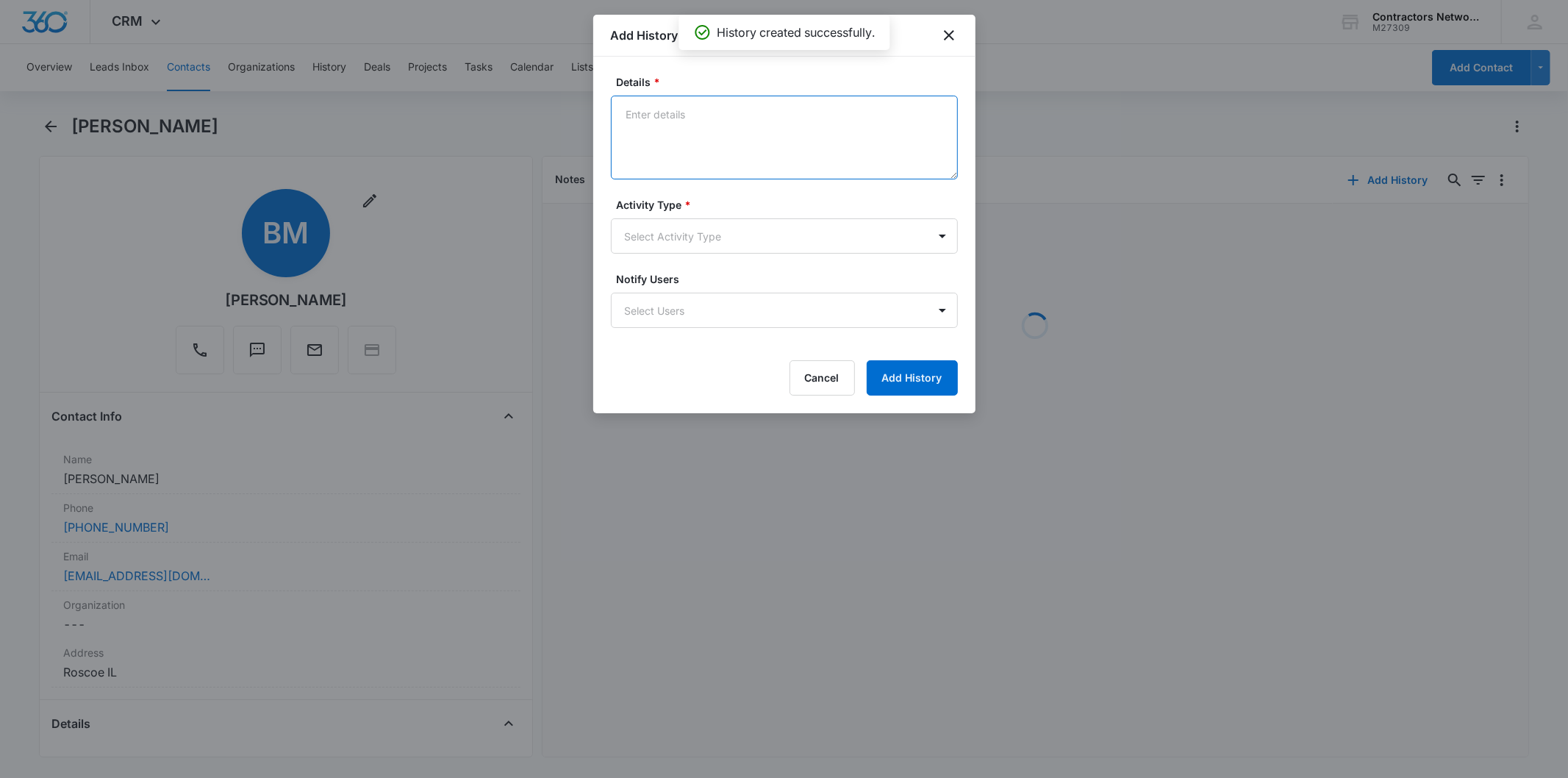
click at [715, 135] on textarea "Details *" at bounding box center [785, 137] width 347 height 84
paste textarea "[DATE] 4:54pm left msg / sent email"
type textarea "[DATE] 4:54pm left msg / sent email"
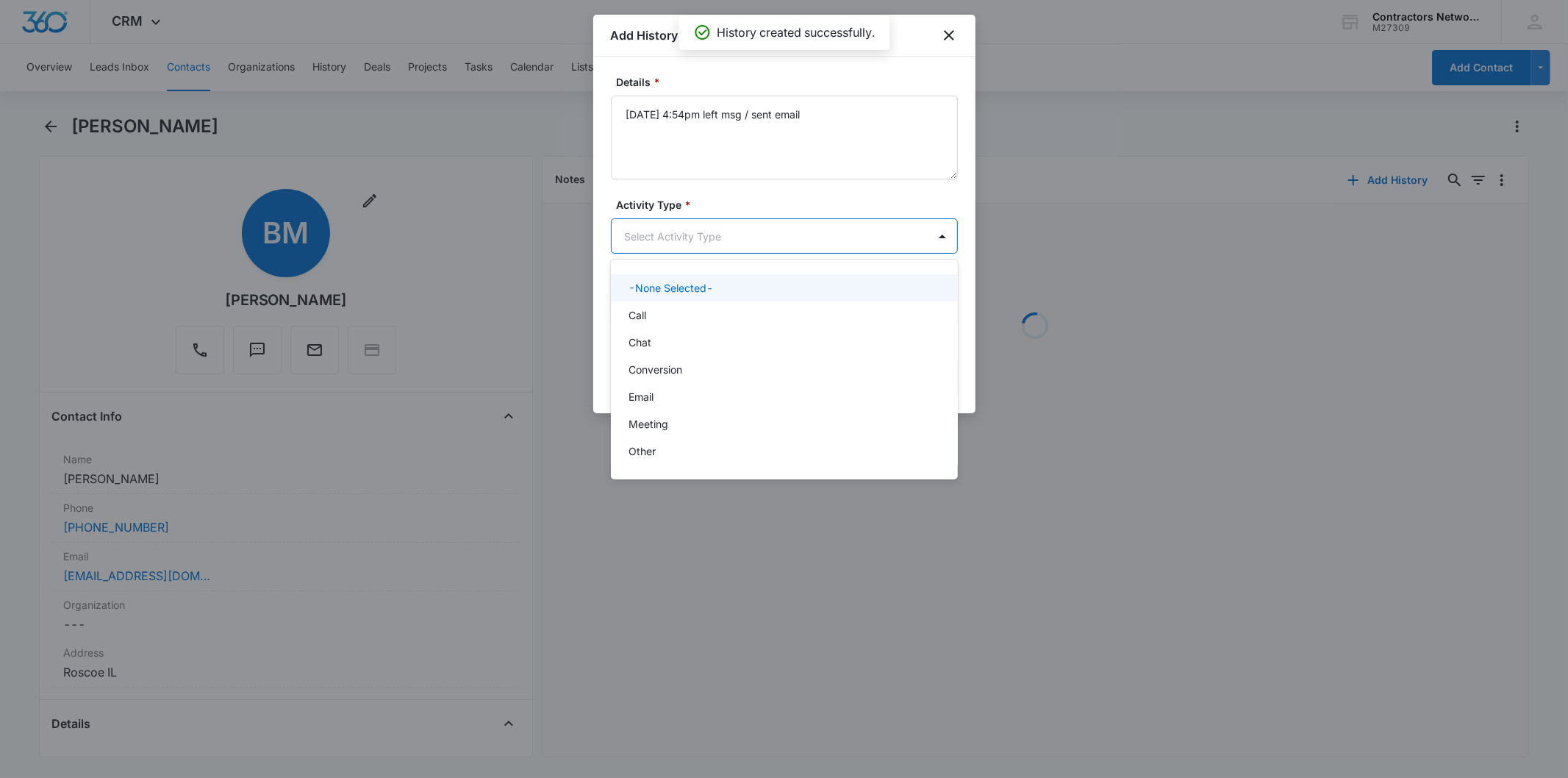
drag, startPoint x: 674, startPoint y: 246, endPoint x: 677, endPoint y: 306, distance: 60.1
click at [674, 246] on body "CRM Apps Reputation Websites Forms CRM Email Social Shop Payments POS Content A…" at bounding box center [784, 389] width 1568 height 778
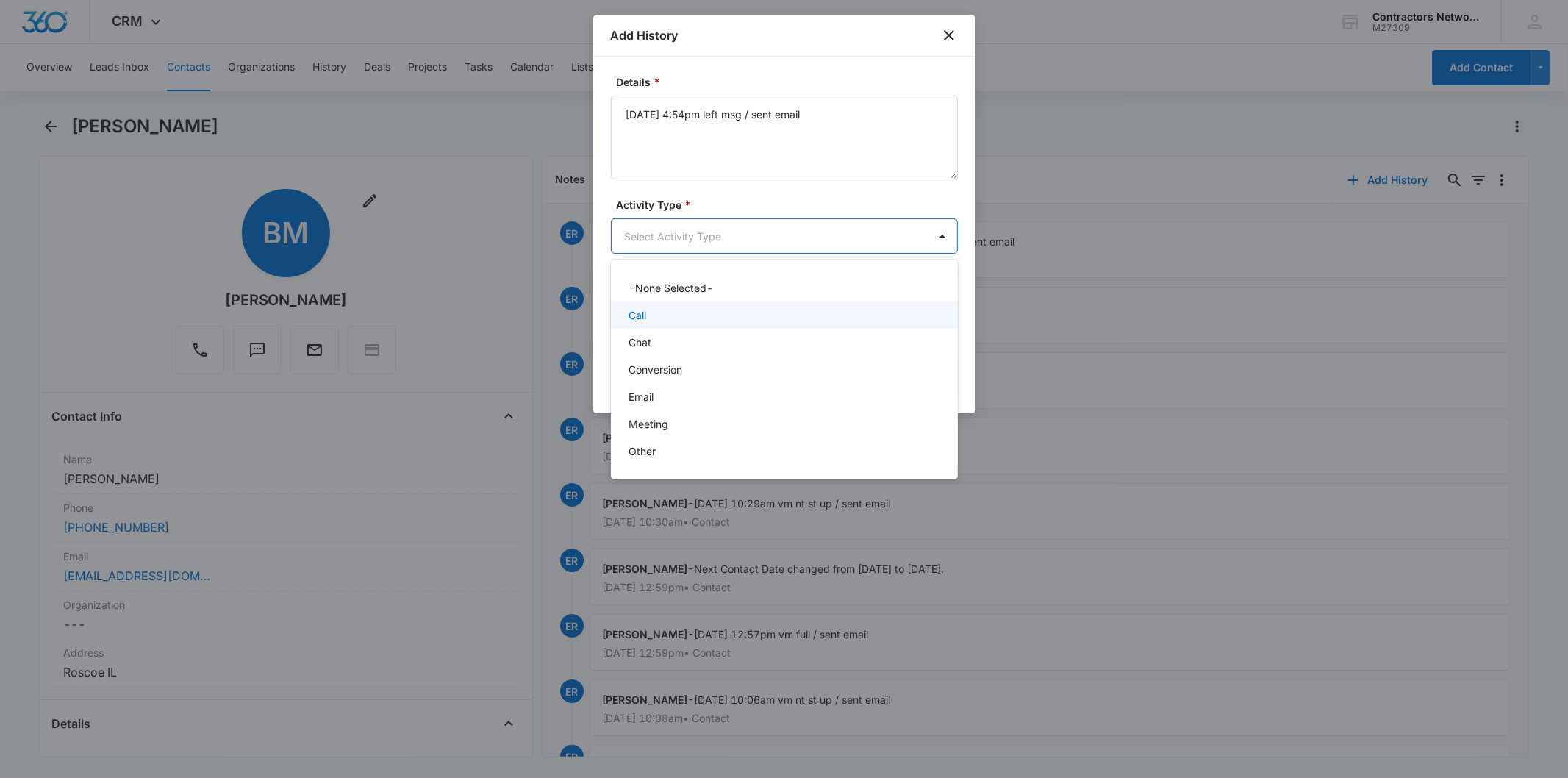
click at [670, 326] on div "Call" at bounding box center [785, 315] width 347 height 27
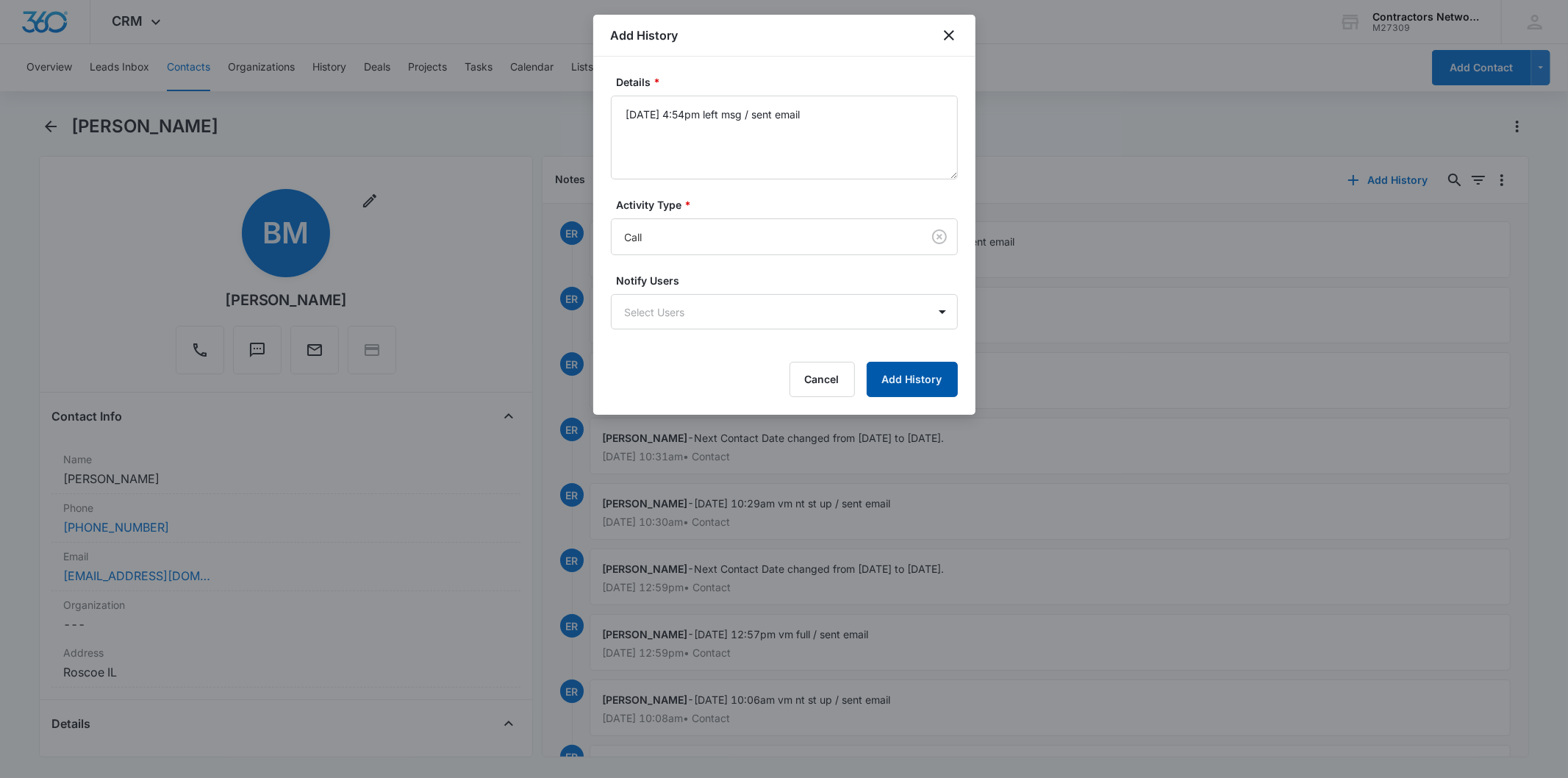
click at [915, 372] on button "Add History" at bounding box center [912, 379] width 91 height 35
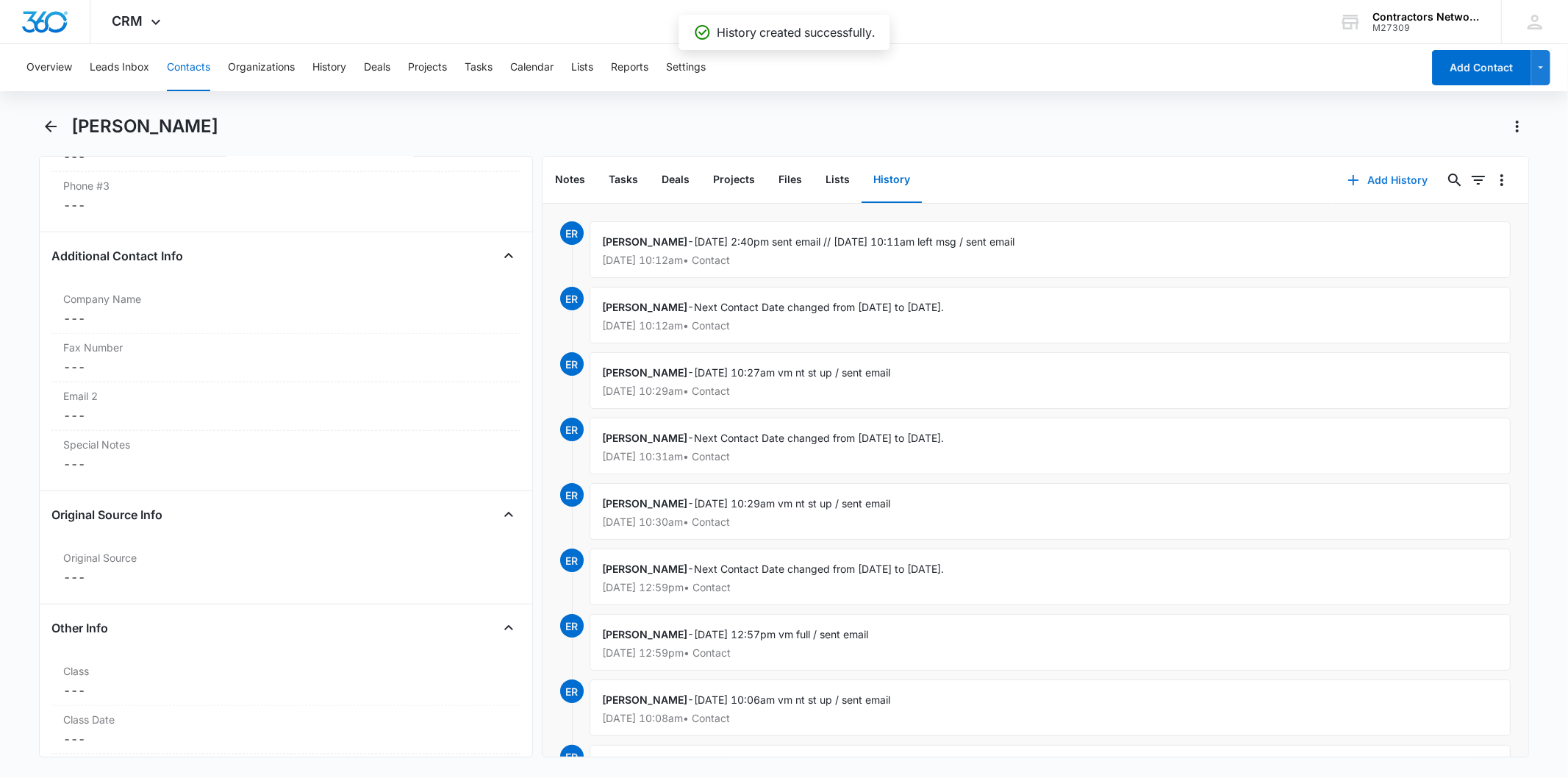
scroll to position [1798, 0]
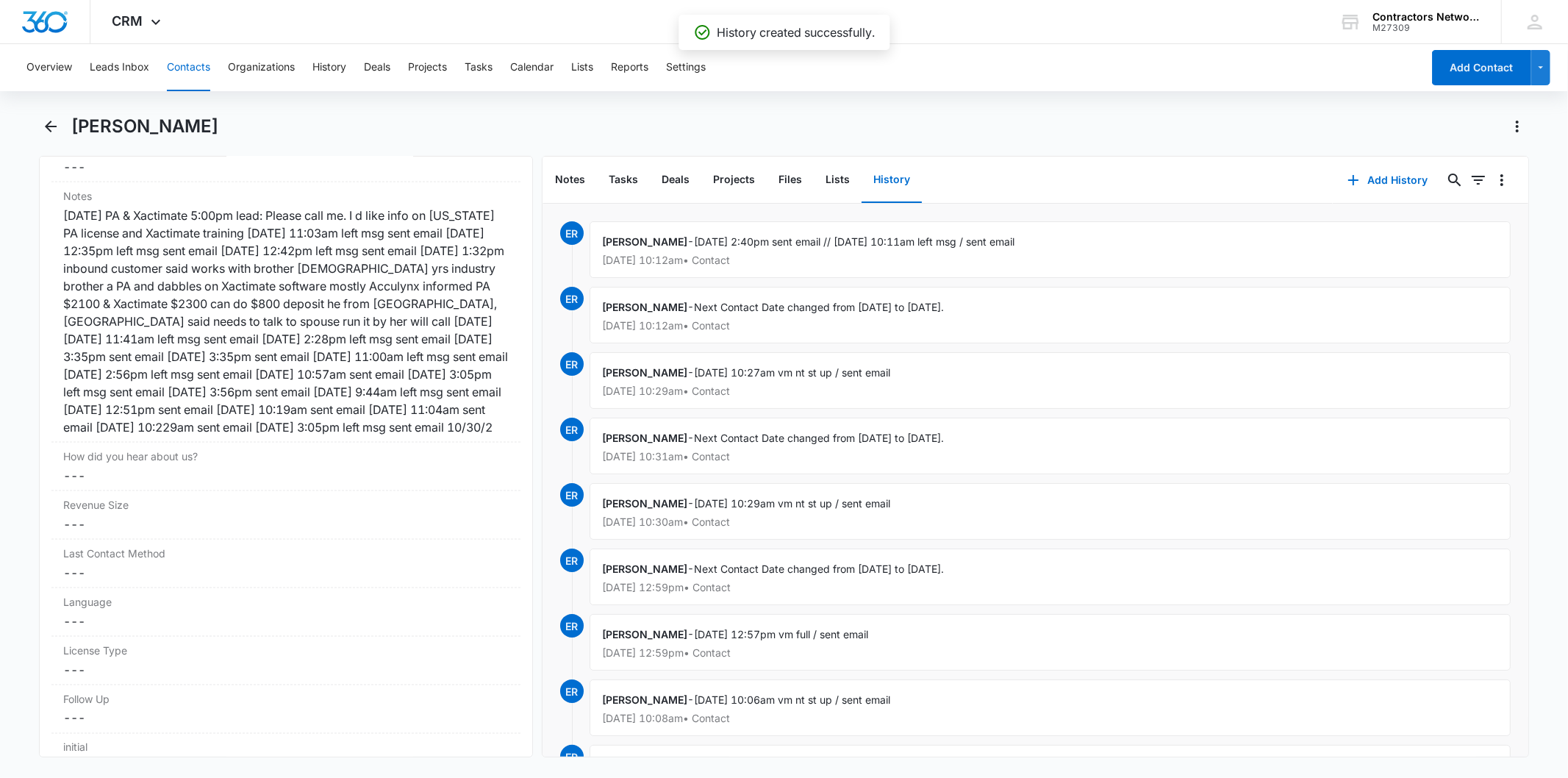
click at [190, 67] on button "Contacts" at bounding box center [189, 67] width 43 height 47
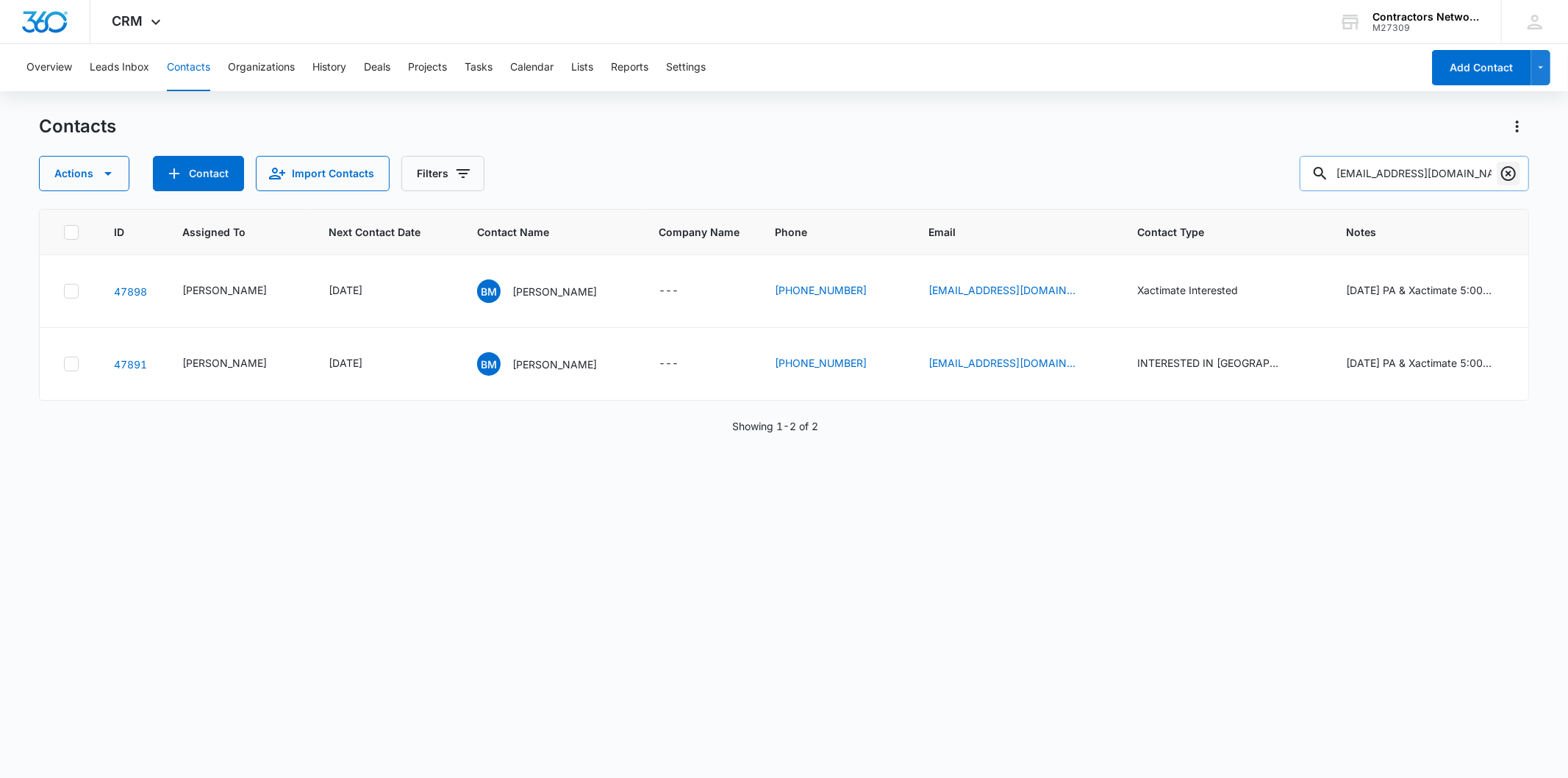
click at [1506, 163] on button "Clear" at bounding box center [1509, 174] width 23 height 23
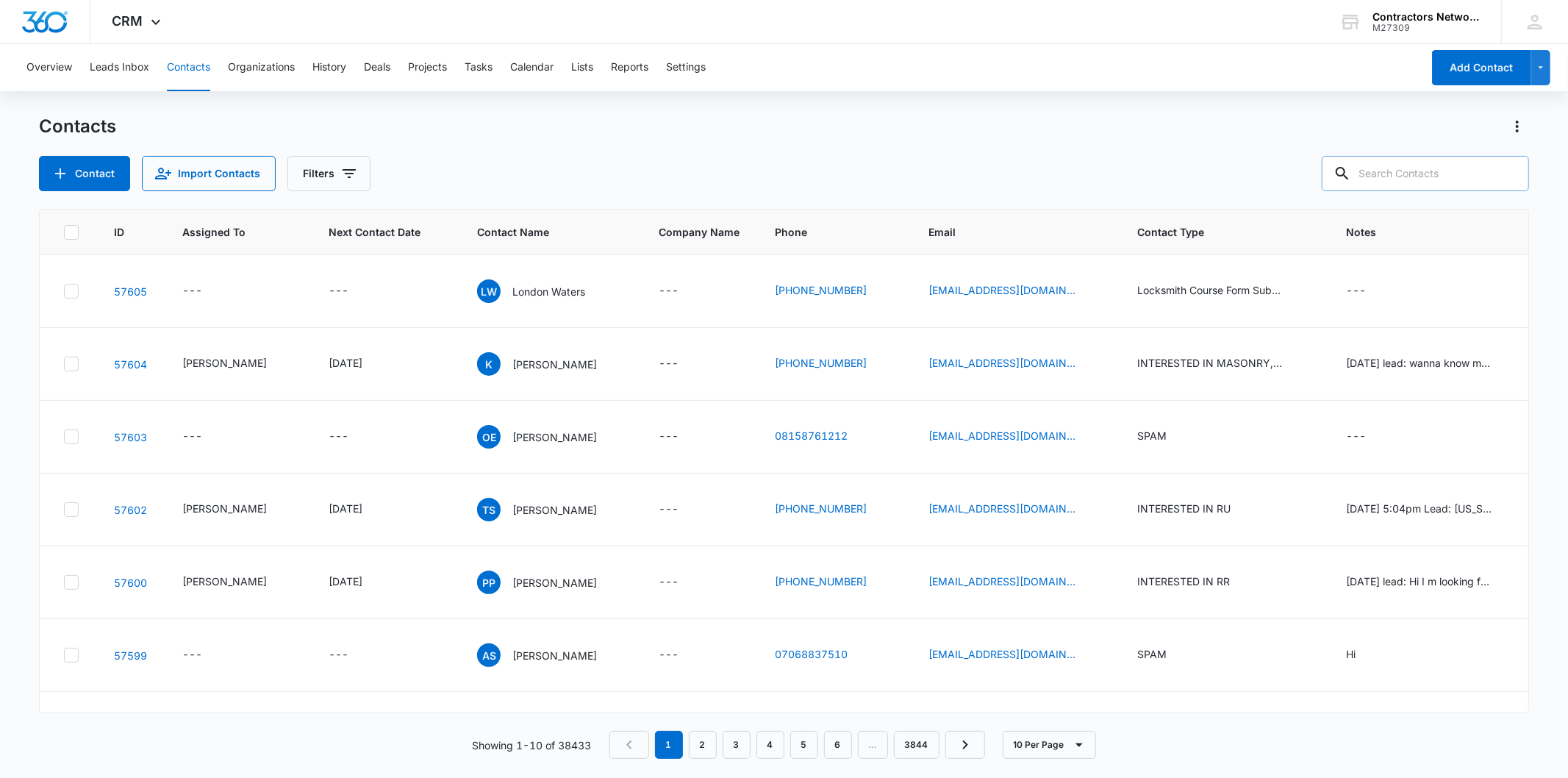
click at [1394, 165] on input "text" at bounding box center [1425, 173] width 208 height 35
paste input "[EMAIL_ADDRESS][DOMAIN_NAME]"
type input "[EMAIL_ADDRESS][DOMAIN_NAME]"
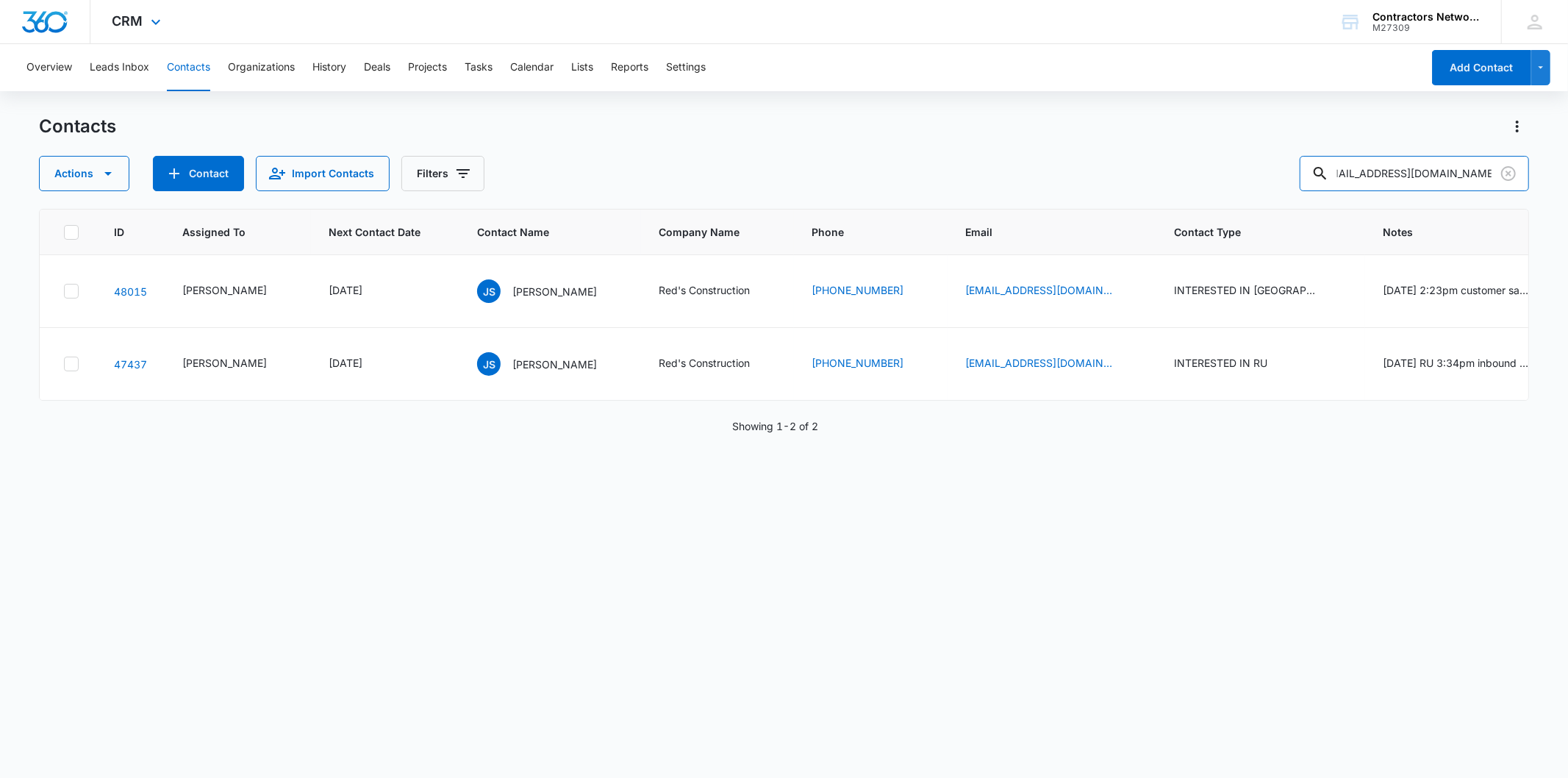
scroll to position [0, 0]
click at [525, 294] on p "[PERSON_NAME]" at bounding box center [555, 291] width 85 height 15
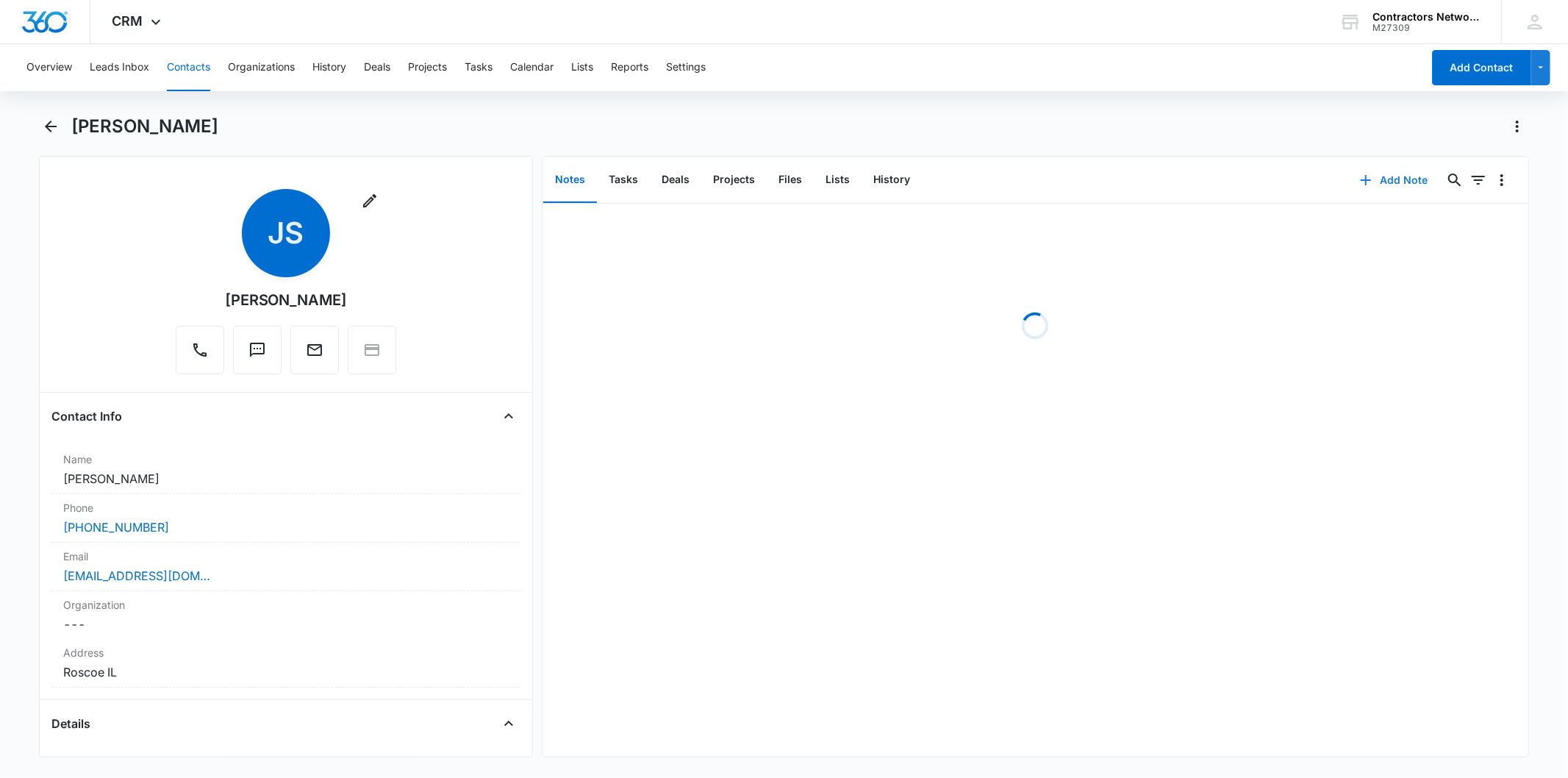
click at [1405, 177] on button "Add Note" at bounding box center [1394, 180] width 98 height 35
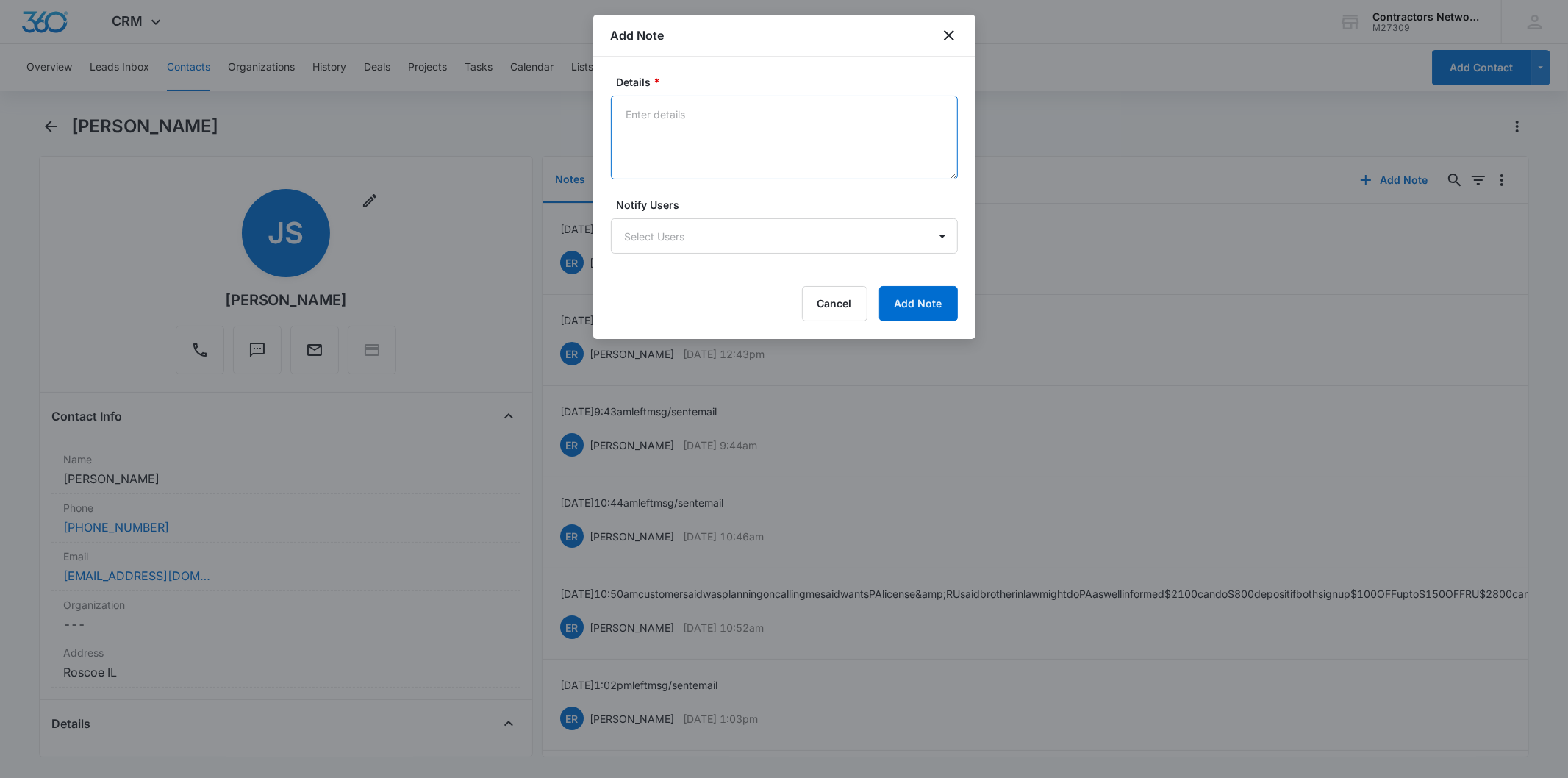
paste textarea "[DATE] 4:58pm left msg / sent email"
type textarea "[DATE] 4:58pm left msg / sent email"
click at [885, 297] on button "Add Note" at bounding box center [918, 303] width 78 height 35
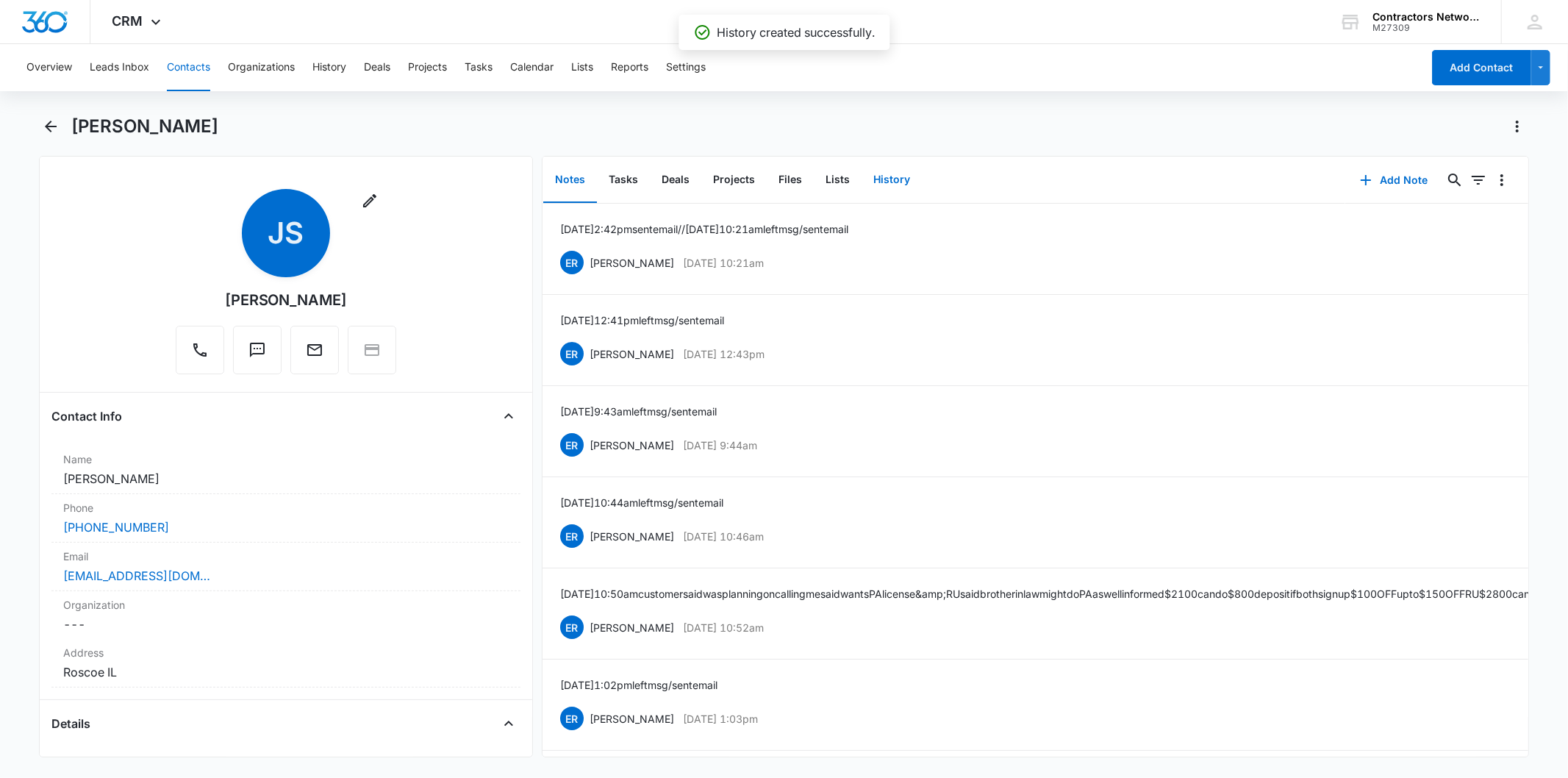
click at [899, 159] on button "History" at bounding box center [891, 180] width 60 height 46
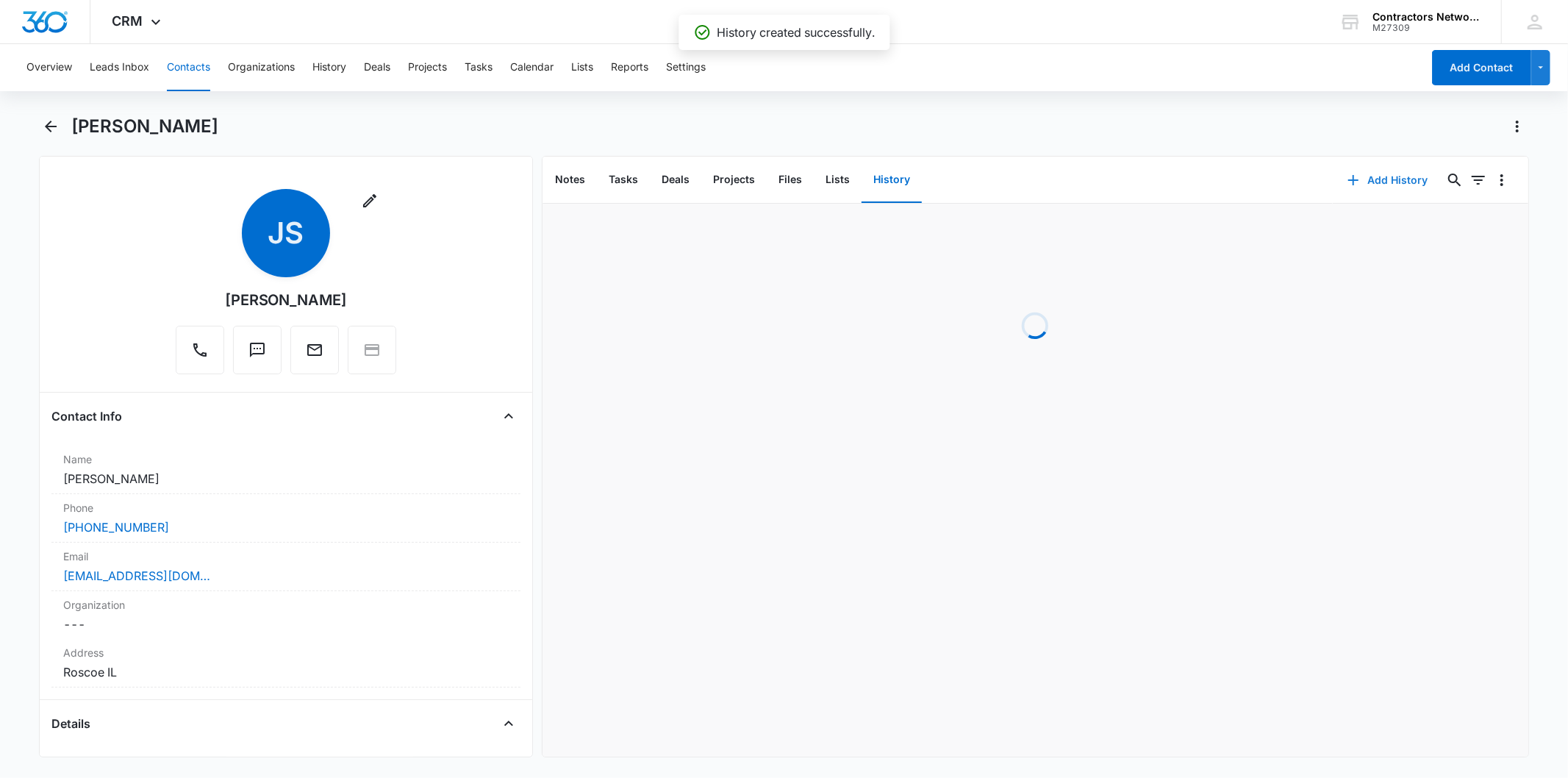
click at [1369, 172] on button "Add History" at bounding box center [1388, 180] width 111 height 35
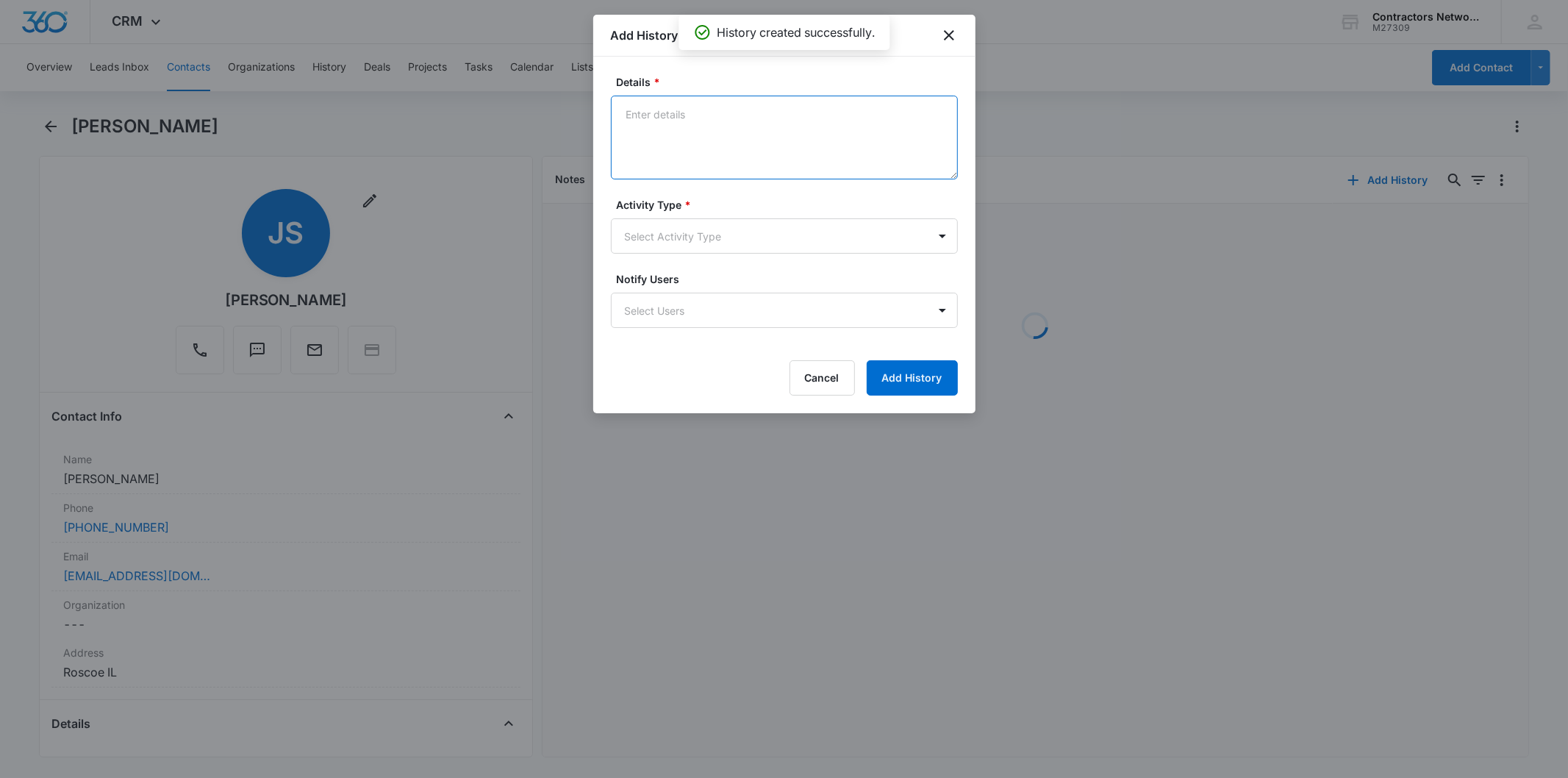
click at [655, 126] on textarea "Details *" at bounding box center [785, 137] width 347 height 84
paste textarea "[DATE] 4:58pm left msg / sent email"
type textarea "[DATE] 4:58pm left msg / sent email"
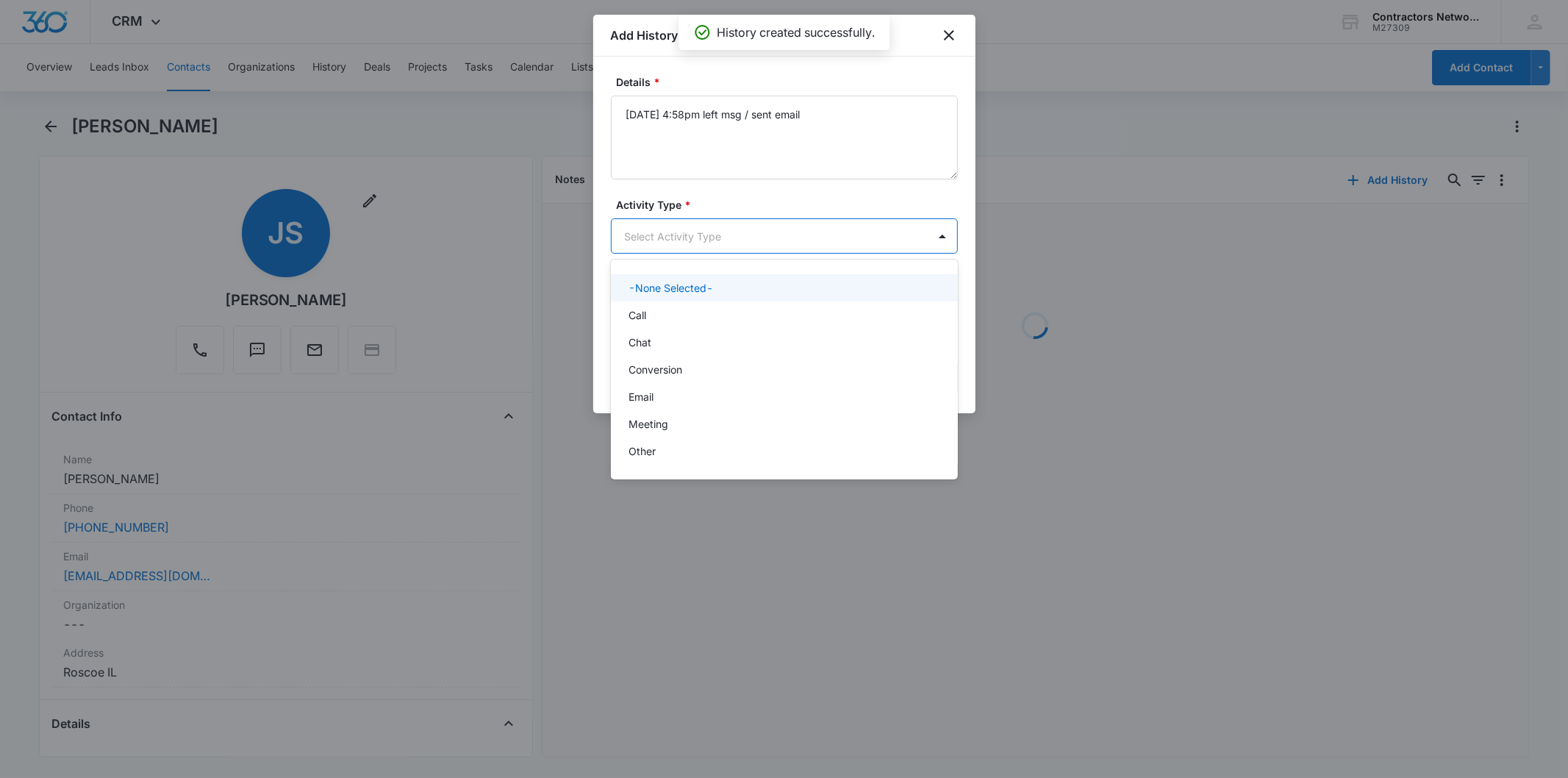
click at [673, 237] on body "CRM Apps Reputation Websites Forms CRM Email Social Shop Payments POS Content A…" at bounding box center [784, 389] width 1568 height 778
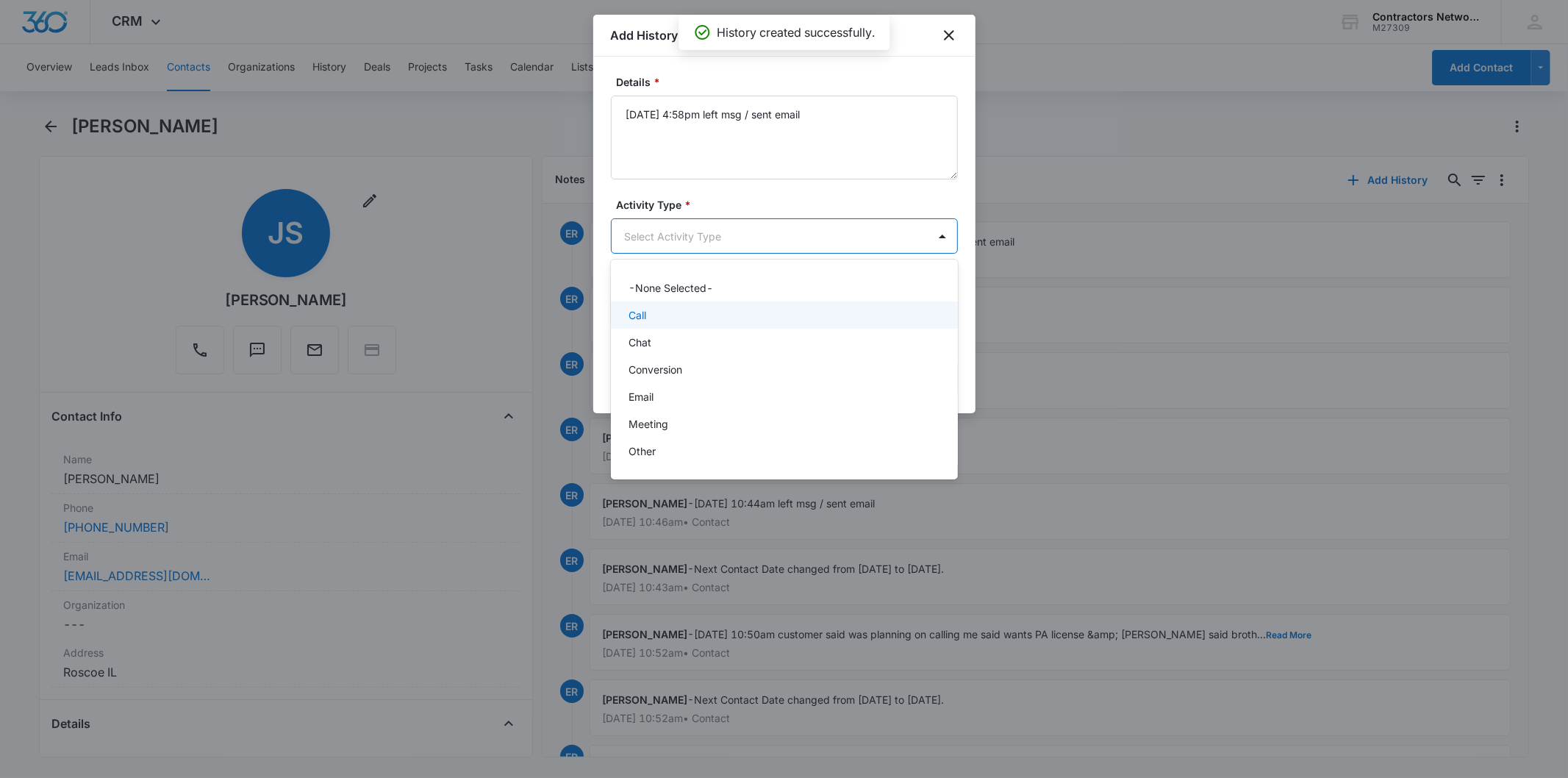
drag, startPoint x: 664, startPoint y: 305, endPoint x: 760, endPoint y: 341, distance: 102.5
click at [664, 305] on div "Call" at bounding box center [785, 315] width 347 height 27
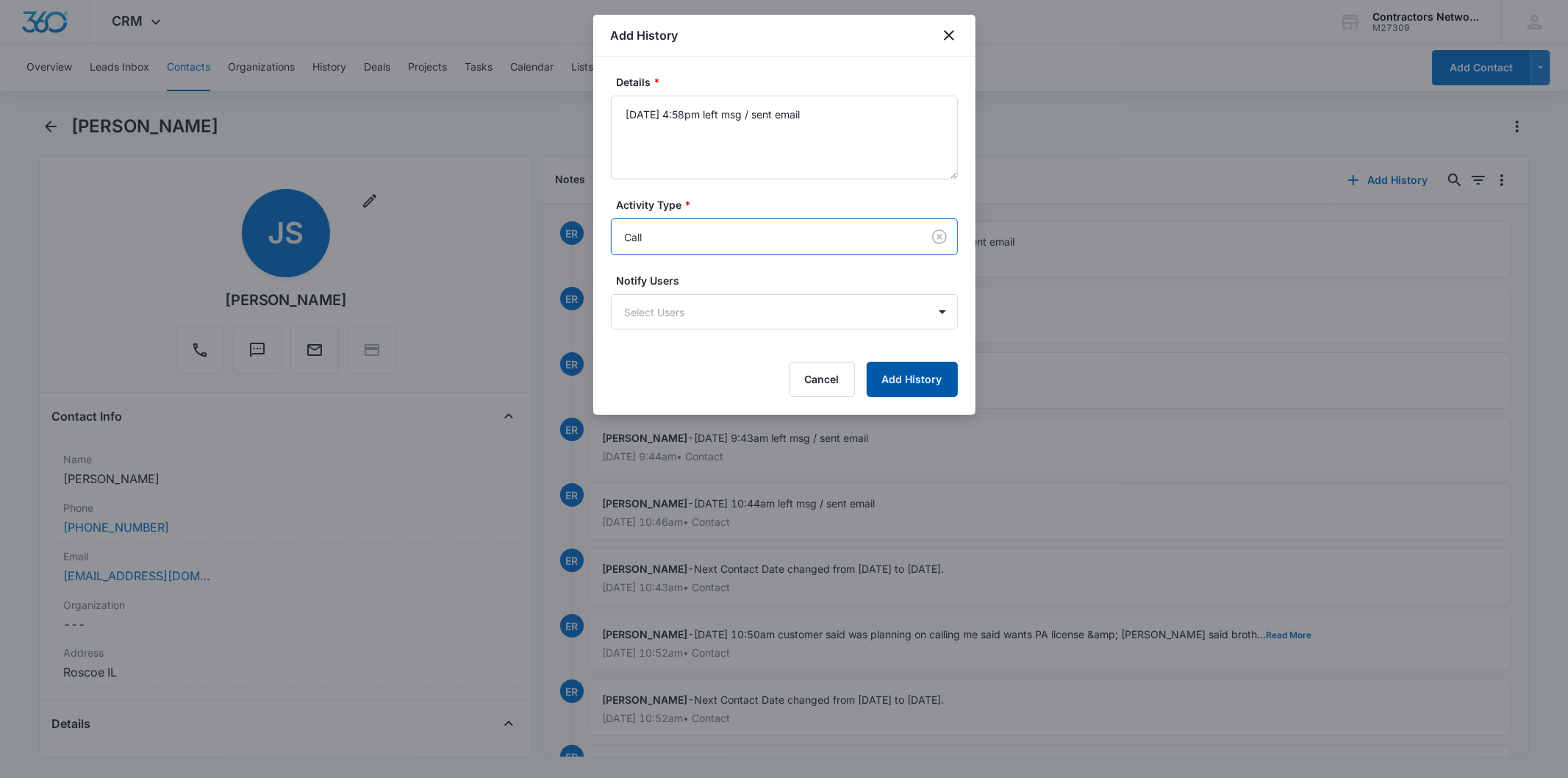
click at [938, 371] on button "Add History" at bounding box center [912, 379] width 91 height 35
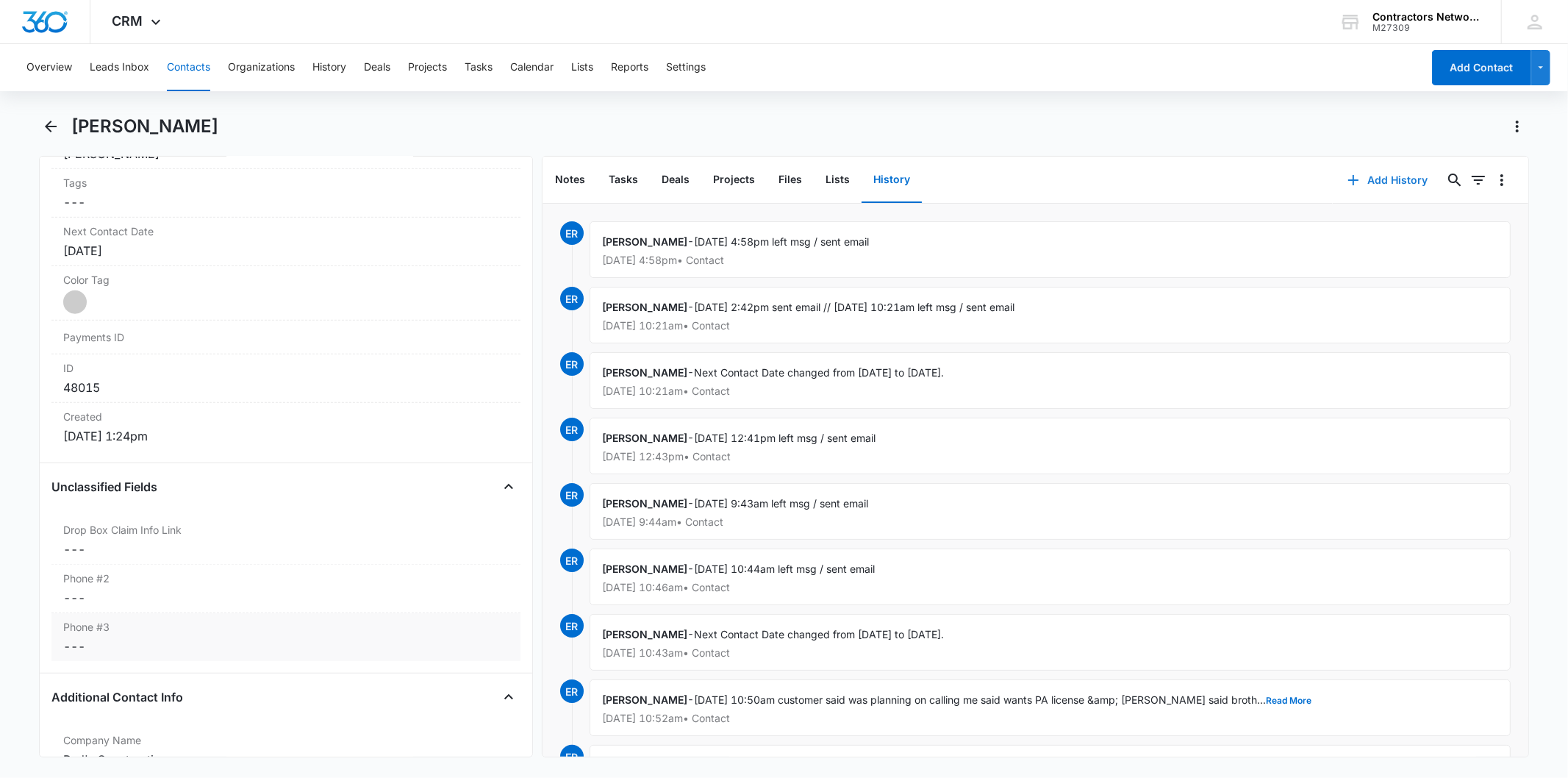
scroll to position [736, 0]
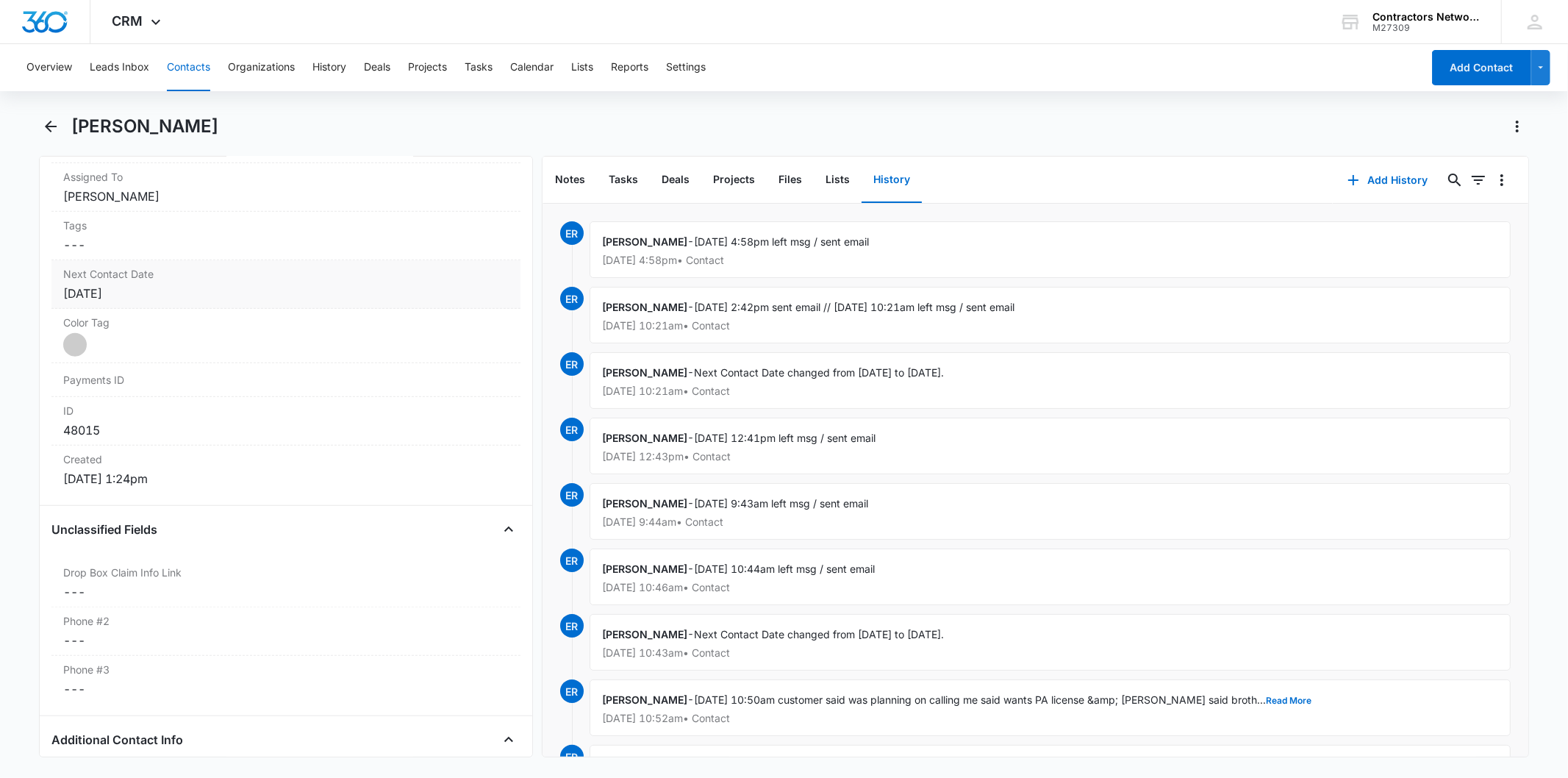
click at [192, 291] on div "[DATE]" at bounding box center [285, 293] width 445 height 18
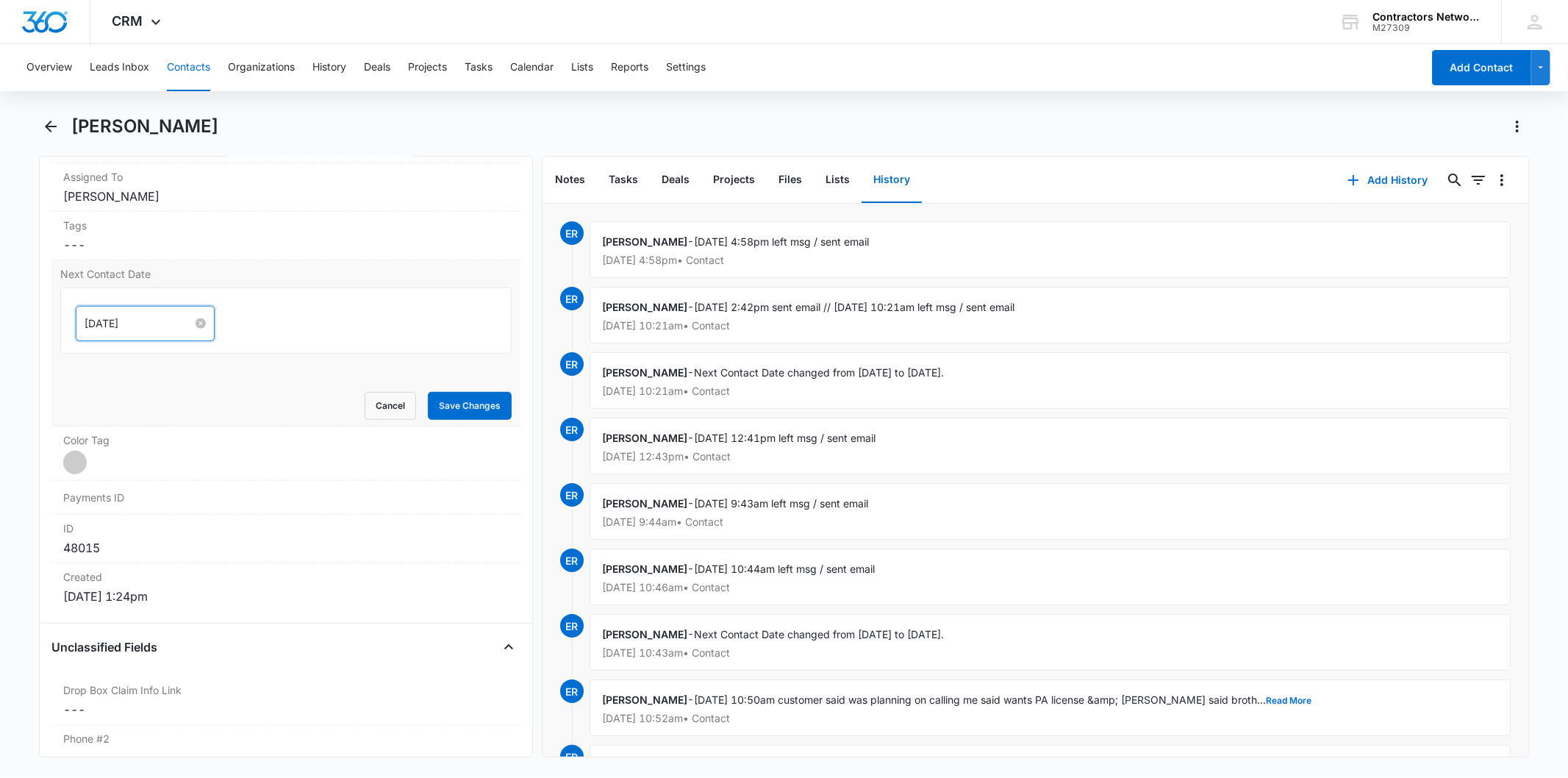
click at [173, 317] on input "[DATE]" at bounding box center [138, 324] width 108 height 16
click at [127, 524] on div "1" at bounding box center [124, 525] width 18 height 18
type input "[DATE]"
click at [454, 403] on button "Save Changes" at bounding box center [469, 406] width 84 height 28
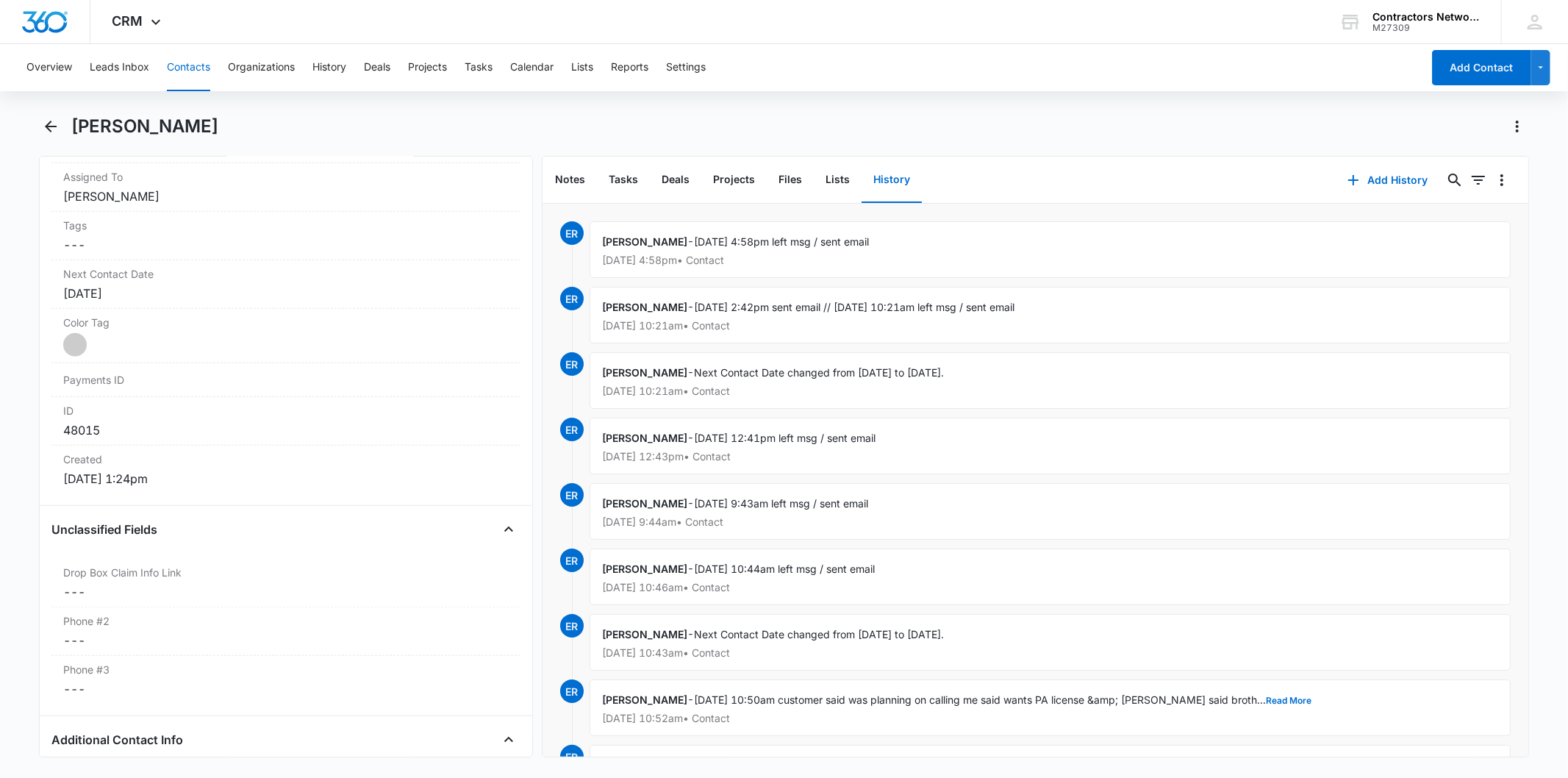
click at [183, 63] on button "Contacts" at bounding box center [189, 67] width 43 height 47
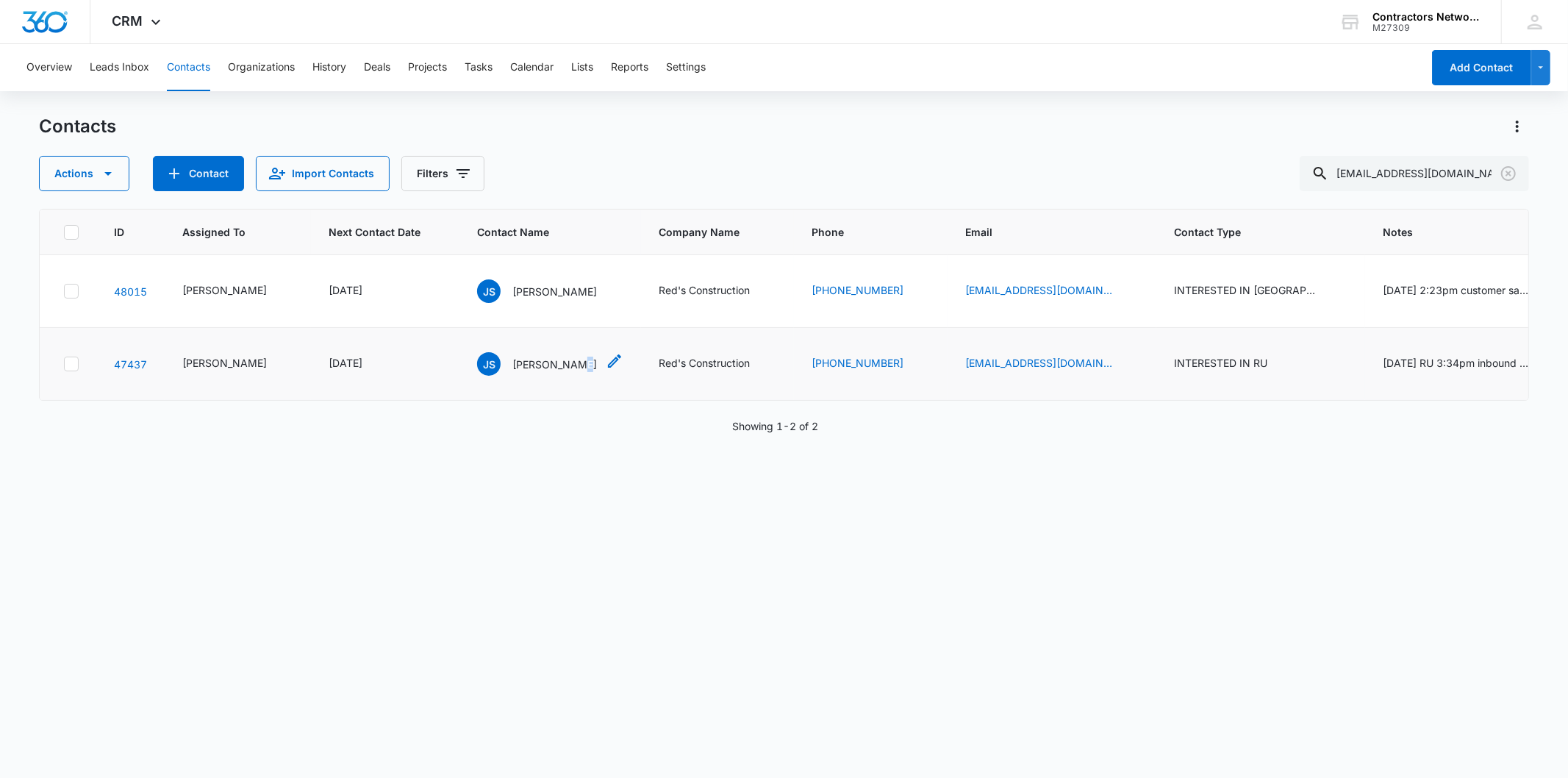
click at [549, 361] on p "[PERSON_NAME]" at bounding box center [555, 364] width 85 height 15
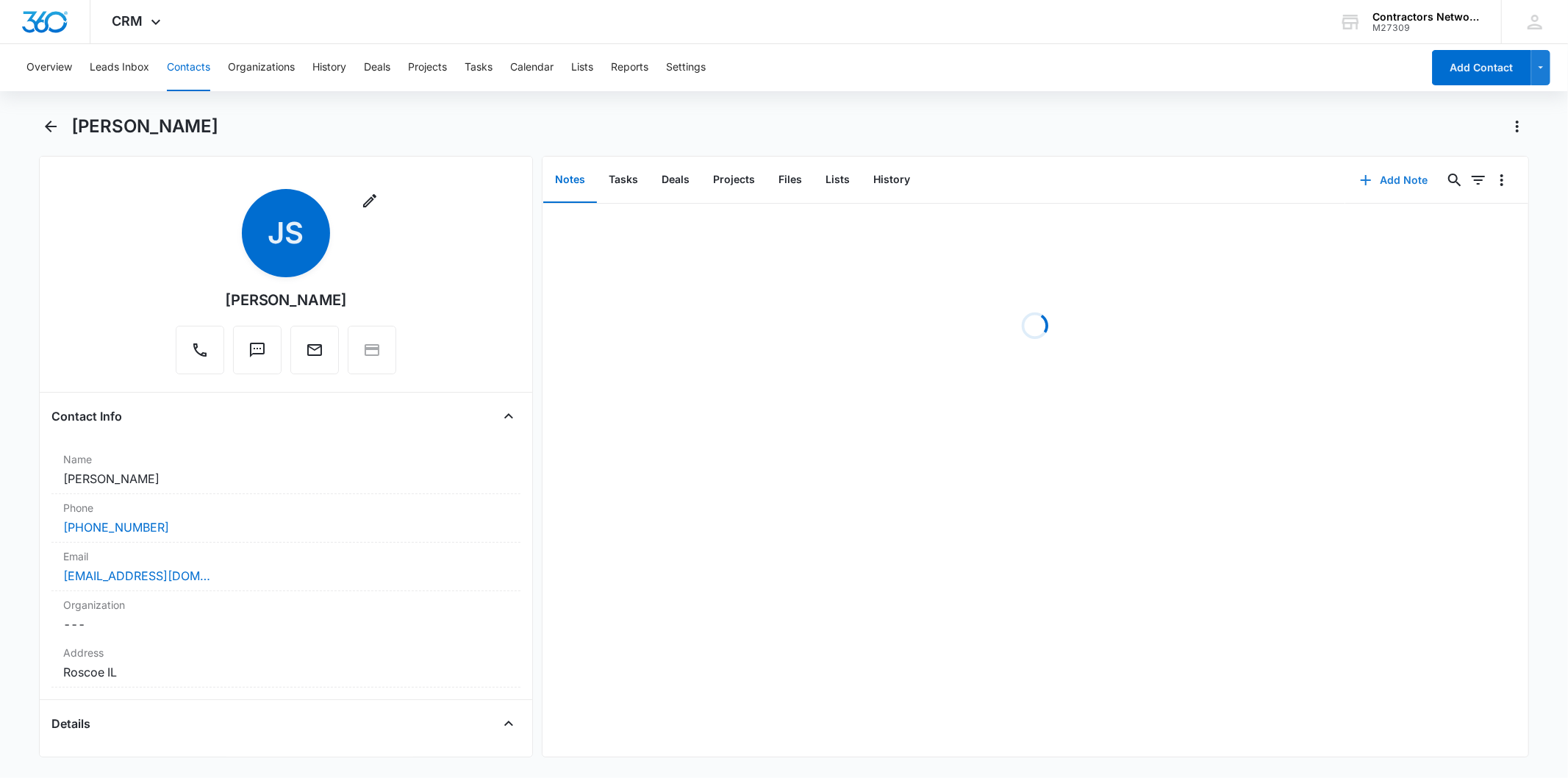
click at [1358, 173] on icon "button" at bounding box center [1367, 181] width 18 height 18
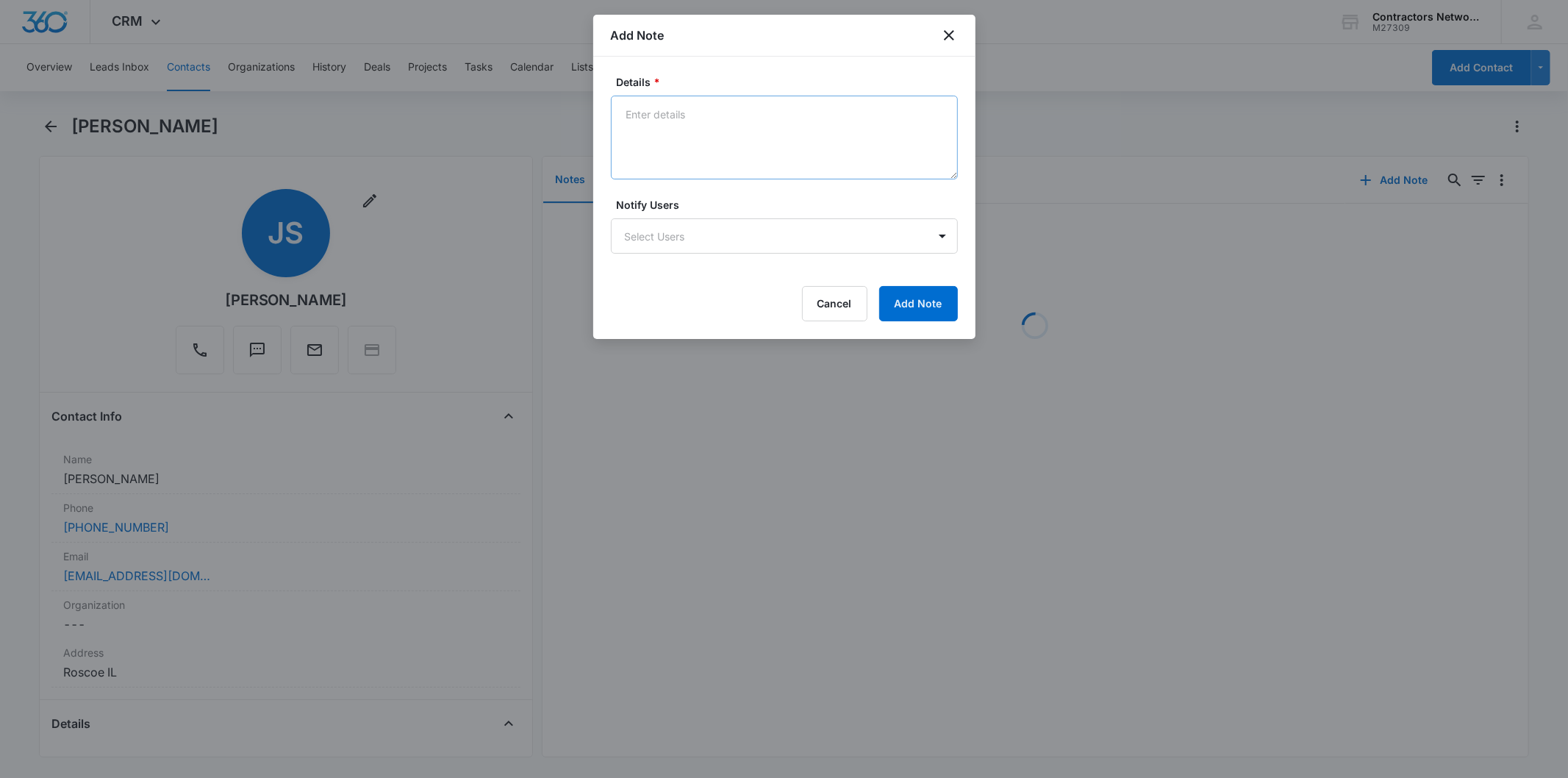
click at [685, 130] on textarea "Details *" at bounding box center [785, 137] width 347 height 84
type textarea "[DATE] 4:58pm left msg / sent email"
click at [866, 313] on button "Cancel" at bounding box center [834, 303] width 66 height 35
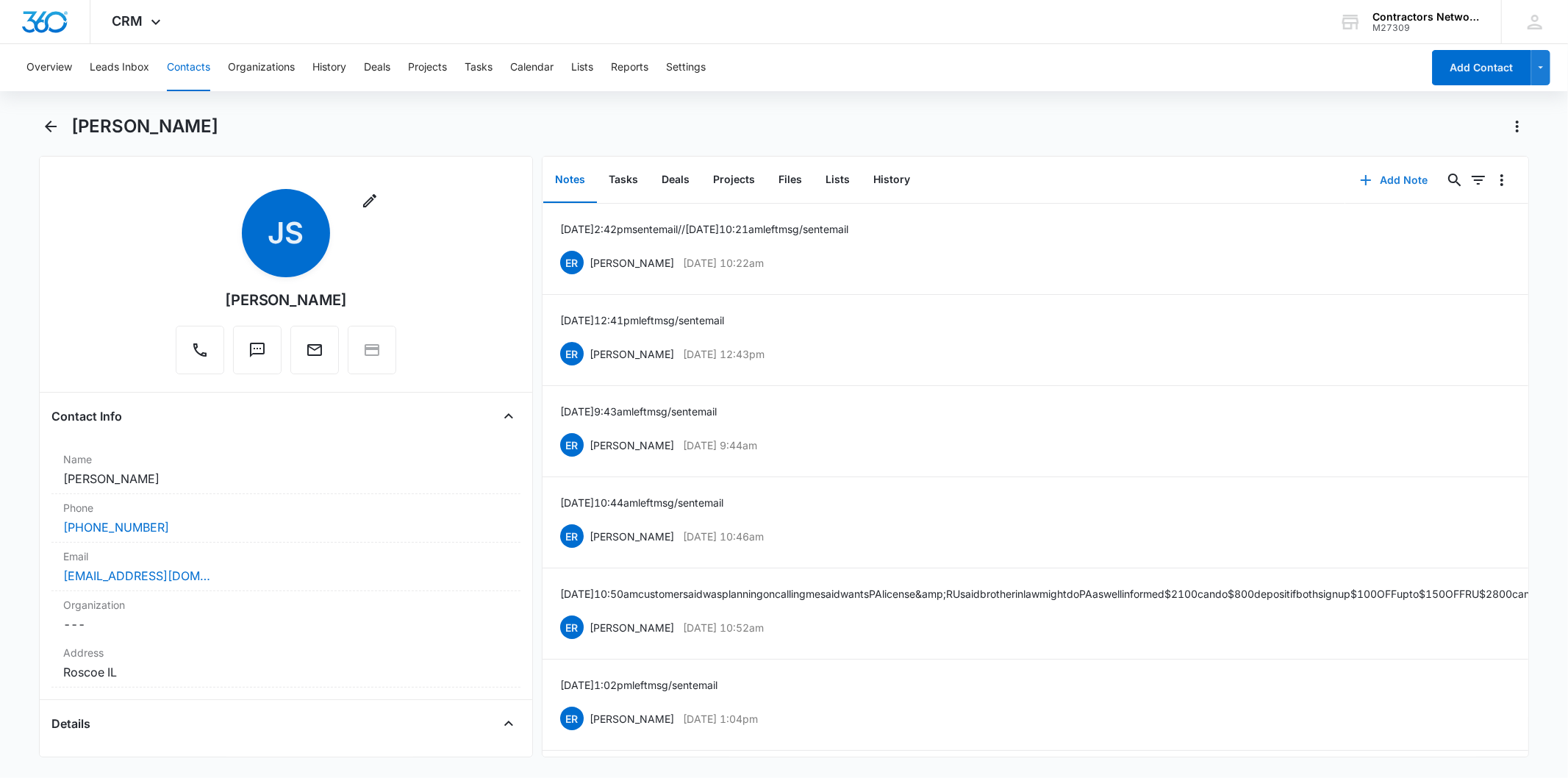
click at [1358, 177] on icon "button" at bounding box center [1367, 181] width 18 height 18
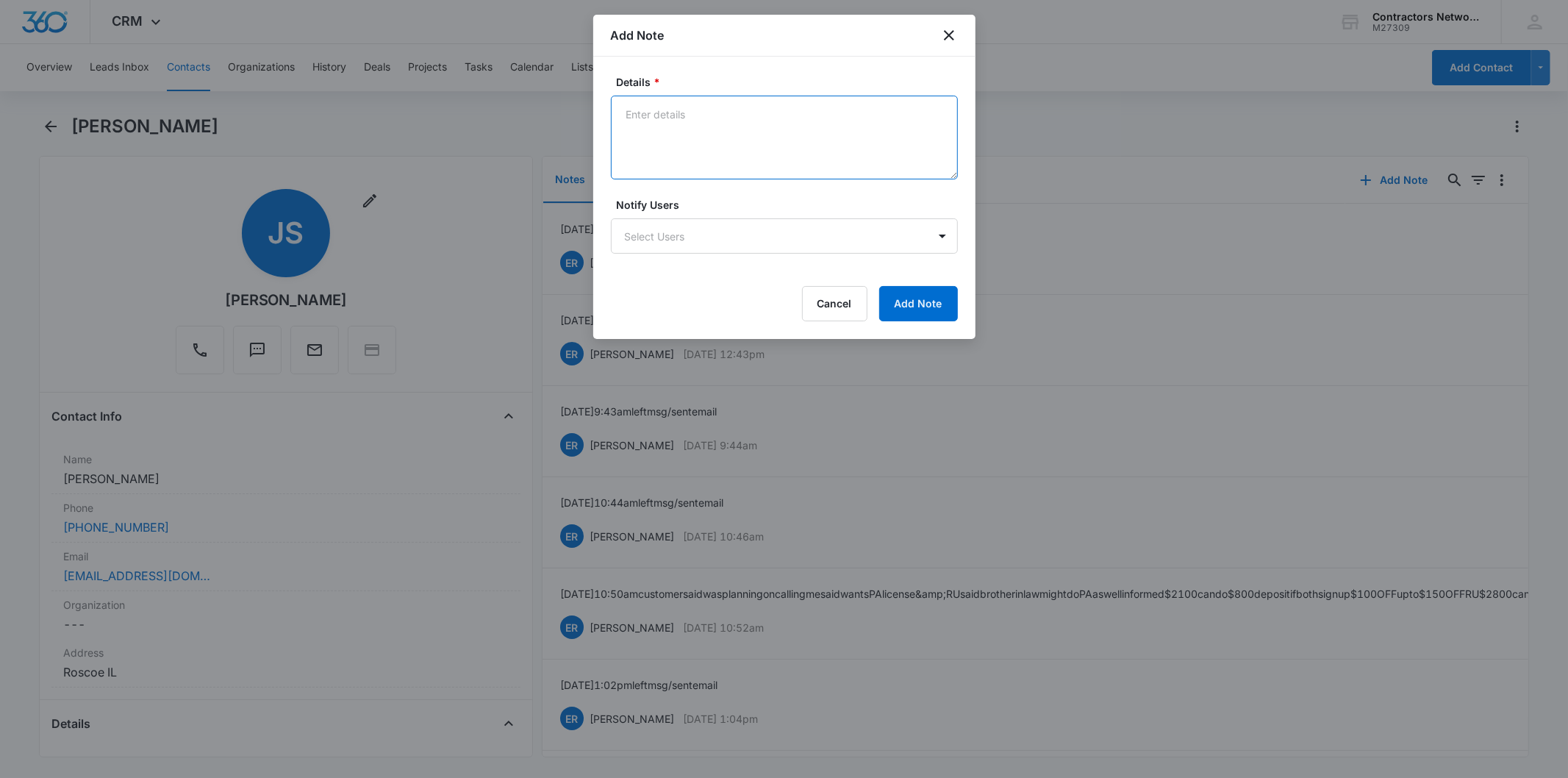
click at [615, 123] on textarea "Details *" at bounding box center [785, 137] width 347 height 84
paste textarea "[DATE] 4:58pm left msg / sent email"
type textarea "[DATE] 4:58pm left msg / sent email"
click at [908, 305] on button "Add Note" at bounding box center [918, 303] width 78 height 35
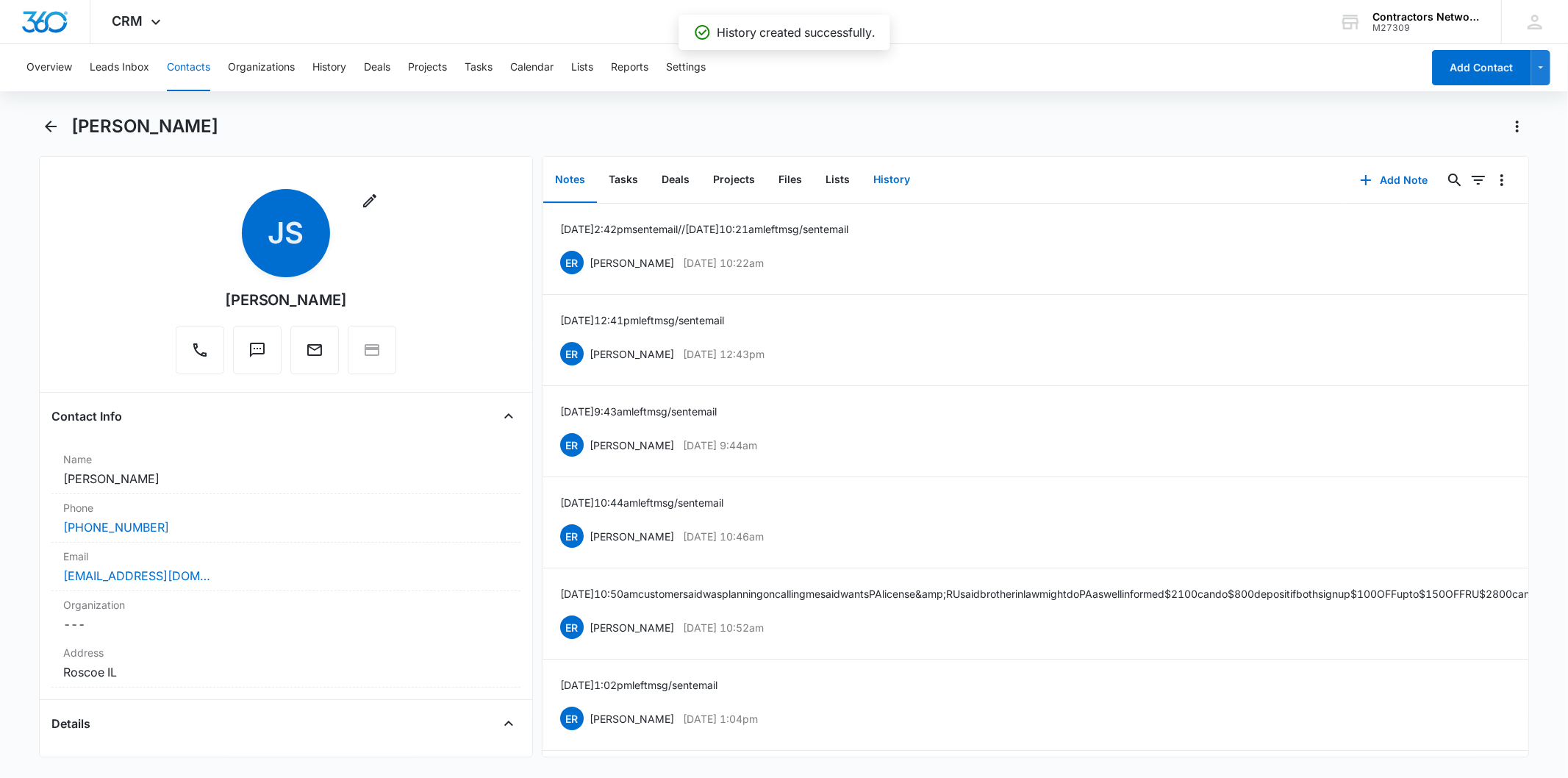
click at [886, 183] on button "History" at bounding box center [891, 180] width 60 height 46
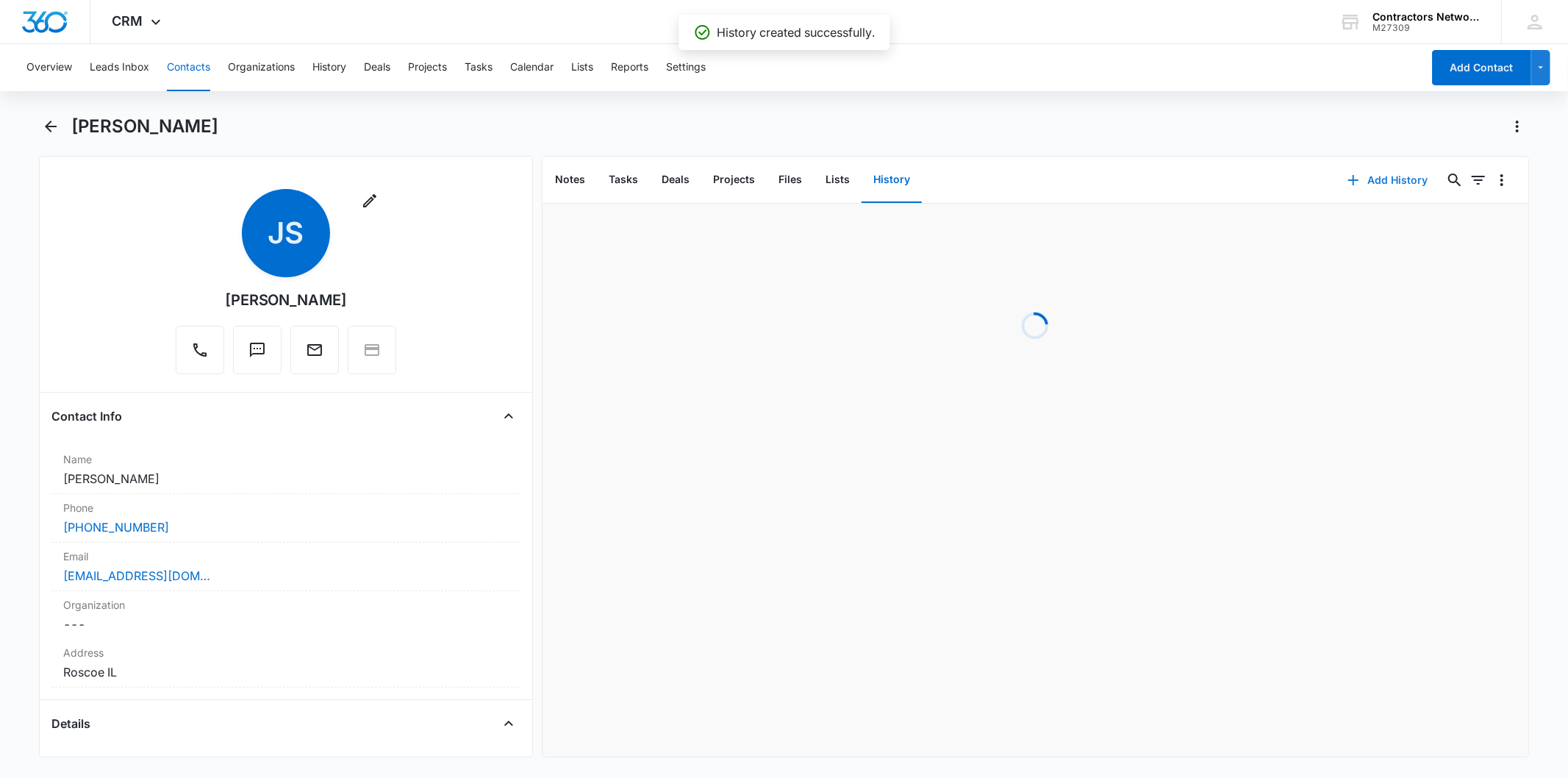
click at [1359, 180] on button "Add History" at bounding box center [1388, 180] width 111 height 35
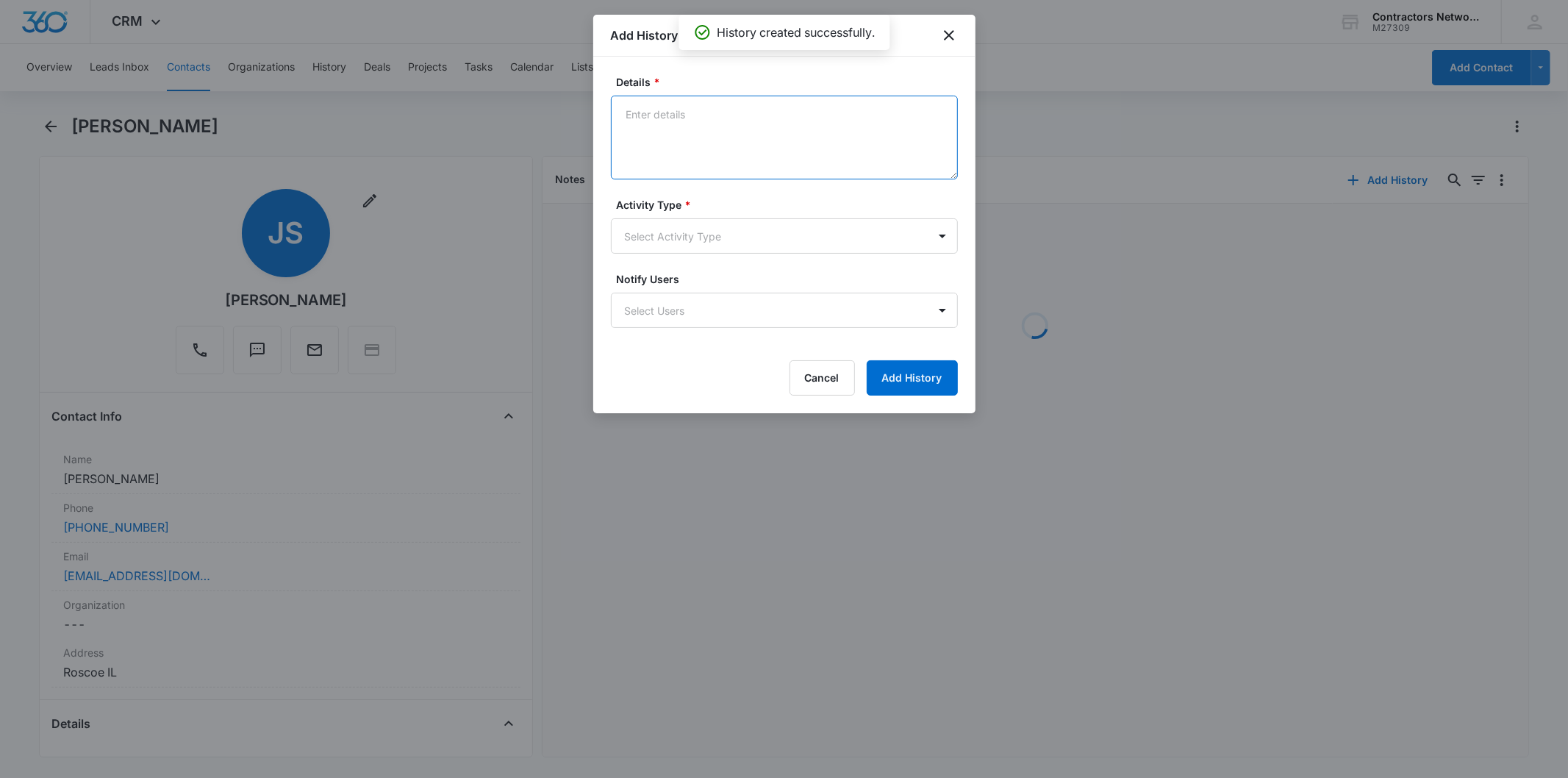
click at [684, 135] on textarea "Details *" at bounding box center [785, 137] width 347 height 84
paste textarea "[DATE] 4:58pm left msg / sent email"
type textarea "[DATE] 4:58pm left msg / sent email"
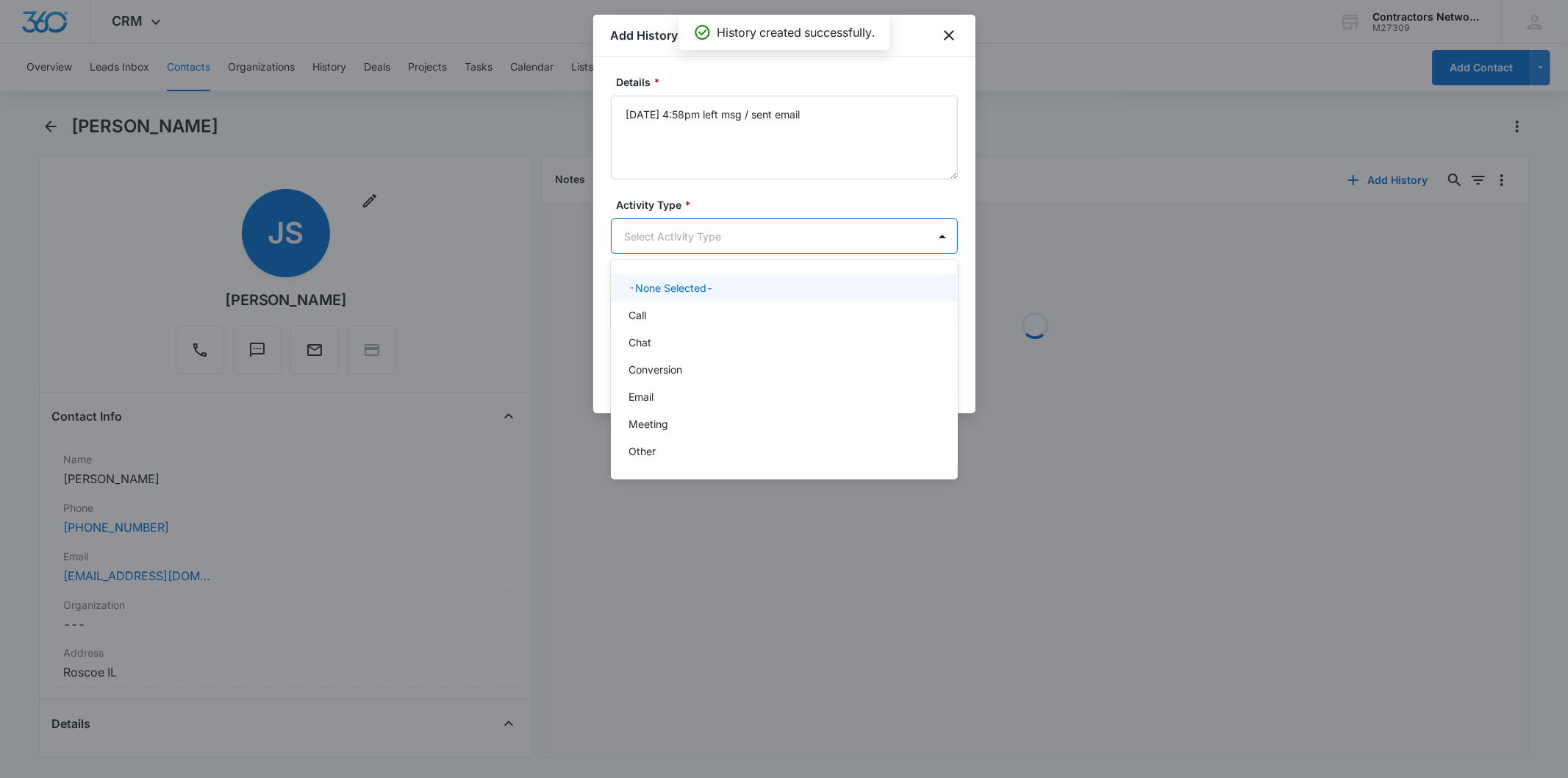
click at [637, 246] on body "CRM Apps Reputation Websites Forms CRM Email Social Shop Payments POS Content A…" at bounding box center [784, 389] width 1568 height 778
click at [660, 325] on div "Call" at bounding box center [785, 315] width 347 height 27
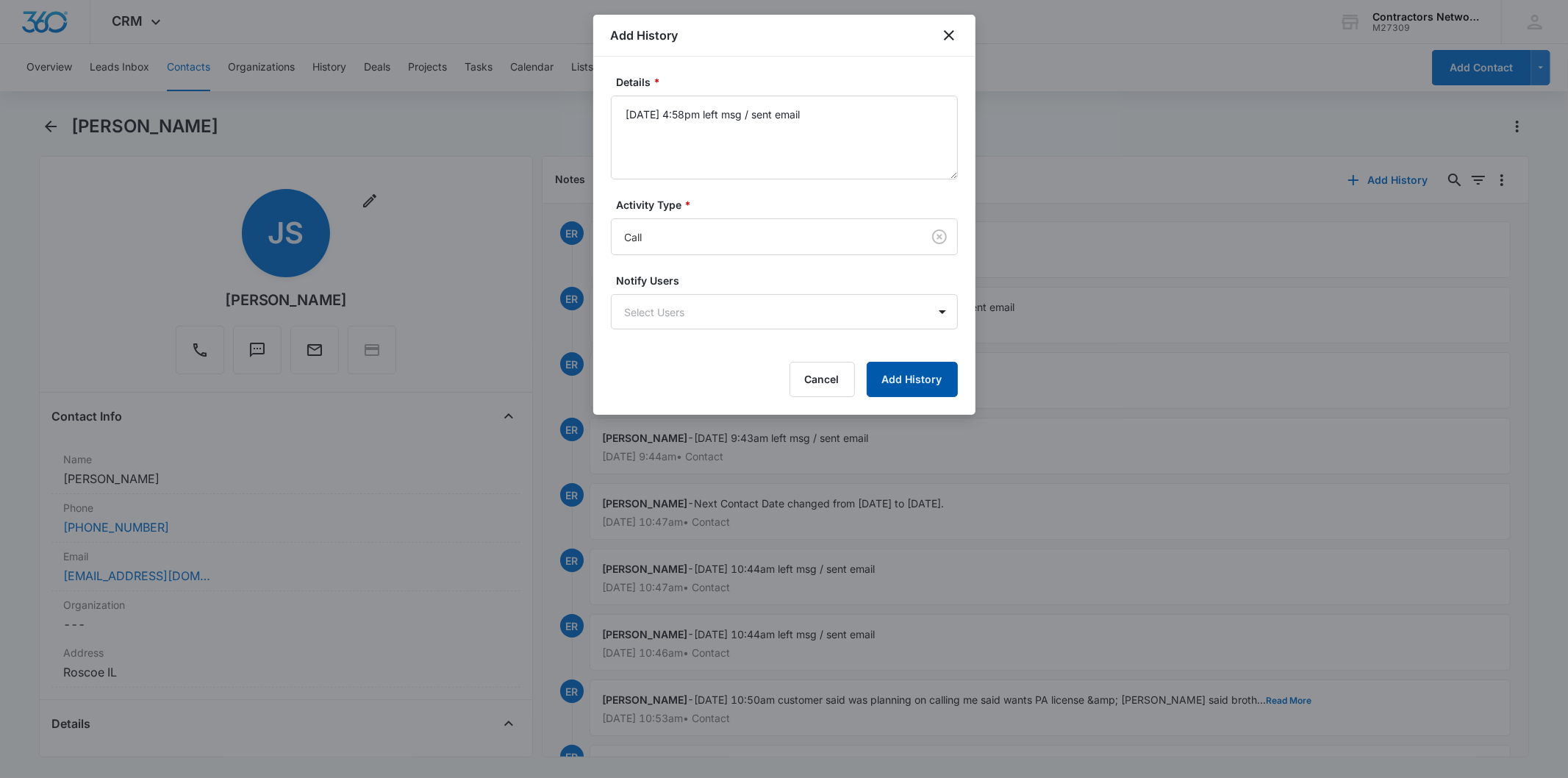
click at [917, 382] on button "Add History" at bounding box center [912, 379] width 91 height 35
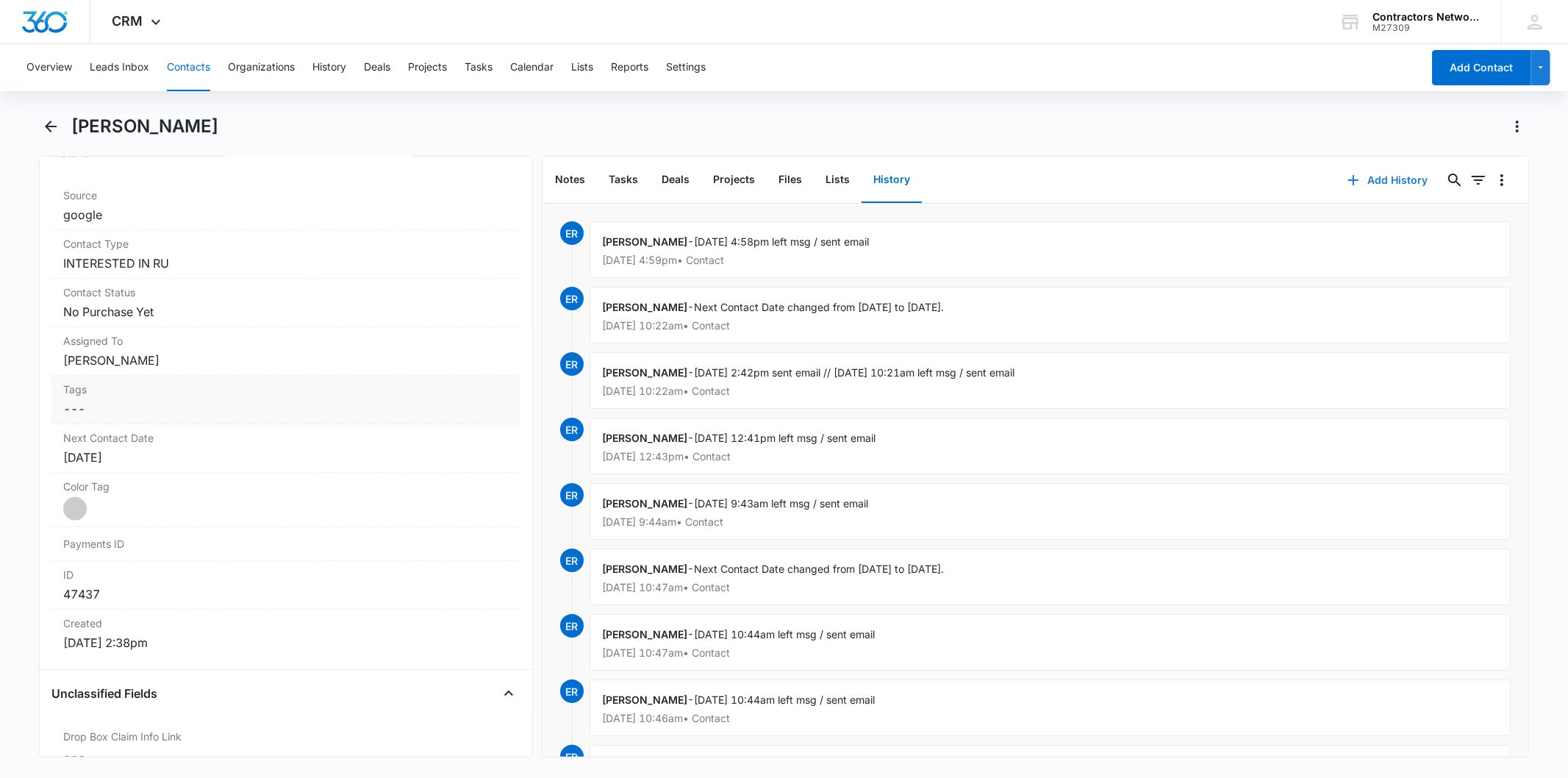
scroll to position [490, 0]
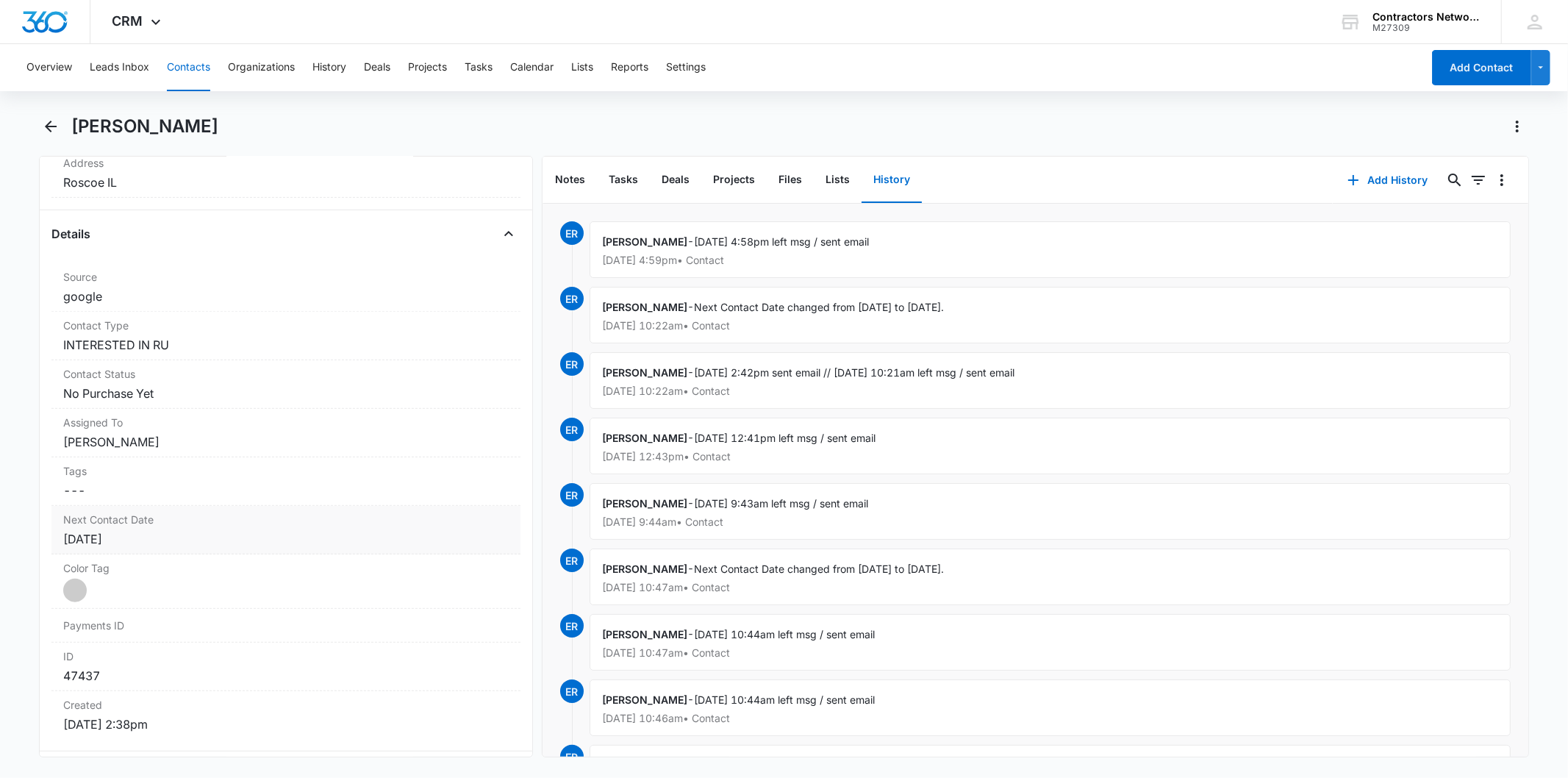
click at [170, 535] on div "[DATE]" at bounding box center [285, 540] width 445 height 18
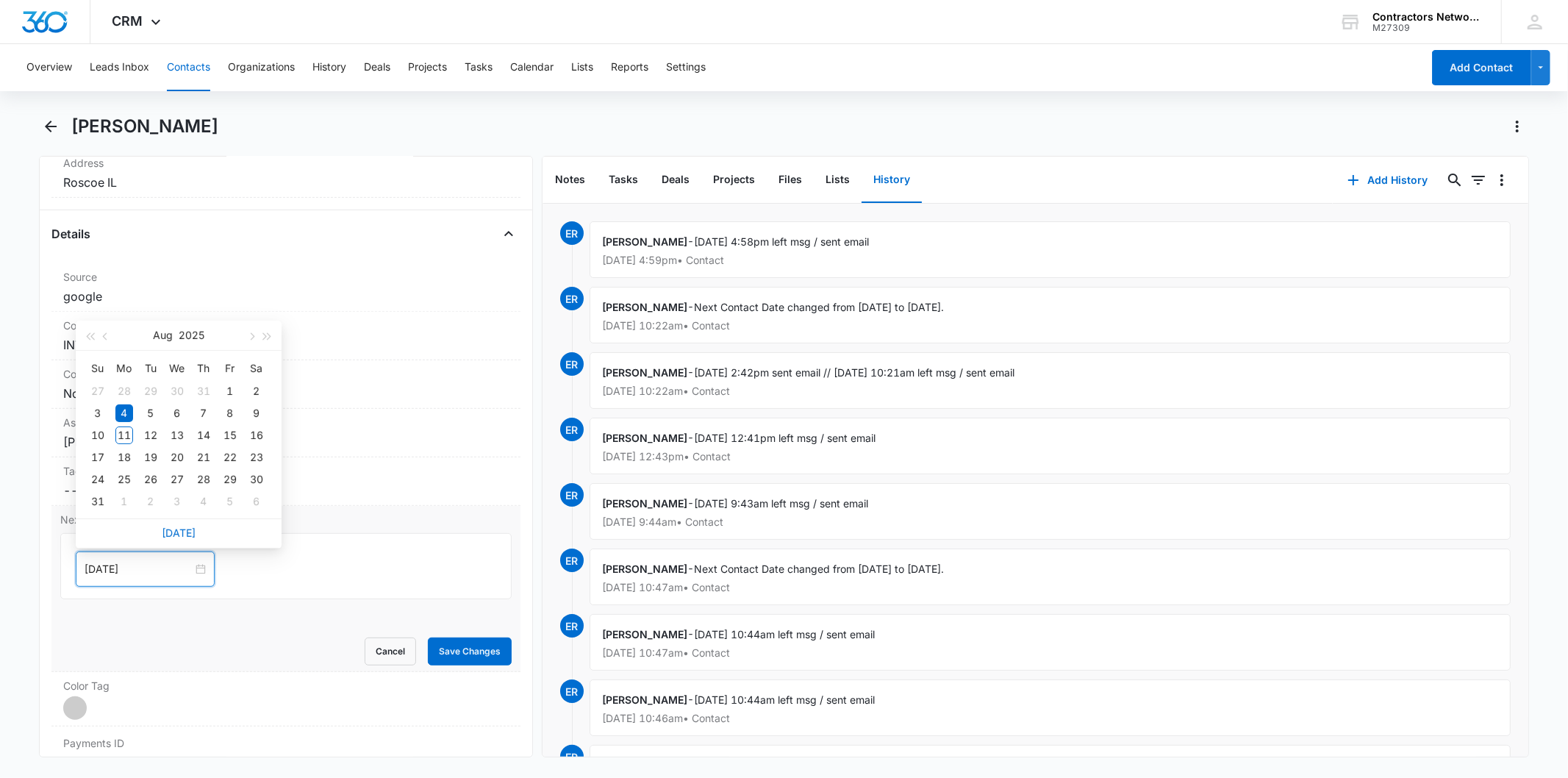
click at [158, 570] on input "[DATE]" at bounding box center [138, 569] width 108 height 16
type input "[DATE]"
click at [120, 508] on div "1" at bounding box center [124, 502] width 18 height 18
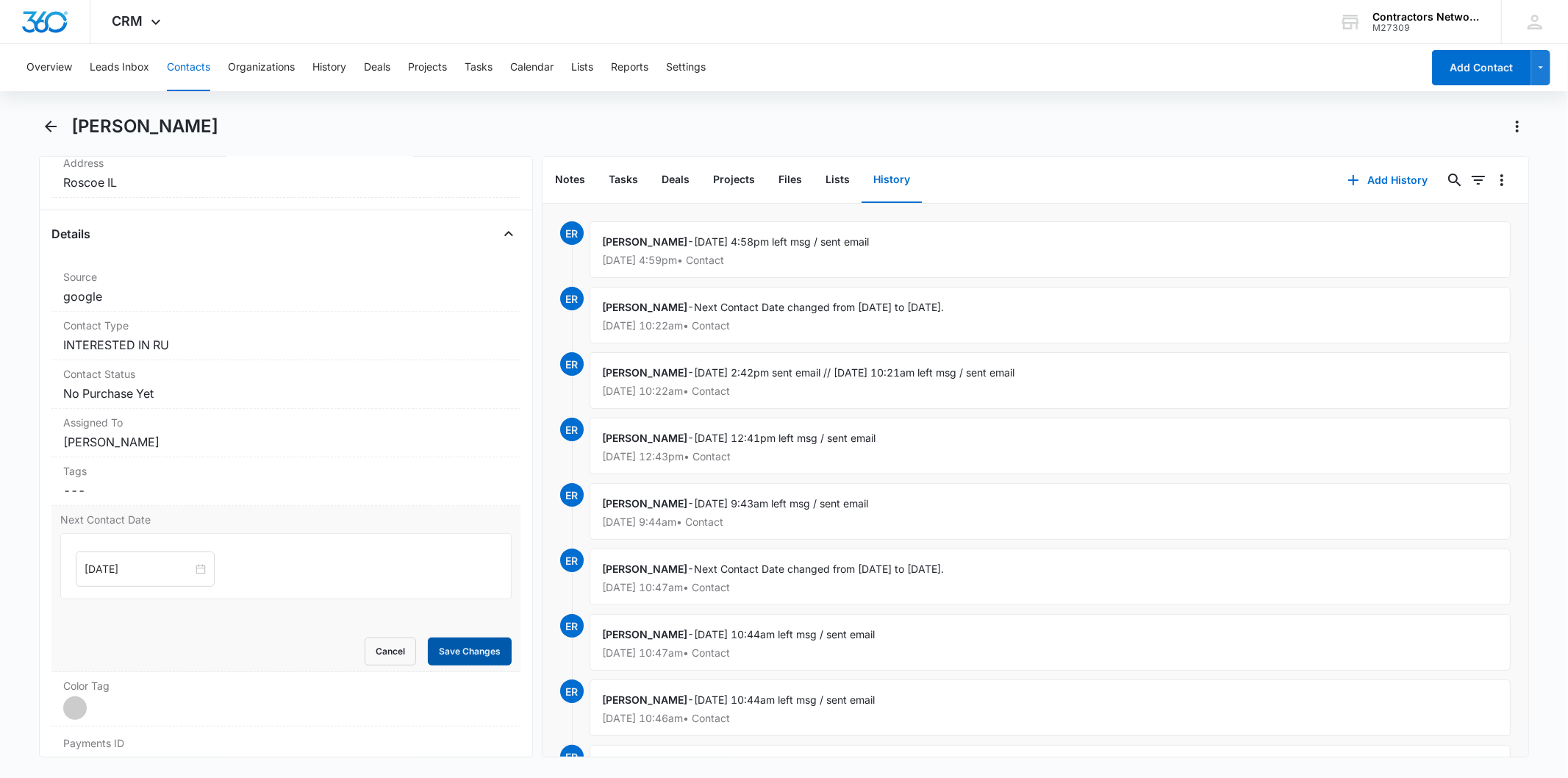
click at [474, 652] on button "Save Changes" at bounding box center [469, 651] width 84 height 28
click at [183, 65] on button "Contacts" at bounding box center [189, 67] width 43 height 47
